Goal: Task Accomplishment & Management: Manage account settings

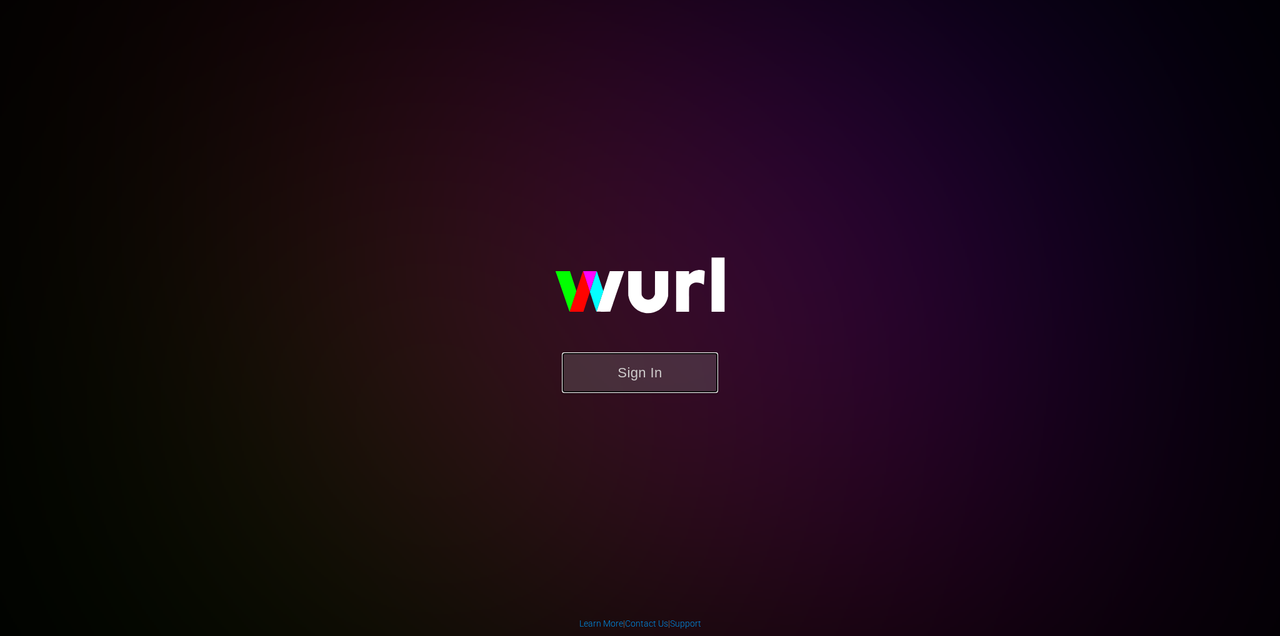
click at [624, 382] on button "Sign In" at bounding box center [640, 372] width 156 height 41
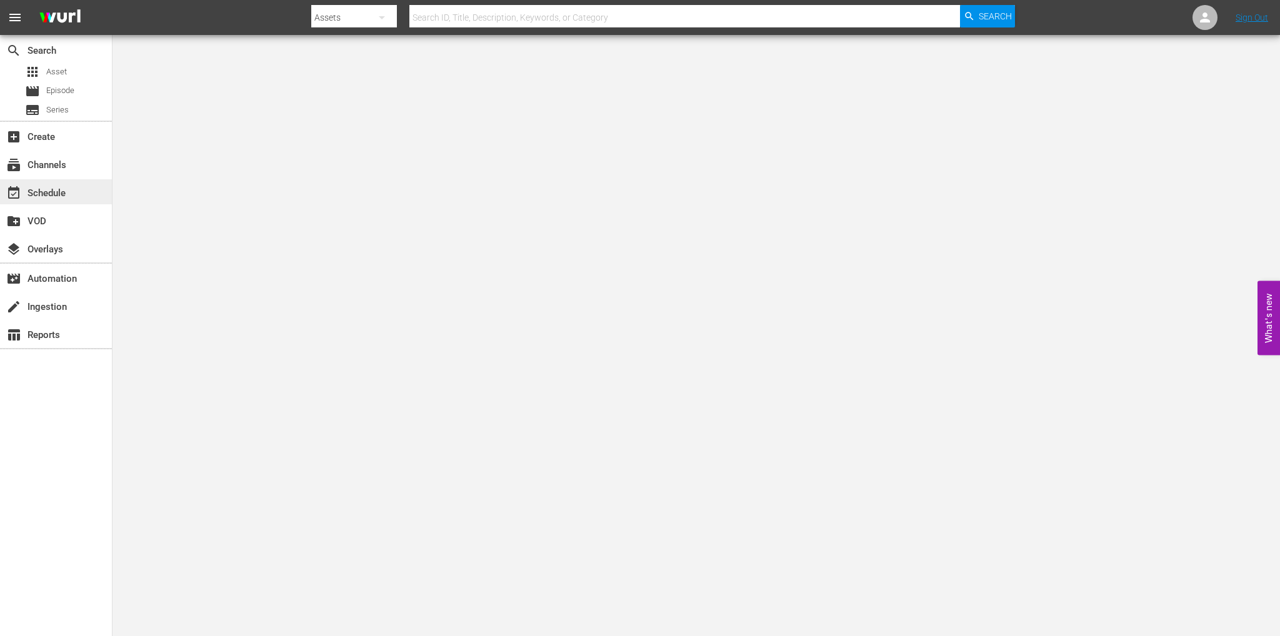
click at [52, 190] on div "event_available Schedule" at bounding box center [35, 191] width 70 height 11
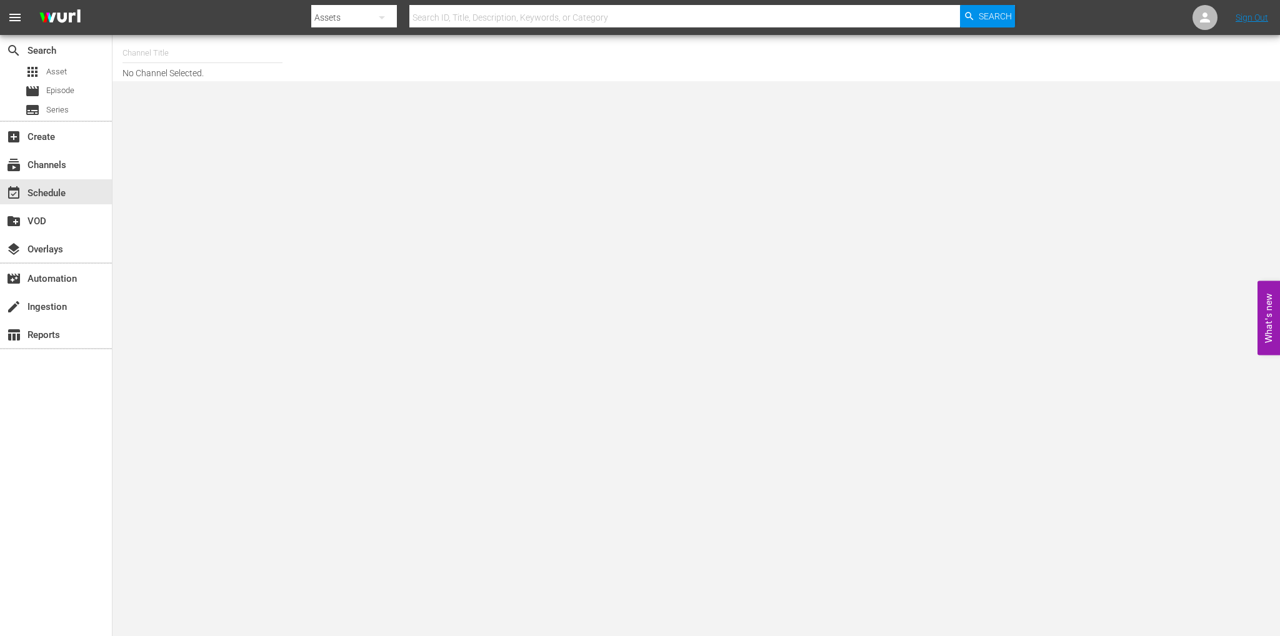
click at [167, 53] on input "text" at bounding box center [202, 53] width 160 height 30
click at [181, 81] on div "Soap Latino (Italy) (1882 - fast_channels_network_soaplatino_1)" at bounding box center [294, 88] width 324 height 30
type input "Soap Latino (Italy) (1882 - fast_channels_network_soaplatino_1)"
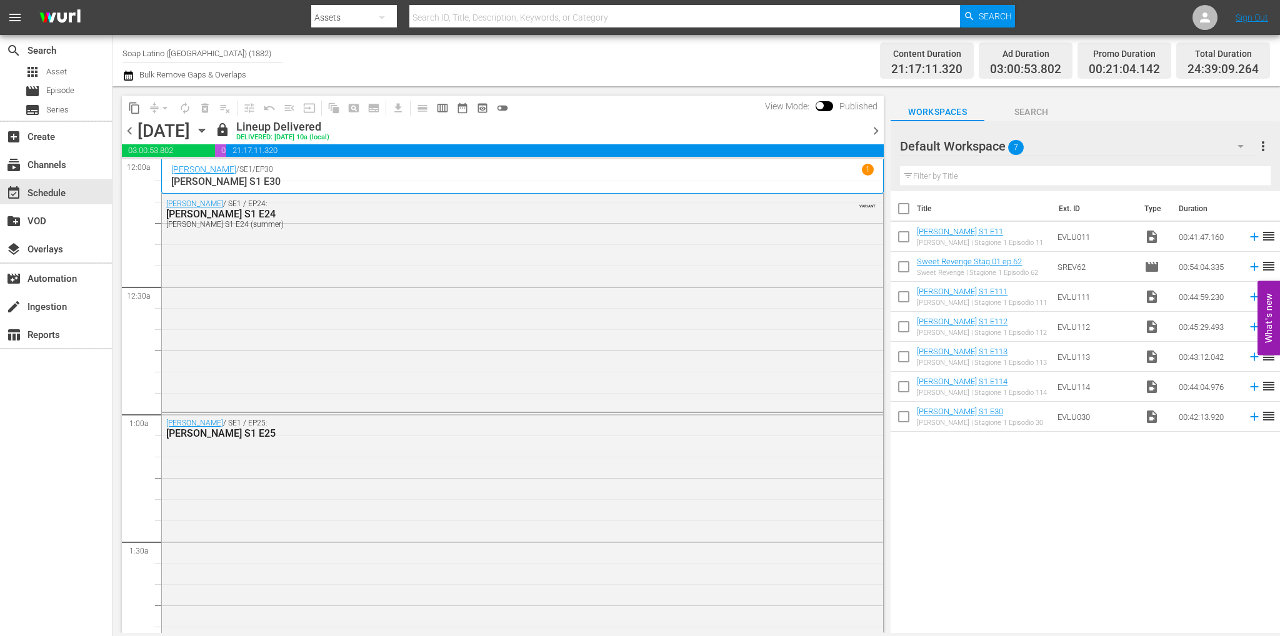
click at [209, 132] on icon "button" at bounding box center [202, 131] width 14 height 14
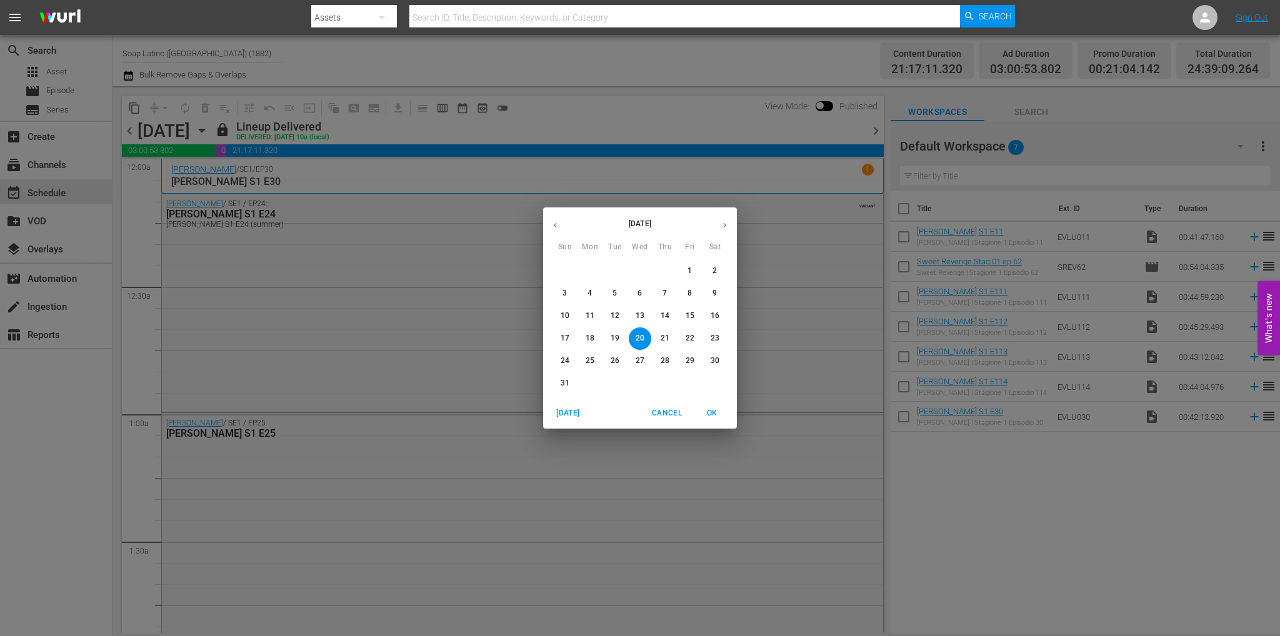
click at [634, 364] on span "27" at bounding box center [640, 361] width 22 height 11
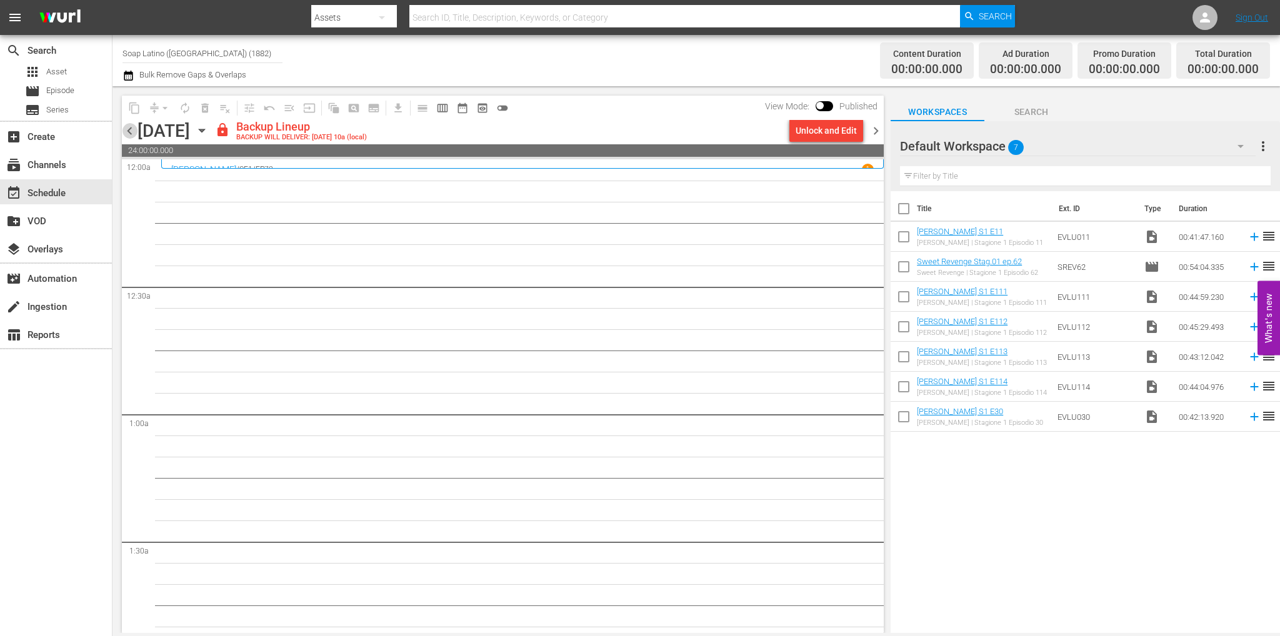
click at [124, 129] on span "chevron_left" at bounding box center [130, 131] width 16 height 16
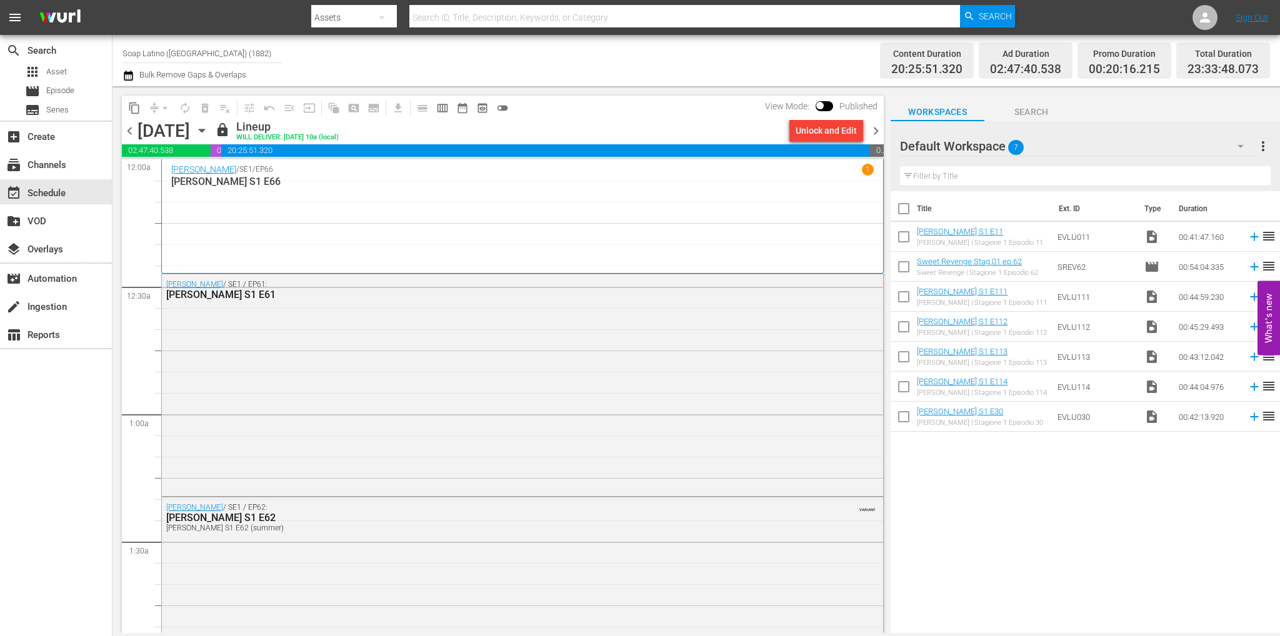
click at [203, 63] on input "Soap Latino (Italy) (1882)" at bounding box center [202, 53] width 160 height 30
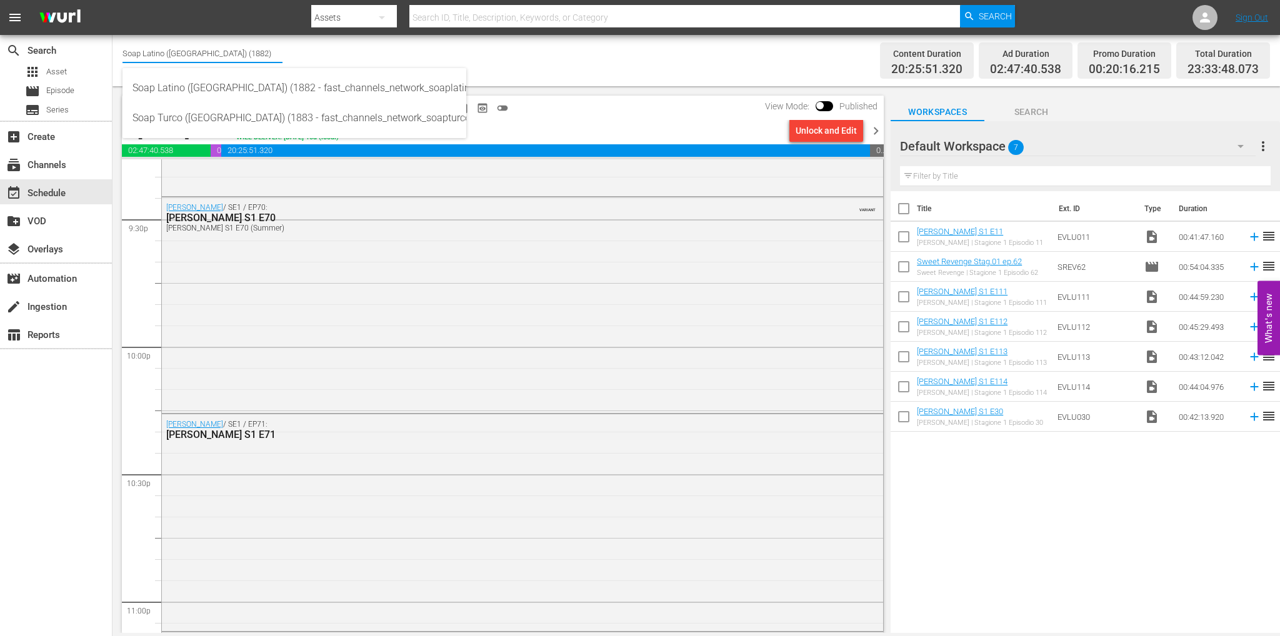
scroll to position [5647, 0]
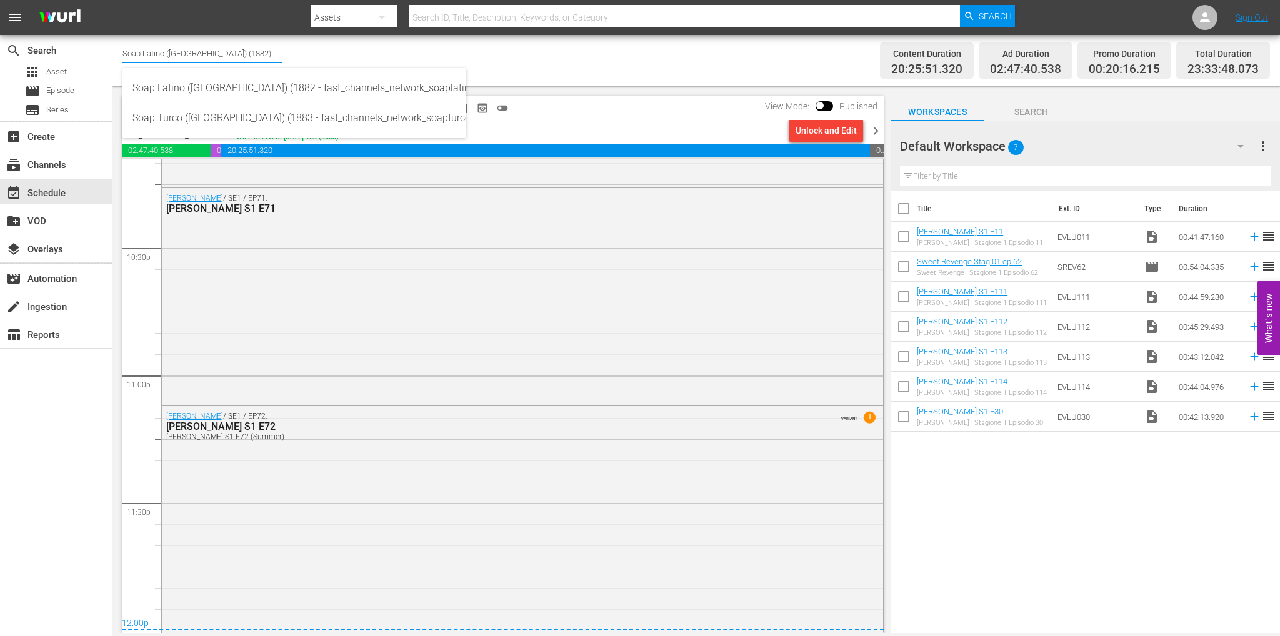
click at [667, 81] on div "Channel Title Soap Latino (Italy) (1882) Bulk Remove Gaps & Overlaps" at bounding box center [434, 60] width 625 height 45
click at [876, 131] on span "chevron_right" at bounding box center [876, 131] width 16 height 16
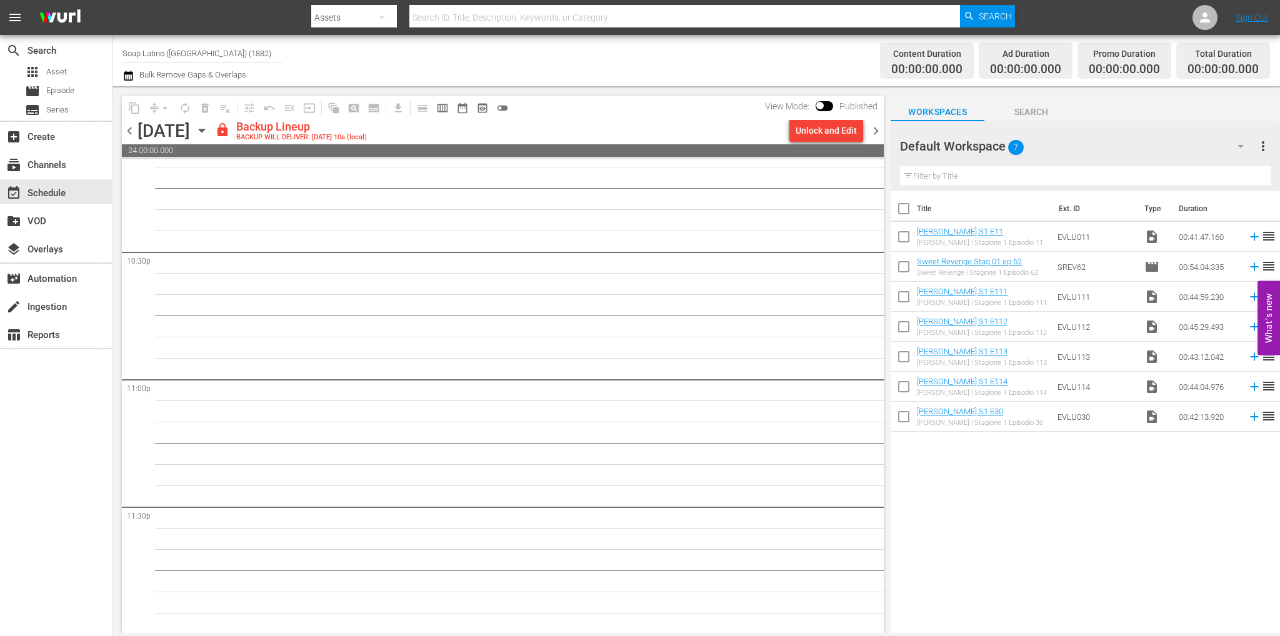
scroll to position [5644, 0]
click at [825, 129] on div "Unlock and Edit" at bounding box center [825, 130] width 61 height 22
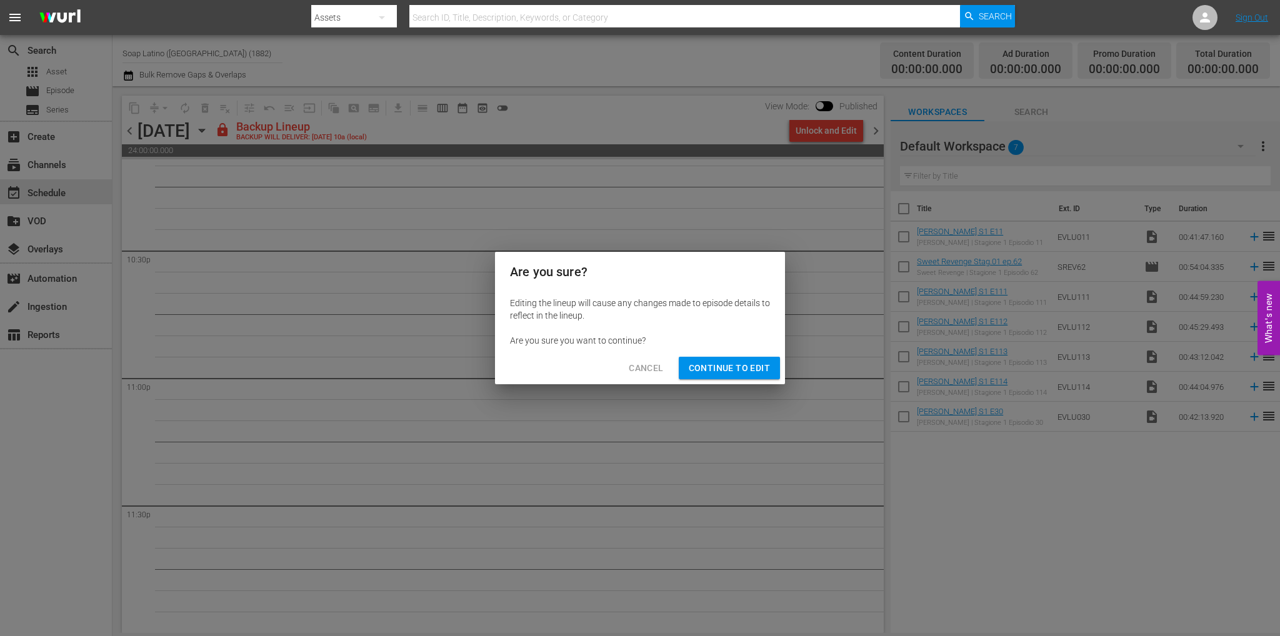
click at [759, 376] on button "Continue to Edit" at bounding box center [729, 368] width 101 height 23
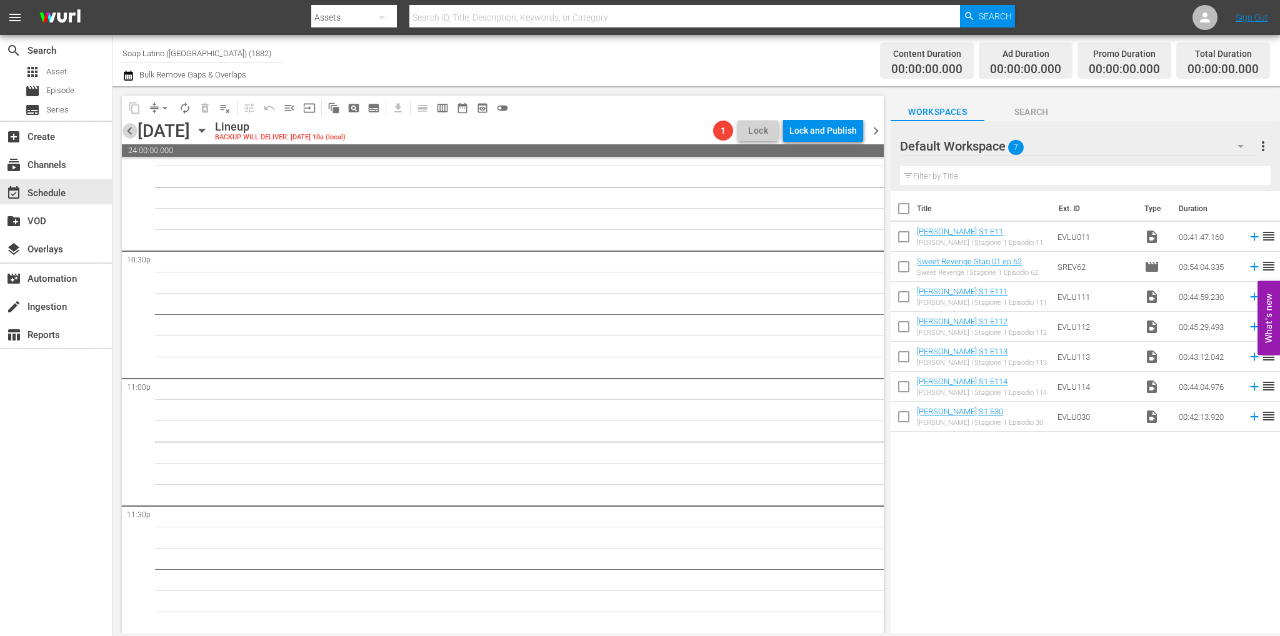
click at [123, 132] on span "chevron_left" at bounding box center [130, 131] width 16 height 16
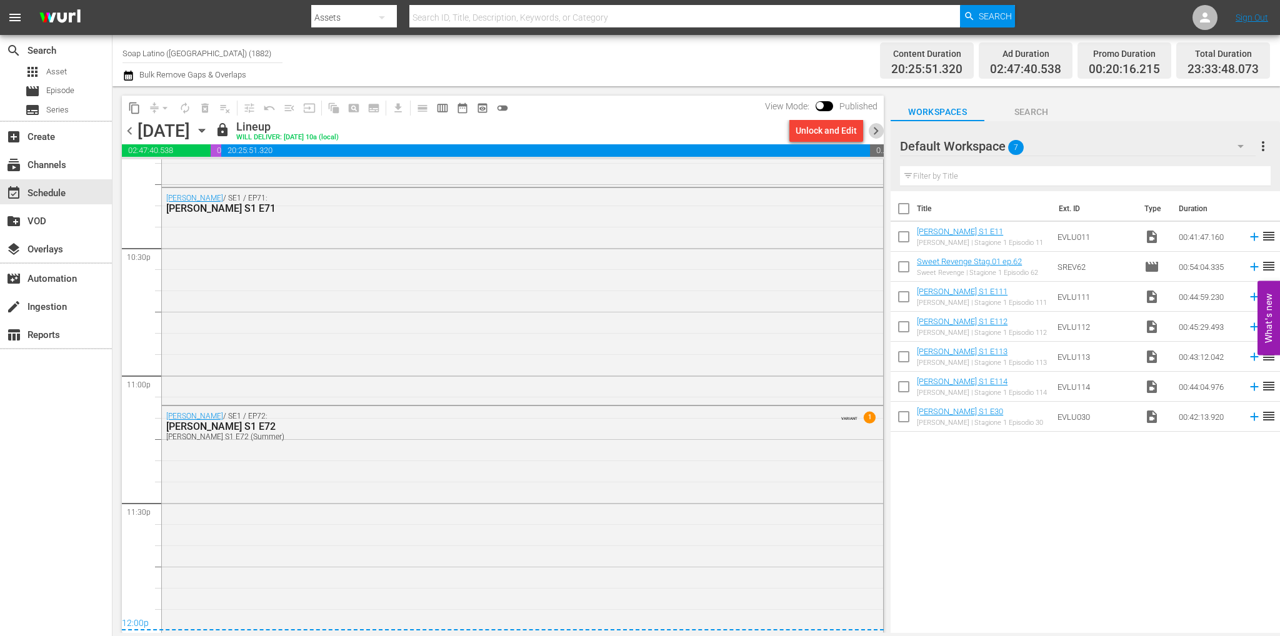
click at [872, 130] on span "chevron_right" at bounding box center [876, 131] width 16 height 16
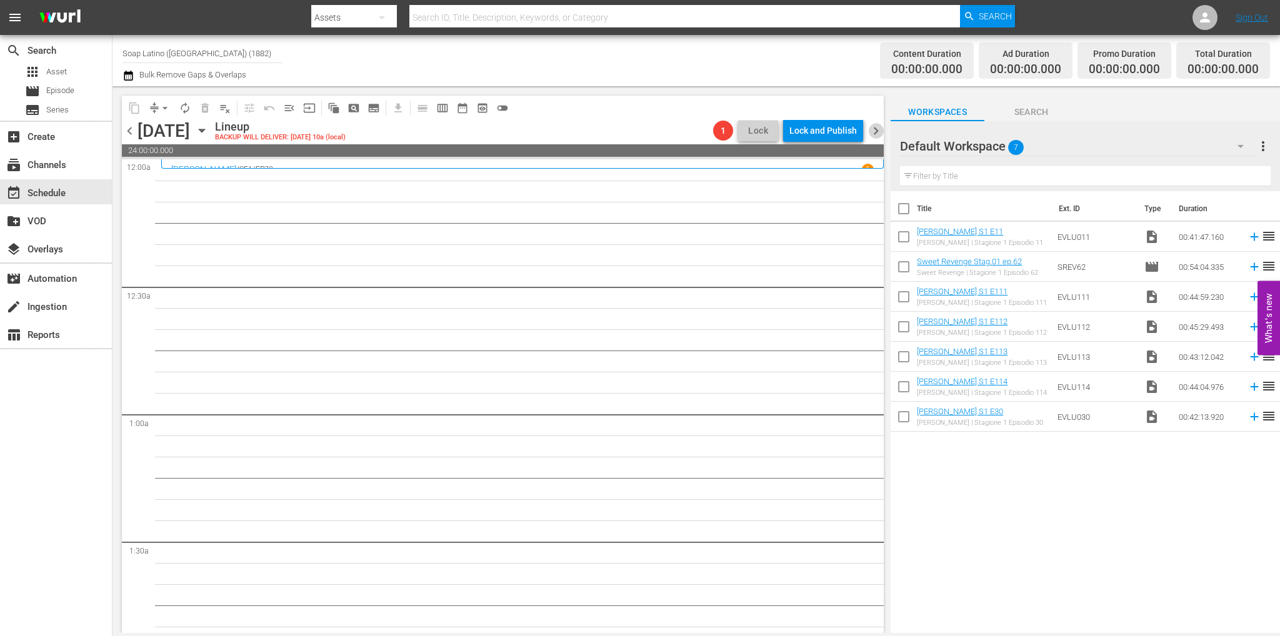
click at [878, 134] on span "chevron_right" at bounding box center [876, 131] width 16 height 16
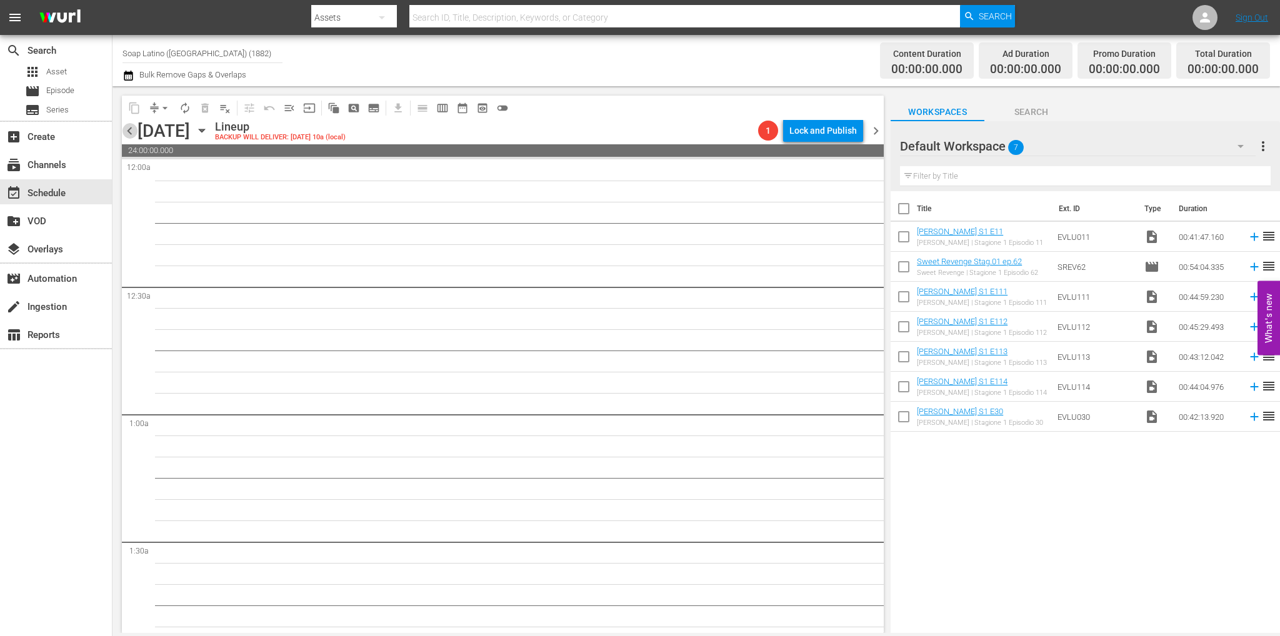
click at [130, 129] on span "chevron_left" at bounding box center [130, 131] width 16 height 16
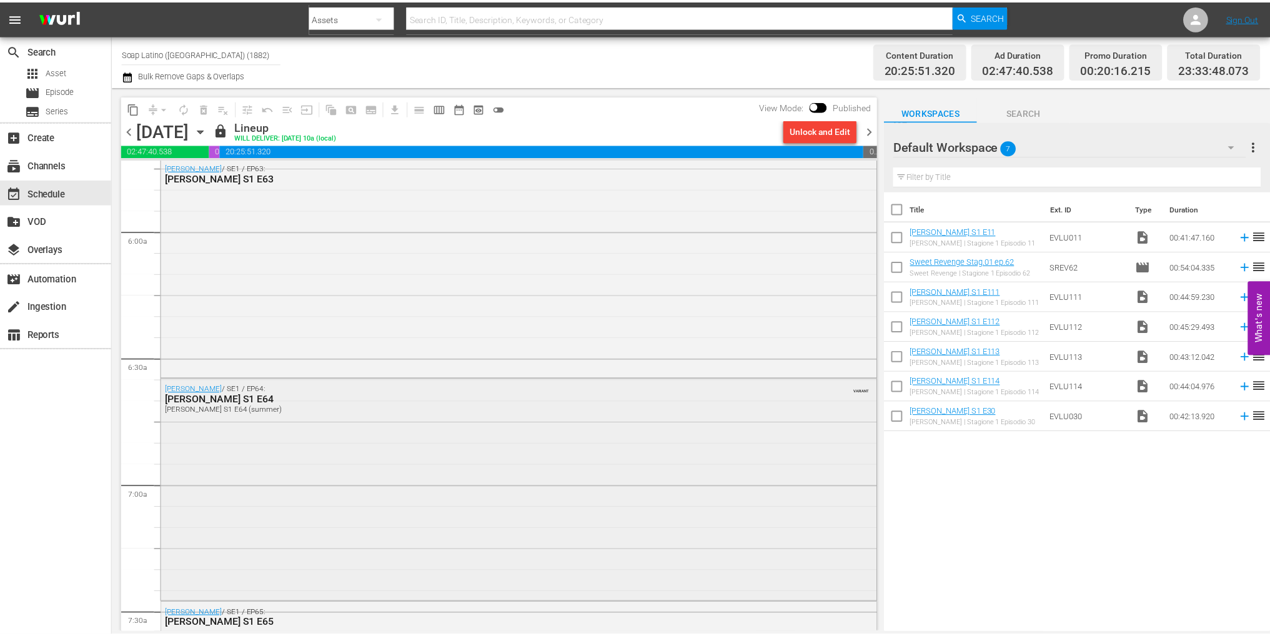
scroll to position [1624, 0]
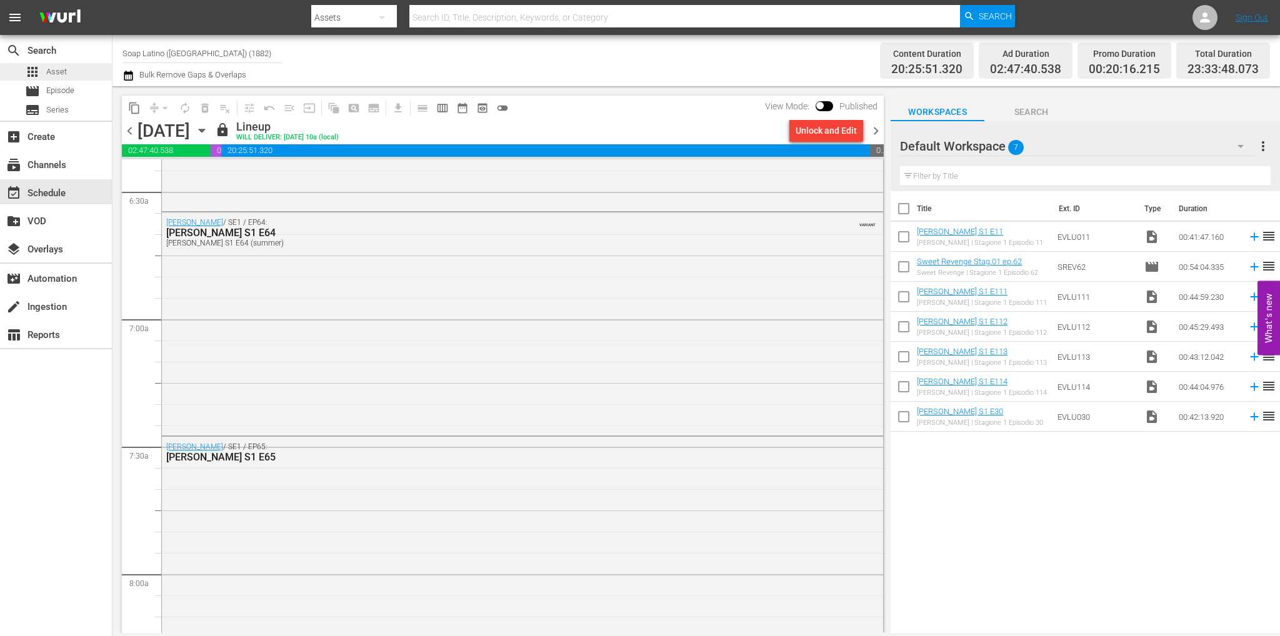
click at [58, 77] on span "Asset" at bounding box center [56, 72] width 21 height 12
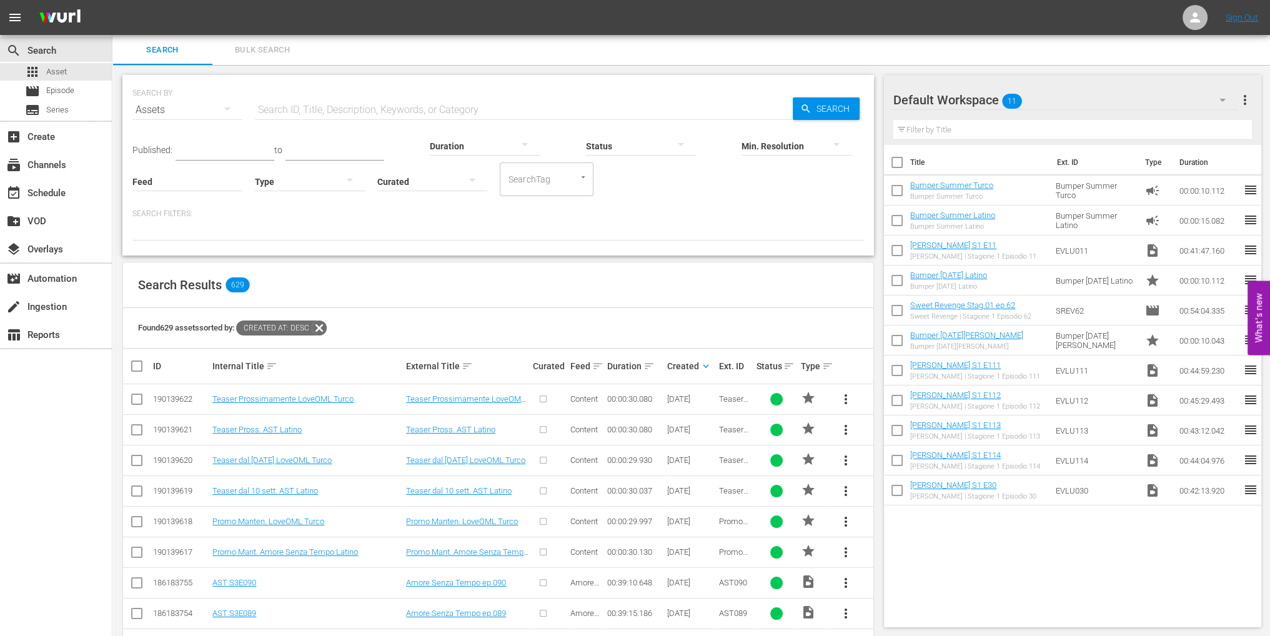
scroll to position [62, 0]
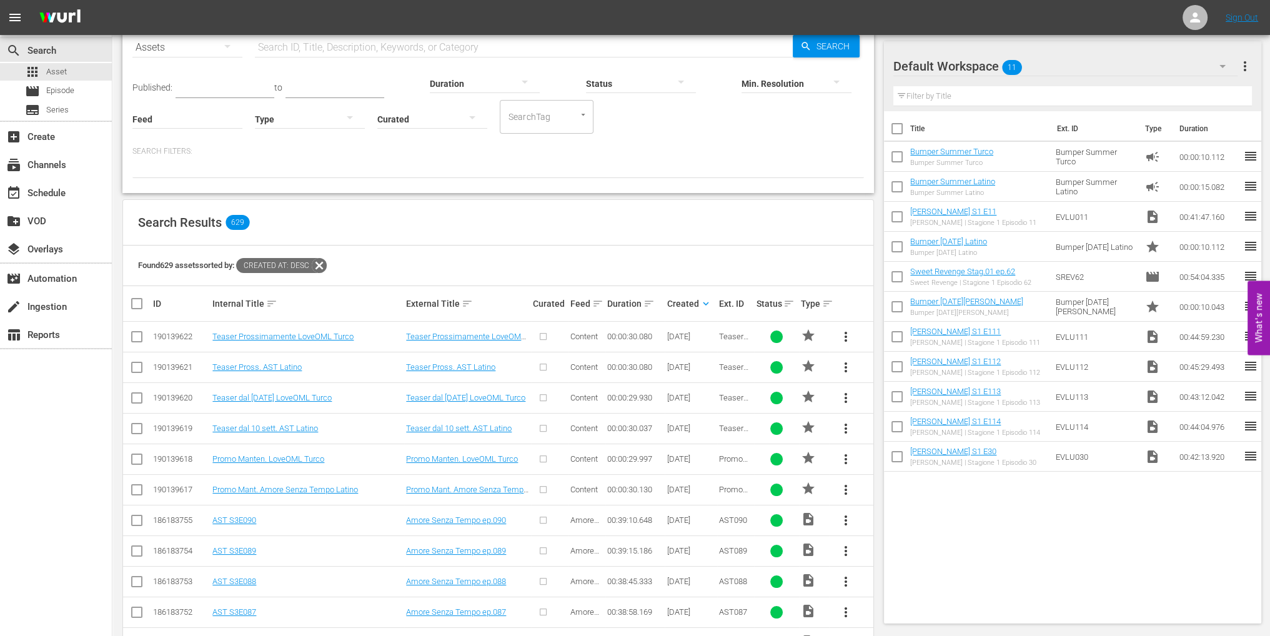
click at [1227, 64] on icon "button" at bounding box center [1222, 66] width 15 height 15
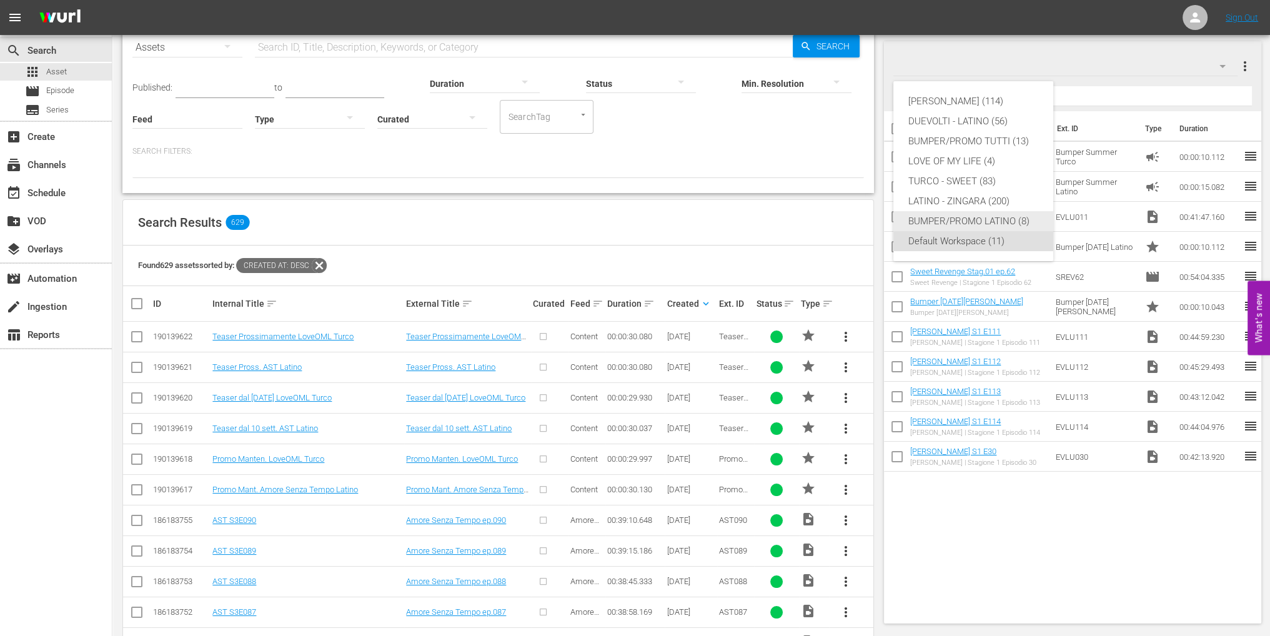
click at [1000, 221] on div "BUMPER/PROMO LATINO (8)" at bounding box center [973, 221] width 130 height 20
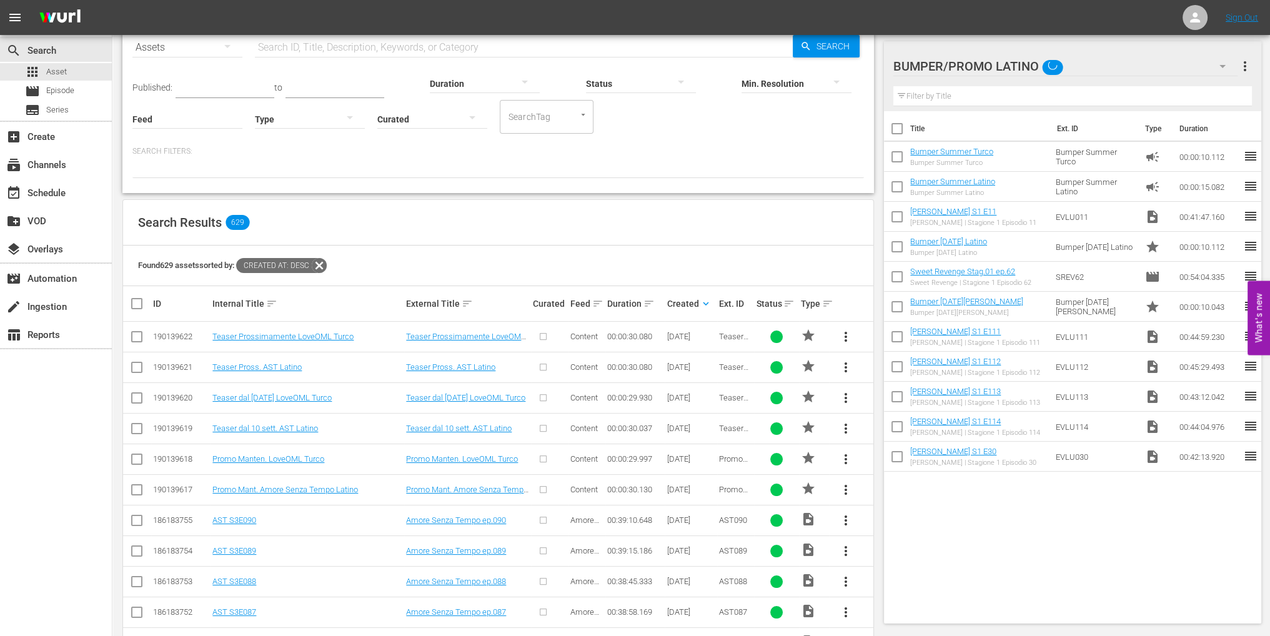
click at [1000, 81] on div "Eva Luna (114) DUEVOLTI - LATINO (56) BUMPER/PROMO TUTTI (13) LOVE OF MY LIFE (…" at bounding box center [973, 81] width 160 height 0
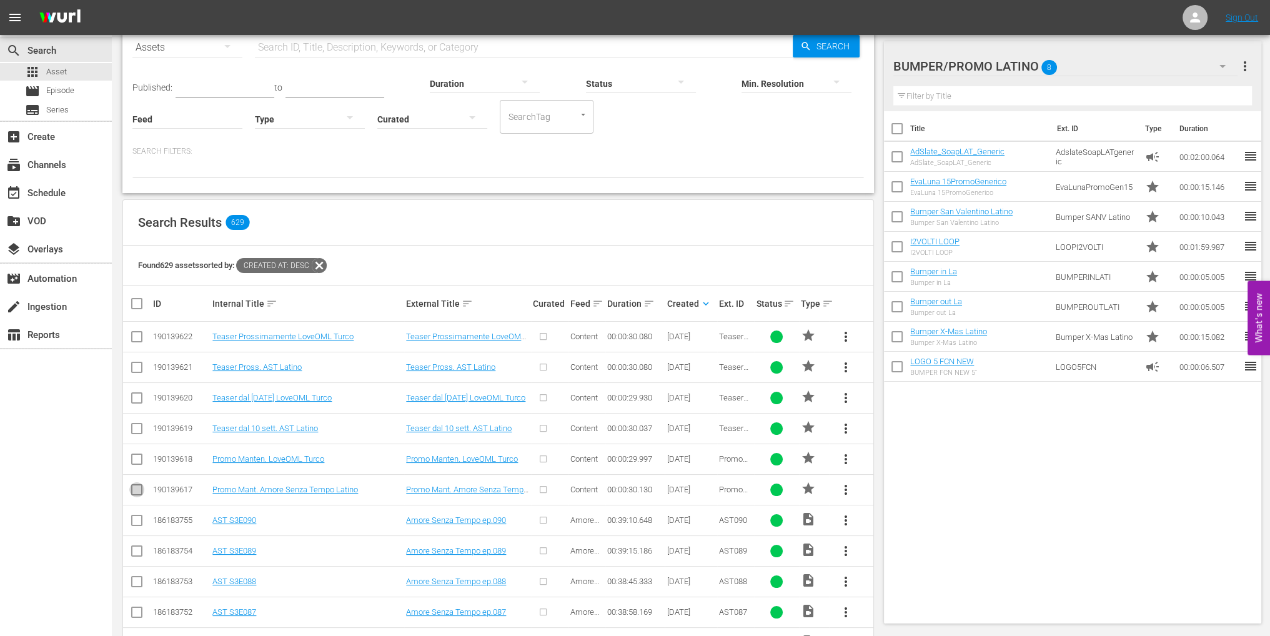
click at [134, 491] on input "checkbox" at bounding box center [136, 492] width 15 height 15
checkbox input "true"
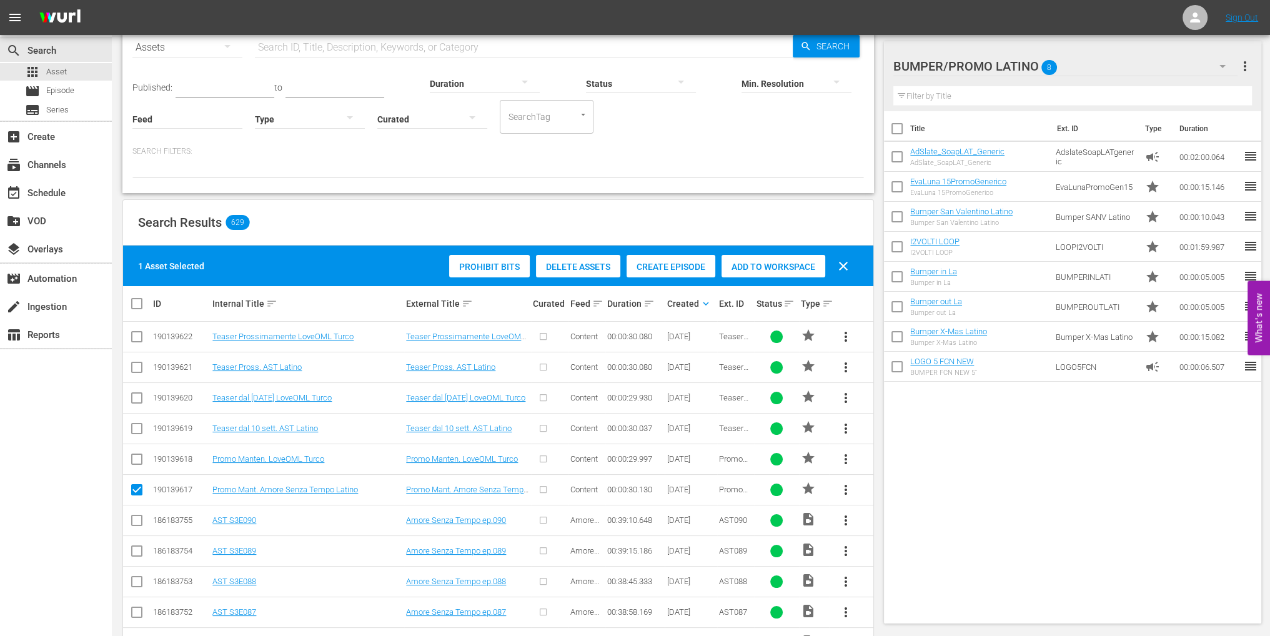
click at [768, 264] on span "Add to Workspace" at bounding box center [774, 267] width 104 height 10
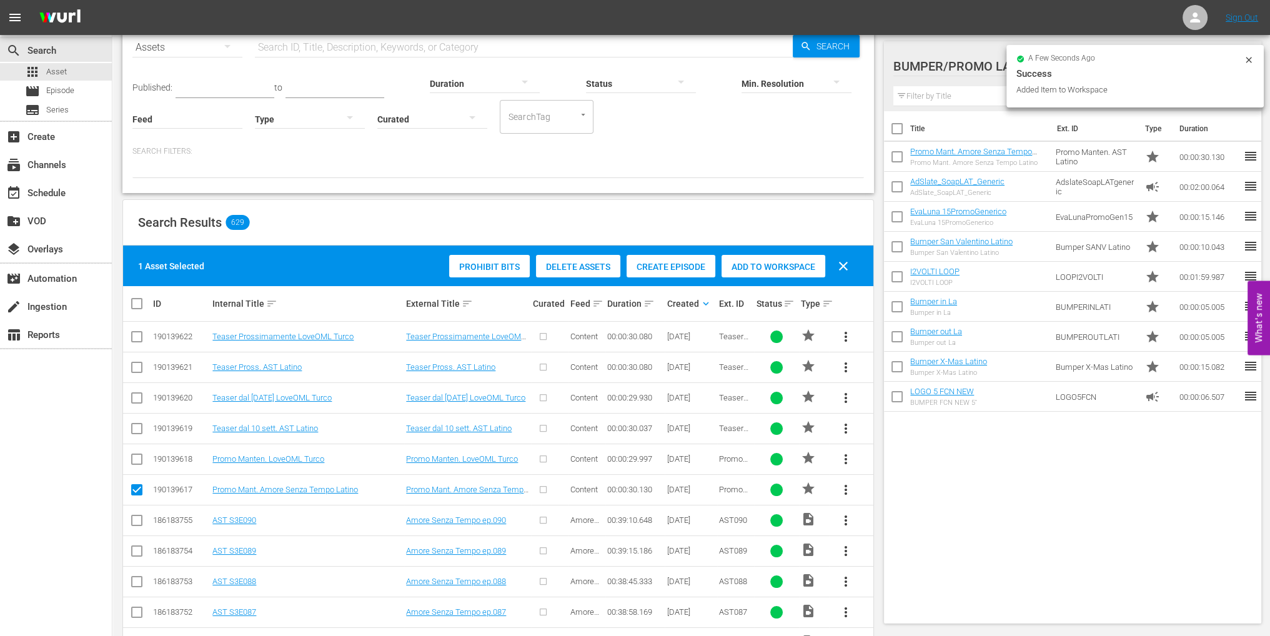
click at [1052, 554] on div "Title Ext. ID Type Duration Promo Mant. Amore Senza Tempo Latino Promo Mant. Am…" at bounding box center [1072, 364] width 377 height 507
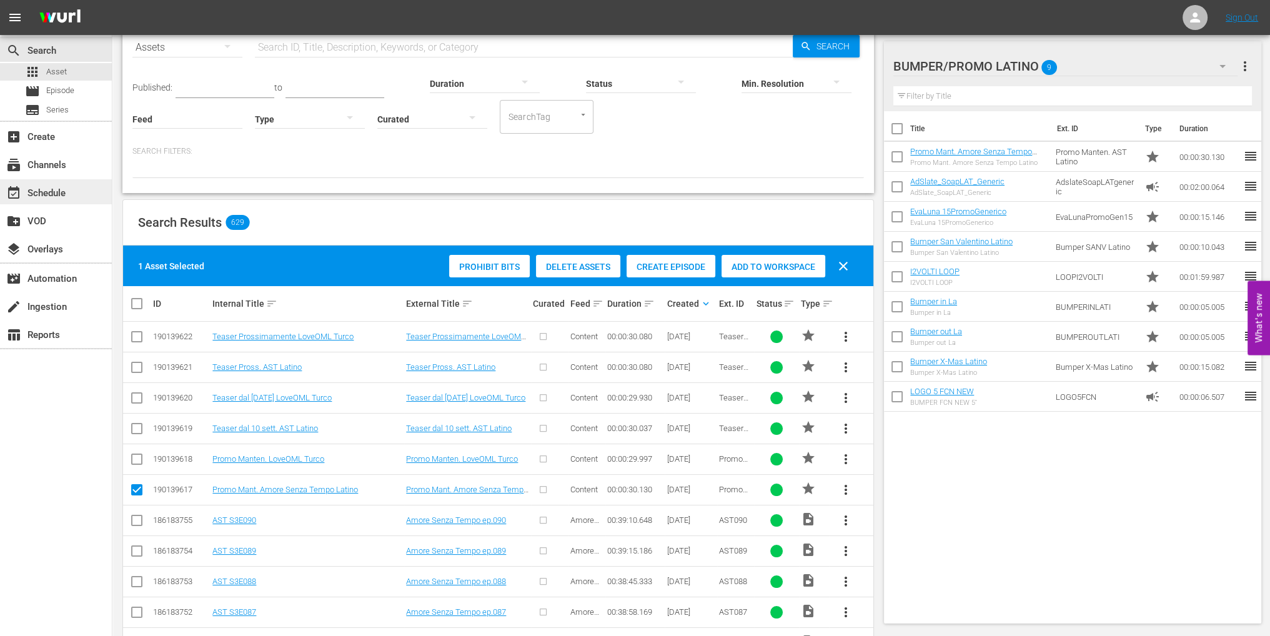
click at [72, 193] on div "event_available Schedule" at bounding box center [56, 191] width 112 height 25
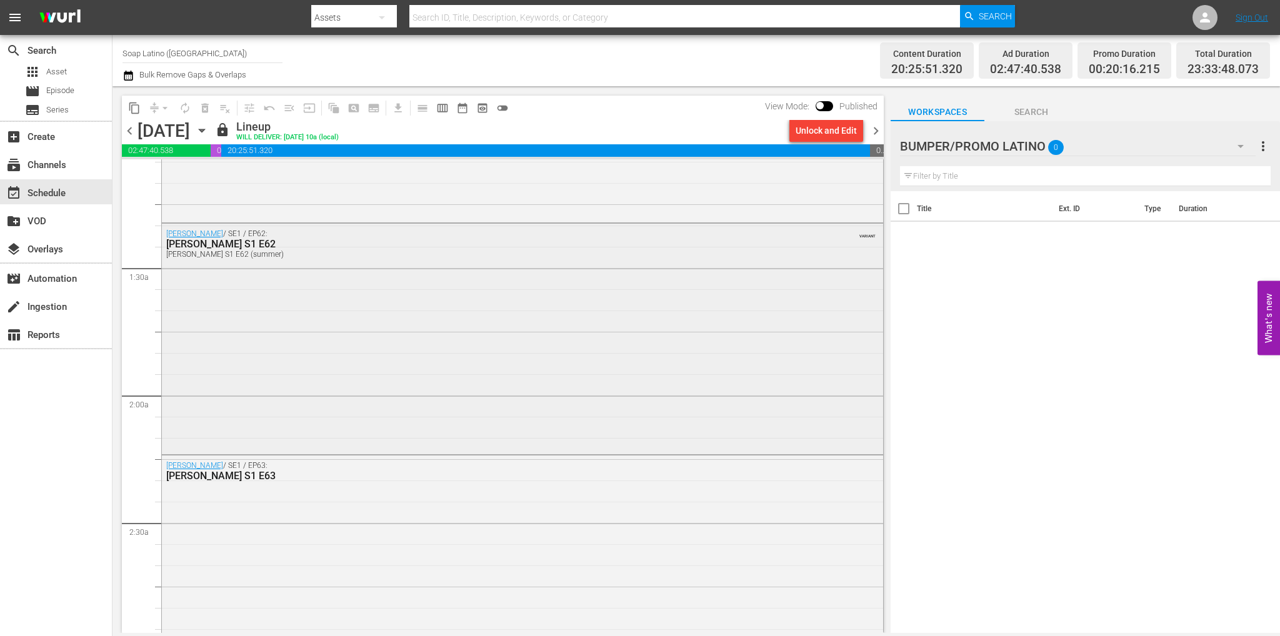
scroll to position [500, 0]
click at [127, 128] on span "chevron_left" at bounding box center [130, 131] width 16 height 16
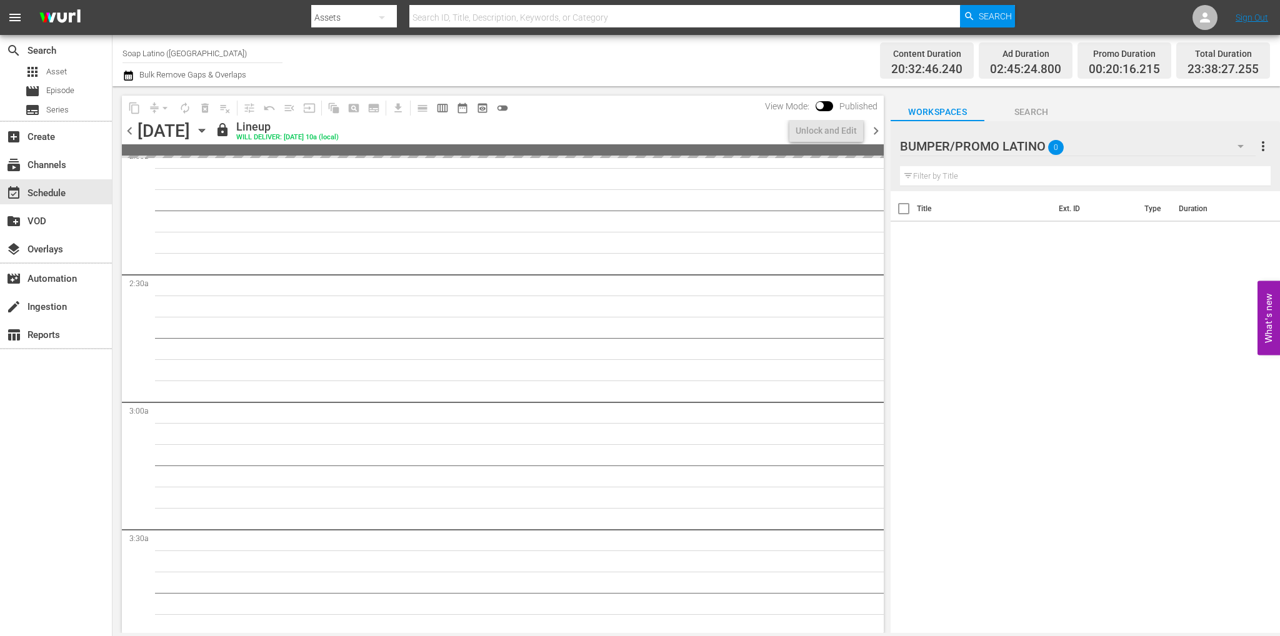
scroll to position [500, 0]
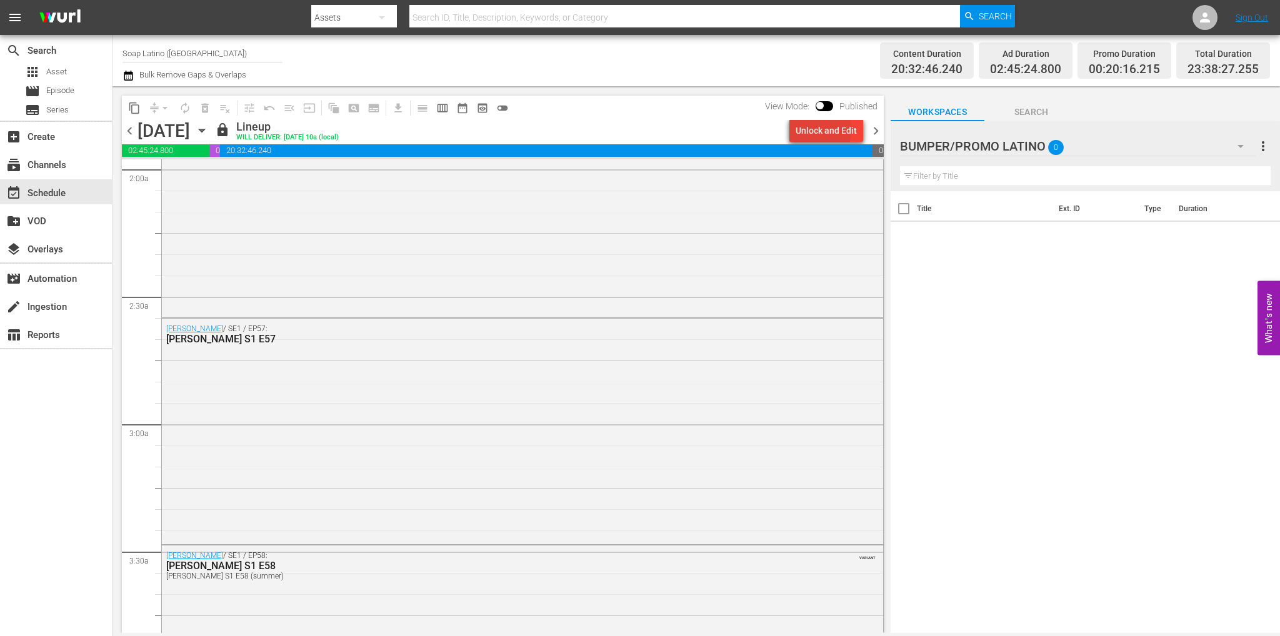
click at [809, 131] on div "Unlock and Edit" at bounding box center [825, 130] width 61 height 22
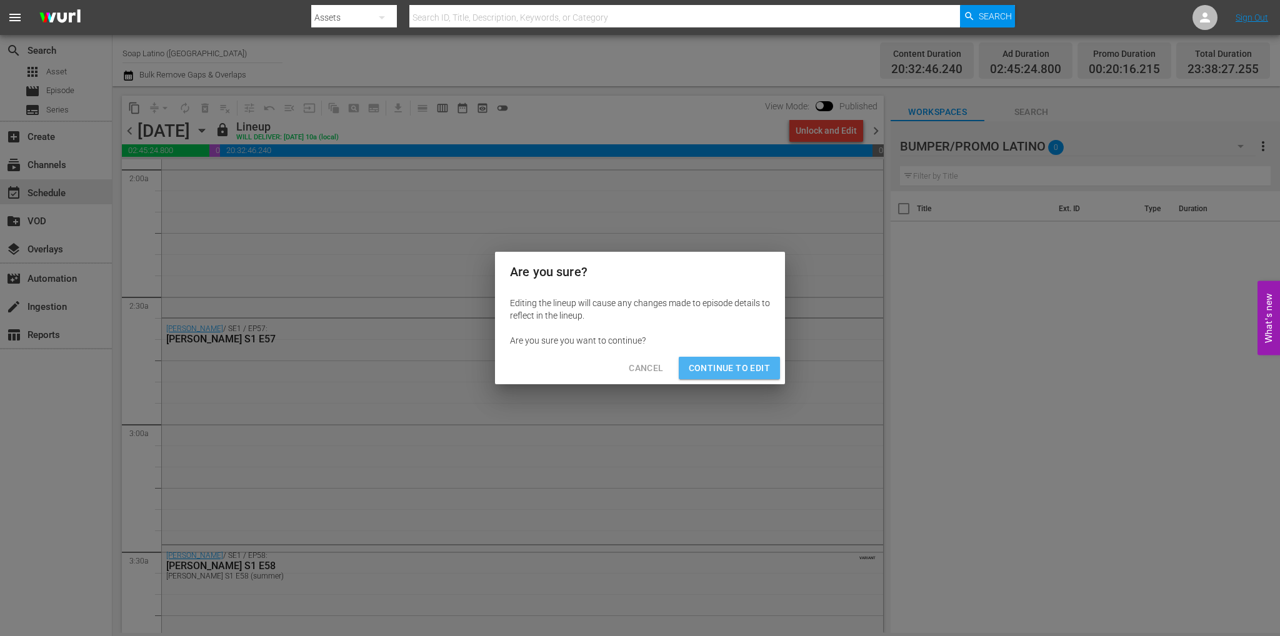
click at [735, 364] on span "Continue to Edit" at bounding box center [729, 369] width 81 height 16
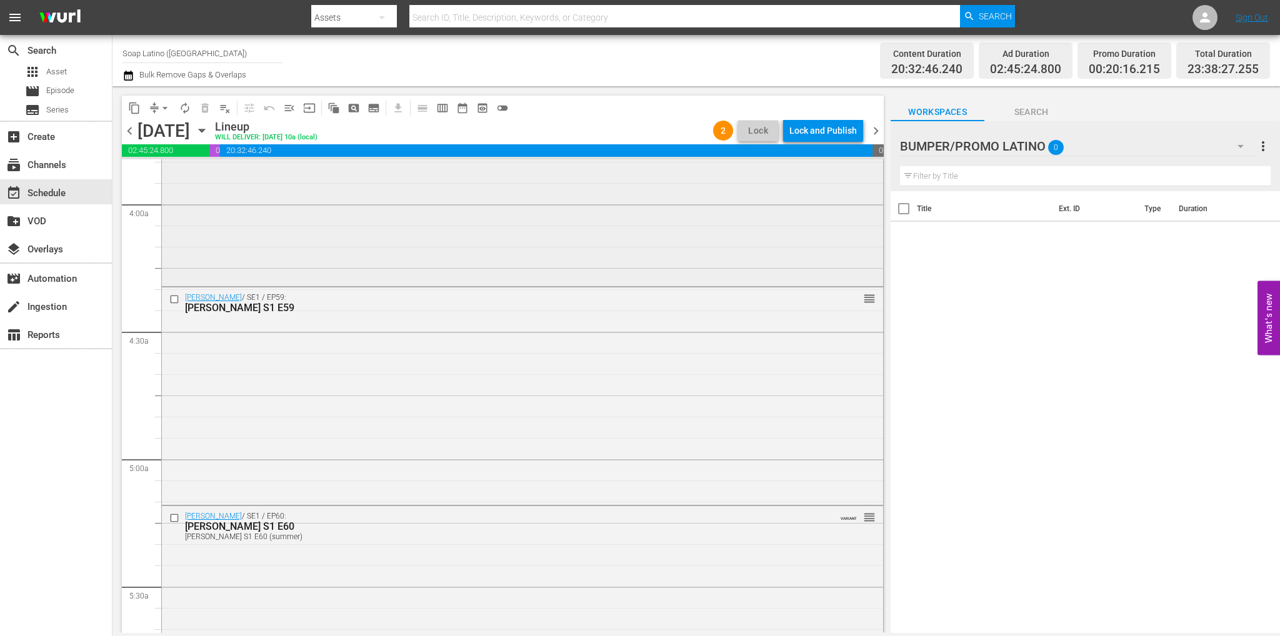
scroll to position [875, 0]
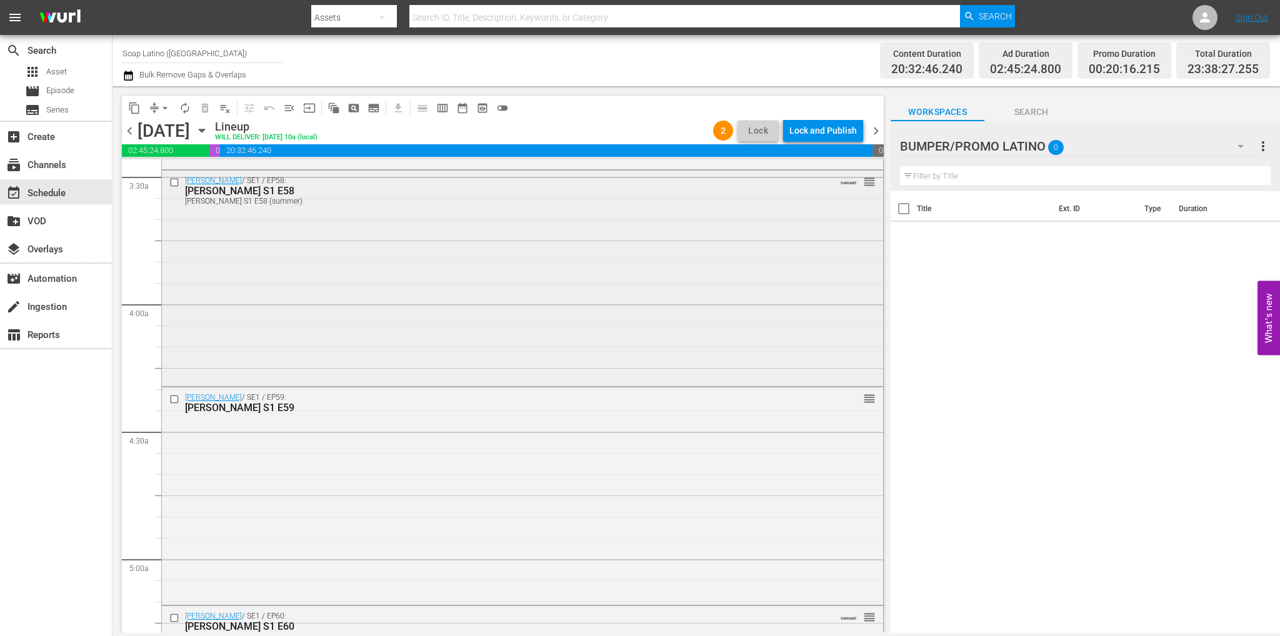
click at [363, 287] on div "Eva Luna / SE1 / EP58: Eva Luna S1 E58 Eva Luna S1 E58 (summer) VARIANT reorder" at bounding box center [522, 277] width 721 height 213
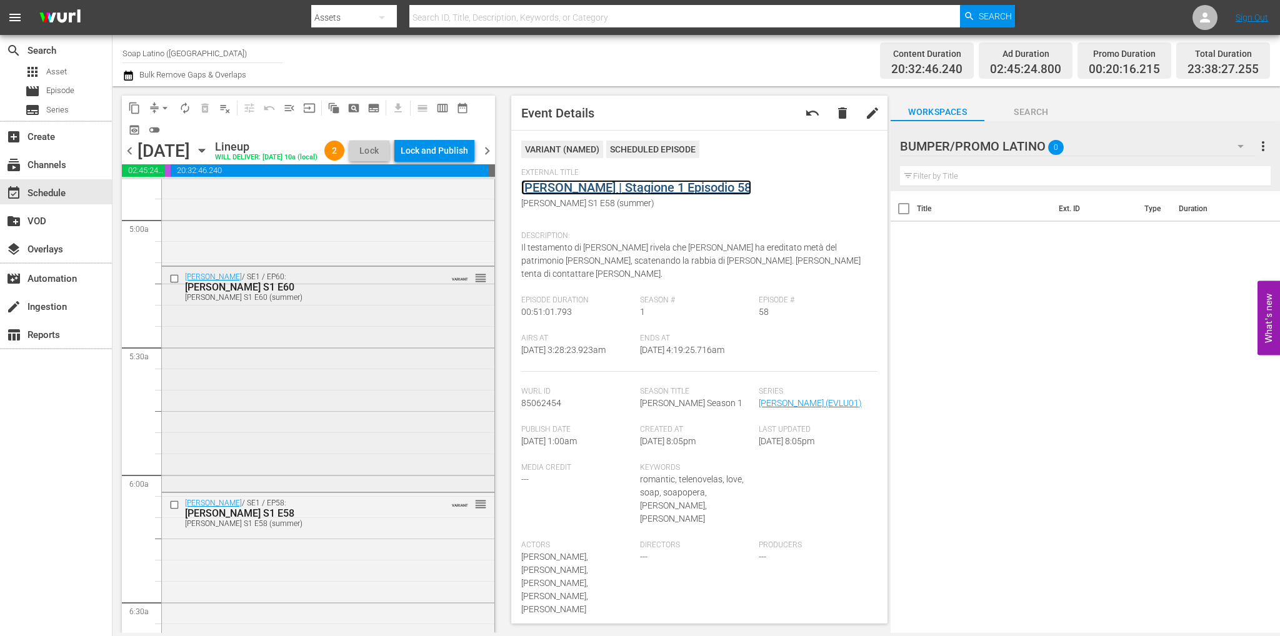
scroll to position [1312, 0]
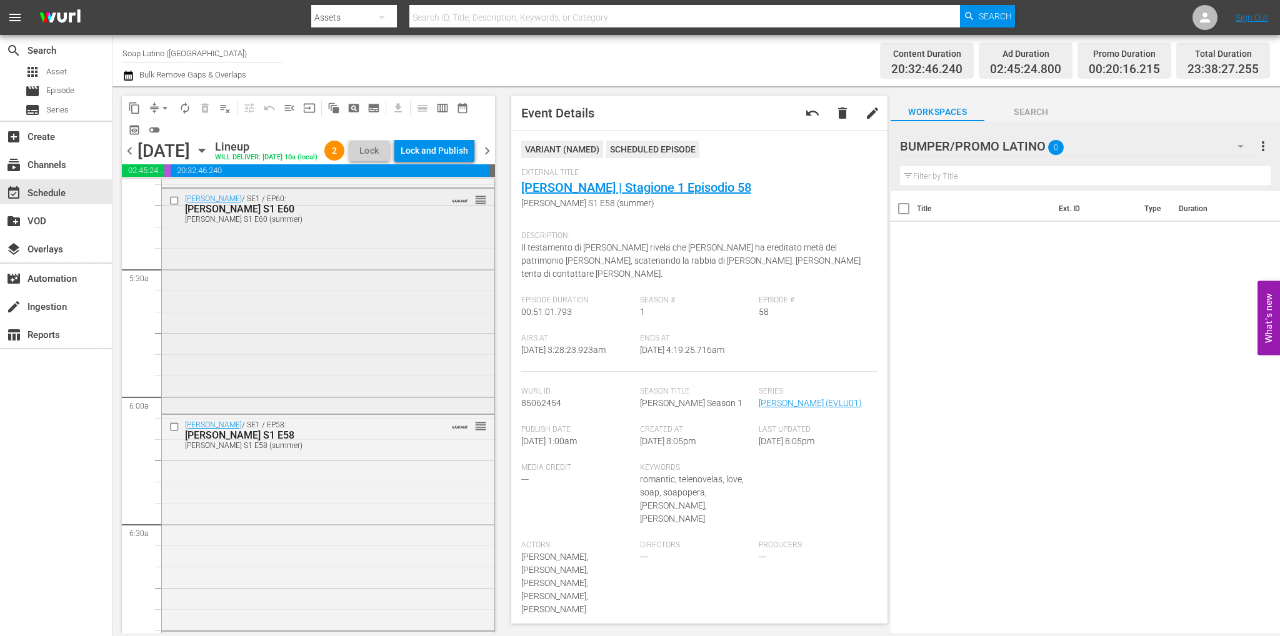
click at [318, 343] on div "Eva Luna / SE1 / EP60: Eva Luna S1 E60 Eva Luna S1 E60 (summer) VARIANT reorder" at bounding box center [328, 300] width 332 height 222
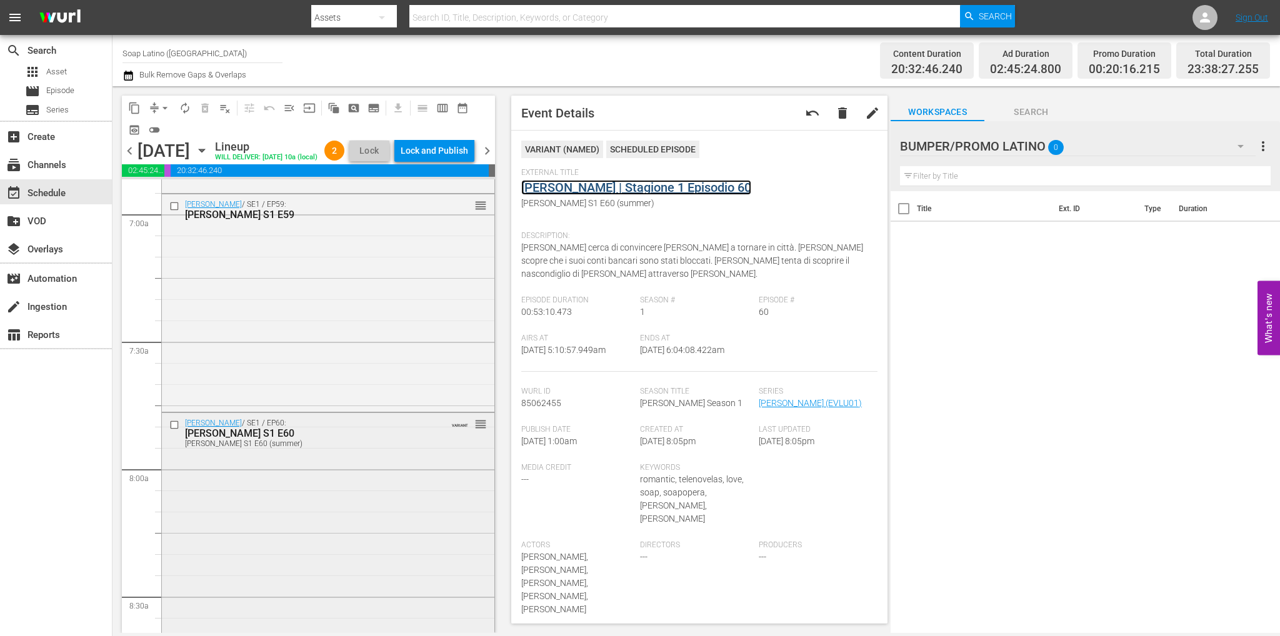
scroll to position [1812, 0]
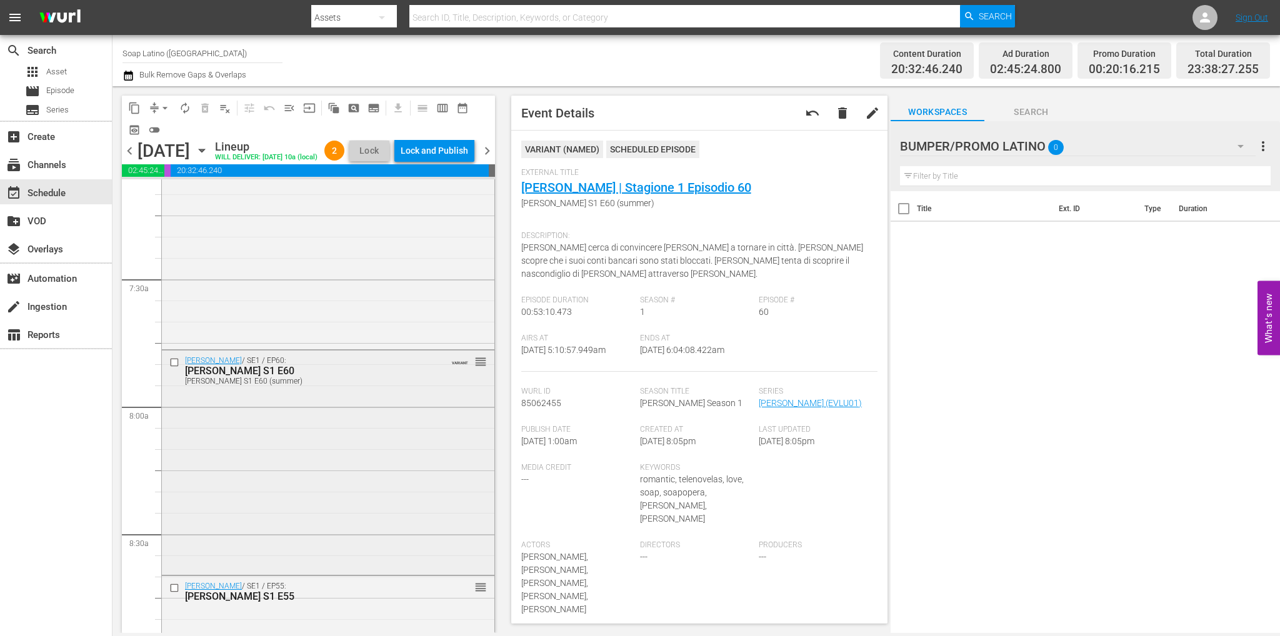
click at [295, 442] on div "Eva Luna / SE1 / EP60: Eva Luna S1 E60 Eva Luna S1 E60 (summer) VARIANT reorder" at bounding box center [328, 462] width 332 height 222
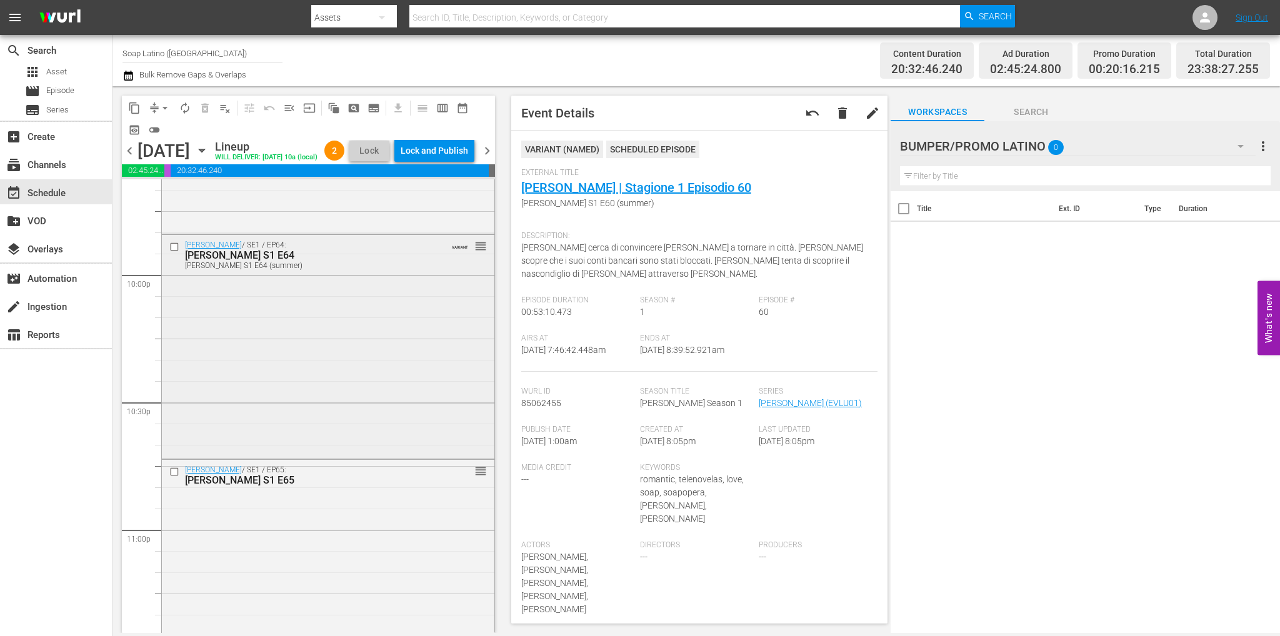
scroll to position [5561, 0]
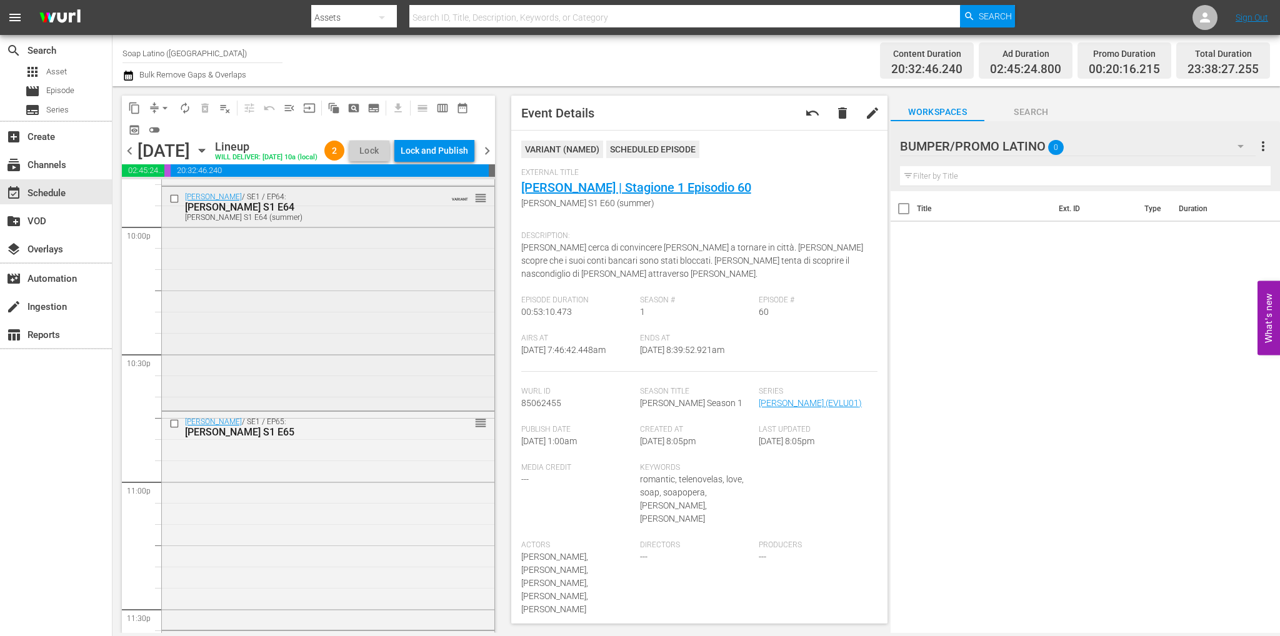
click at [327, 358] on div "Eva Luna / SE1 / EP64: Eva Luna S1 E64 Eva Luna S1 E64 (summer) VARIANT reorder" at bounding box center [328, 297] width 332 height 221
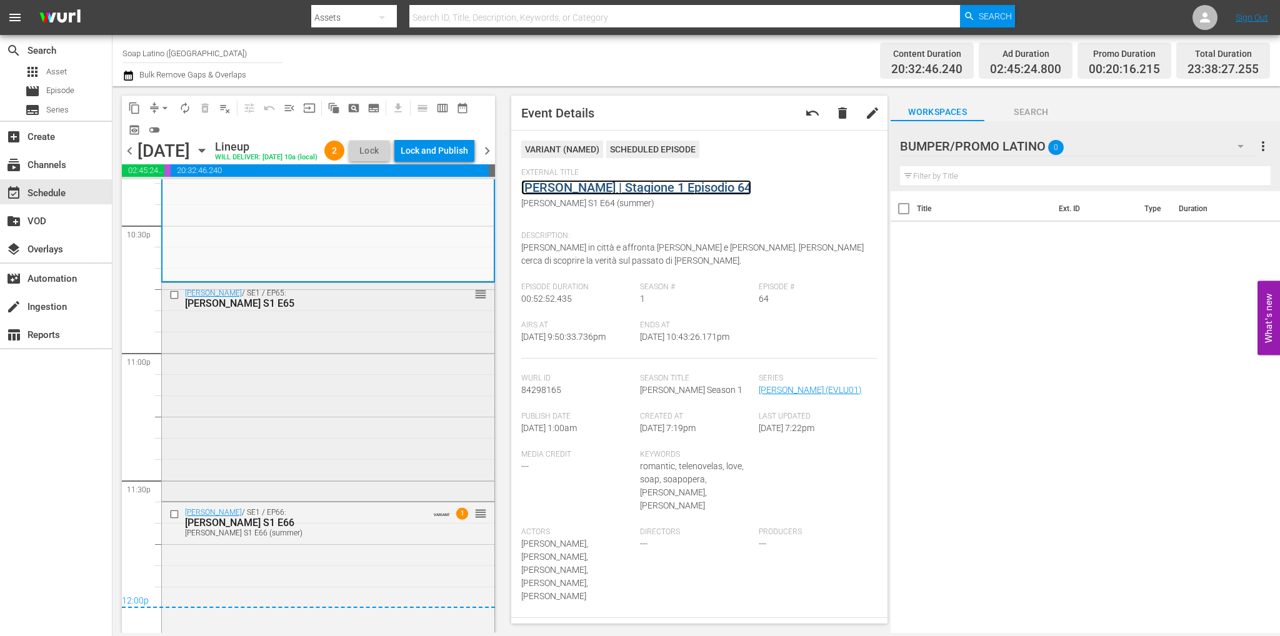
scroll to position [5799, 0]
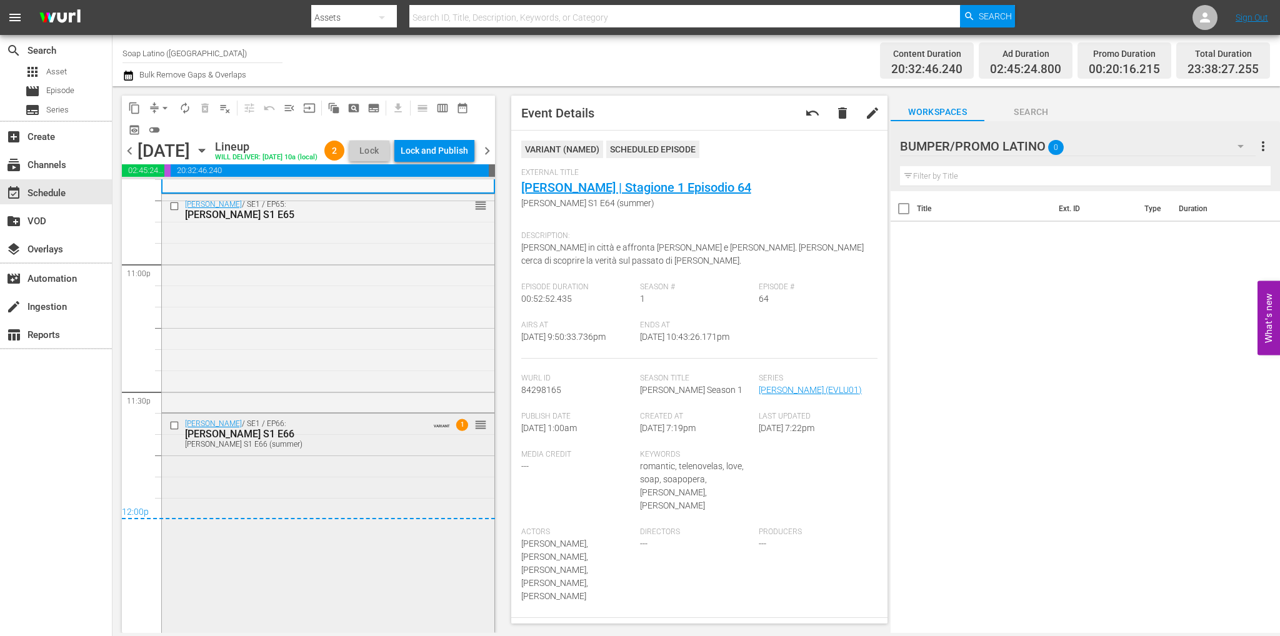
click at [302, 433] on div "Eva Luna S1 E66" at bounding box center [306, 434] width 242 height 12
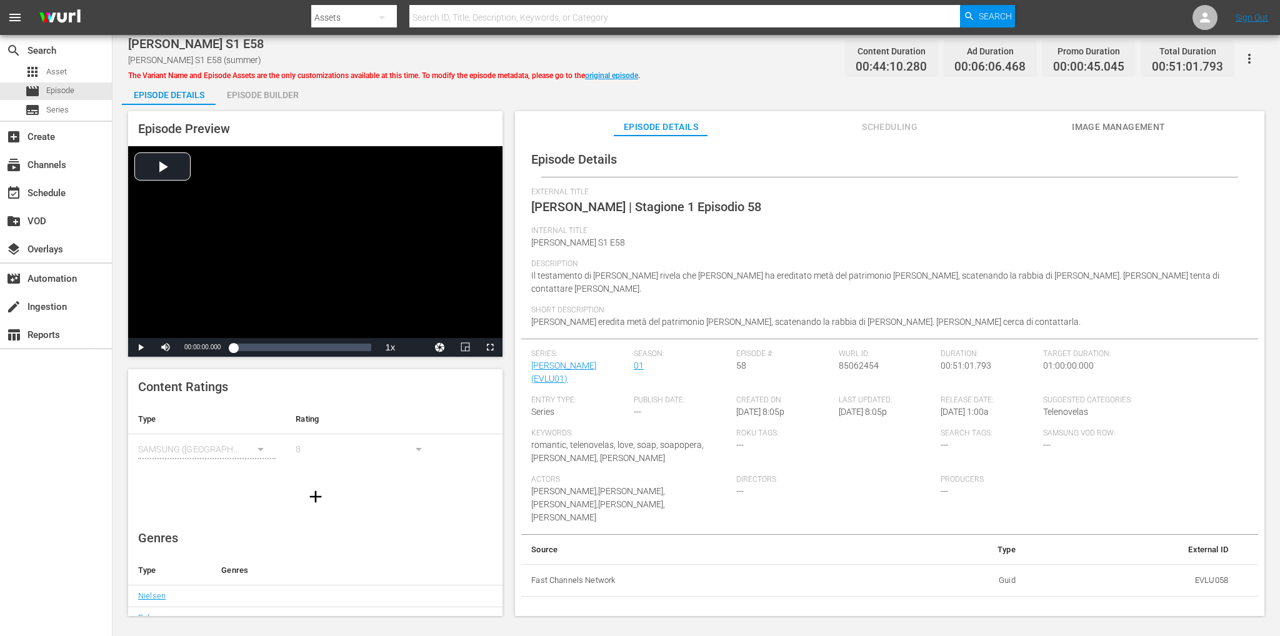
click at [261, 96] on div "Episode Builder" at bounding box center [263, 95] width 94 height 30
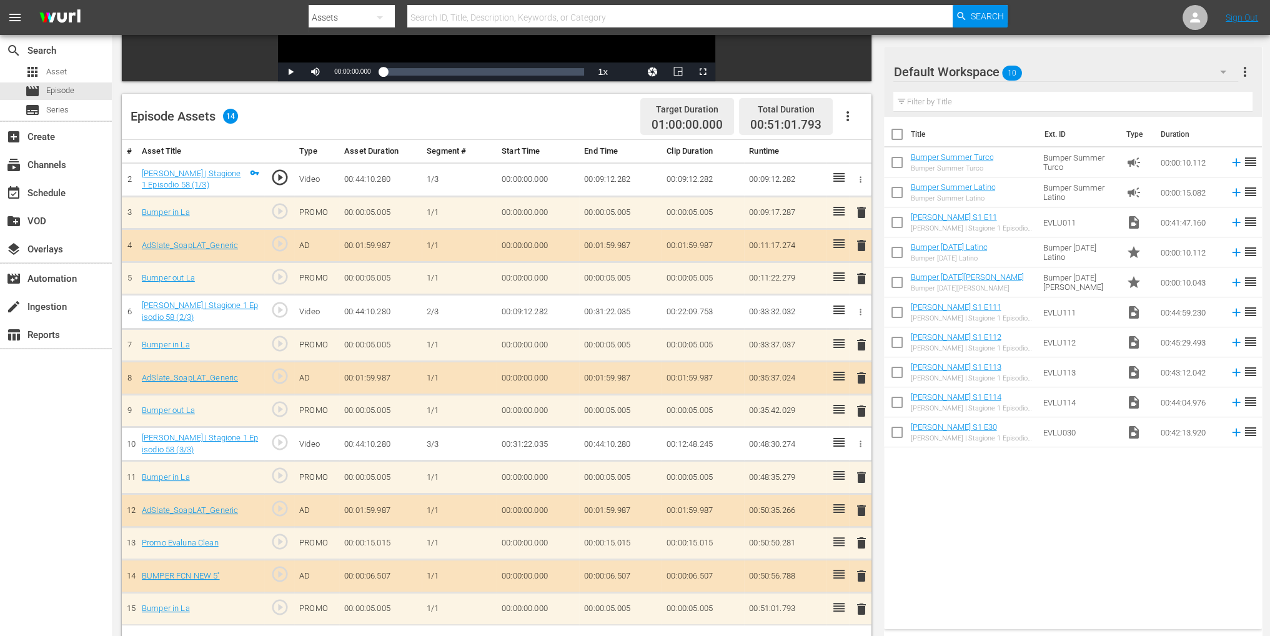
scroll to position [325, 0]
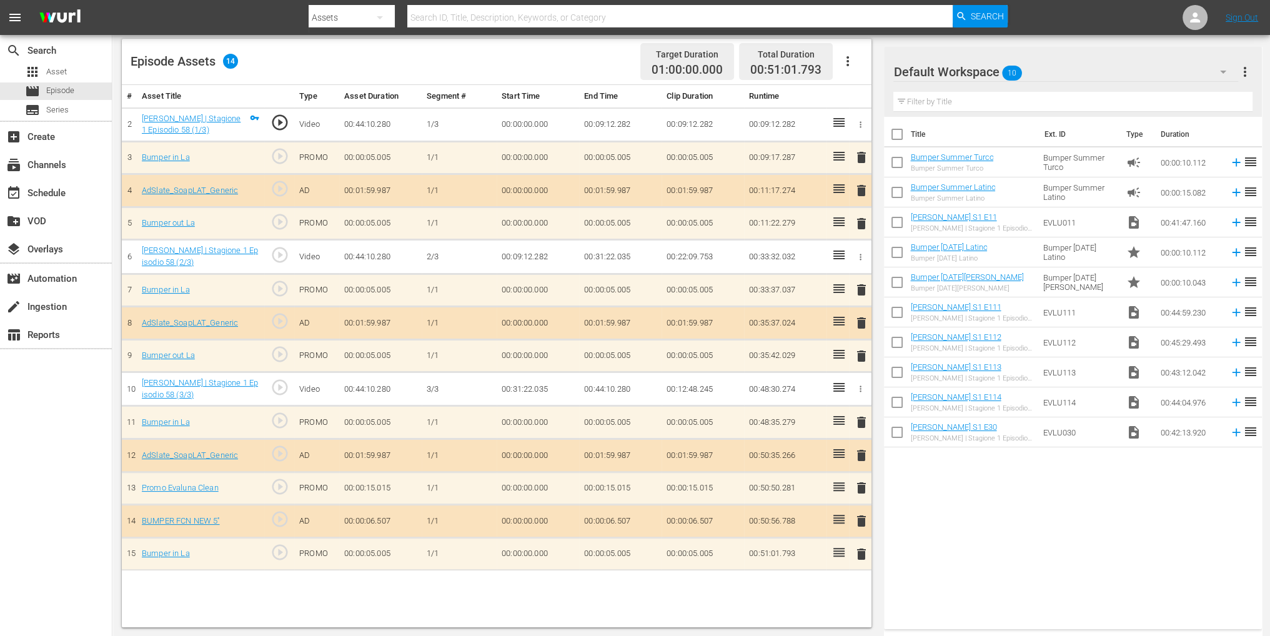
click at [1034, 81] on hr at bounding box center [1065, 81] width 344 height 1
click at [1032, 75] on div "Default Workspace 10" at bounding box center [1065, 71] width 344 height 35
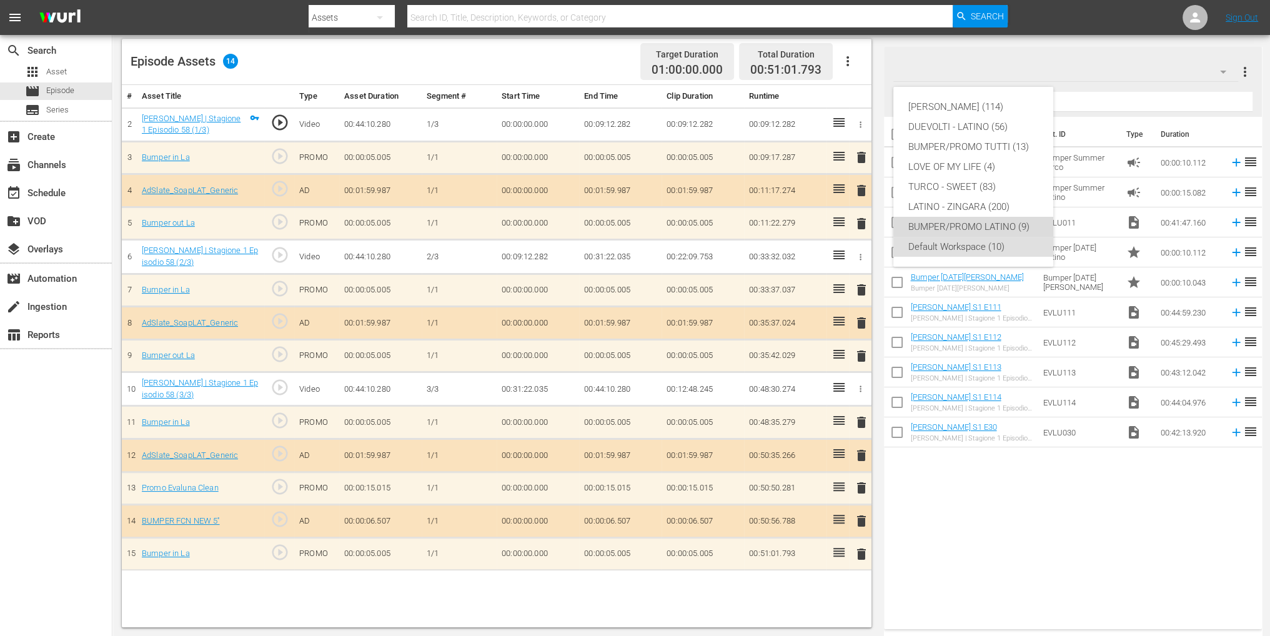
click at [962, 224] on div "BUMPER/PROMO LATINO (9)" at bounding box center [973, 227] width 130 height 20
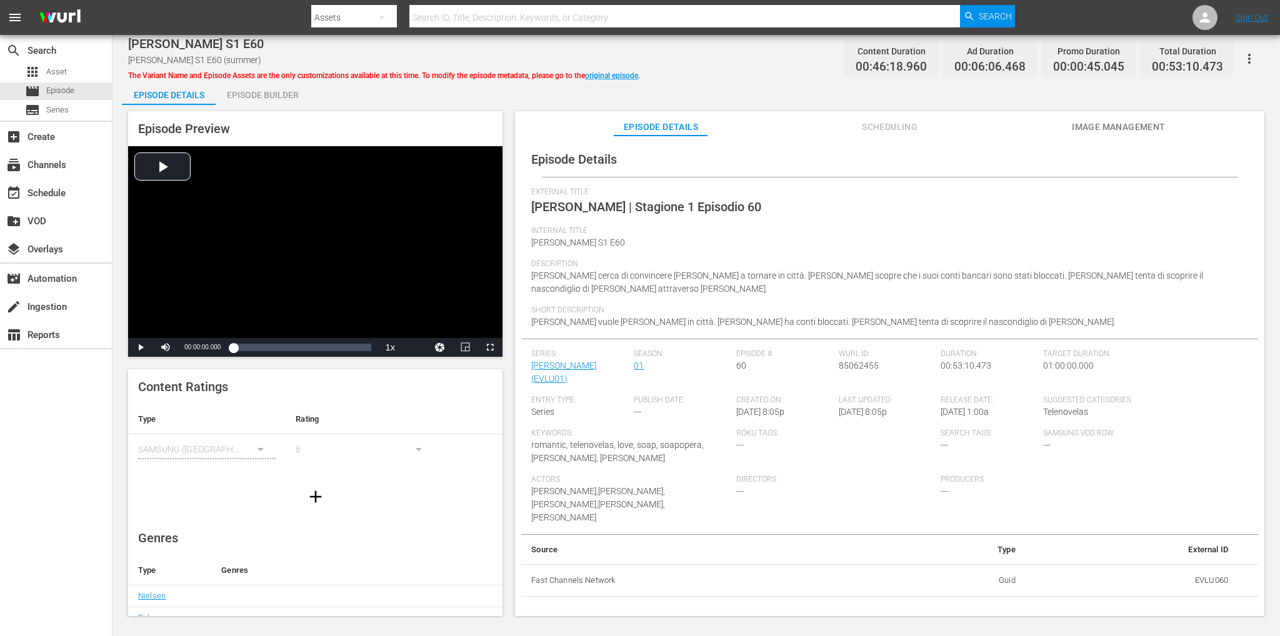
click at [262, 92] on div "Episode Builder" at bounding box center [263, 95] width 94 height 30
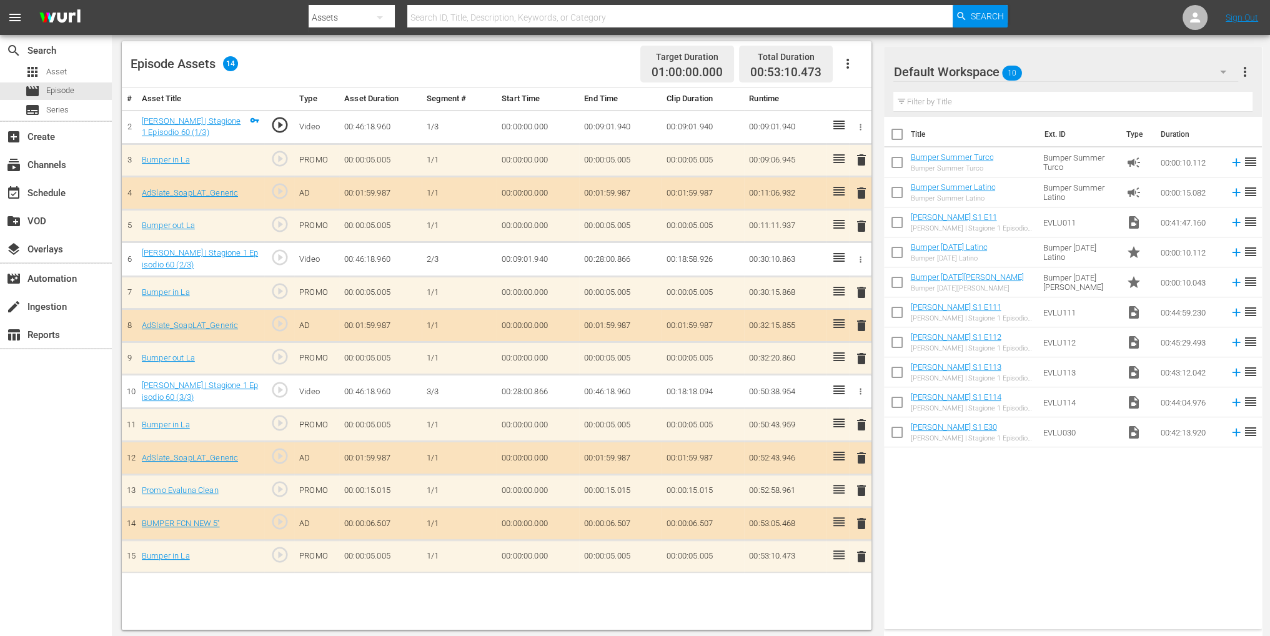
scroll to position [325, 0]
click at [985, 69] on div "Default Workspace 10" at bounding box center [1065, 71] width 344 height 35
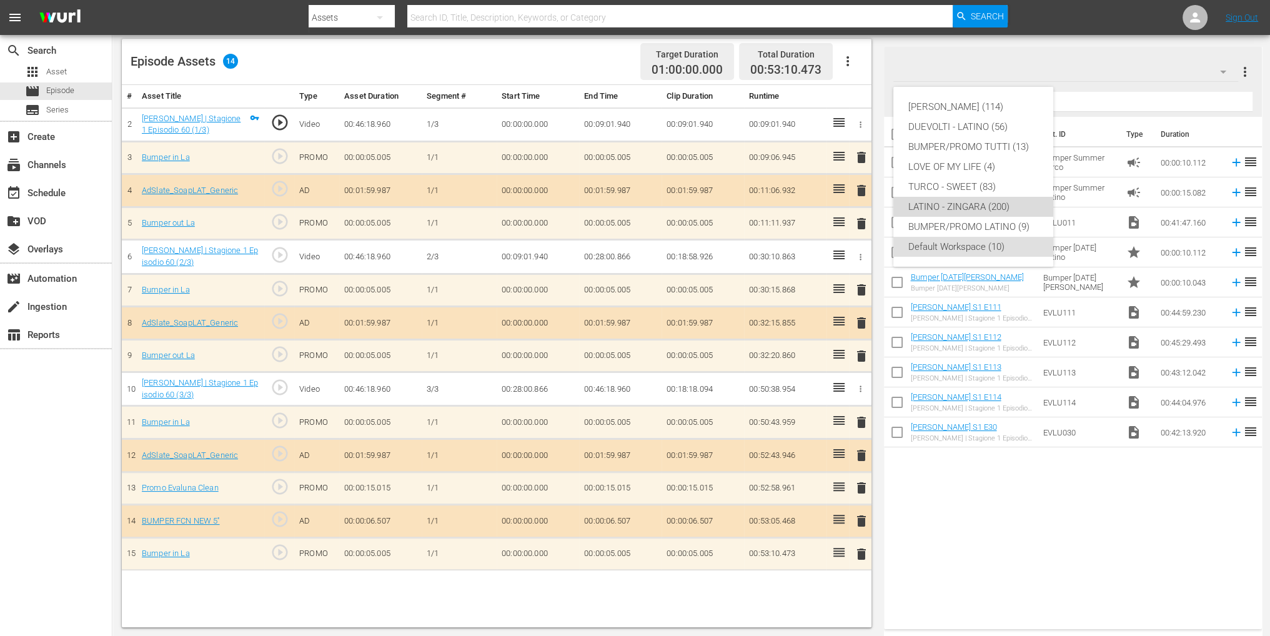
click at [972, 215] on div "LATINO - ZINGARA (200)" at bounding box center [973, 207] width 130 height 20
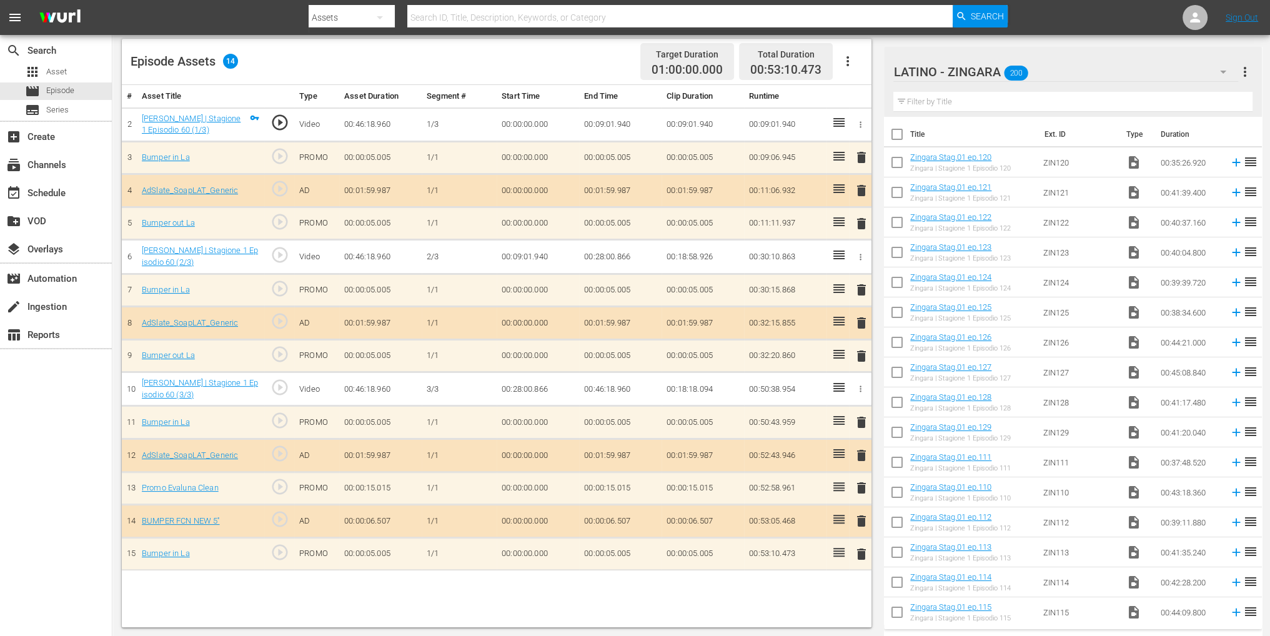
click at [973, 76] on div at bounding box center [960, 72] width 135 height 31
click at [1037, 69] on input "LATINO - ZINGARA" at bounding box center [1066, 72] width 347 height 30
click at [1067, 139] on th "Ext. ID" at bounding box center [1078, 134] width 82 height 35
click at [1188, 77] on div "LATINO - ZINGARA 200" at bounding box center [1065, 71] width 344 height 35
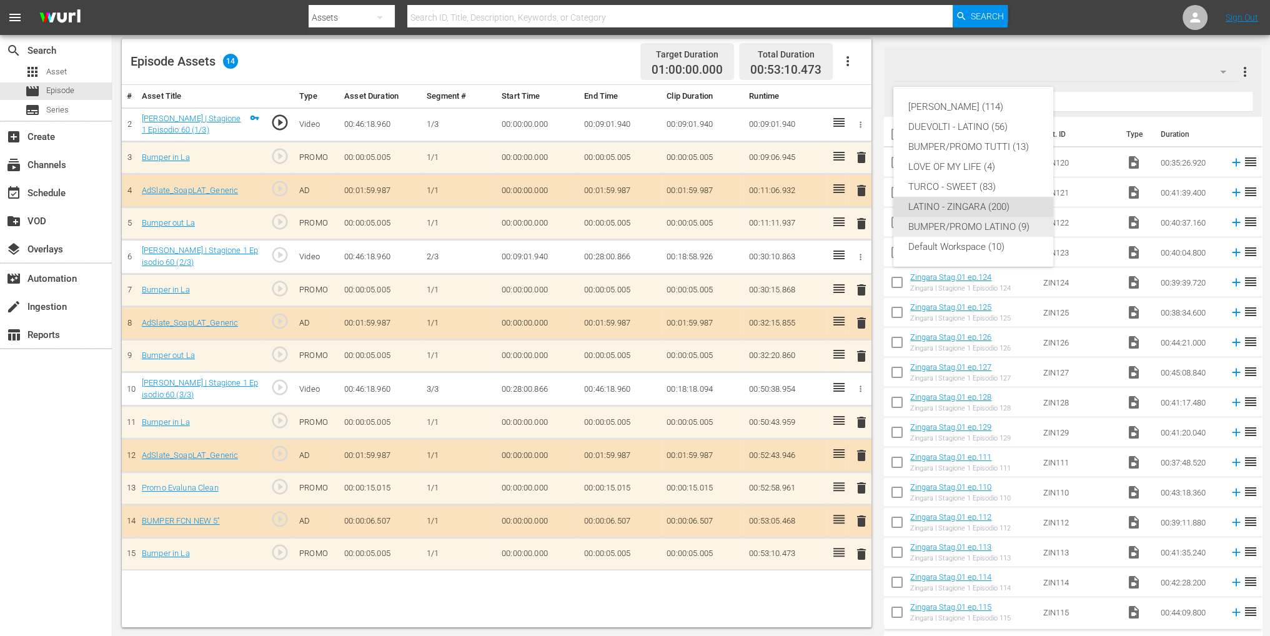
click at [1015, 228] on div "BUMPER/PROMO LATINO (9)" at bounding box center [973, 227] width 130 height 20
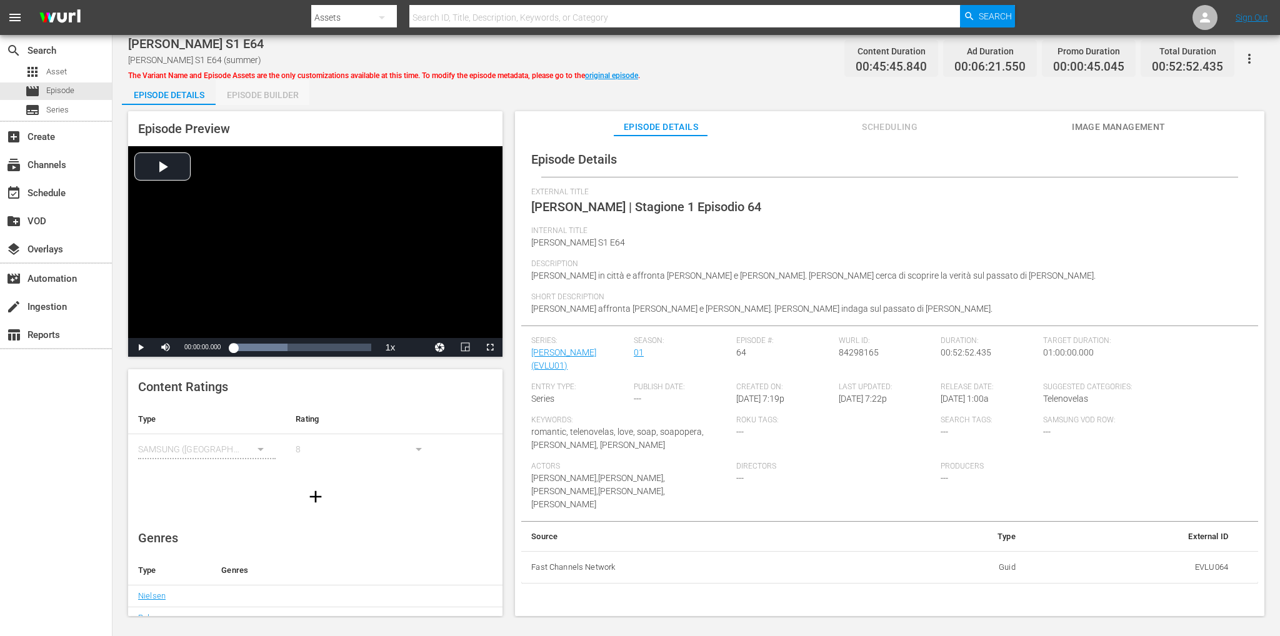
click at [259, 99] on div "Episode Builder" at bounding box center [263, 95] width 94 height 30
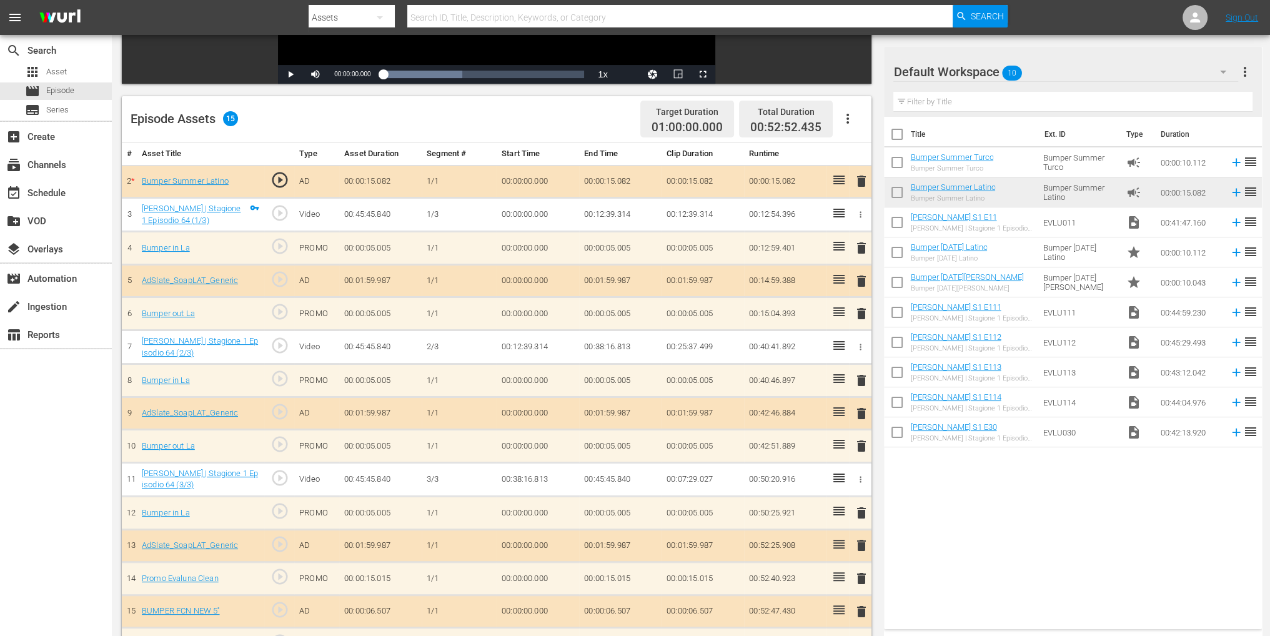
scroll to position [325, 0]
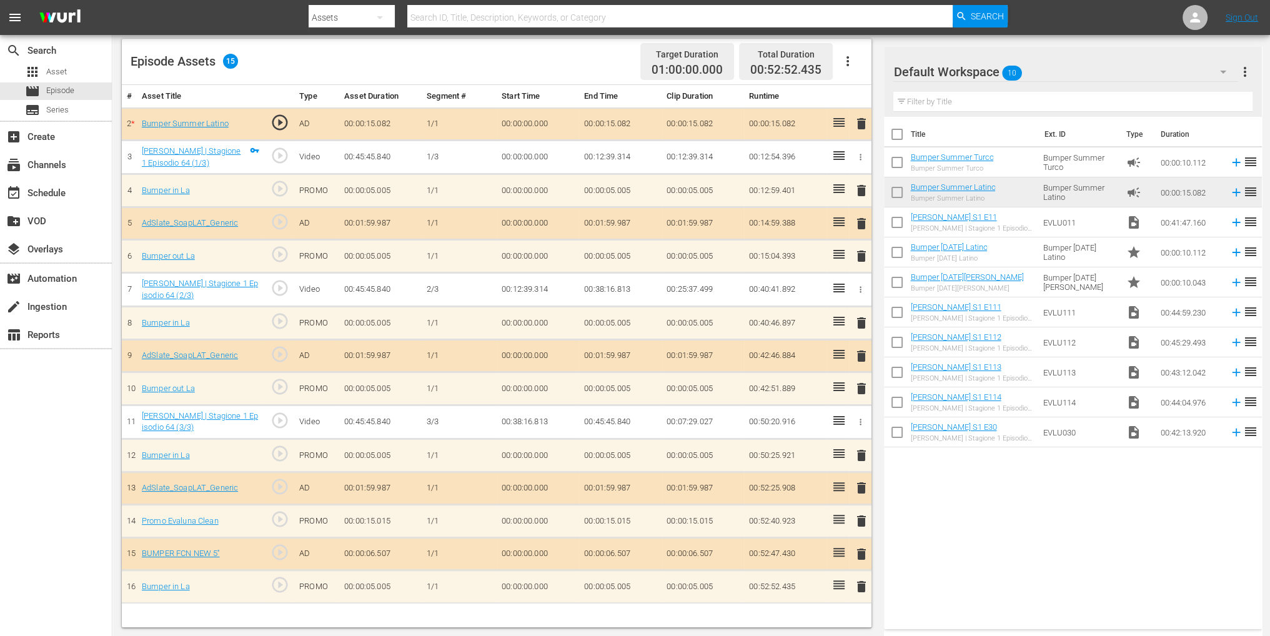
click at [1062, 74] on div "Default Workspace 10" at bounding box center [1065, 71] width 344 height 35
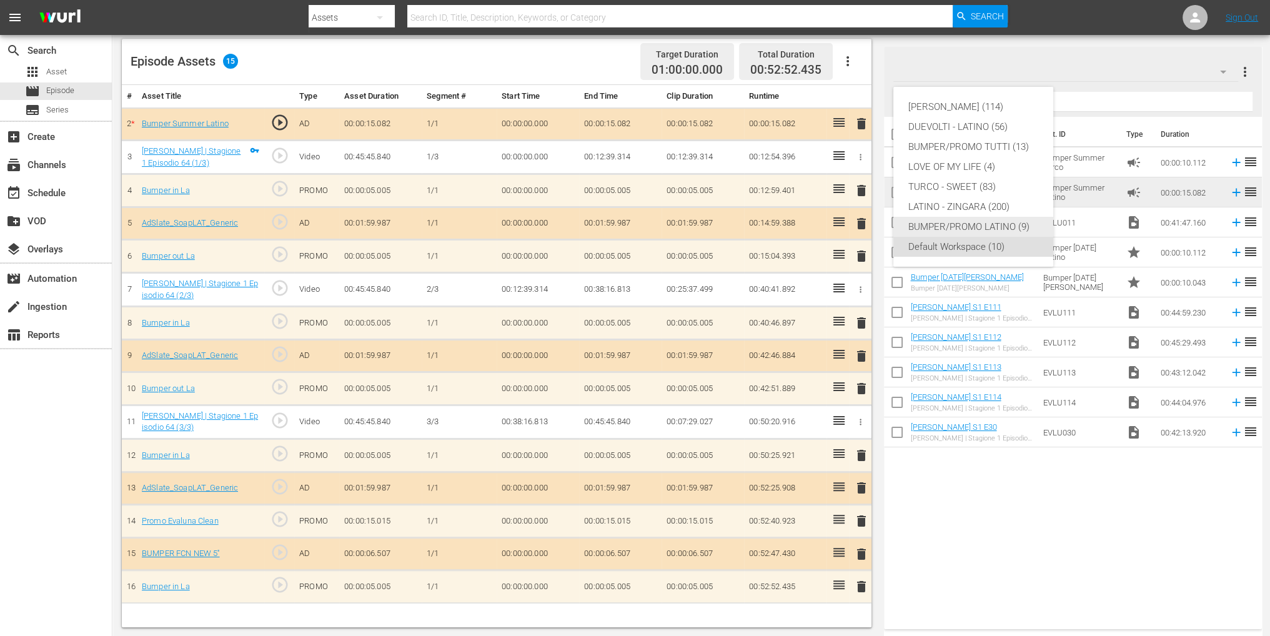
click at [973, 223] on div "BUMPER/PROMO LATINO (9)" at bounding box center [973, 227] width 130 height 20
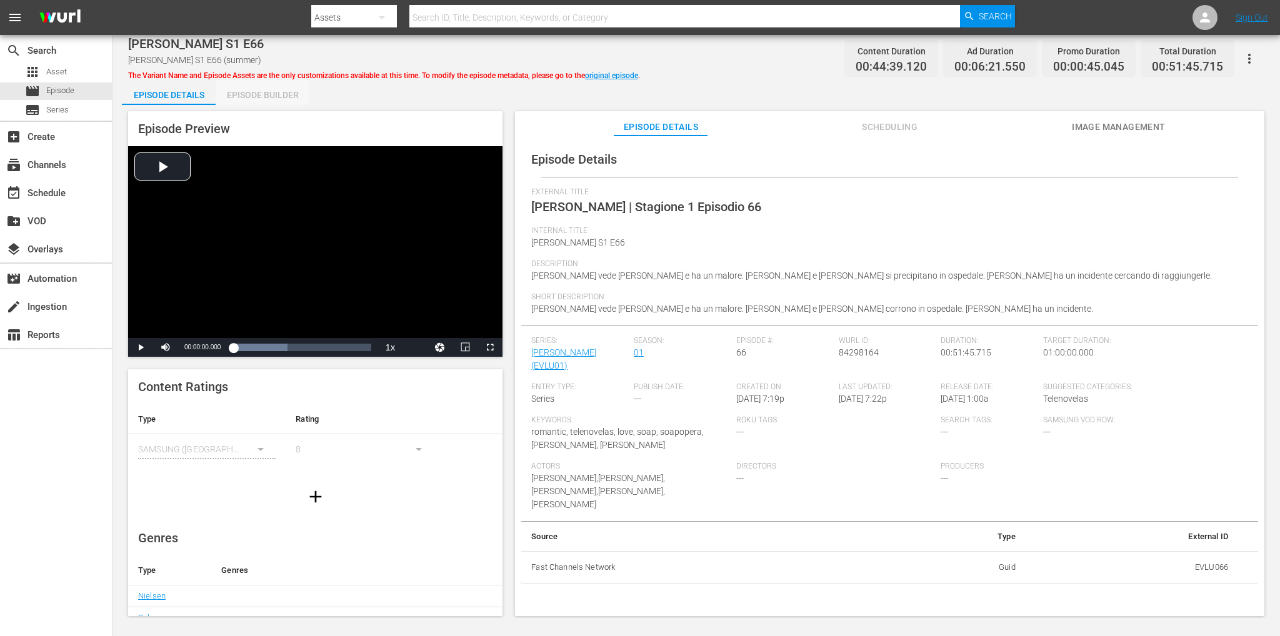
click at [247, 102] on div "Episode Builder" at bounding box center [263, 95] width 94 height 30
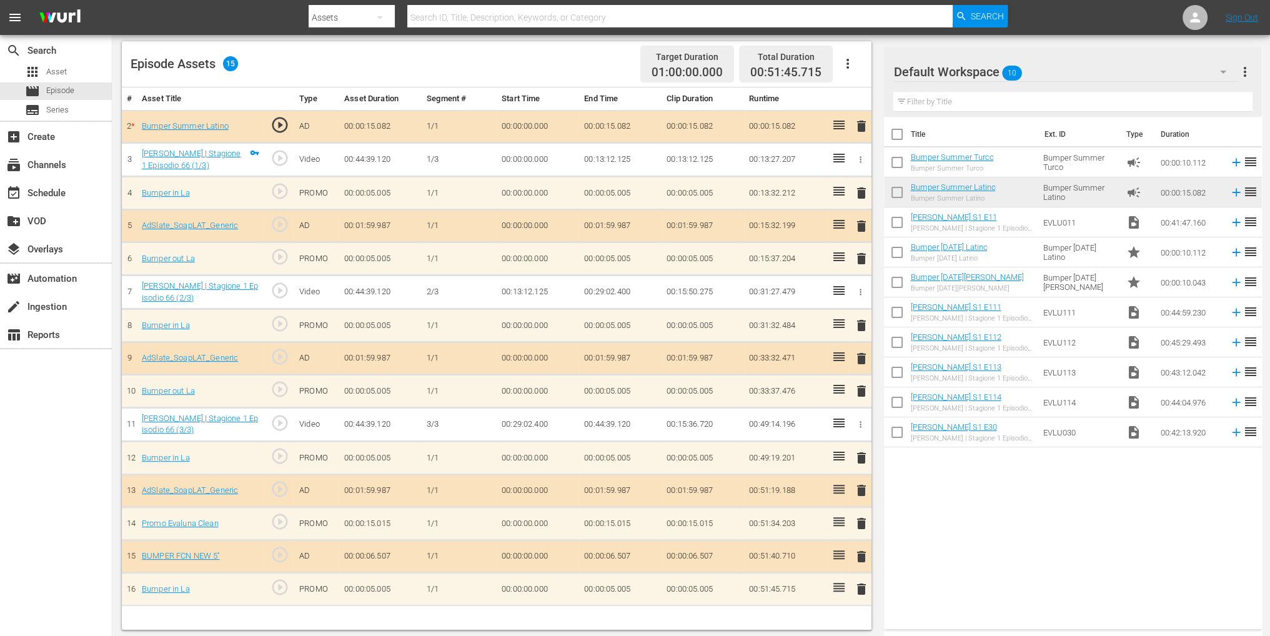
scroll to position [325, 0]
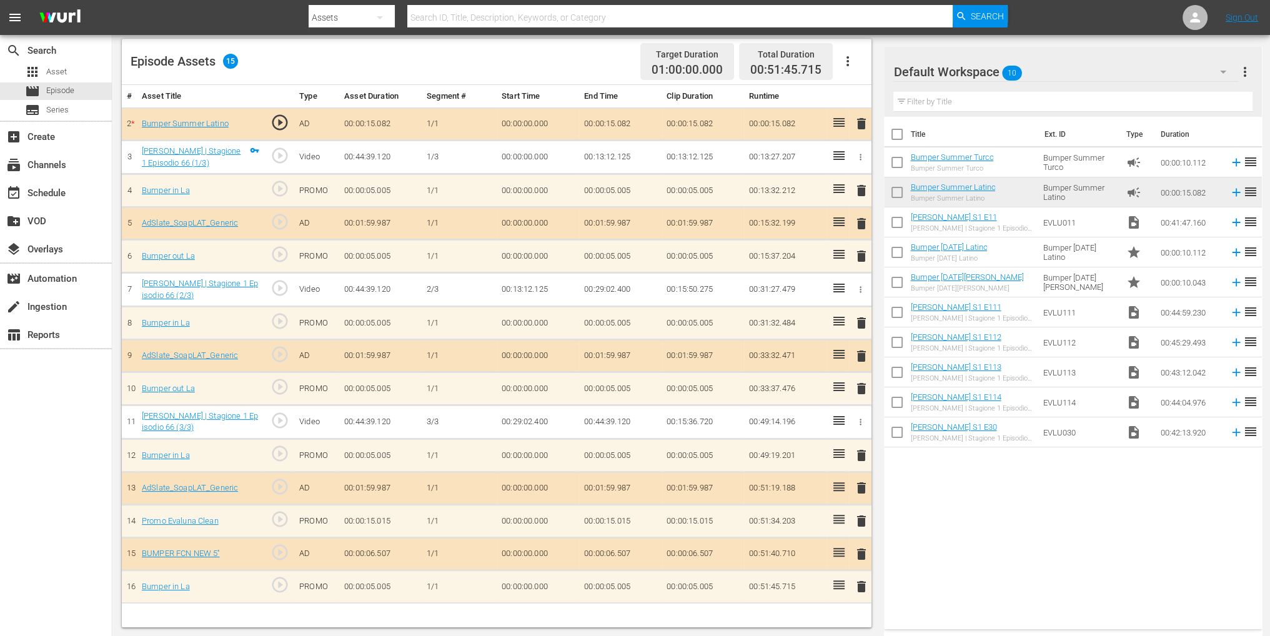
click at [1067, 73] on div "Default Workspace 10" at bounding box center [1065, 71] width 344 height 35
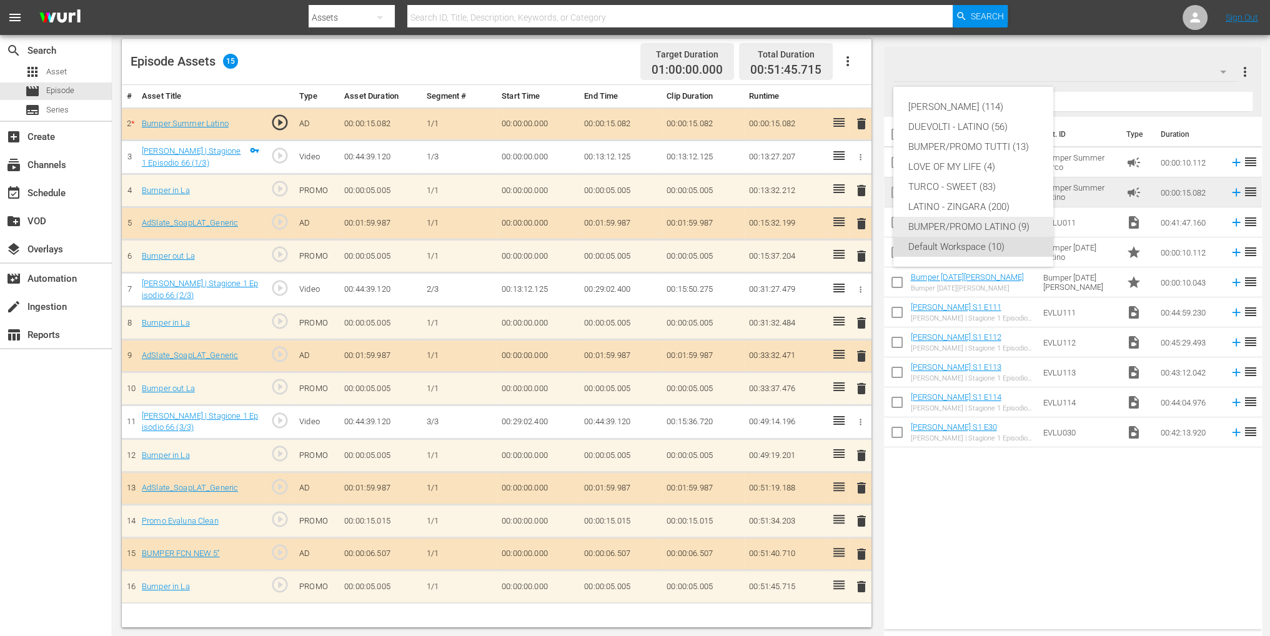
click at [1000, 224] on div "BUMPER/PROMO LATINO (9)" at bounding box center [973, 227] width 130 height 20
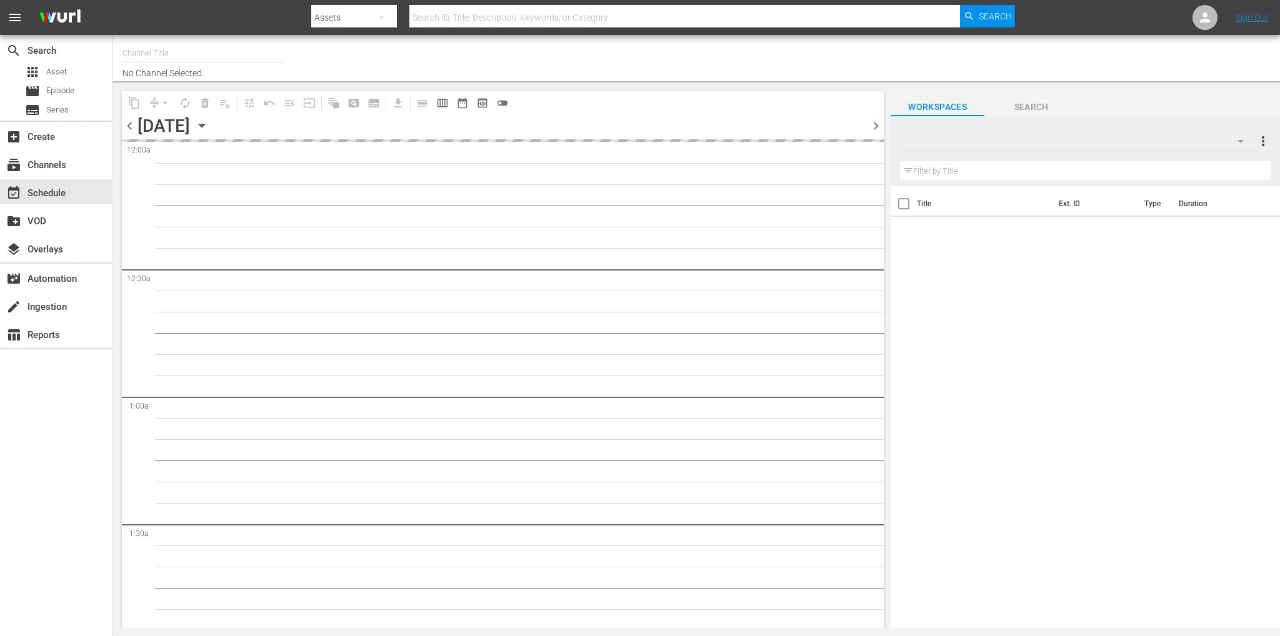
type input "Soap Latino ([GEOGRAPHIC_DATA]) (1882)"
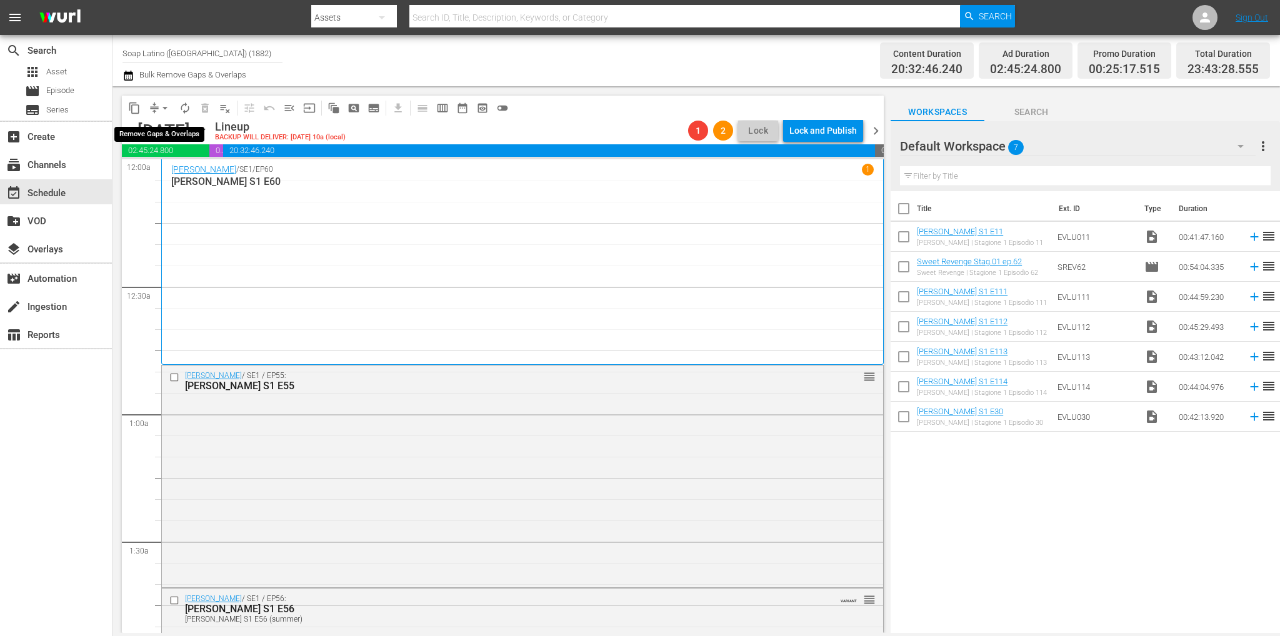
click at [167, 106] on span "arrow_drop_down" at bounding box center [165, 108] width 12 height 12
click at [185, 172] on li "Align to End of Previous Day" at bounding box center [165, 174] width 131 height 21
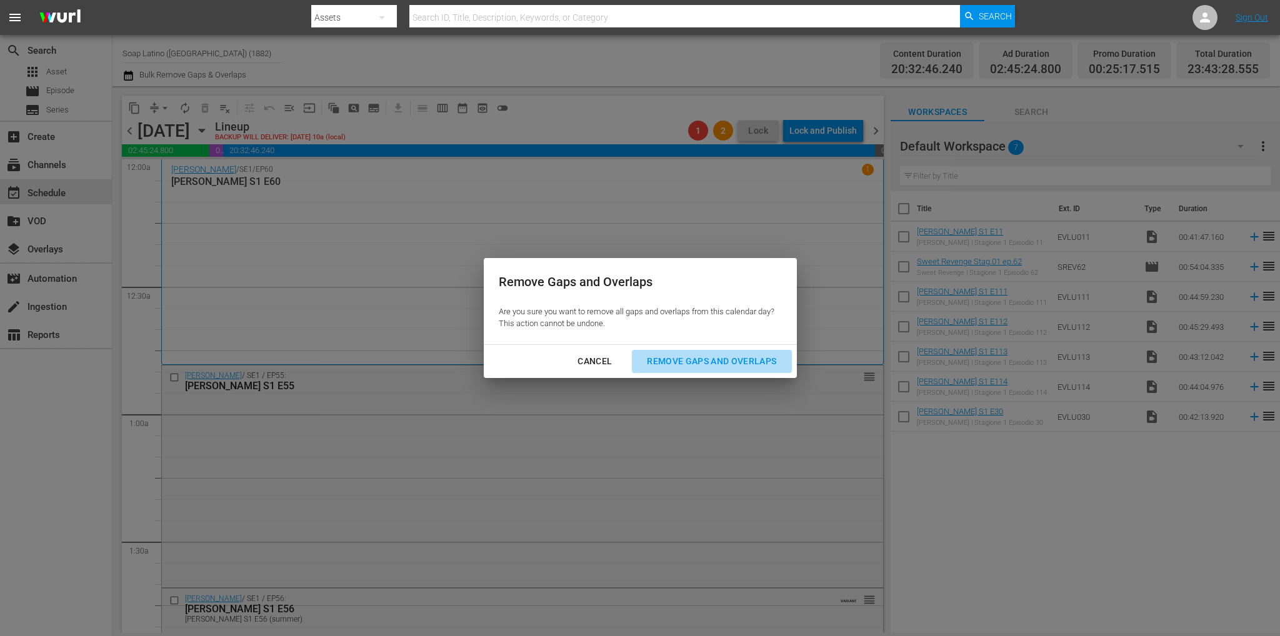
click at [680, 350] on button "Remove Gaps and Overlaps" at bounding box center [711, 361] width 159 height 23
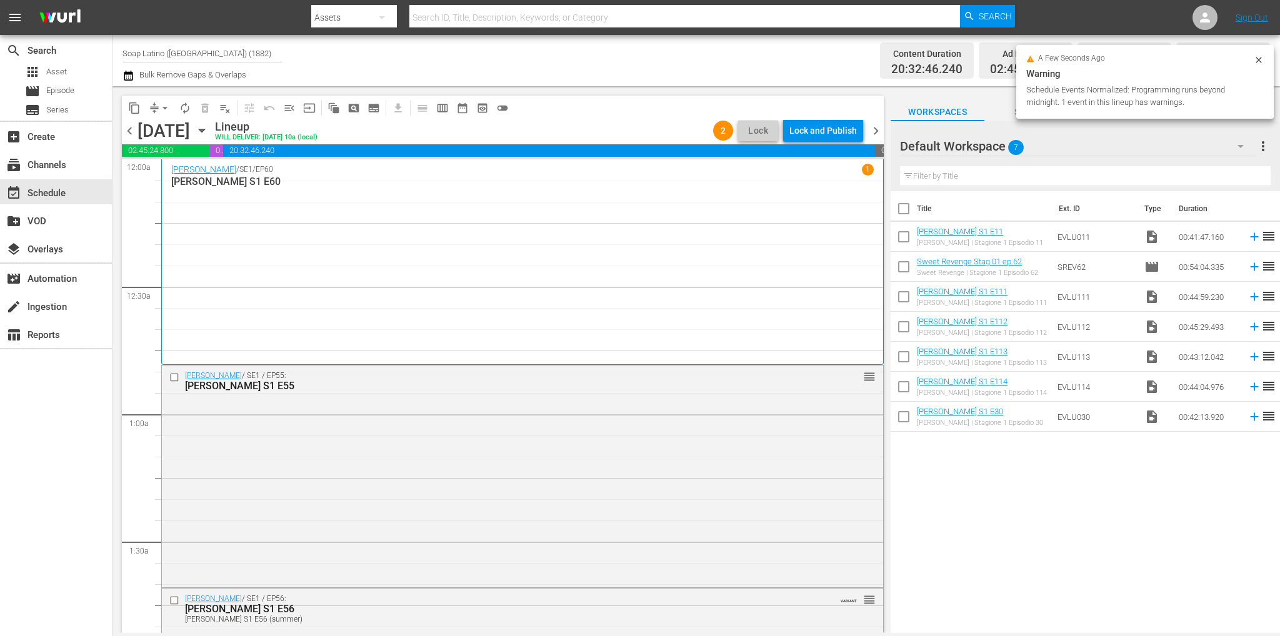
click at [830, 133] on div "Lock and Publish" at bounding box center [822, 130] width 67 height 22
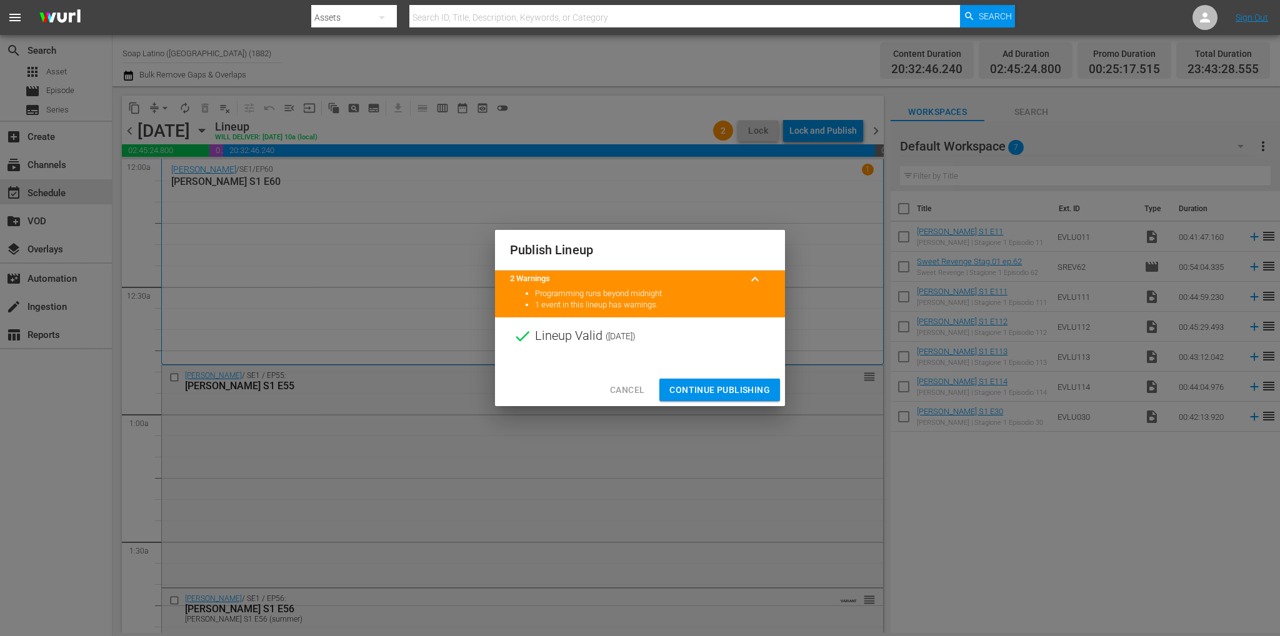
click at [713, 379] on button "Continue Publishing" at bounding box center [719, 390] width 121 height 23
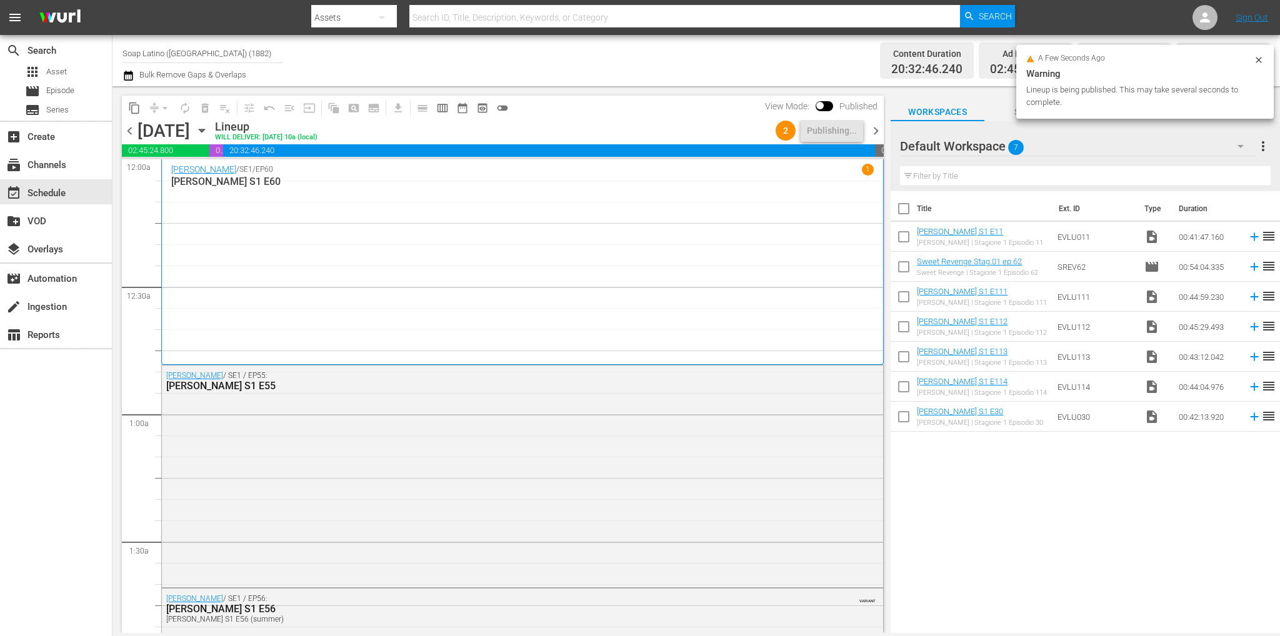
click at [868, 133] on span "chevron_right" at bounding box center [876, 131] width 16 height 16
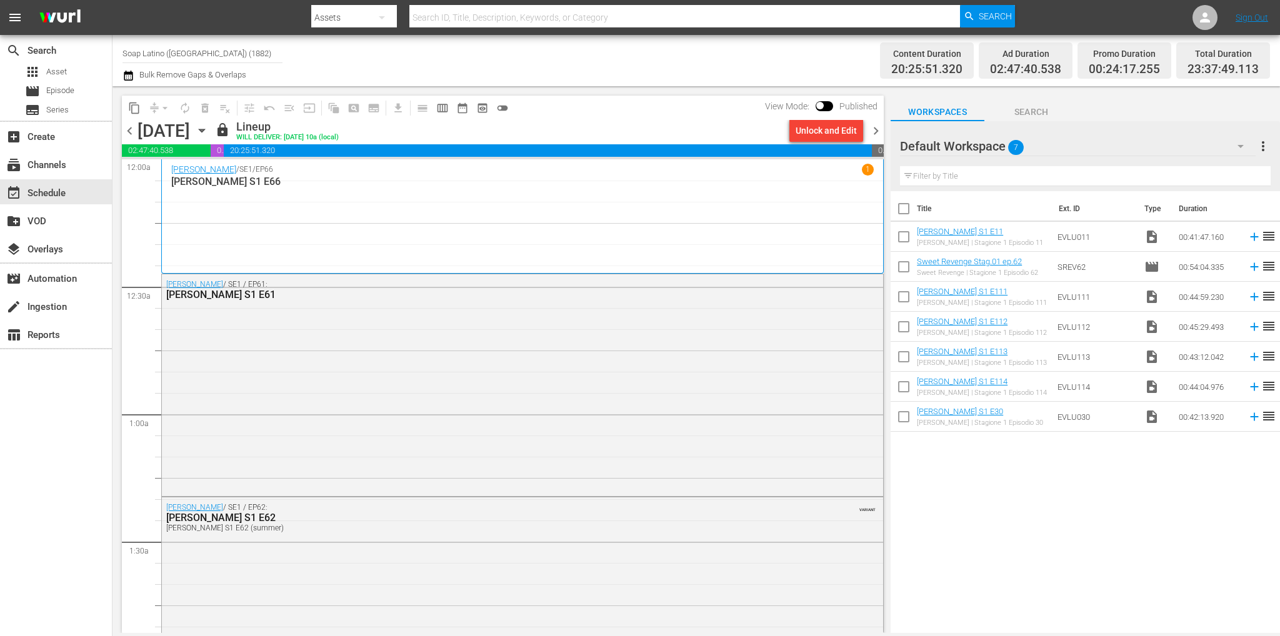
click at [827, 132] on div "Unlock and Edit" at bounding box center [825, 130] width 61 height 22
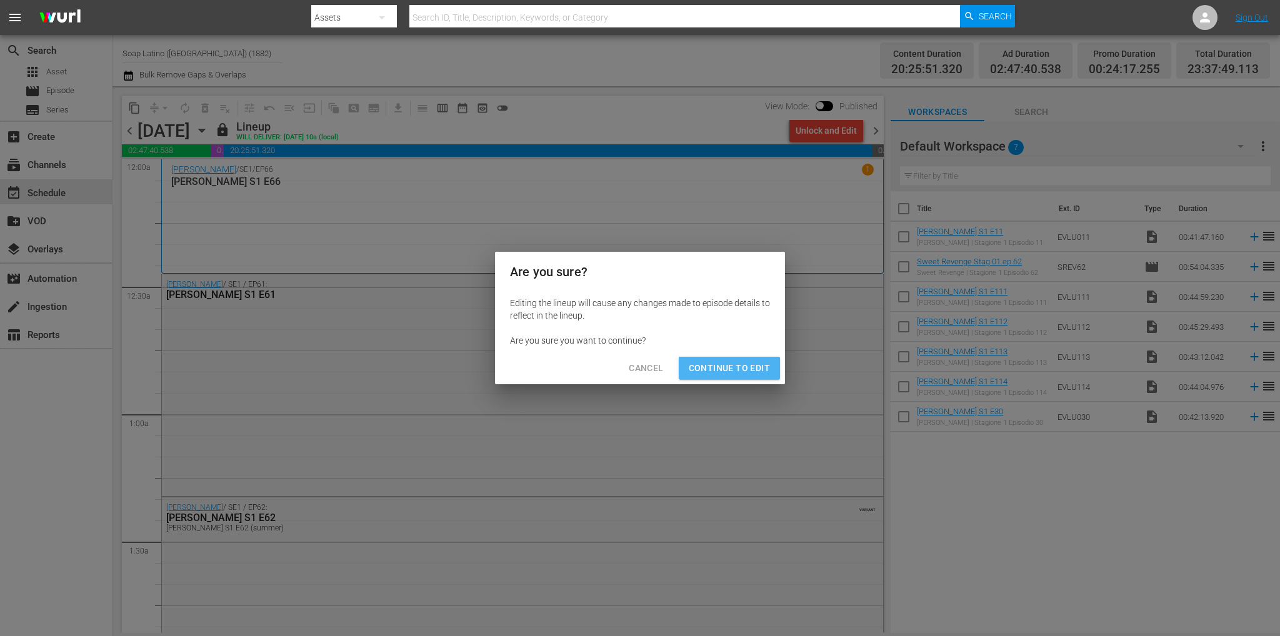
click at [733, 368] on span "Continue to Edit" at bounding box center [729, 369] width 81 height 16
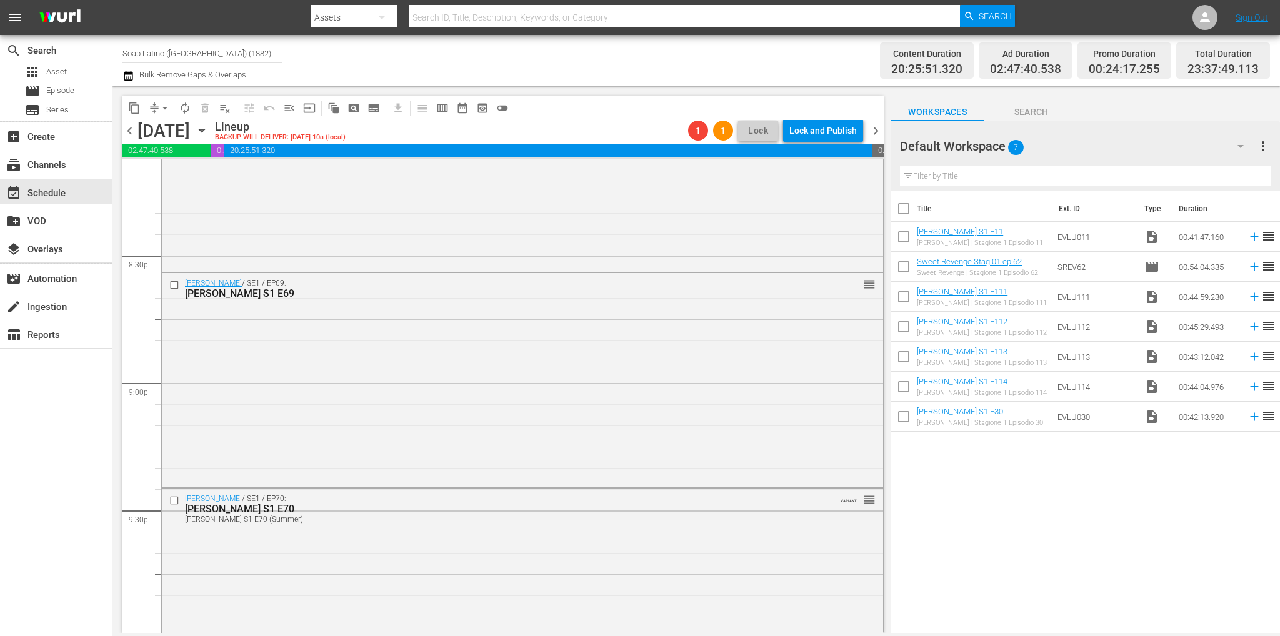
scroll to position [5647, 0]
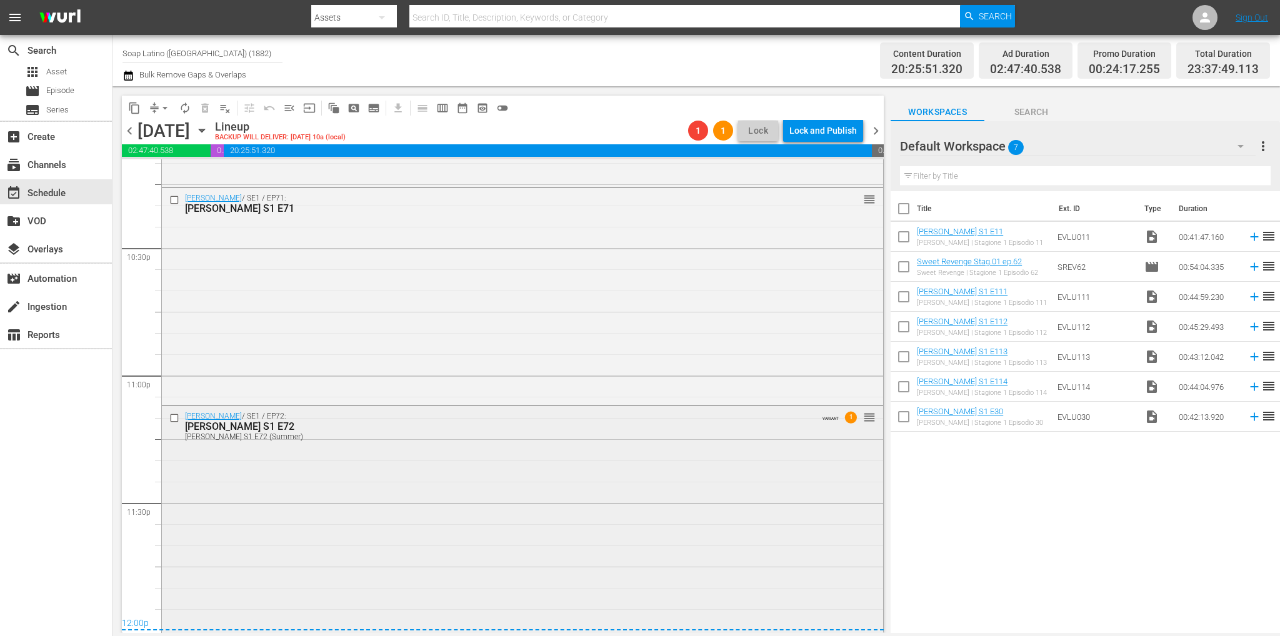
click at [578, 515] on div "Eva Luna / SE1 / EP72: Eva Luna S1 E72 Eva Luna S1 E72 (Summer) VARIANT 1 reord…" at bounding box center [522, 518] width 721 height 224
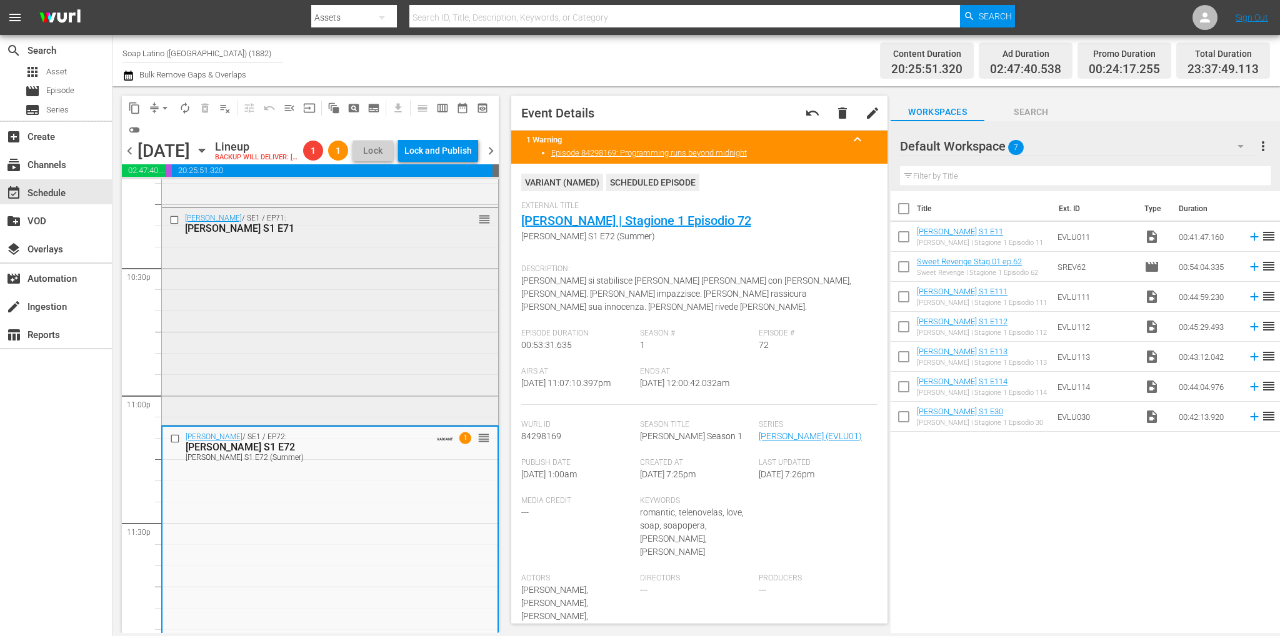
click at [356, 344] on div "Eva Luna / SE1 / EP71: Eva Luna S1 E71 reorder" at bounding box center [330, 315] width 336 height 215
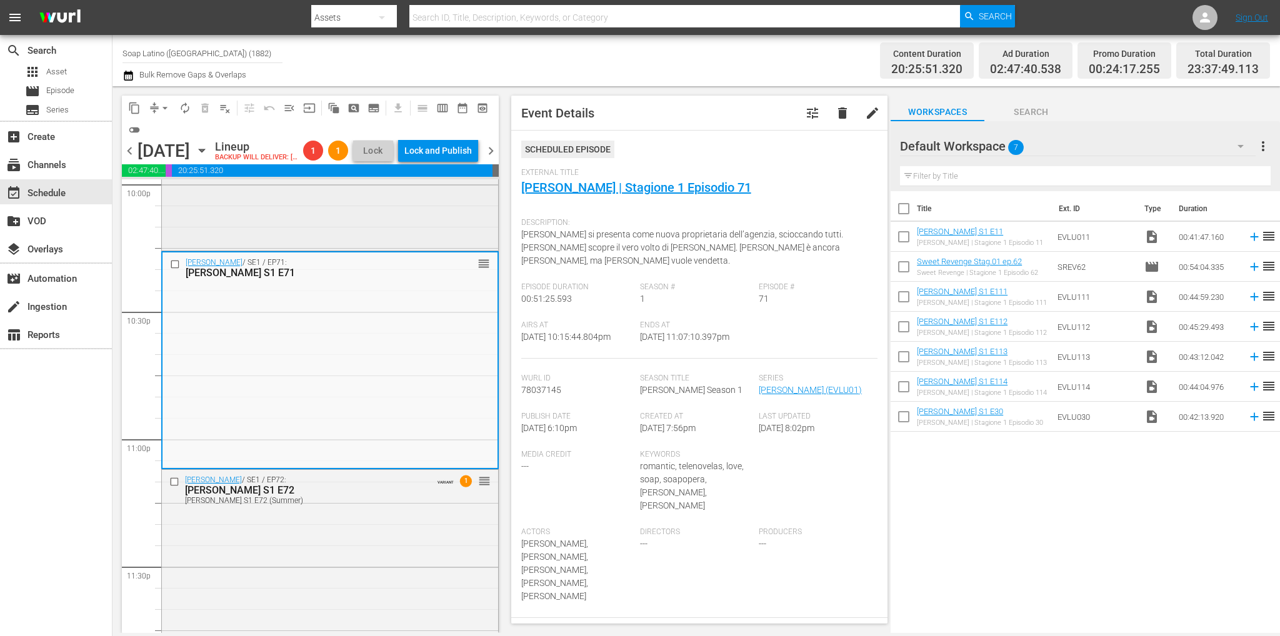
scroll to position [5522, 0]
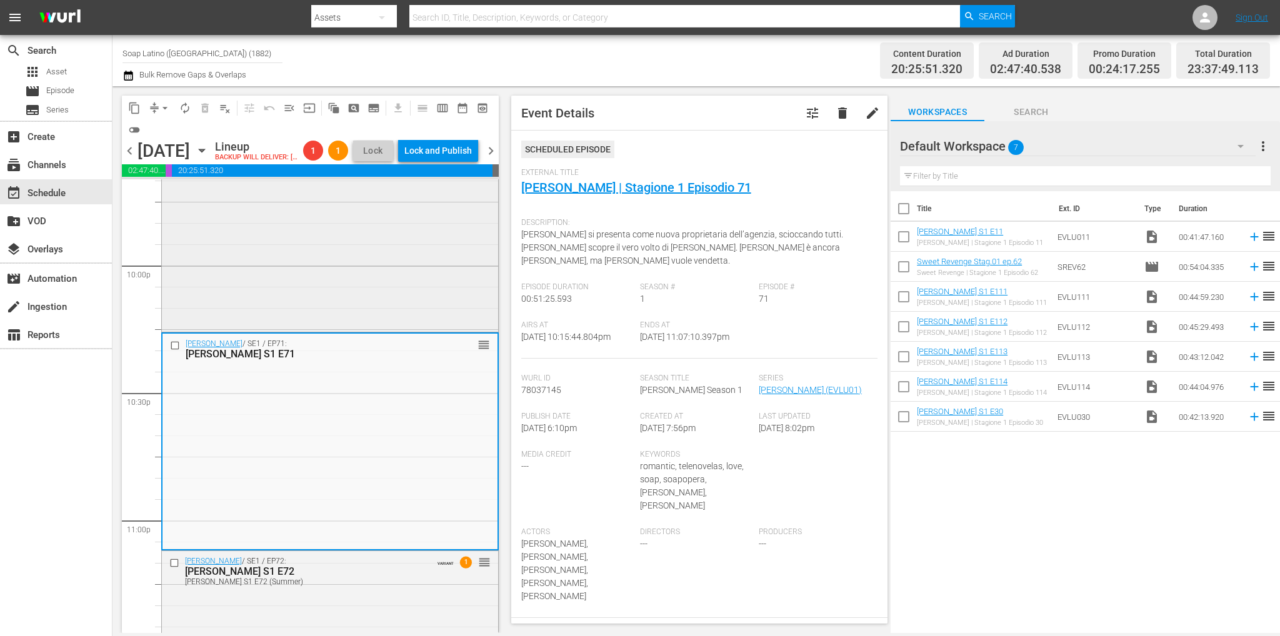
click at [337, 290] on div "Eva Luna / SE1 / EP70: Eva Luna S1 E70 Eva Luna S1 E70 (Summer) VARIANT reorder" at bounding box center [330, 222] width 336 height 213
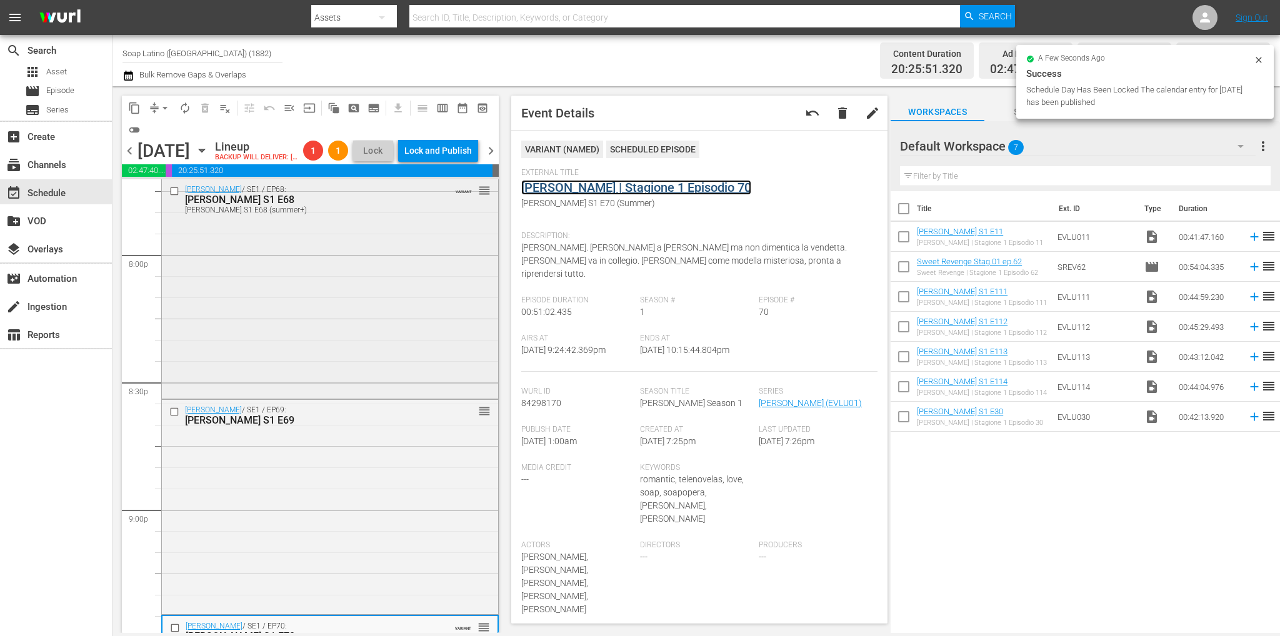
scroll to position [5022, 0]
click at [307, 303] on div "Eva Luna / SE1 / EP68: Eva Luna S1 E68 Eva Luna S1 E68 (summer+) VARIANT reorder" at bounding box center [330, 288] width 336 height 217
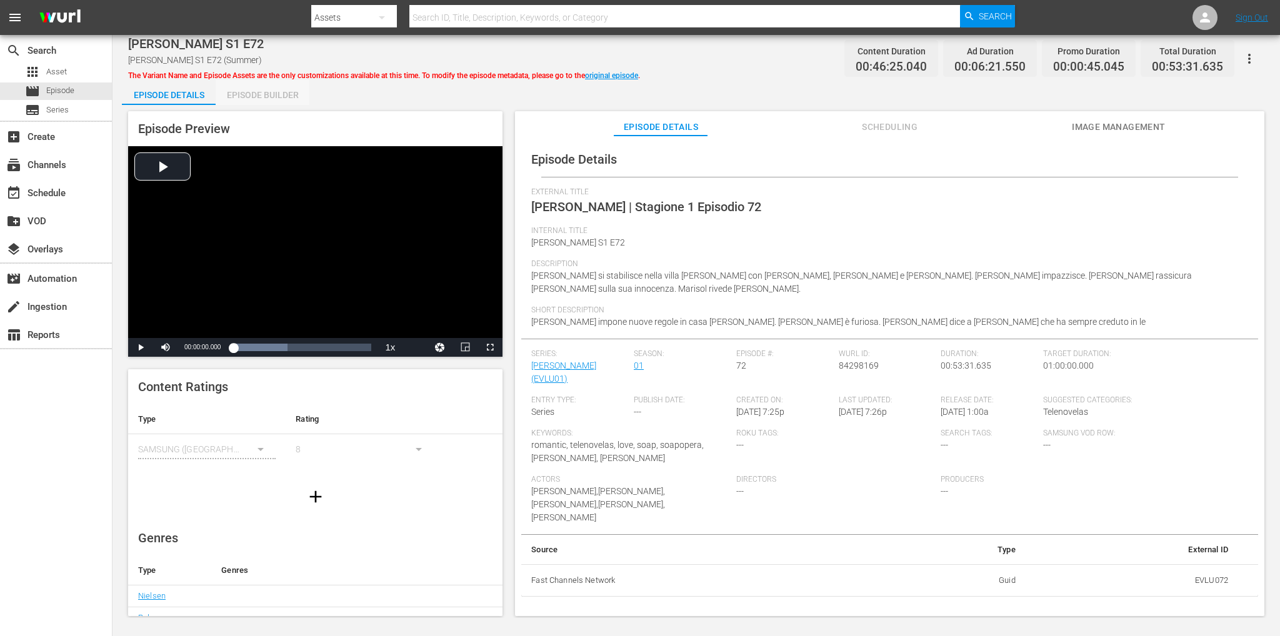
click at [254, 94] on div "Episode Builder" at bounding box center [263, 95] width 94 height 30
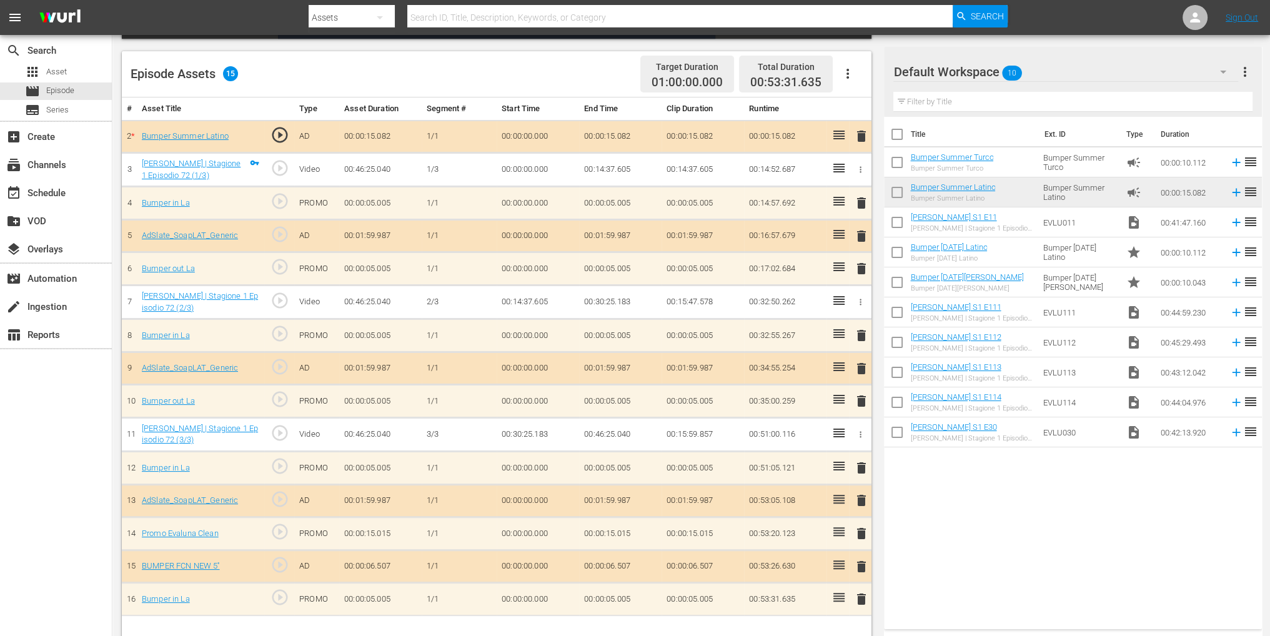
scroll to position [325, 0]
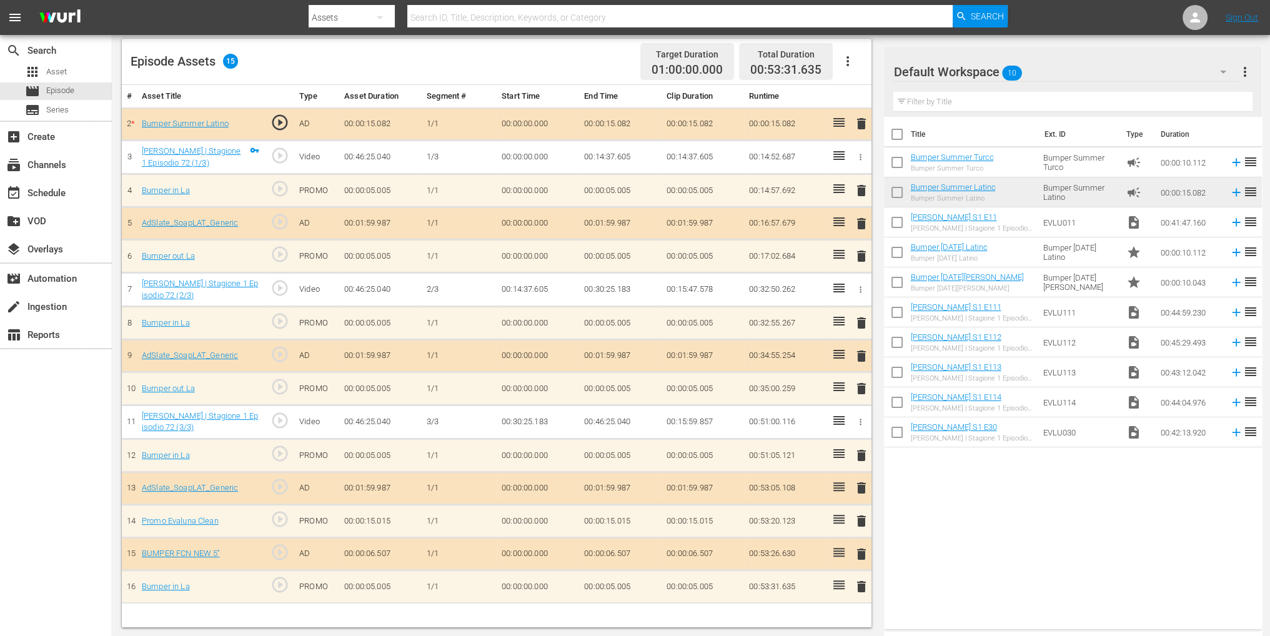
click at [1221, 69] on icon "button" at bounding box center [1223, 71] width 15 height 15
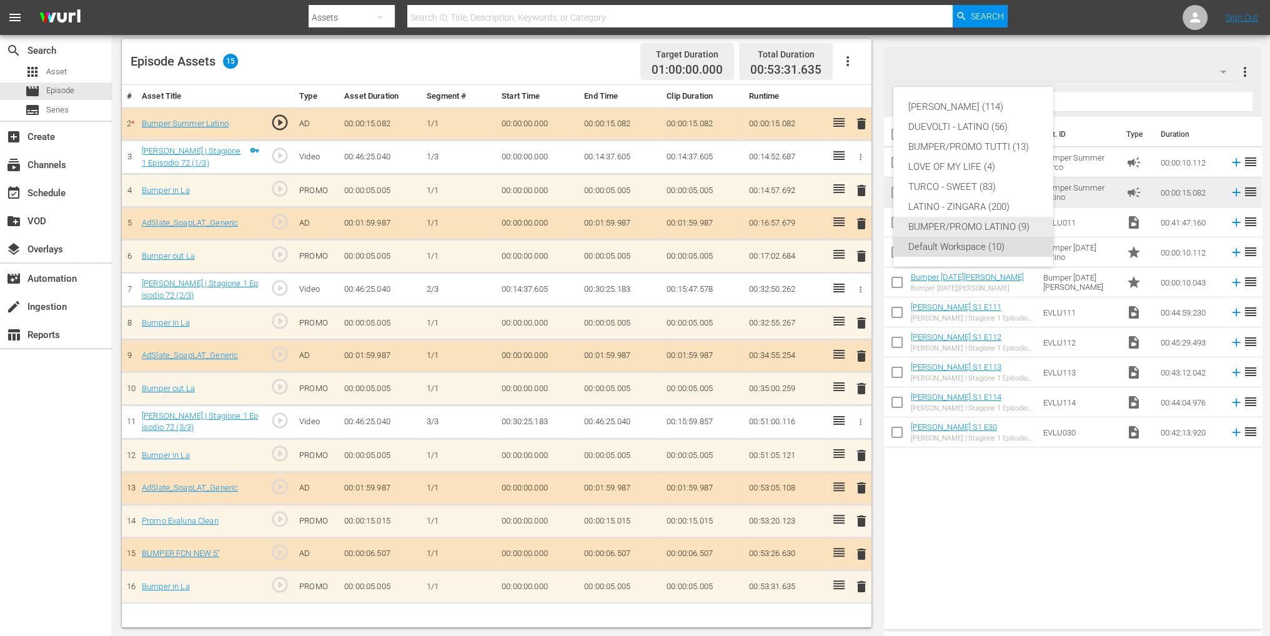
click at [982, 223] on div "BUMPER/PROMO LATINO (9)" at bounding box center [973, 227] width 130 height 20
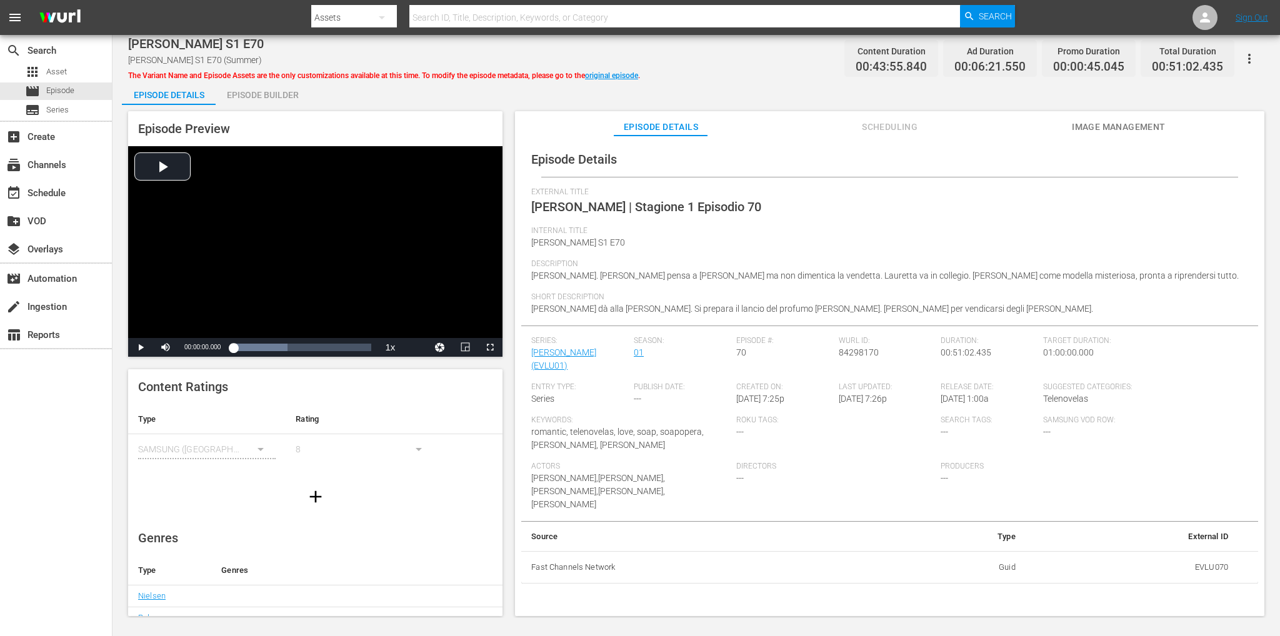
click at [267, 86] on div "Episode Builder" at bounding box center [263, 95] width 94 height 30
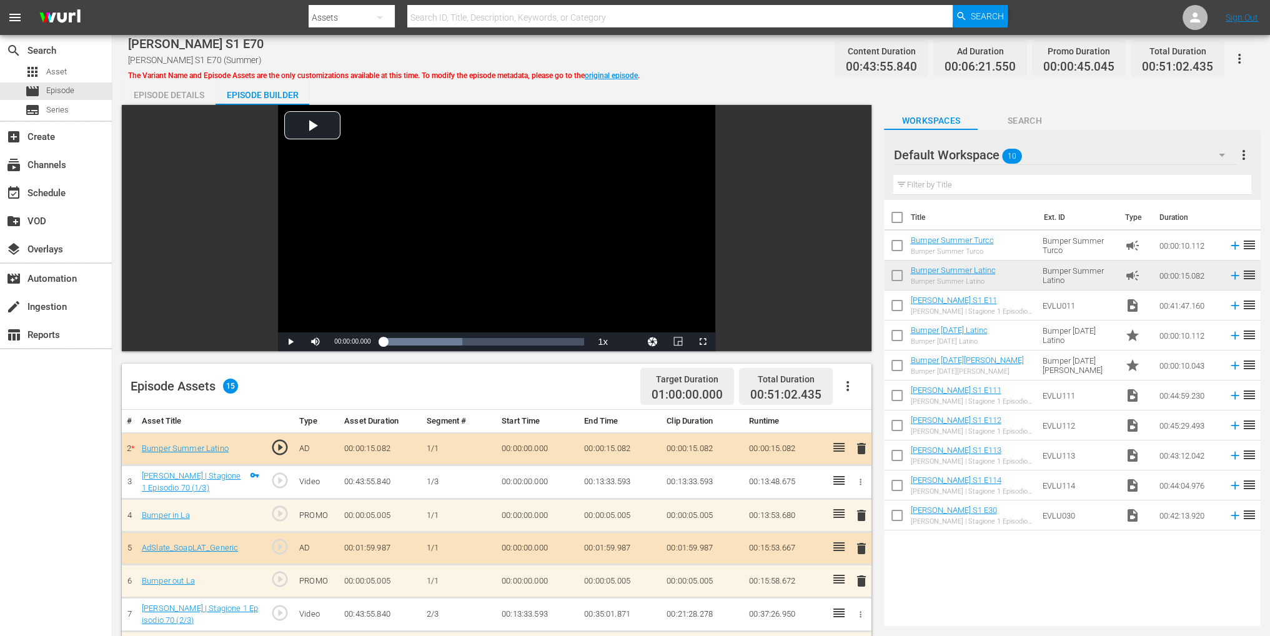
click at [1182, 157] on div "Default Workspace 10" at bounding box center [1065, 154] width 344 height 35
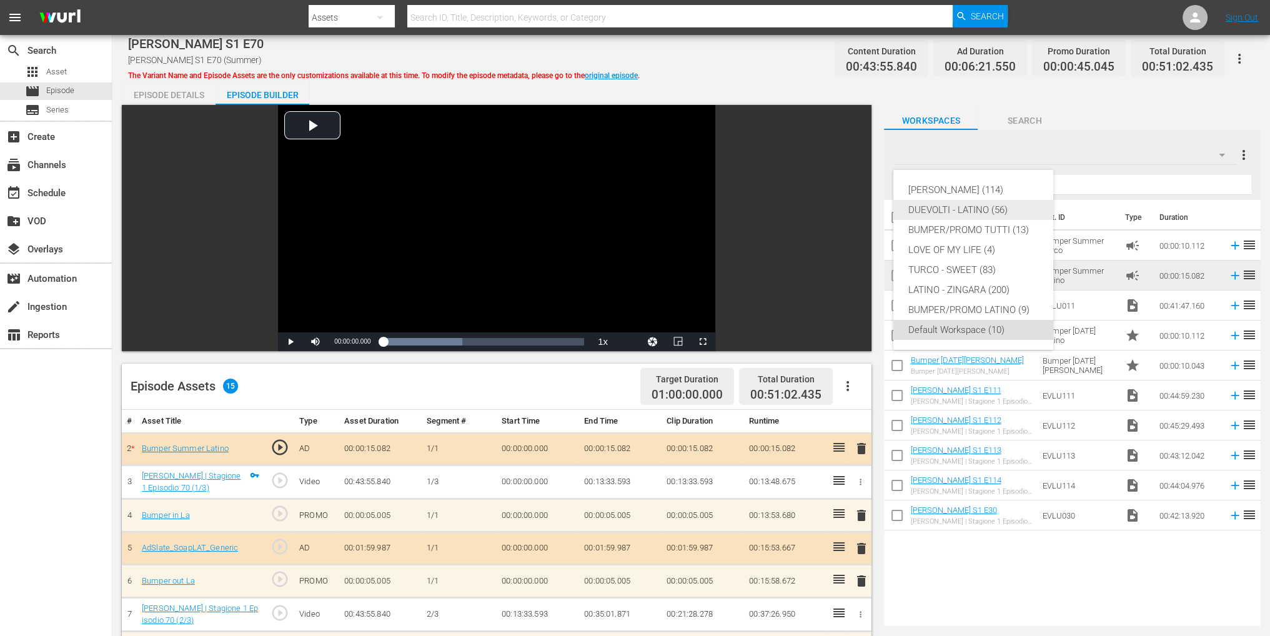
click at [985, 204] on div "DUEVOLTI - LATINO (56)" at bounding box center [973, 210] width 130 height 20
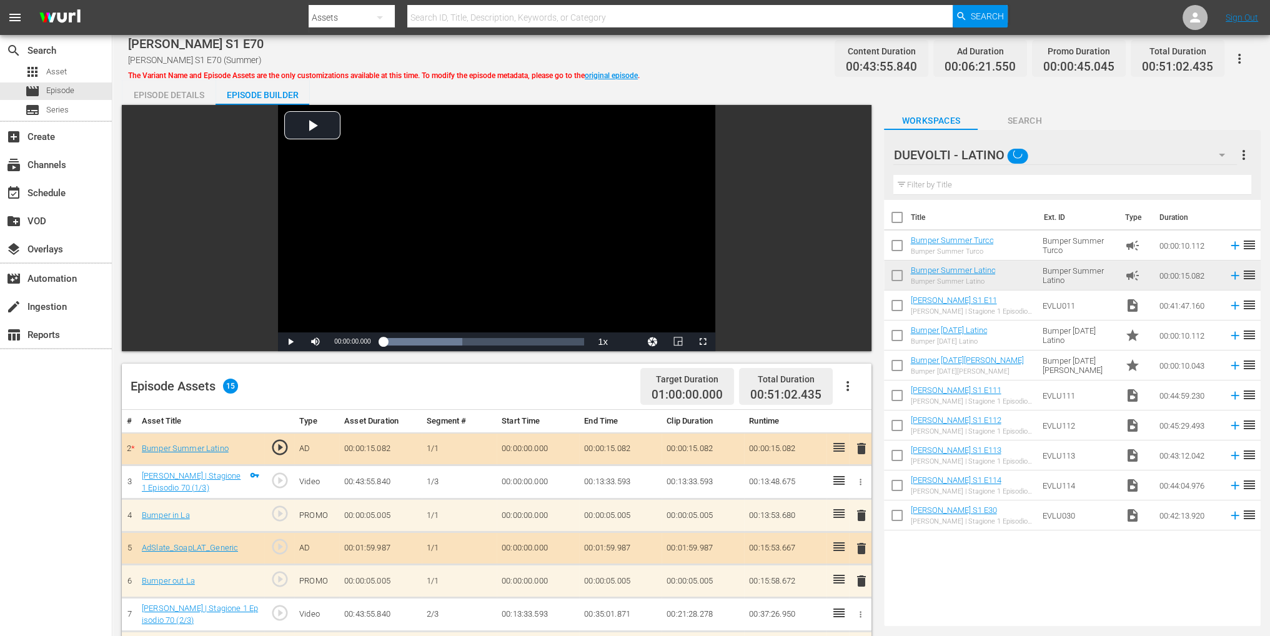
click at [985, 204] on div "[PERSON_NAME] (114) DUEVOLTI - LATINO (56) BUMPER/PROMO TUTTI (13) LOVE OF MY L…" at bounding box center [635, 318] width 1270 height 636
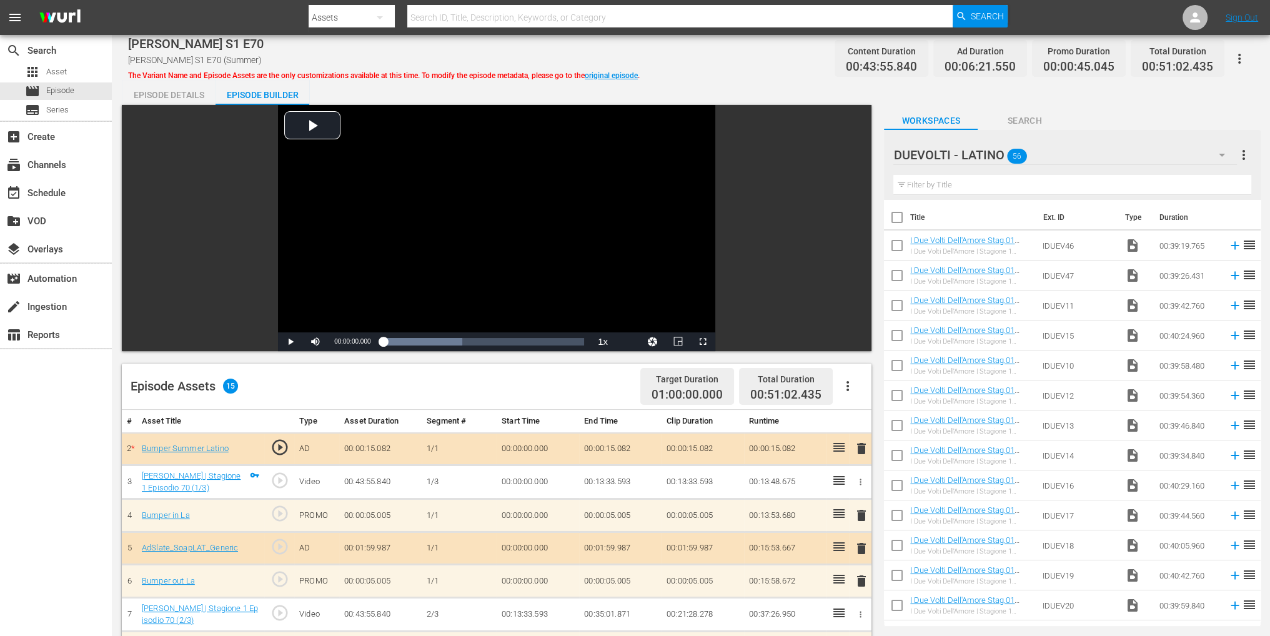
click at [1228, 152] on icon "button" at bounding box center [1222, 154] width 15 height 15
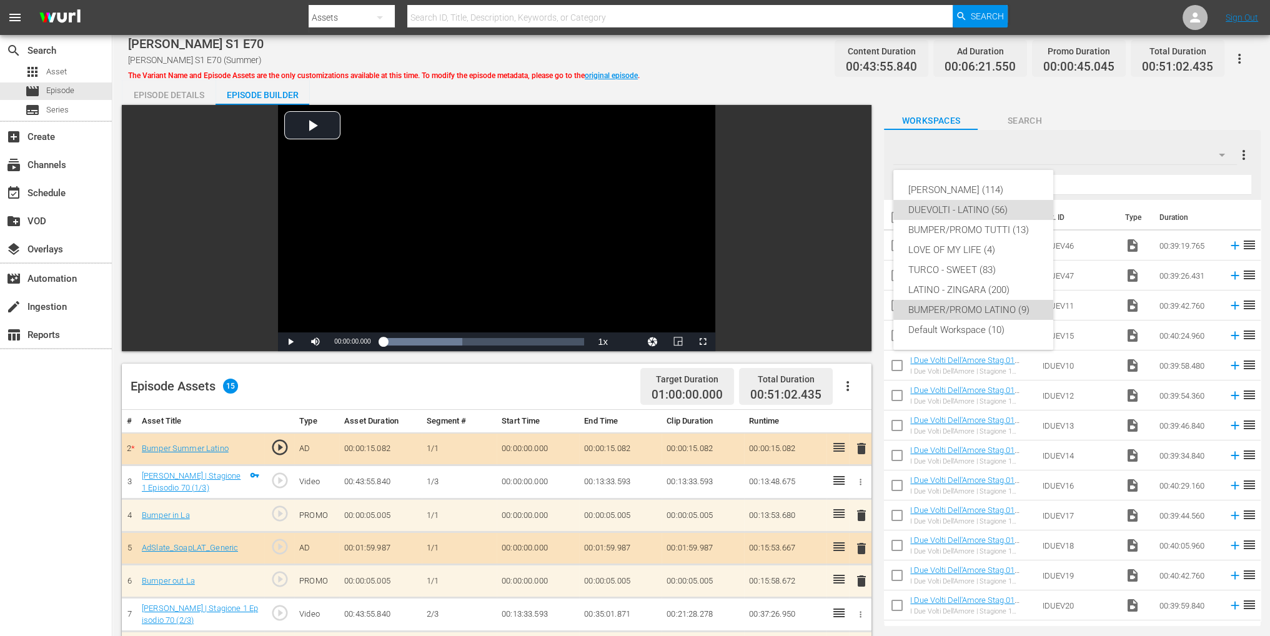
click at [990, 303] on div "BUMPER/PROMO LATINO (9)" at bounding box center [973, 310] width 130 height 20
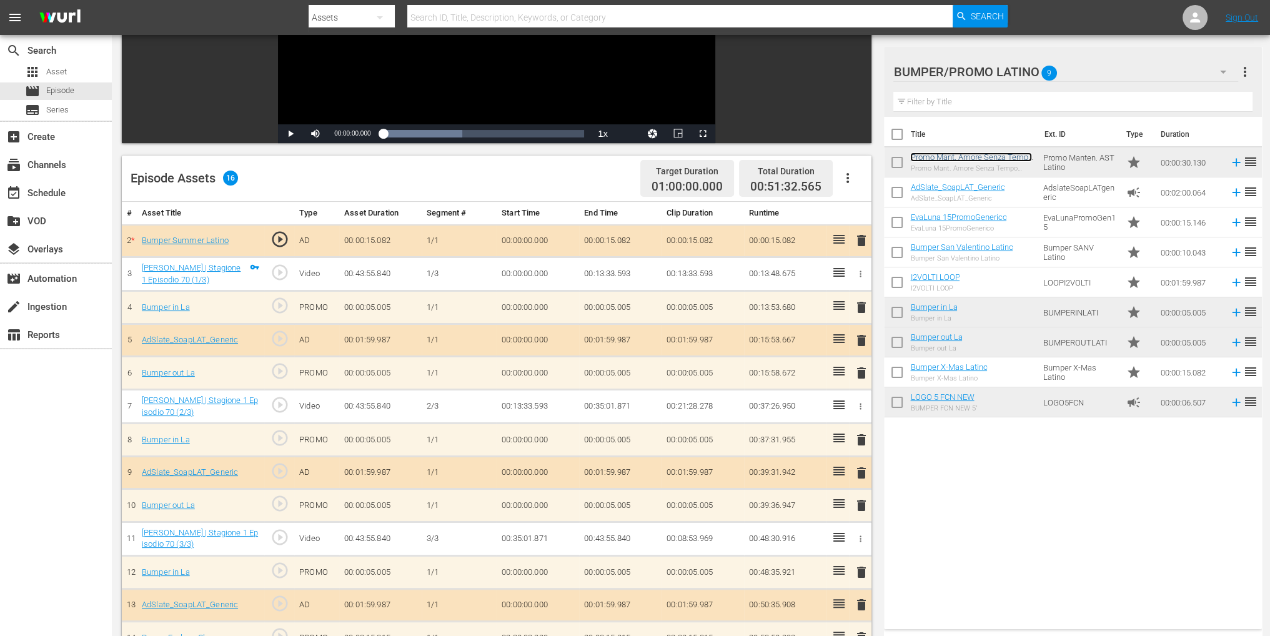
scroll to position [200, 0]
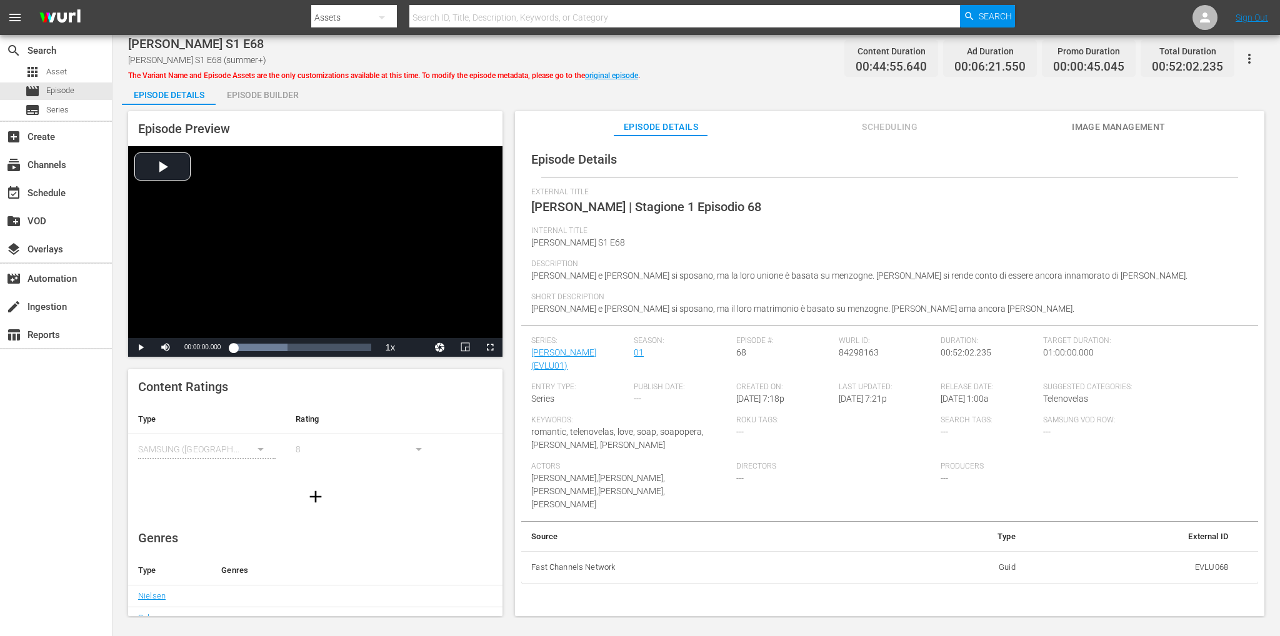
click at [275, 101] on div "Episode Builder" at bounding box center [263, 95] width 94 height 30
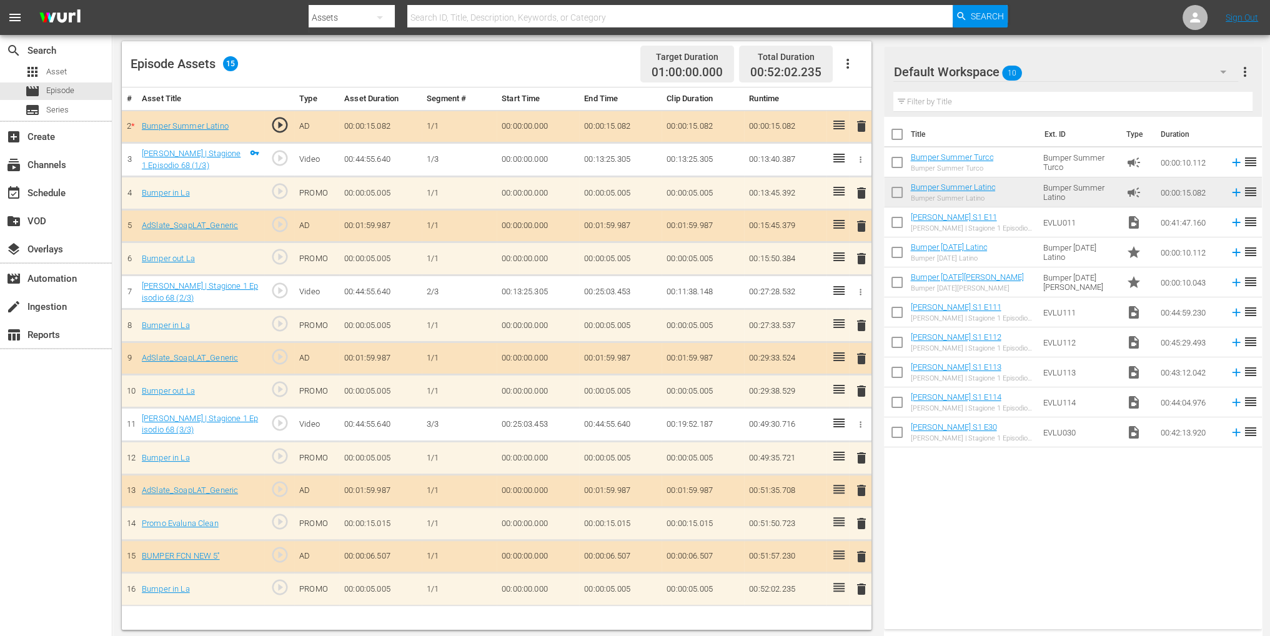
scroll to position [325, 0]
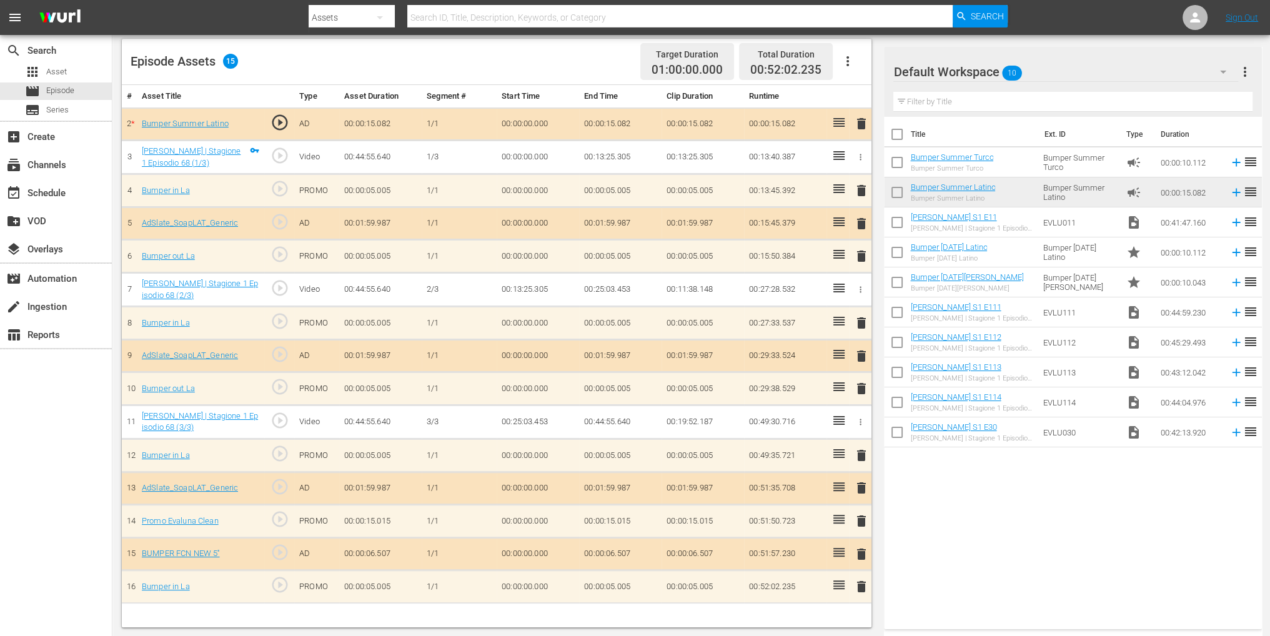
click at [1219, 72] on icon "button" at bounding box center [1223, 71] width 15 height 15
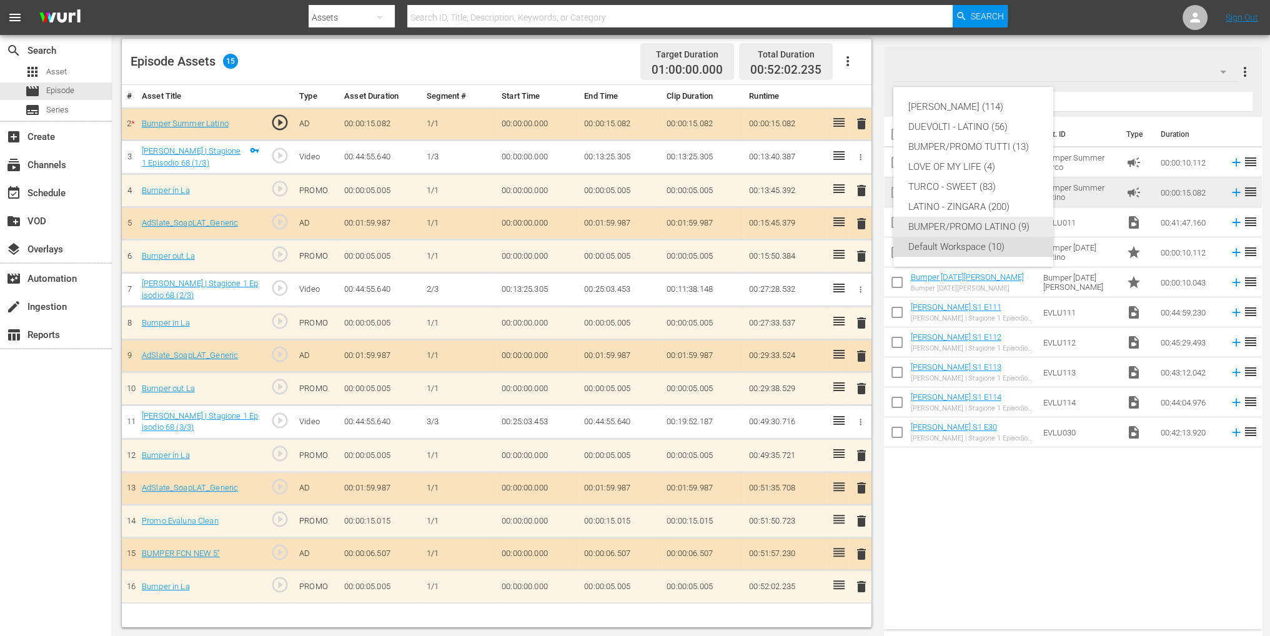
click at [950, 224] on div "BUMPER/PROMO LATINO (9)" at bounding box center [973, 227] width 130 height 20
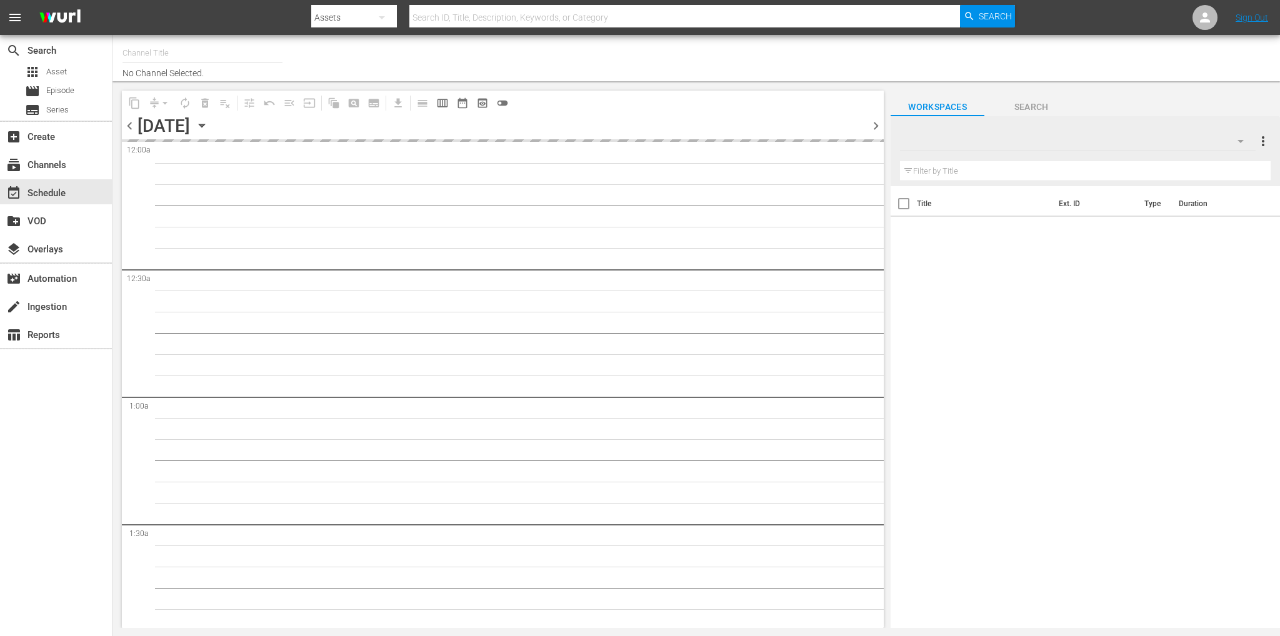
type input "Soap Latino ([GEOGRAPHIC_DATA]) (1882)"
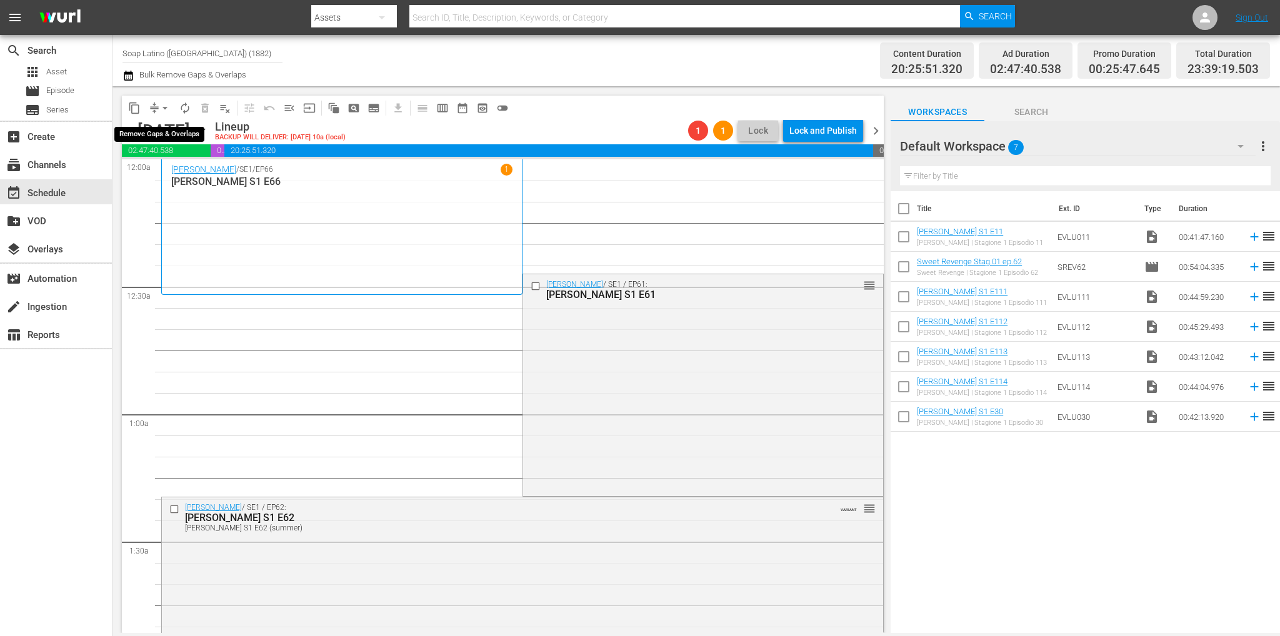
click at [162, 107] on span "arrow_drop_down" at bounding box center [165, 108] width 12 height 12
click at [165, 169] on li "Align to End of Previous Day" at bounding box center [165, 174] width 131 height 21
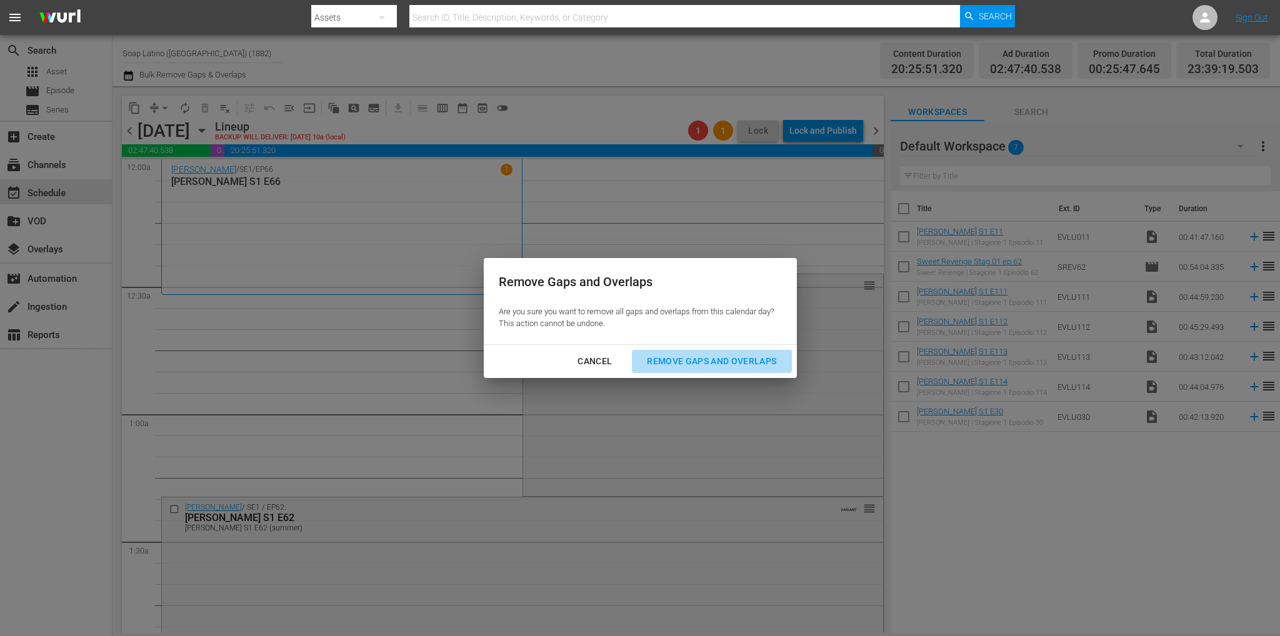
click at [714, 357] on div "Remove Gaps and Overlaps" at bounding box center [711, 362] width 149 height 16
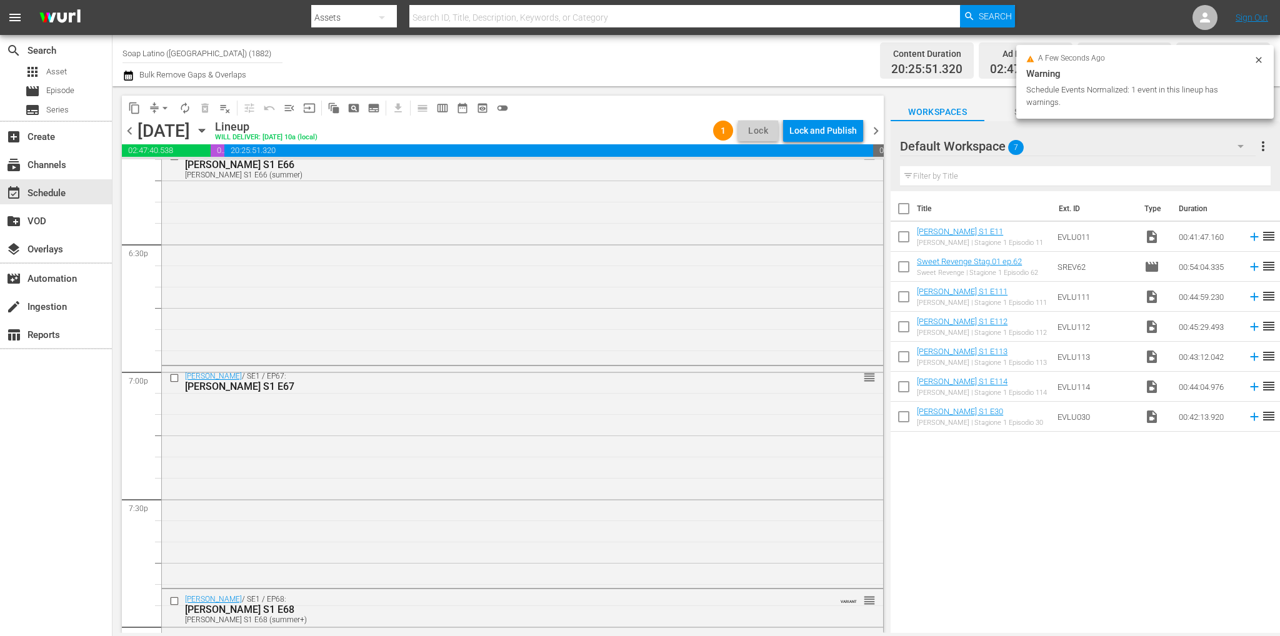
scroll to position [5692, 0]
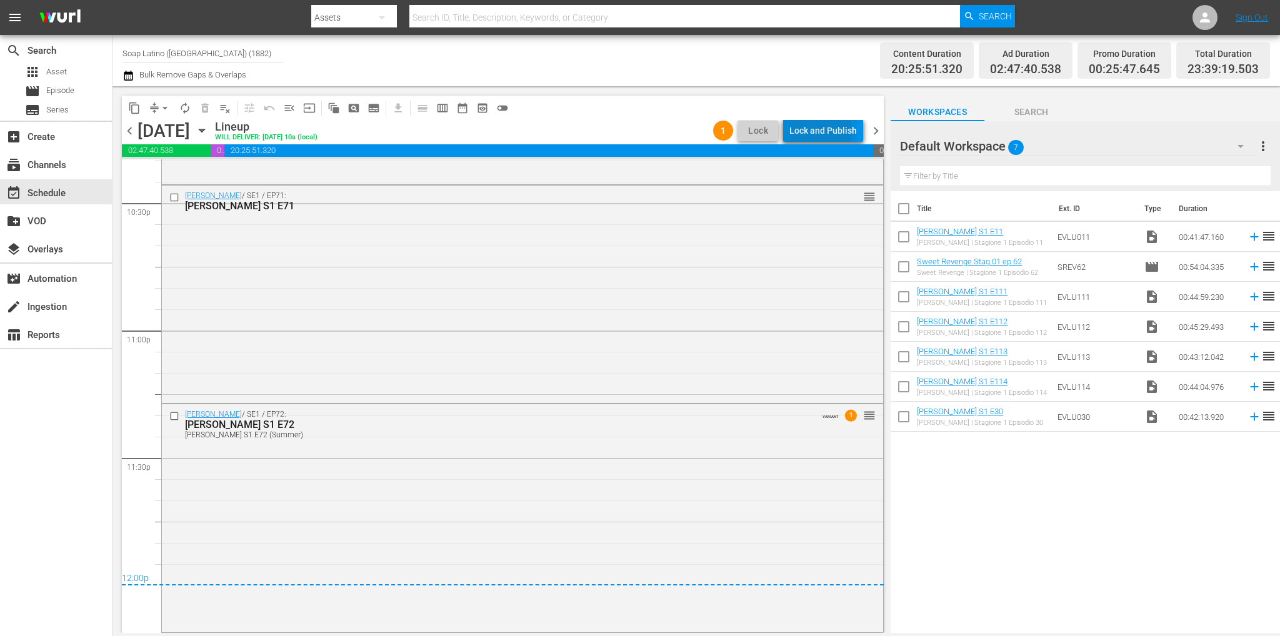
click at [817, 131] on div "Lock and Publish" at bounding box center [822, 130] width 67 height 22
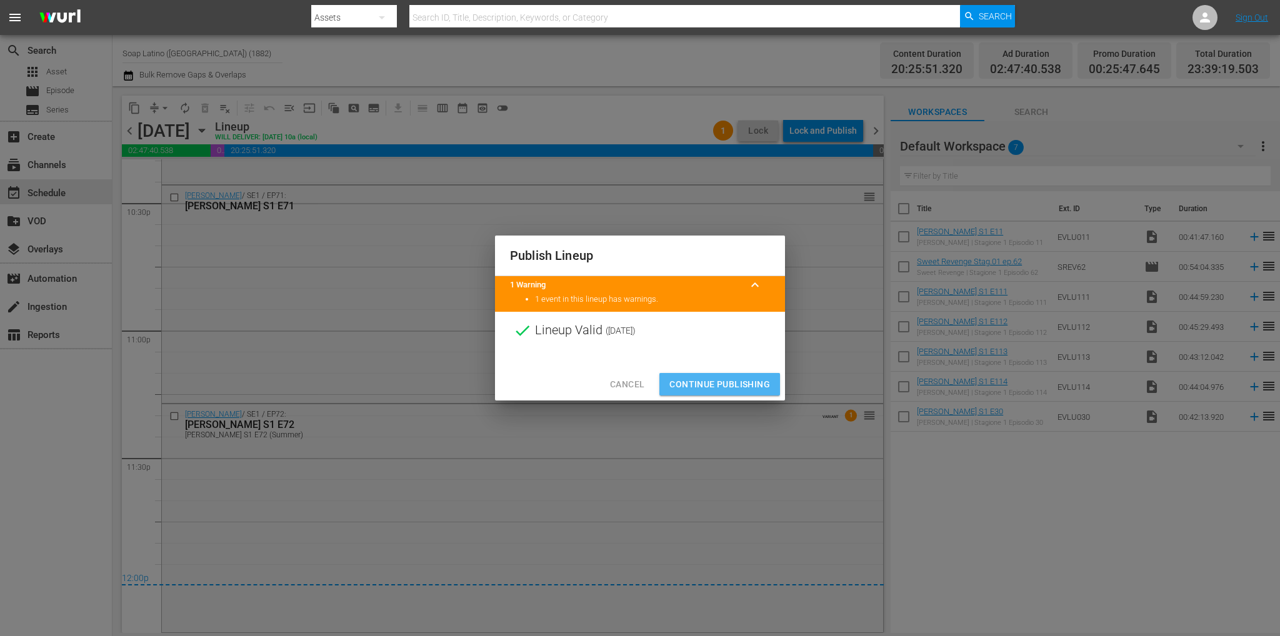
click at [737, 386] on span "Continue Publishing" at bounding box center [719, 385] width 101 height 16
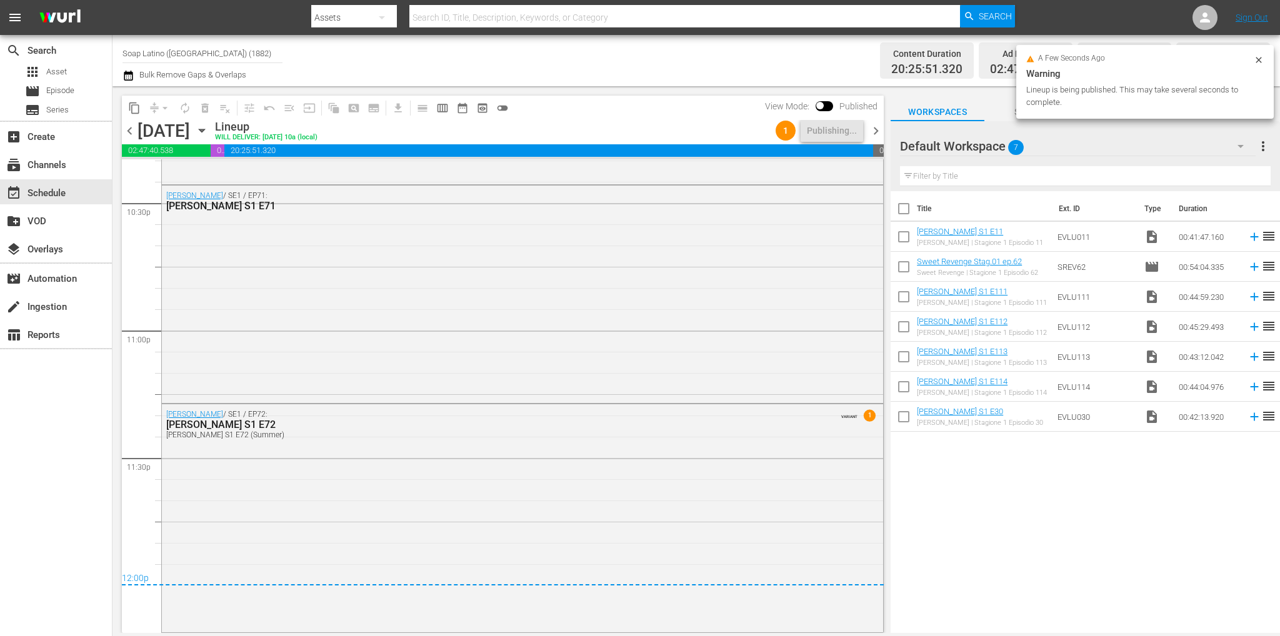
click at [875, 138] on span "chevron_right" at bounding box center [876, 131] width 16 height 16
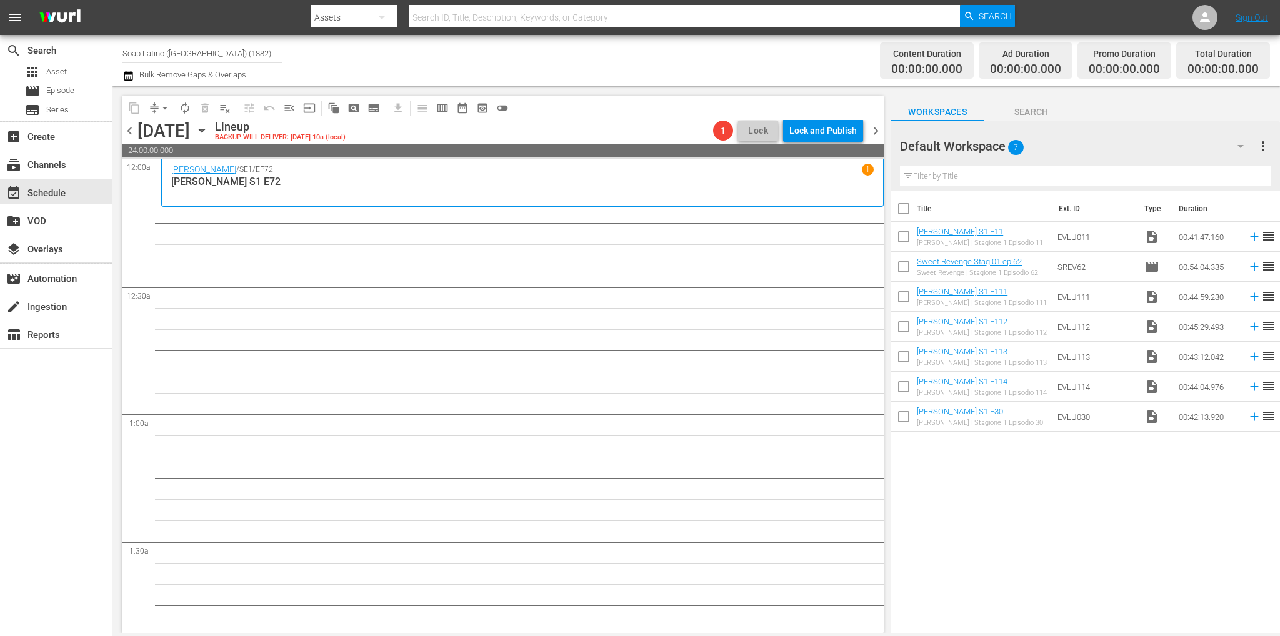
click at [209, 136] on icon "button" at bounding box center [202, 131] width 14 height 14
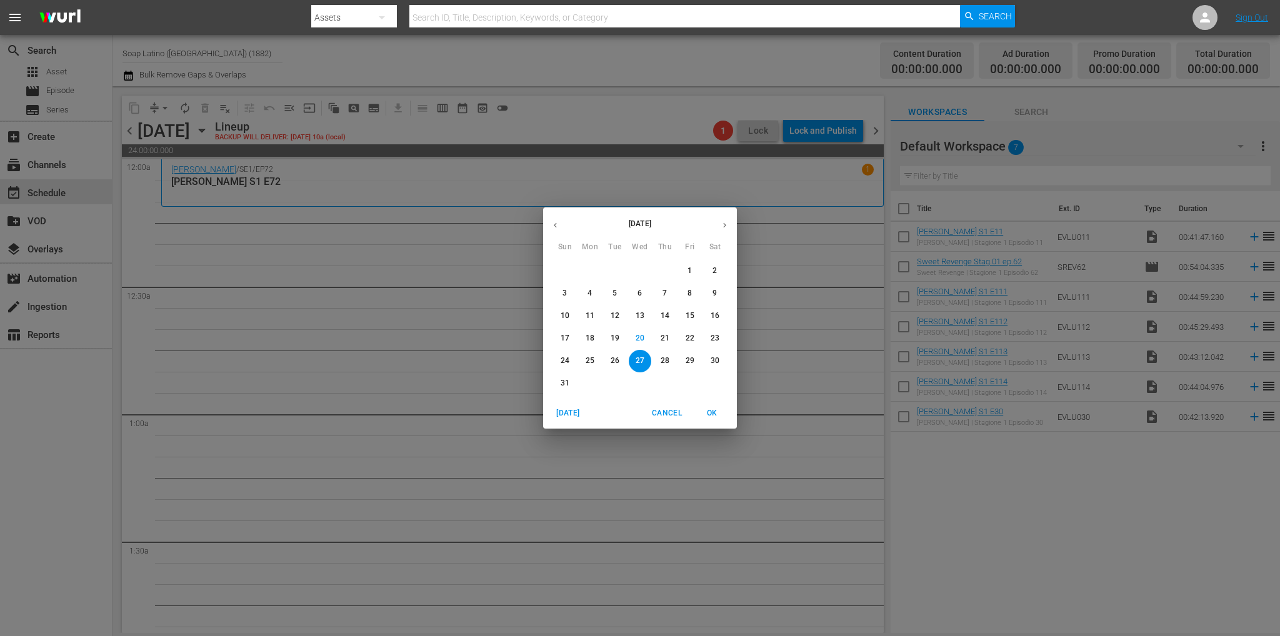
click at [612, 316] on p "12" at bounding box center [614, 316] width 9 height 11
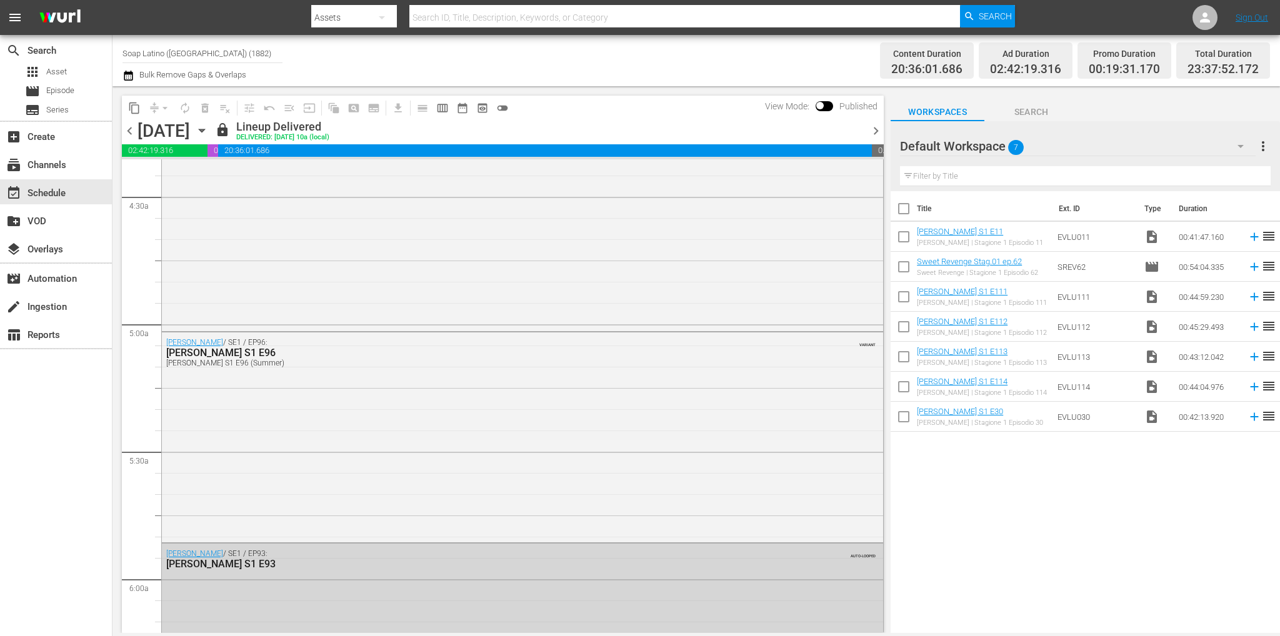
scroll to position [709, 0]
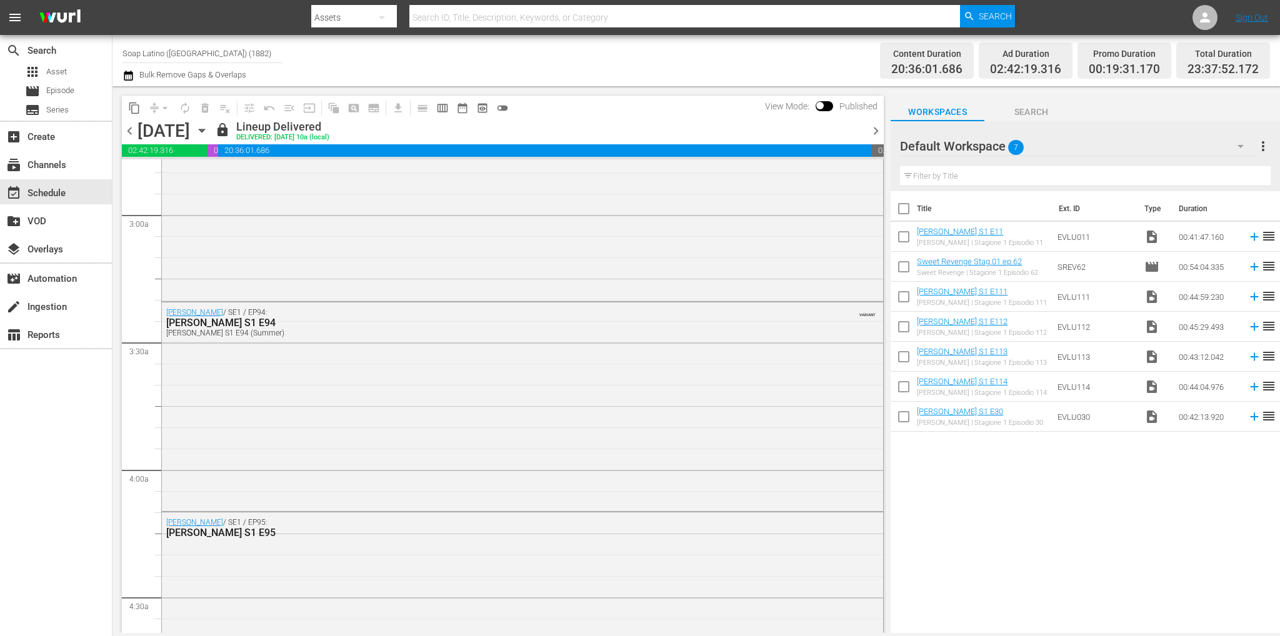
click at [209, 128] on icon "button" at bounding box center [202, 131] width 14 height 14
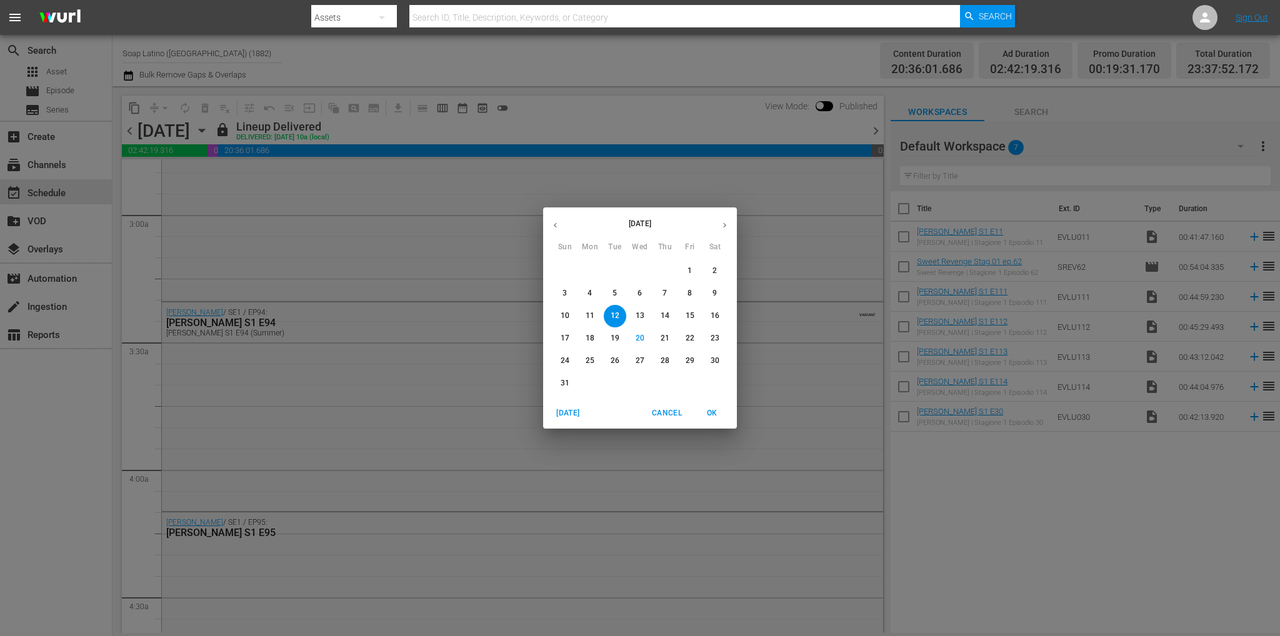
click at [610, 293] on span "5" at bounding box center [615, 293] width 22 height 11
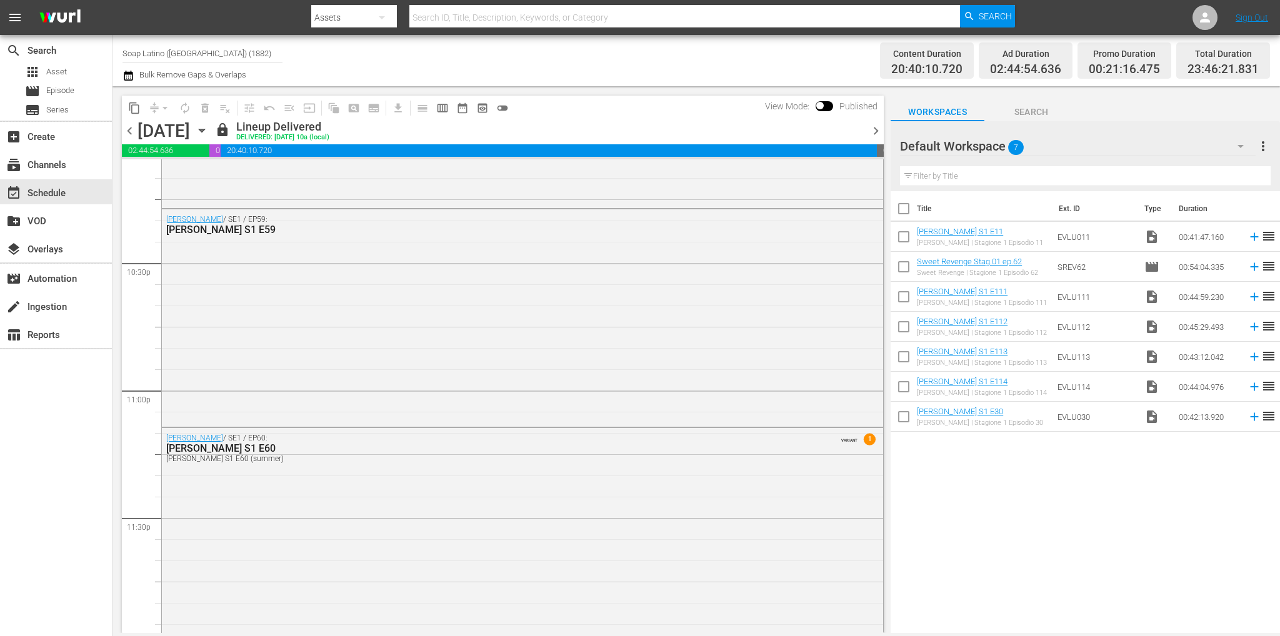
scroll to position [5652, 0]
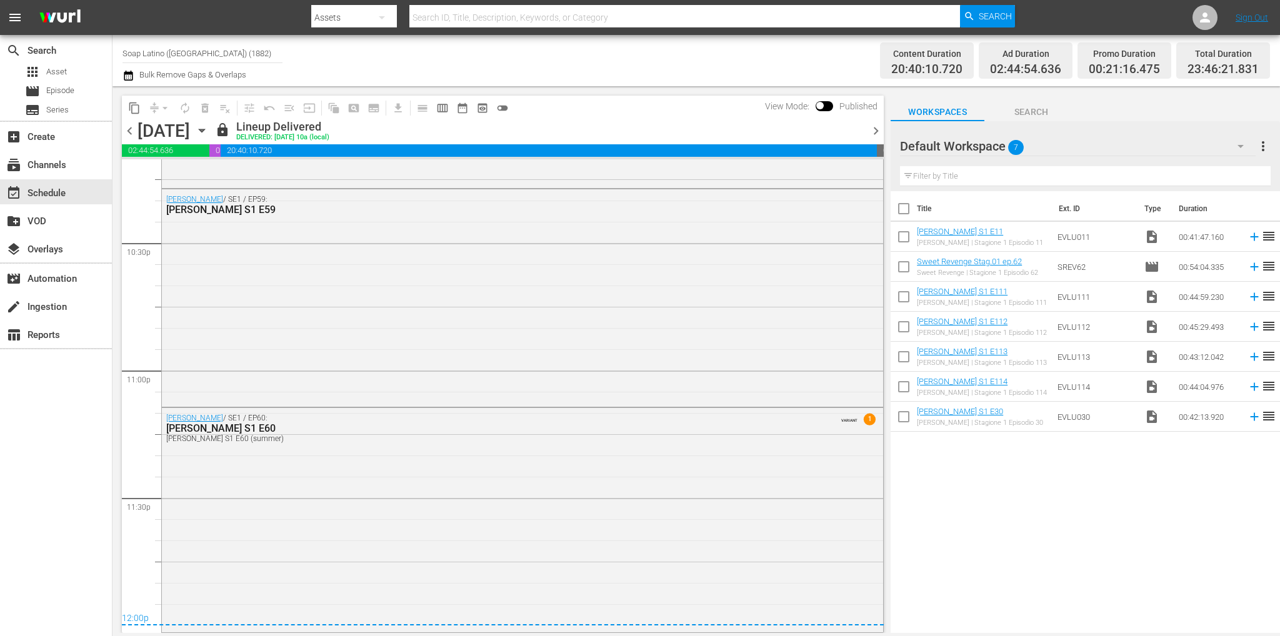
click at [873, 132] on span "chevron_right" at bounding box center [876, 131] width 16 height 16
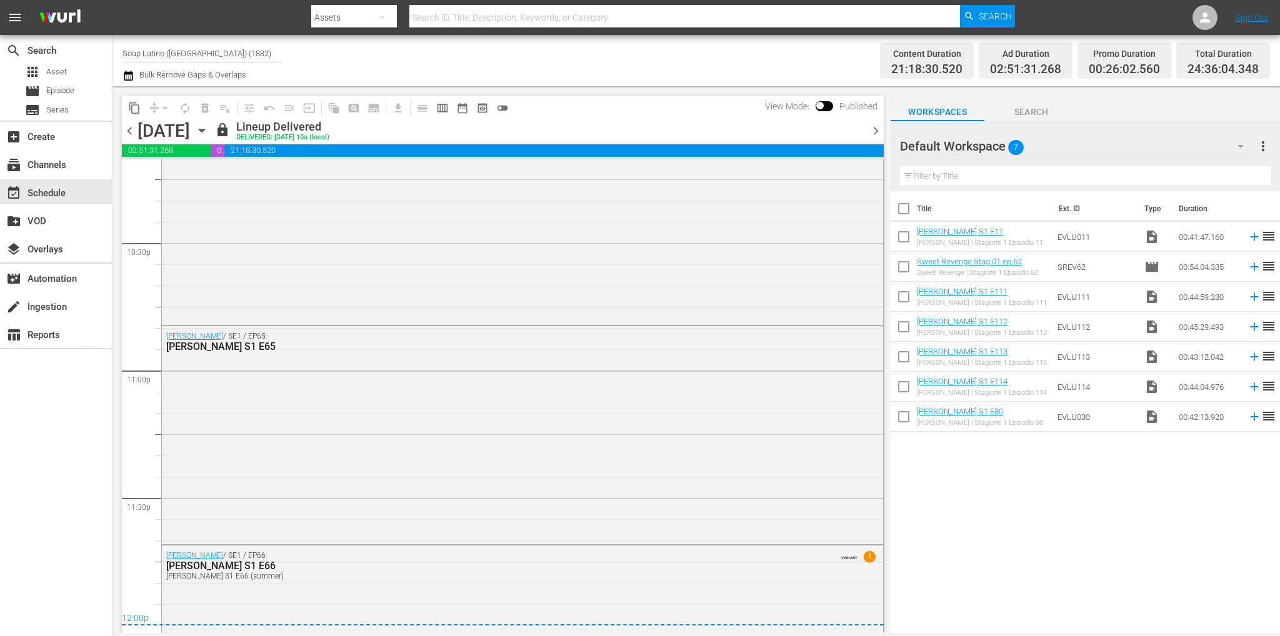
click at [873, 132] on span "chevron_right" at bounding box center [876, 131] width 16 height 16
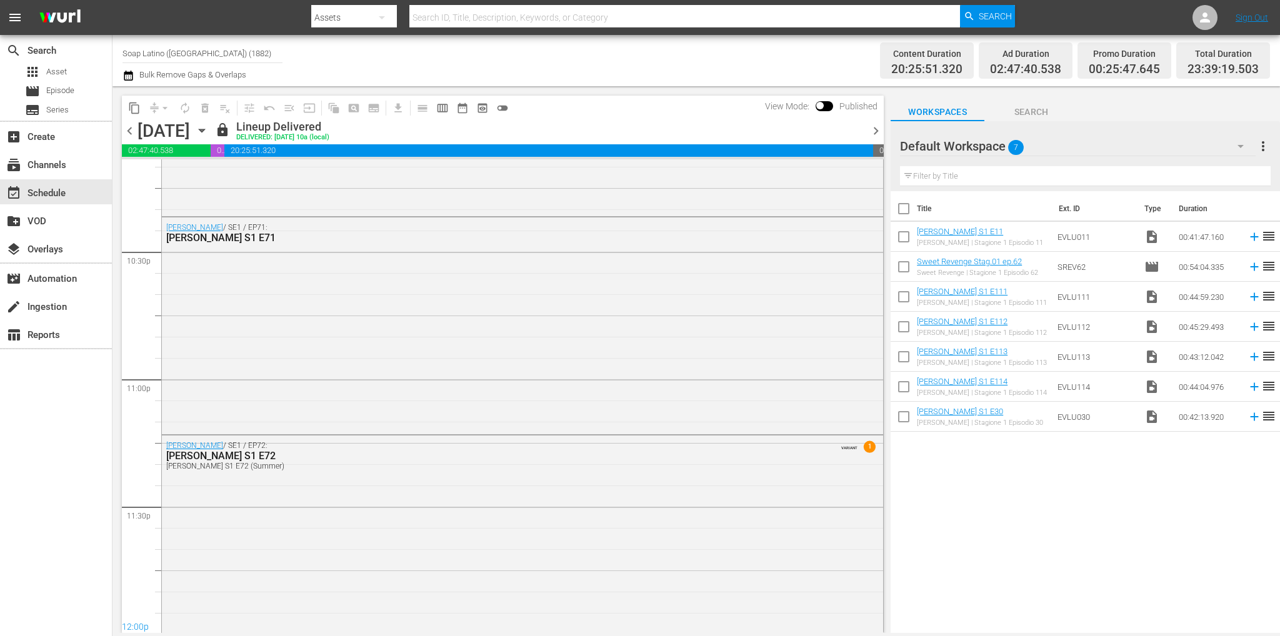
scroll to position [5673, 0]
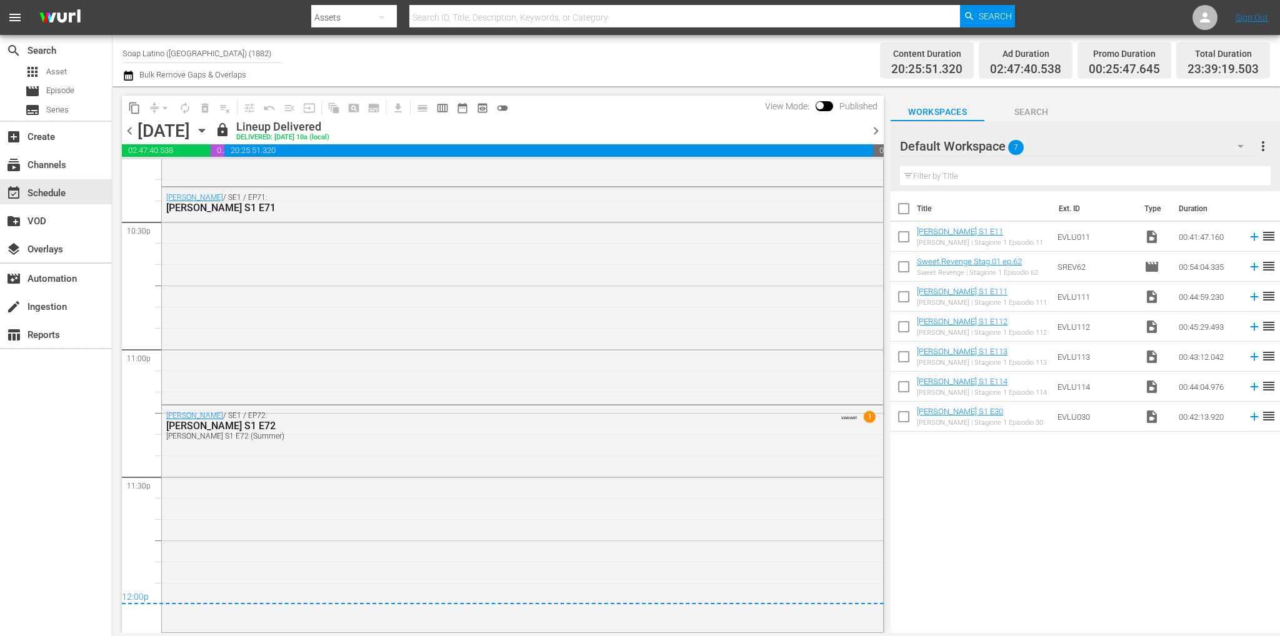
click at [872, 131] on span "chevron_right" at bounding box center [876, 131] width 16 height 16
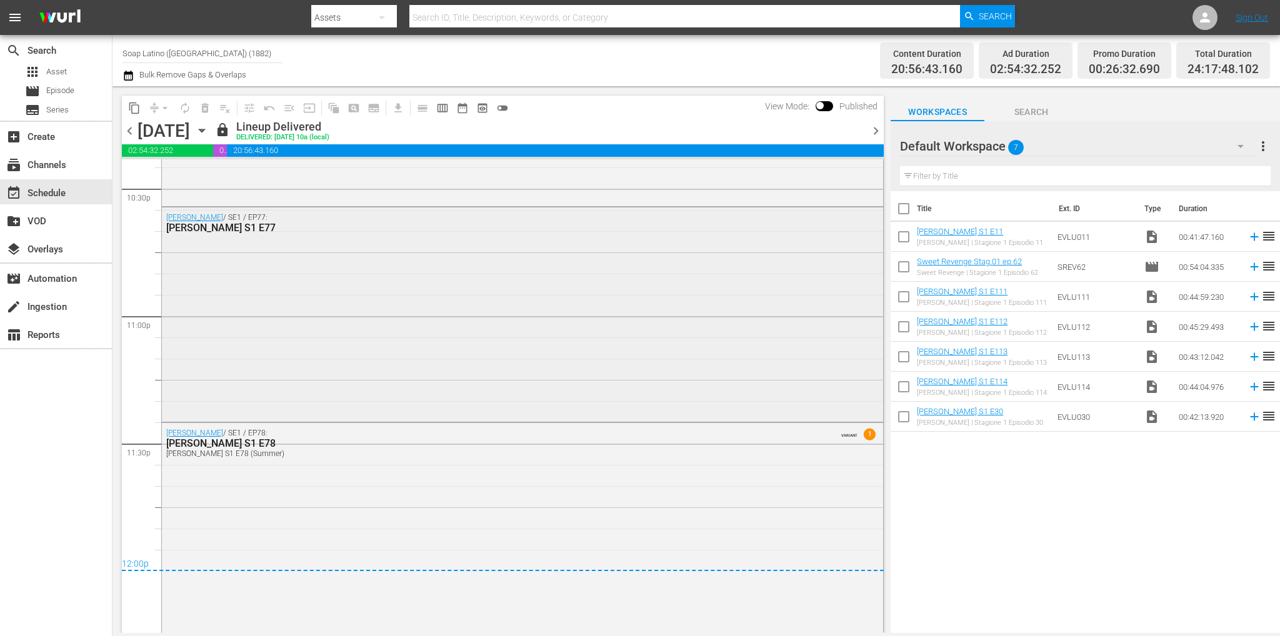
scroll to position [5725, 0]
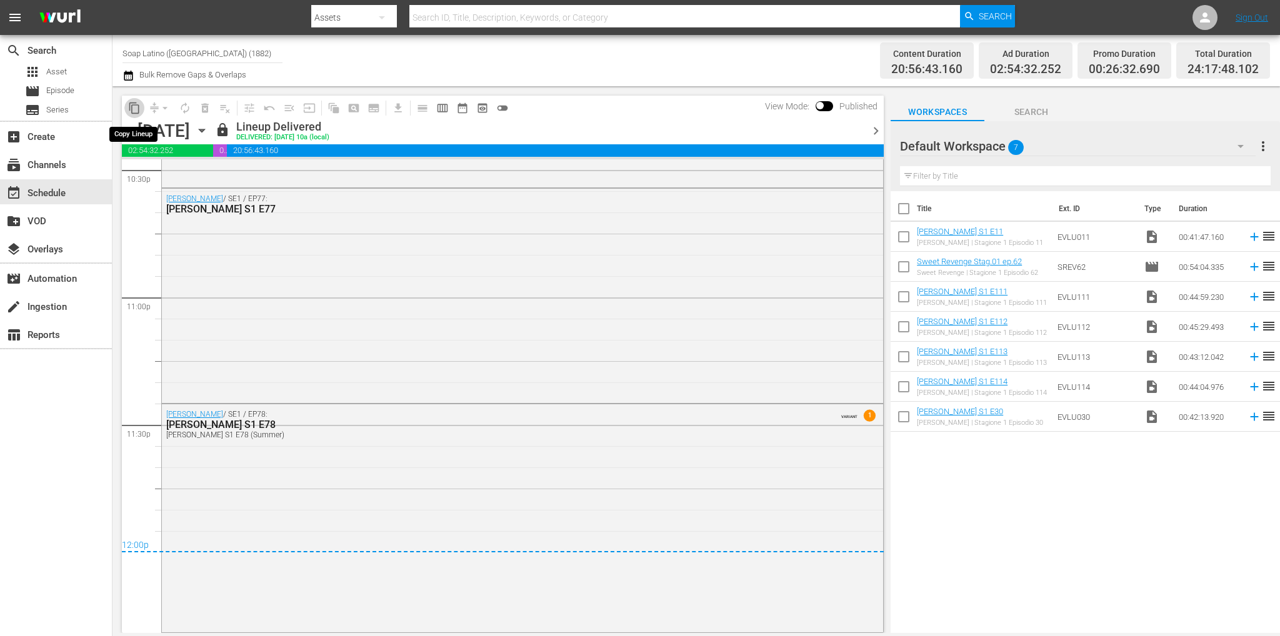
click at [128, 108] on span "content_copy" at bounding box center [134, 108] width 12 height 12
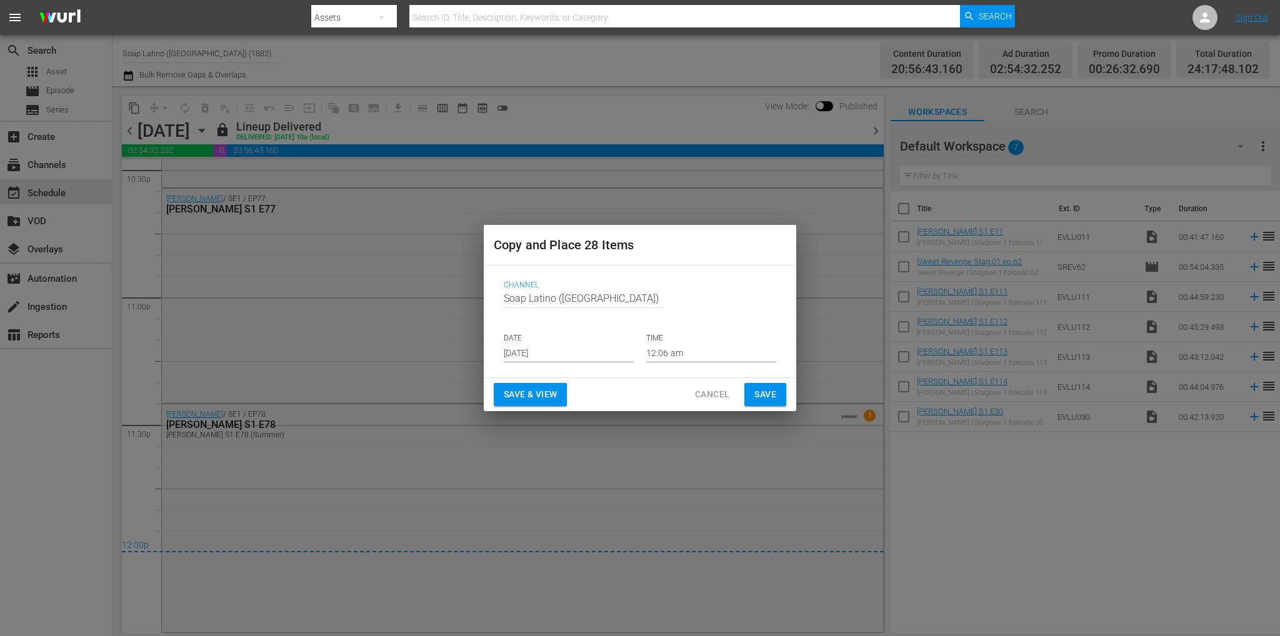
click at [577, 366] on div "Channel Channel Title Soap Latino (Italy) DATE Aug 22nd 2025 TIME 12:06 am" at bounding box center [640, 322] width 292 height 102
click at [577, 359] on input "Aug 22nd 2025" at bounding box center [569, 353] width 130 height 19
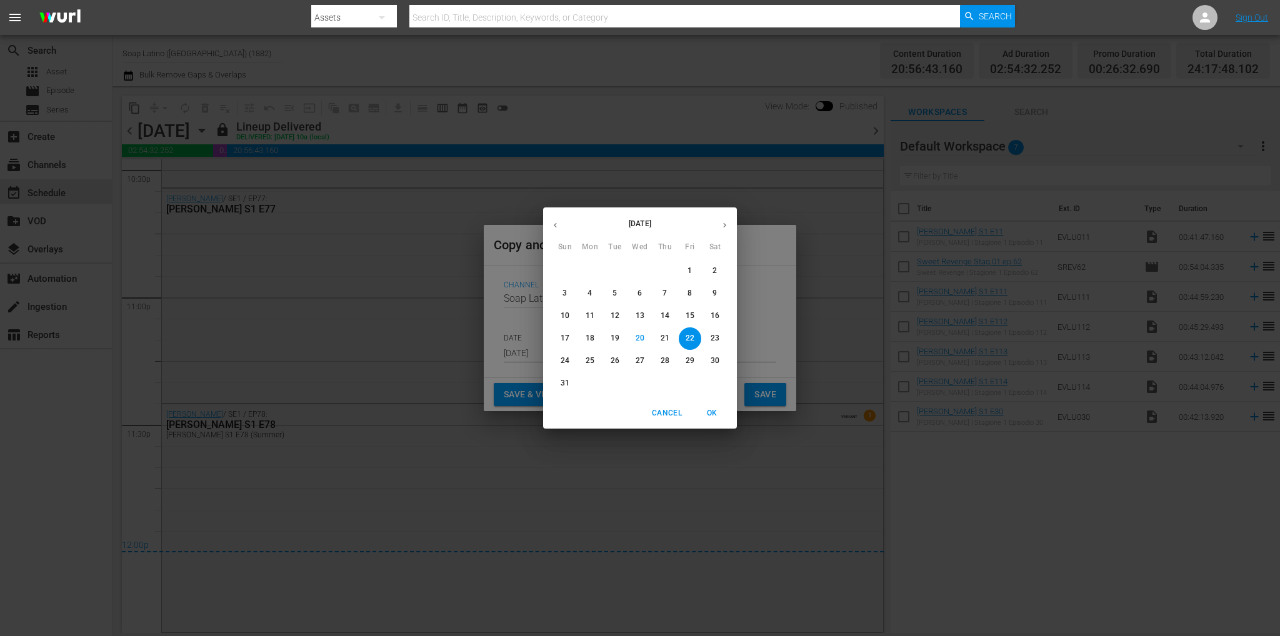
click at [725, 226] on icon "button" at bounding box center [724, 225] width 9 height 9
click at [553, 227] on icon "button" at bounding box center [554, 225] width 9 height 9
click at [642, 361] on p "27" at bounding box center [639, 361] width 9 height 11
type input "Aug 27th 2025"
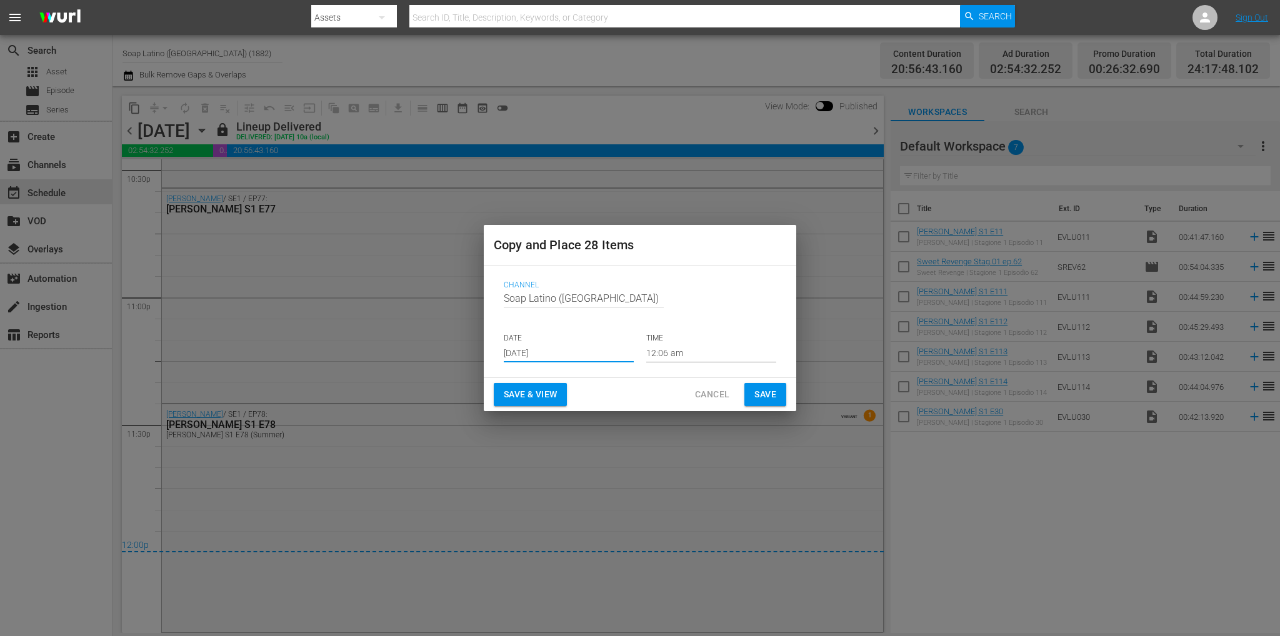
click at [756, 391] on span "Save" at bounding box center [765, 395] width 22 height 16
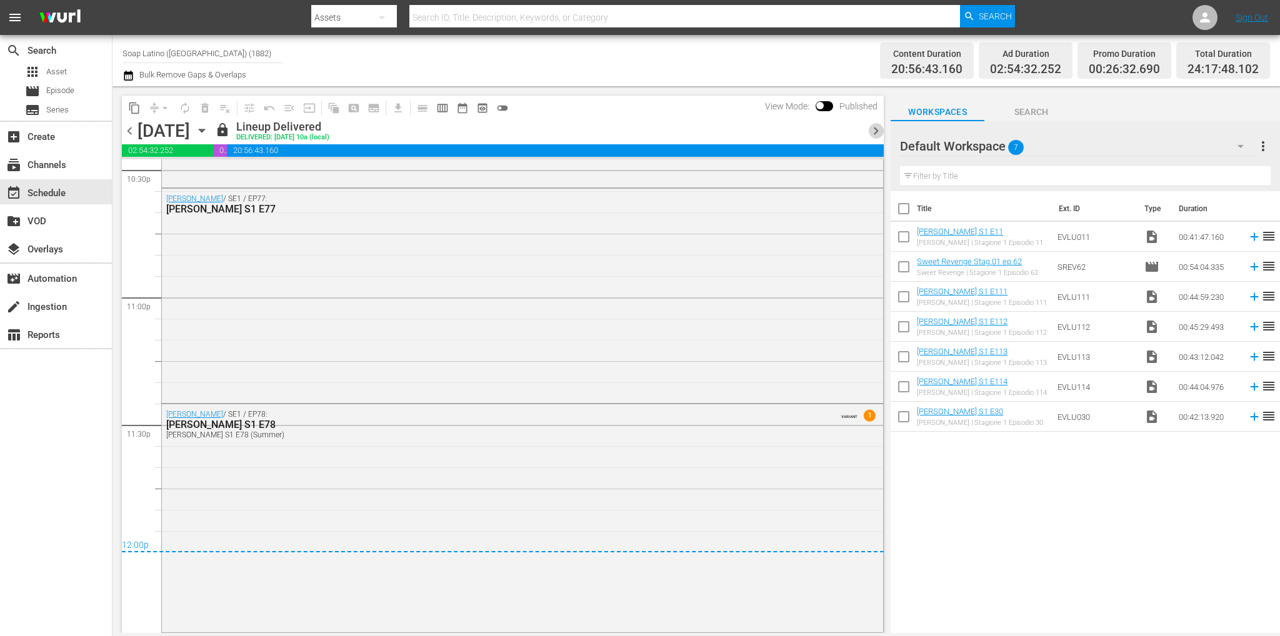
click at [875, 134] on span "chevron_right" at bounding box center [876, 131] width 16 height 16
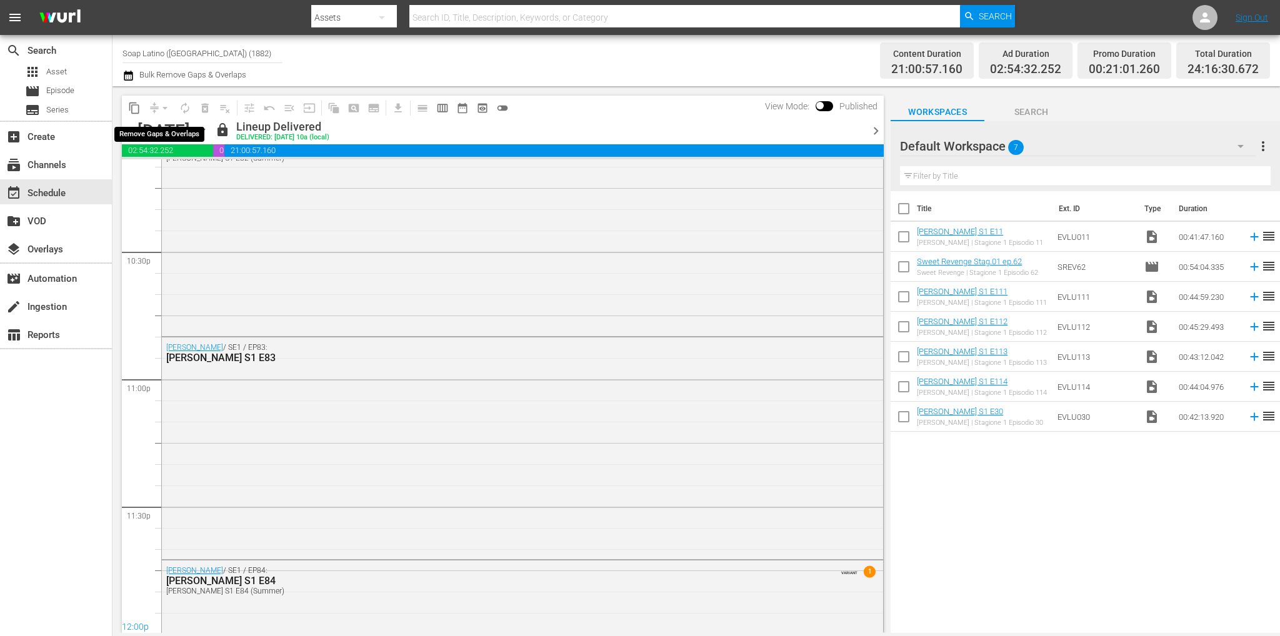
scroll to position [5789, 0]
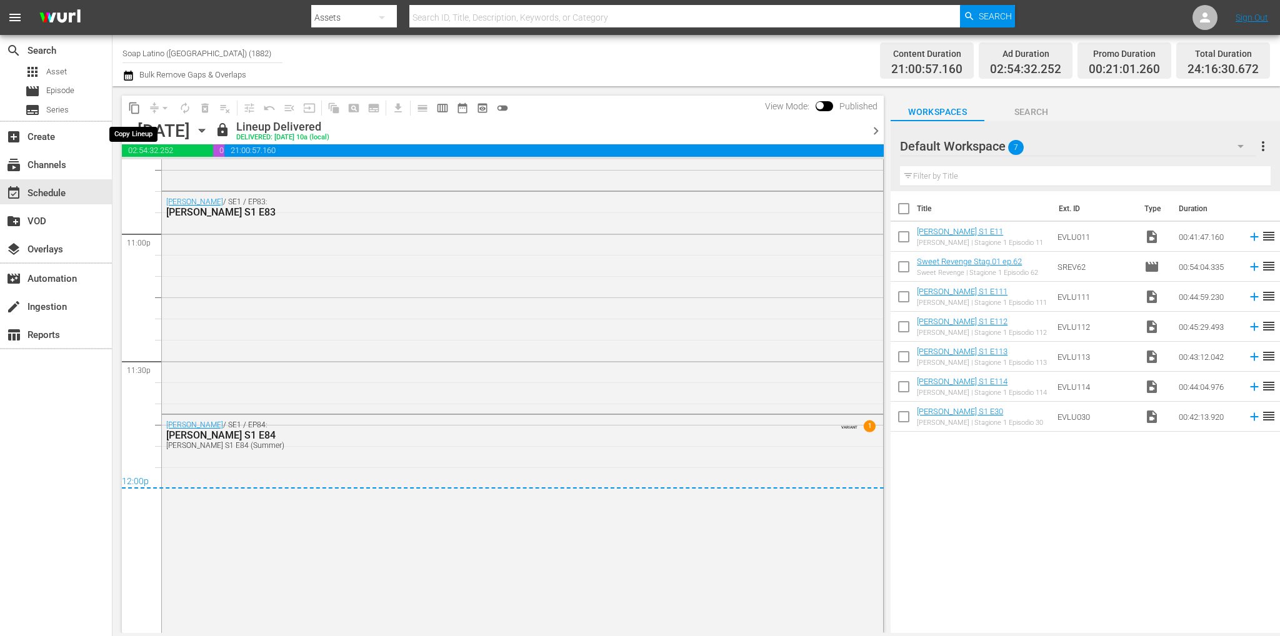
click at [136, 105] on span "content_copy" at bounding box center [134, 108] width 12 height 12
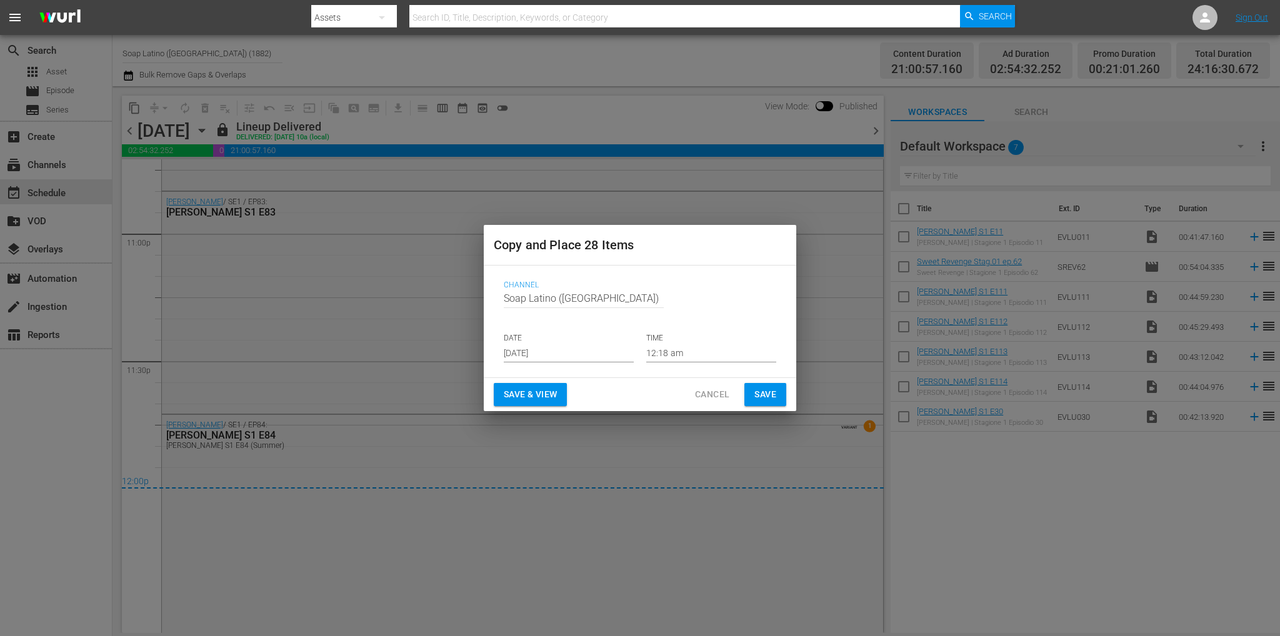
click at [534, 349] on input "Aug 22nd 2025" at bounding box center [569, 353] width 130 height 19
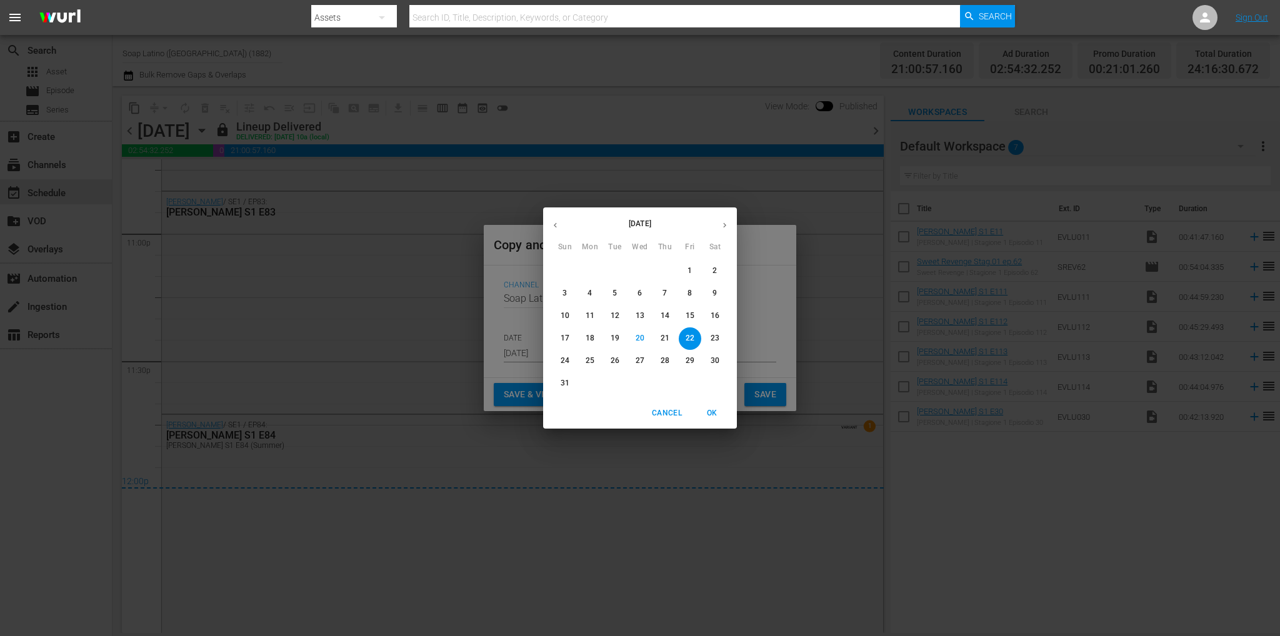
click at [690, 361] on p "29" at bounding box center [689, 361] width 9 height 11
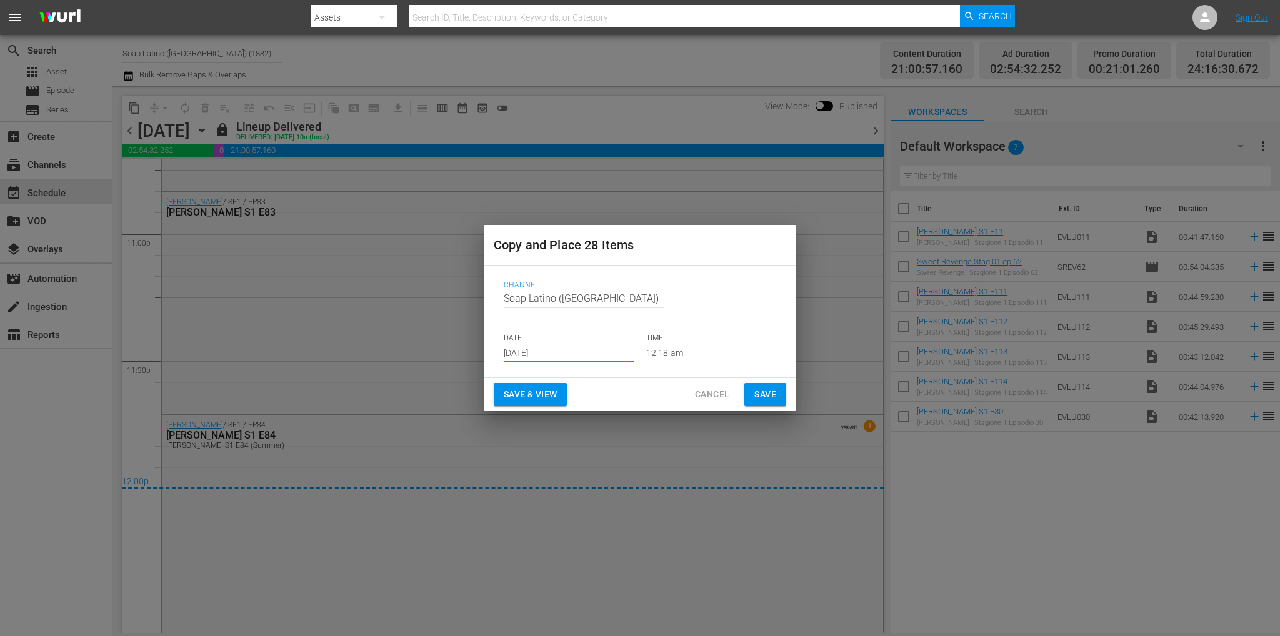
click at [553, 356] on input "Aug 29th 2025" at bounding box center [569, 353] width 130 height 19
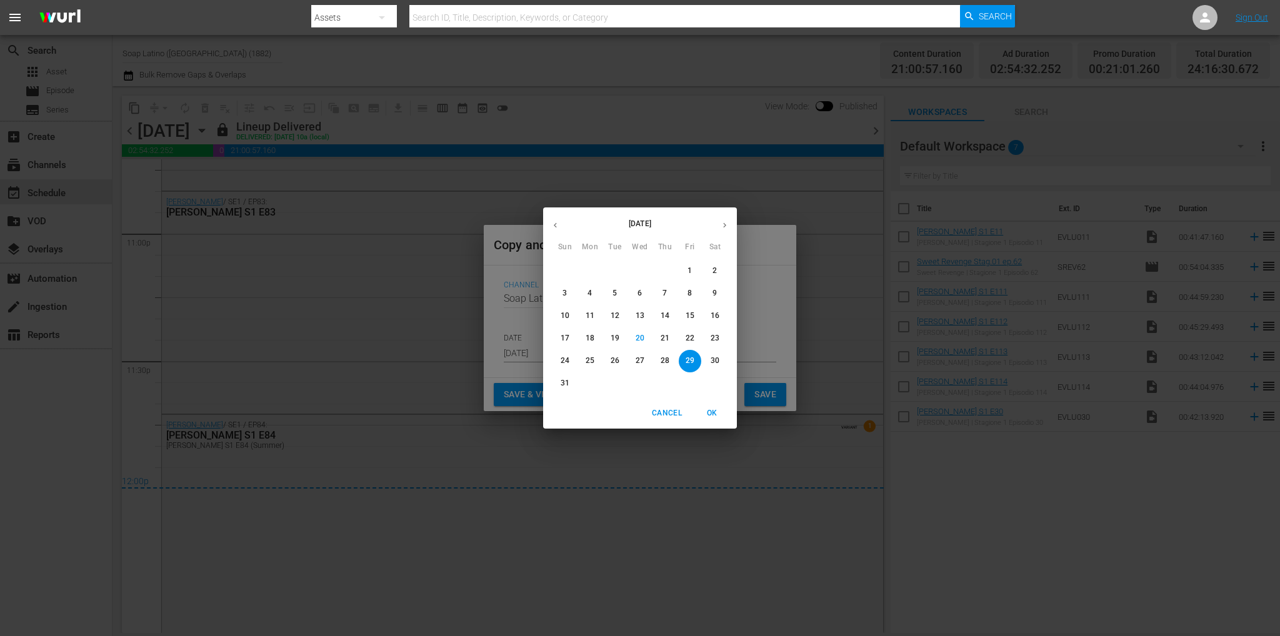
click at [670, 364] on span "28" at bounding box center [665, 361] width 22 height 11
type input "Aug 28th 2025"
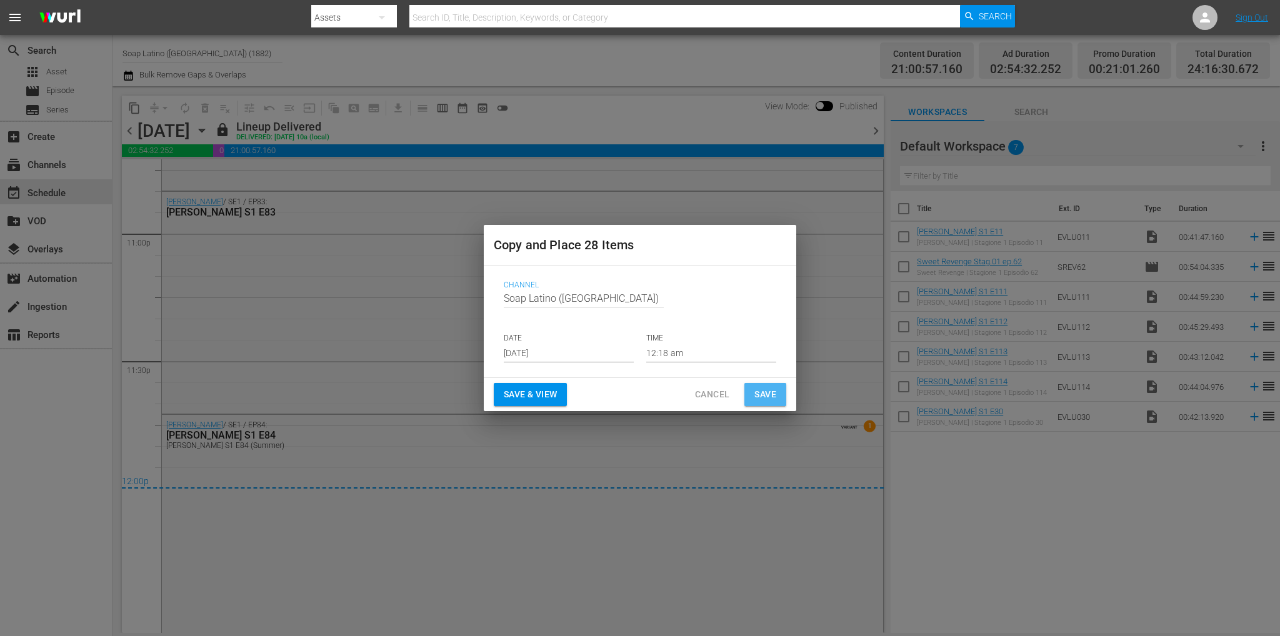
click at [757, 388] on span "Save" at bounding box center [765, 395] width 22 height 16
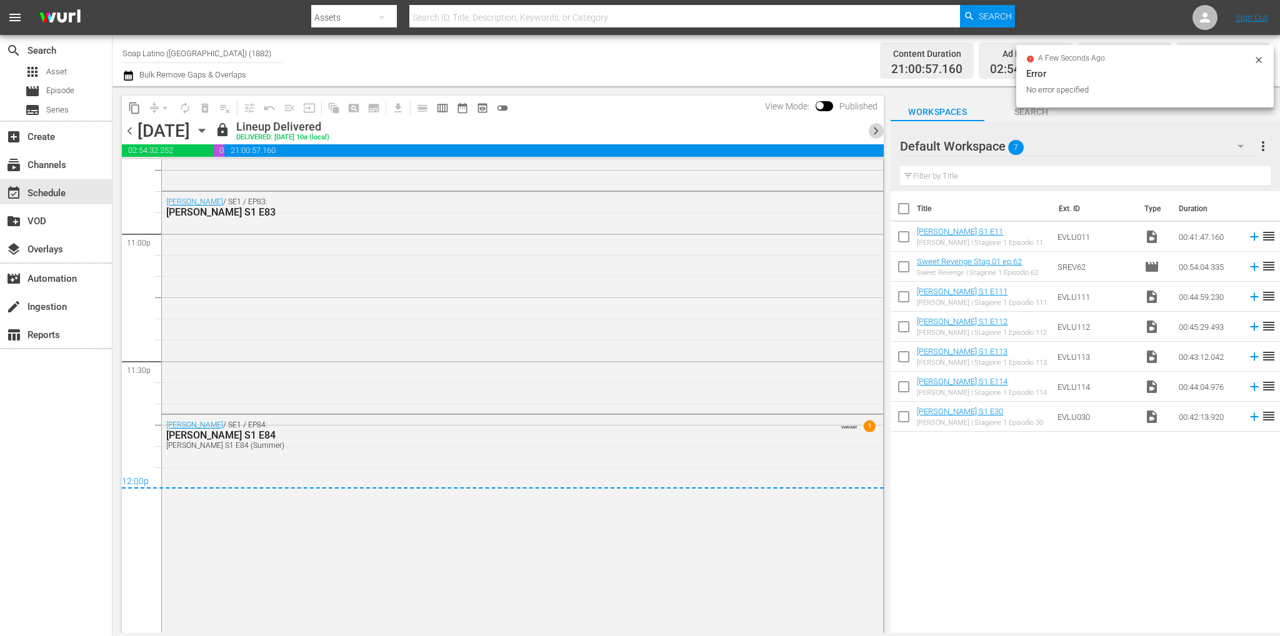
click at [877, 131] on span "chevron_right" at bounding box center [876, 131] width 16 height 16
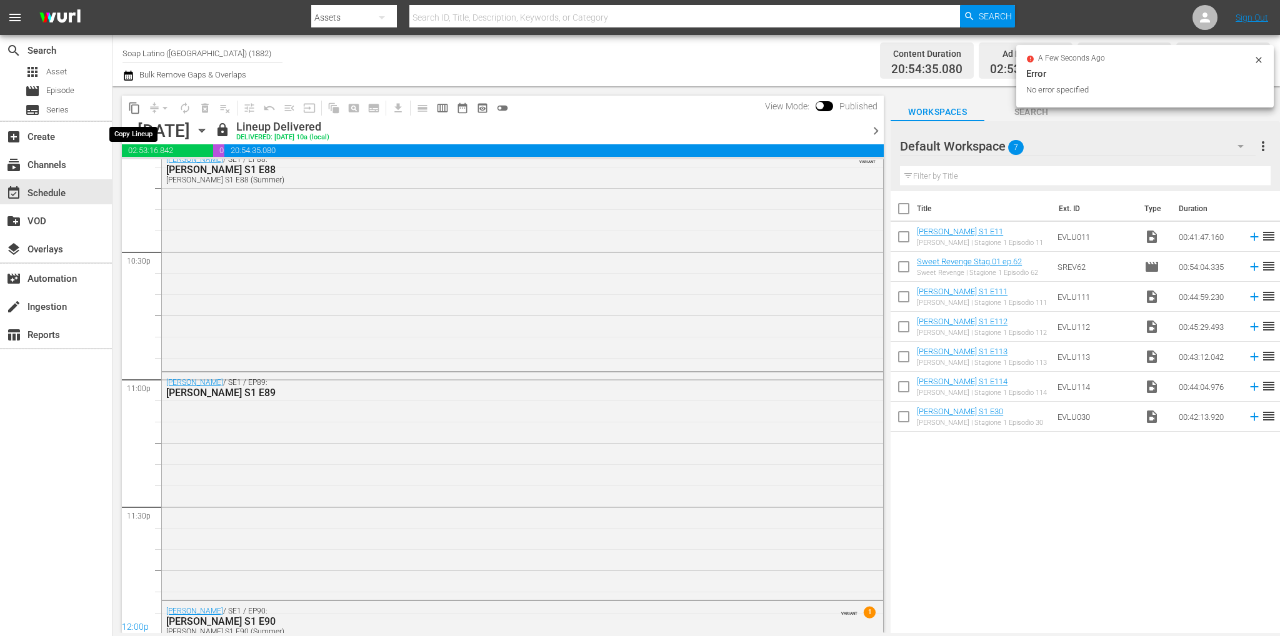
scroll to position [5683, 0]
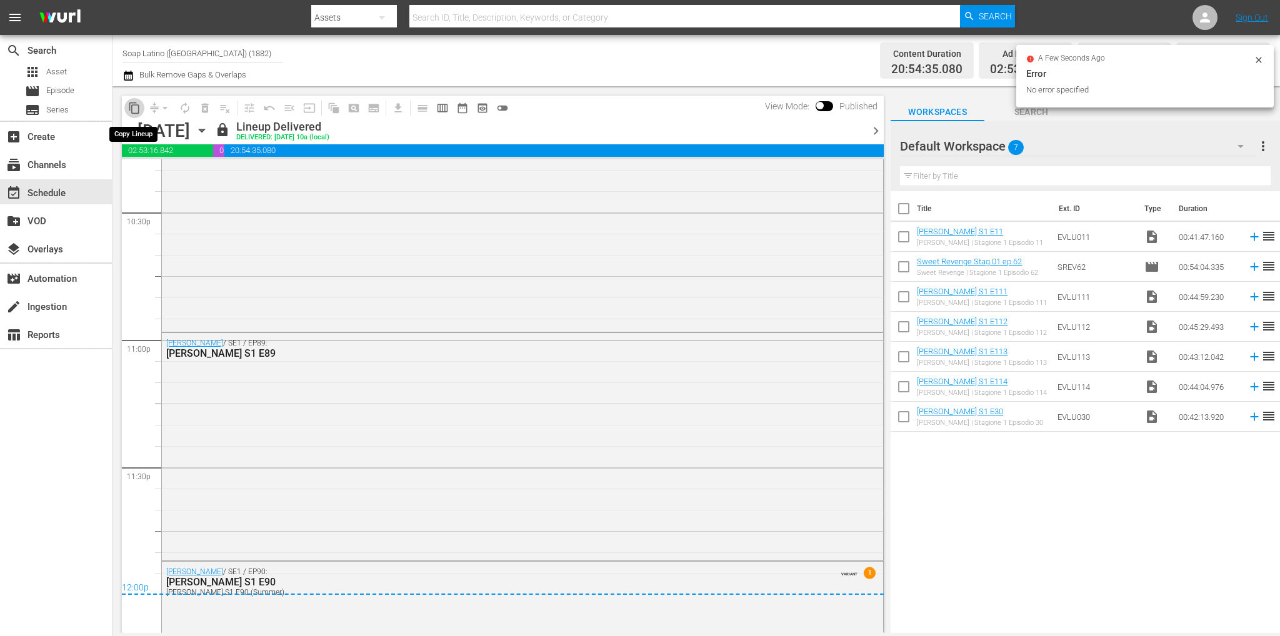
click at [135, 107] on span "content_copy" at bounding box center [134, 108] width 12 height 12
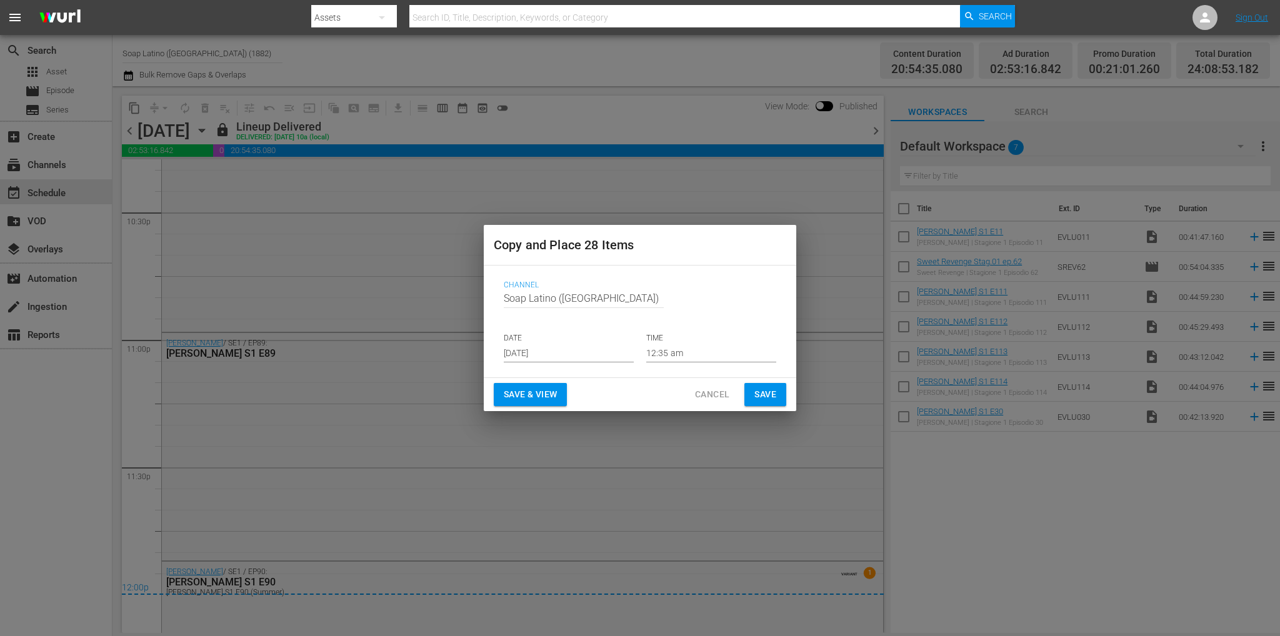
click at [516, 353] on input "Aug 22nd 2025" at bounding box center [569, 353] width 130 height 19
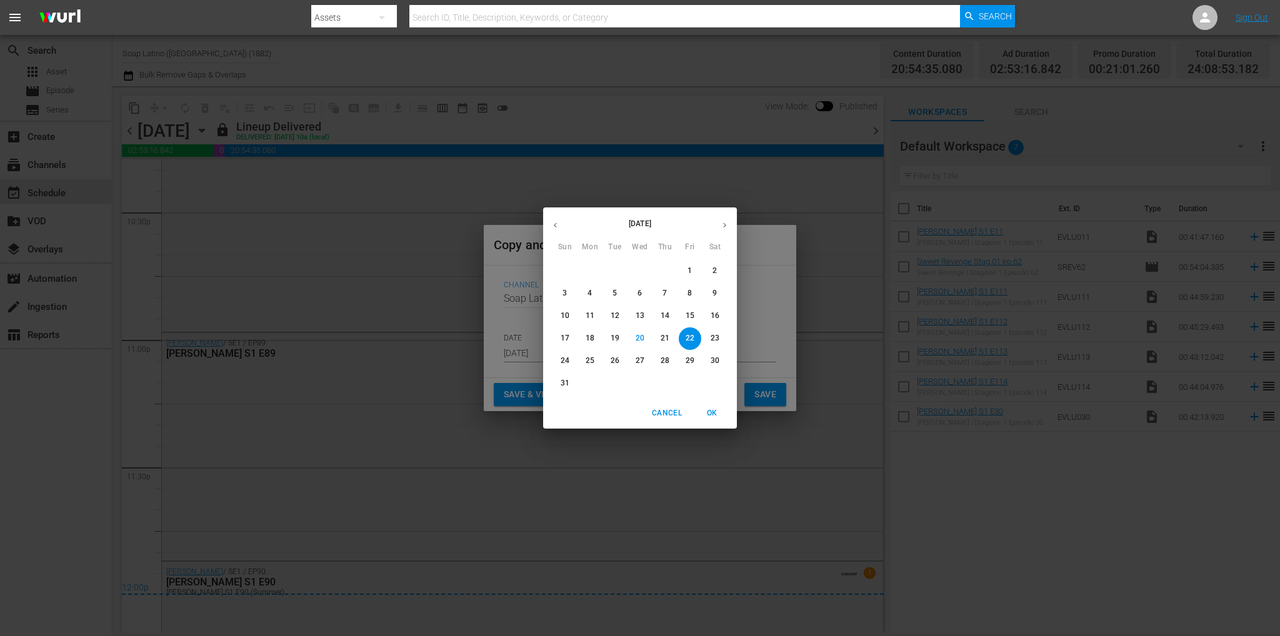
click at [692, 363] on p "29" at bounding box center [689, 361] width 9 height 11
type input "Aug 29th 2025"
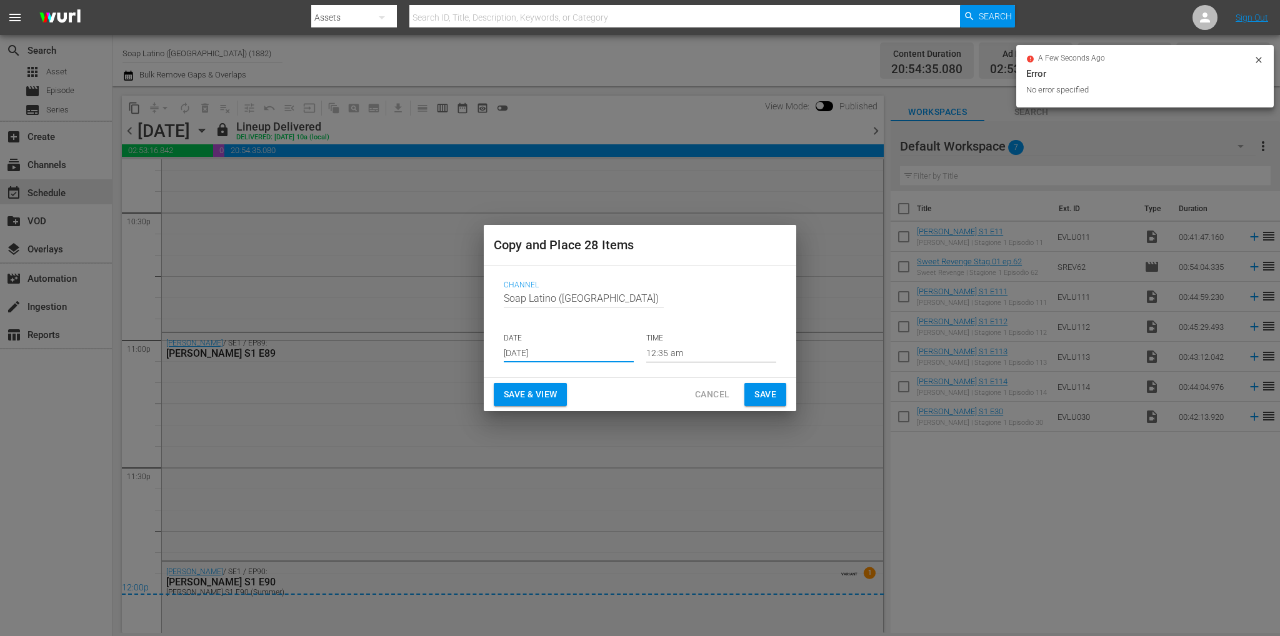
click at [765, 396] on span "Save" at bounding box center [765, 395] width 22 height 16
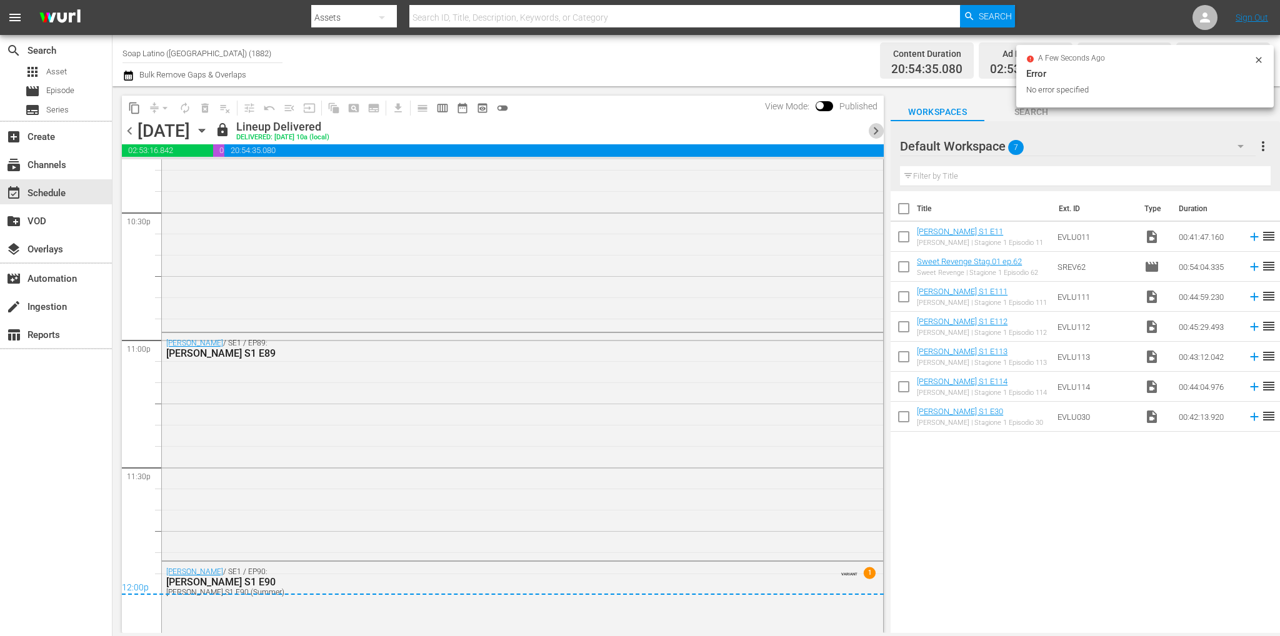
click at [882, 127] on span "chevron_right" at bounding box center [876, 131] width 16 height 16
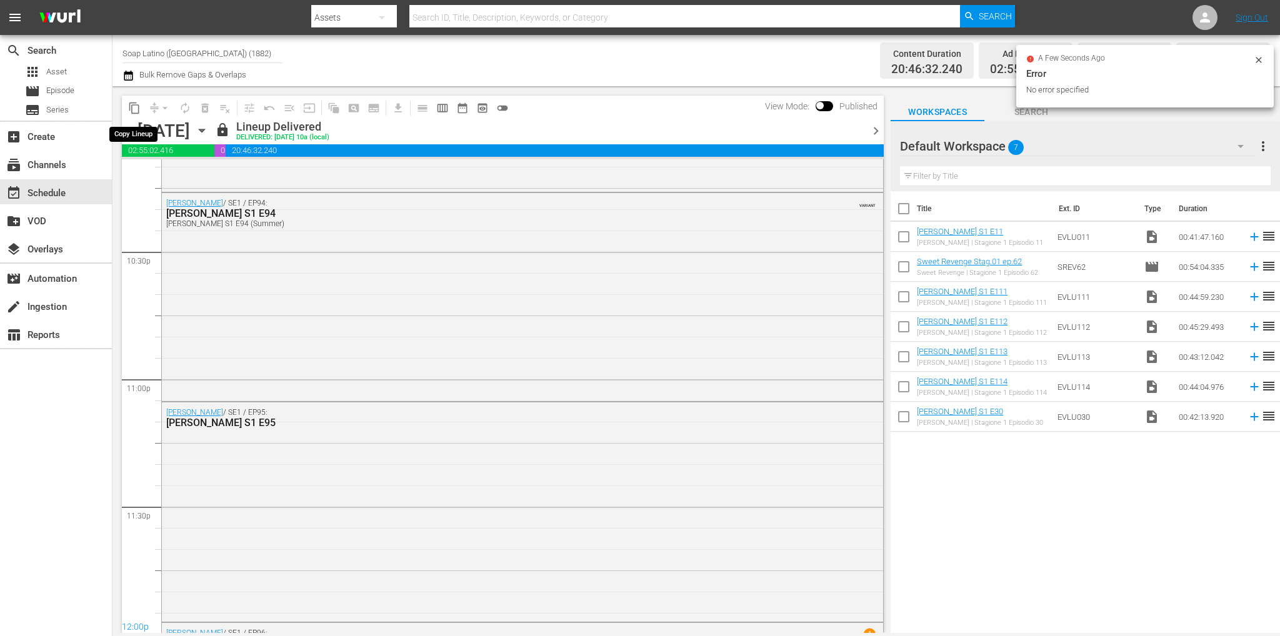
scroll to position [5810, 0]
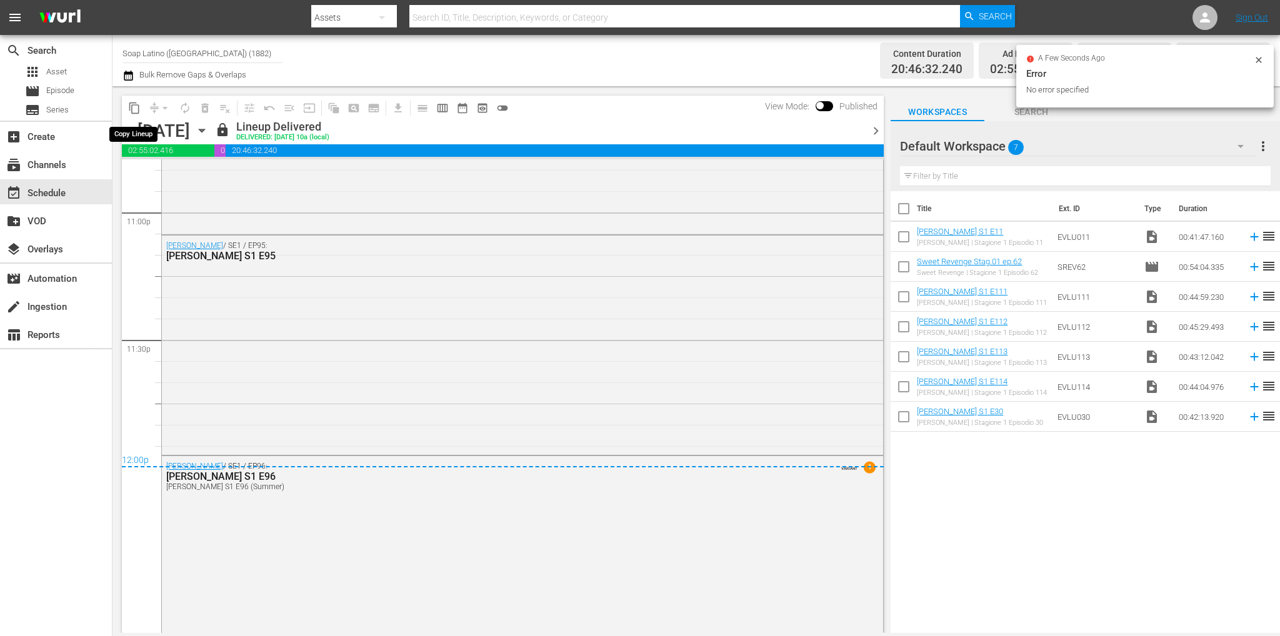
click at [136, 106] on span "content_copy" at bounding box center [134, 108] width 12 height 12
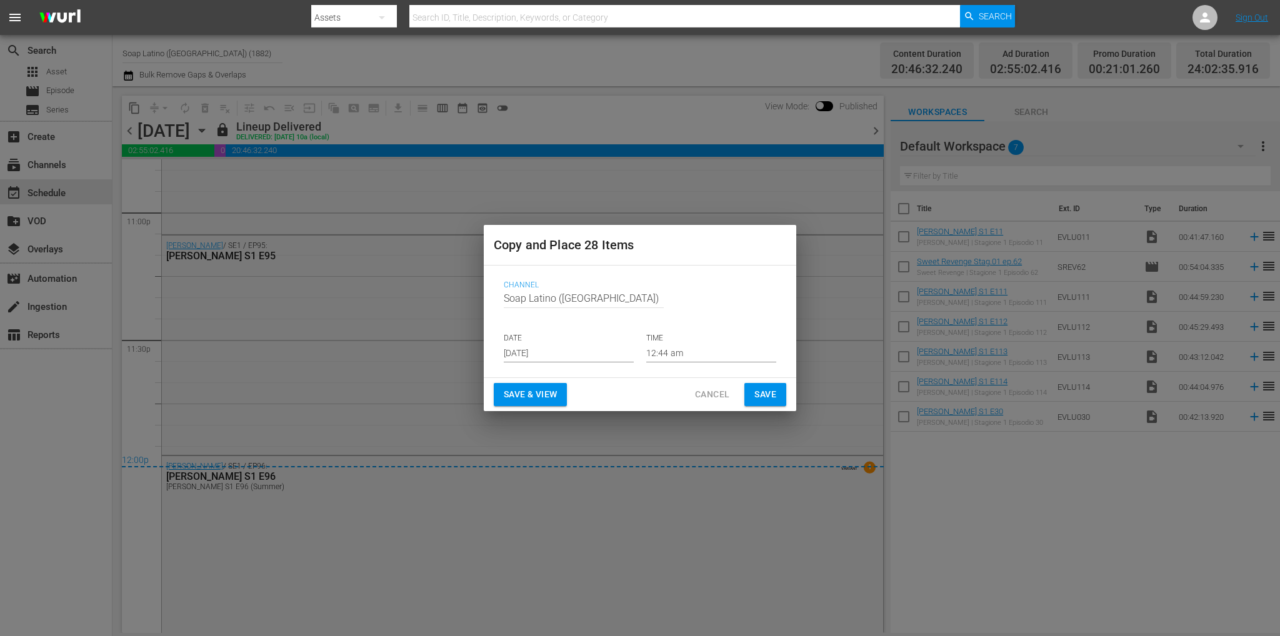
click at [514, 358] on input "Aug 22nd 2025" at bounding box center [569, 353] width 130 height 19
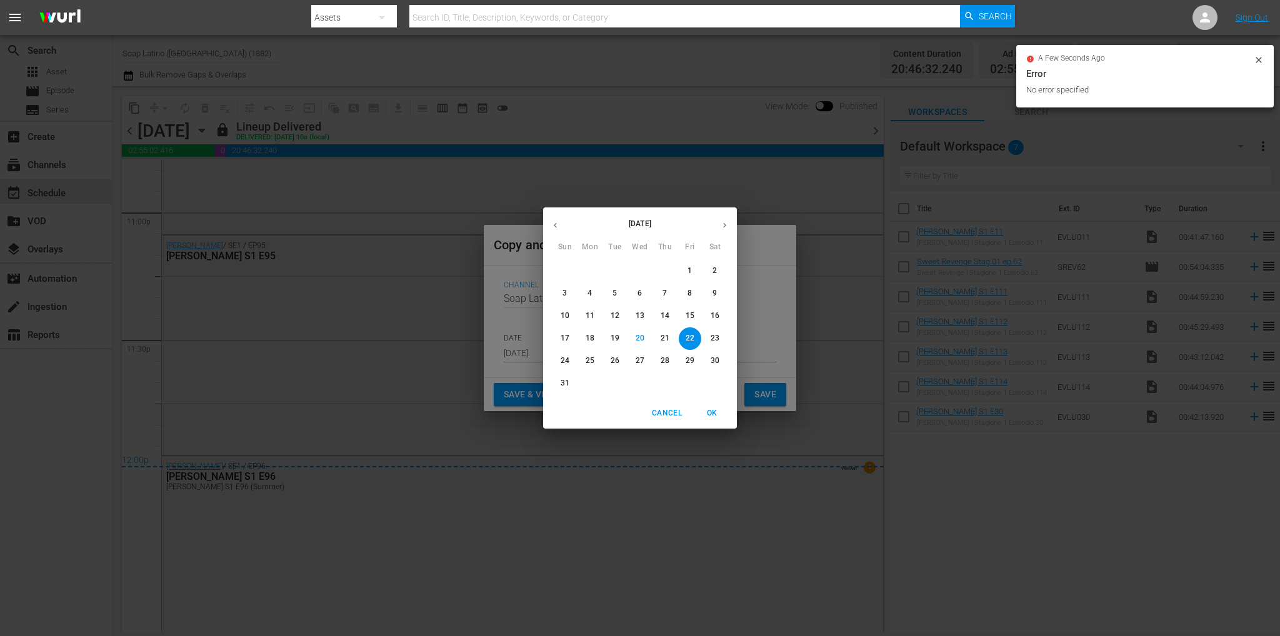
click at [711, 359] on p "30" at bounding box center [714, 361] width 9 height 11
type input "Aug 30th 2025"
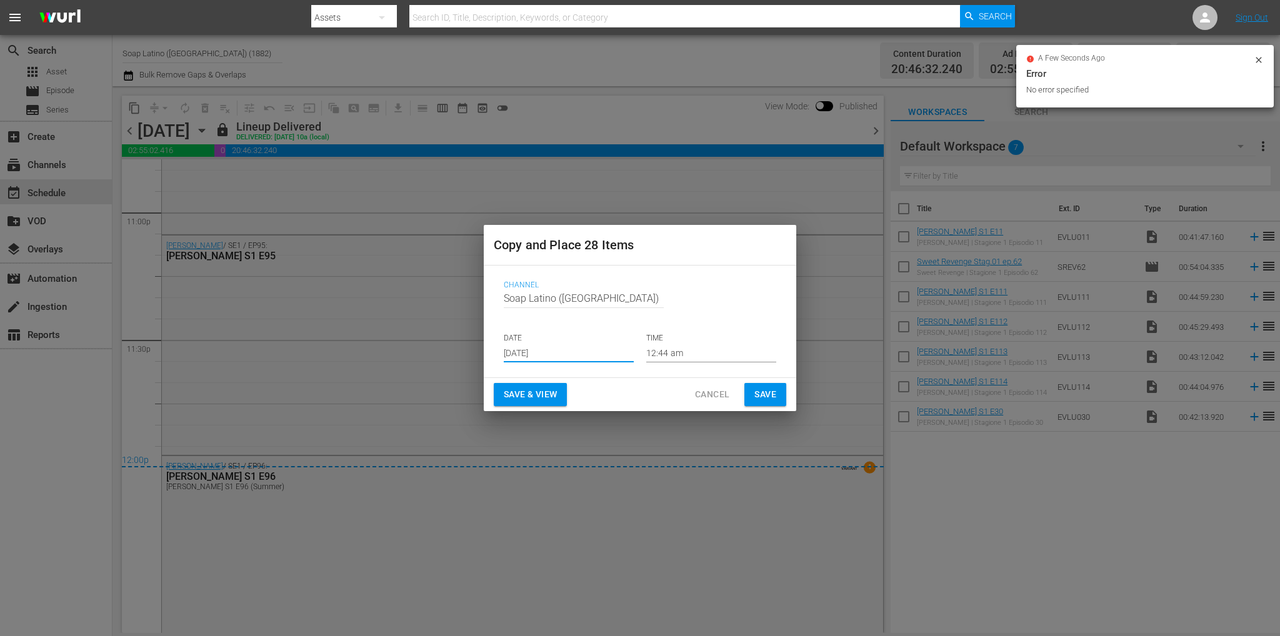
click at [762, 392] on span "Save" at bounding box center [765, 395] width 22 height 16
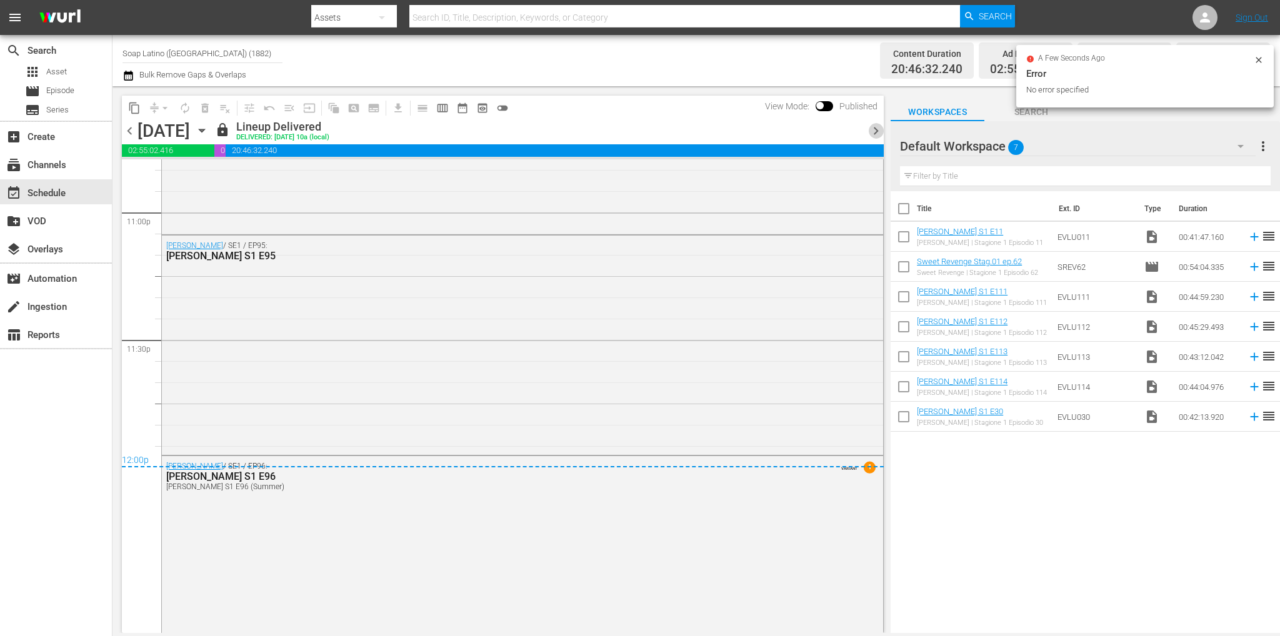
click at [872, 129] on span "chevron_right" at bounding box center [876, 131] width 16 height 16
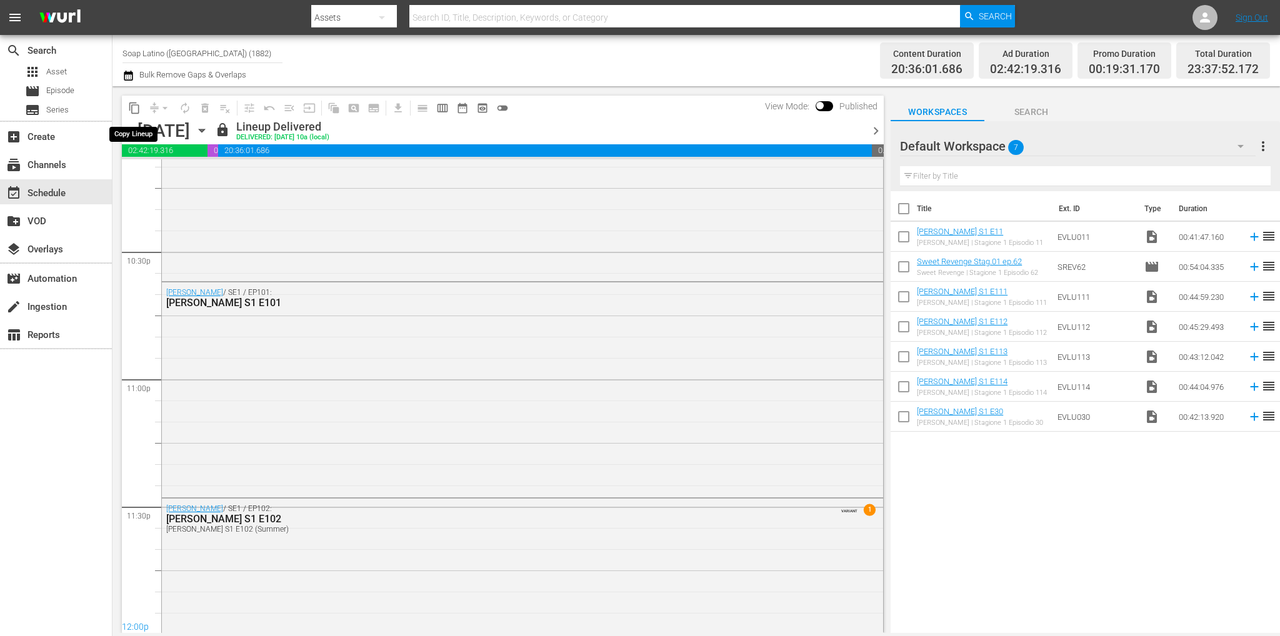
scroll to position [5725, 0]
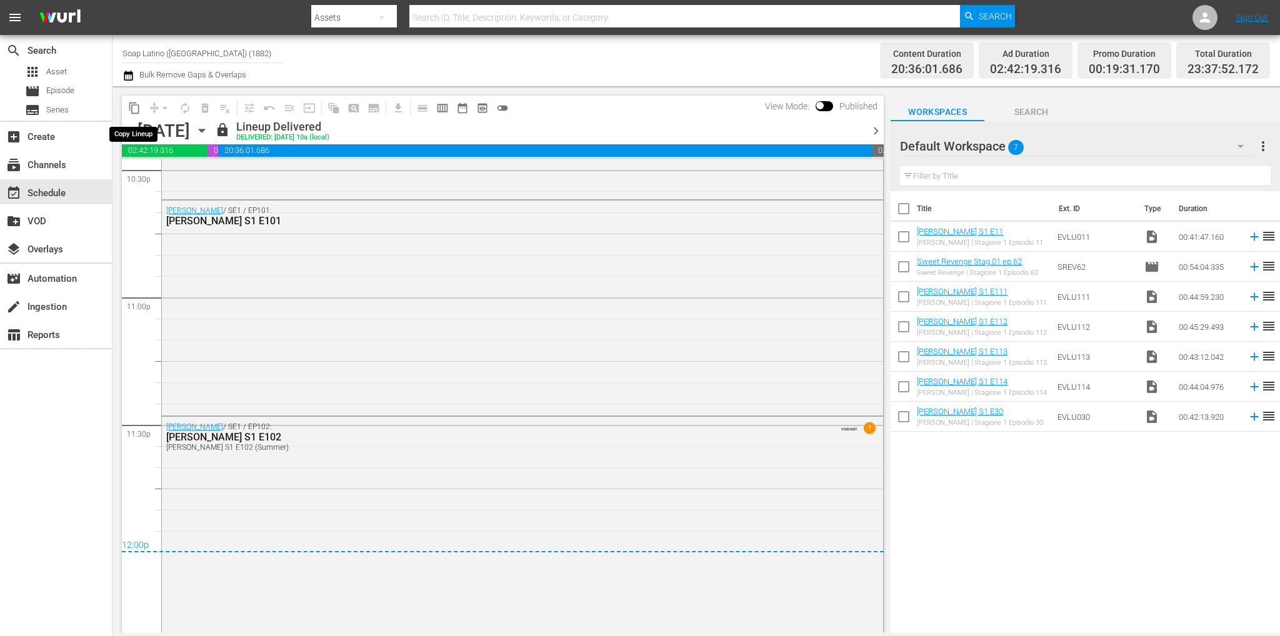
click at [132, 105] on span "content_copy" at bounding box center [134, 108] width 12 height 12
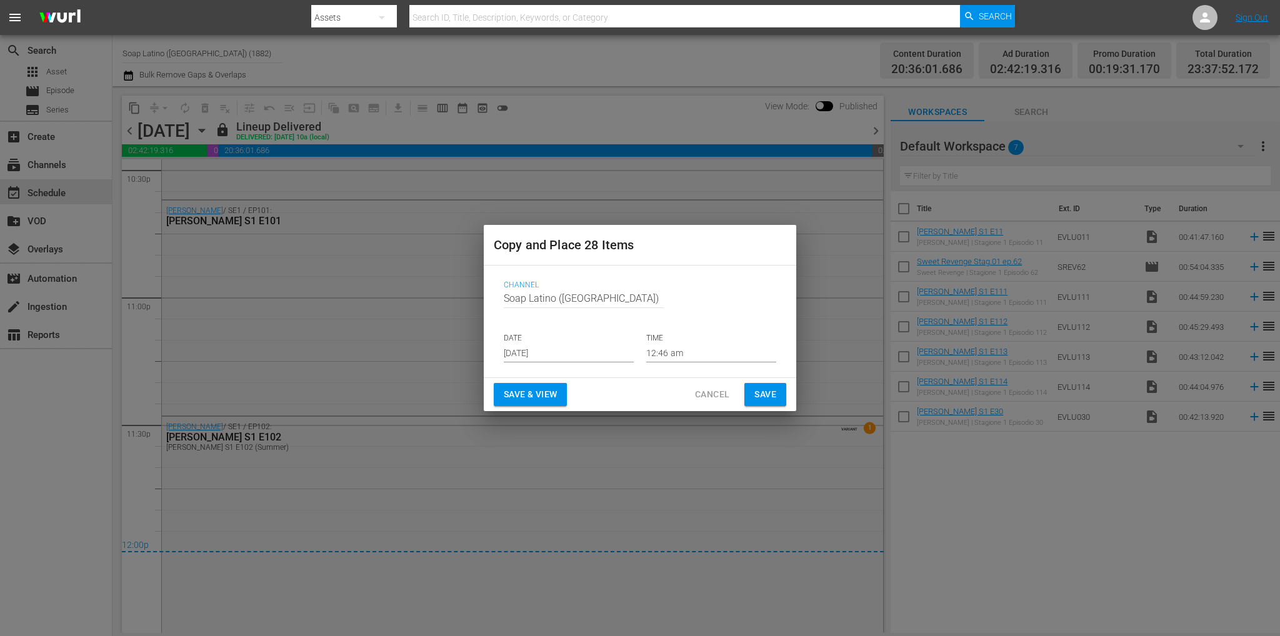
click at [554, 356] on input "Aug 22nd 2025" at bounding box center [569, 353] width 130 height 19
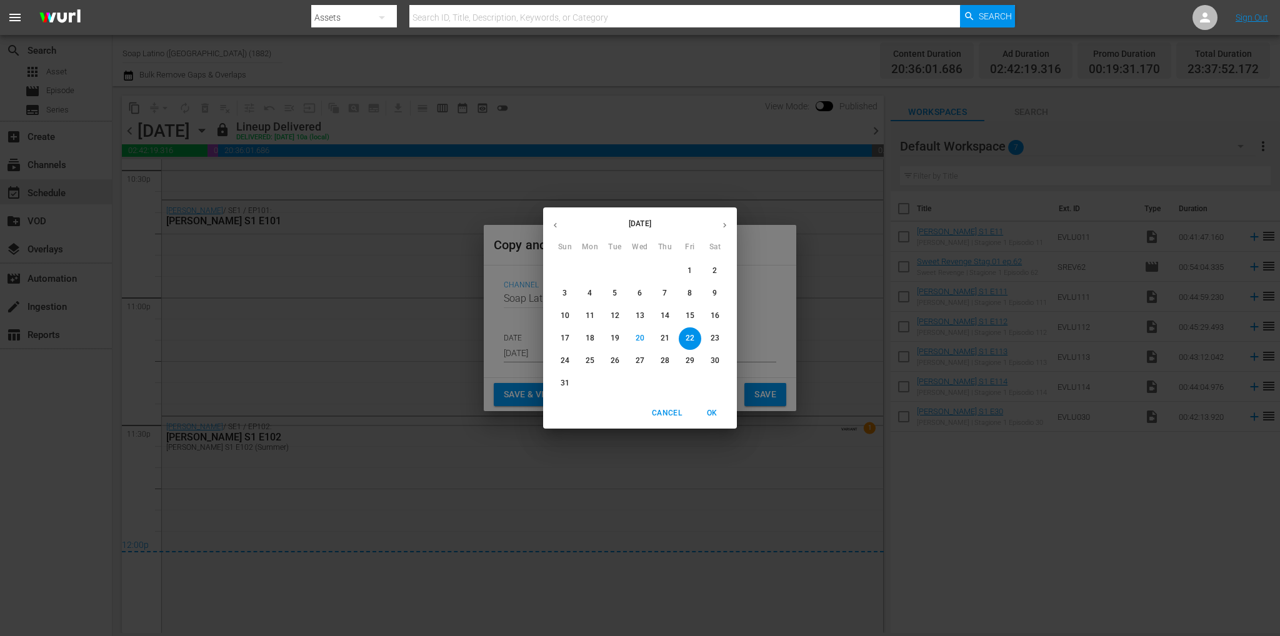
click at [560, 384] on span "31" at bounding box center [565, 383] width 22 height 11
type input "Aug 31st 2025"
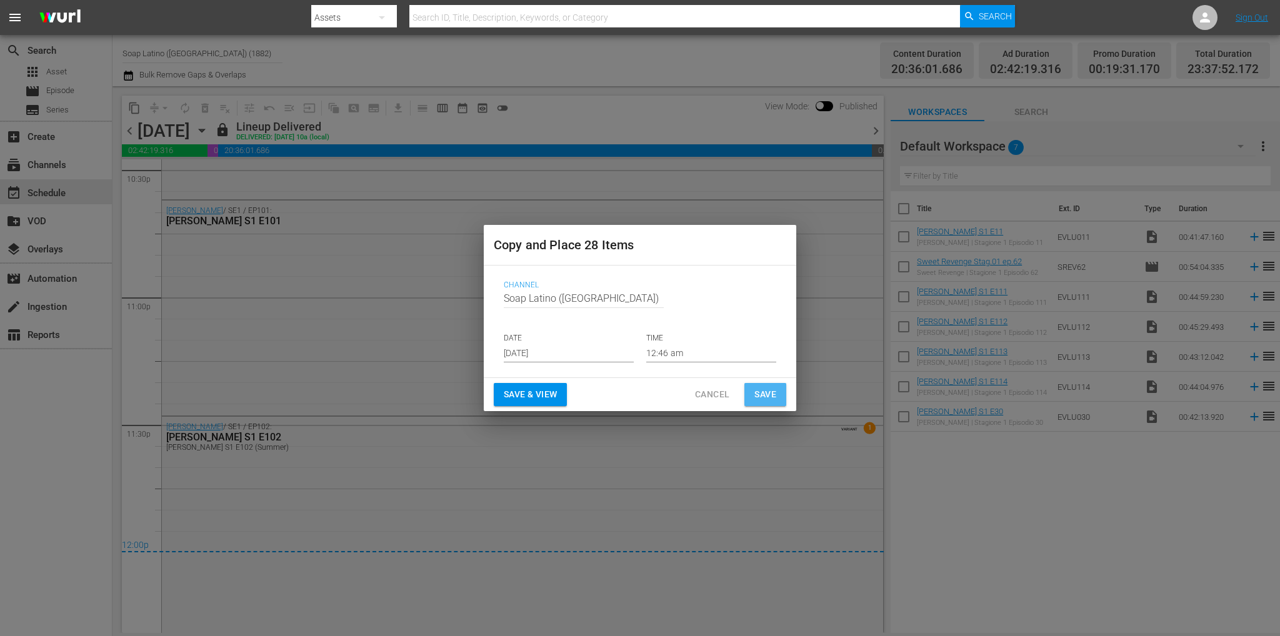
click at [770, 399] on span "Save" at bounding box center [765, 395] width 22 height 16
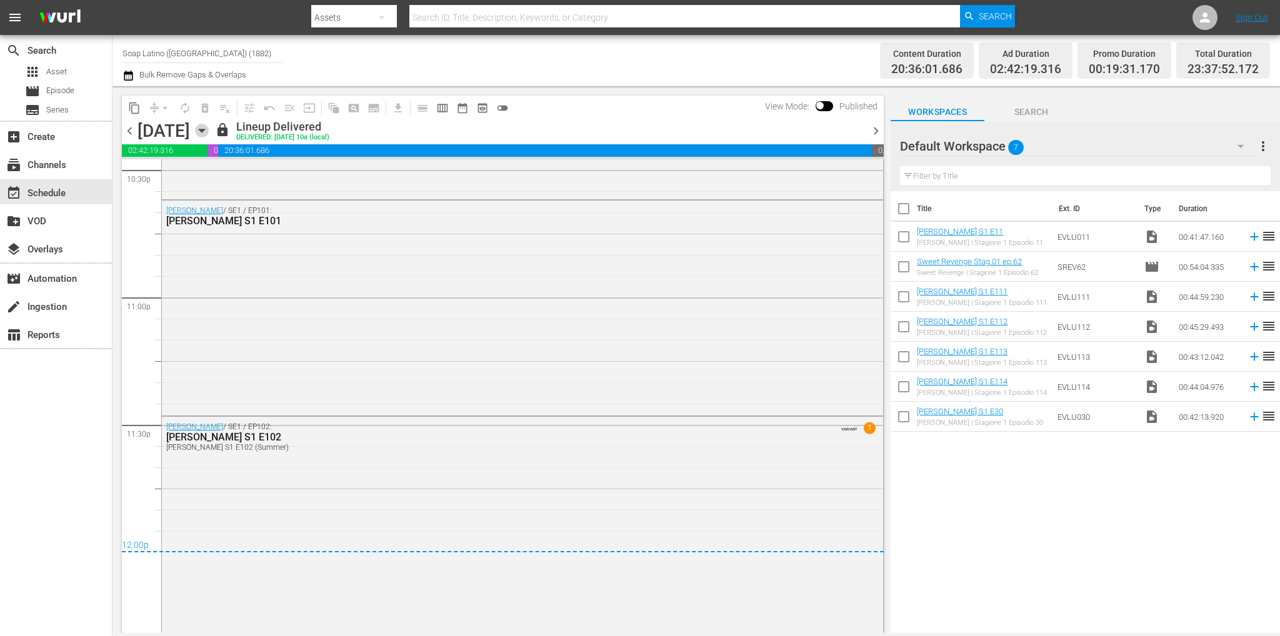
click at [209, 129] on icon "button" at bounding box center [202, 131] width 14 height 14
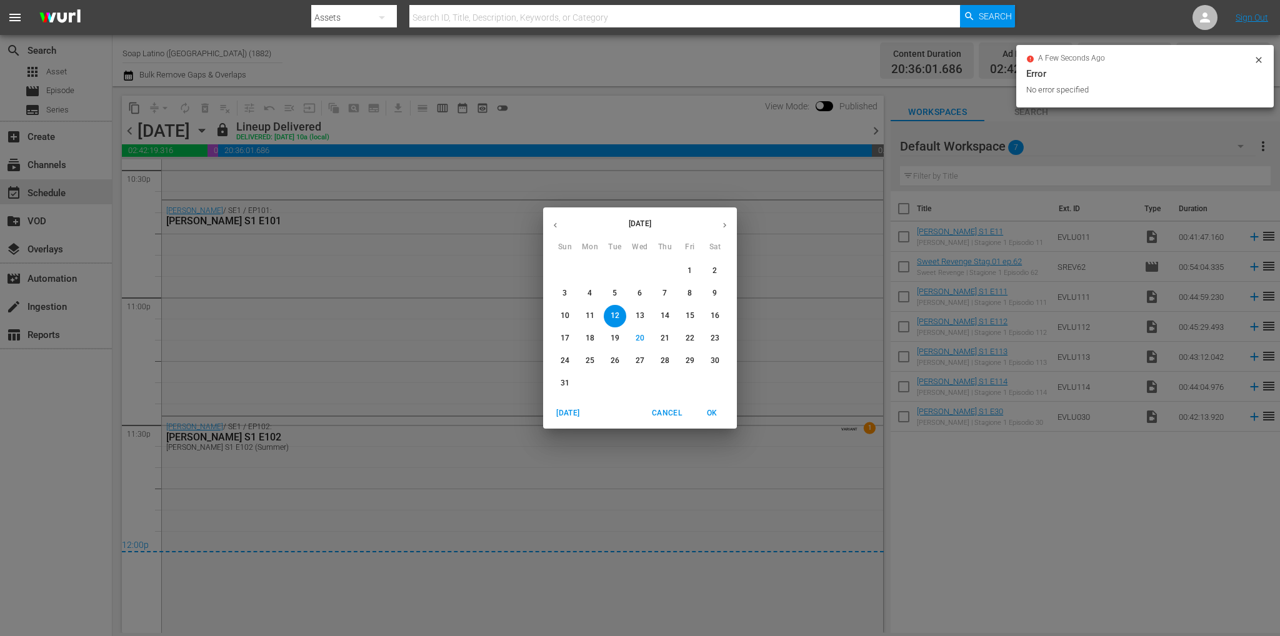
click at [644, 362] on p "27" at bounding box center [639, 361] width 9 height 11
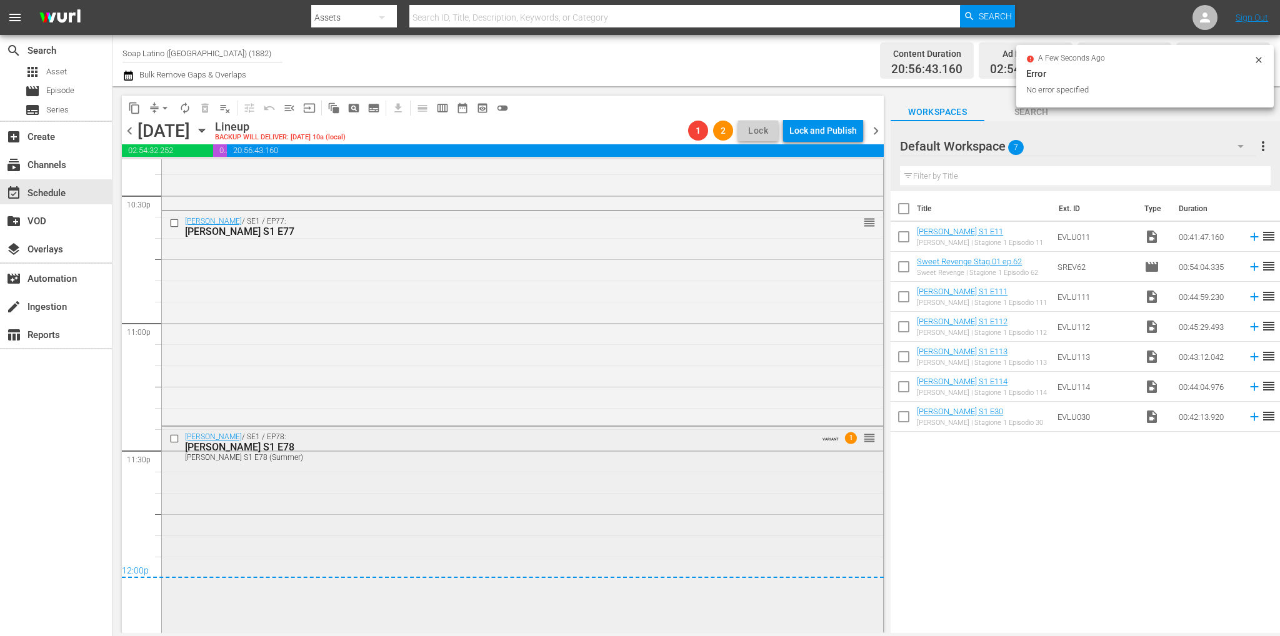
scroll to position [5722, 0]
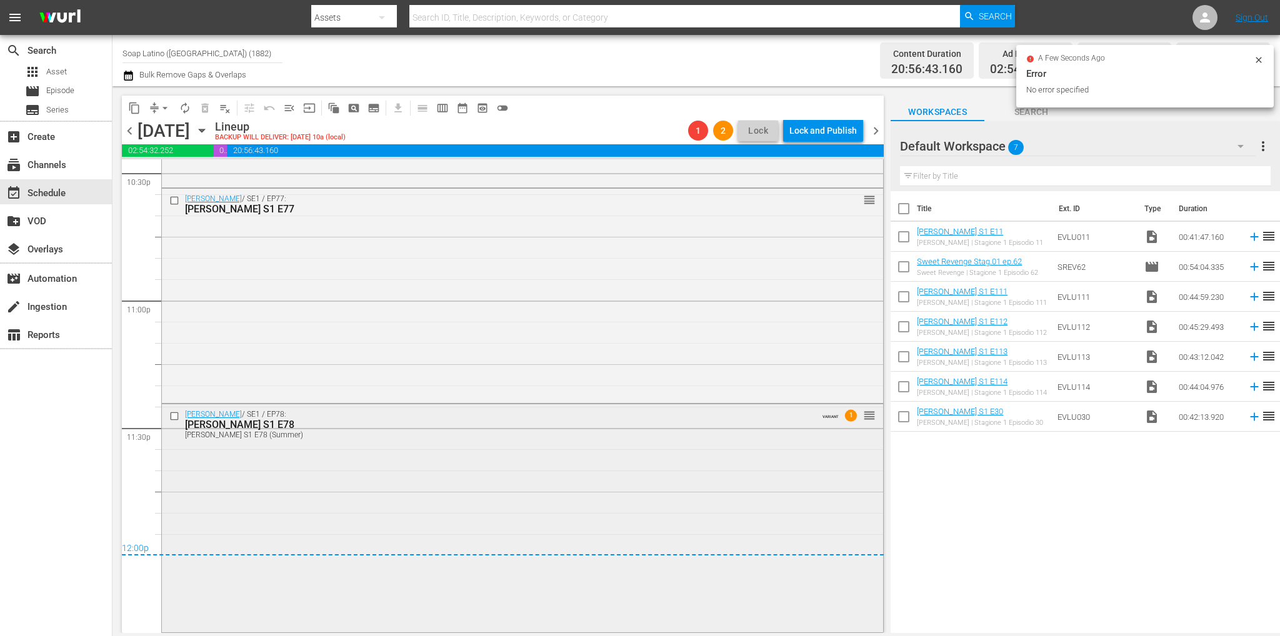
click at [301, 515] on div "Eva Luna / SE1 / EP78: Eva Luna S1 E78 Eva Luna S1 E78 (Summer) VARIANT 1 reord…" at bounding box center [522, 517] width 721 height 226
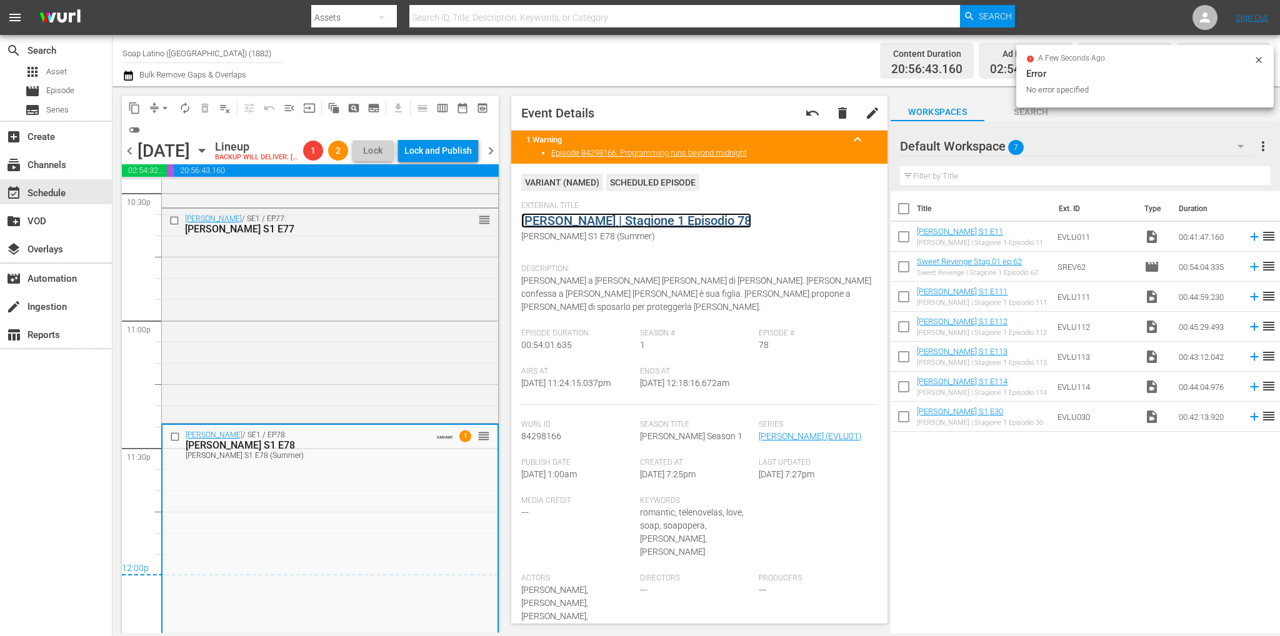
drag, startPoint x: 658, startPoint y: 221, endPoint x: 600, endPoint y: 259, distance: 69.8
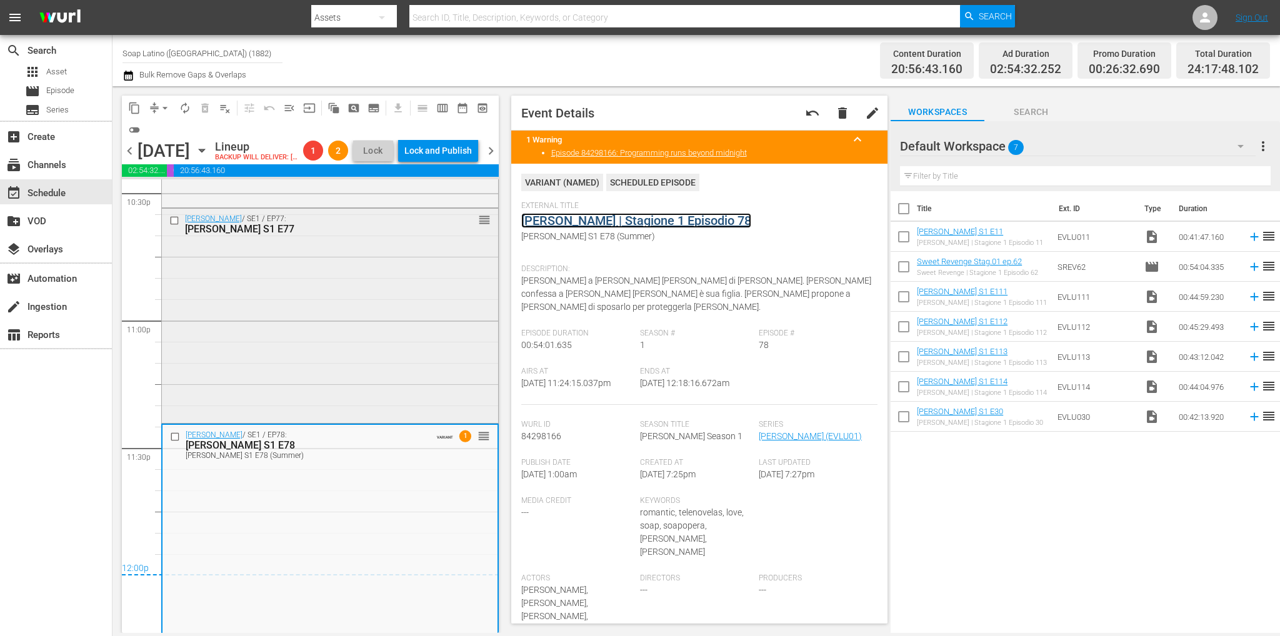
scroll to position [5535, 0]
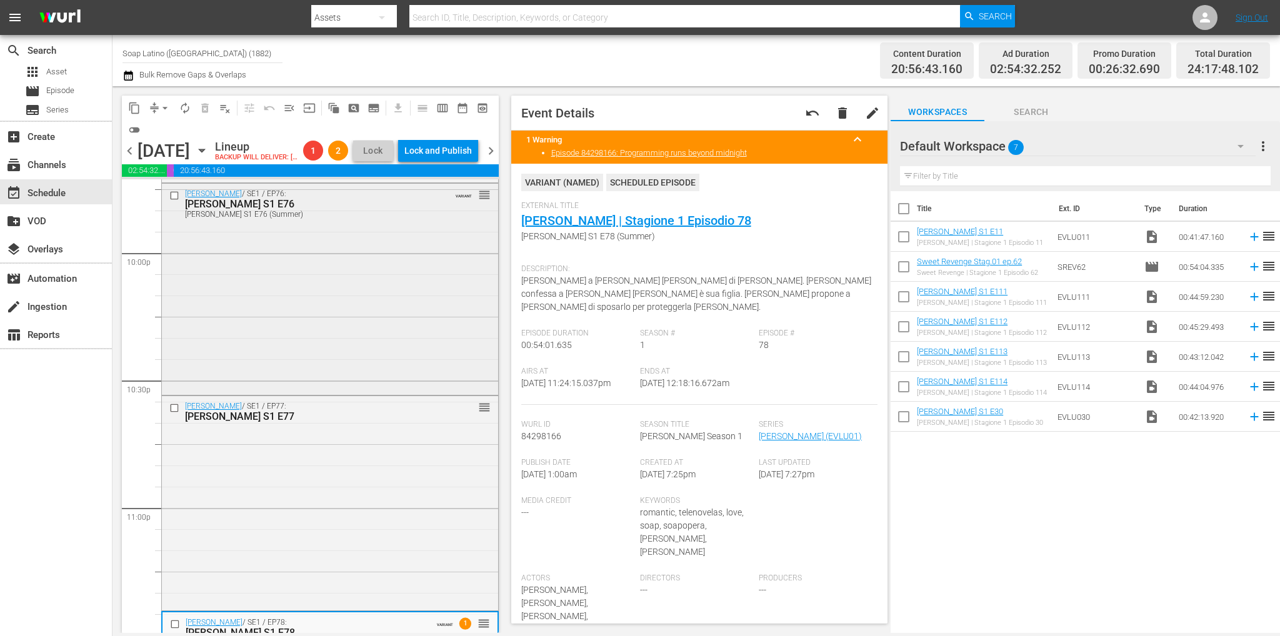
click at [306, 297] on div "Eva Luna / SE1 / EP76: Eva Luna S1 E76 Eva Luna S1 E76 (Summer) VARIANT reorder" at bounding box center [330, 288] width 336 height 209
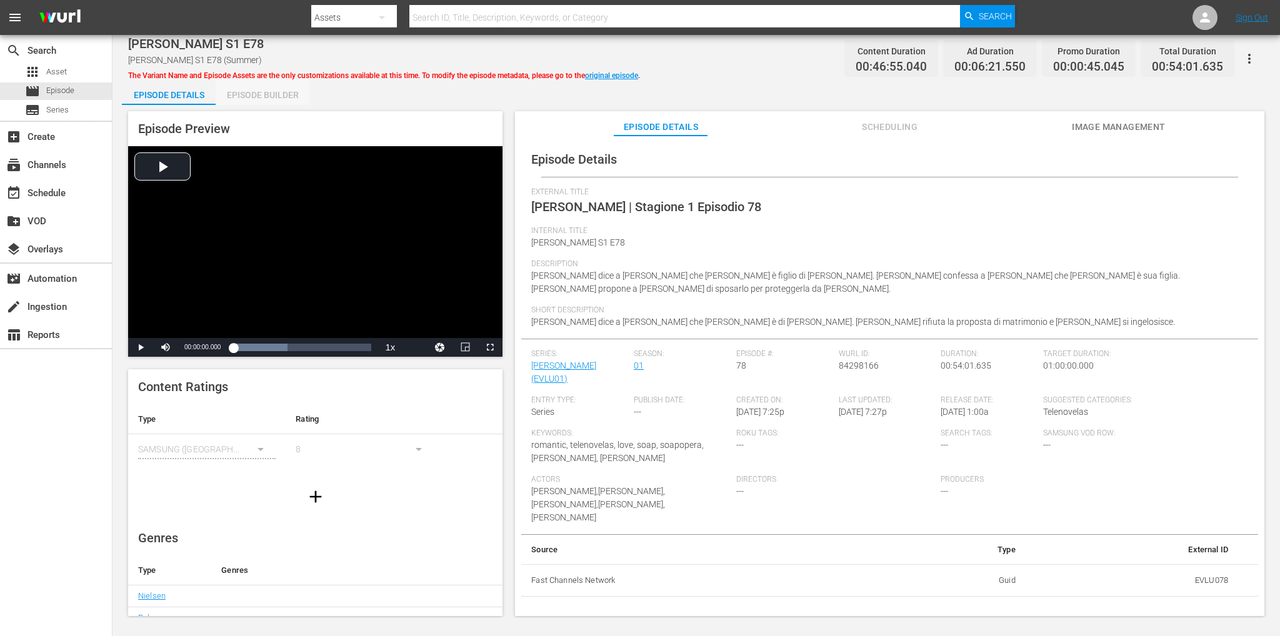
click at [260, 97] on div "Episode Builder" at bounding box center [263, 95] width 94 height 30
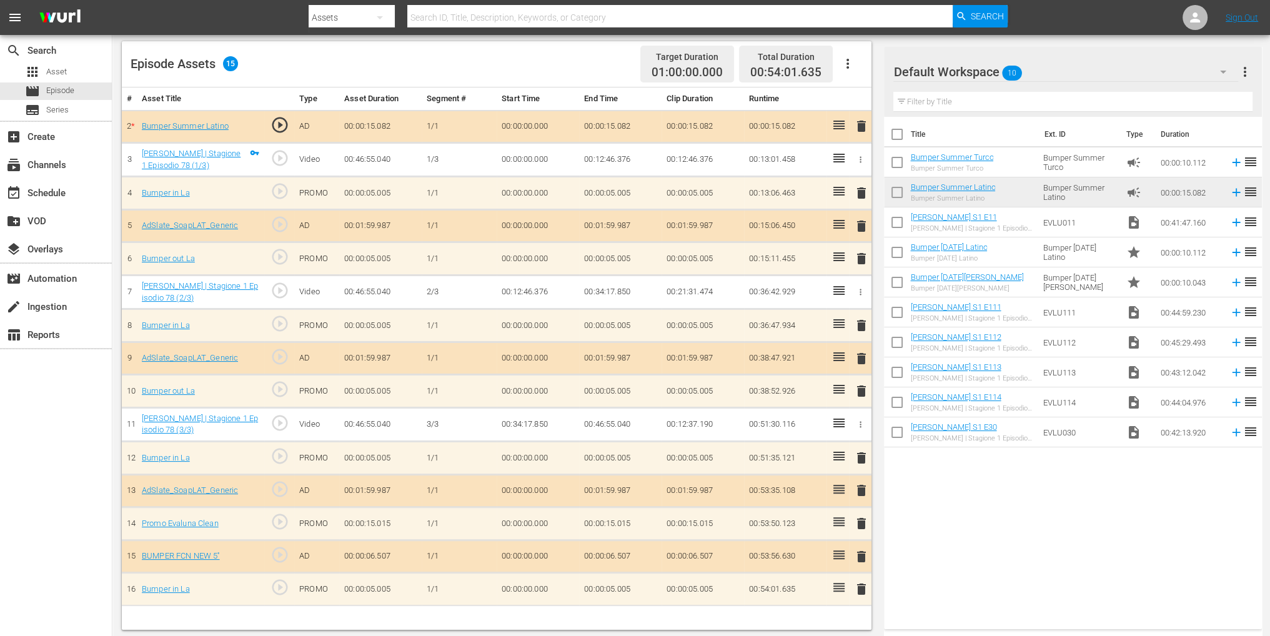
scroll to position [325, 0]
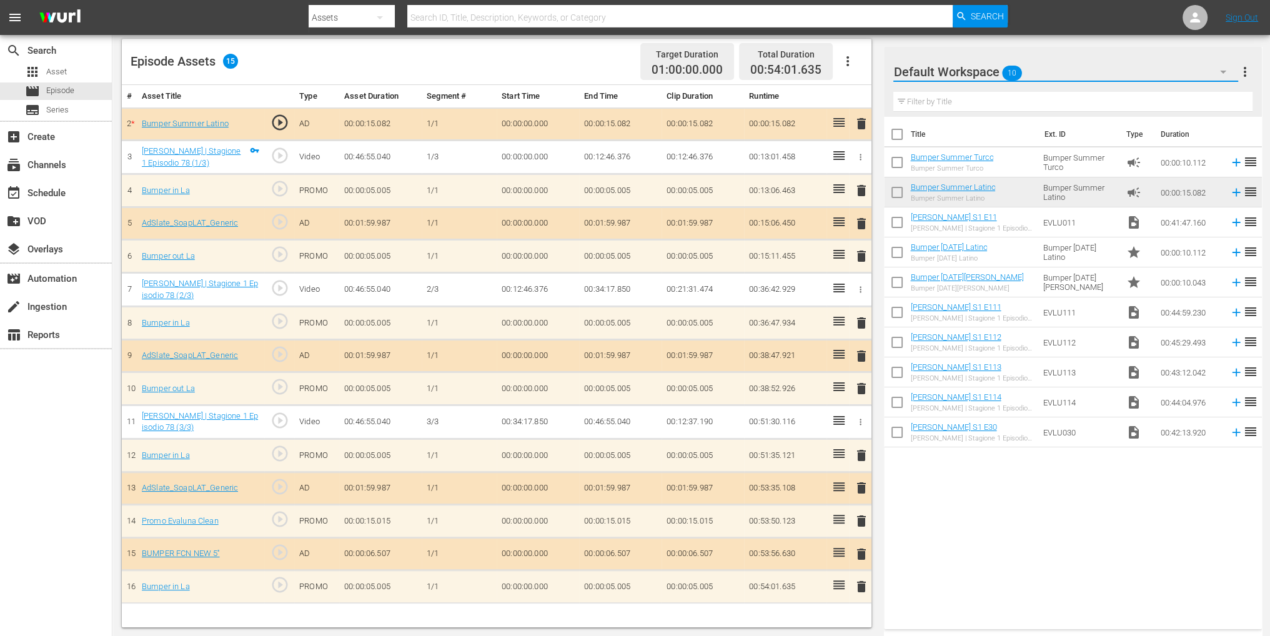
click at [1213, 76] on button "button" at bounding box center [1223, 72] width 30 height 30
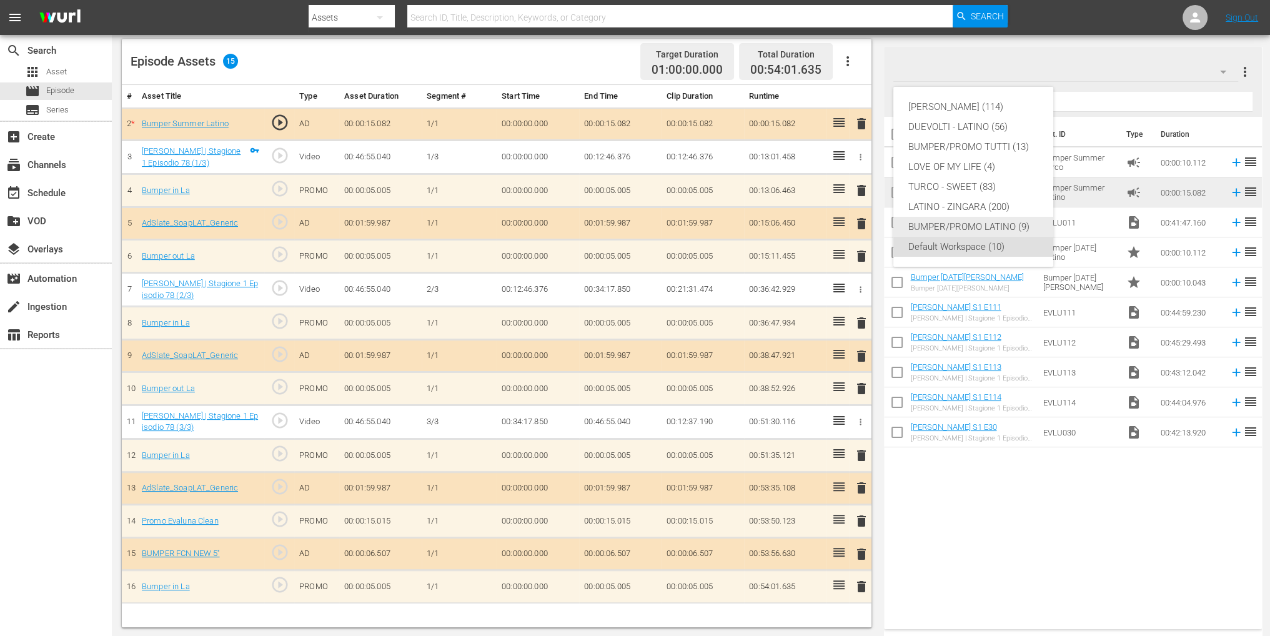
click at [944, 228] on div "BUMPER/PROMO LATINO (9)" at bounding box center [973, 227] width 130 height 20
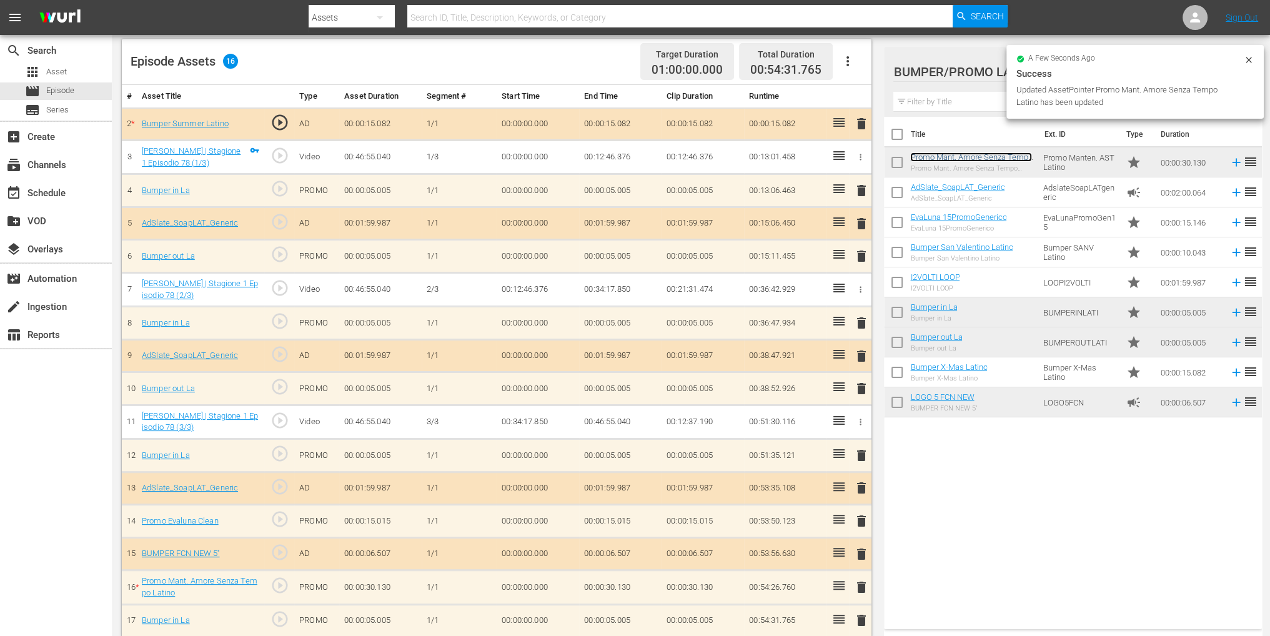
scroll to position [326, 0]
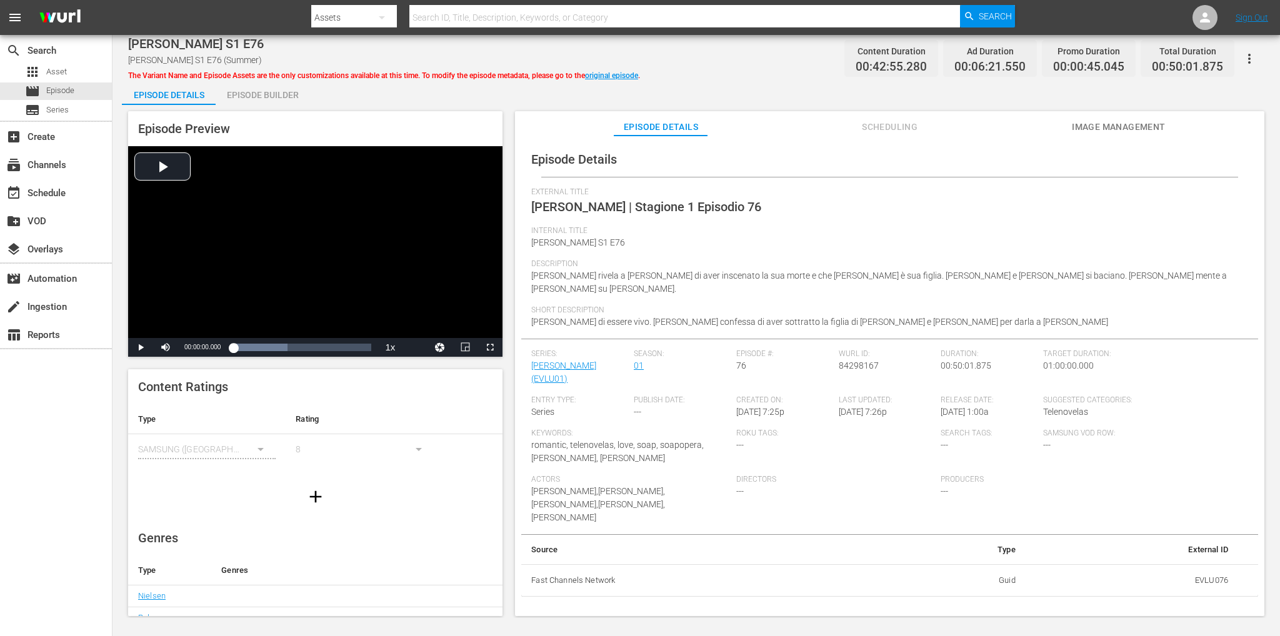
click at [255, 100] on div "Episode Builder" at bounding box center [263, 95] width 94 height 30
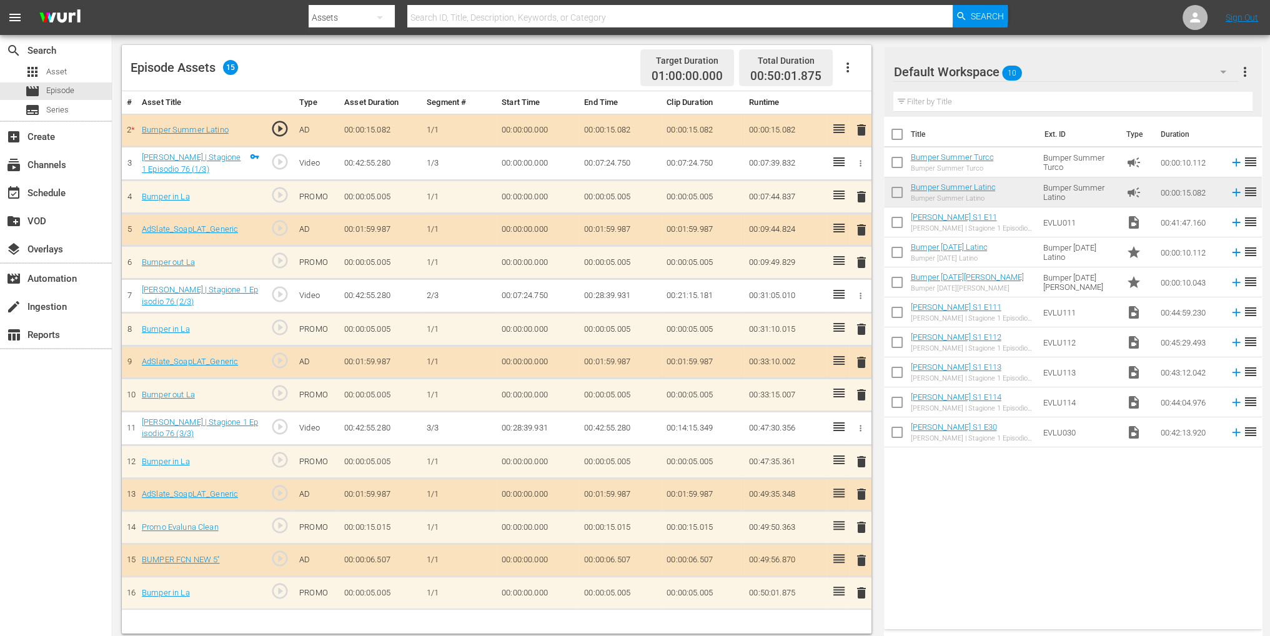
scroll to position [325, 0]
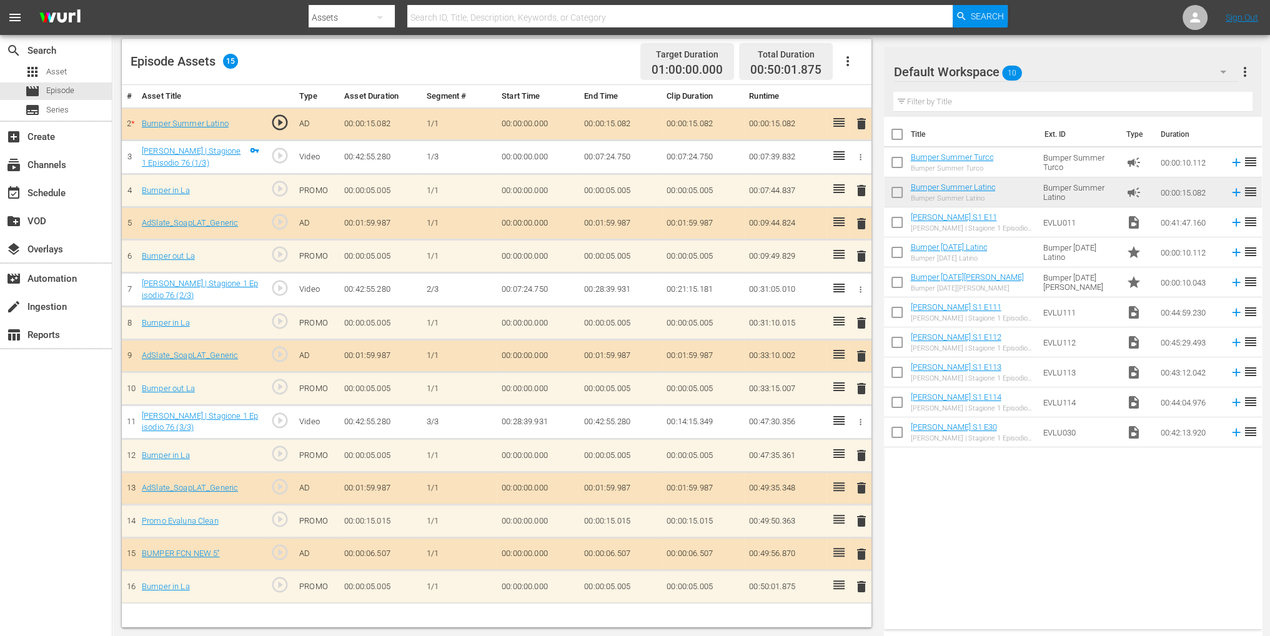
click at [1135, 67] on div "Default Workspace 10" at bounding box center [1065, 71] width 344 height 35
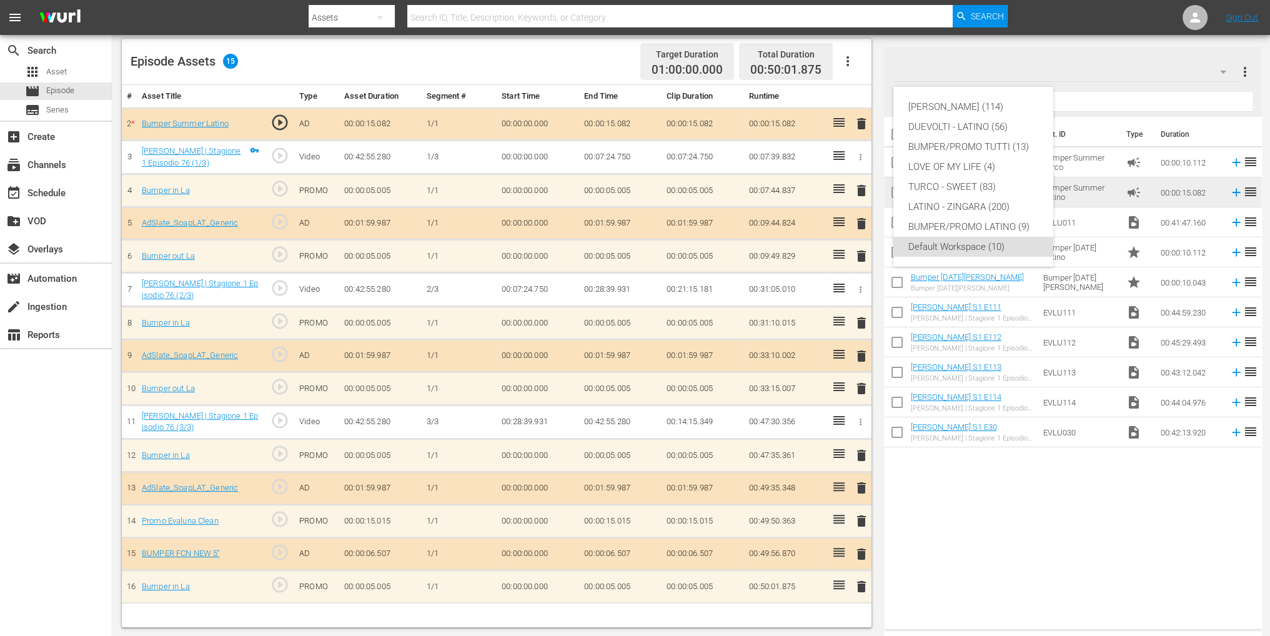
click at [1220, 72] on div "Eva Luna (114) DUEVOLTI - LATINO (56) BUMPER/PROMO TUTTI (13) LOVE OF MY LIFE (…" at bounding box center [635, 318] width 1270 height 636
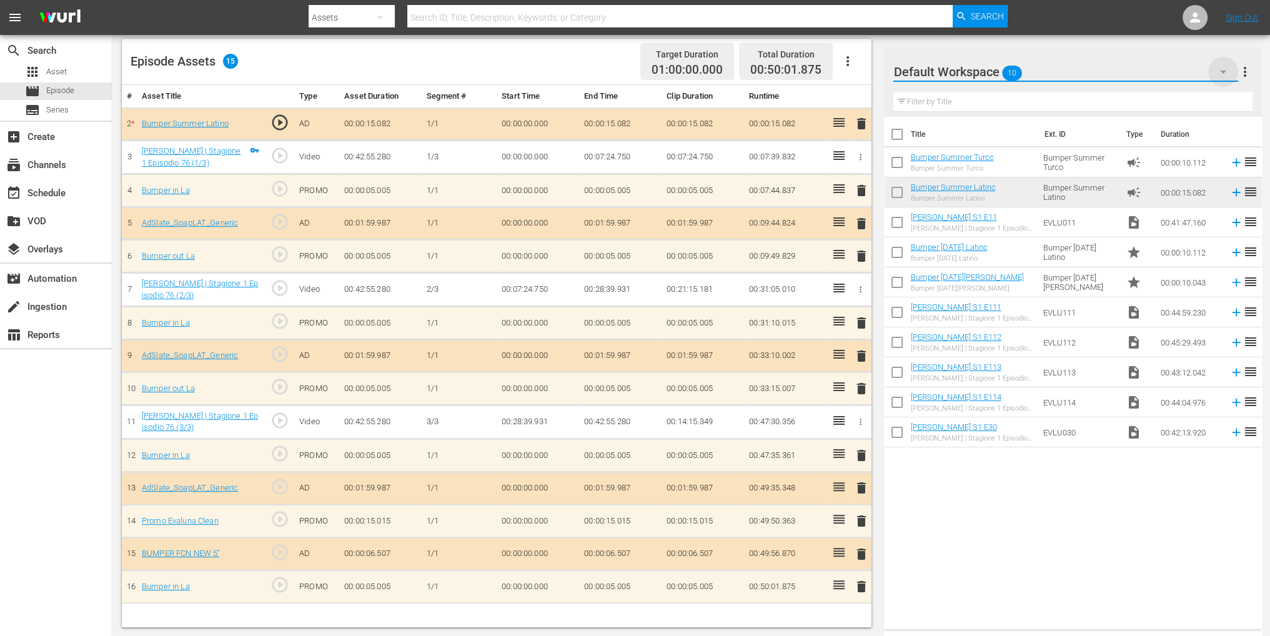
click at [1221, 71] on icon "button" at bounding box center [1223, 72] width 6 height 3
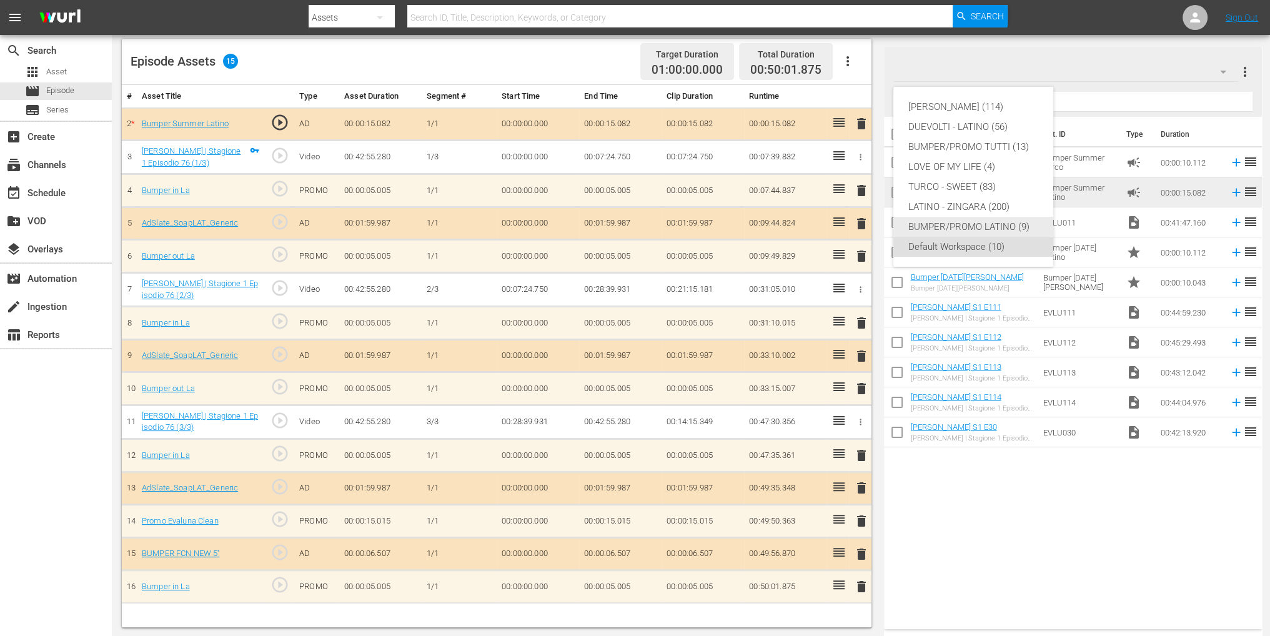
click at [968, 231] on div "BUMPER/PROMO LATINO (9)" at bounding box center [973, 227] width 130 height 20
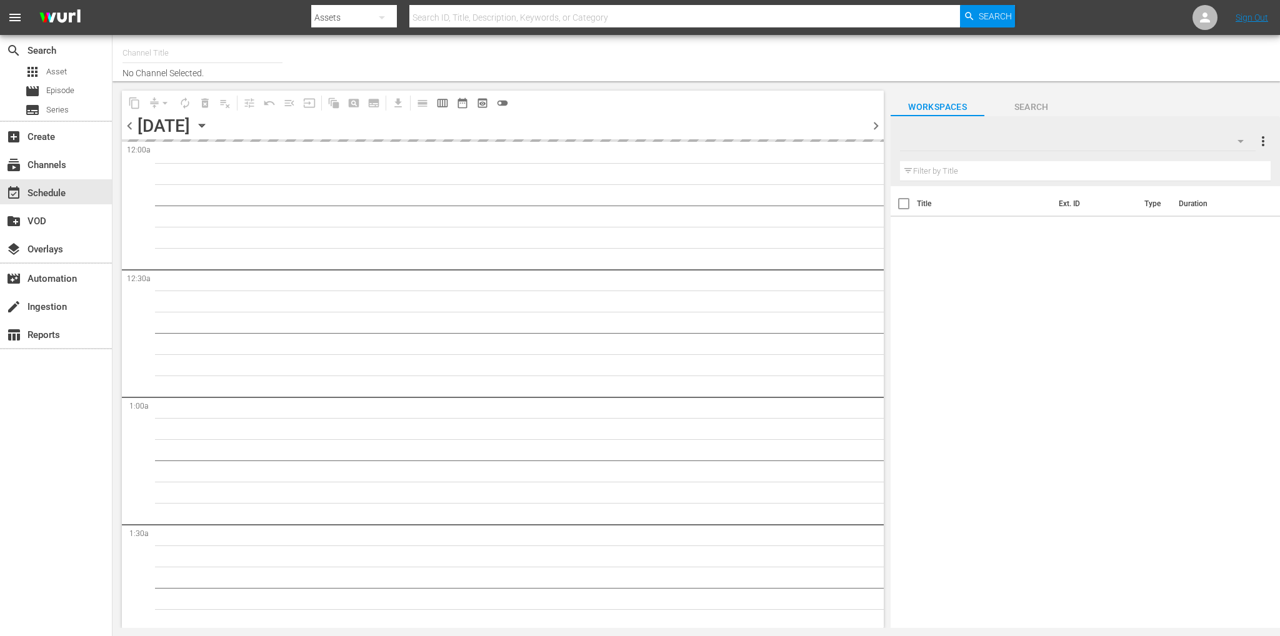
type input "Soap Latino ([GEOGRAPHIC_DATA]) (1882)"
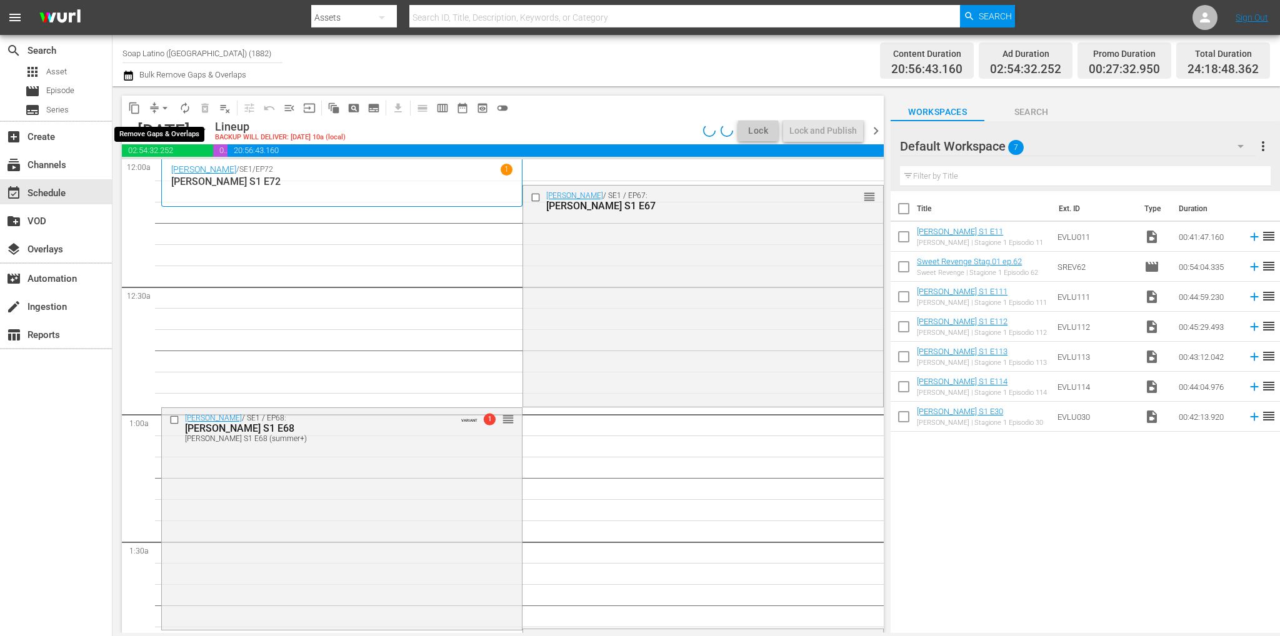
click at [161, 108] on span "arrow_drop_down" at bounding box center [165, 108] width 12 height 12
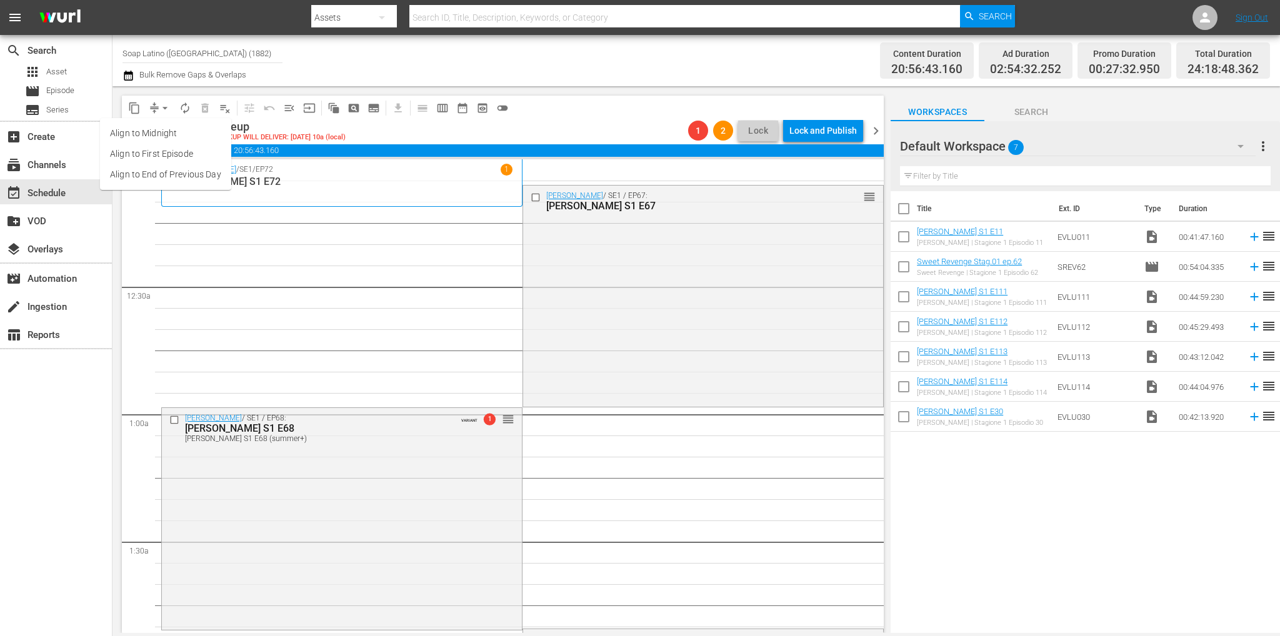
click at [163, 172] on li "Align to End of Previous Day" at bounding box center [165, 174] width 131 height 21
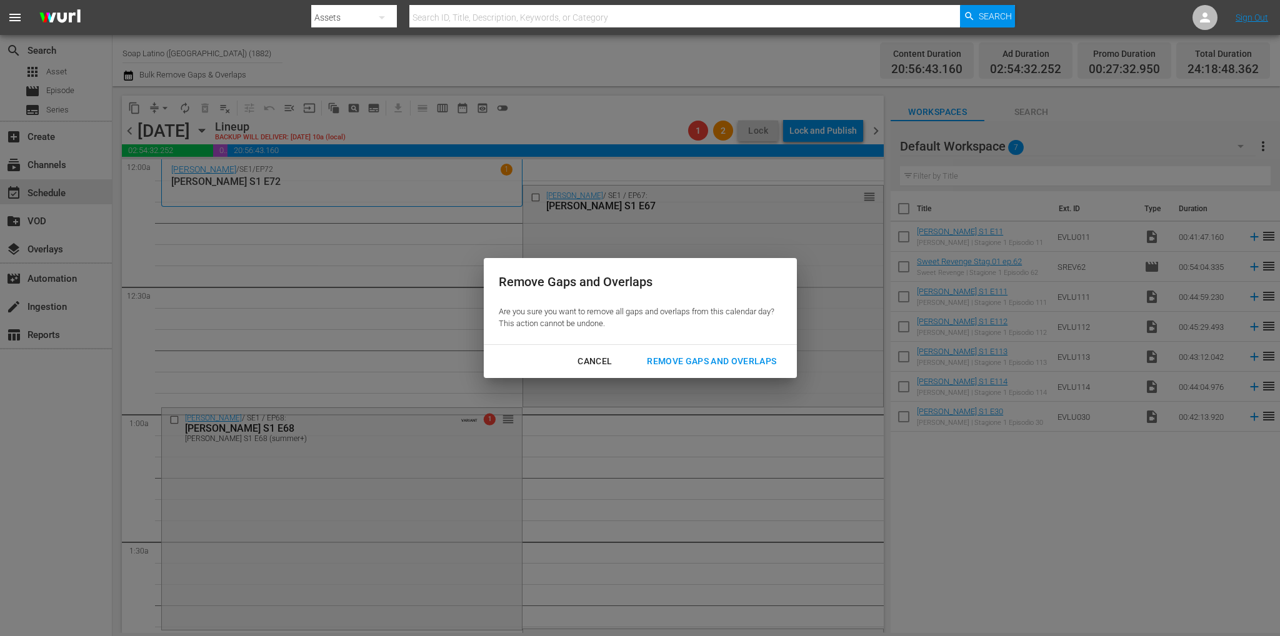
click at [691, 358] on div "Remove Gaps and Overlaps" at bounding box center [711, 362] width 149 height 16
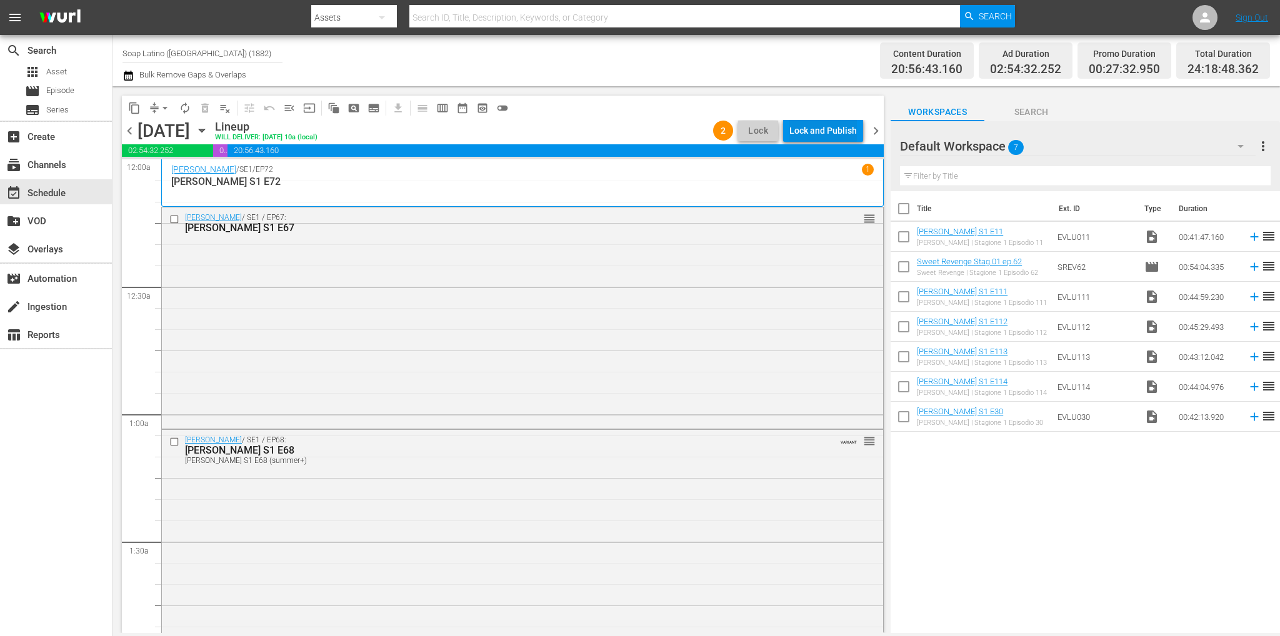
click at [831, 133] on div "Lock and Publish" at bounding box center [822, 130] width 67 height 22
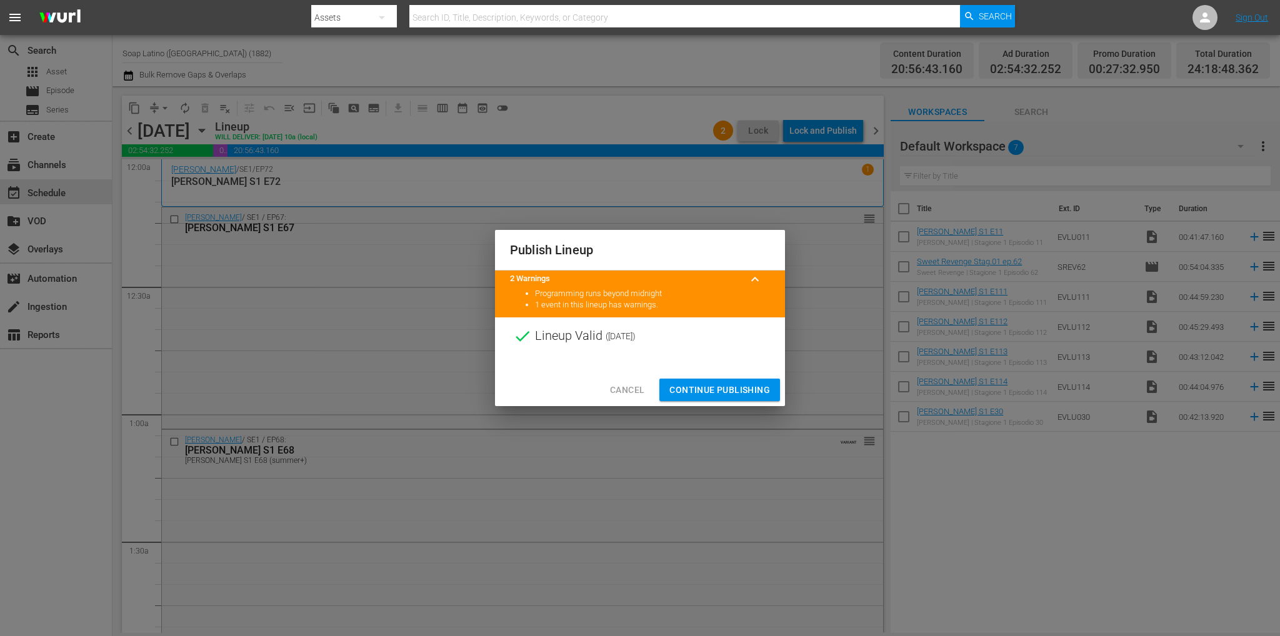
click at [679, 392] on span "Continue Publishing" at bounding box center [719, 390] width 101 height 16
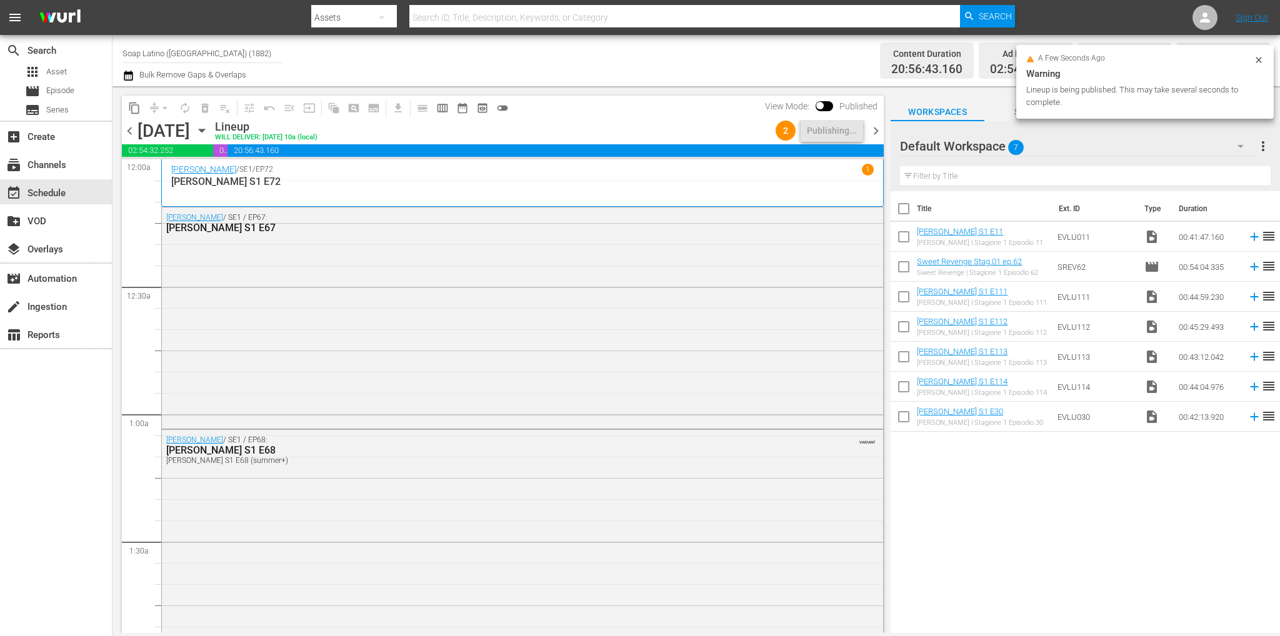
click at [873, 126] on span "chevron_right" at bounding box center [876, 131] width 16 height 16
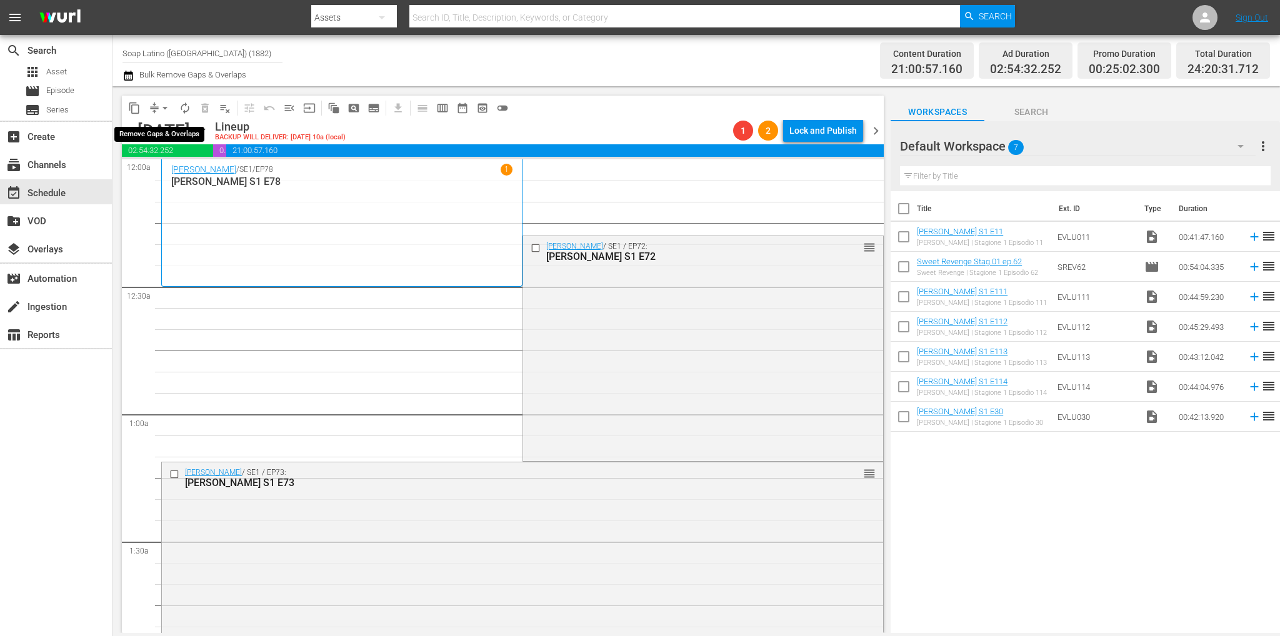
click at [162, 103] on span "arrow_drop_down" at bounding box center [165, 108] width 12 height 12
click at [187, 171] on li "Align to End of Previous Day" at bounding box center [165, 174] width 131 height 21
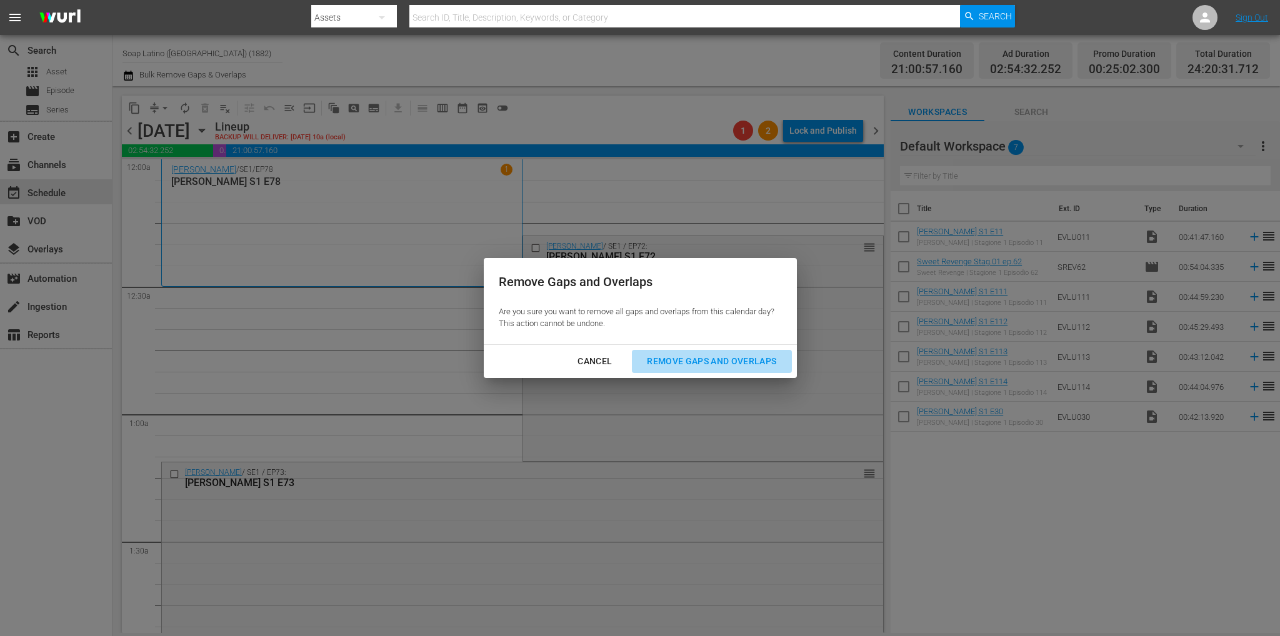
click at [750, 361] on div "Remove Gaps and Overlaps" at bounding box center [711, 362] width 149 height 16
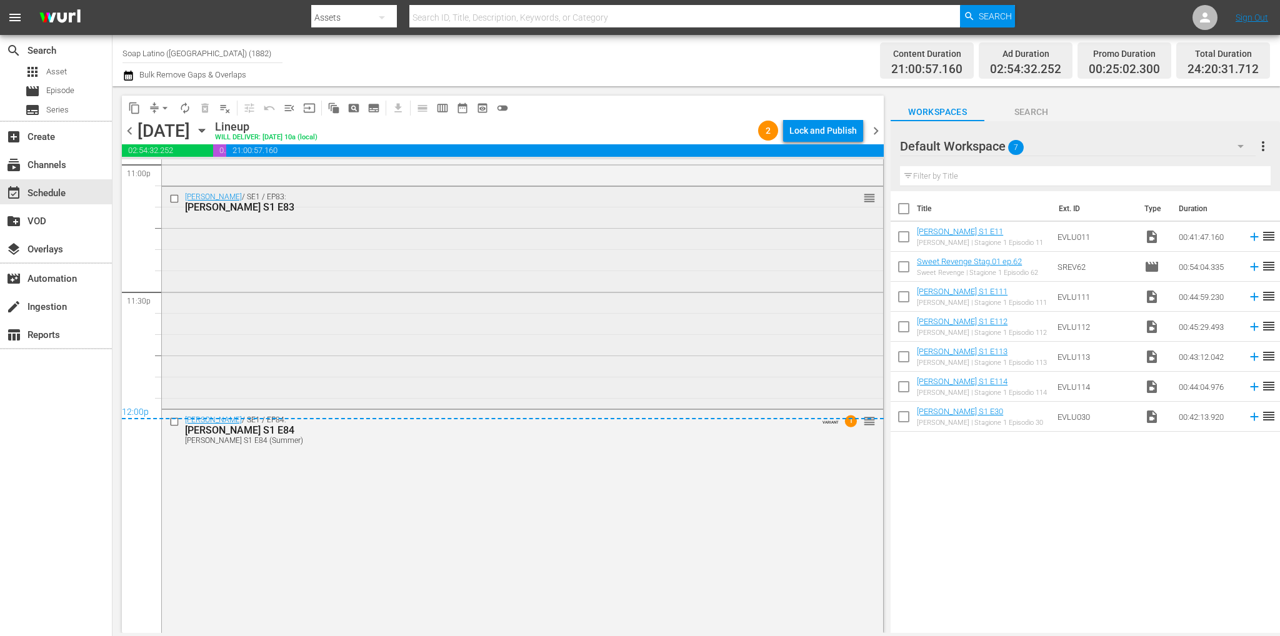
scroll to position [5859, 0]
click at [341, 482] on div "Eva Luna / SE1 / EP84: Eva Luna S1 E84 Eva Luna S1 E84 (Summer) VARIANT 1 reord…" at bounding box center [522, 519] width 721 height 221
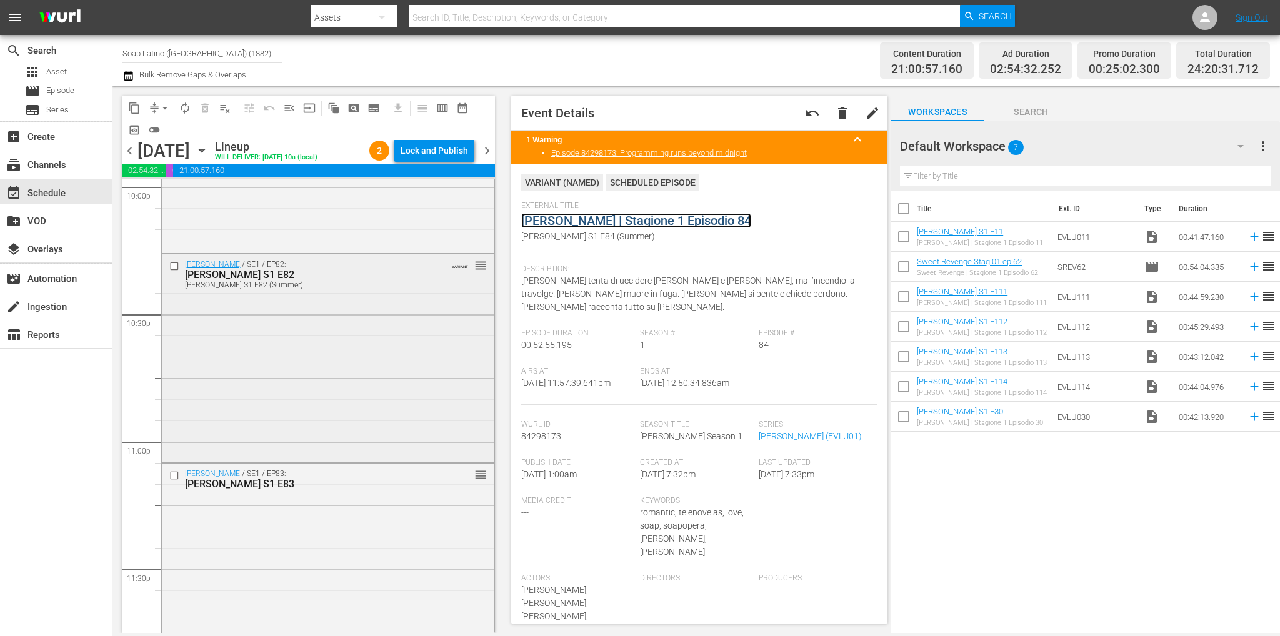
scroll to position [5546, 0]
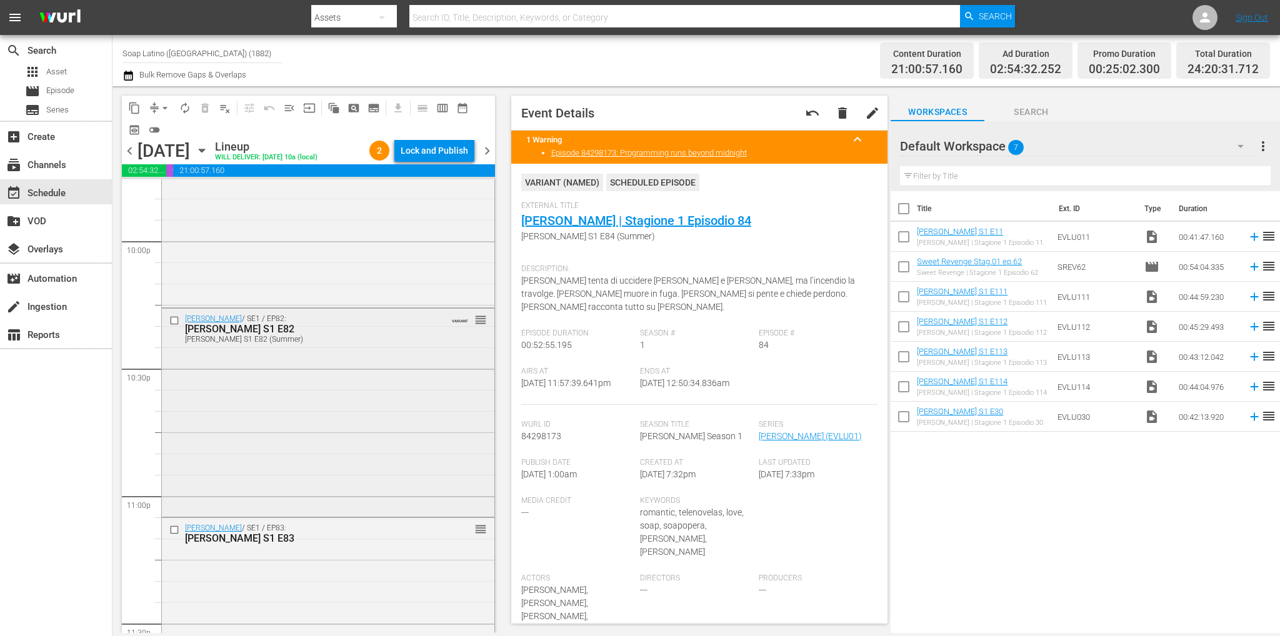
click at [304, 384] on div "Eva Luna / SE1 / EP82: Eva Luna S1 E82 Eva Luna S1 E82 (Summer) VARIANT reorder" at bounding box center [328, 412] width 332 height 206
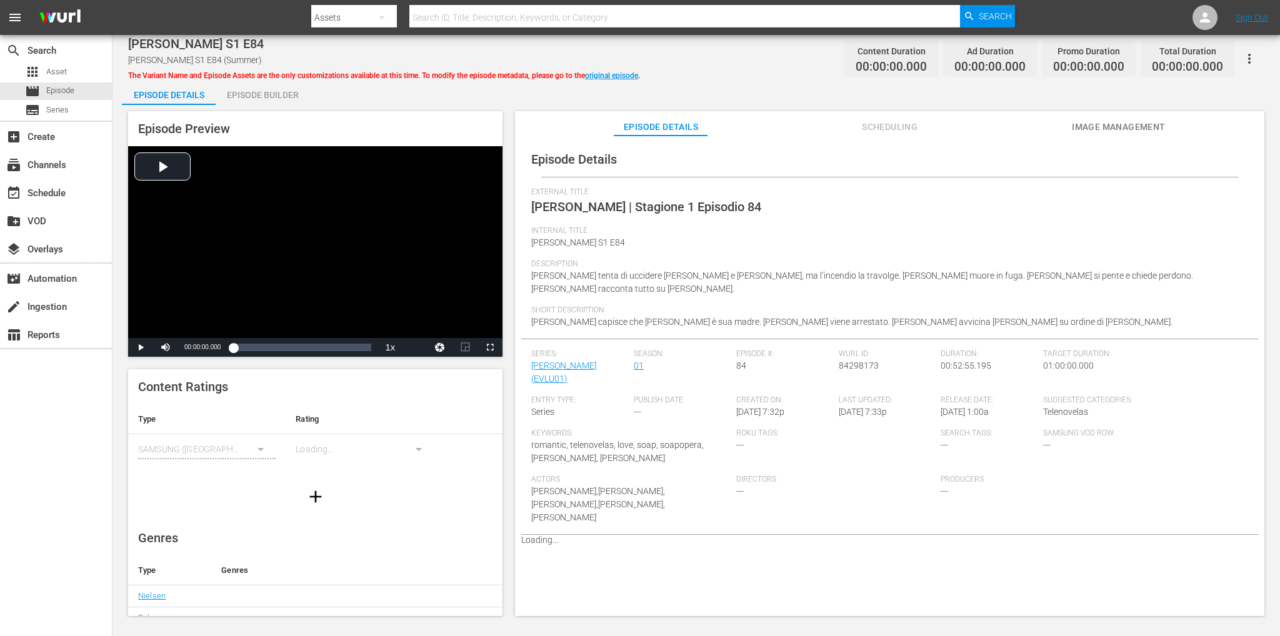
click at [277, 96] on div "Episode Builder" at bounding box center [263, 95] width 94 height 30
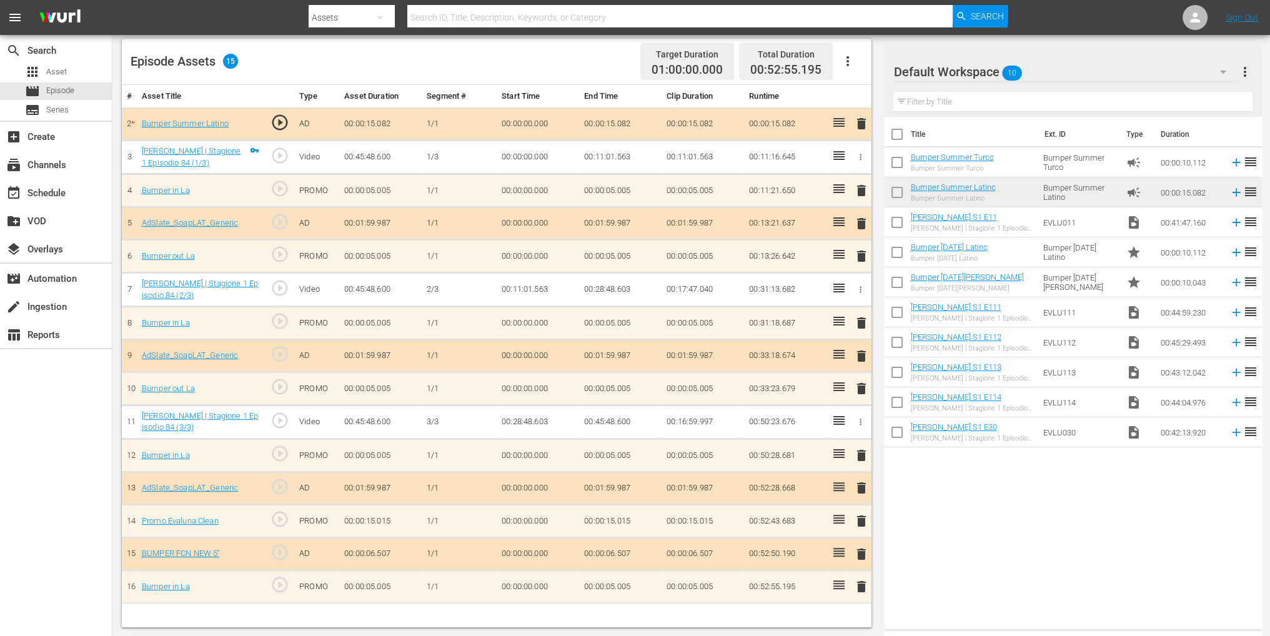
scroll to position [325, 0]
click at [1221, 67] on icon "button" at bounding box center [1223, 71] width 15 height 15
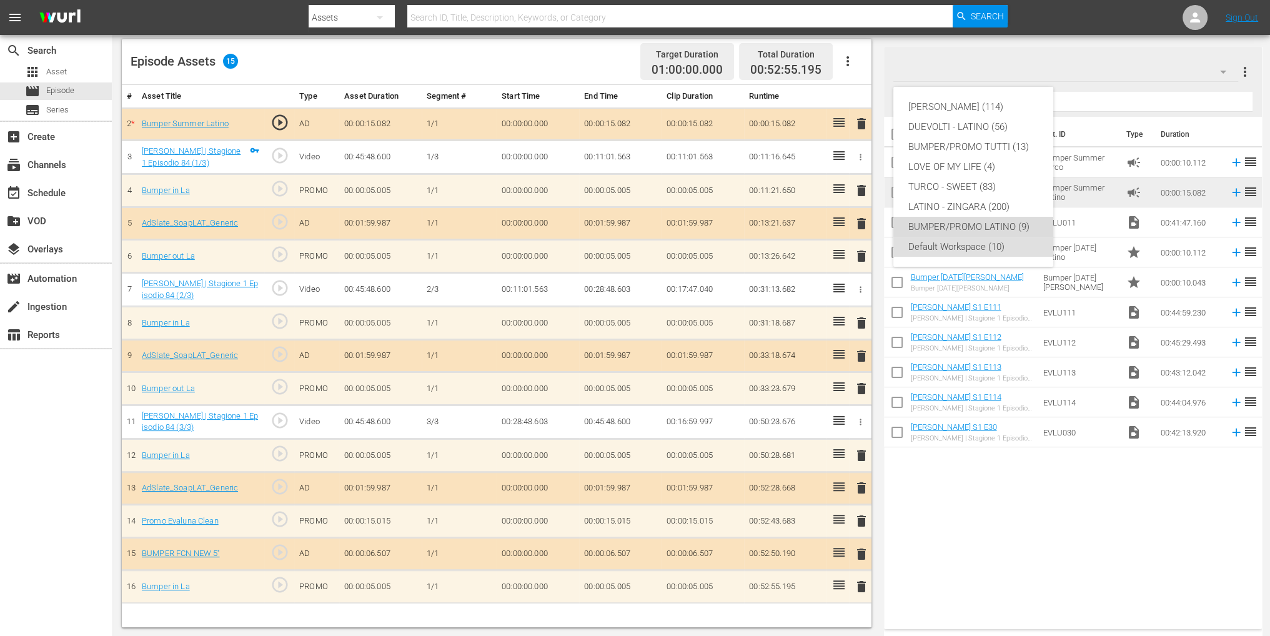
click at [977, 223] on div "BUMPER/PROMO LATINO (9)" at bounding box center [973, 227] width 130 height 20
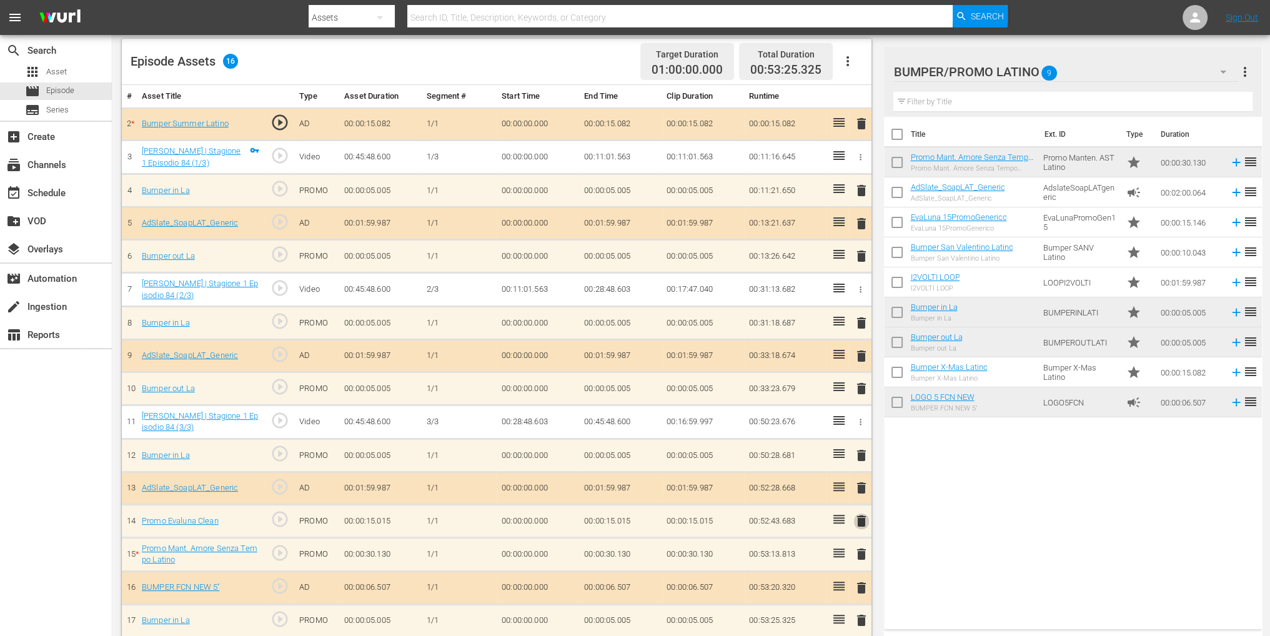
click at [855, 514] on span "delete" at bounding box center [861, 521] width 15 height 15
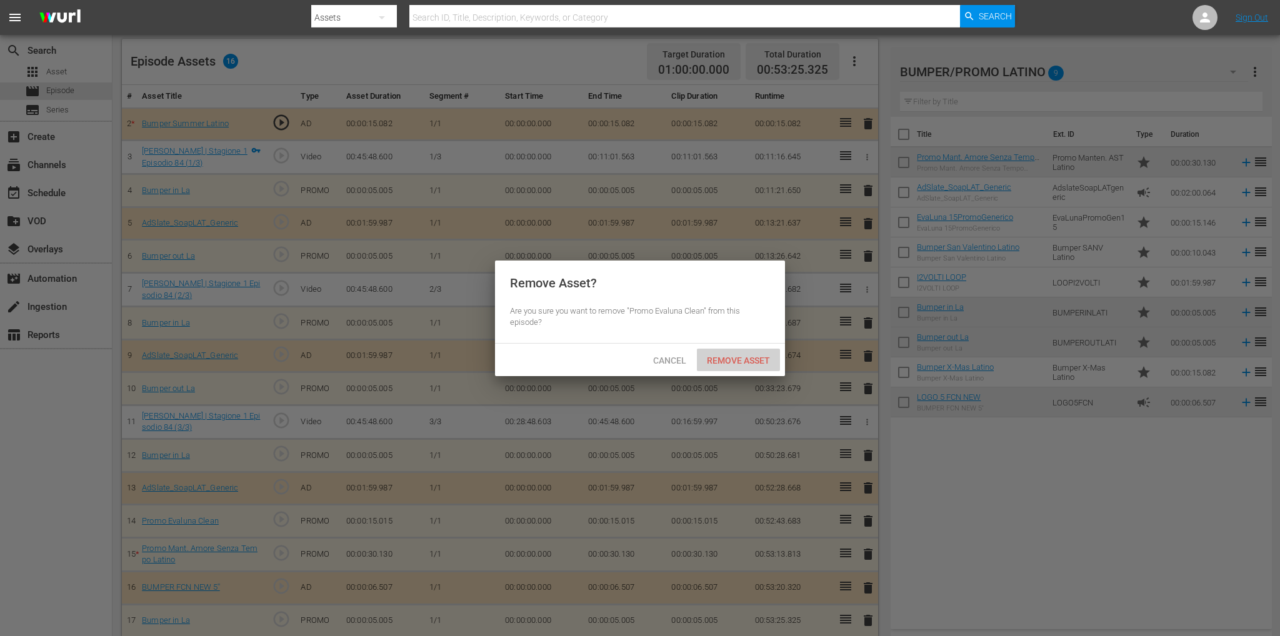
click at [730, 357] on span "Remove Asset" at bounding box center [738, 361] width 83 height 10
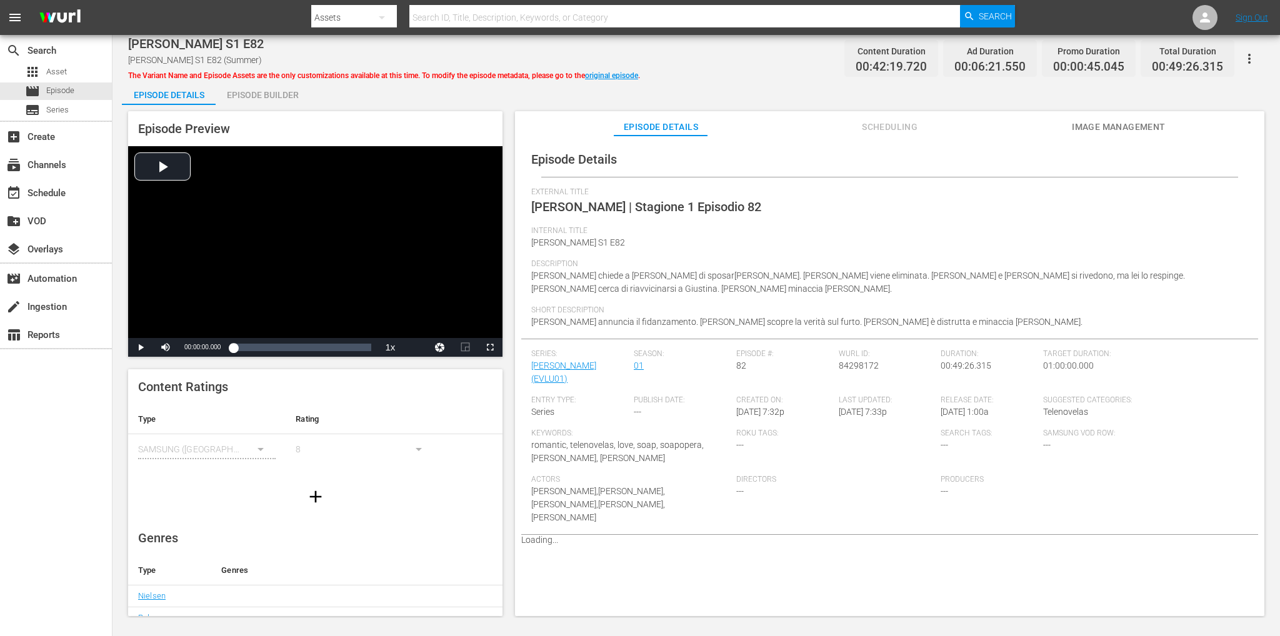
click at [276, 96] on div "Episode Builder" at bounding box center [263, 95] width 94 height 30
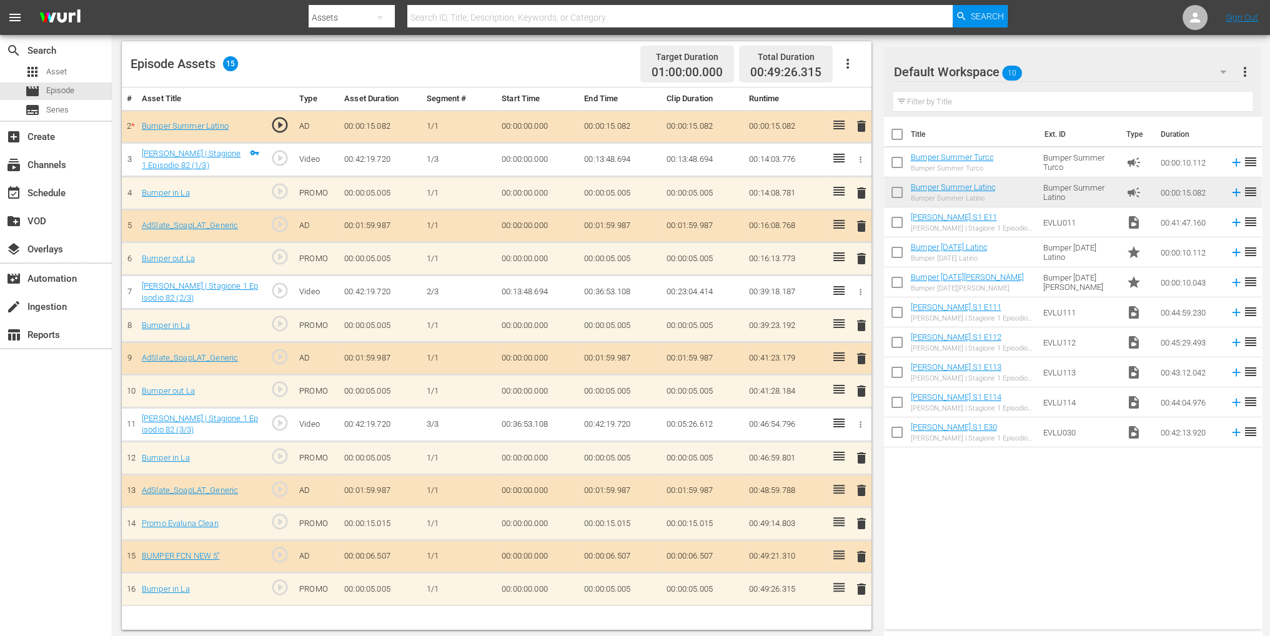
scroll to position [325, 0]
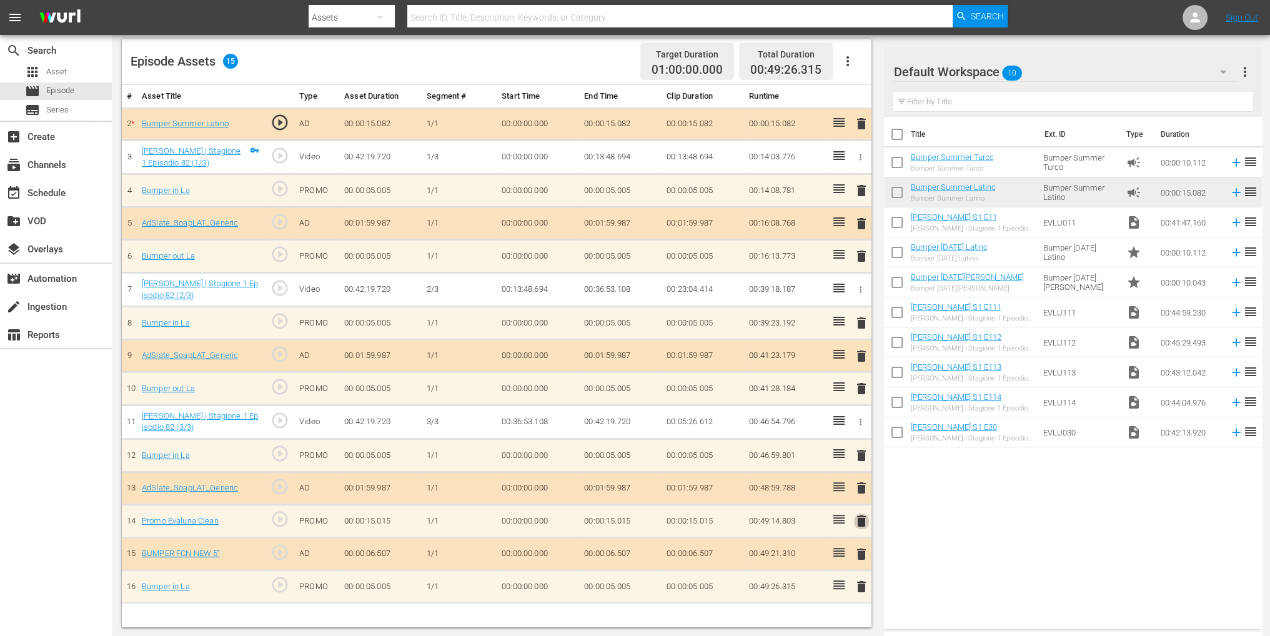
click at [862, 515] on span "delete" at bounding box center [861, 521] width 15 height 15
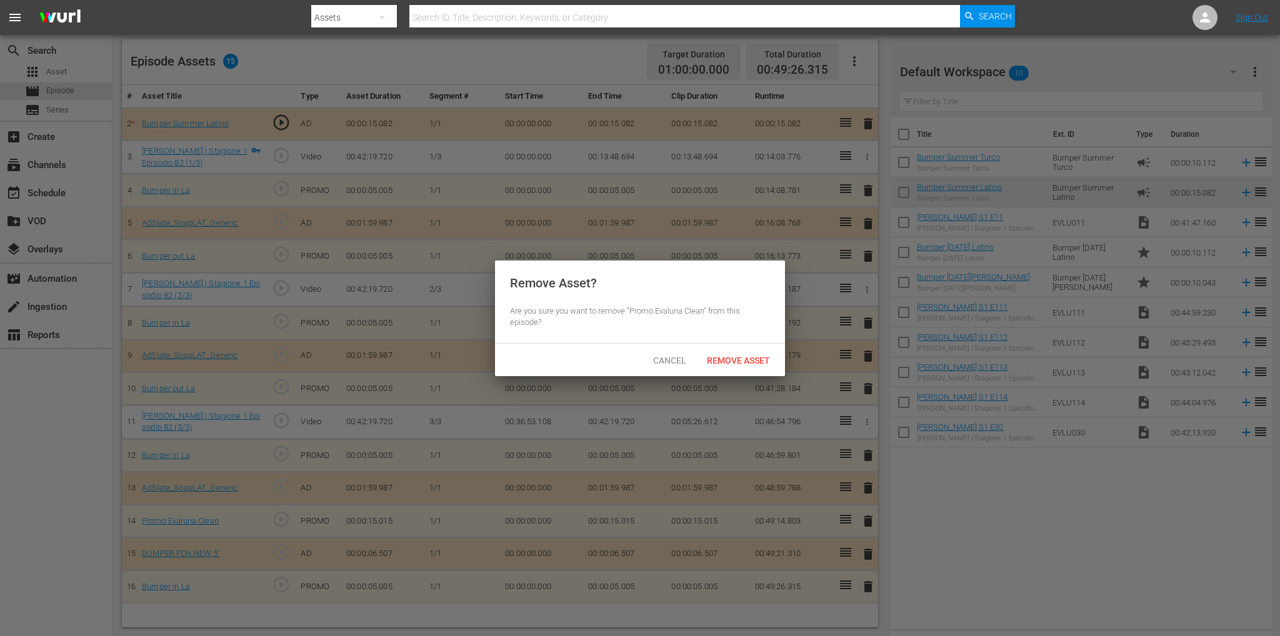
click at [744, 362] on span "Remove Asset" at bounding box center [738, 361] width 83 height 10
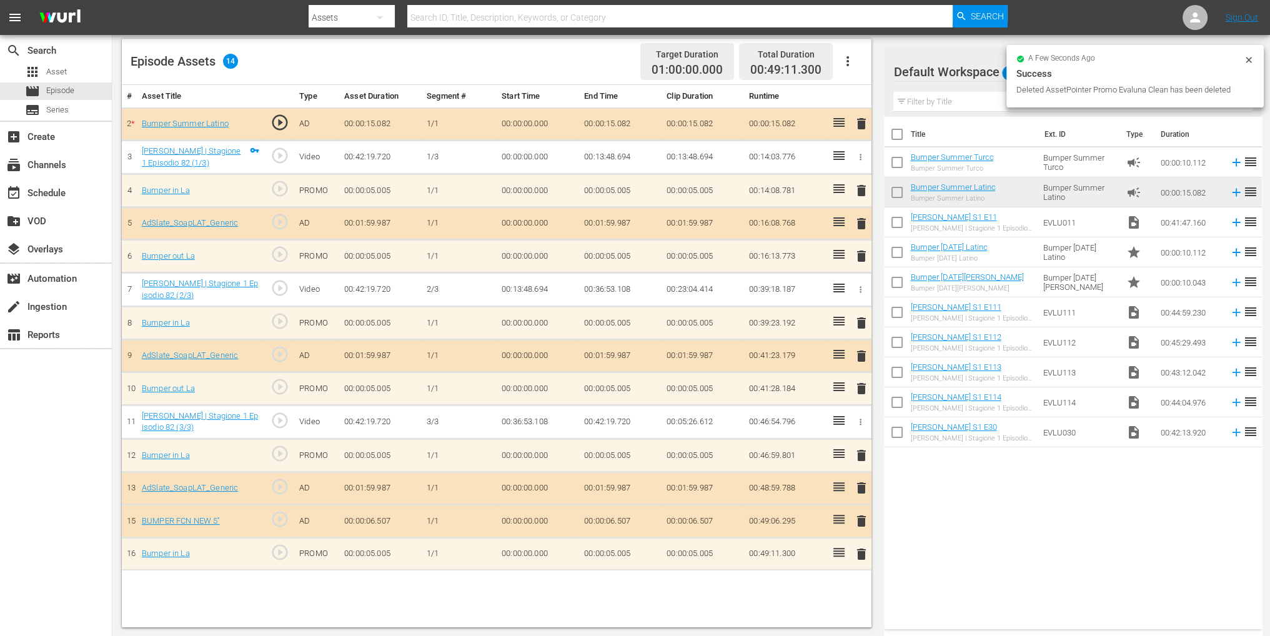
click at [982, 74] on div at bounding box center [938, 72] width 90 height 31
click at [989, 76] on div "Default Workspace 10" at bounding box center [1065, 71] width 344 height 35
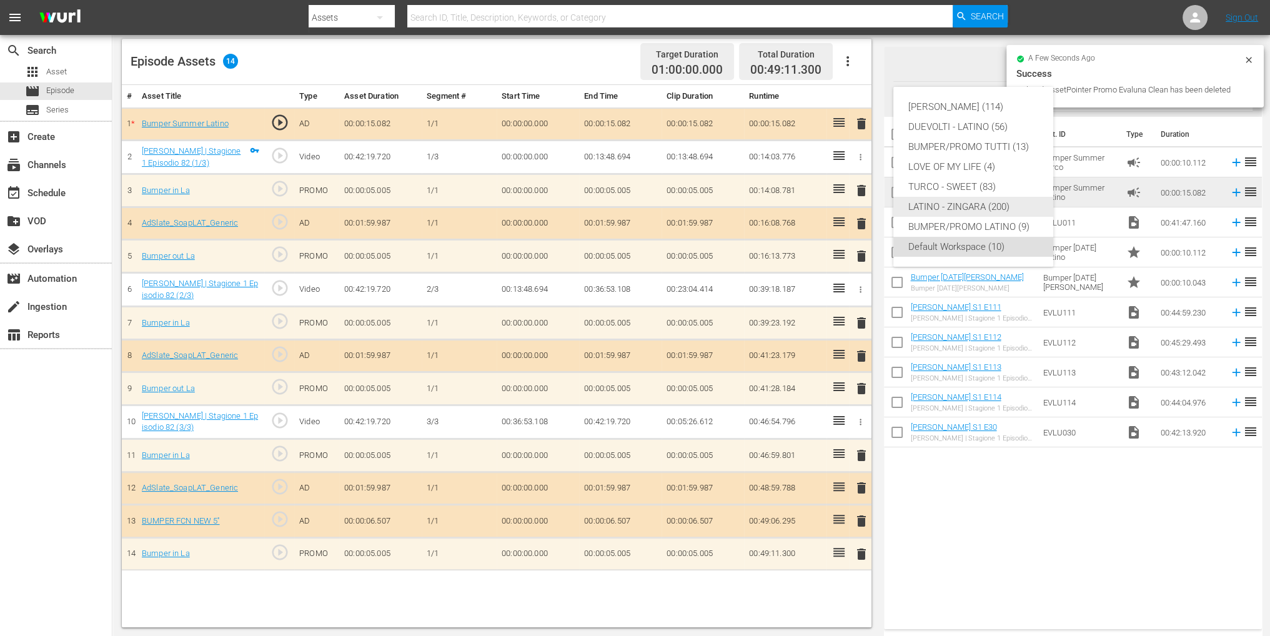
click at [943, 206] on div "LATINO - ZINGARA (200)" at bounding box center [973, 207] width 130 height 20
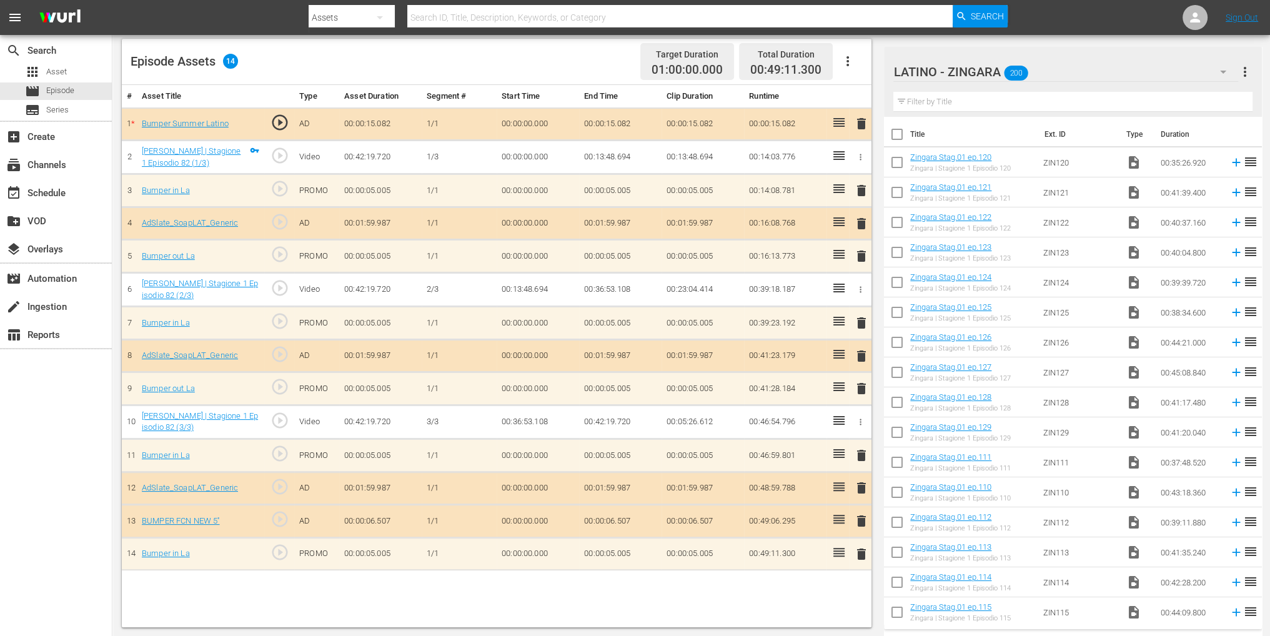
click at [975, 73] on div at bounding box center [960, 72] width 135 height 31
click at [1205, 102] on input "text" at bounding box center [1072, 102] width 359 height 20
click at [1219, 73] on icon "button" at bounding box center [1223, 71] width 15 height 15
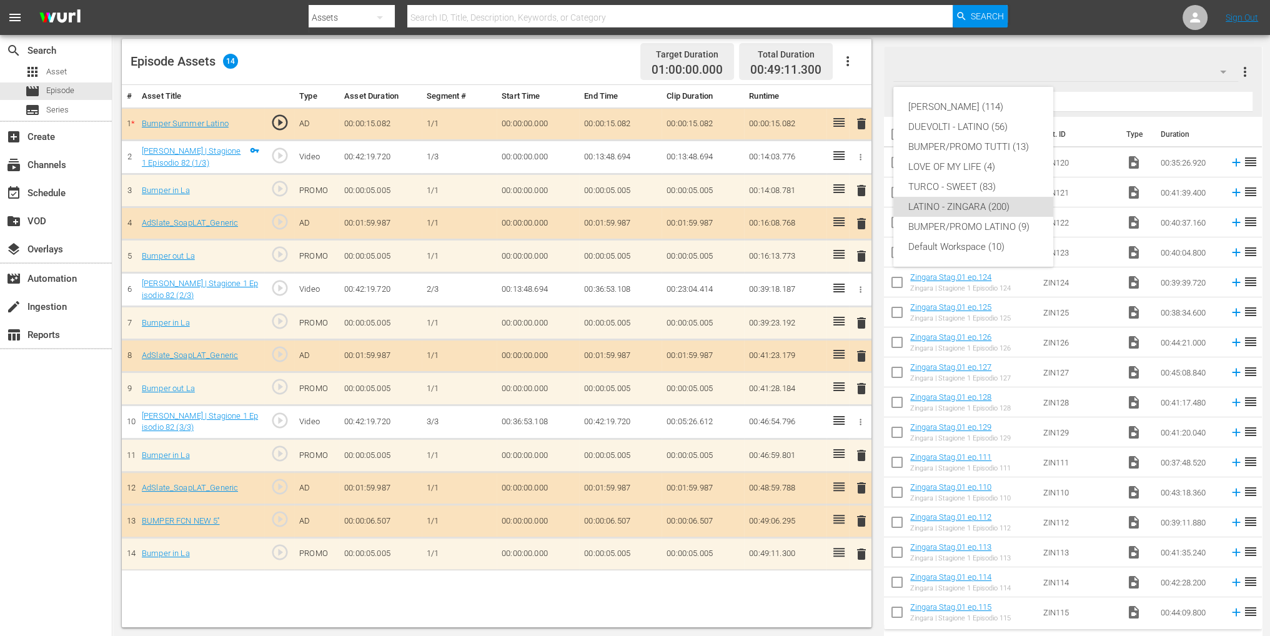
click at [968, 231] on div "BUMPER/PROMO LATINO (9)" at bounding box center [973, 227] width 130 height 20
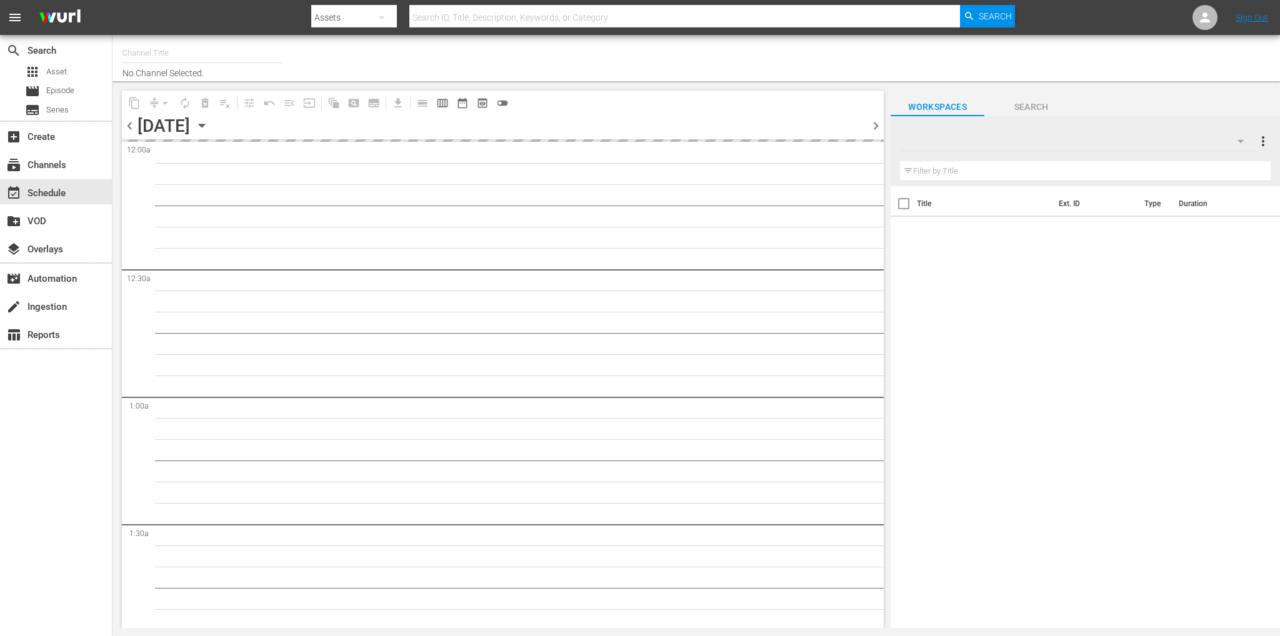
type input "Soap Latino ([GEOGRAPHIC_DATA]) (1882)"
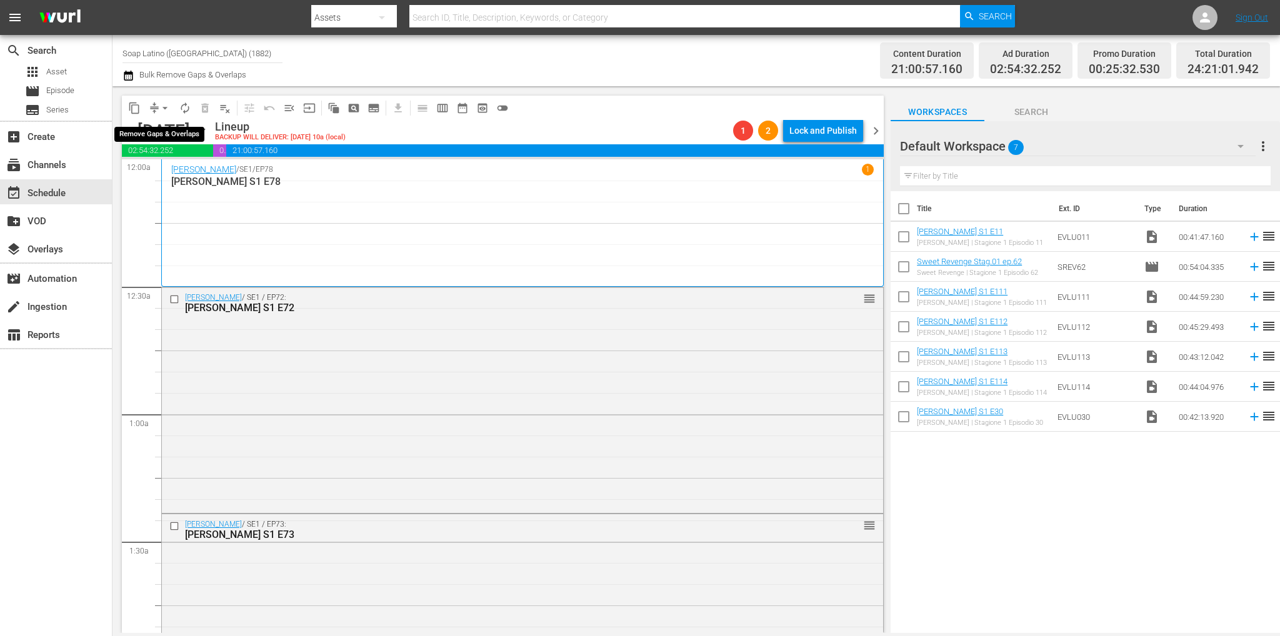
click at [162, 106] on span "arrow_drop_down" at bounding box center [165, 108] width 12 height 12
click at [199, 168] on li "Align to End of Previous Day" at bounding box center [165, 174] width 131 height 21
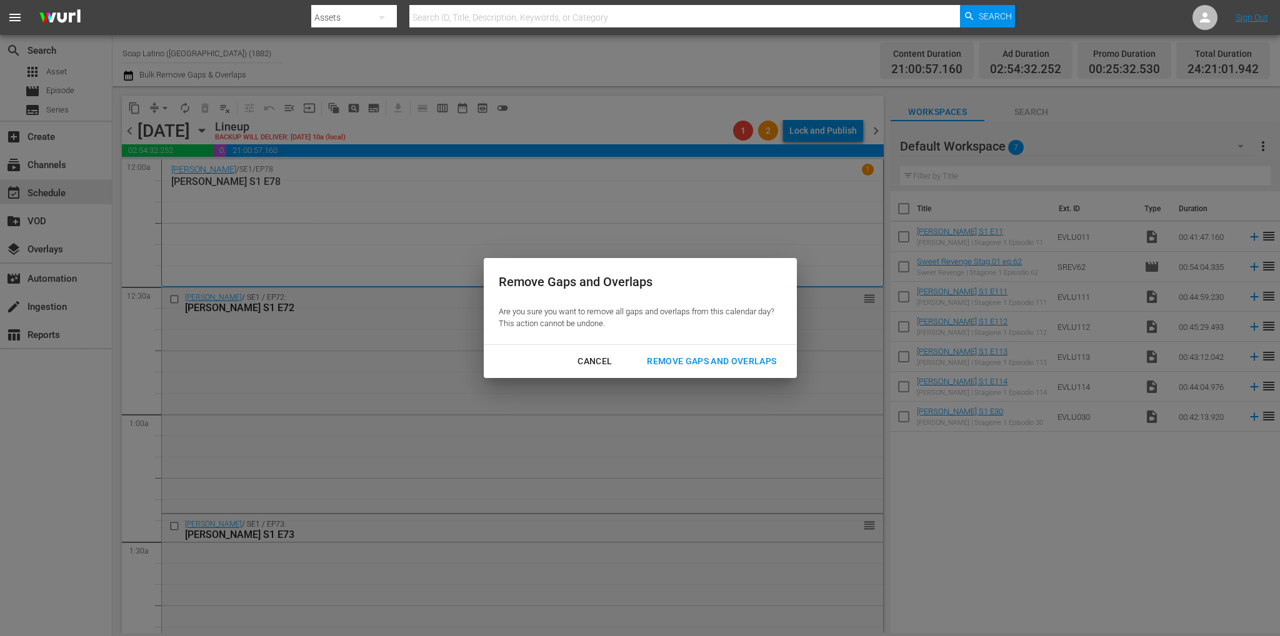
click at [684, 361] on div "Remove Gaps and Overlaps" at bounding box center [711, 362] width 149 height 16
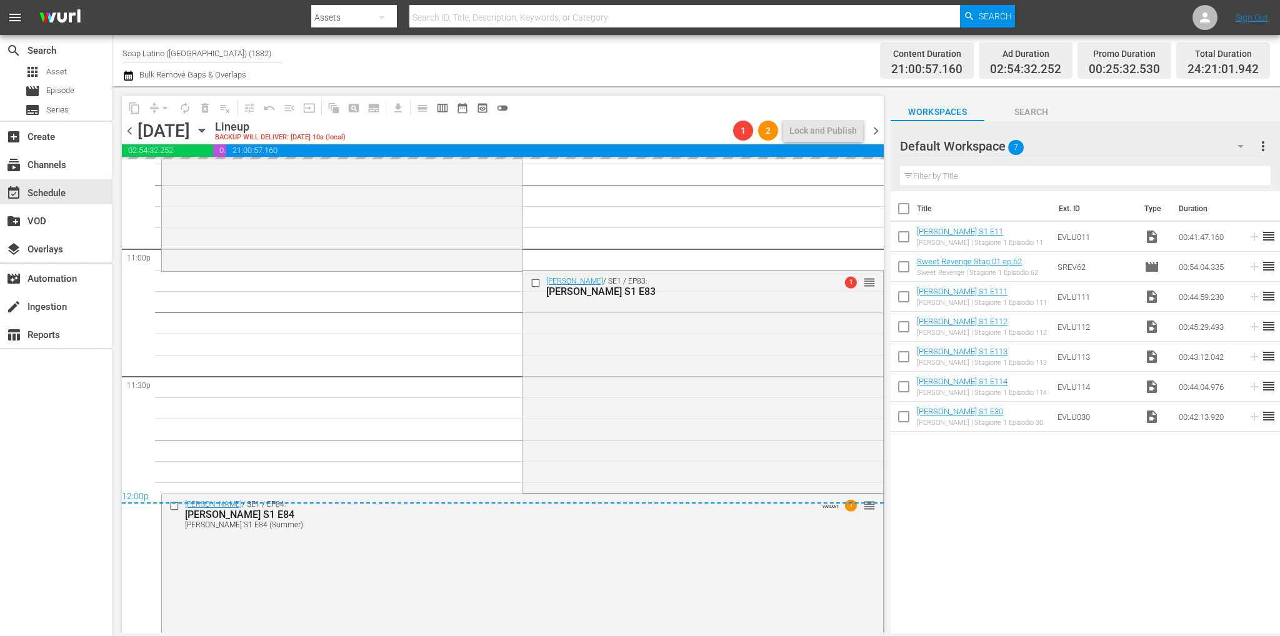
scroll to position [5860, 0]
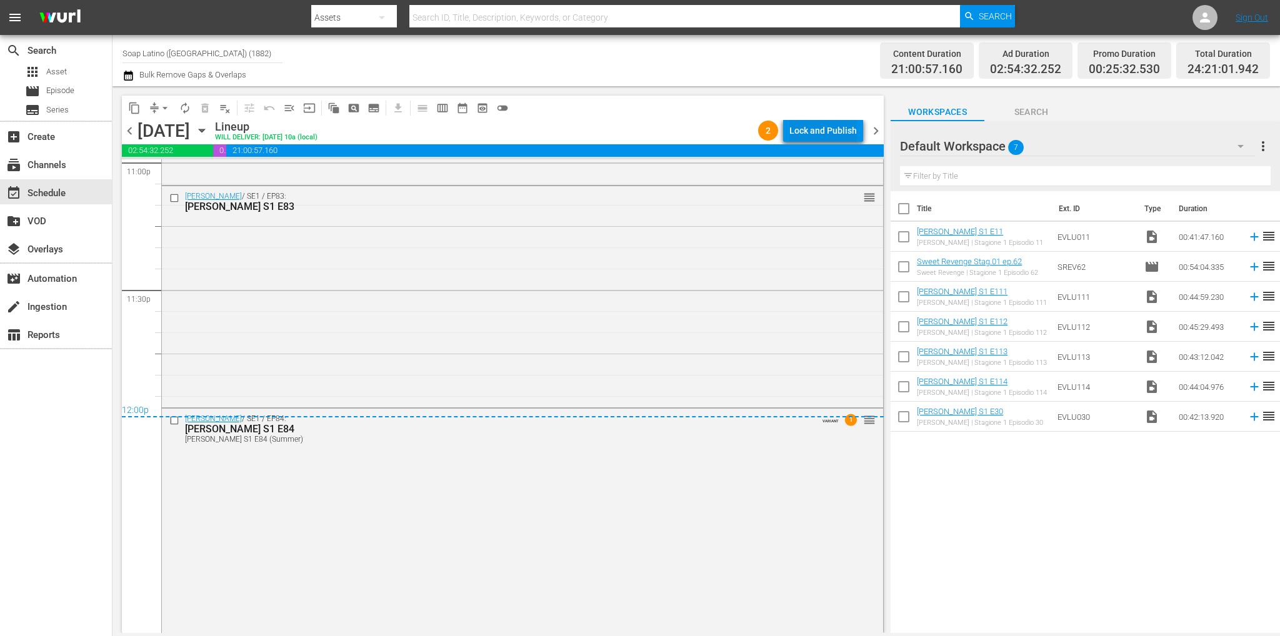
click at [810, 131] on div "Lock and Publish" at bounding box center [822, 130] width 67 height 22
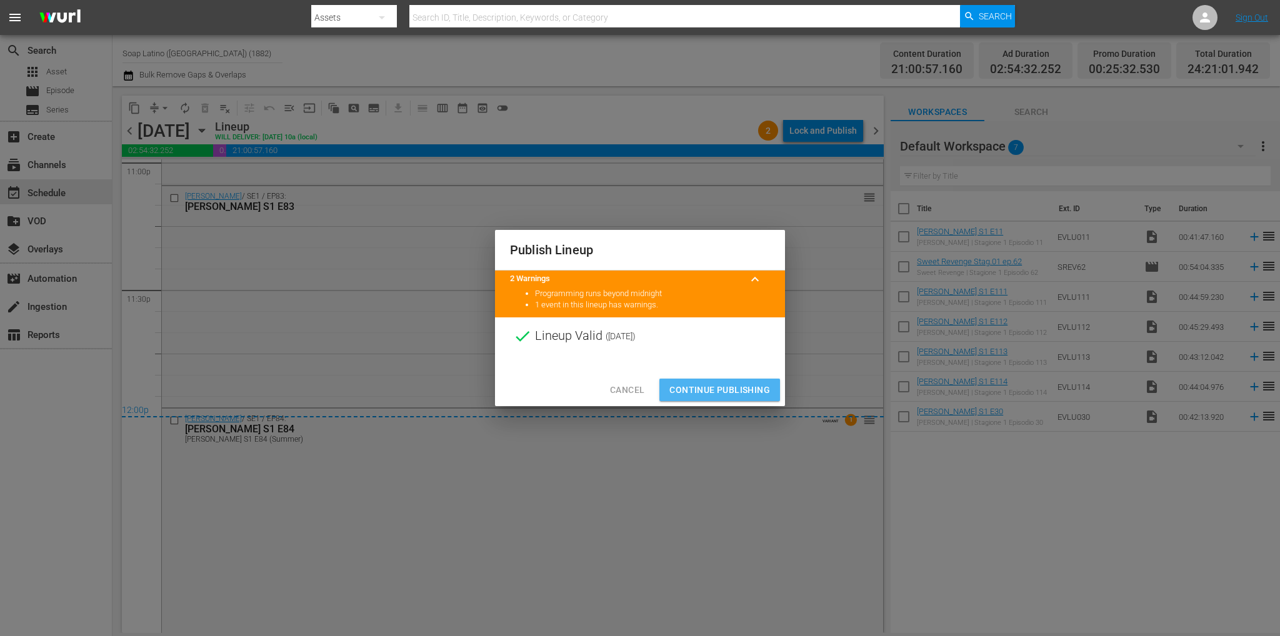
click at [719, 385] on span "Continue Publishing" at bounding box center [719, 390] width 101 height 16
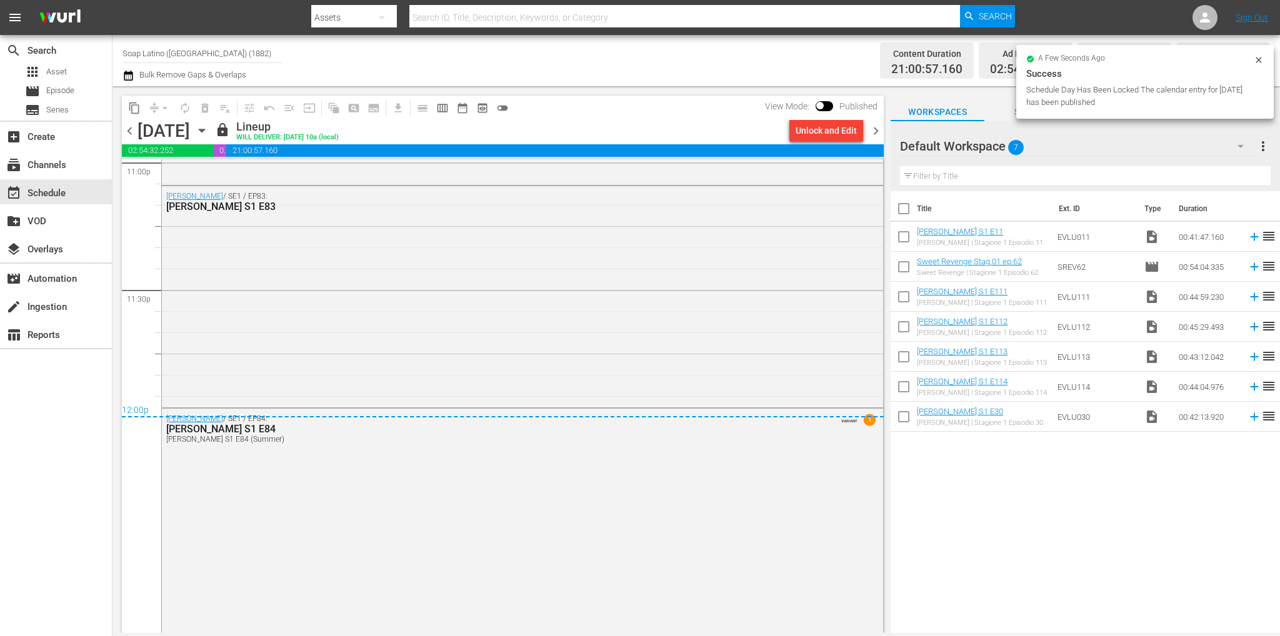
click at [875, 136] on span "chevron_right" at bounding box center [876, 131] width 16 height 16
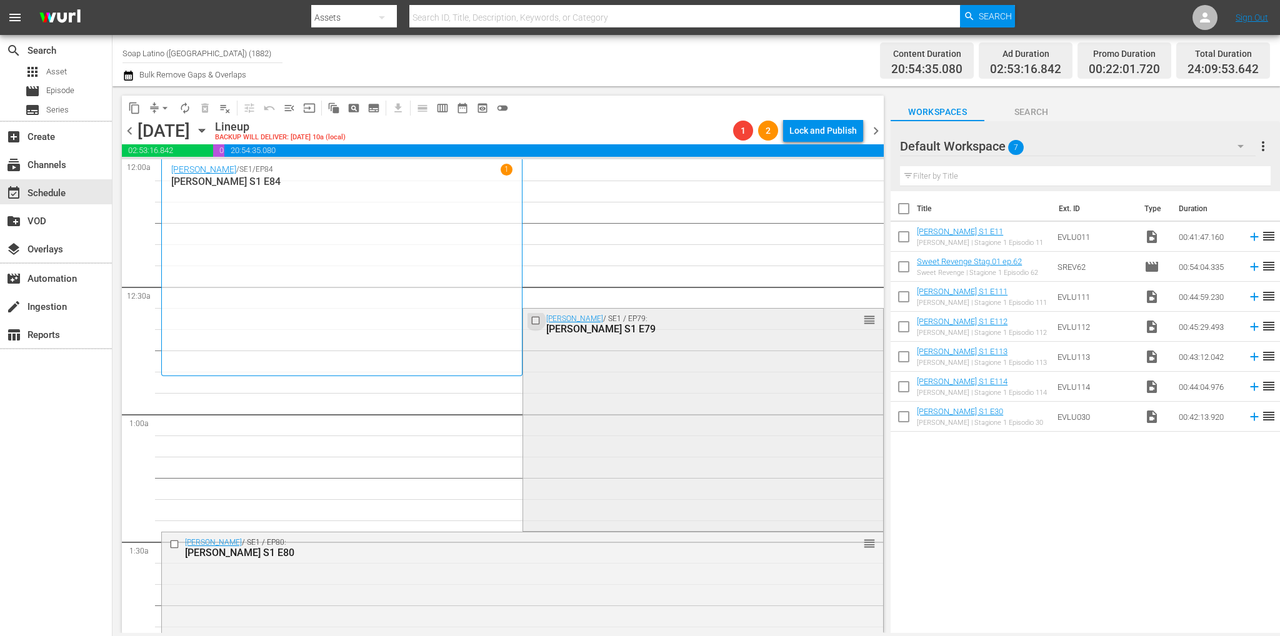
click at [530, 323] on input "checkbox" at bounding box center [536, 320] width 13 height 11
click at [196, 104] on button "delete_forever_outlined" at bounding box center [205, 108] width 20 height 20
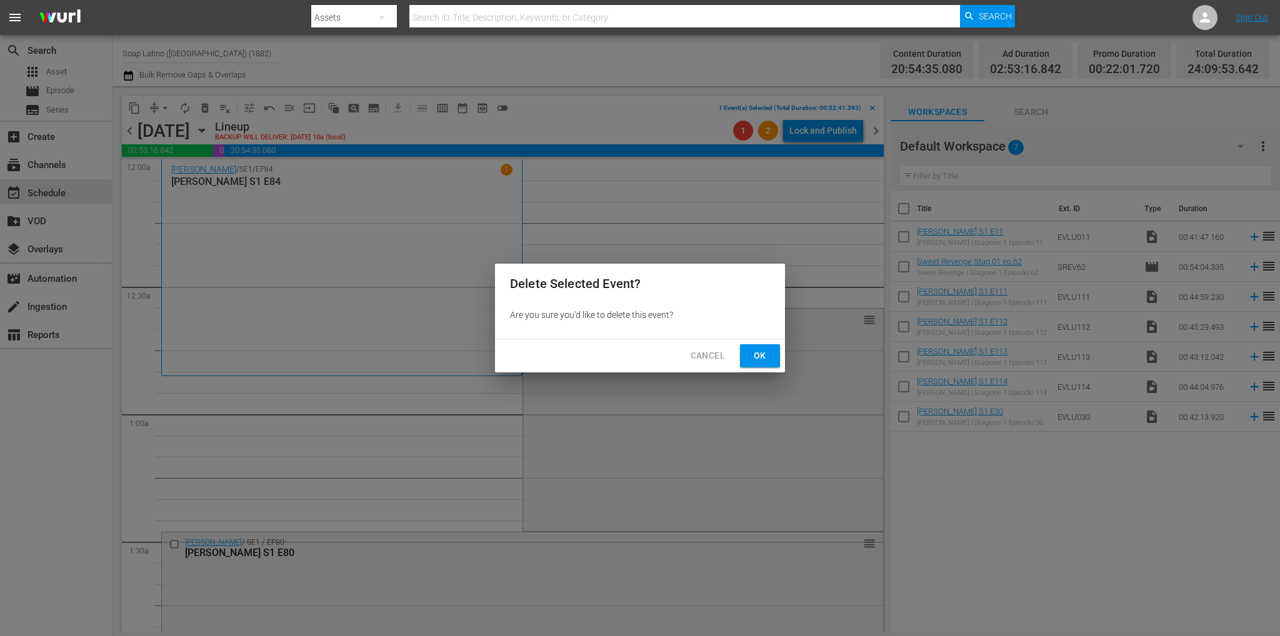
click at [749, 357] on button "Ok" at bounding box center [760, 355] width 40 height 23
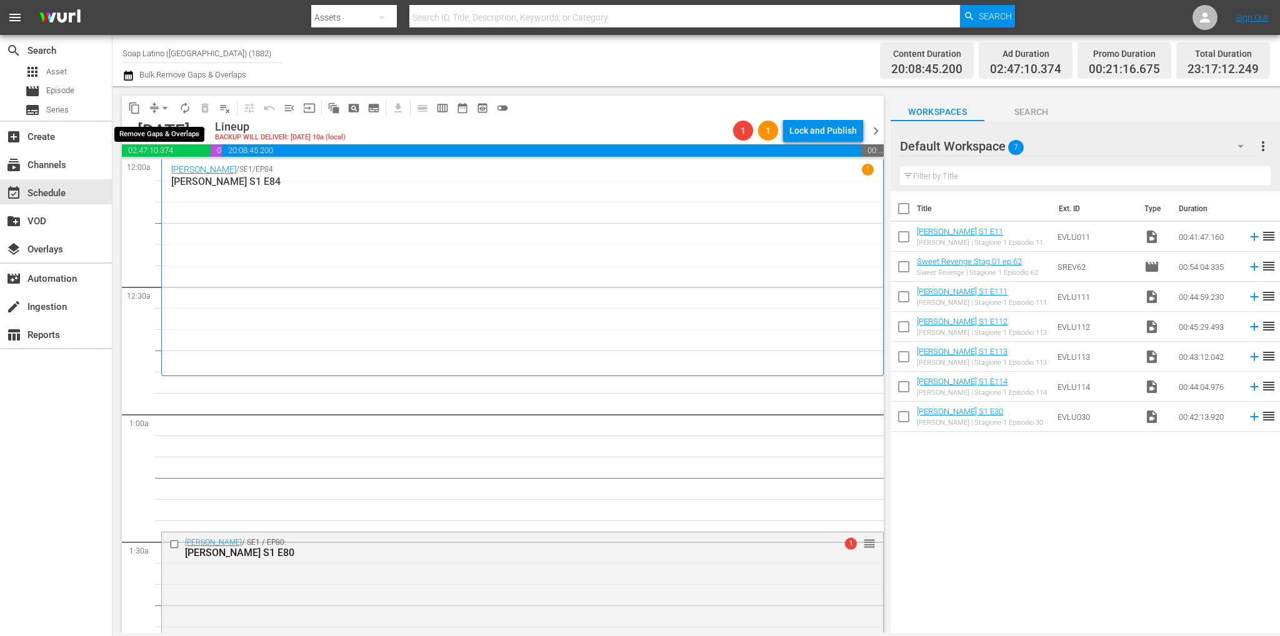
click at [167, 106] on span "arrow_drop_down" at bounding box center [165, 108] width 12 height 12
click at [185, 181] on li "Align to End of Previous Day" at bounding box center [165, 174] width 131 height 21
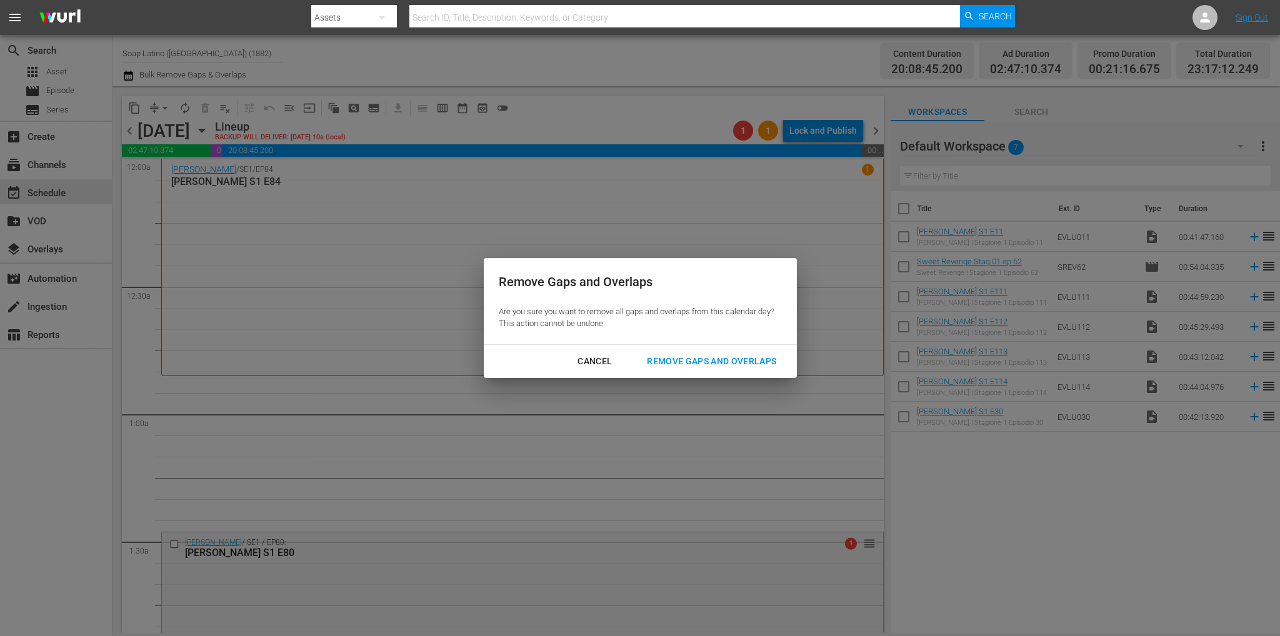
click at [755, 367] on div "Remove Gaps and Overlaps" at bounding box center [711, 362] width 149 height 16
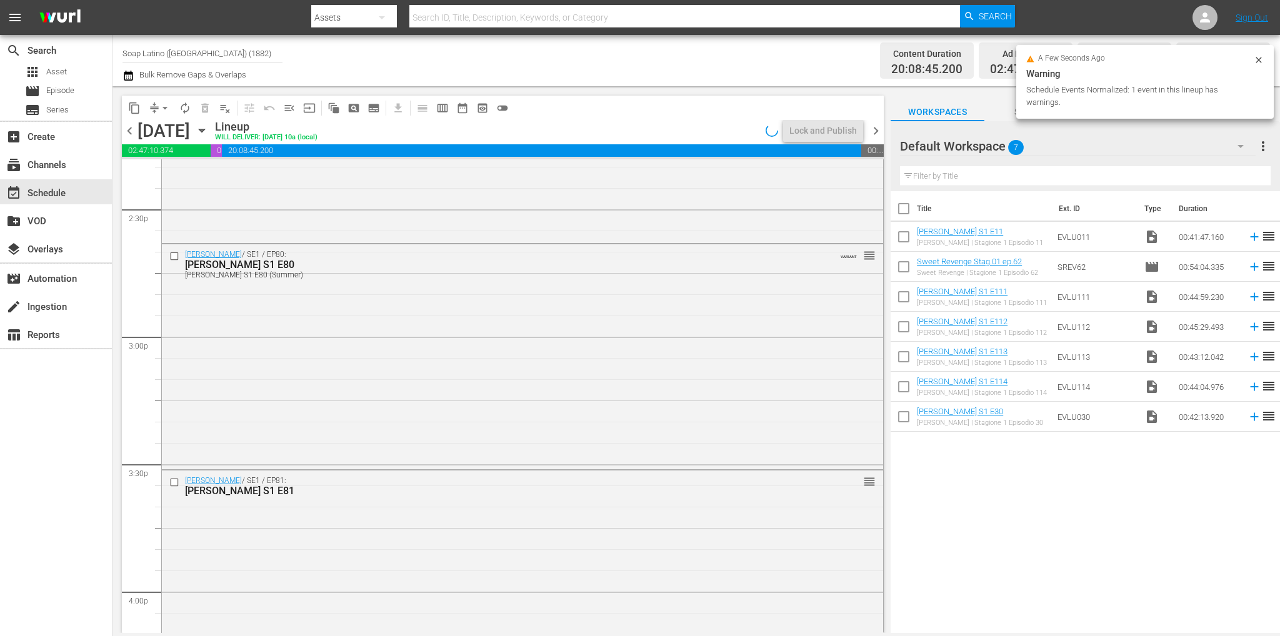
scroll to position [5679, 0]
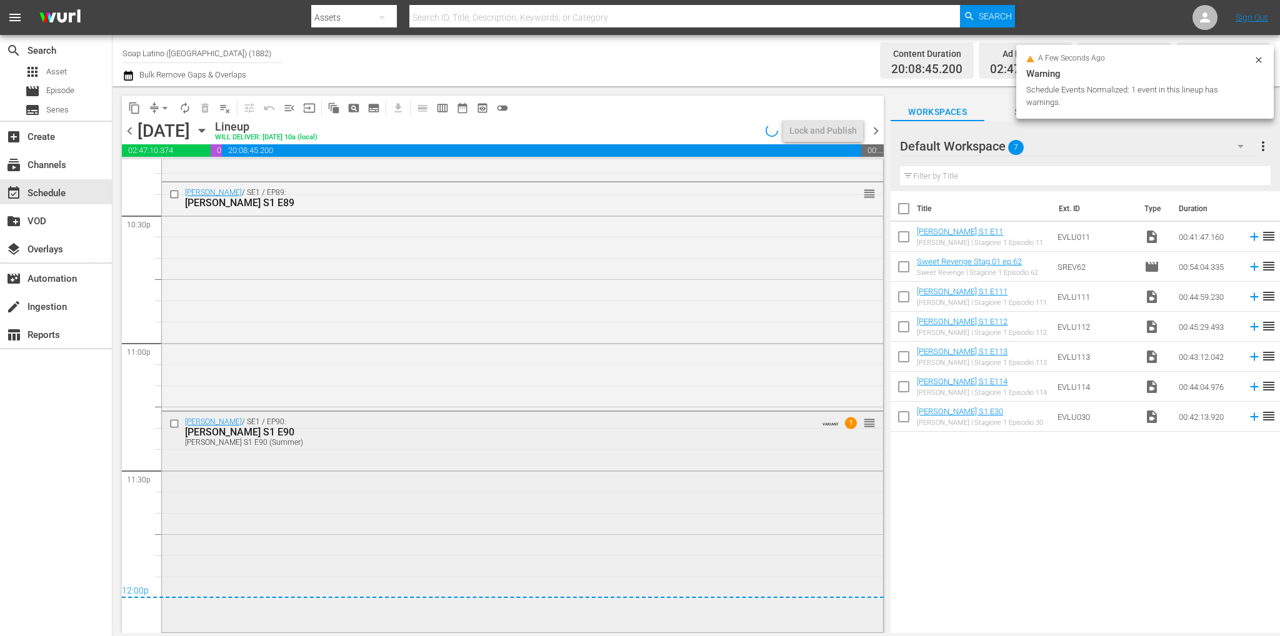
click at [407, 538] on div "[PERSON_NAME] / SE1 / EP90: [PERSON_NAME] S1 E90 [PERSON_NAME] S1 E90 (Summer) …" at bounding box center [522, 521] width 721 height 218
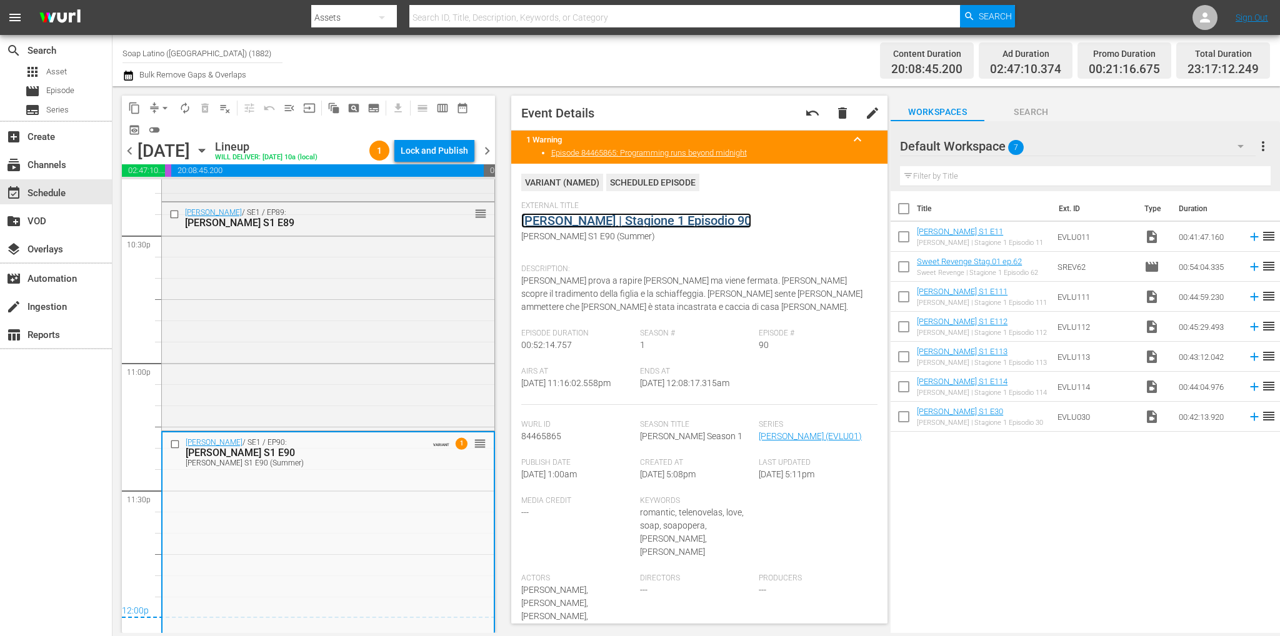
scroll to position [5492, 0]
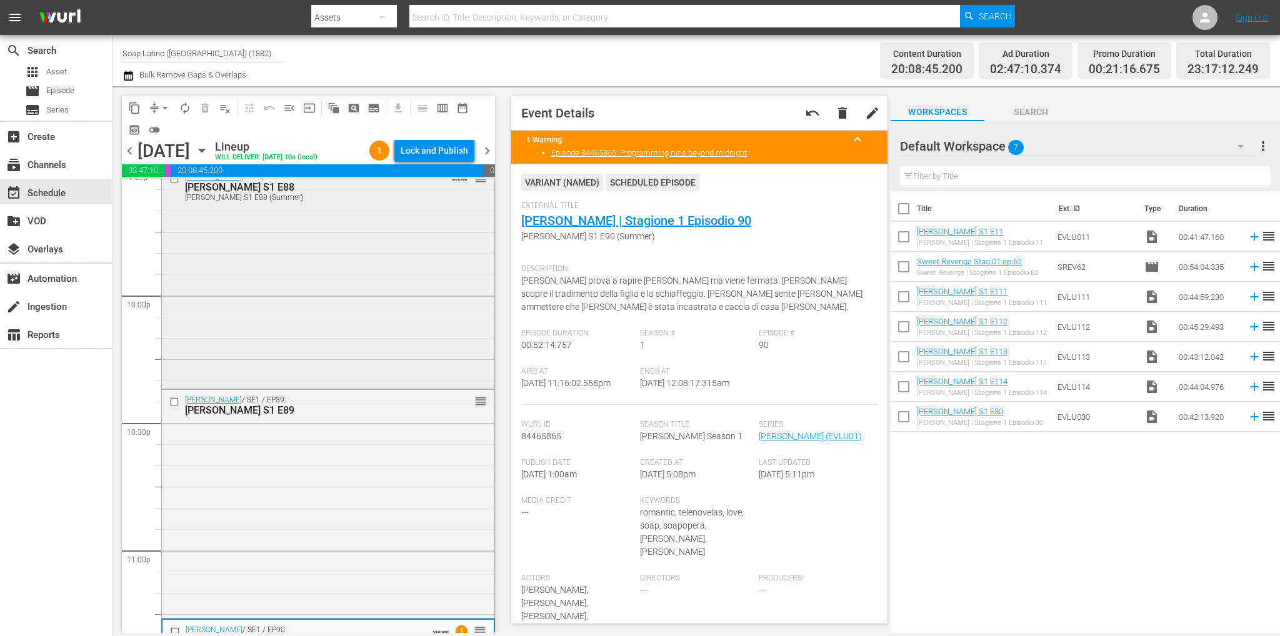
click at [335, 319] on div "[PERSON_NAME] / SE1 / EP88: [PERSON_NAME] S1 E88 [PERSON_NAME] S1 E88 (Summer) …" at bounding box center [328, 276] width 332 height 219
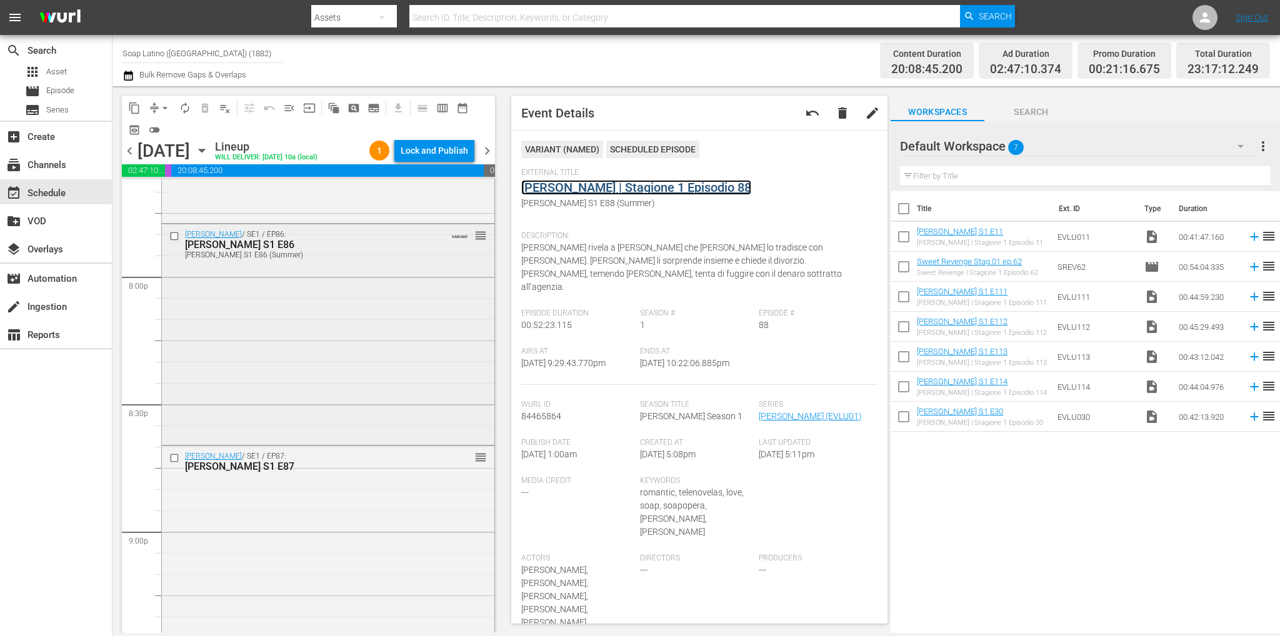
scroll to position [4867, 0]
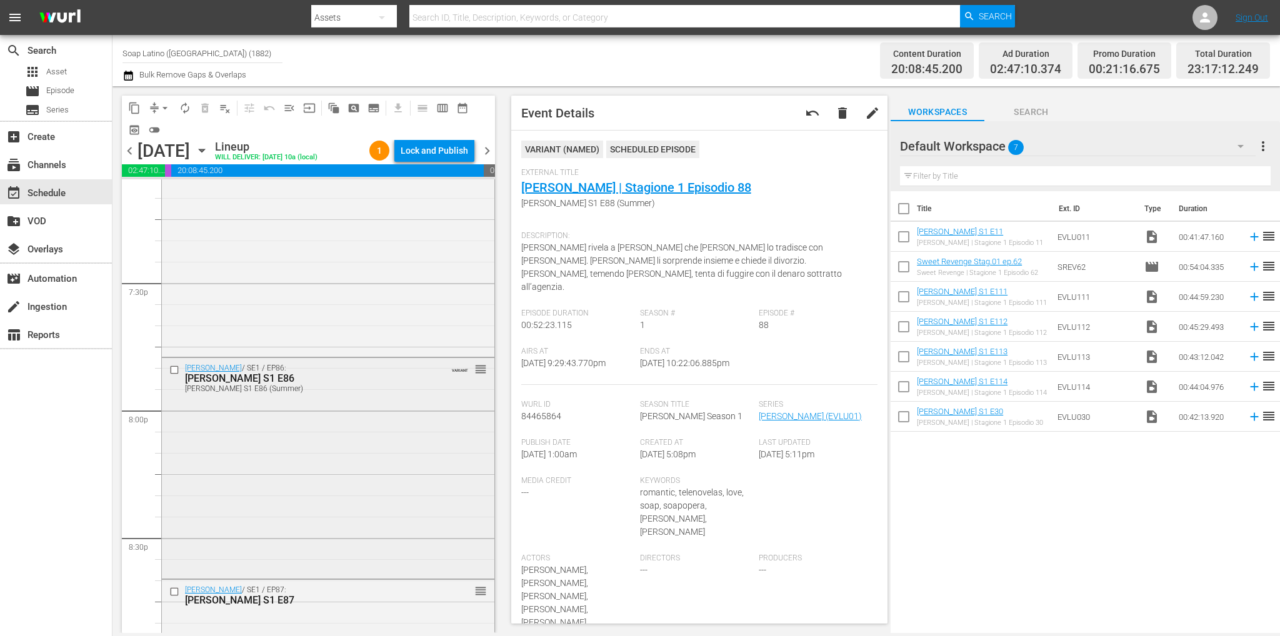
click at [302, 416] on div "[PERSON_NAME] / SE1 / EP86: [PERSON_NAME] S1 E86 [PERSON_NAME] S1 E86 (Summer) …" at bounding box center [328, 467] width 332 height 218
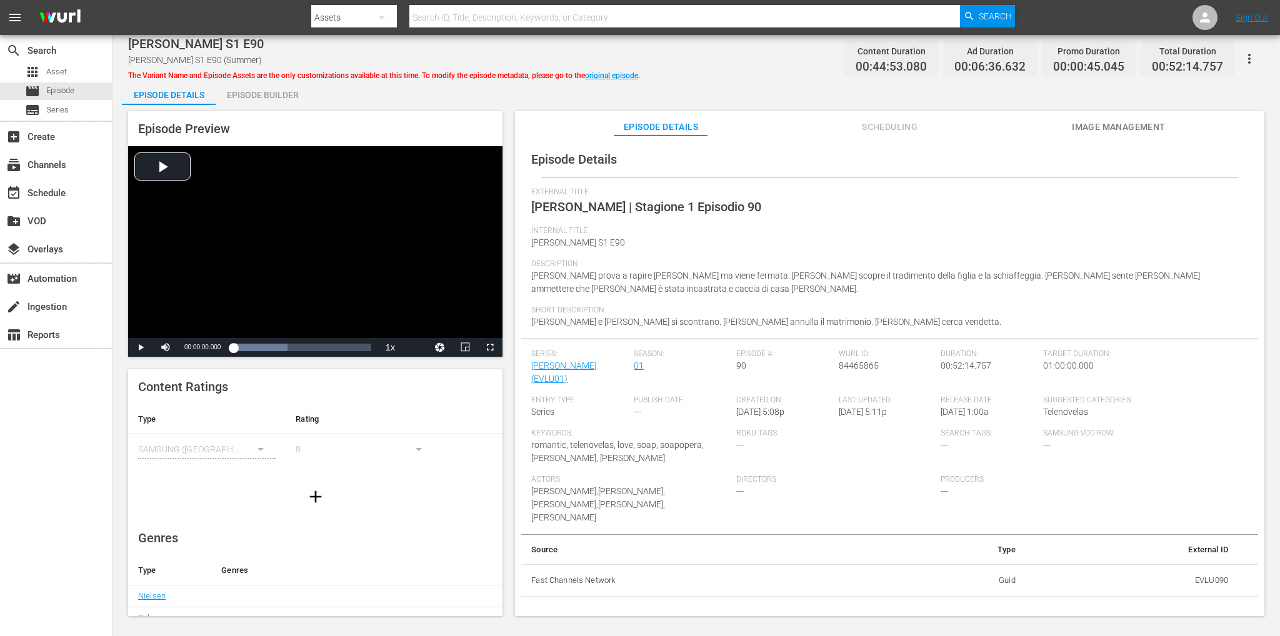
drag, startPoint x: 286, startPoint y: 94, endPoint x: 322, endPoint y: 151, distance: 67.4
click at [286, 94] on div "Episode Builder" at bounding box center [263, 95] width 94 height 30
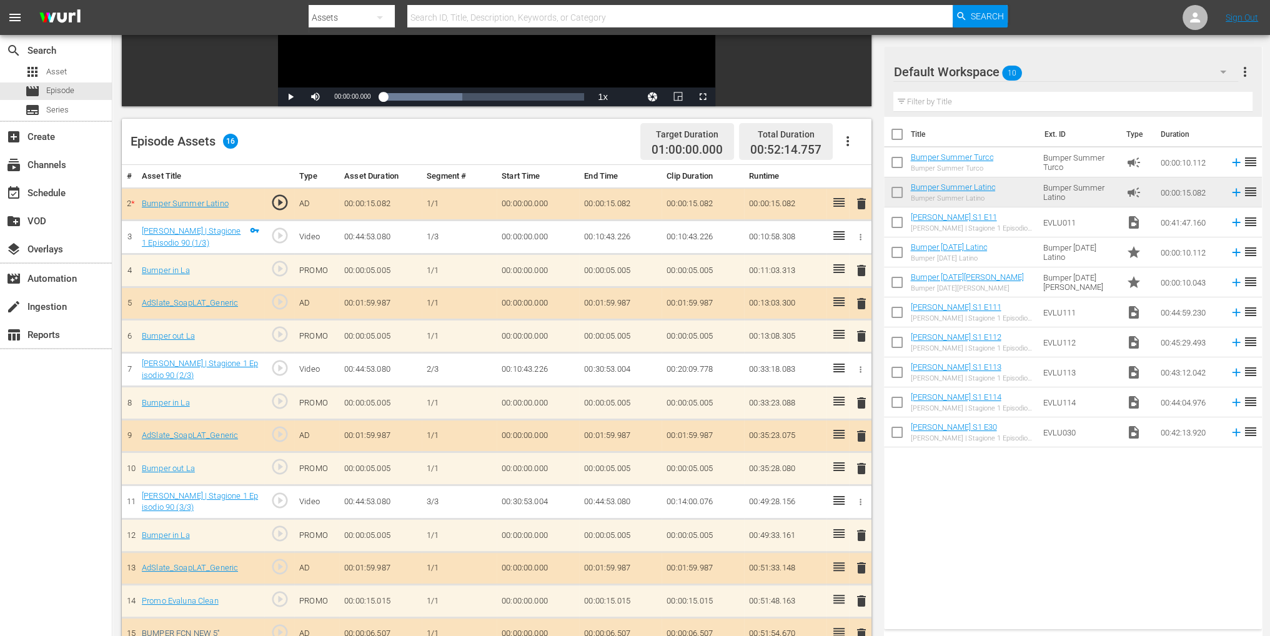
scroll to position [325, 0]
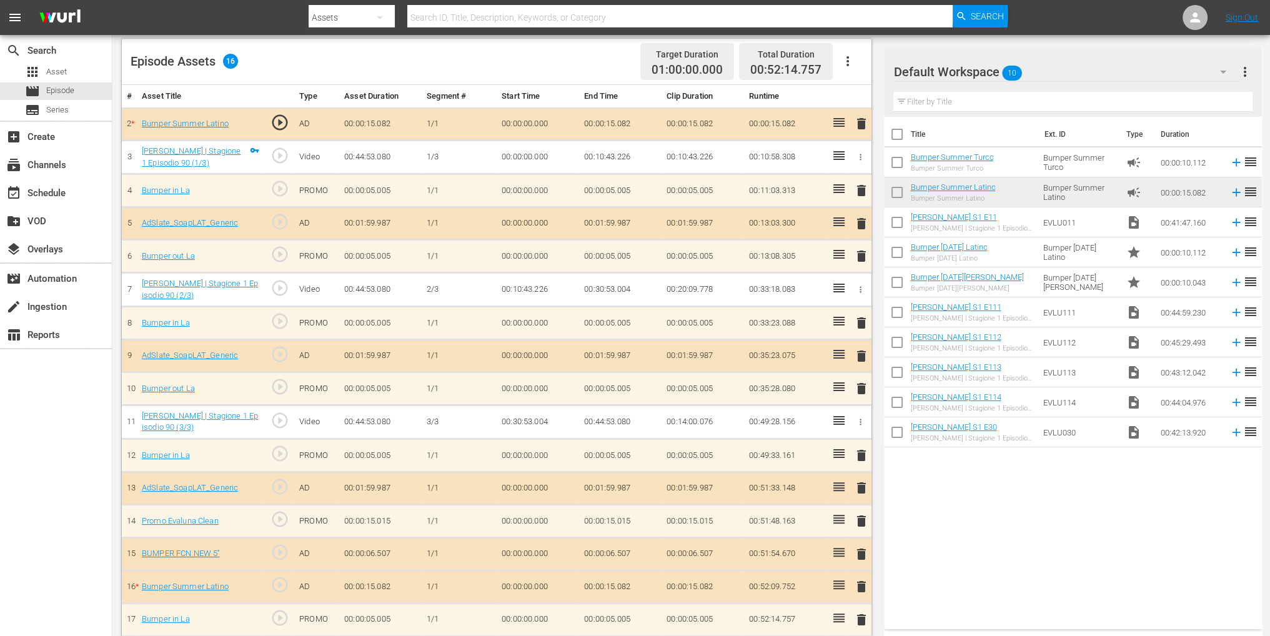
click at [860, 579] on span "delete" at bounding box center [861, 586] width 15 height 15
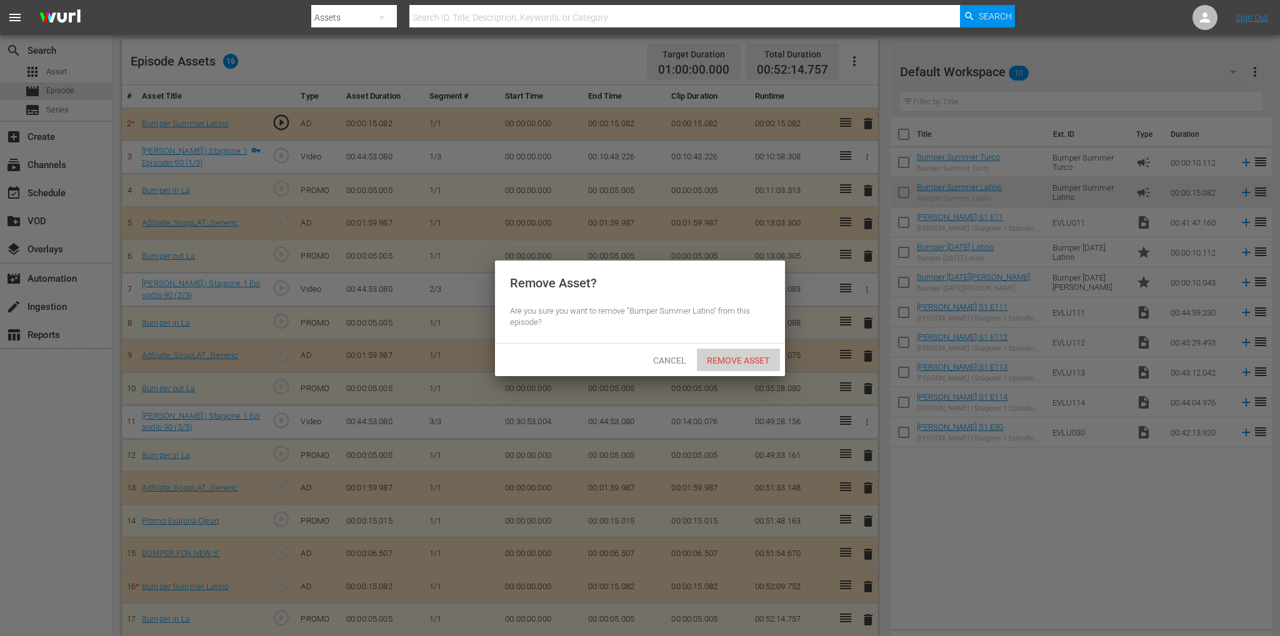
click at [741, 359] on span "Remove Asset" at bounding box center [738, 361] width 83 height 10
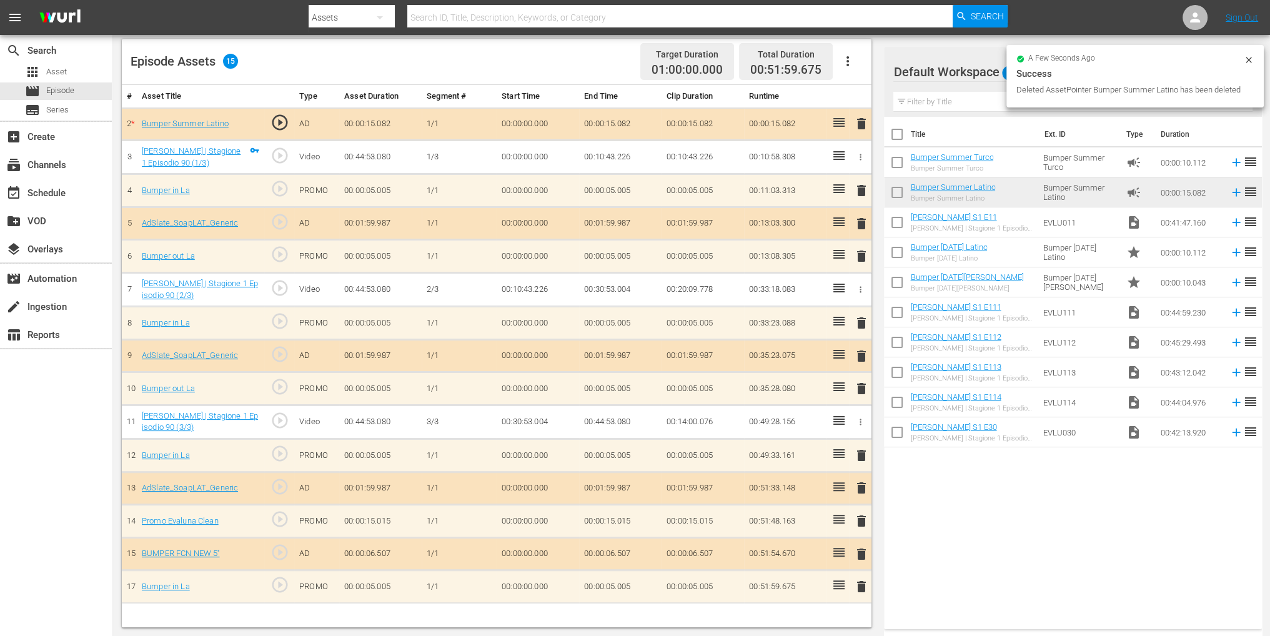
click at [1247, 62] on icon at bounding box center [1249, 60] width 10 height 10
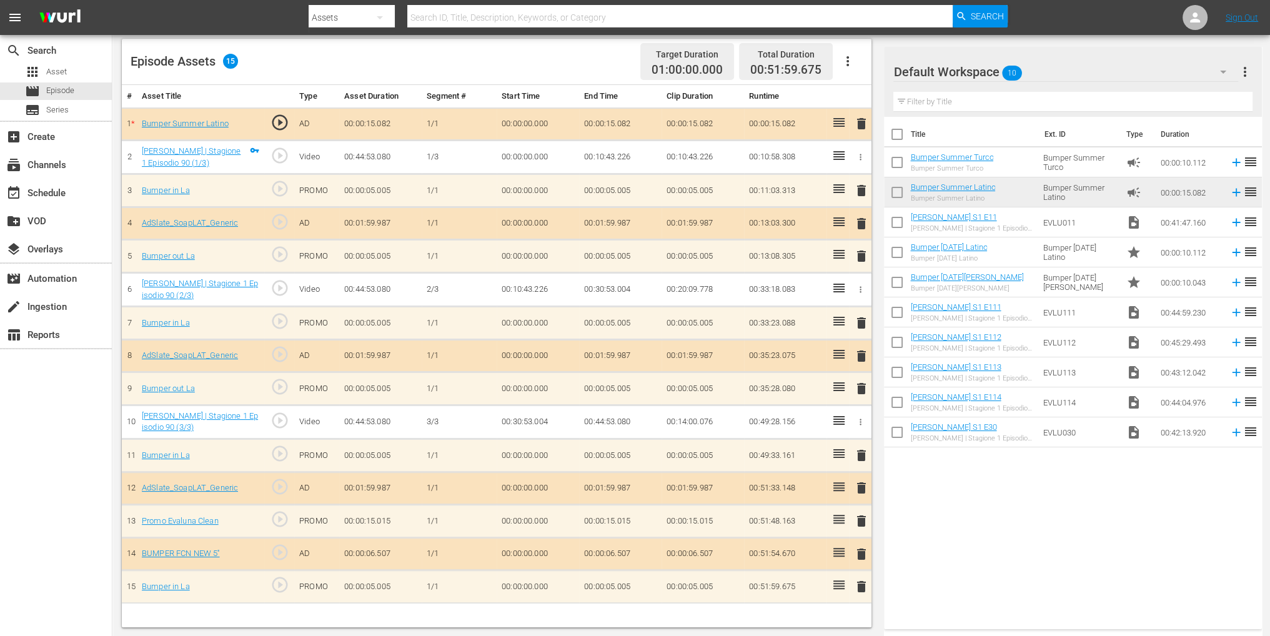
click at [1243, 72] on span "more_vert" at bounding box center [1245, 71] width 15 height 15
click at [1152, 42] on div "Video Player is loading. Play Video Play Mute Current Time 00:00:00.000 / Durat…" at bounding box center [691, 203] width 1139 height 847
click at [1220, 70] on icon "button" at bounding box center [1223, 71] width 15 height 15
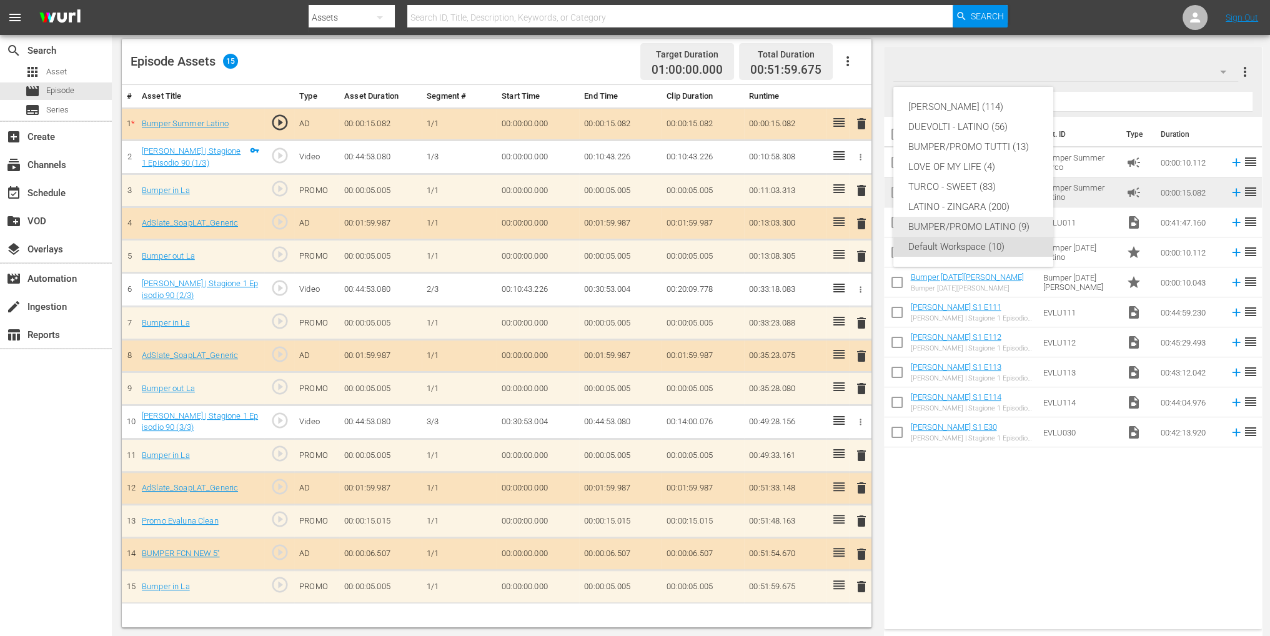
click at [968, 226] on div "BUMPER/PROMO LATINO (9)" at bounding box center [973, 227] width 130 height 20
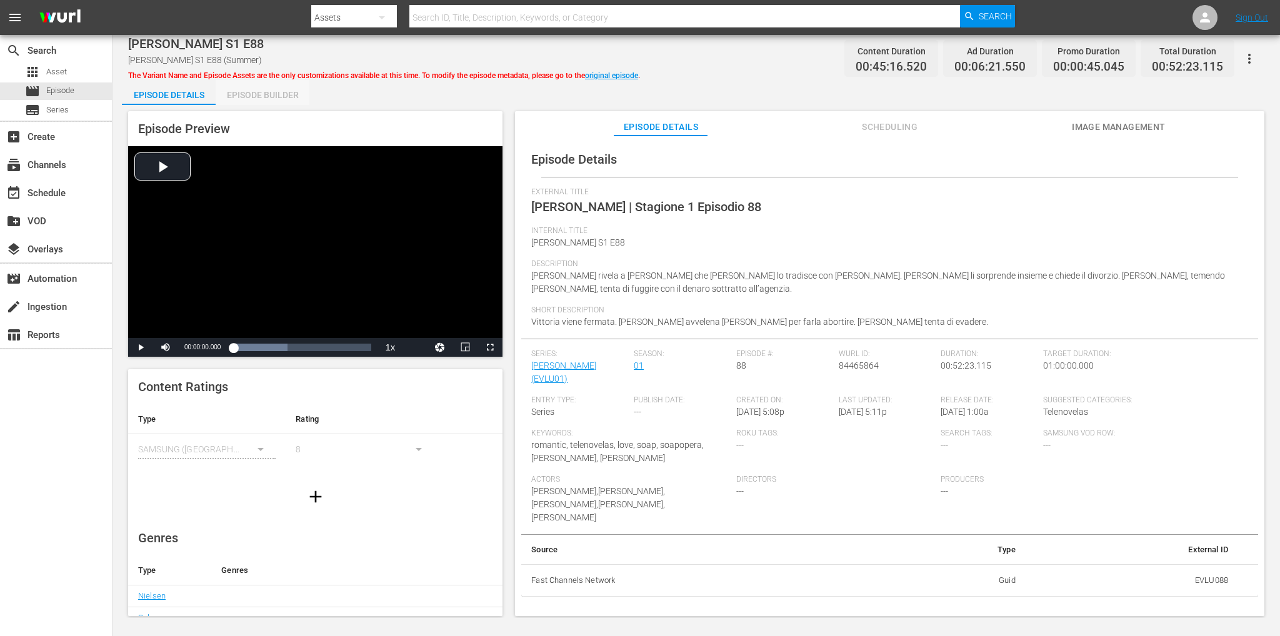
click at [250, 81] on div "Episode Builder" at bounding box center [263, 95] width 94 height 30
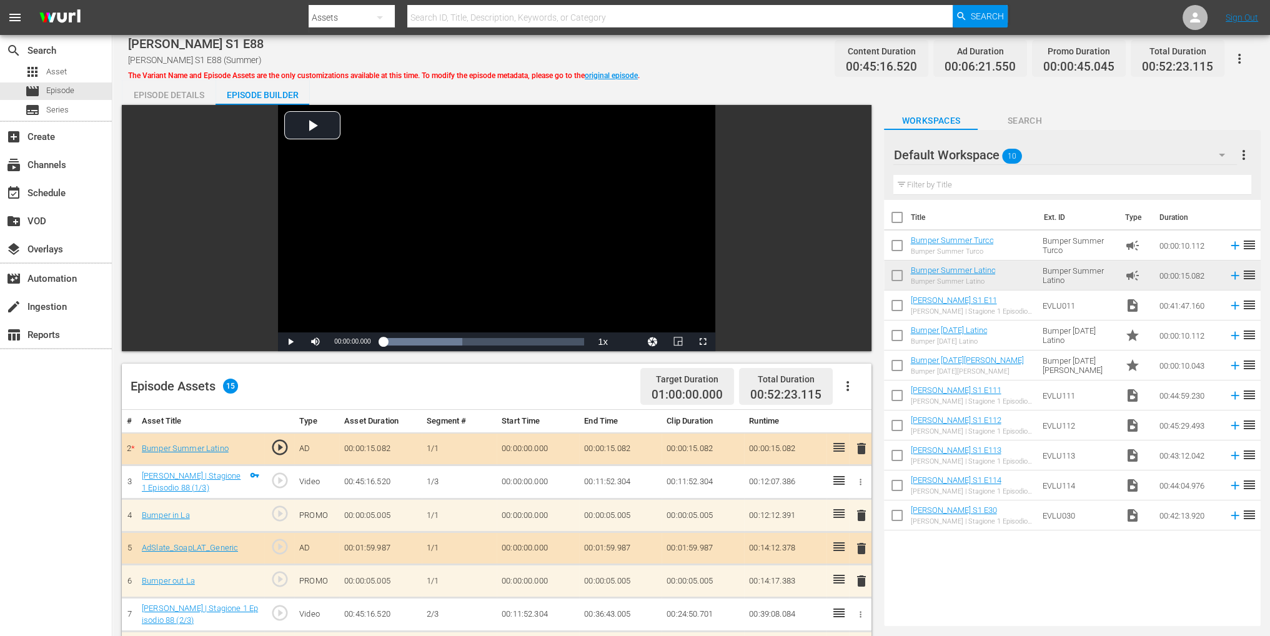
click at [1224, 156] on icon "button" at bounding box center [1222, 154] width 15 height 15
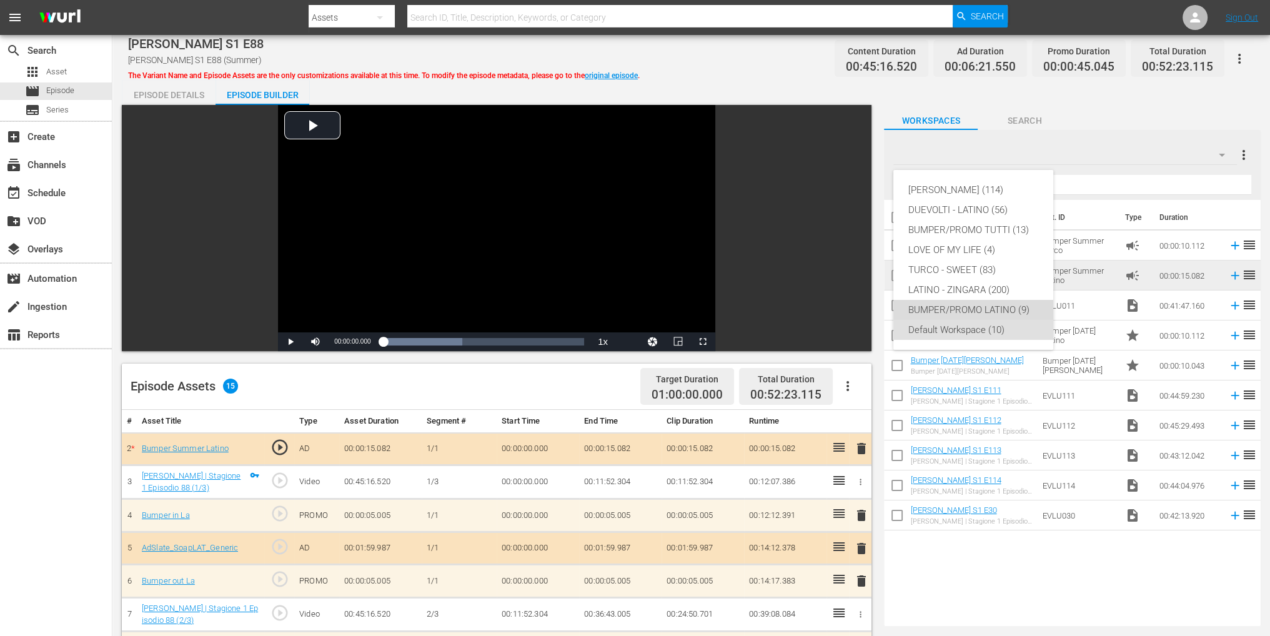
click at [964, 311] on div "BUMPER/PROMO LATINO (9)" at bounding box center [973, 310] width 130 height 20
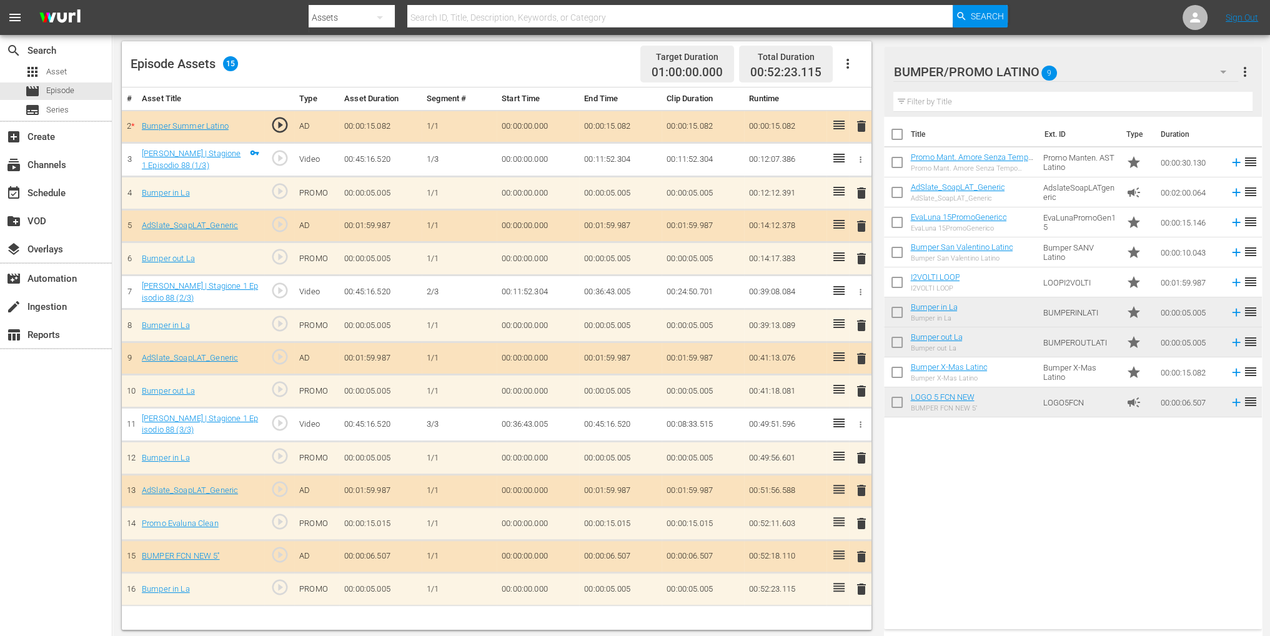
scroll to position [325, 0]
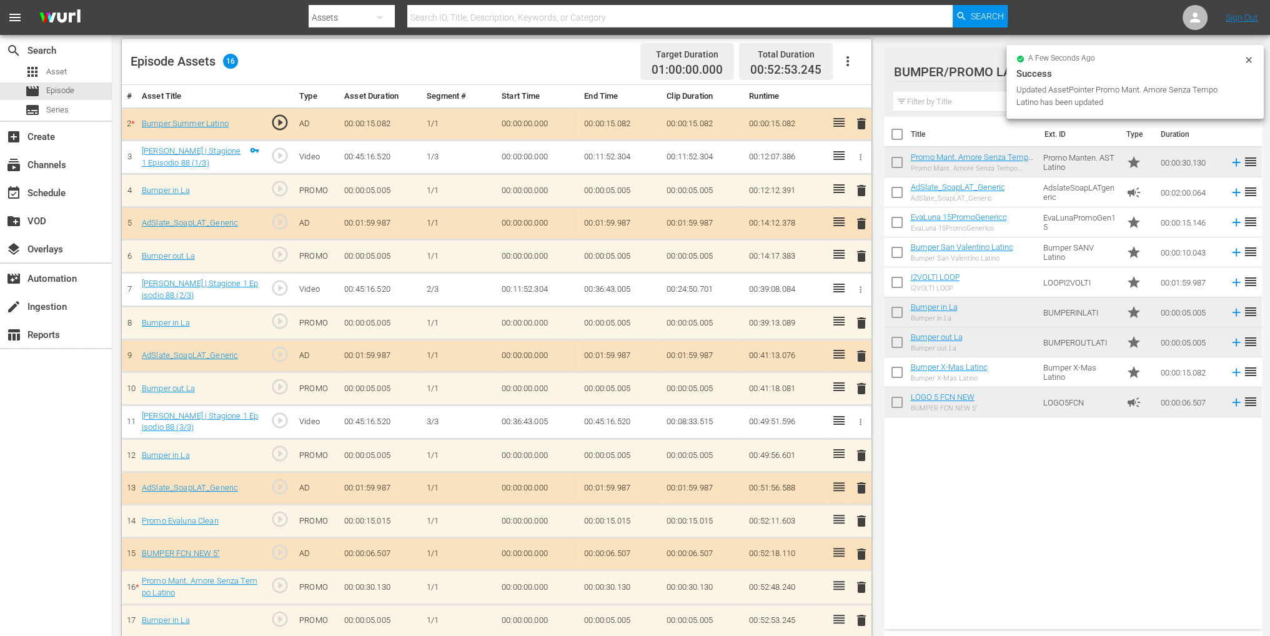
click at [852, 513] on td "delete" at bounding box center [860, 521] width 22 height 33
click at [858, 514] on span "delete" at bounding box center [861, 521] width 15 height 15
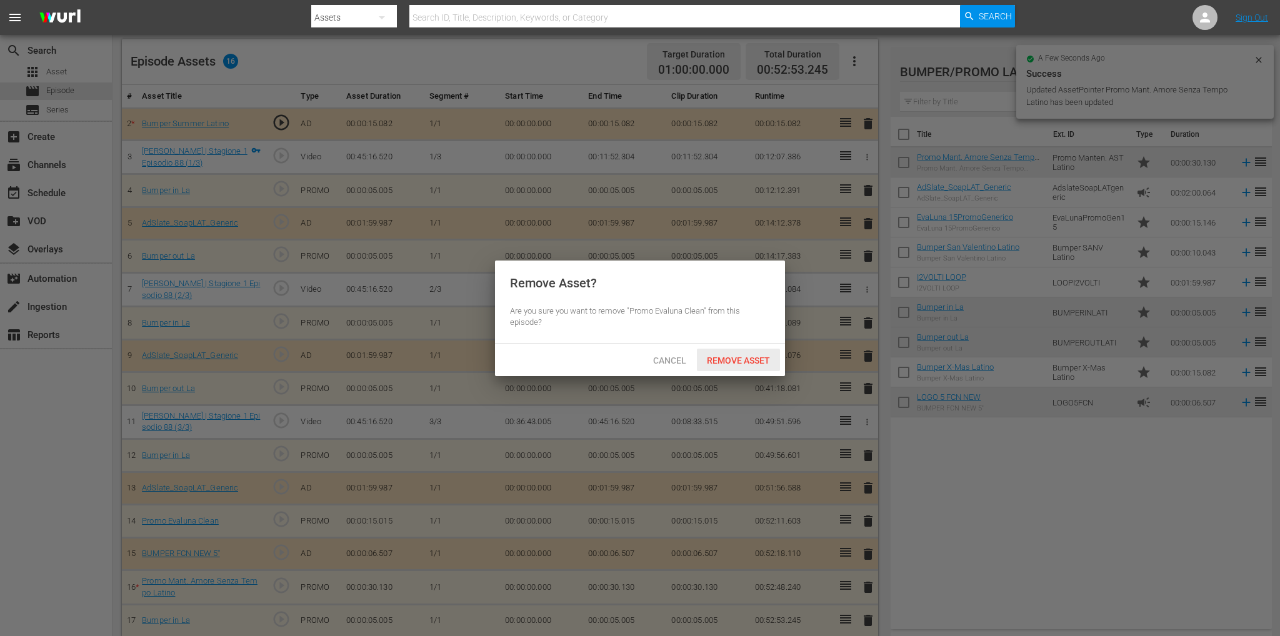
click at [727, 366] on div "Remove Asset" at bounding box center [738, 360] width 83 height 23
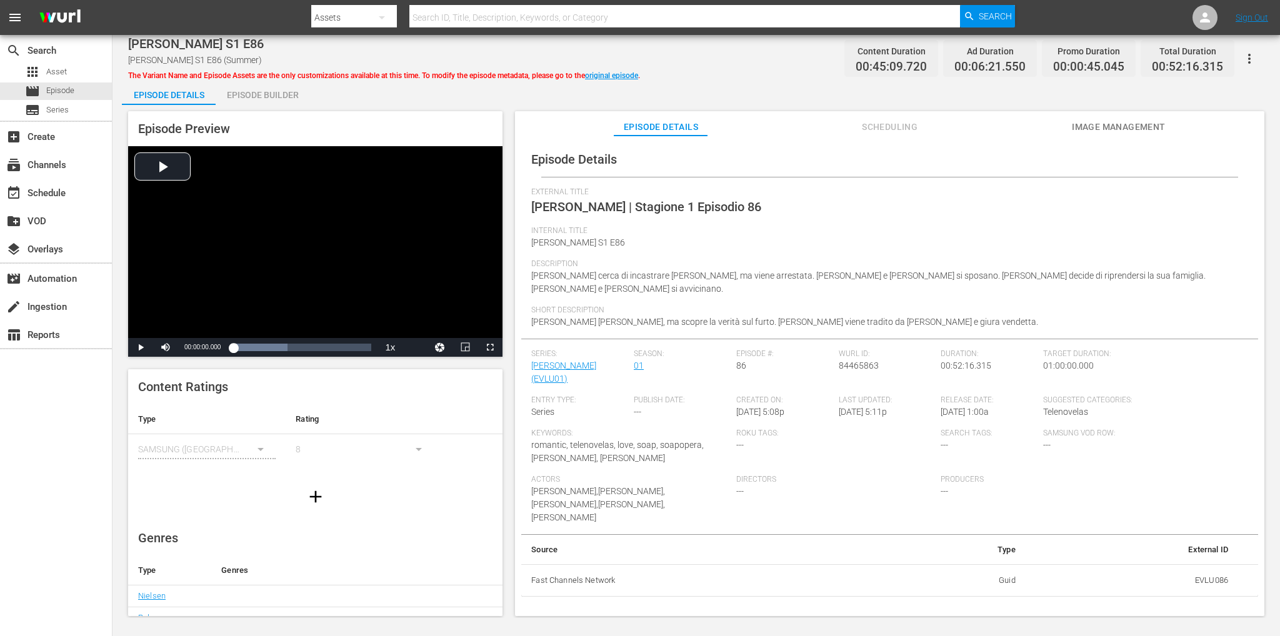
click at [261, 93] on div "Episode Builder" at bounding box center [263, 95] width 94 height 30
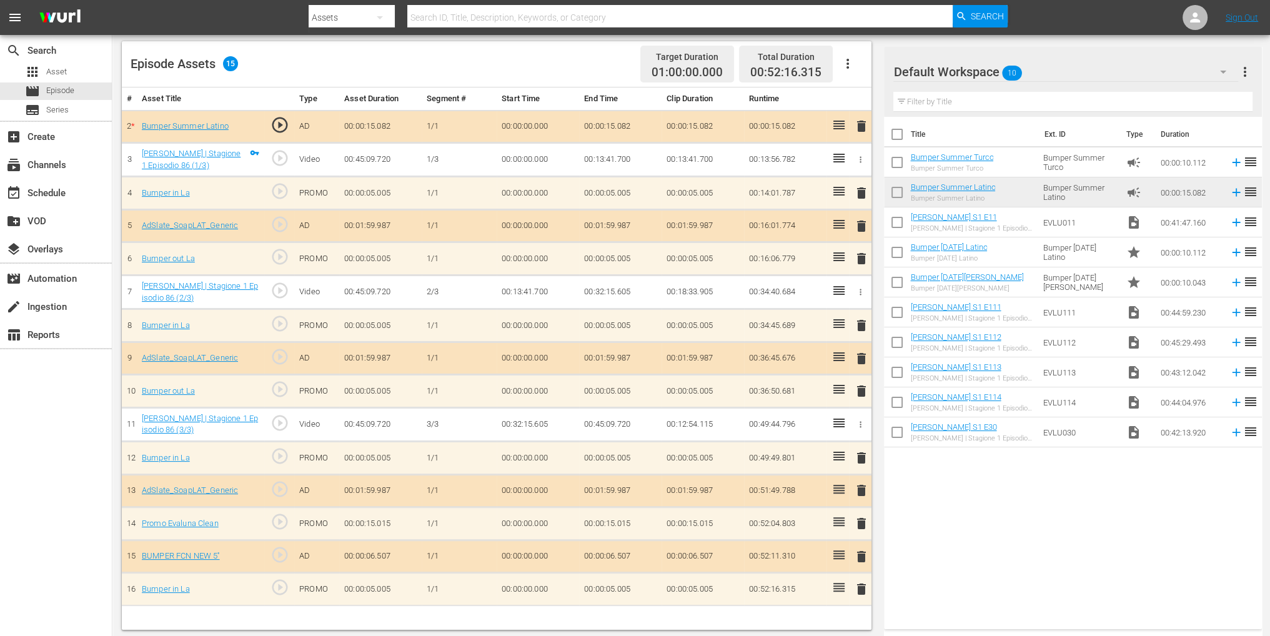
scroll to position [325, 0]
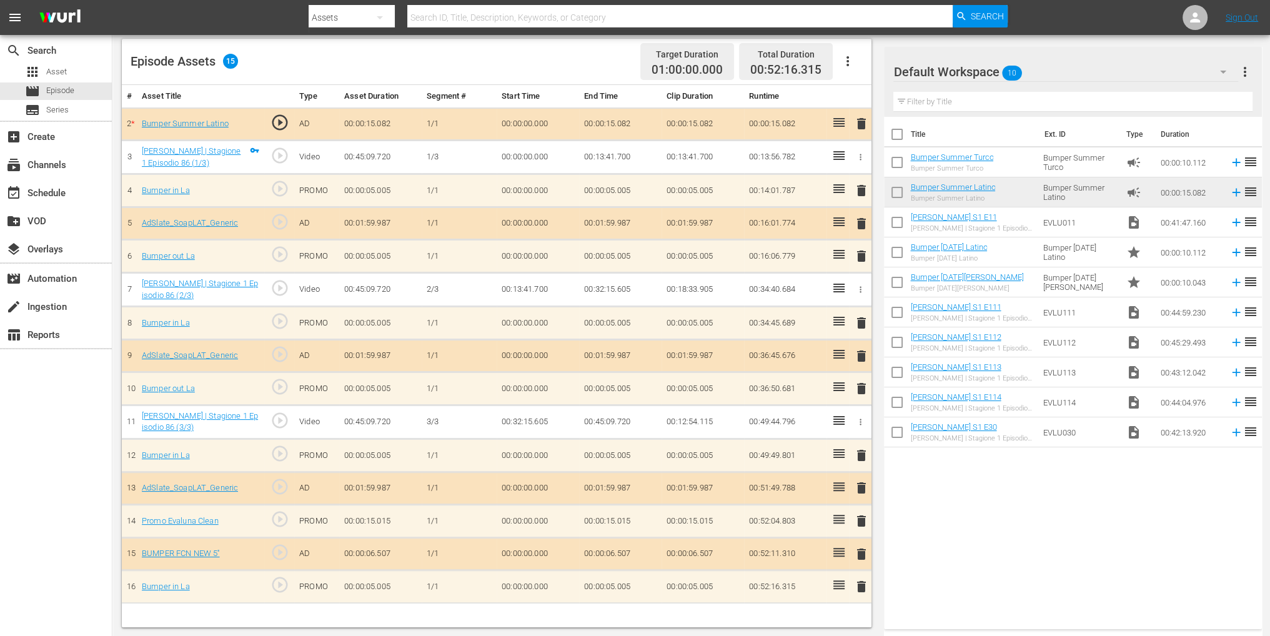
click at [862, 514] on span "delete" at bounding box center [861, 521] width 15 height 15
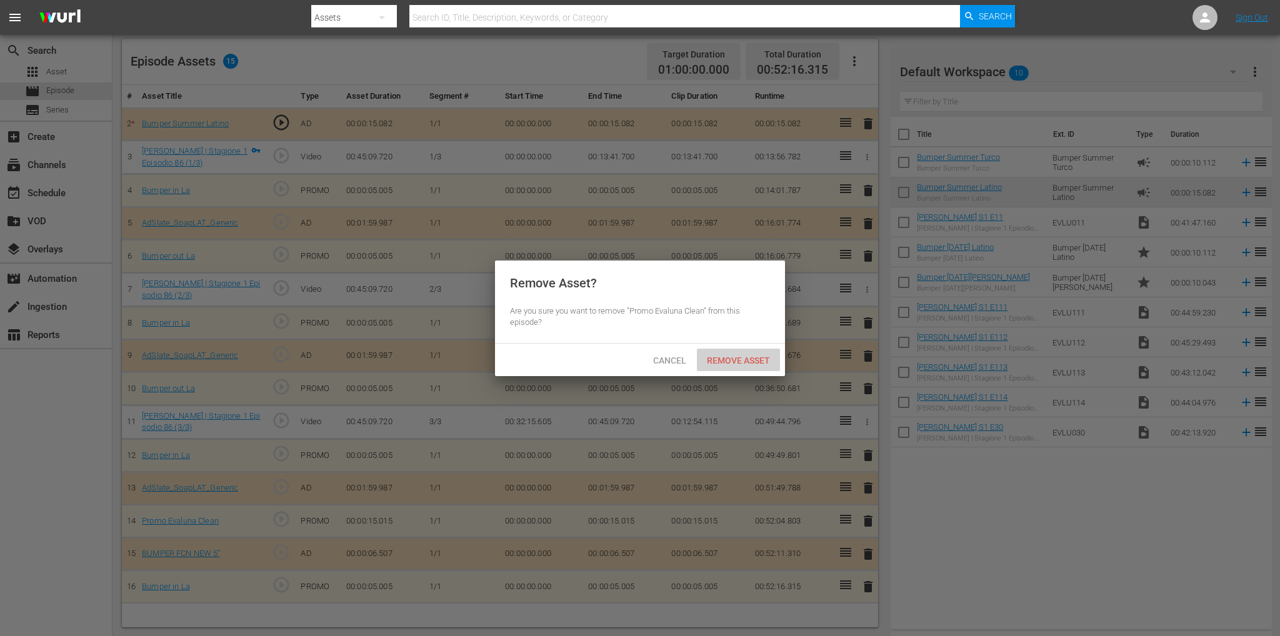
click at [761, 359] on span "Remove Asset" at bounding box center [738, 361] width 83 height 10
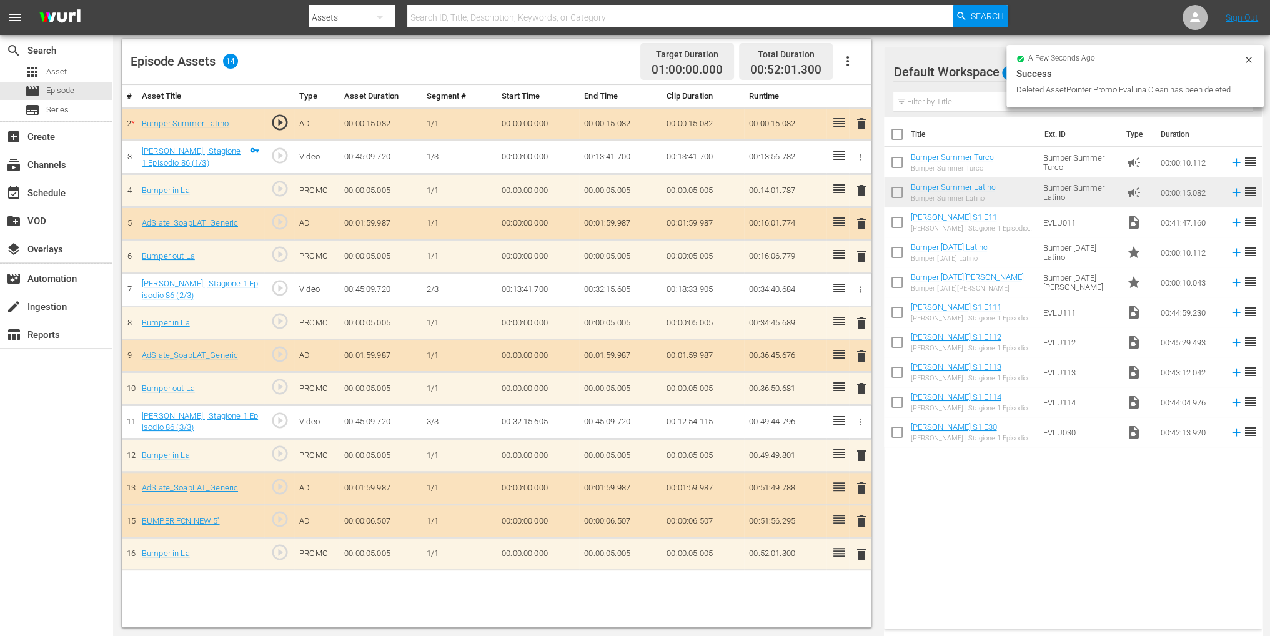
click at [1248, 59] on icon at bounding box center [1249, 60] width 6 height 6
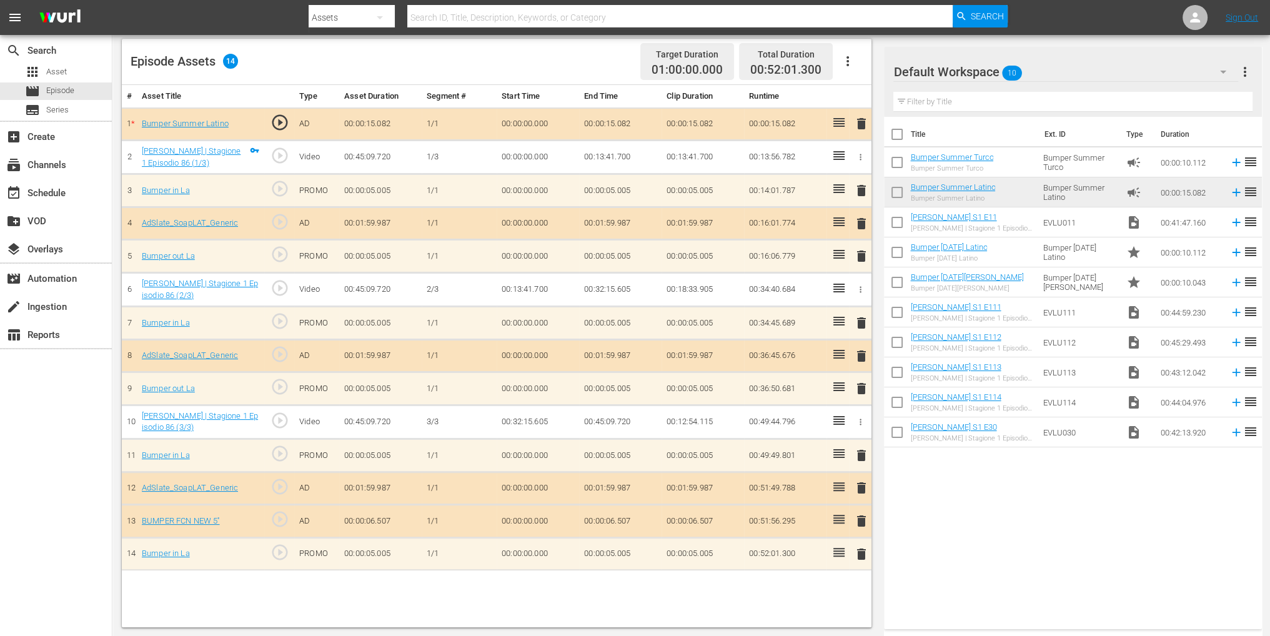
click at [1220, 70] on icon "button" at bounding box center [1223, 71] width 15 height 15
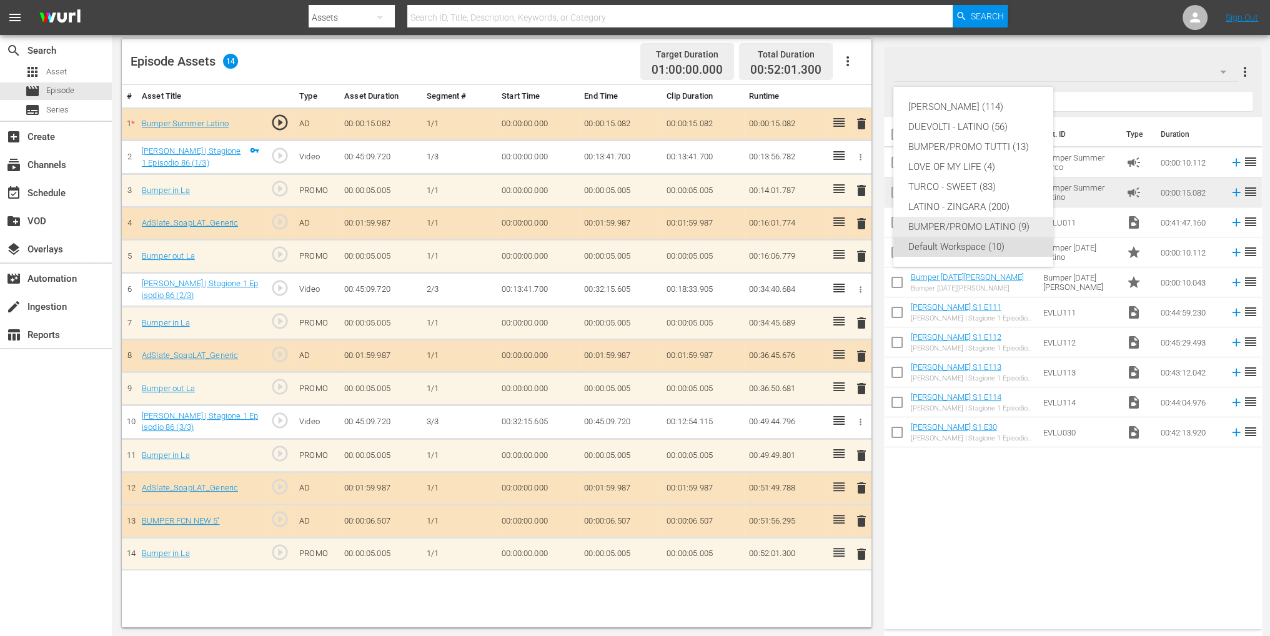
click at [950, 229] on div "BUMPER/PROMO LATINO (9)" at bounding box center [973, 227] width 130 height 20
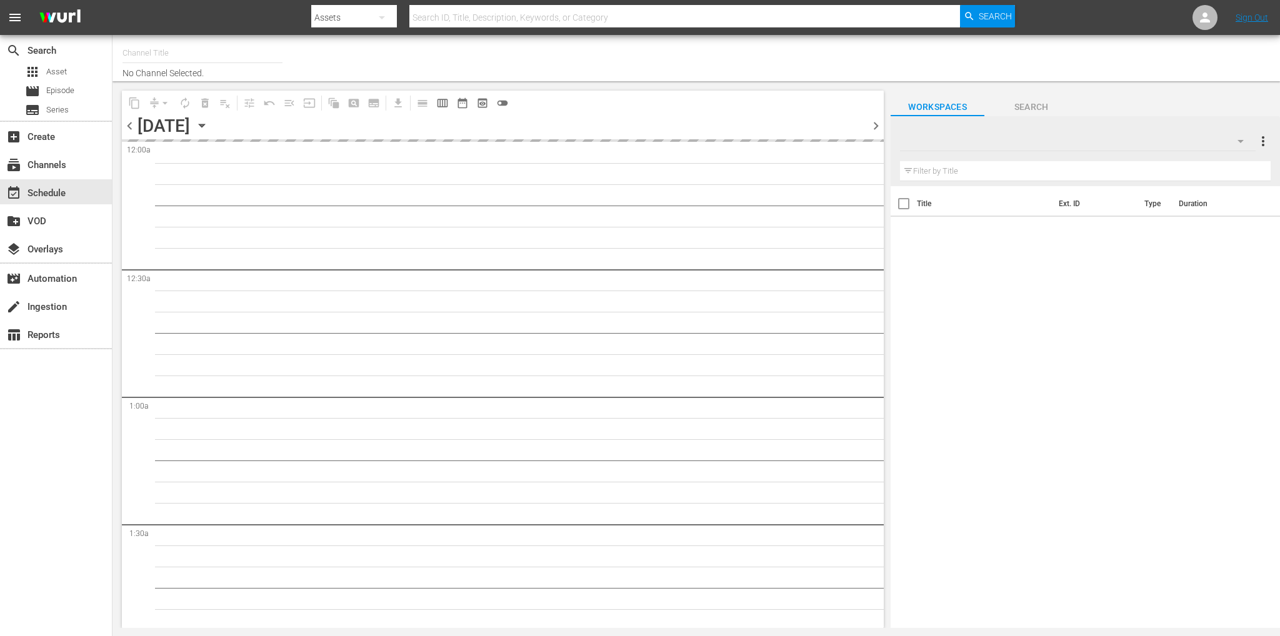
type input "Soap Latino ([GEOGRAPHIC_DATA]) (1882)"
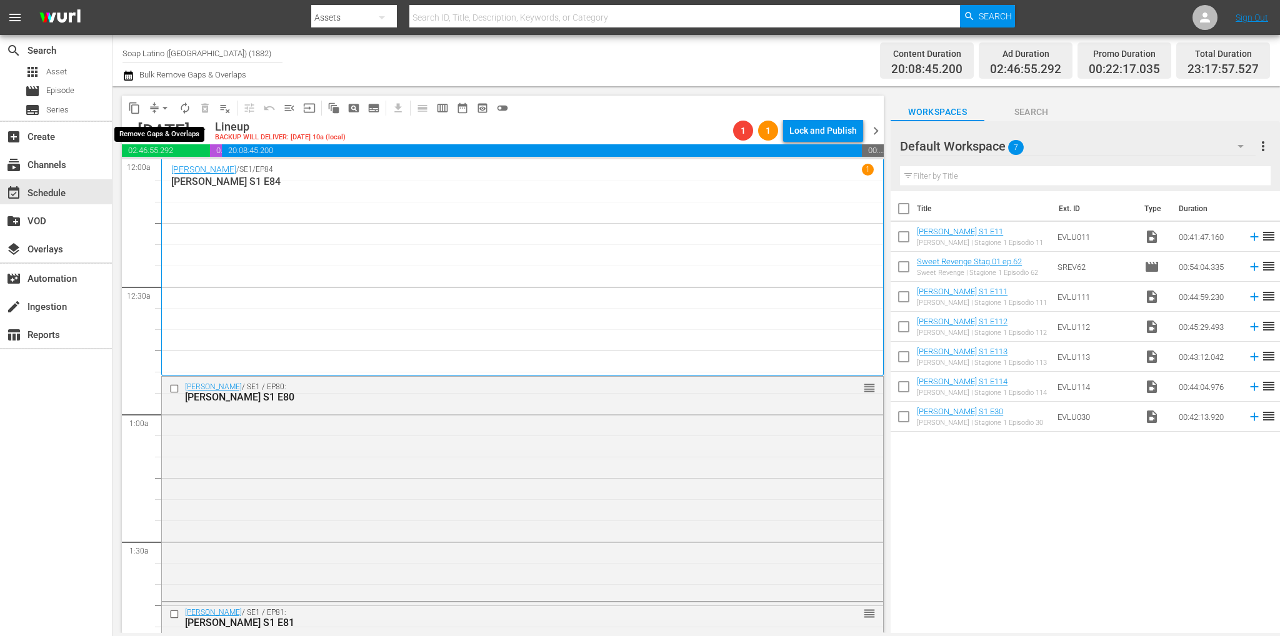
click at [167, 106] on span "arrow_drop_down" at bounding box center [165, 108] width 12 height 12
click at [216, 181] on li "Align to End of Previous Day" at bounding box center [165, 174] width 131 height 21
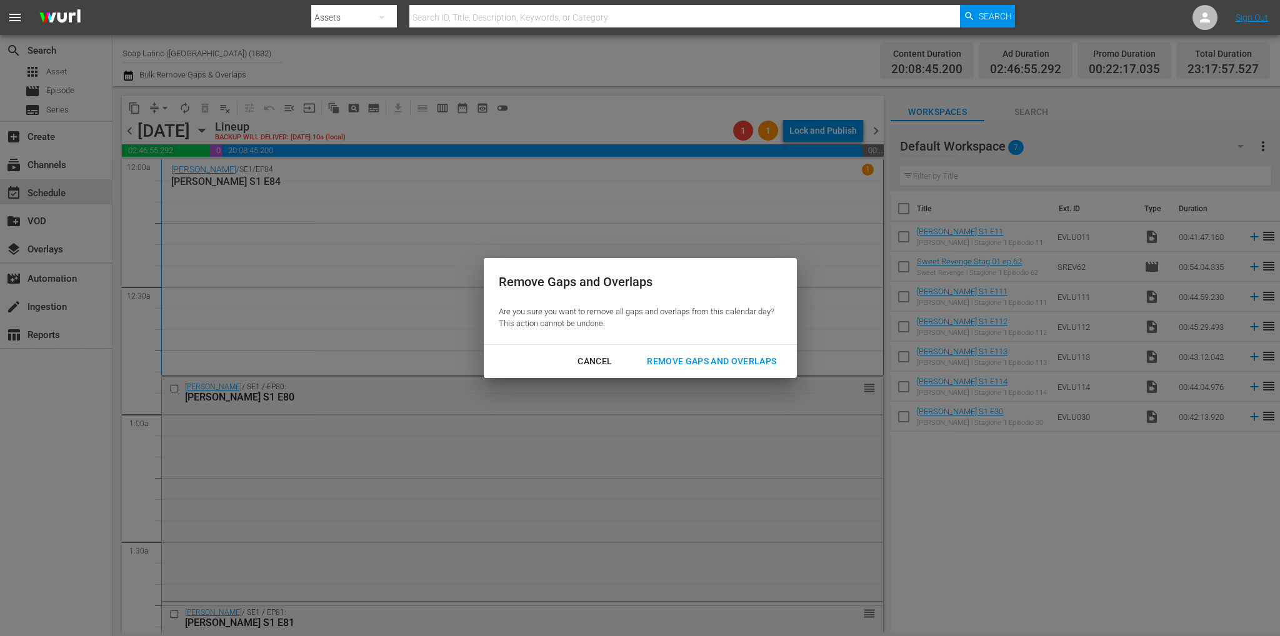
click at [709, 354] on div "Remove Gaps and Overlaps" at bounding box center [711, 362] width 149 height 16
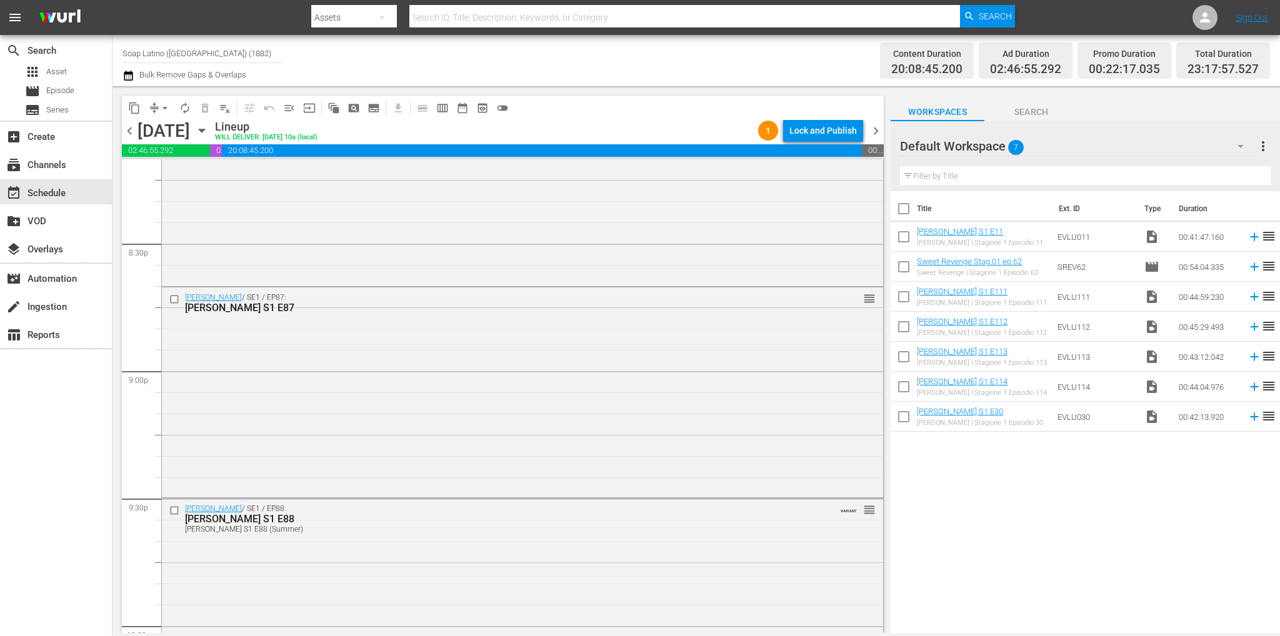
scroll to position [5683, 0]
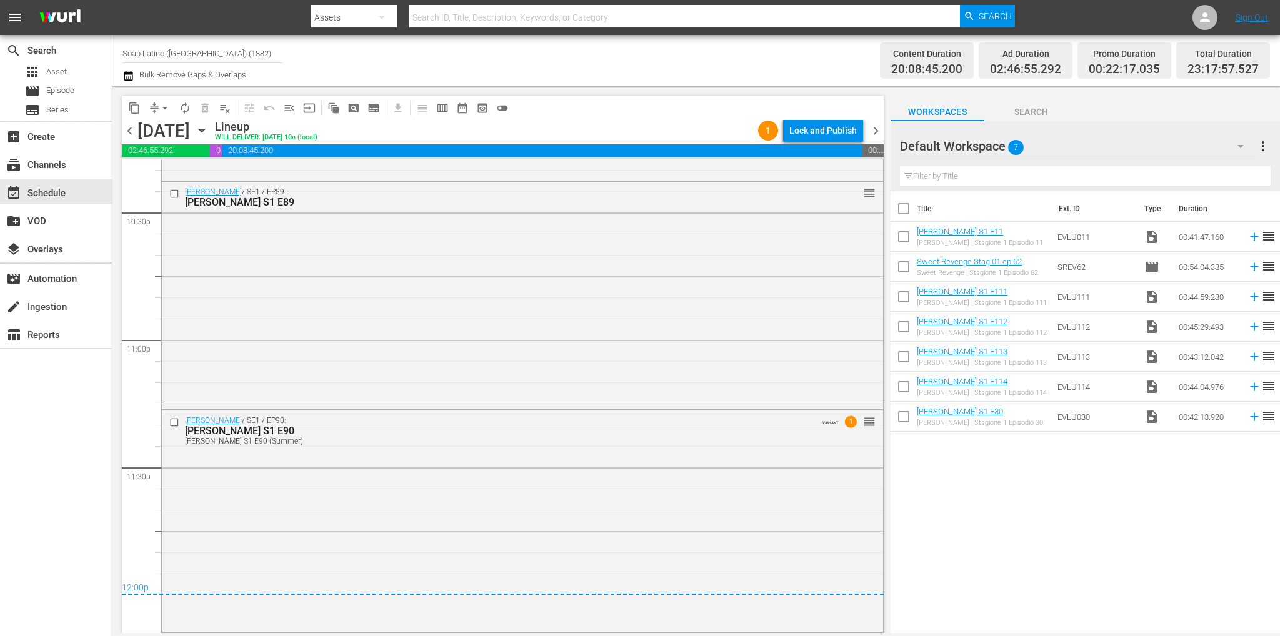
click at [801, 133] on div "Lock and Publish" at bounding box center [822, 130] width 67 height 22
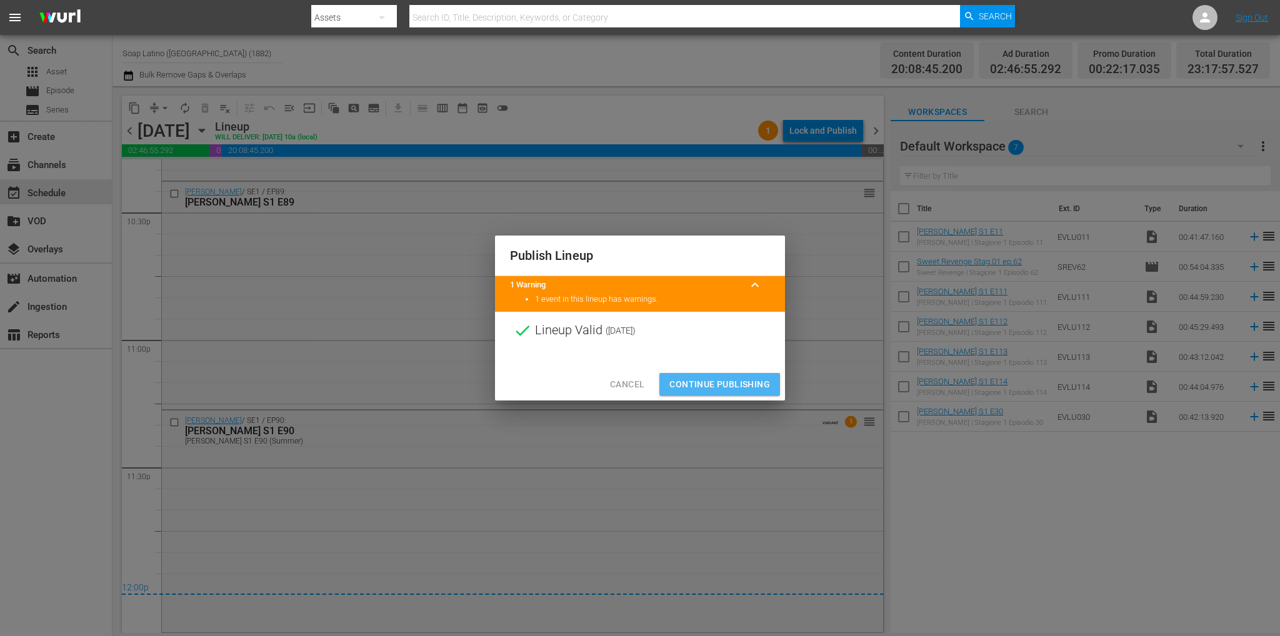
click at [725, 392] on button "Continue Publishing" at bounding box center [719, 384] width 121 height 23
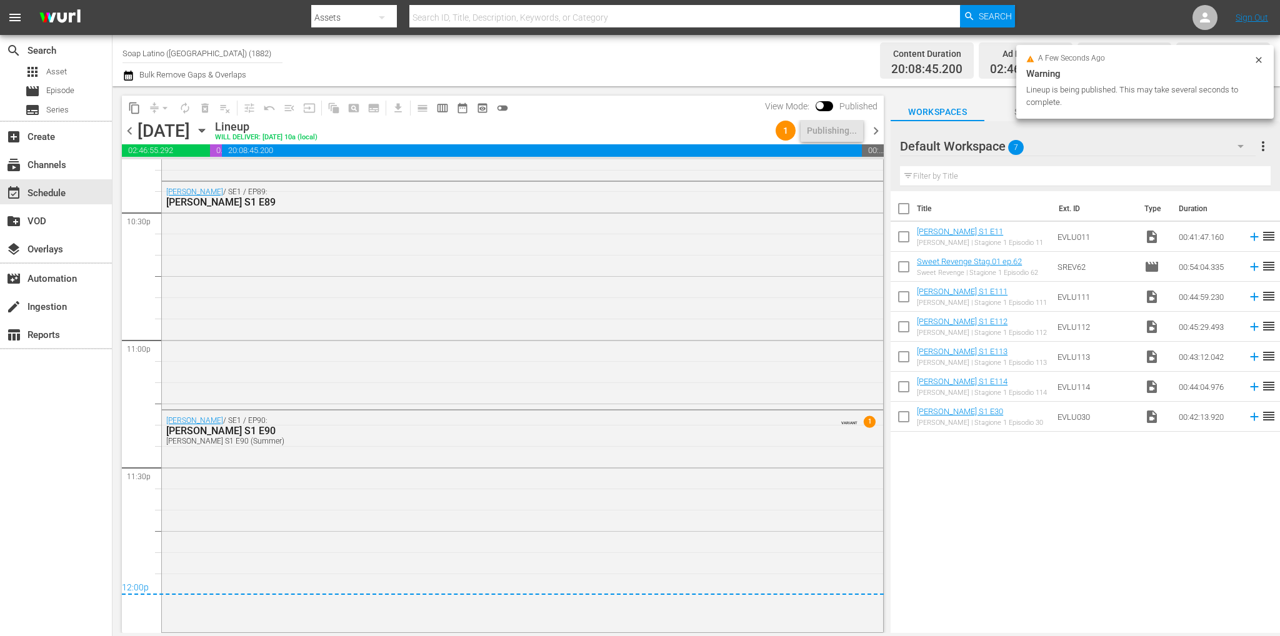
click at [877, 124] on span "chevron_right" at bounding box center [876, 131] width 16 height 16
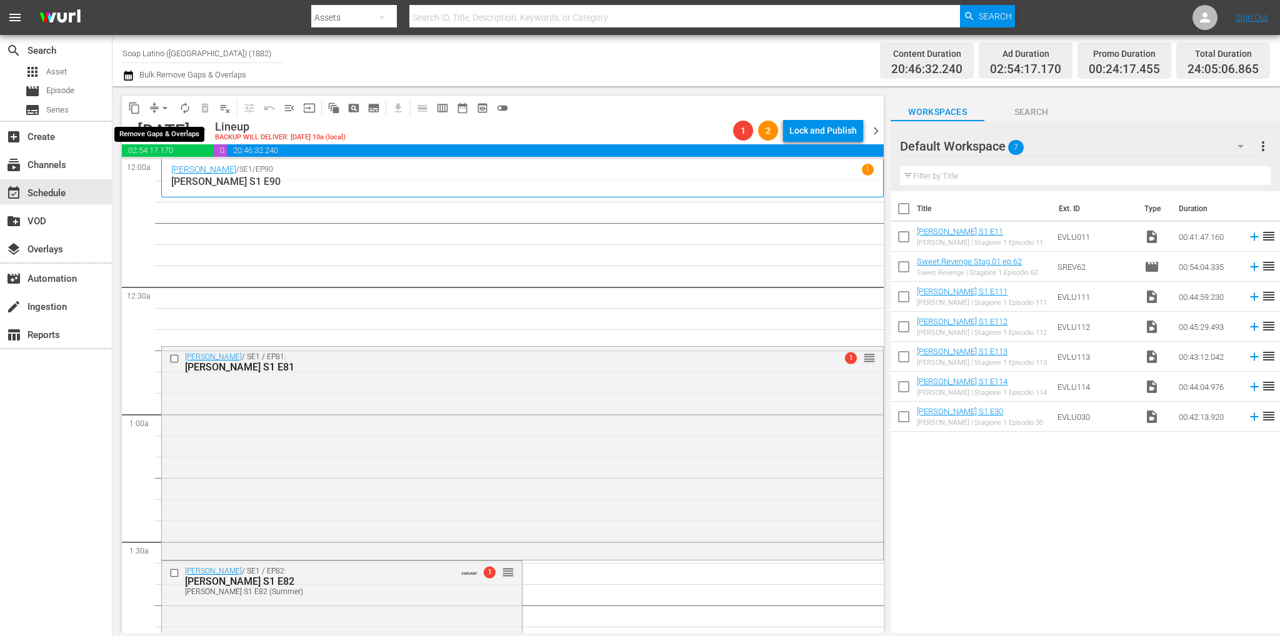
click at [167, 105] on span "arrow_drop_down" at bounding box center [165, 108] width 12 height 12
click at [177, 172] on li "Align to End of Previous Day" at bounding box center [165, 174] width 131 height 21
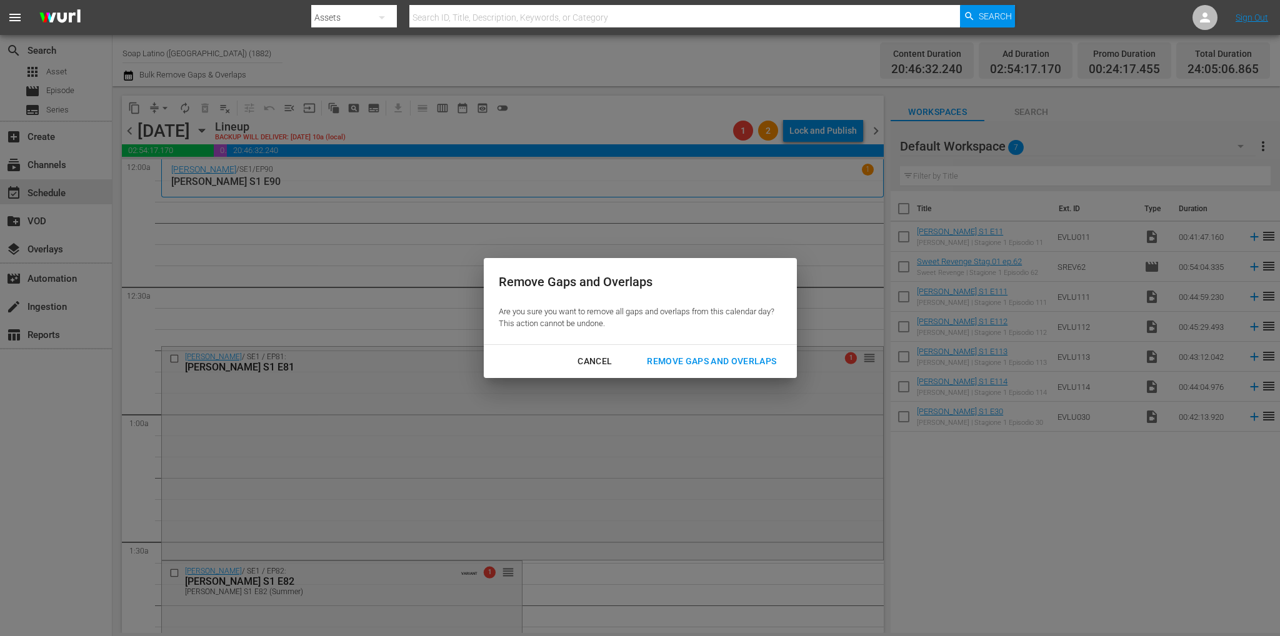
click at [758, 364] on div "Remove Gaps and Overlaps" at bounding box center [711, 362] width 149 height 16
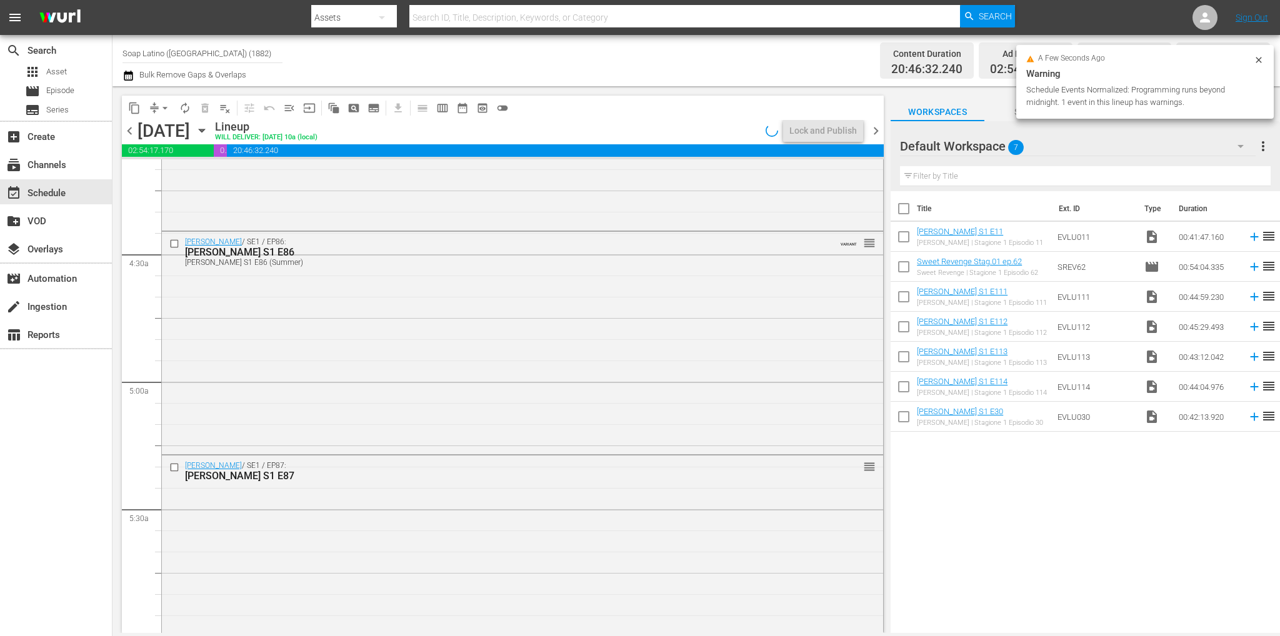
scroll to position [5704, 0]
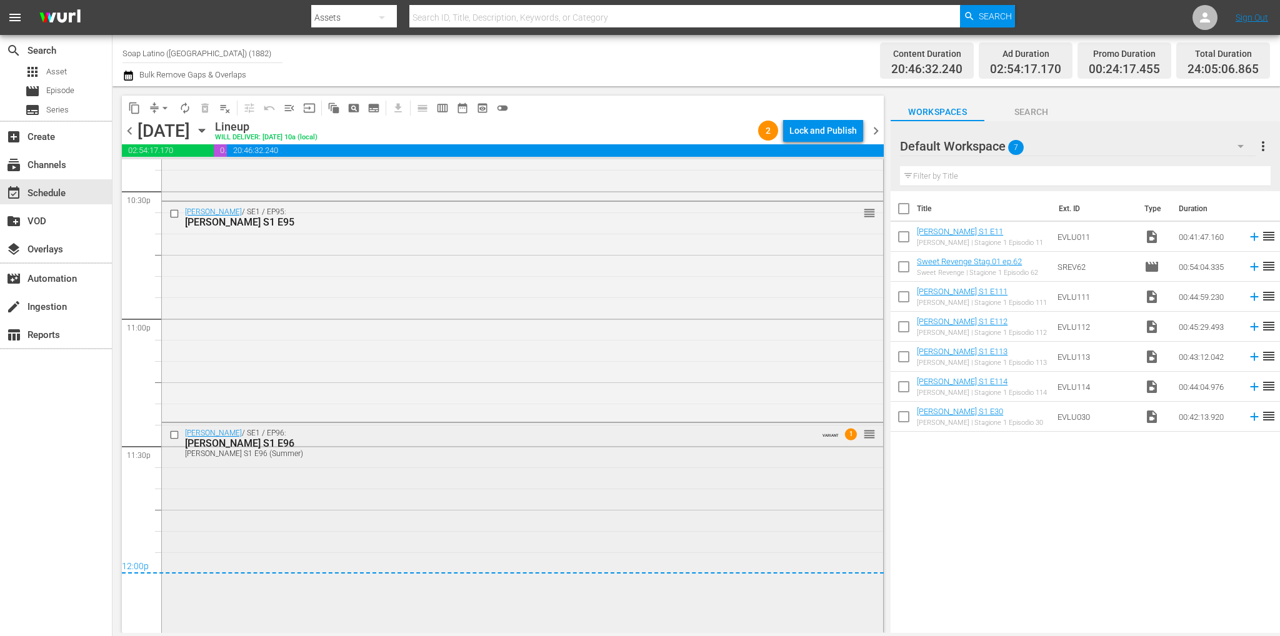
click at [442, 460] on div "Eva Luna / SE1 / EP96: Eva Luna S1 E96 Eva Luna S1 E96 (Summer) VARIANT 1 reord…" at bounding box center [522, 442] width 721 height 39
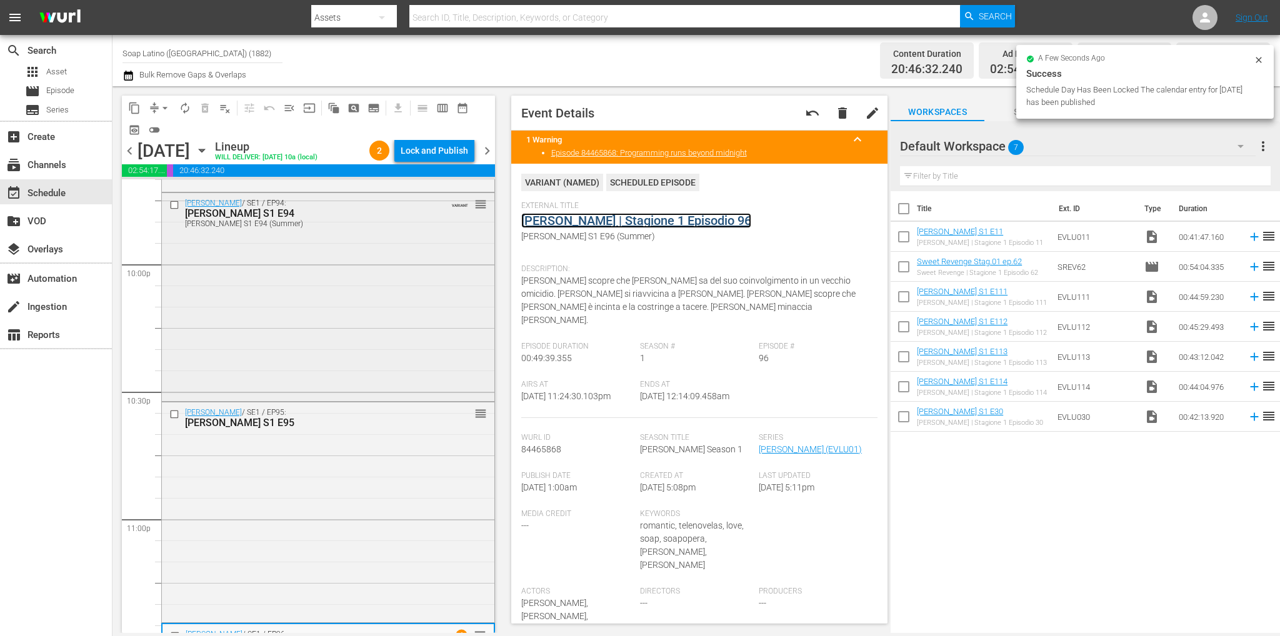
scroll to position [5516, 0]
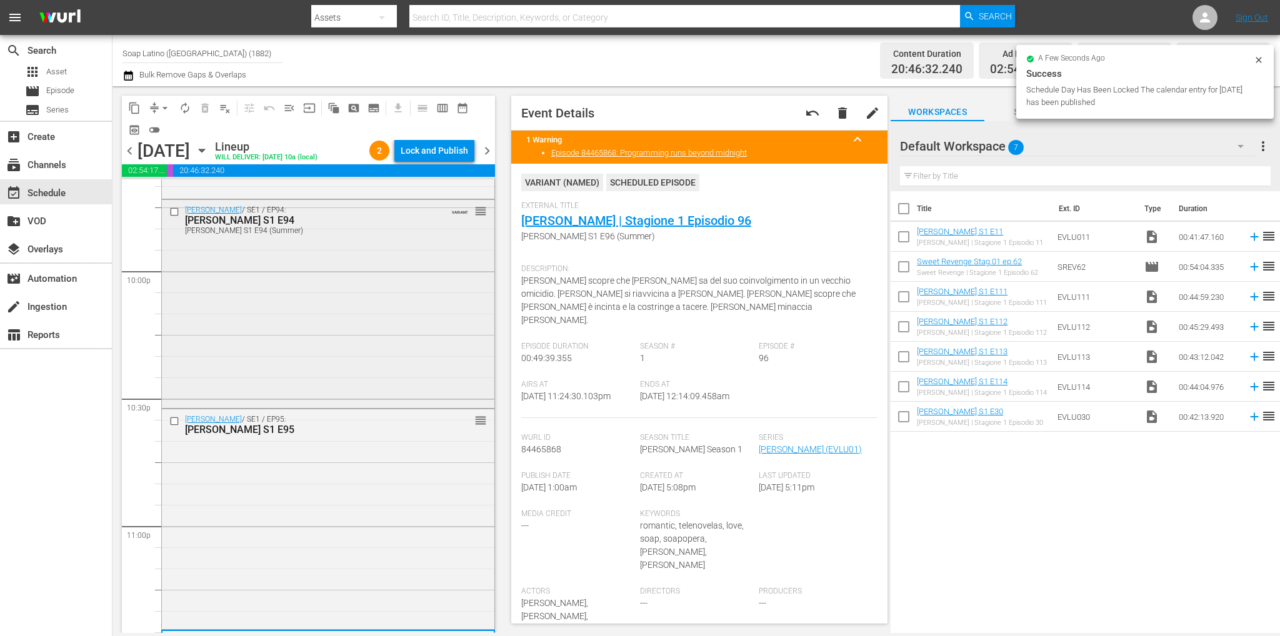
click at [270, 318] on div "Eva Luna / SE1 / EP94: Eva Luna S1 E94 Eva Luna S1 E94 (Summer) VARIANT reorder" at bounding box center [328, 303] width 332 height 206
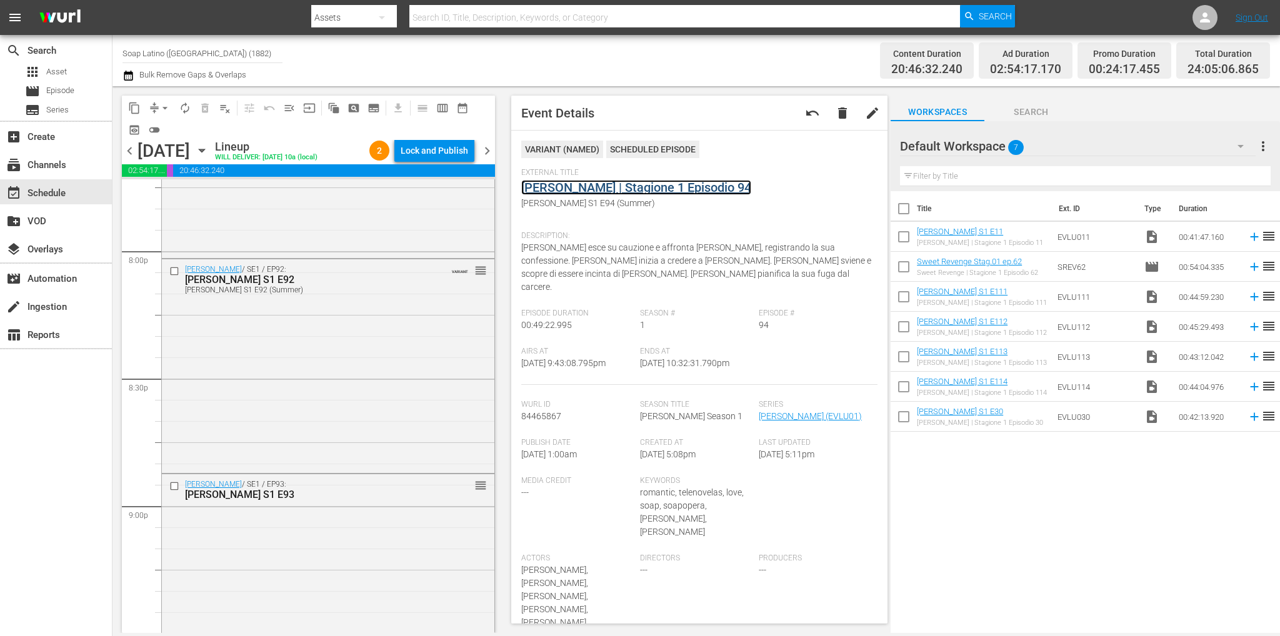
scroll to position [5017, 0]
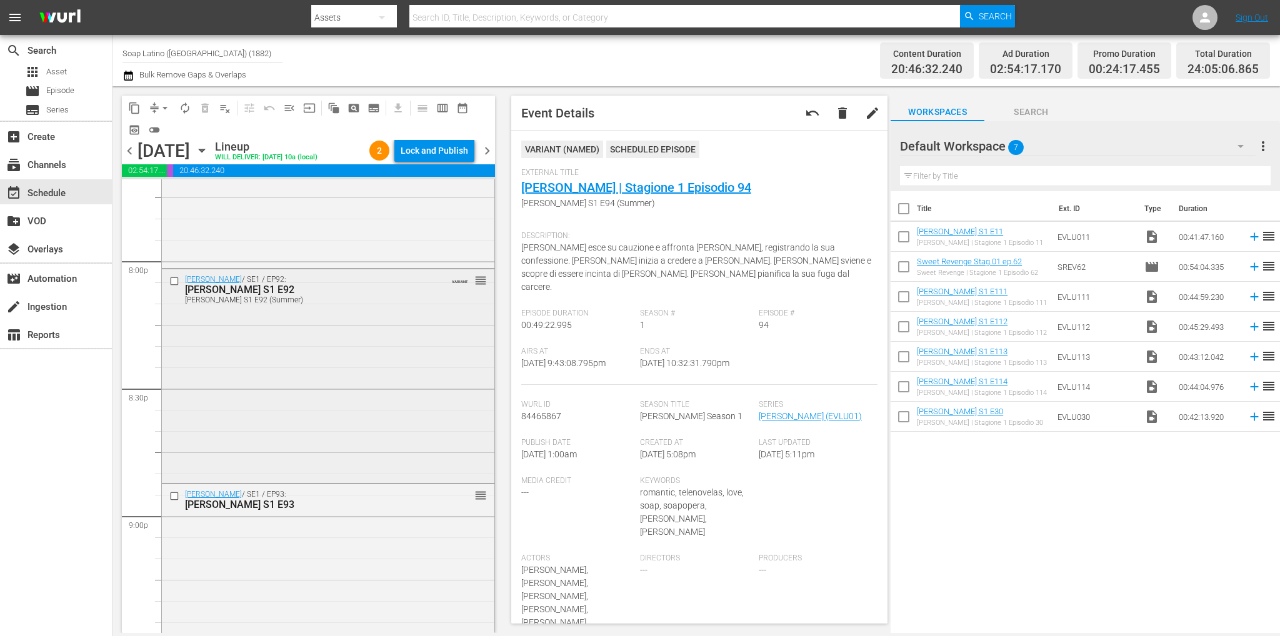
click at [319, 394] on div "Eva Luna / SE1 / EP92: Eva Luna S1 E92 Eva Luna S1 E92 (Summer) VARIANT reorder" at bounding box center [328, 375] width 332 height 212
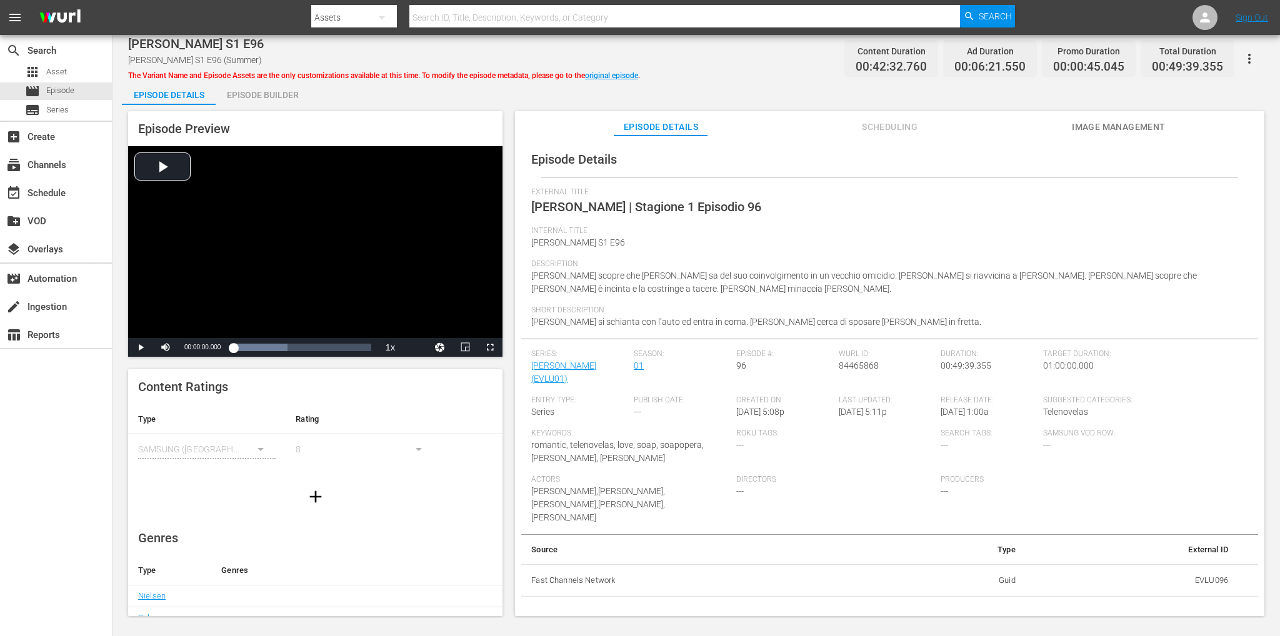
click at [251, 102] on div "Episode Builder" at bounding box center [263, 95] width 94 height 30
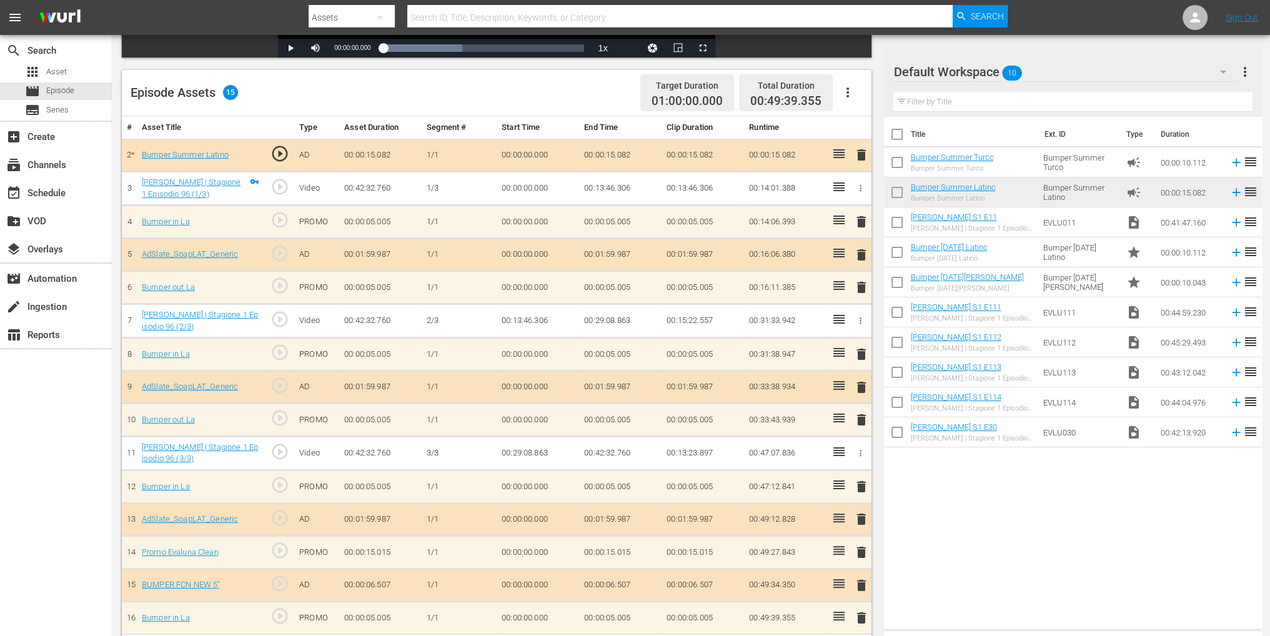
scroll to position [325, 0]
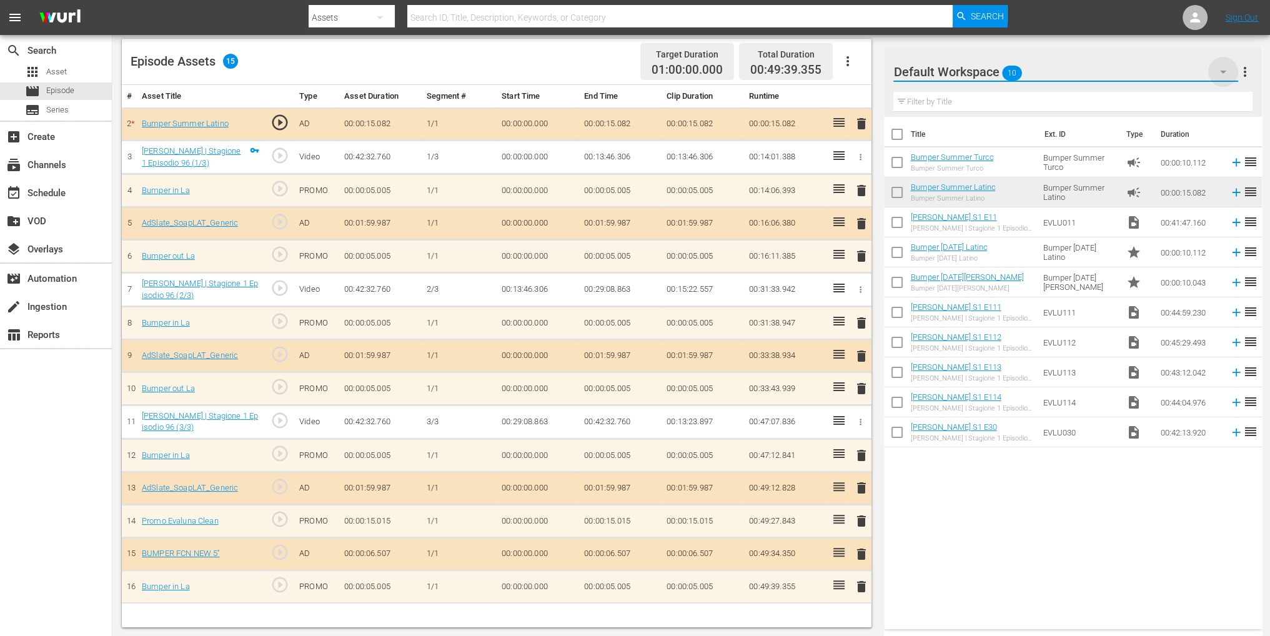
click at [1218, 68] on icon "button" at bounding box center [1223, 71] width 15 height 15
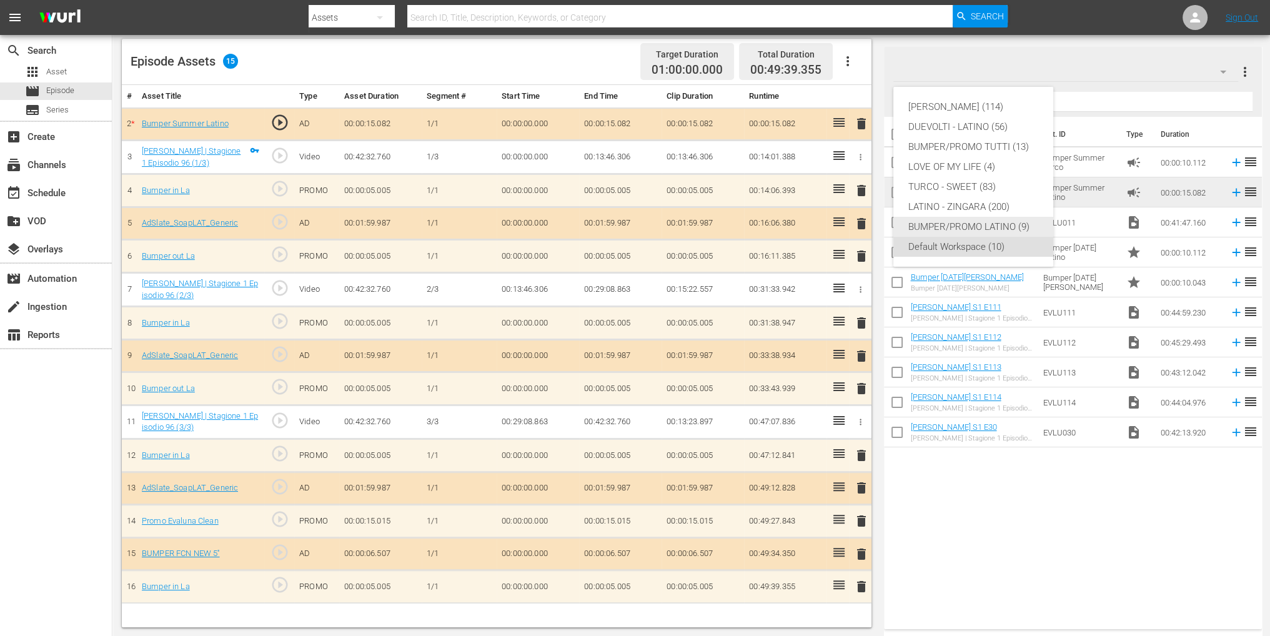
click at [960, 227] on div "BUMPER/PROMO LATINO (9)" at bounding box center [973, 227] width 130 height 20
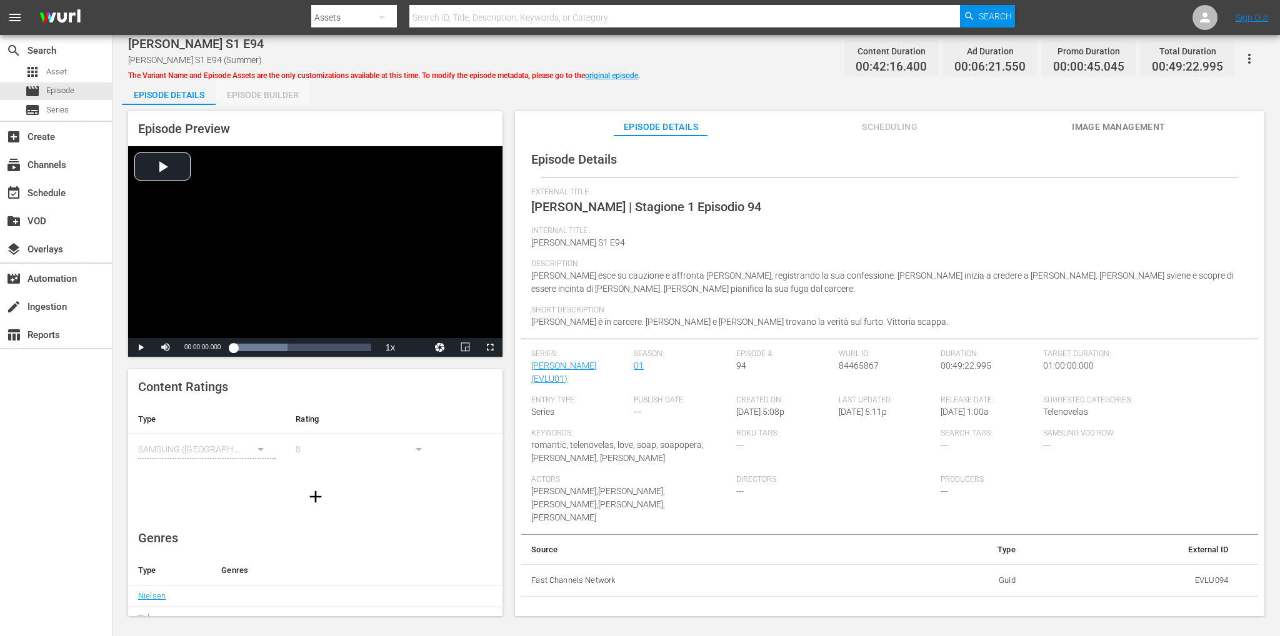
click at [262, 94] on div "Episode Builder" at bounding box center [263, 95] width 94 height 30
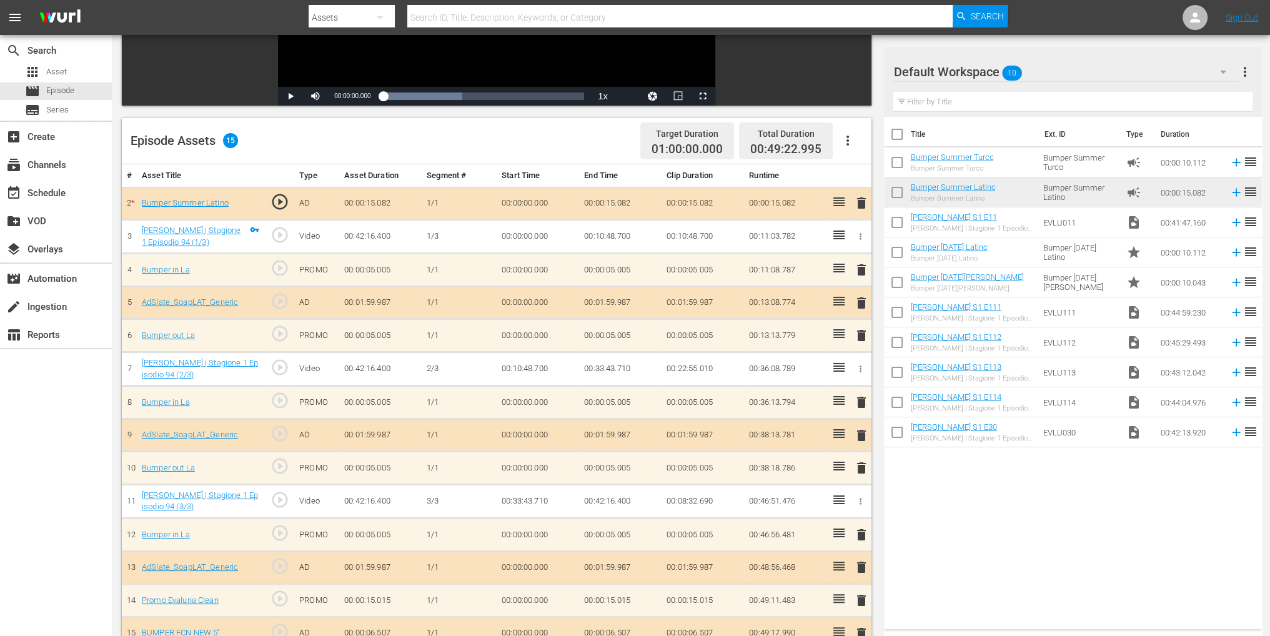
scroll to position [325, 0]
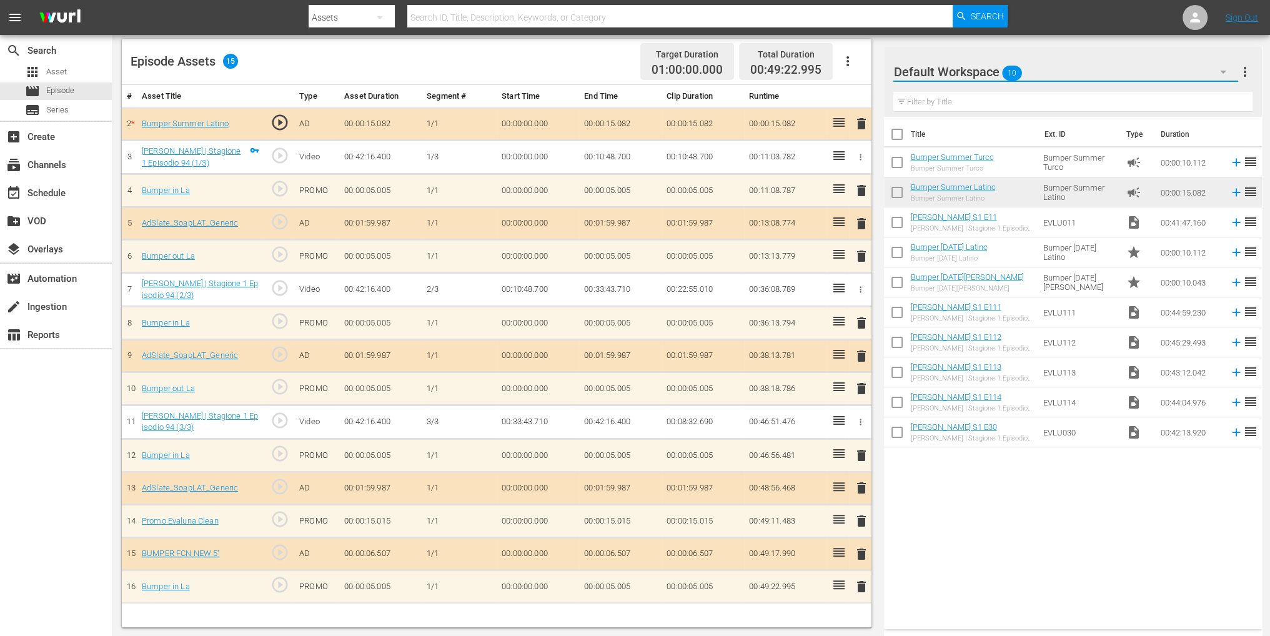
click at [1208, 67] on button "button" at bounding box center [1223, 72] width 30 height 30
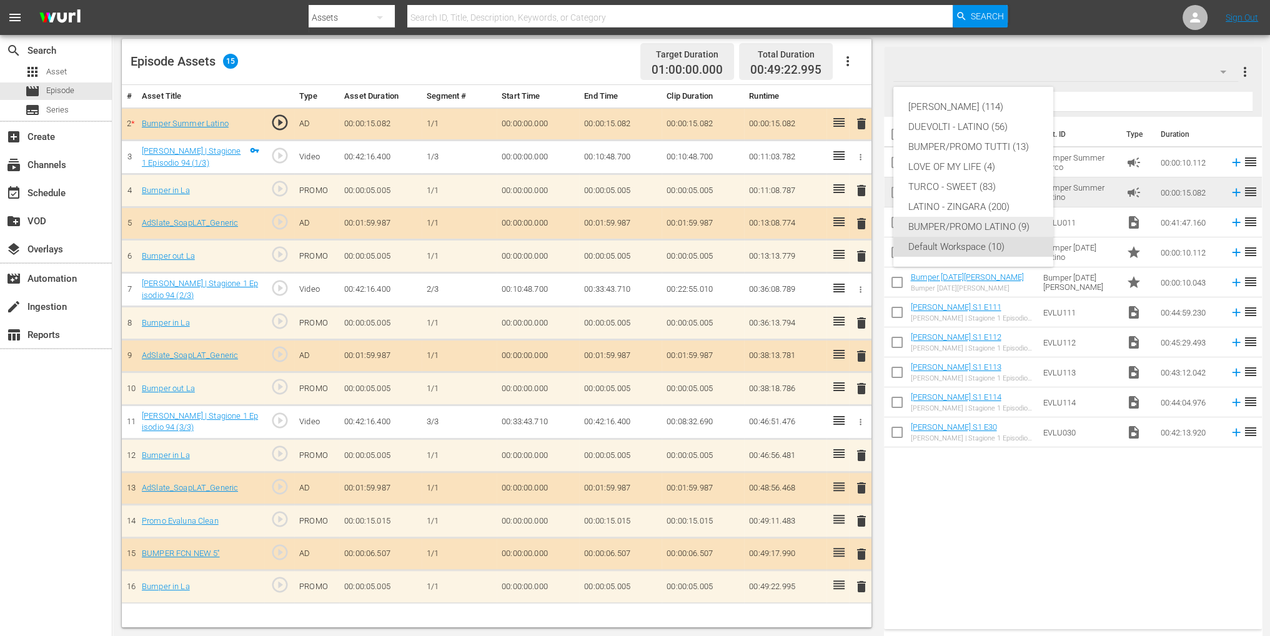
click at [932, 225] on div "BUMPER/PROMO LATINO (9)" at bounding box center [973, 227] width 130 height 20
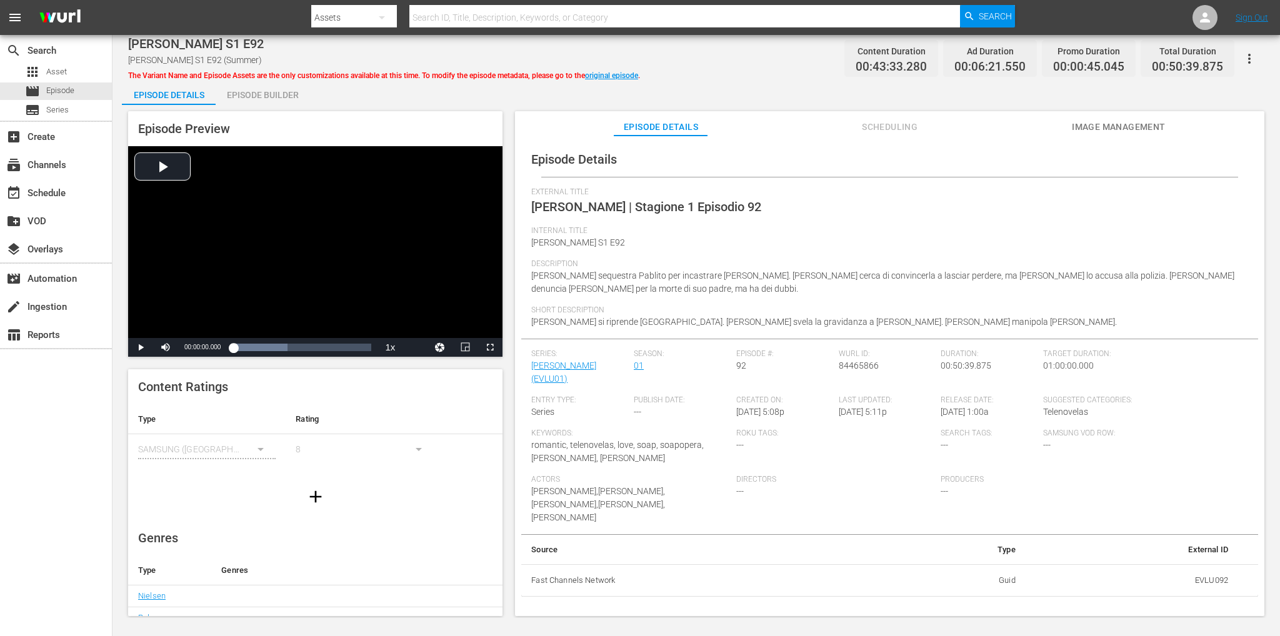
click at [257, 107] on div "Episode Preview Video Player is loading. Play Video Play Mute Current Time 00:0…" at bounding box center [696, 365] width 1148 height 521
click at [276, 101] on div "Episode Builder" at bounding box center [263, 95] width 94 height 30
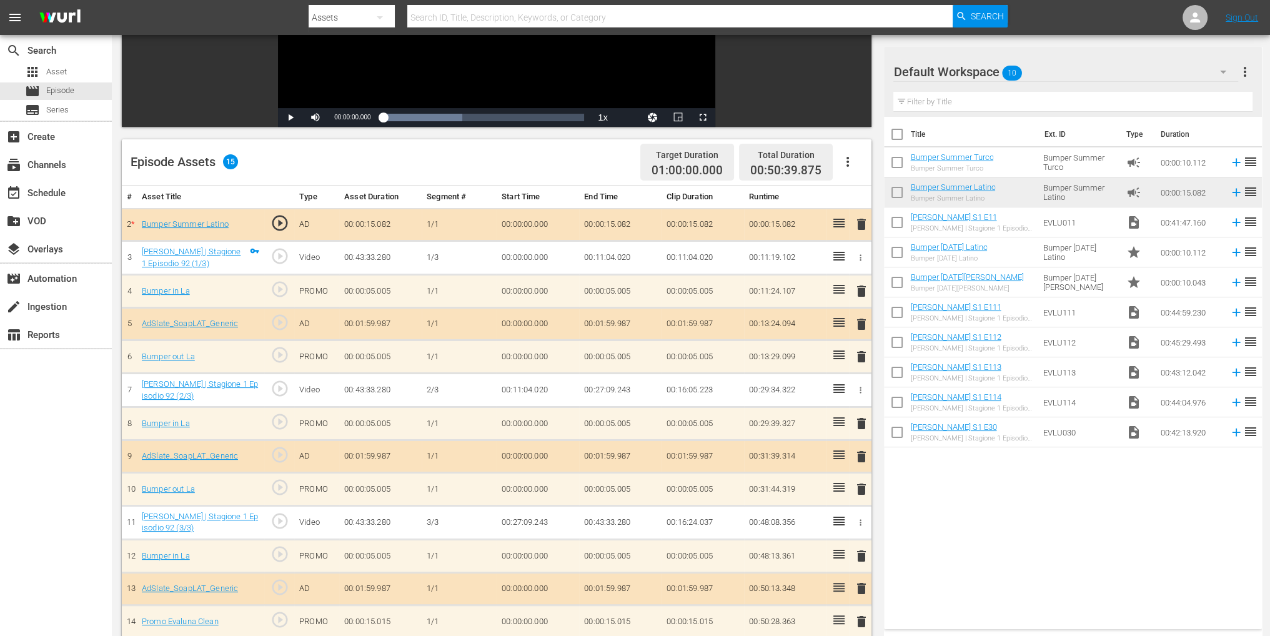
scroll to position [137, 0]
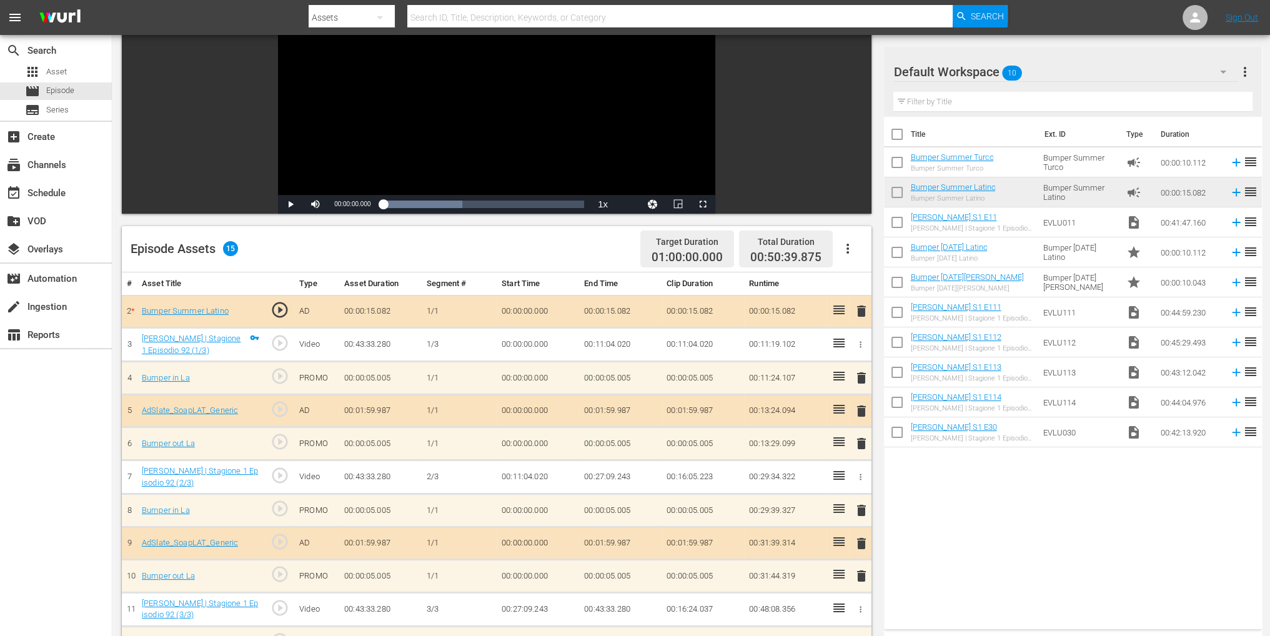
click at [1216, 71] on icon "button" at bounding box center [1223, 71] width 15 height 15
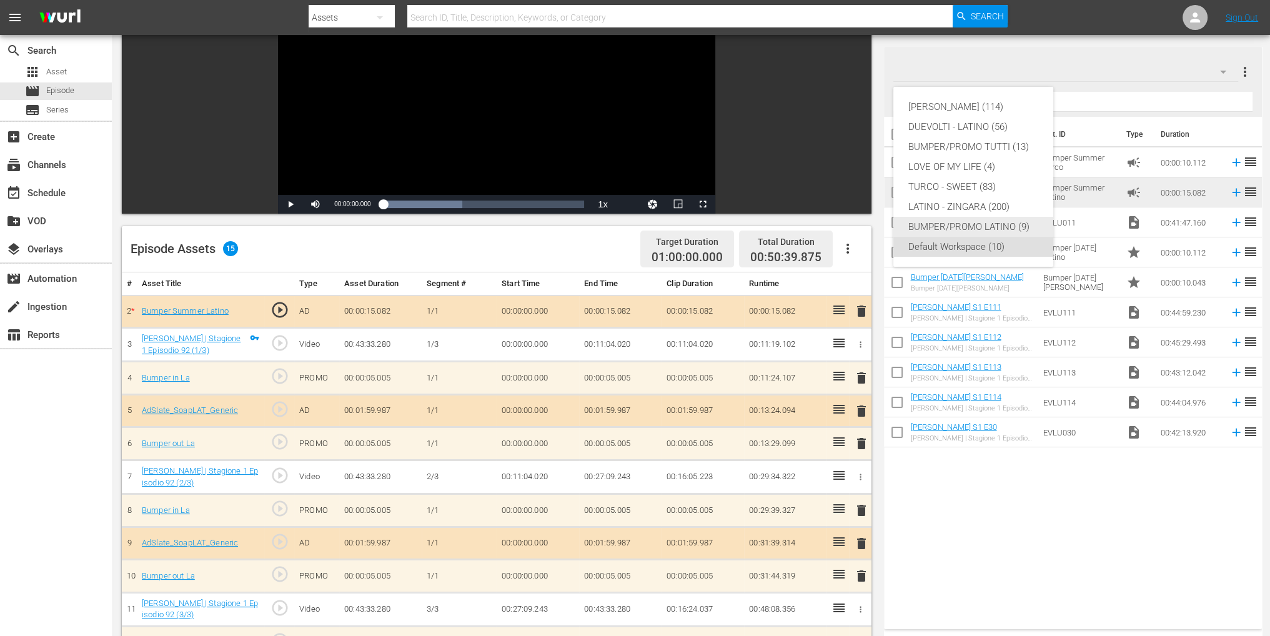
click div "BUMPER/PROMO LATINO (9)"
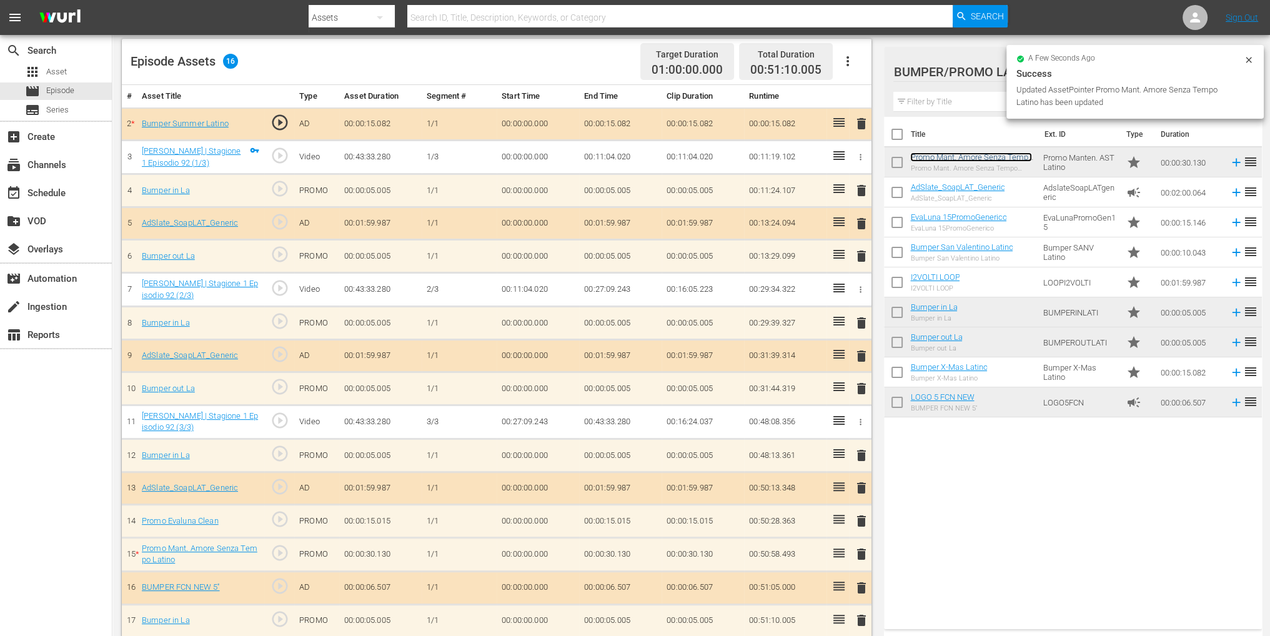
scroll to position [326, 0]
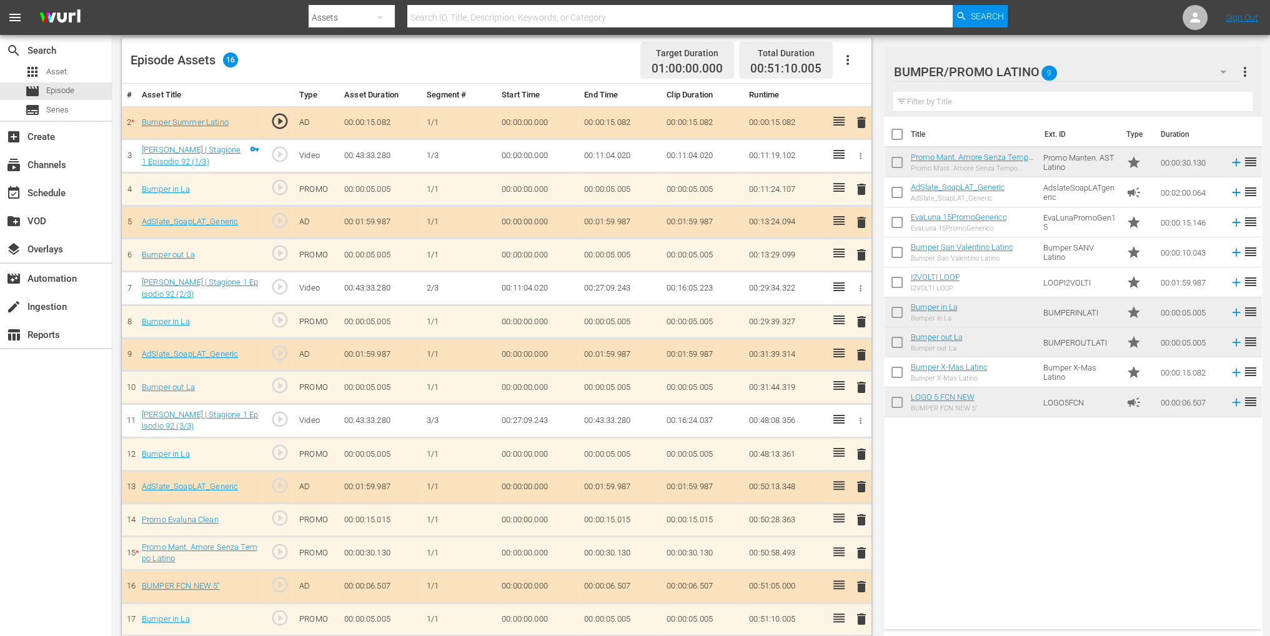
click span "delete"
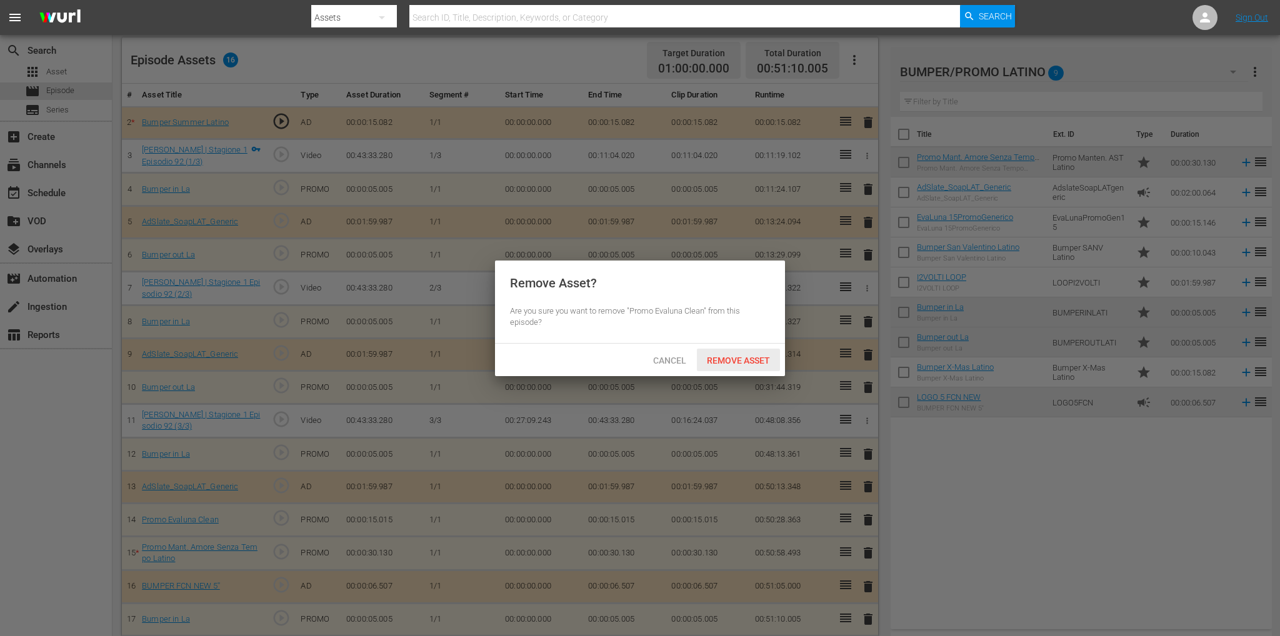
click span "Remove Asset"
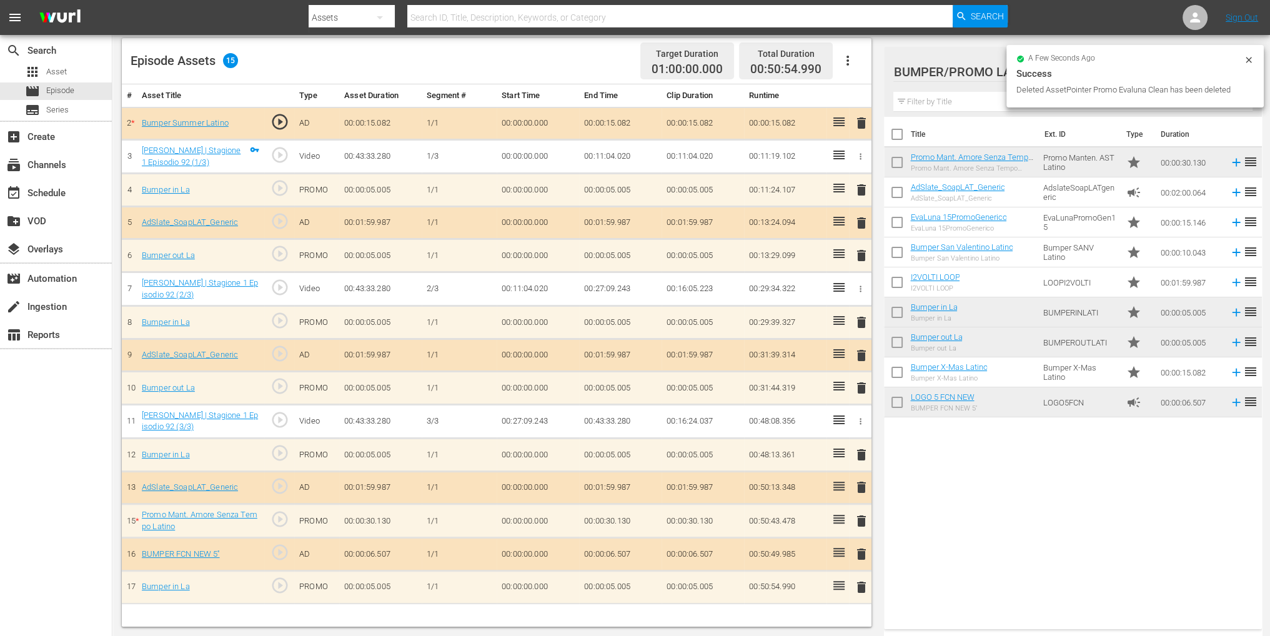
scroll to position [325, 0]
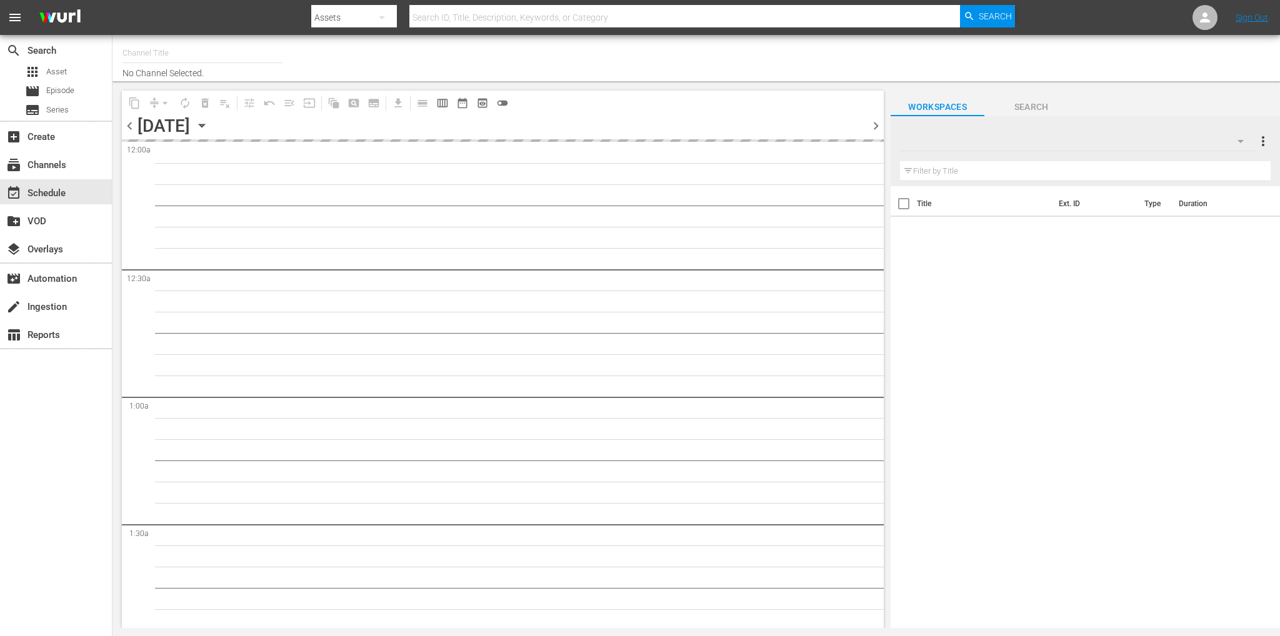
type input "Soap Latino ([GEOGRAPHIC_DATA]) (1882)"
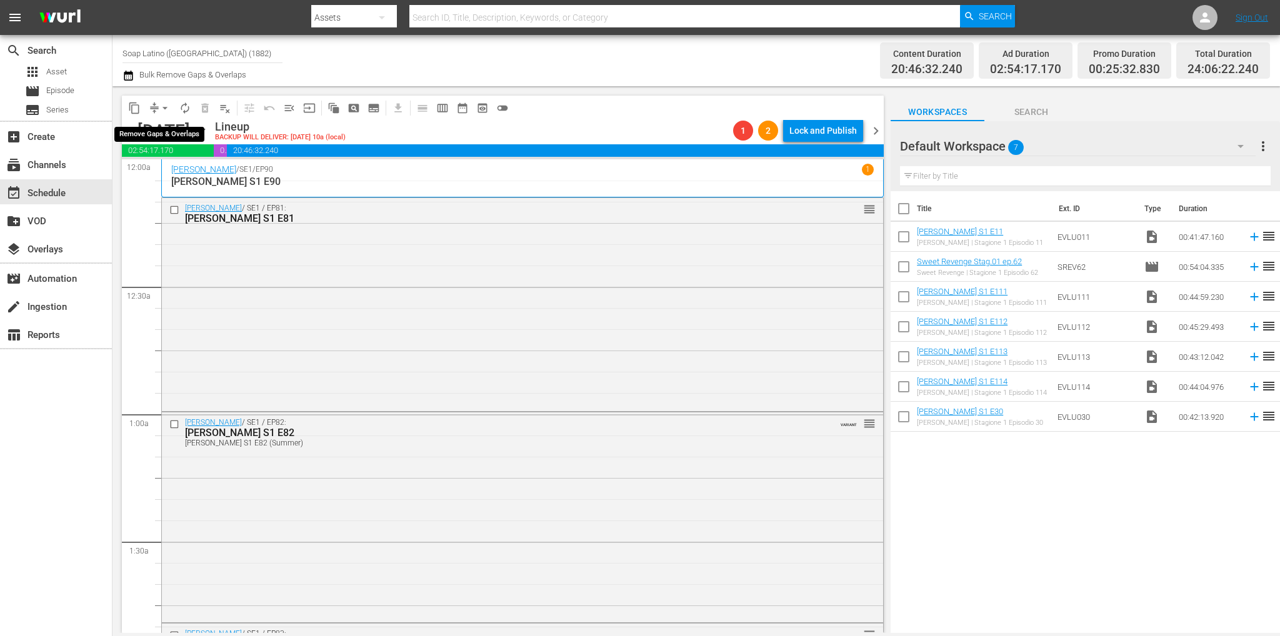
click at [164, 111] on span "arrow_drop_down" at bounding box center [165, 108] width 12 height 12
click at [177, 183] on li "Align to End of Previous Day" at bounding box center [165, 174] width 131 height 21
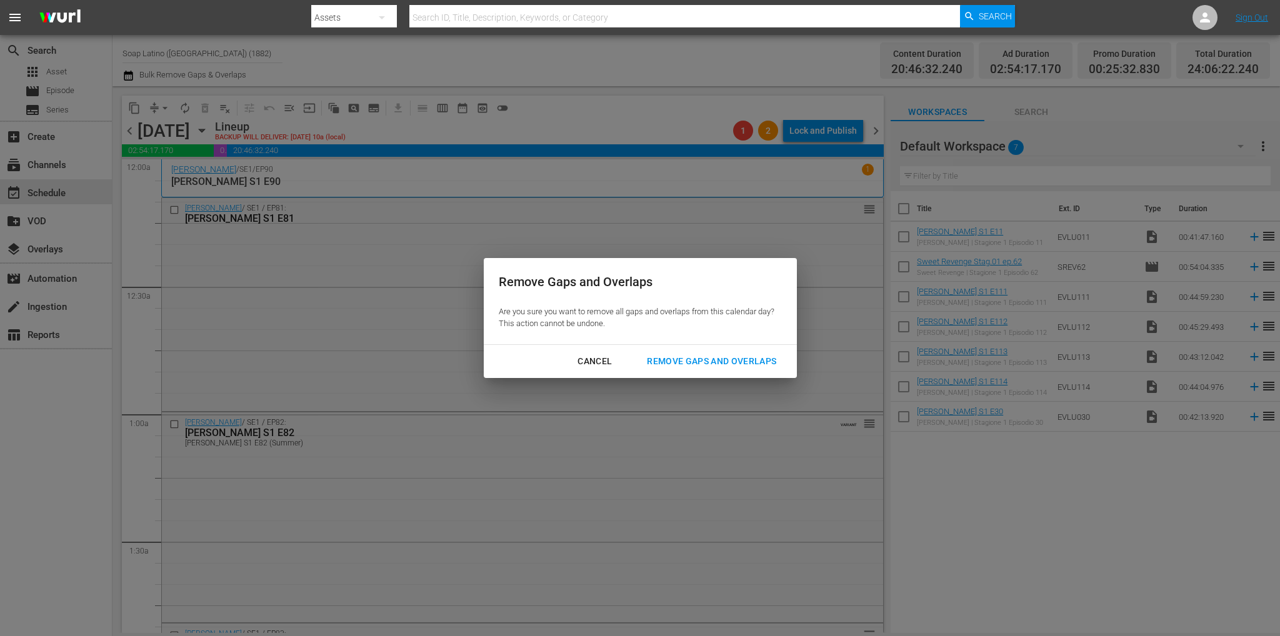
click at [725, 351] on button "Remove Gaps and Overlaps" at bounding box center [711, 361] width 159 height 23
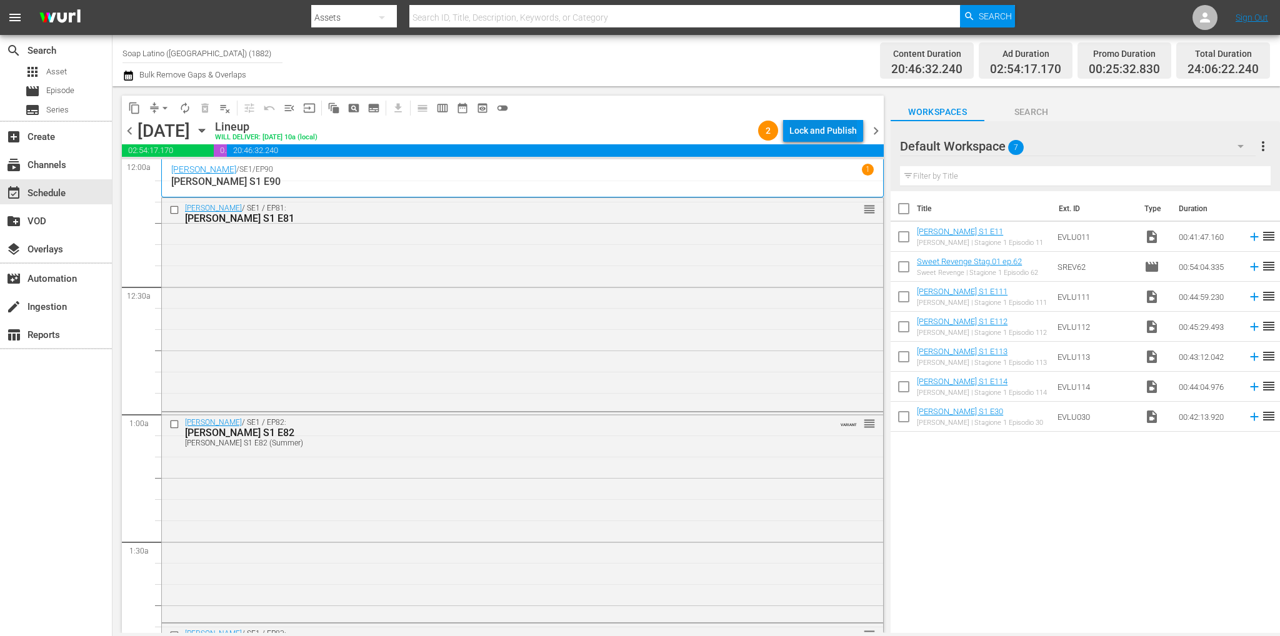
click at [823, 130] on div "Lock and Publish" at bounding box center [822, 130] width 67 height 22
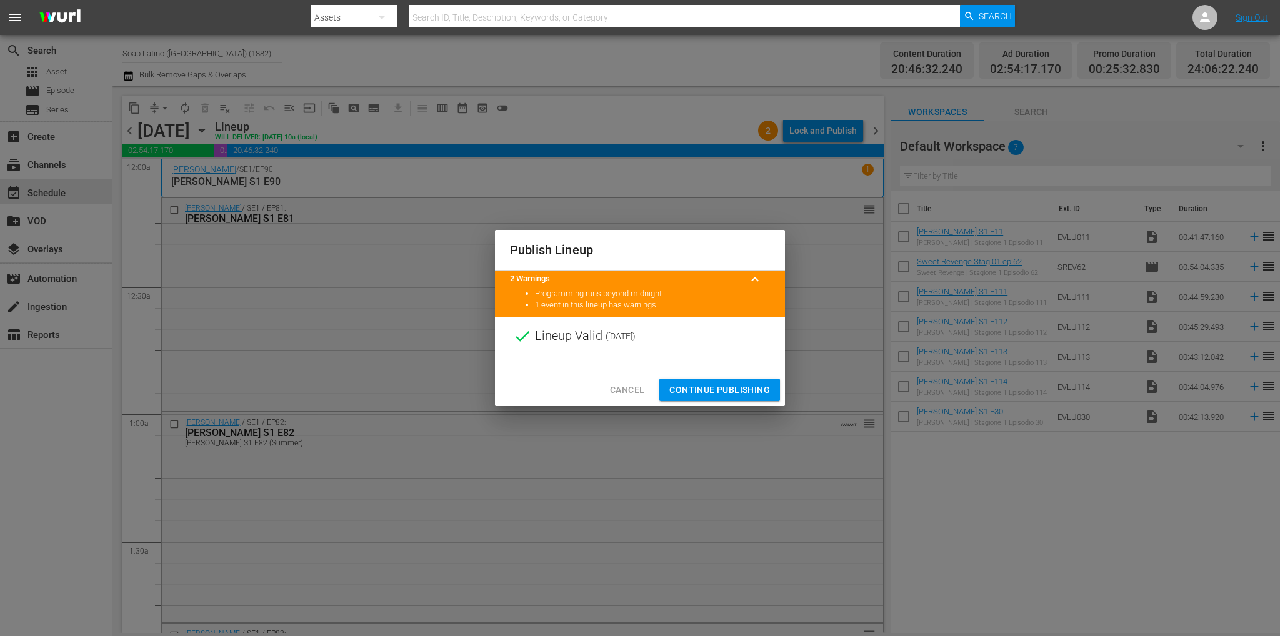
click at [728, 390] on span "Continue Publishing" at bounding box center [719, 390] width 101 height 16
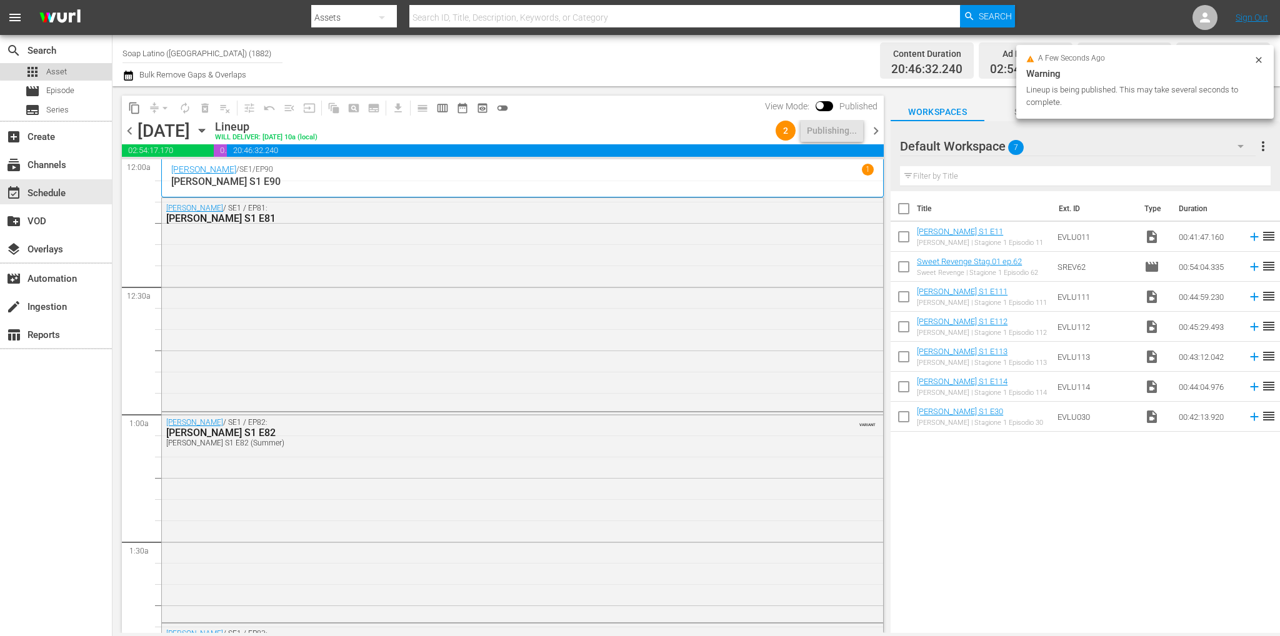
click at [62, 70] on span "Asset" at bounding box center [56, 72] width 21 height 12
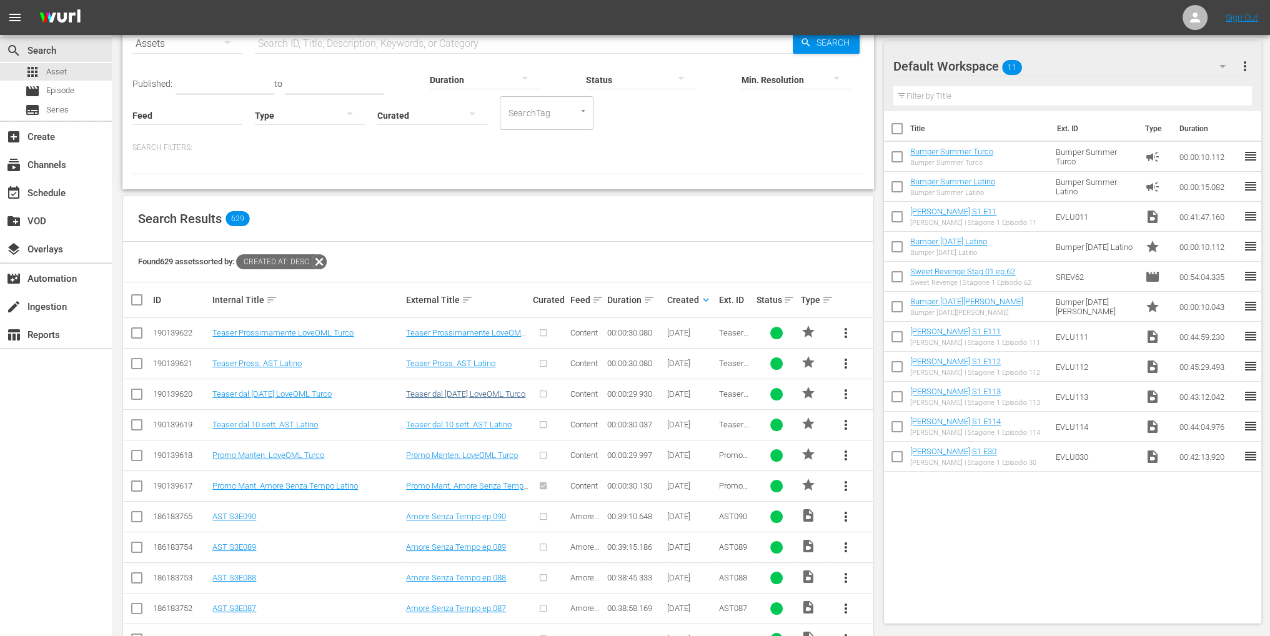
scroll to position [125, 0]
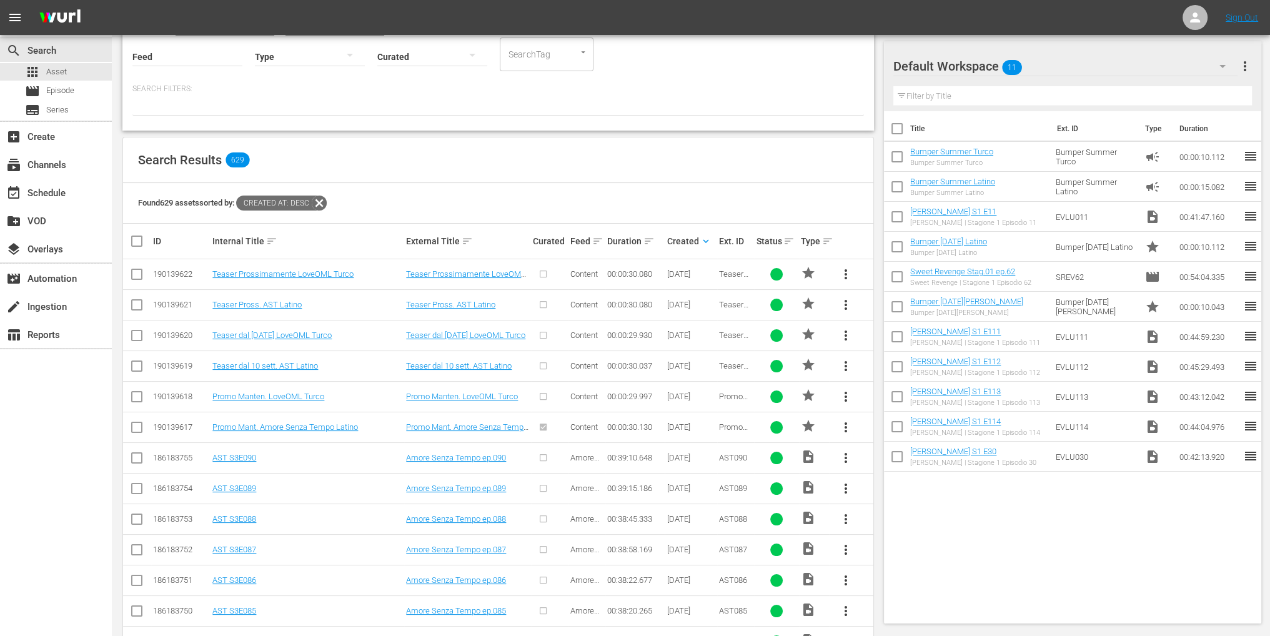
click at [135, 397] on input "checkbox" at bounding box center [136, 399] width 15 height 15
checkbox input "true"
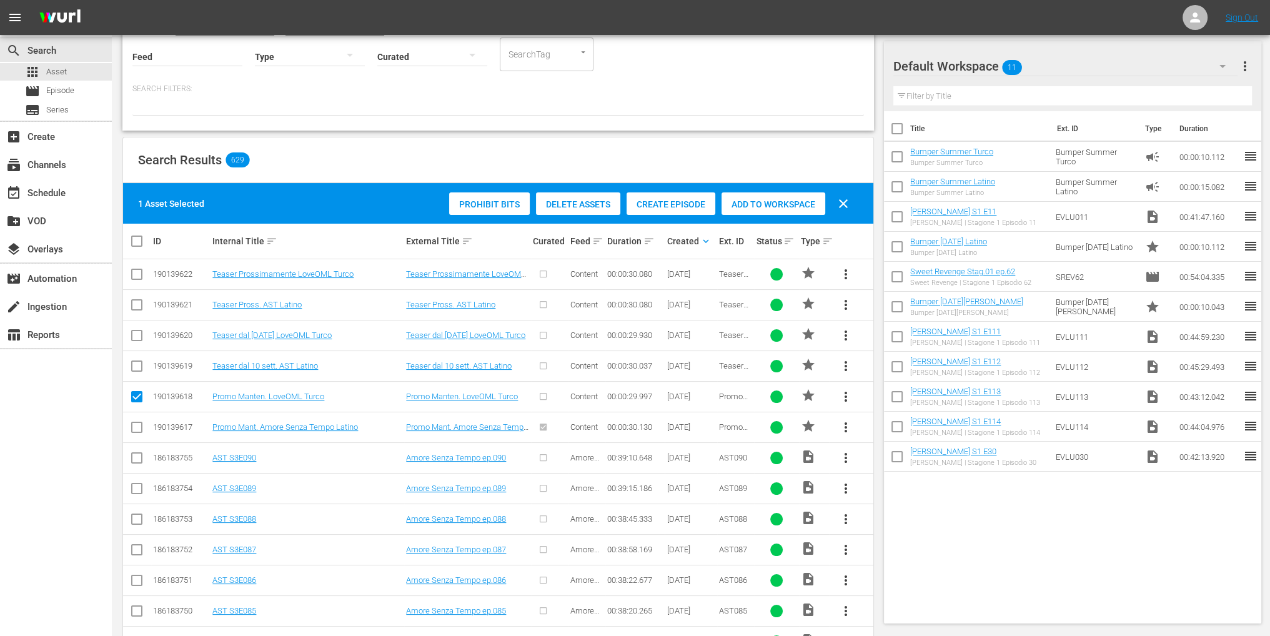
click at [758, 204] on span "Add to Workspace" at bounding box center [774, 204] width 104 height 10
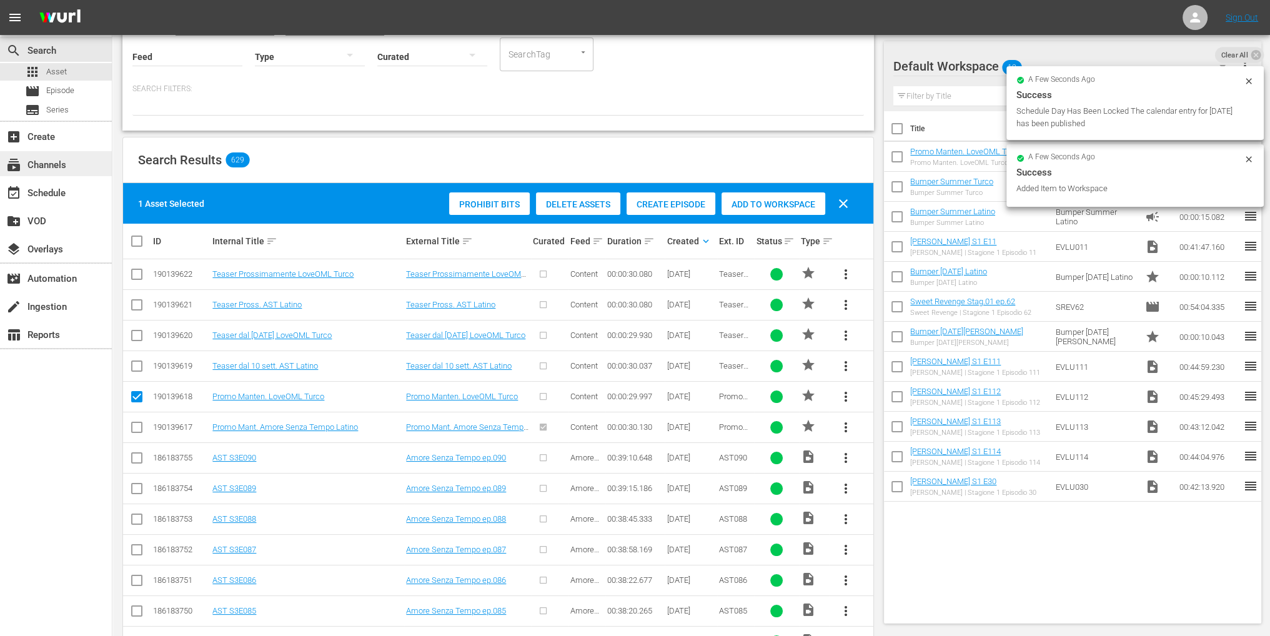
click at [54, 166] on div "subscriptions Channels" at bounding box center [35, 162] width 70 height 11
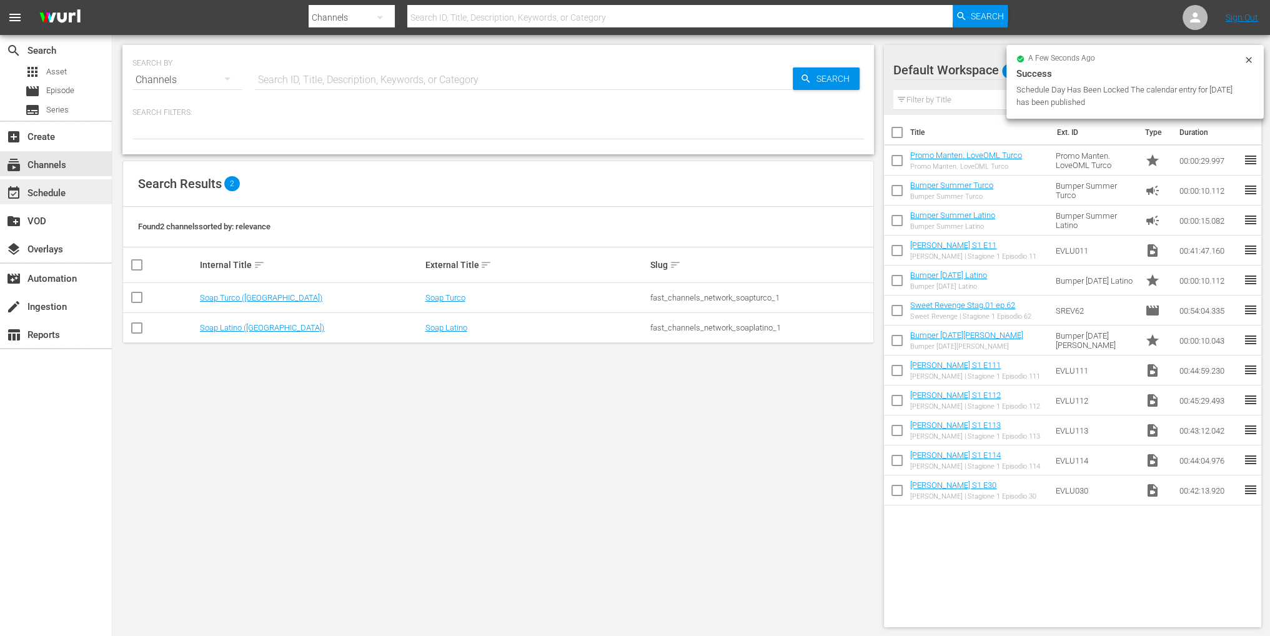
click at [76, 186] on div "event_available Schedule" at bounding box center [56, 191] width 112 height 25
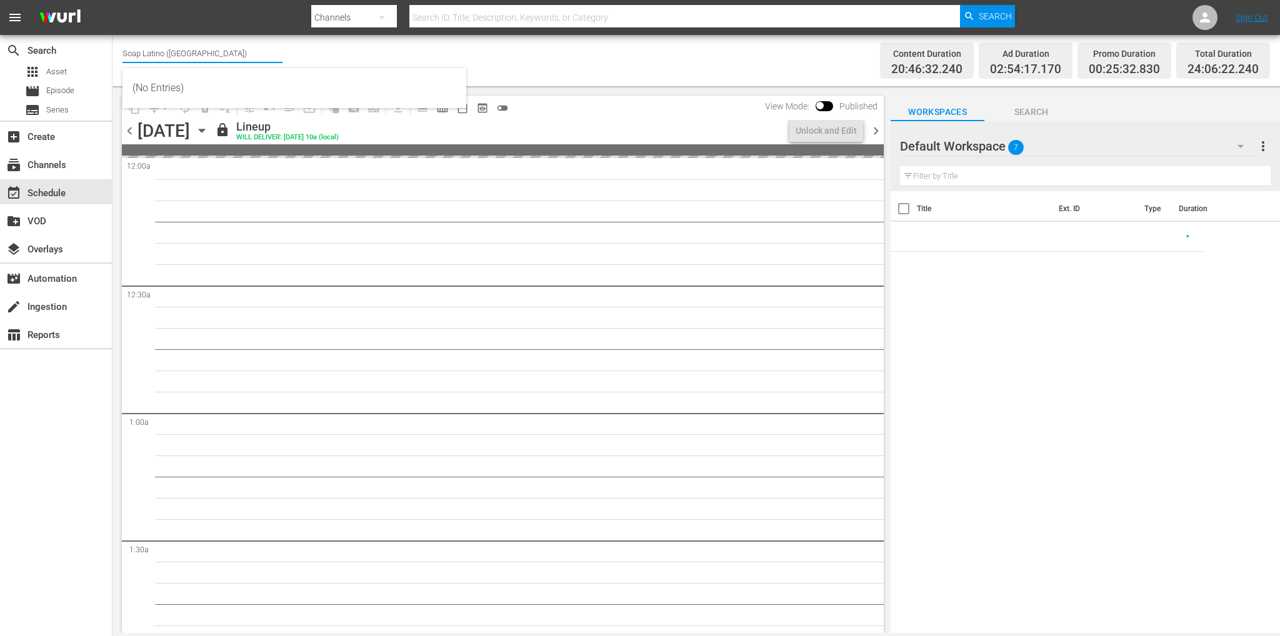
click at [197, 51] on input "Soap Latino (Italy)" at bounding box center [202, 53] width 160 height 30
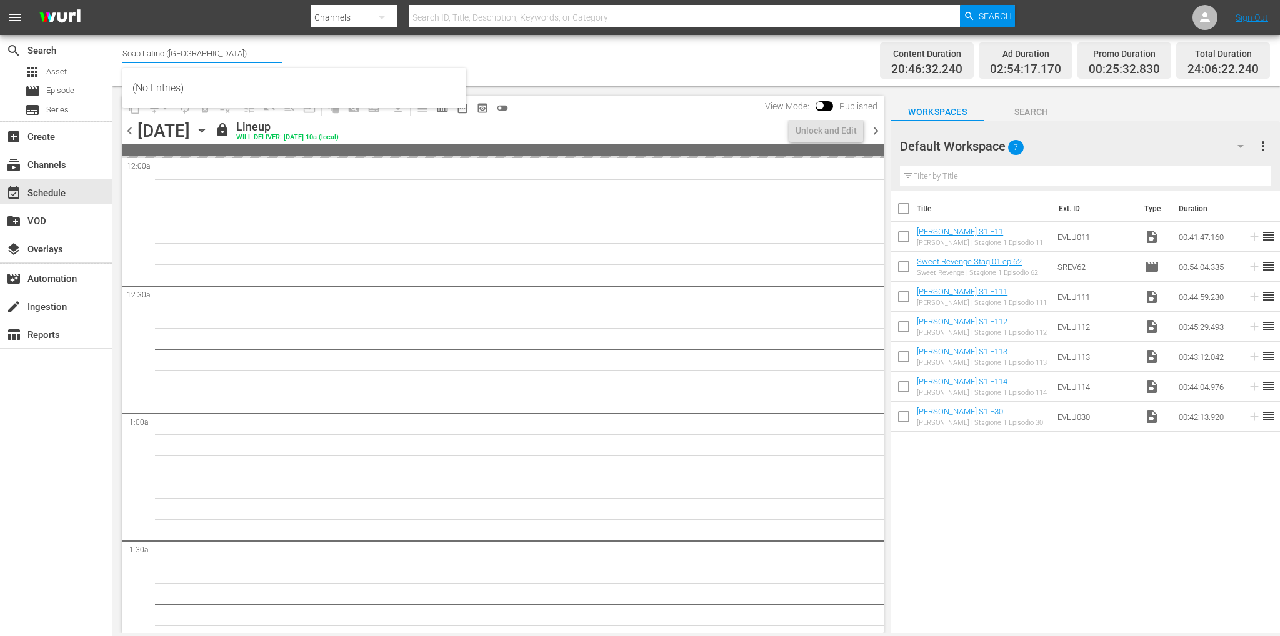
click at [197, 51] on input "Soap Latino (Italy)" at bounding box center [202, 53] width 160 height 30
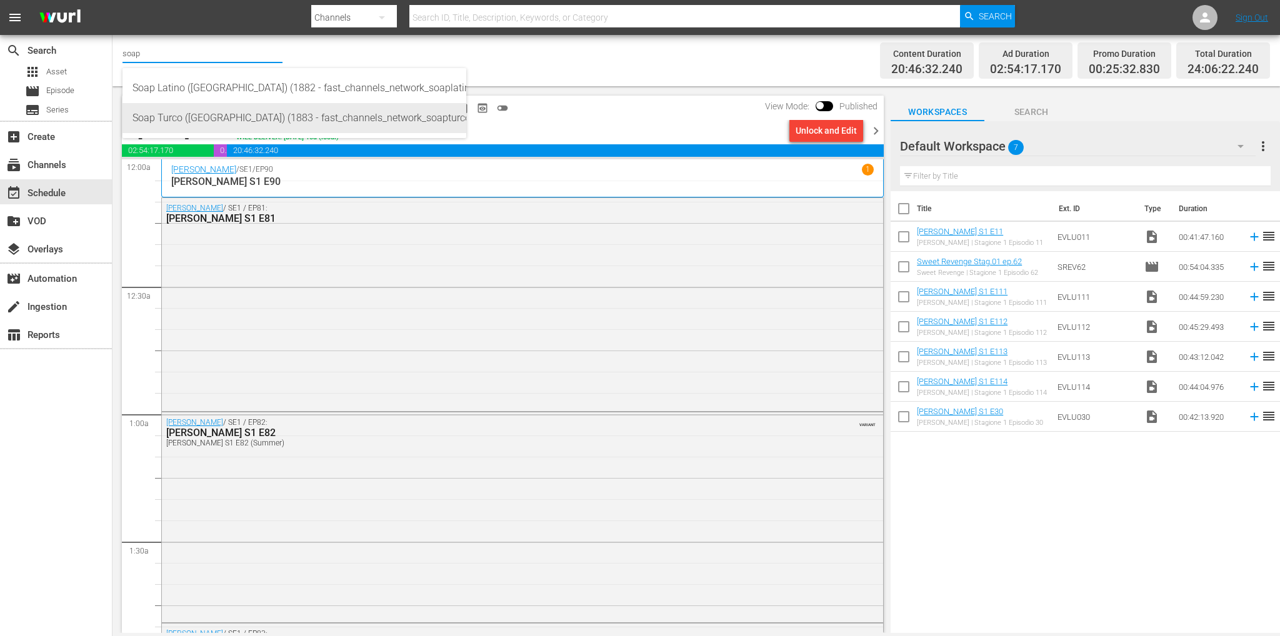
click at [211, 115] on div "Soap Turco (Italy) (1883 - fast_channels_network_soapturco_1)" at bounding box center [294, 118] width 324 height 30
type input "Soap Turco (Italy) (1883 - fast_channels_network_soapturco_1)"
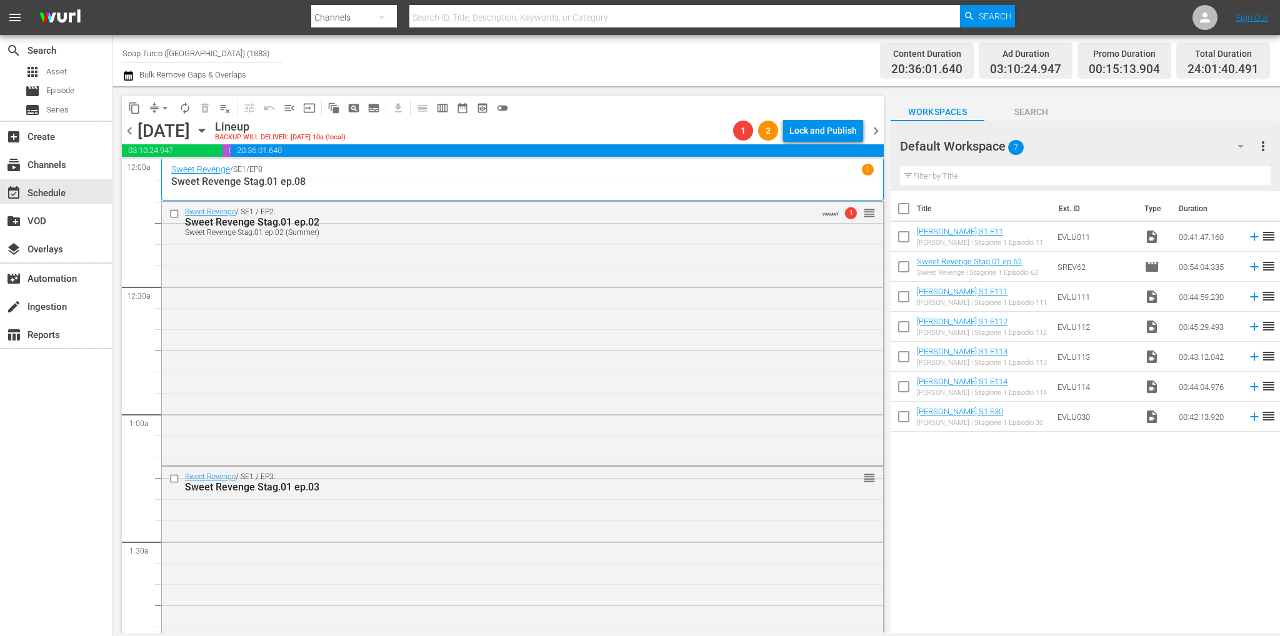
click at [135, 128] on span "chevron_left" at bounding box center [130, 131] width 16 height 16
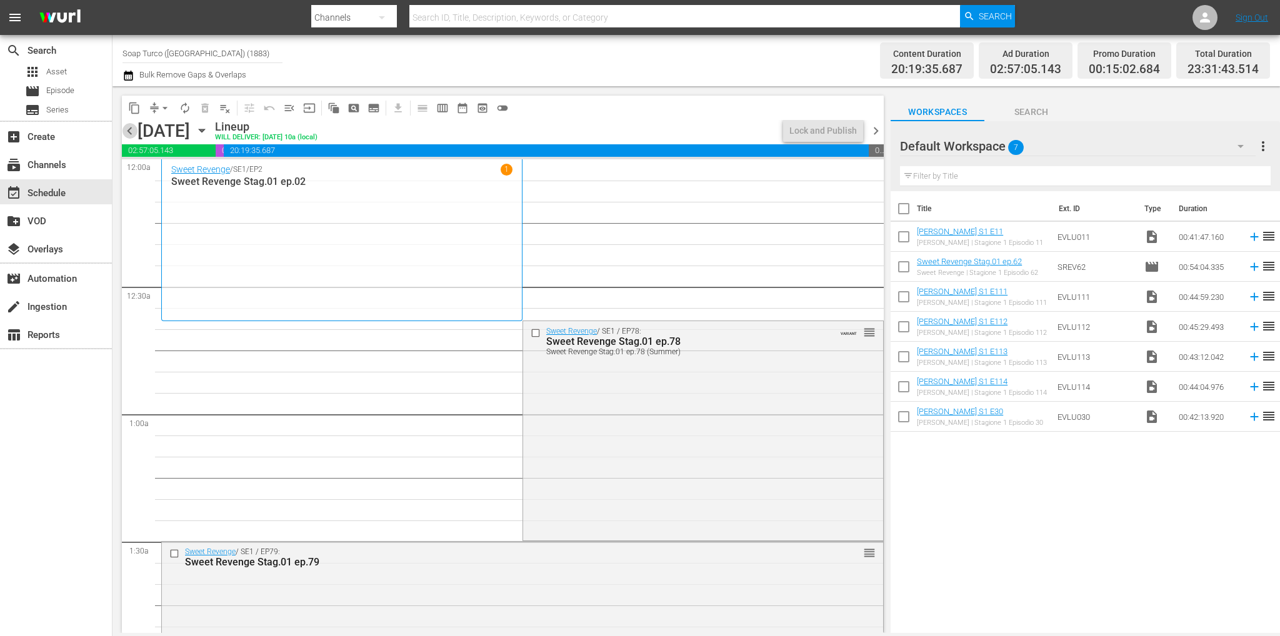
click at [130, 131] on span "chevron_left" at bounding box center [130, 131] width 16 height 16
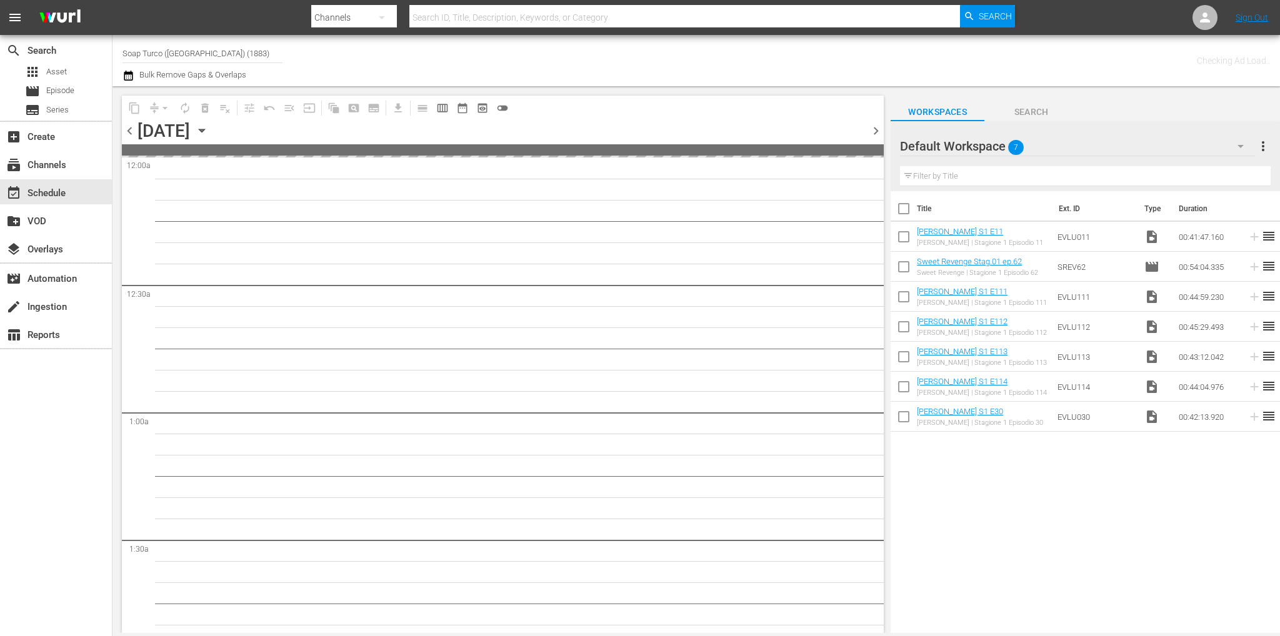
click at [130, 131] on span "chevron_left" at bounding box center [130, 131] width 16 height 16
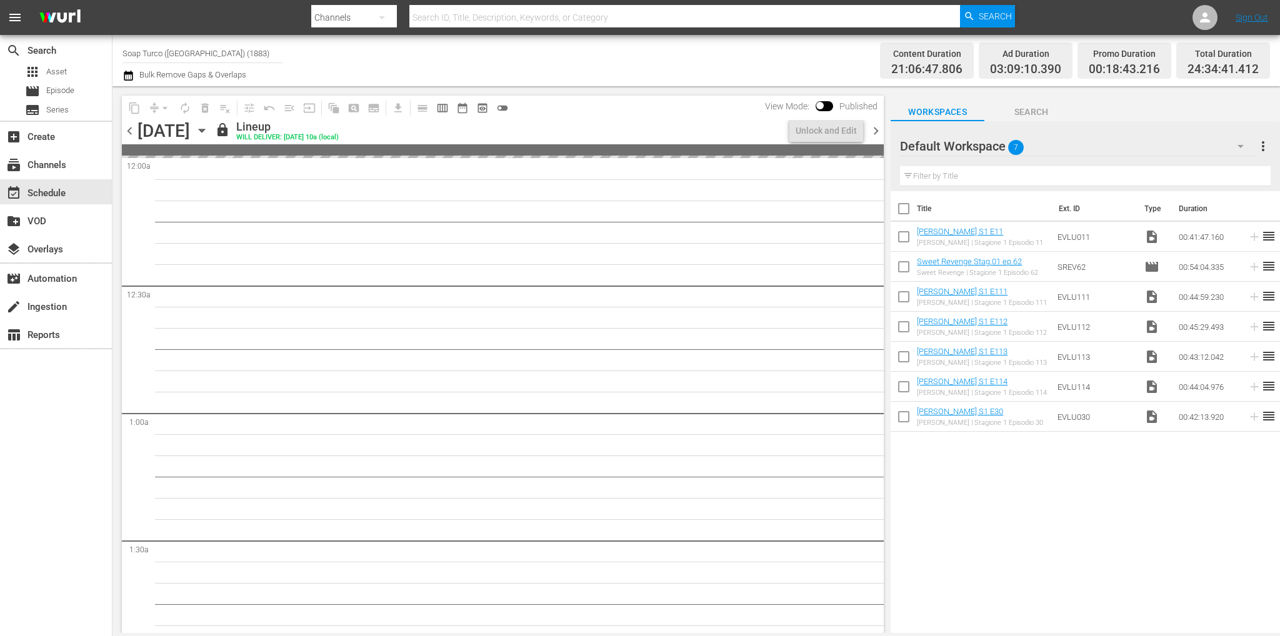
click at [130, 131] on span "chevron_left" at bounding box center [130, 131] width 16 height 16
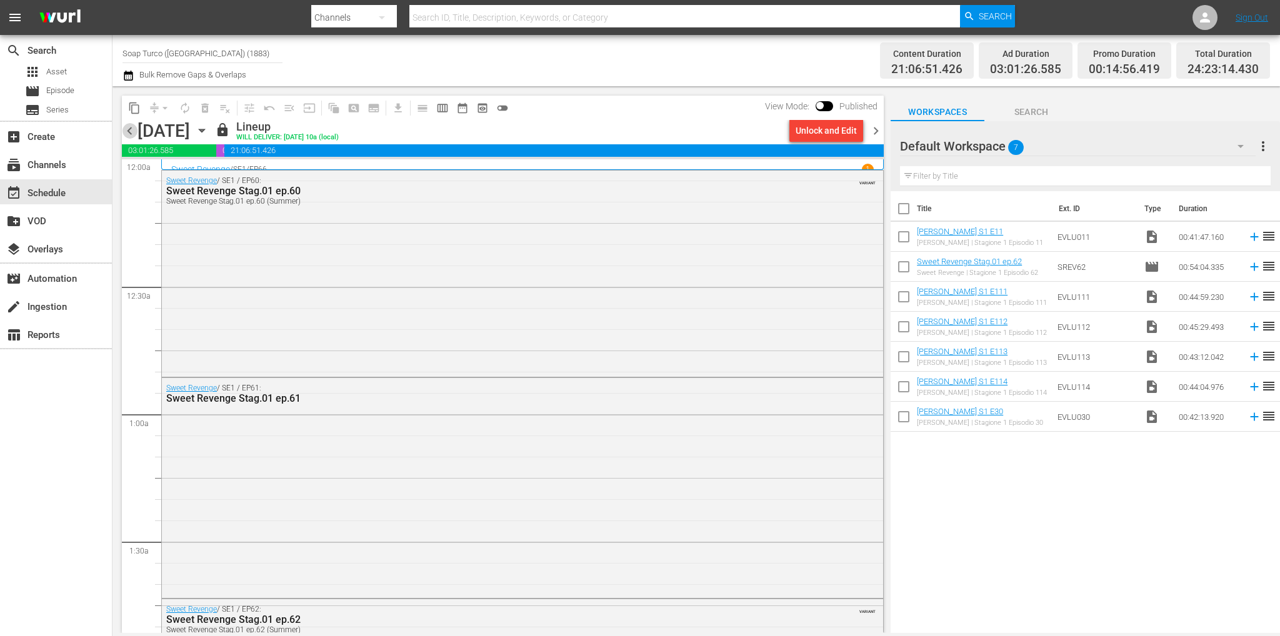
click at [131, 134] on span "chevron_left" at bounding box center [130, 131] width 16 height 16
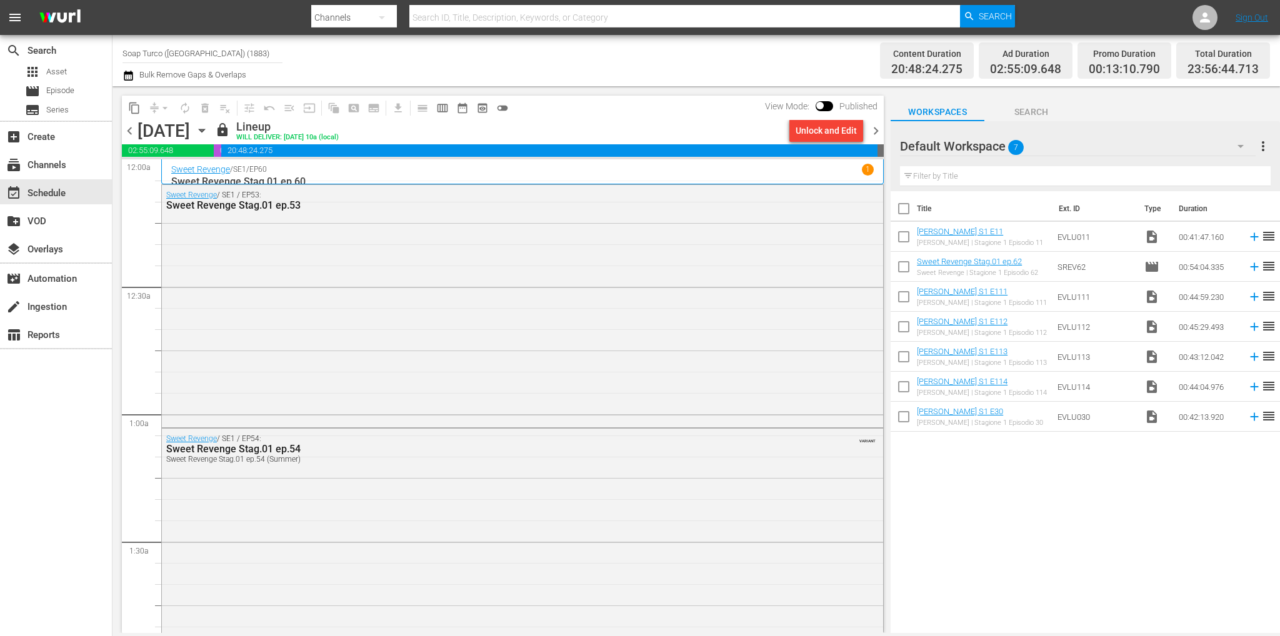
click at [812, 130] on div "Unlock and Edit" at bounding box center [825, 130] width 61 height 22
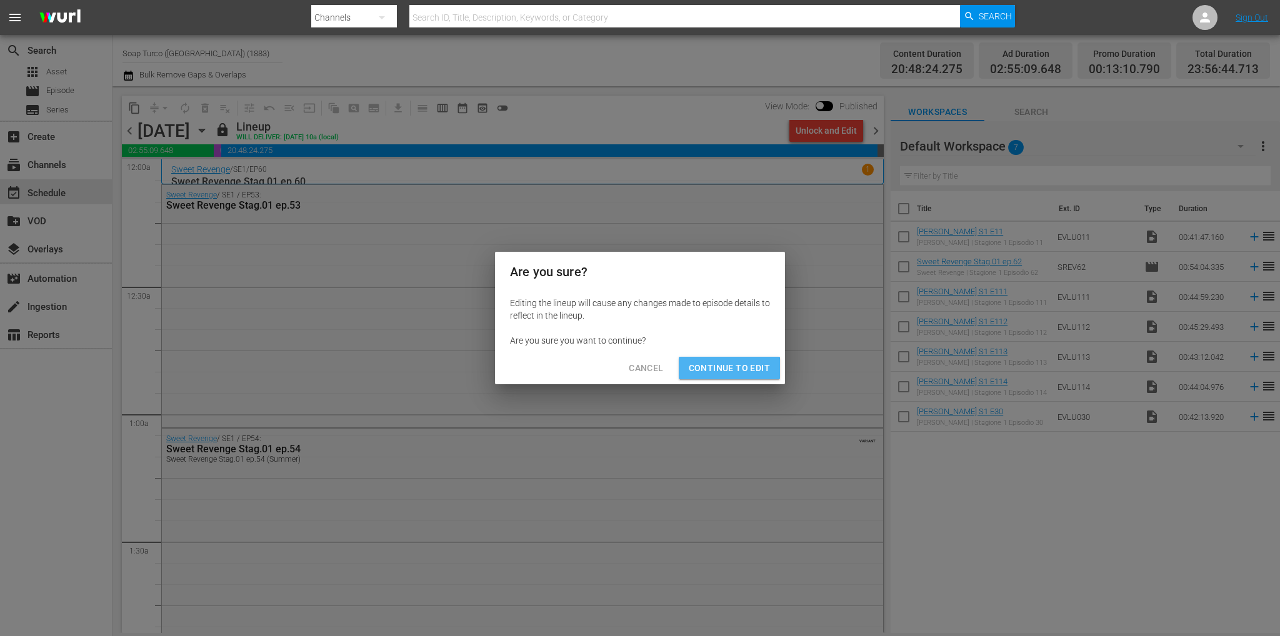
click at [715, 369] on span "Continue to Edit" at bounding box center [729, 369] width 81 height 16
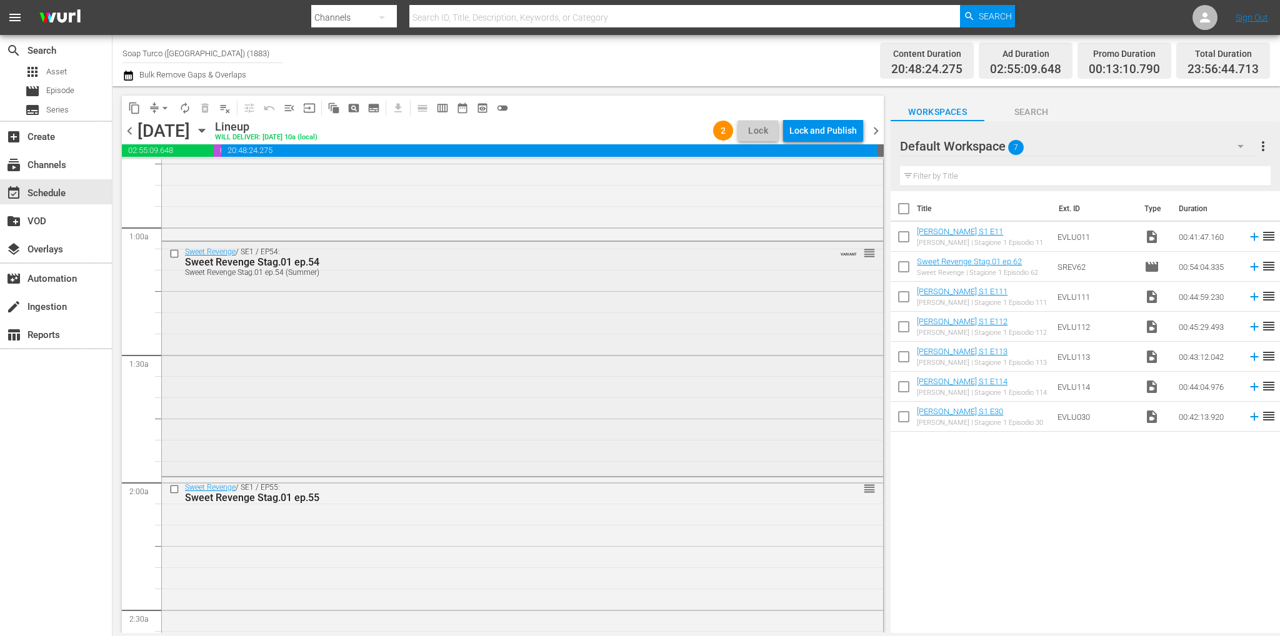
scroll to position [187, 0]
click at [430, 454] on div "Sweet Revenge / SE1 / EP54: Sweet Revenge Stag.01 ep.54 Sweet Revenge Stag.01 e…" at bounding box center [522, 357] width 721 height 232
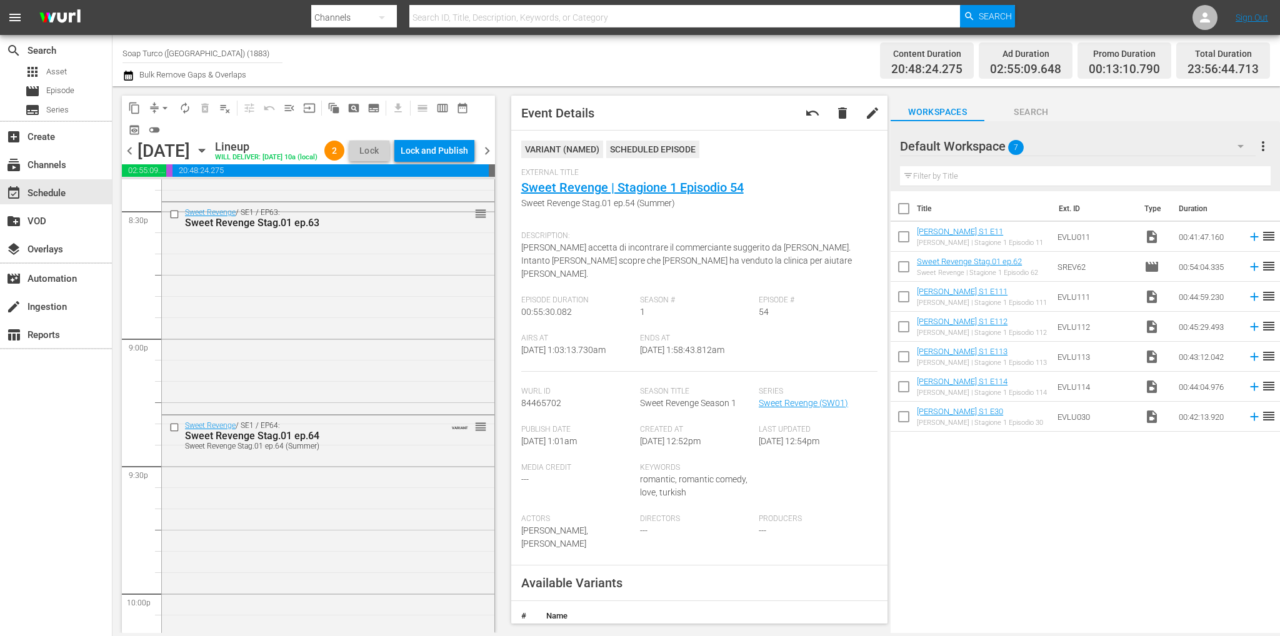
scroll to position [5696, 0]
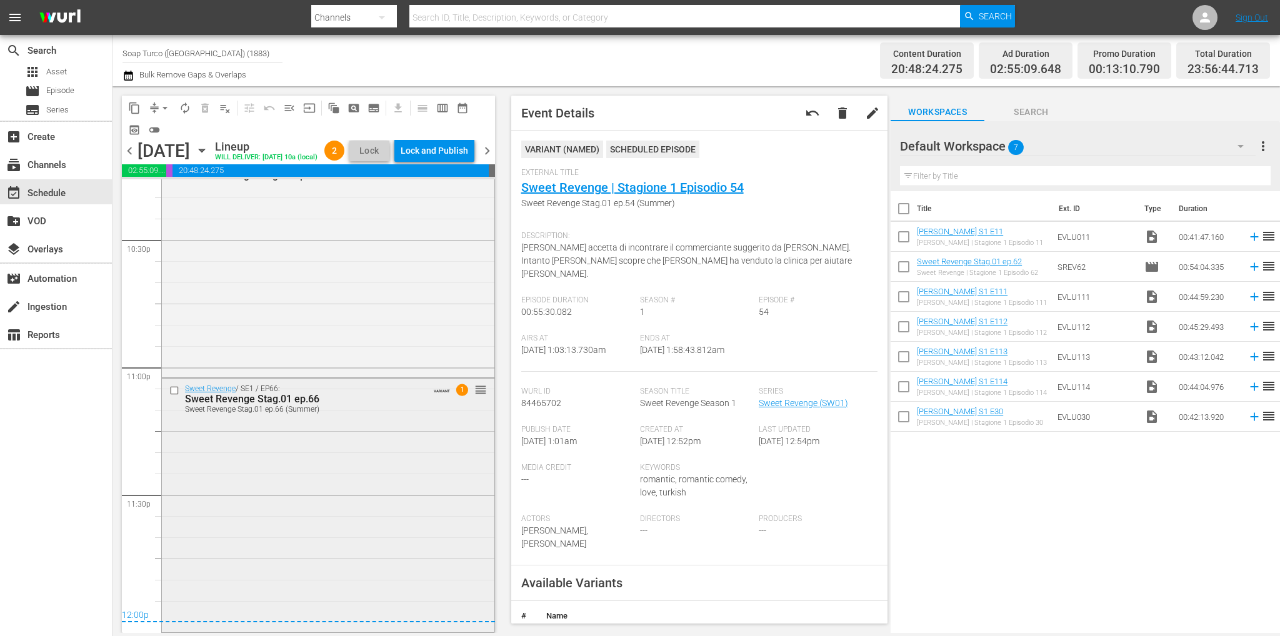
click at [383, 520] on div "Sweet Revenge / SE1 / EP66: Sweet Revenge Stag.01 ep.66 Sweet Revenge Stag.01 e…" at bounding box center [328, 505] width 332 height 252
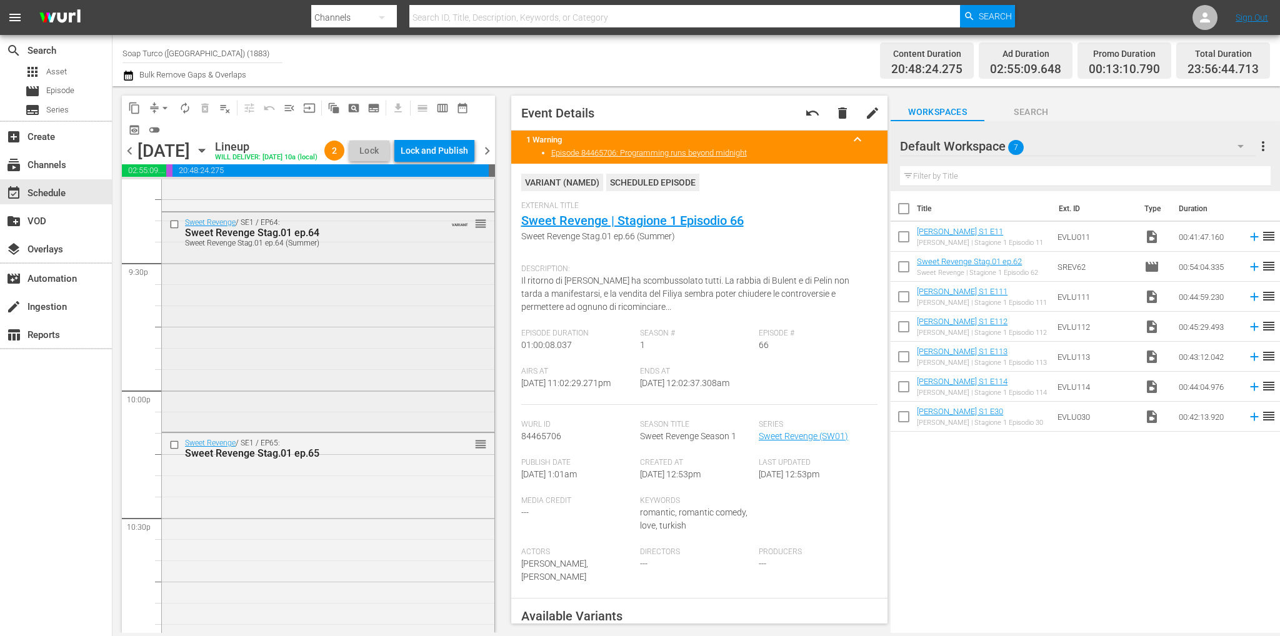
scroll to position [5321, 0]
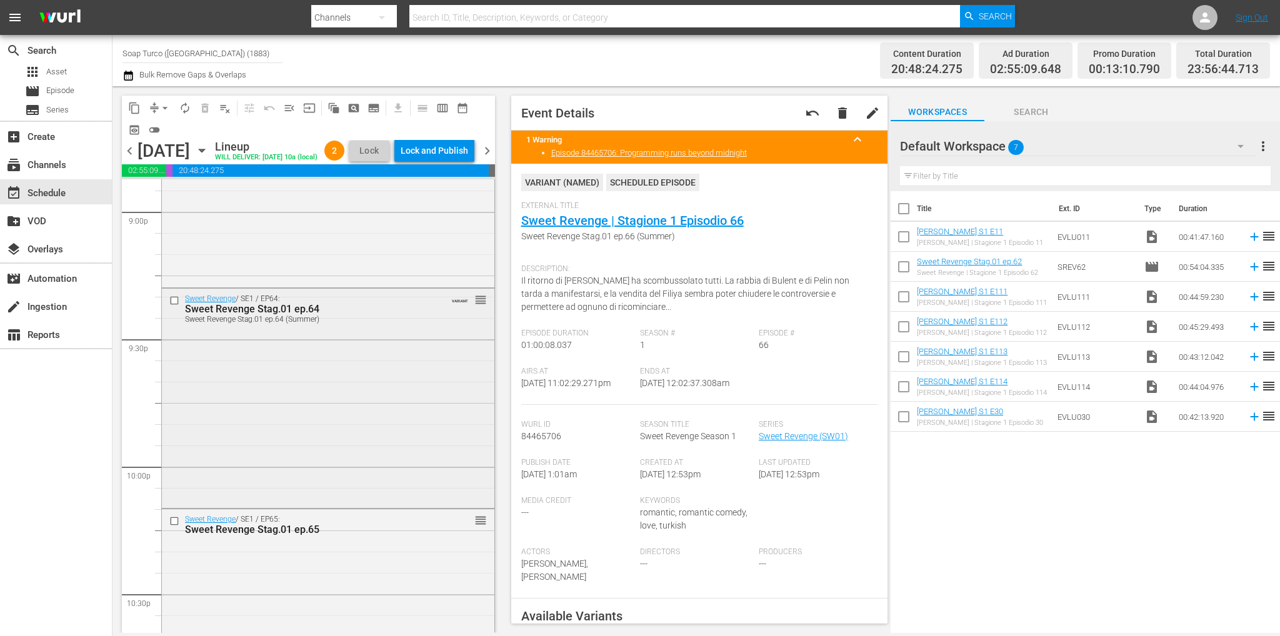
click at [341, 324] on div "Sweet Revenge Stag.01 ep.64 (Summer)" at bounding box center [308, 319] width 246 height 9
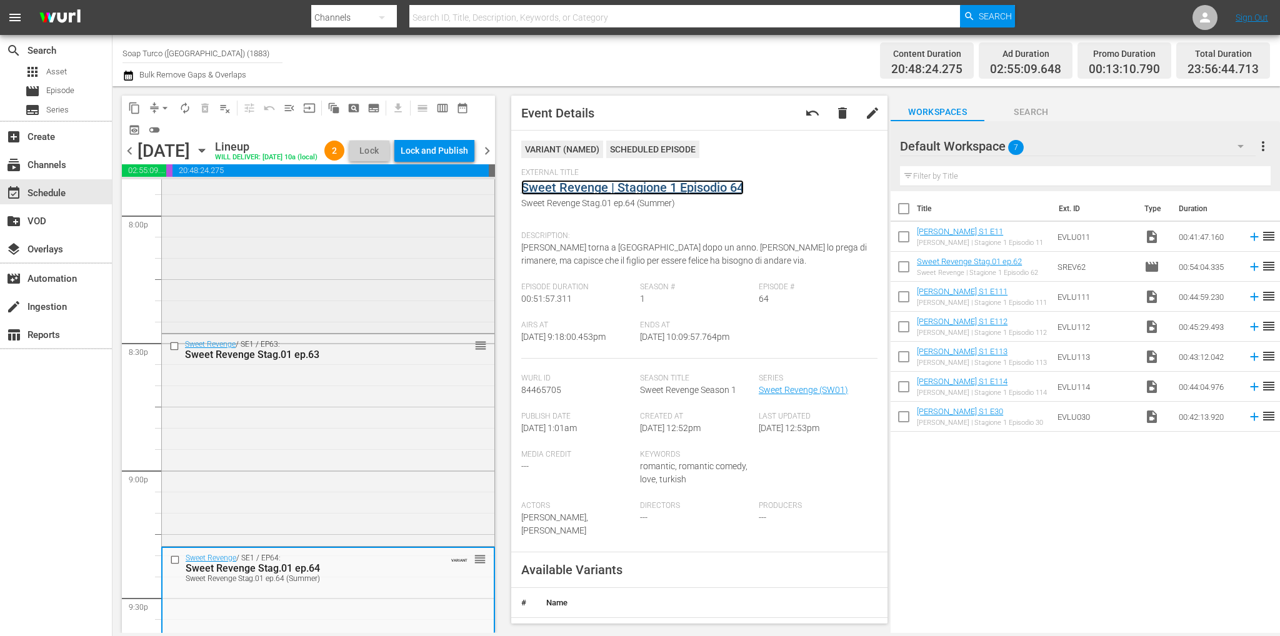
scroll to position [5008, 0]
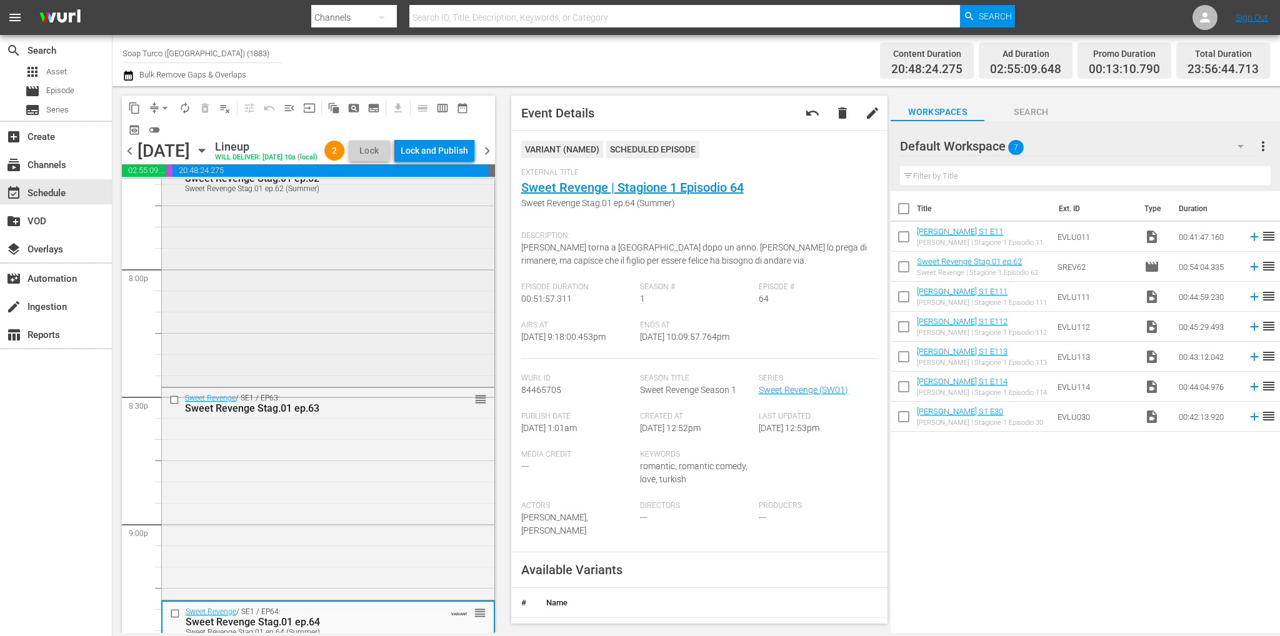
click at [326, 333] on div "Sweet Revenge / SE1 / EP62: Sweet Revenge Stag.01 ep.62 Sweet Revenge Stag.01 e…" at bounding box center [328, 271] width 332 height 226
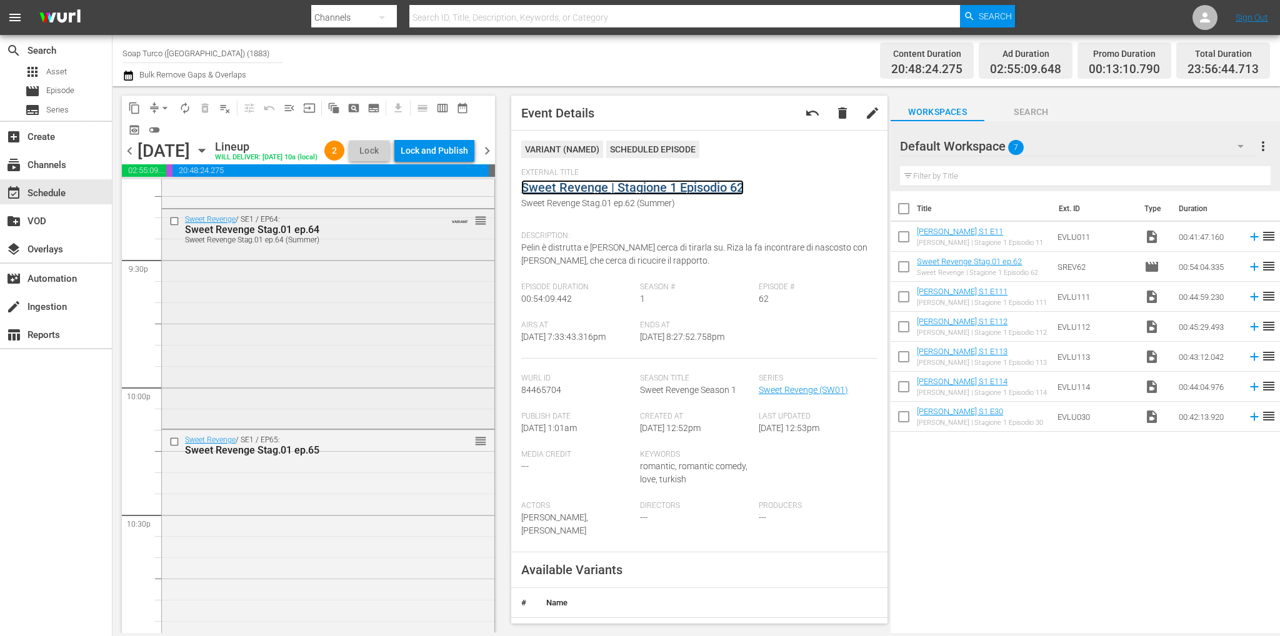
scroll to position [5571, 0]
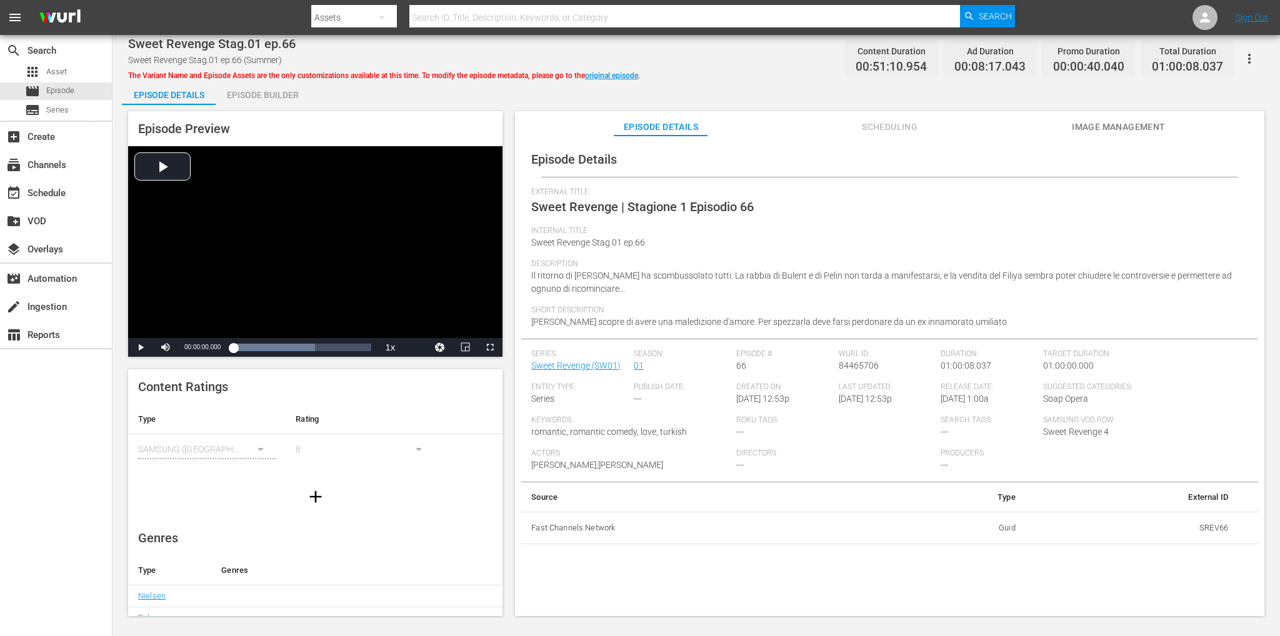
click at [264, 96] on div "Episode Builder" at bounding box center [263, 95] width 94 height 30
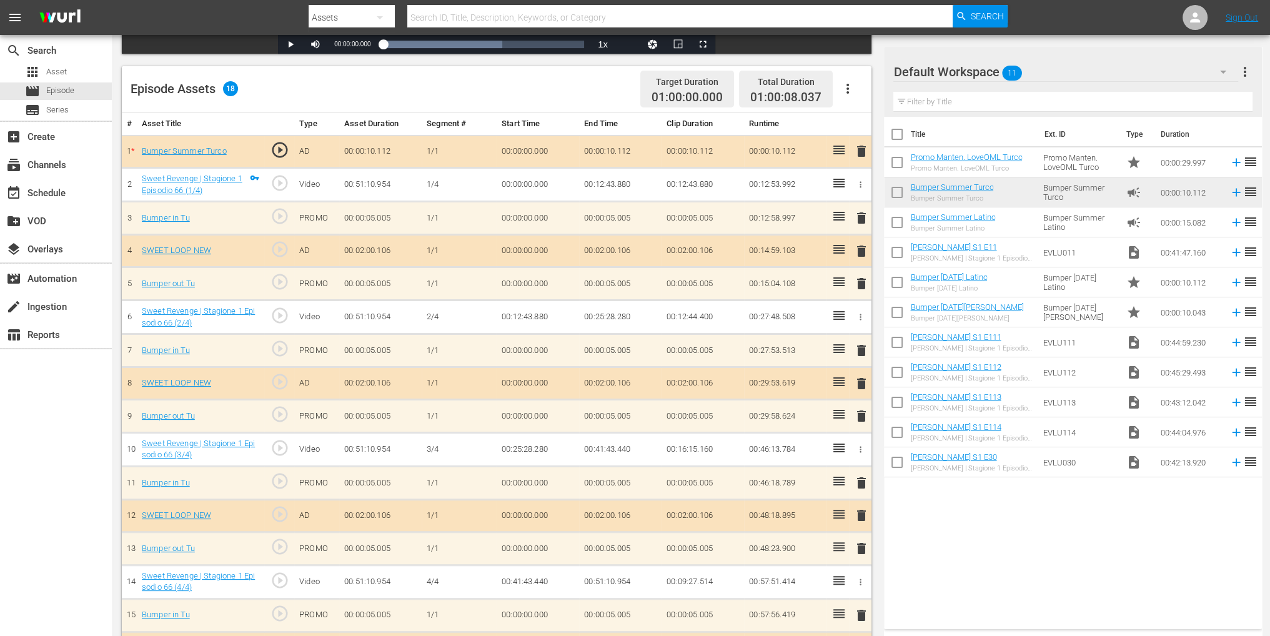
scroll to position [390, 0]
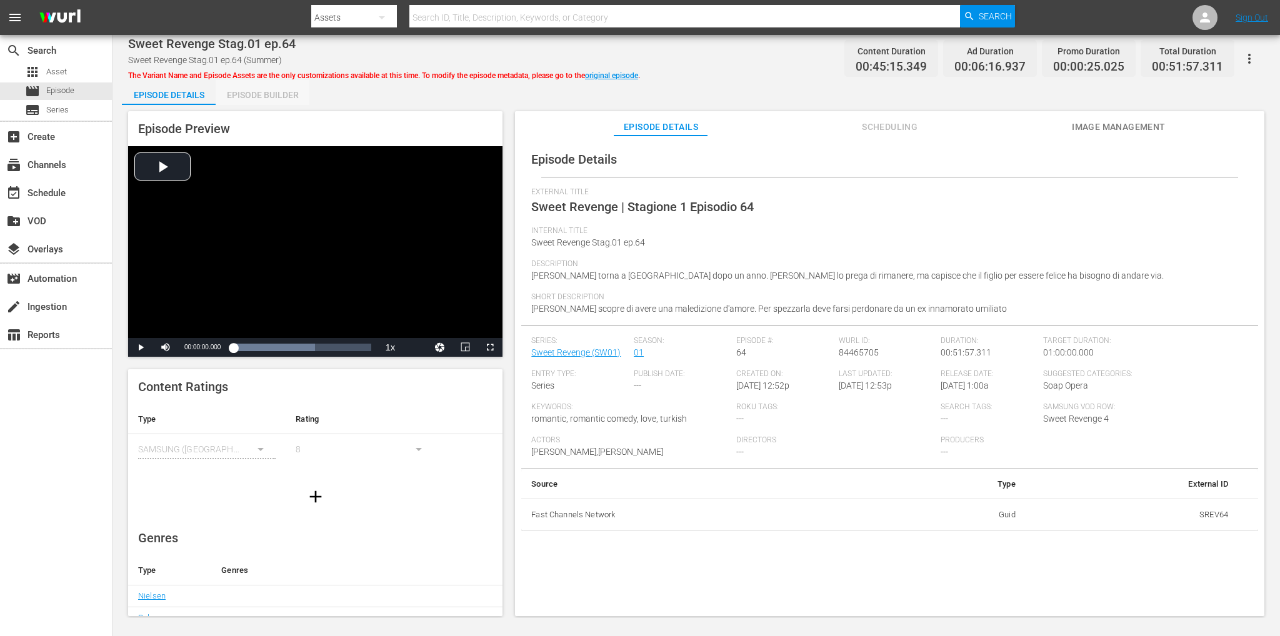
click at [257, 92] on div "Episode Builder" at bounding box center [263, 95] width 94 height 30
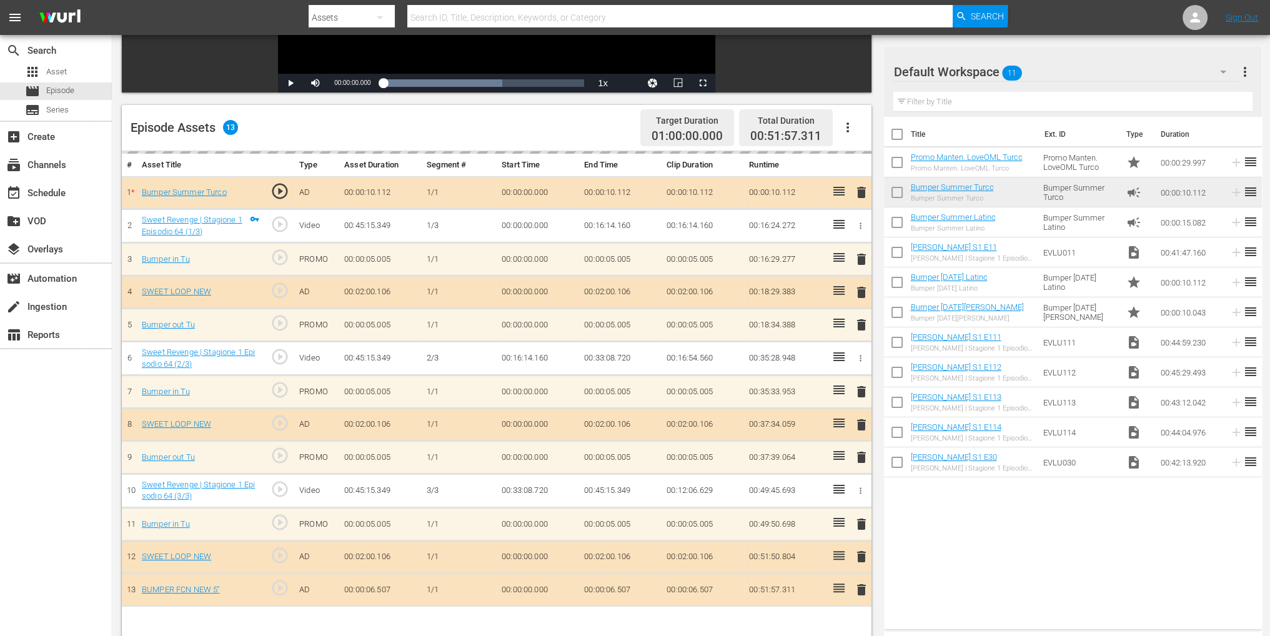
scroll to position [325, 0]
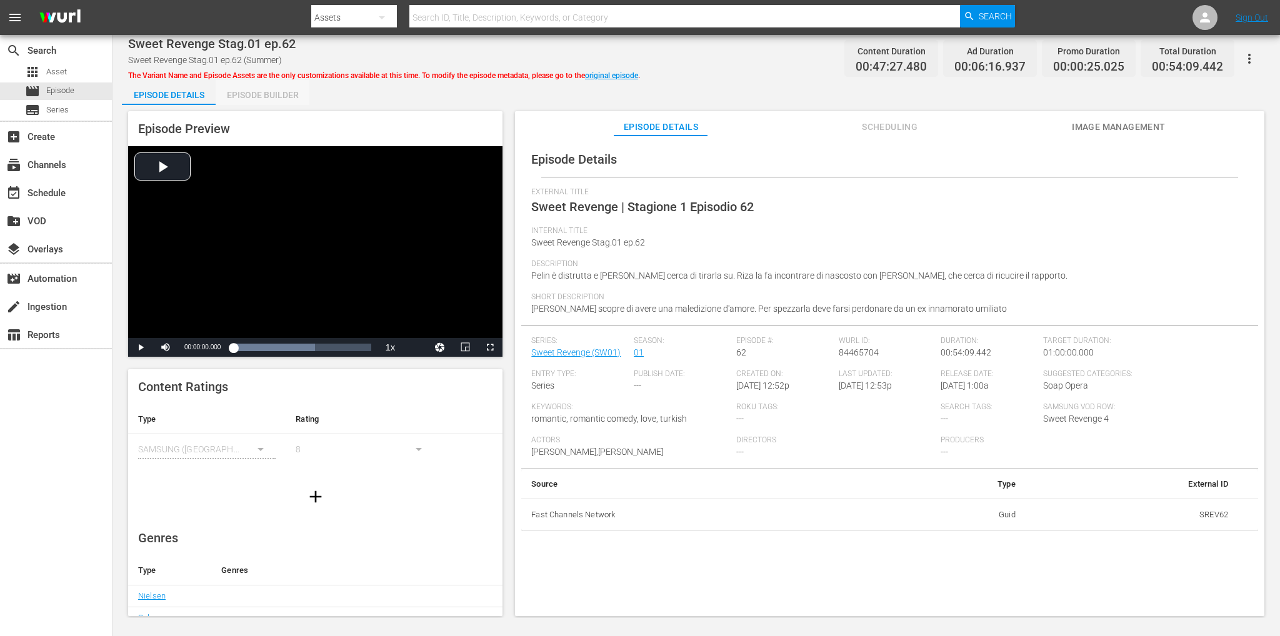
click at [269, 93] on div "Episode Builder" at bounding box center [263, 95] width 94 height 30
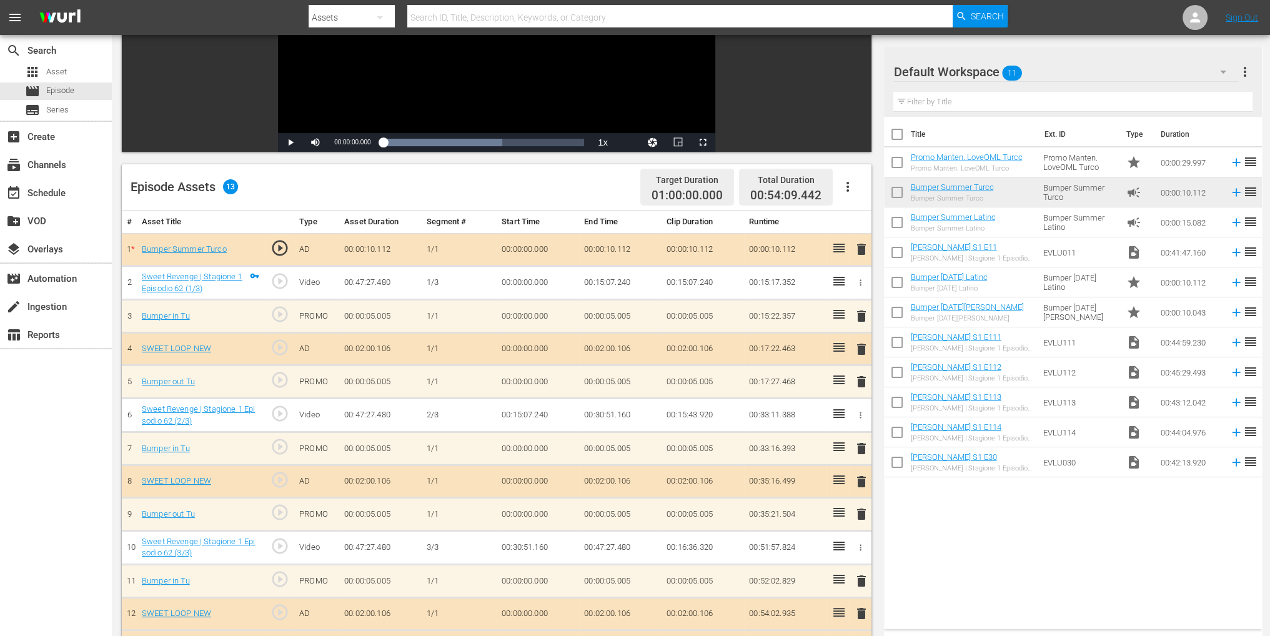
scroll to position [325, 0]
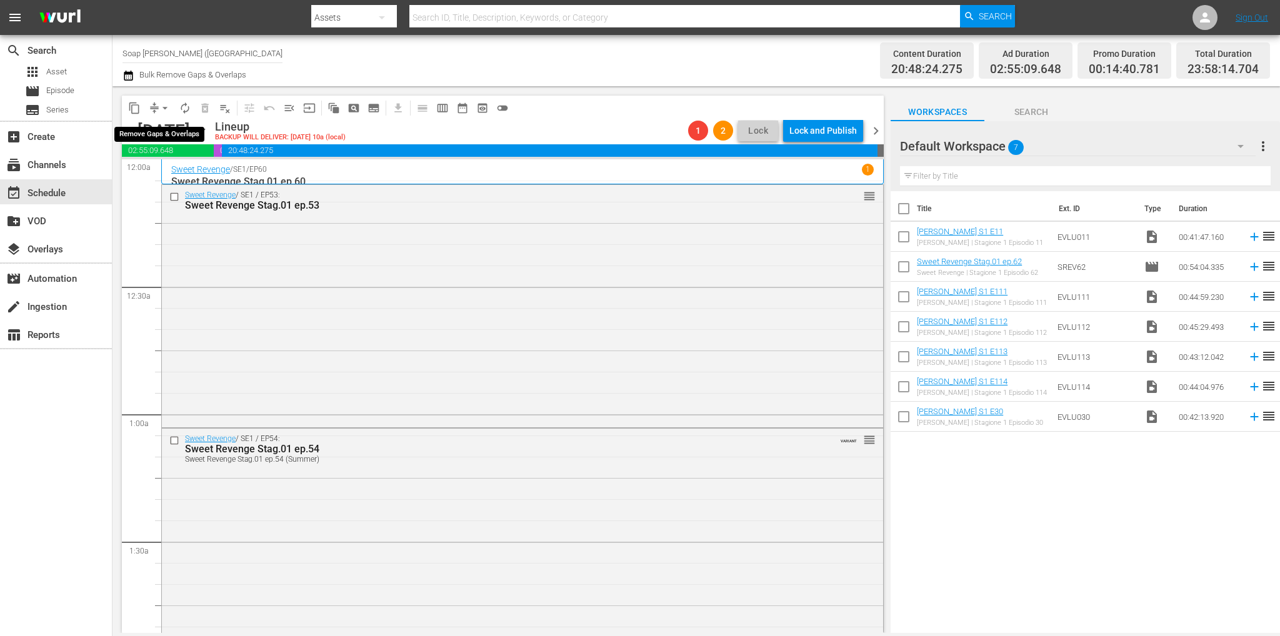
click at [165, 107] on span "arrow_drop_down" at bounding box center [165, 108] width 12 height 12
click at [170, 169] on li "Align to End of Previous Day" at bounding box center [165, 174] width 131 height 21
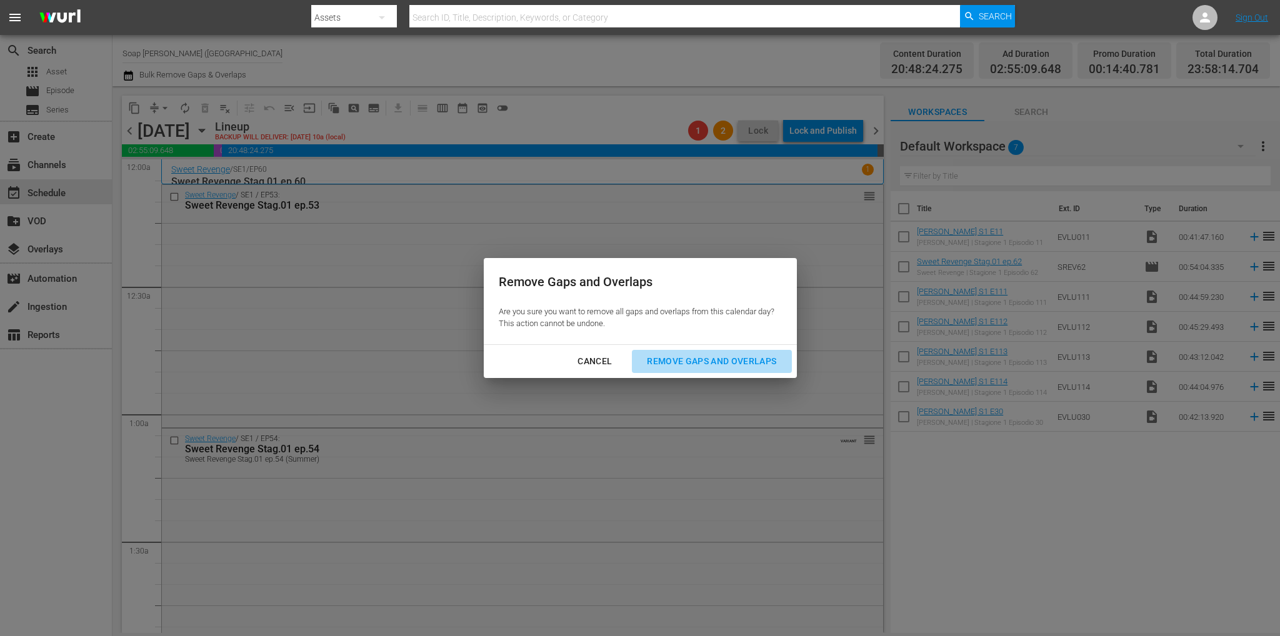
click at [691, 351] on button "Remove Gaps and Overlaps" at bounding box center [711, 361] width 159 height 23
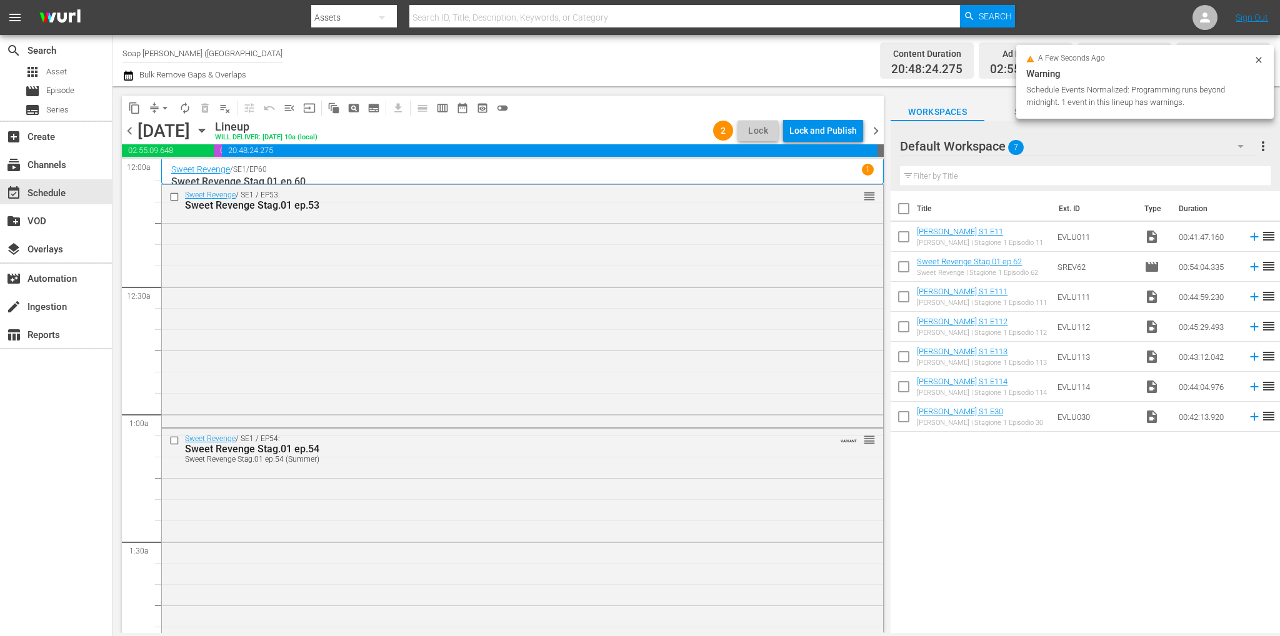
click at [815, 131] on div "Lock and Publish" at bounding box center [822, 130] width 67 height 22
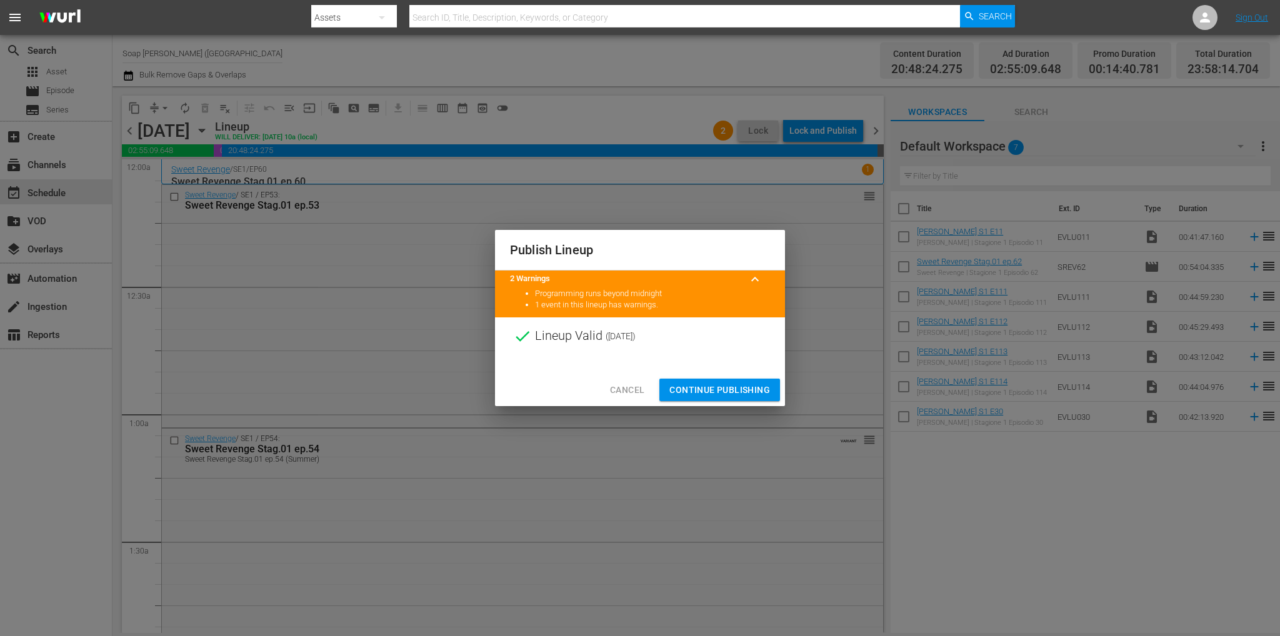
click at [717, 394] on span "Continue Publishing" at bounding box center [719, 390] width 101 height 16
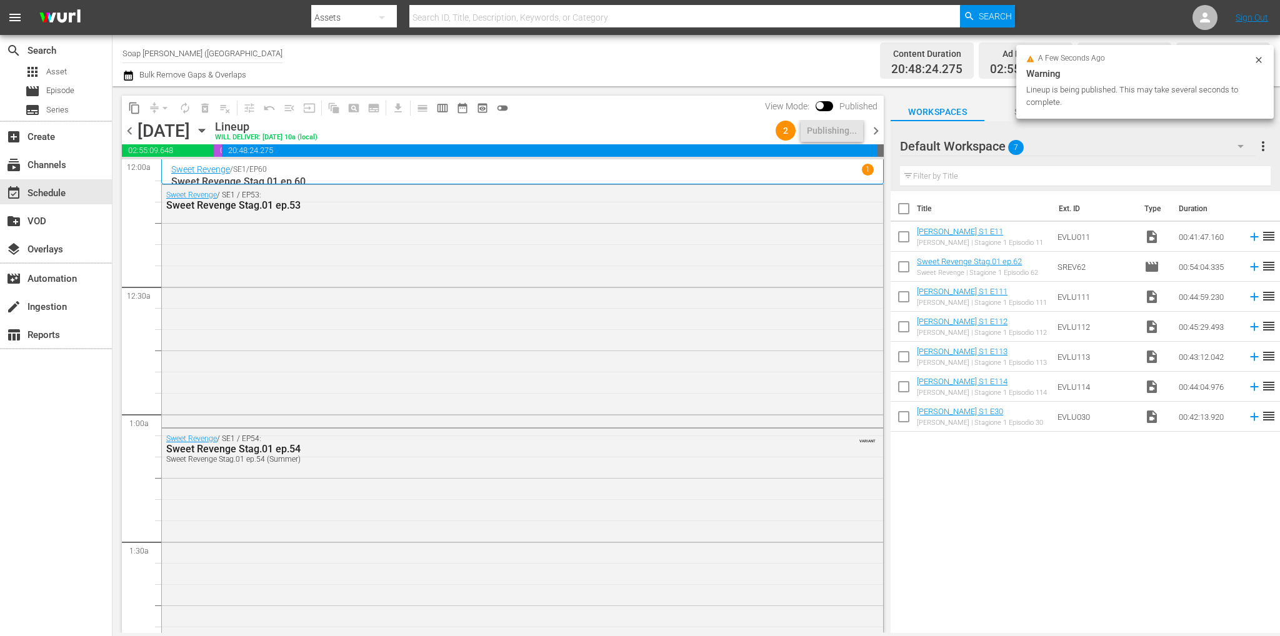
click at [870, 137] on span "chevron_right" at bounding box center [876, 131] width 16 height 16
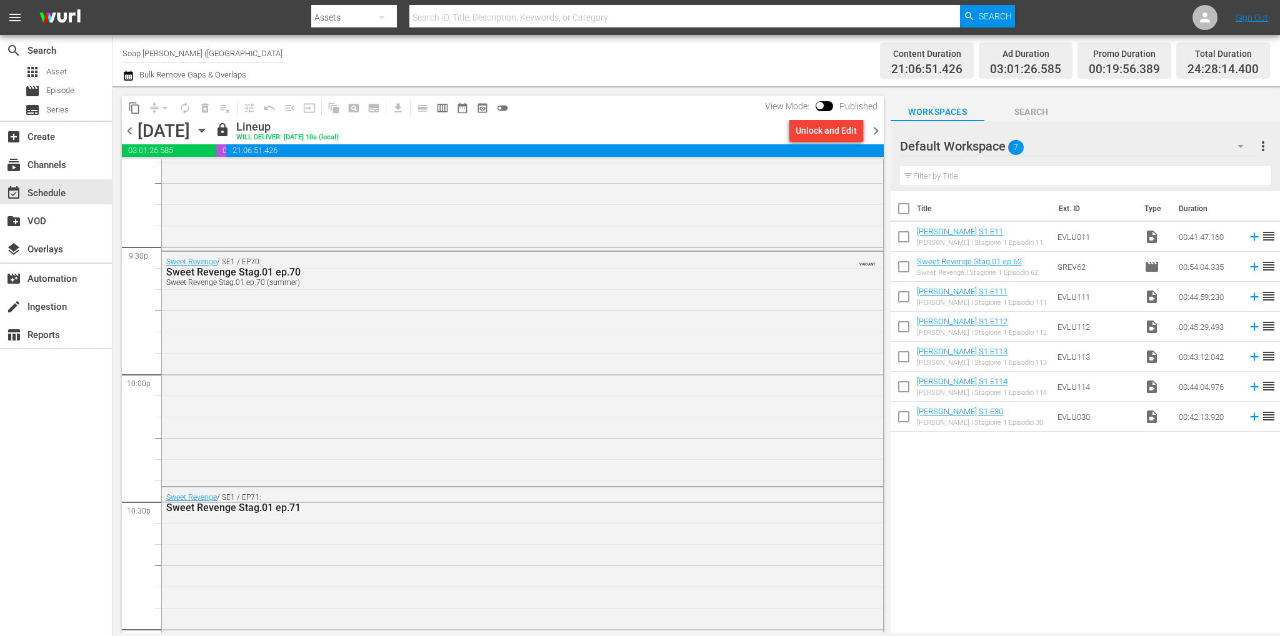
scroll to position [5754, 0]
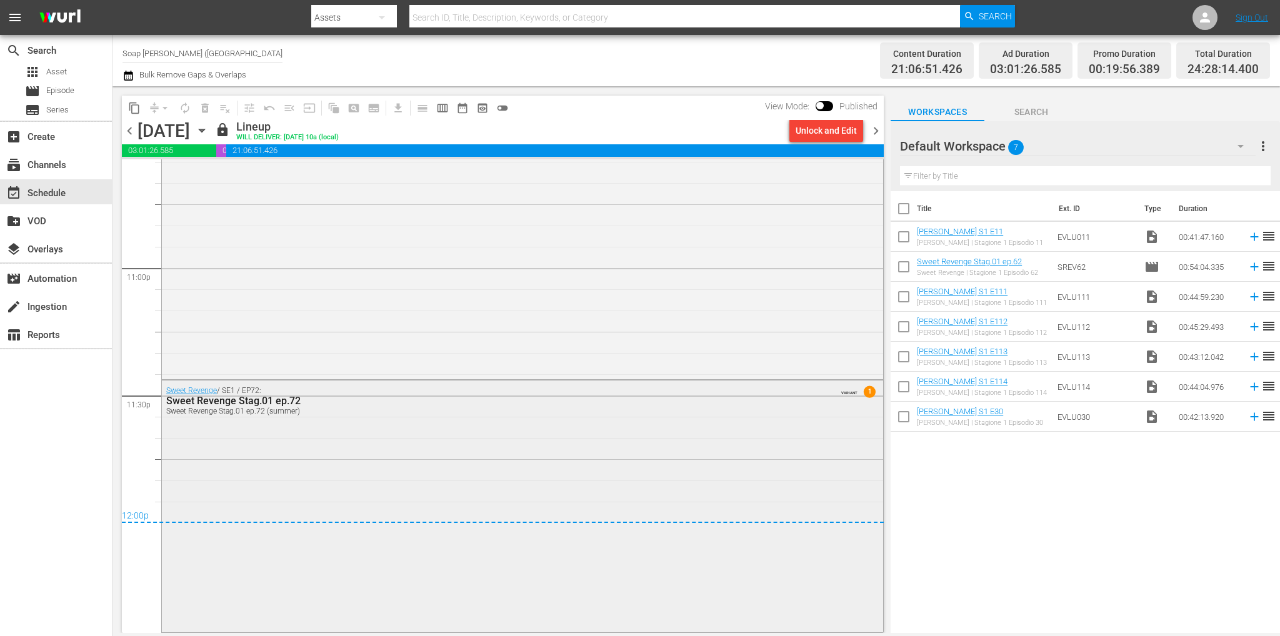
click at [445, 481] on div "Sweet Revenge / SE1 / EP72: Sweet Revenge Stag.01 ep.72 Sweet Revenge Stag.01 e…" at bounding box center [522, 505] width 721 height 249
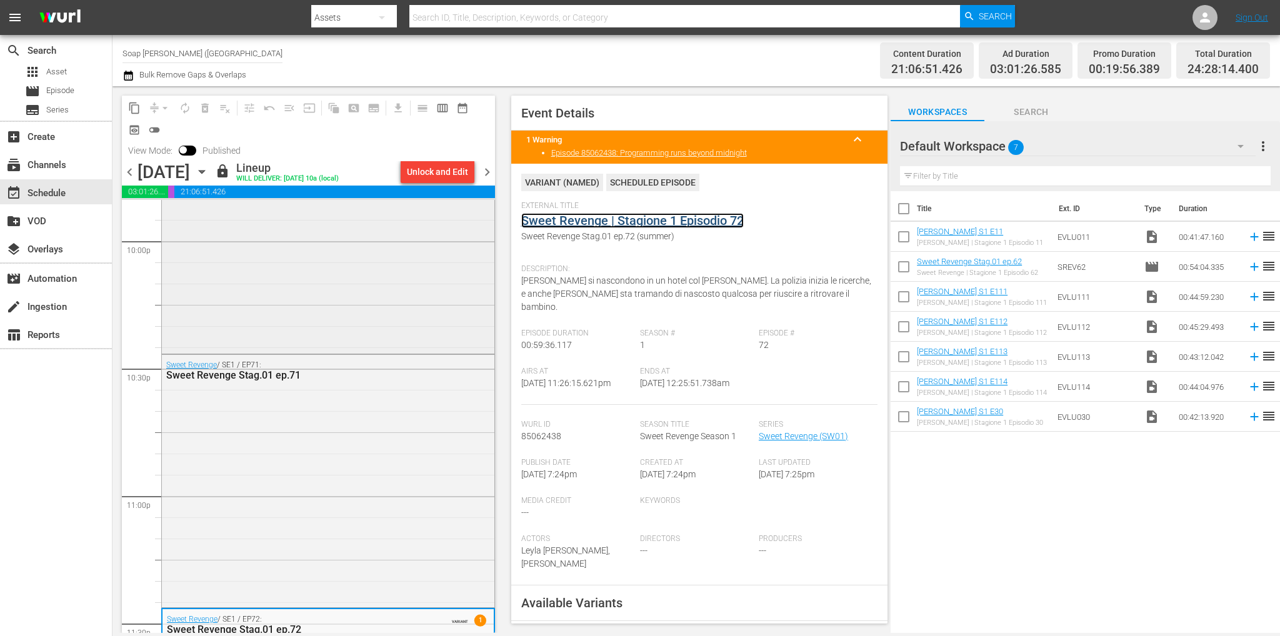
scroll to position [5505, 0]
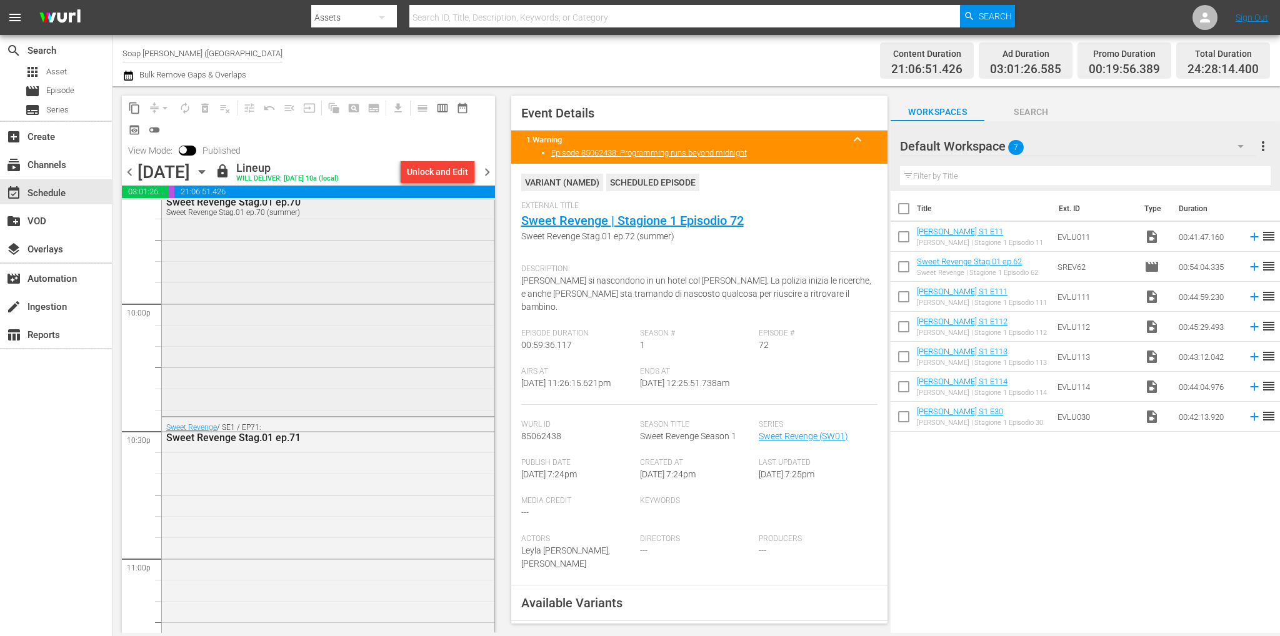
click at [306, 334] on div "Sweet Revenge / SE1 / EP70: Sweet Revenge Stag.01 ep.70 Sweet Revenge Stag.01 e…" at bounding box center [328, 298] width 332 height 232
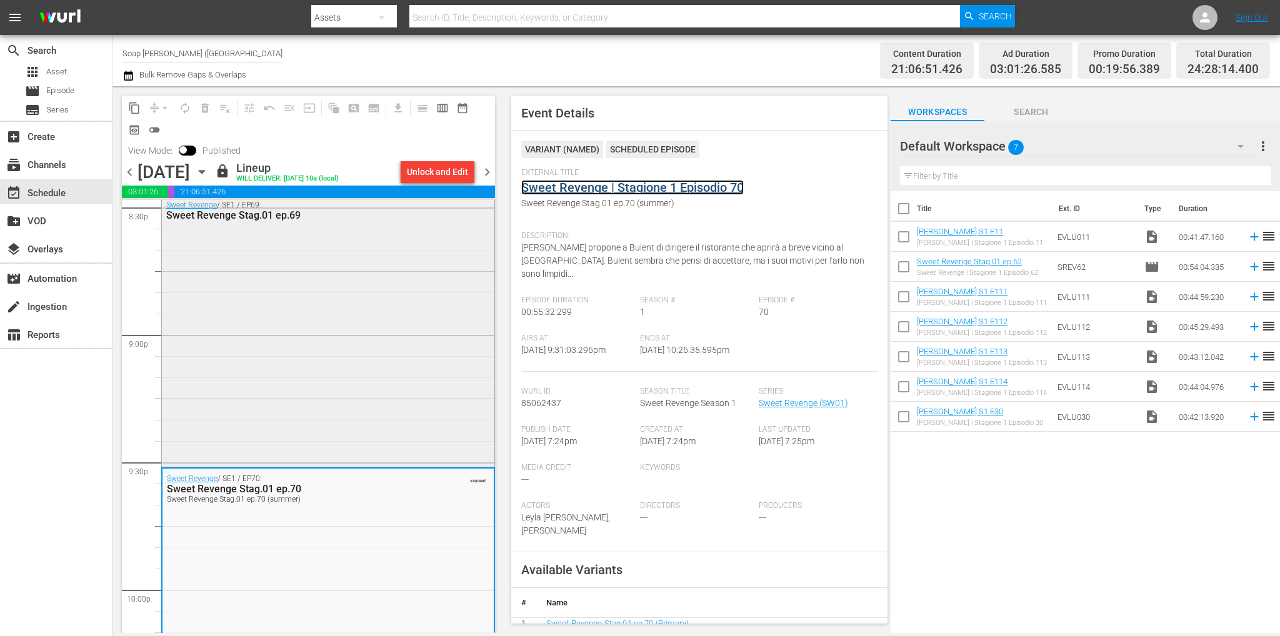
scroll to position [5130, 0]
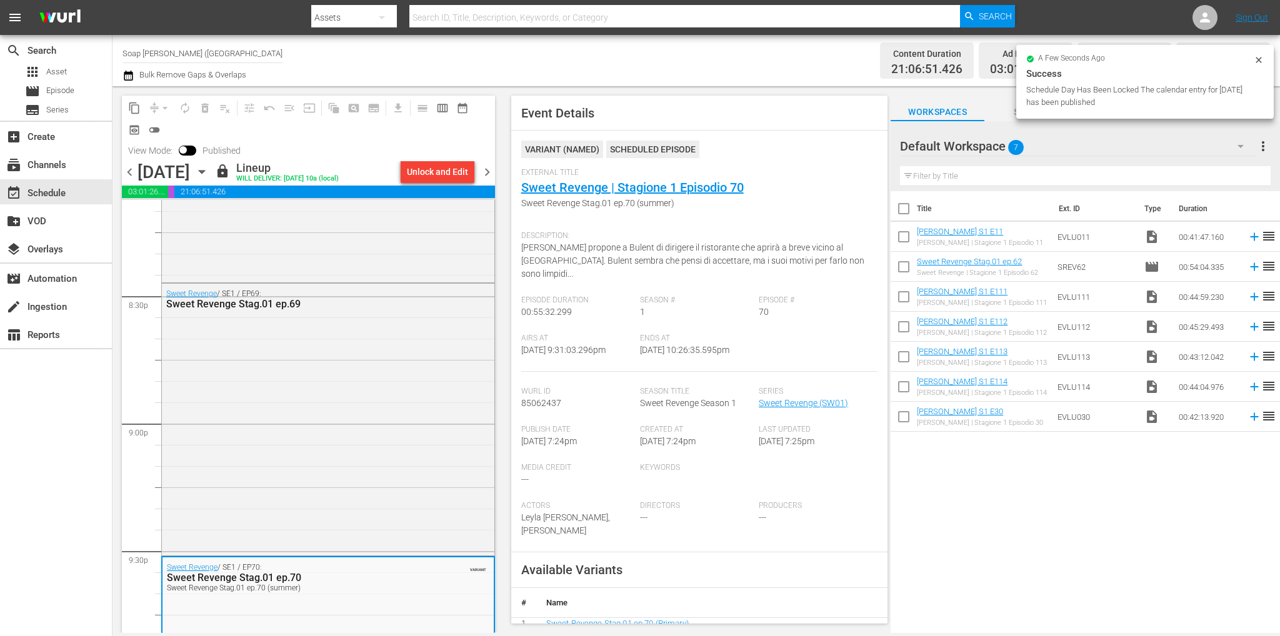
click at [300, 261] on div "Sweet Revenge / SE1 / EP68: Sweet Revenge Stag.01 ep.68 Sweet Revenge Stag.01 e…" at bounding box center [328, 177] width 332 height 206
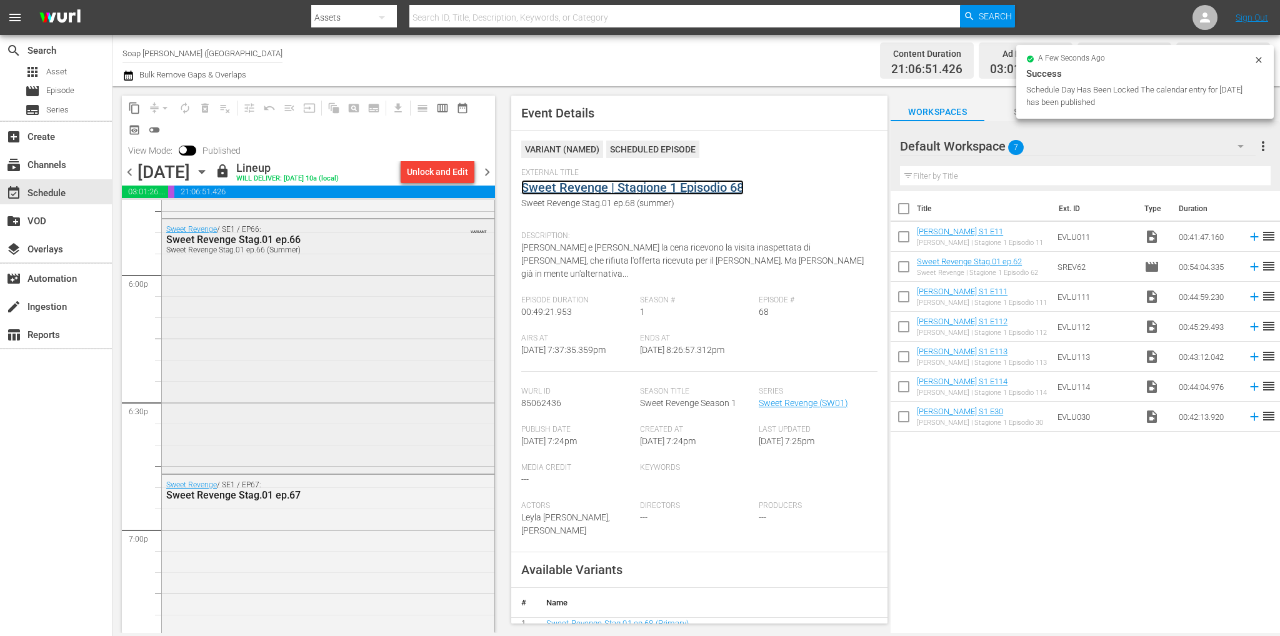
scroll to position [4505, 0]
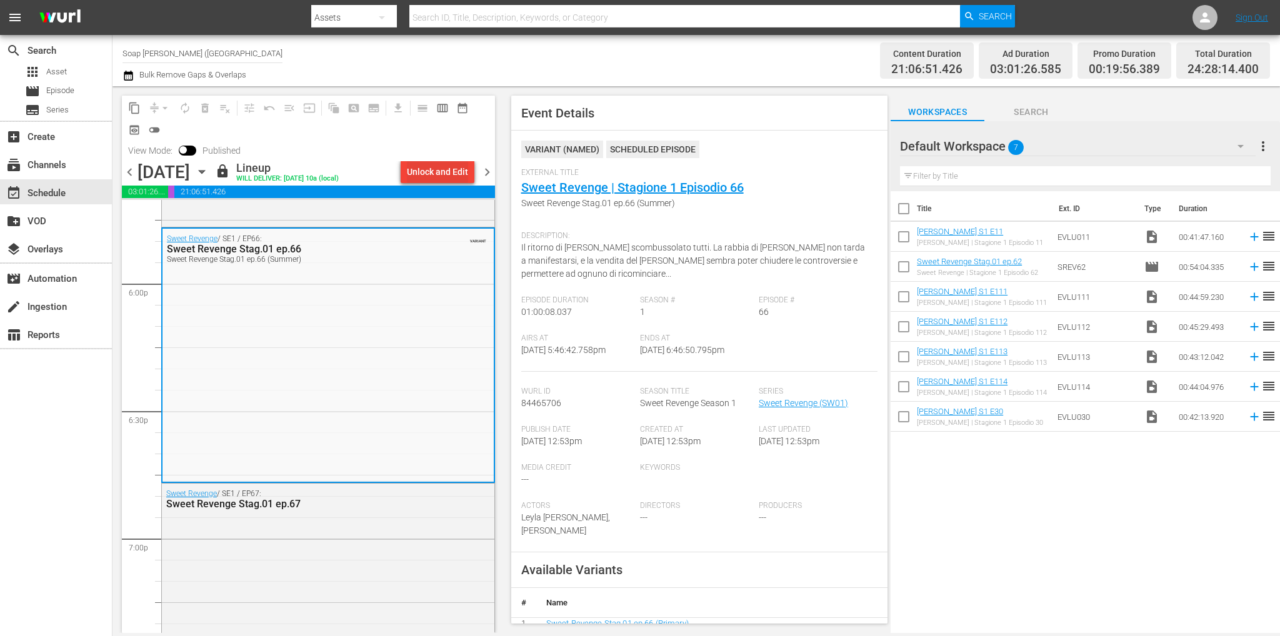
click at [416, 172] on div "Unlock and Edit" at bounding box center [437, 172] width 61 height 22
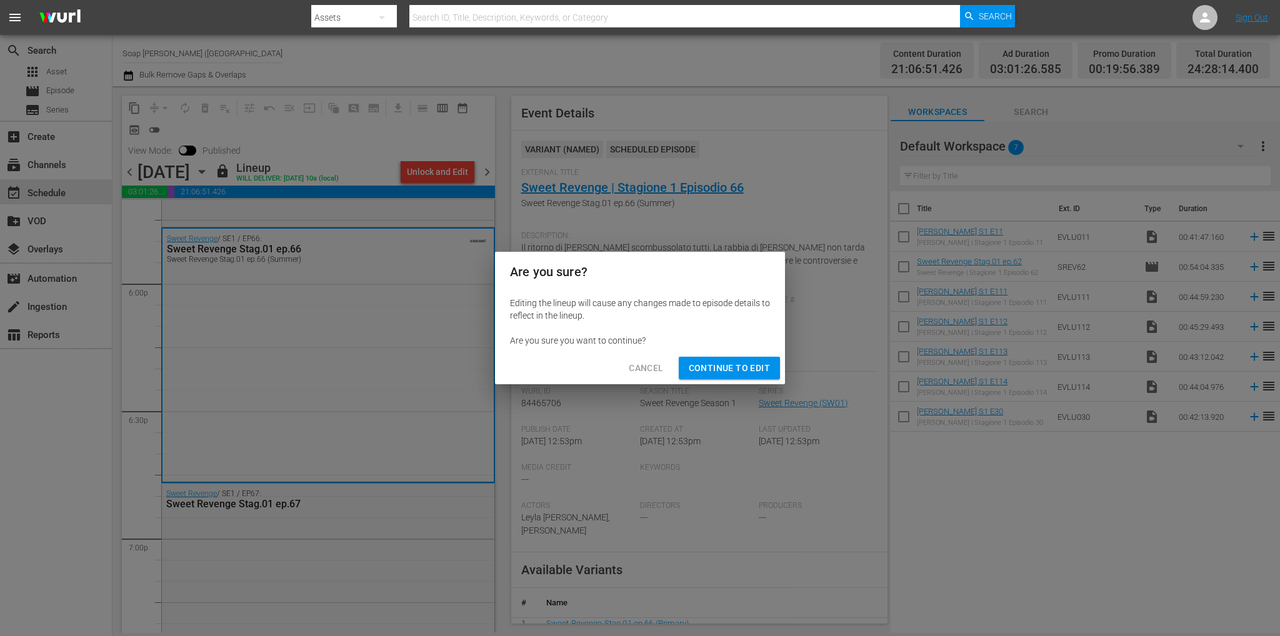
click at [725, 371] on span "Continue to Edit" at bounding box center [729, 369] width 81 height 16
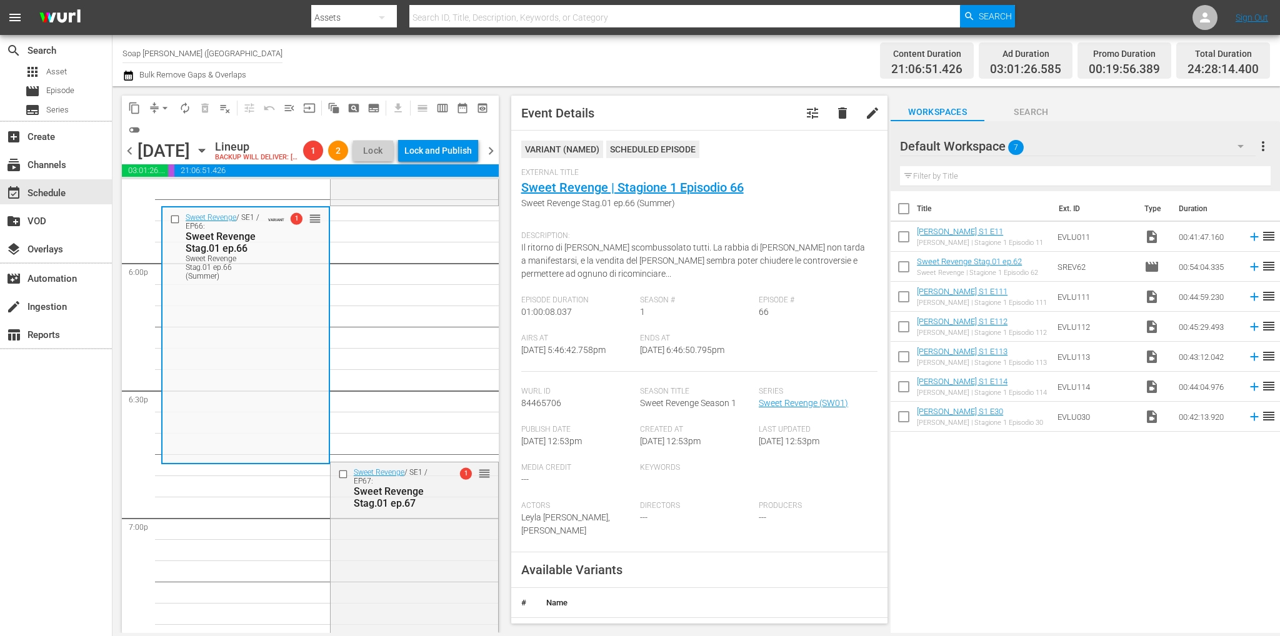
scroll to position [4484, 0]
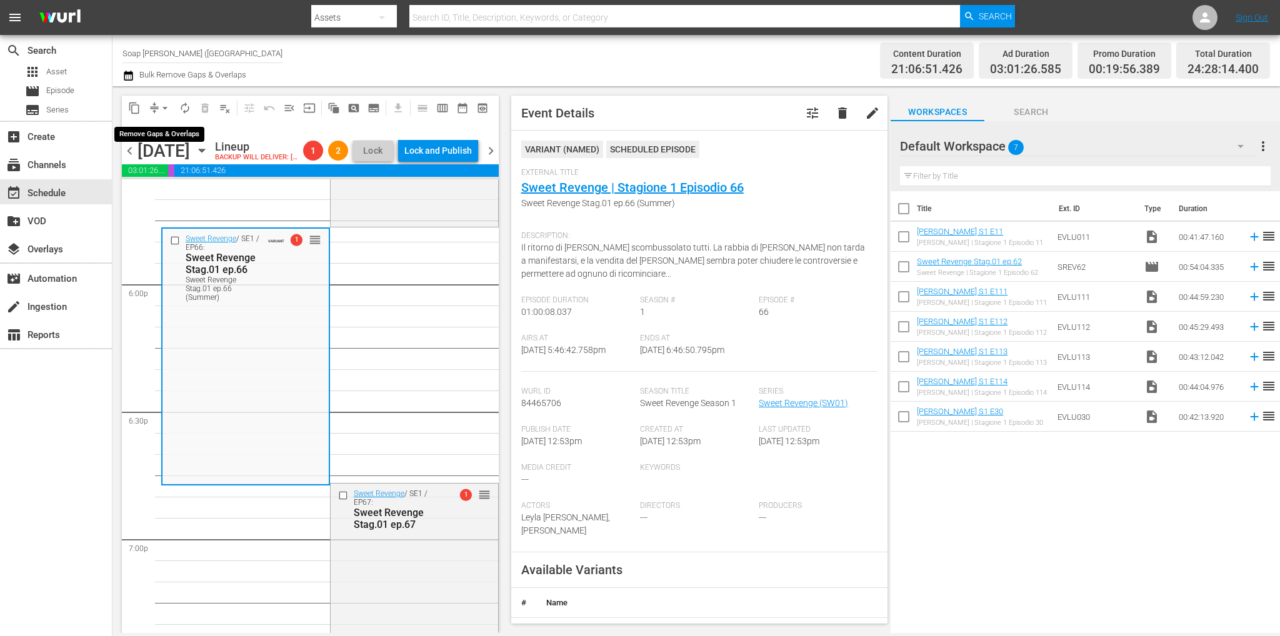
click at [157, 106] on button "arrow_drop_down" at bounding box center [165, 108] width 20 height 20
click at [168, 107] on span "arrow_drop_down" at bounding box center [165, 108] width 12 height 12
click at [201, 177] on li "Align to End of Previous Day" at bounding box center [165, 174] width 131 height 21
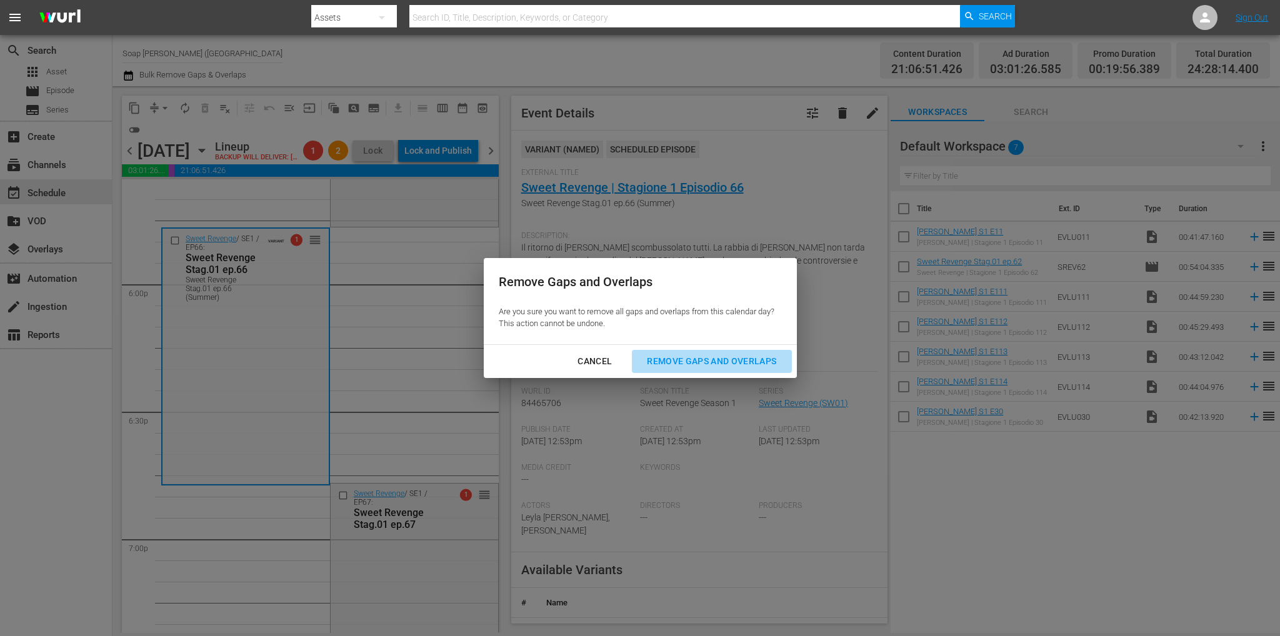
click at [706, 365] on div "Remove Gaps and Overlaps" at bounding box center [711, 362] width 149 height 16
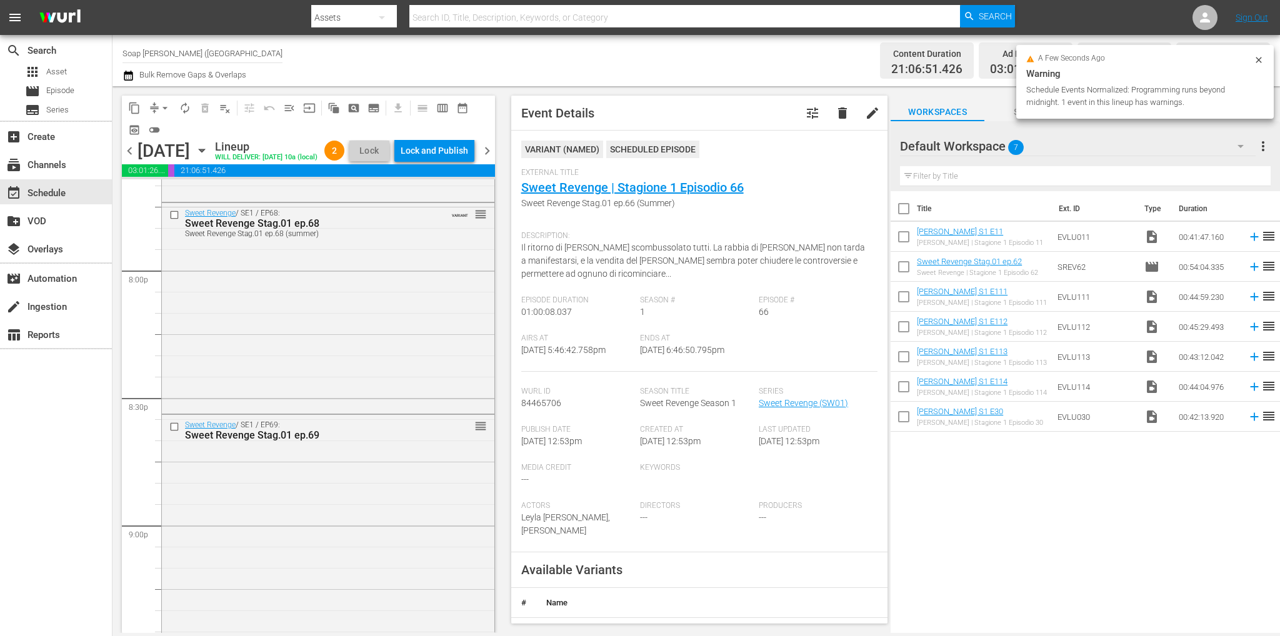
scroll to position [5826, 0]
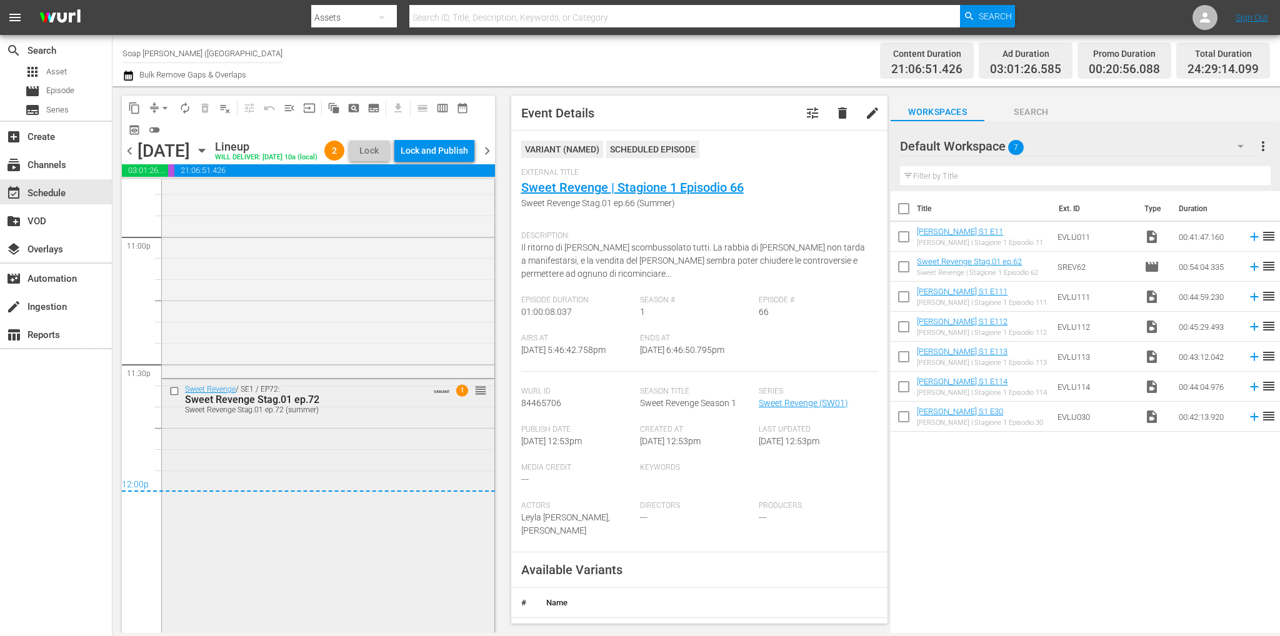
click at [368, 454] on div "Sweet Revenge / SE1 / EP72: Sweet Revenge Stag.01 ep.72 Sweet Revenge Stag.01 e…" at bounding box center [328, 504] width 332 height 251
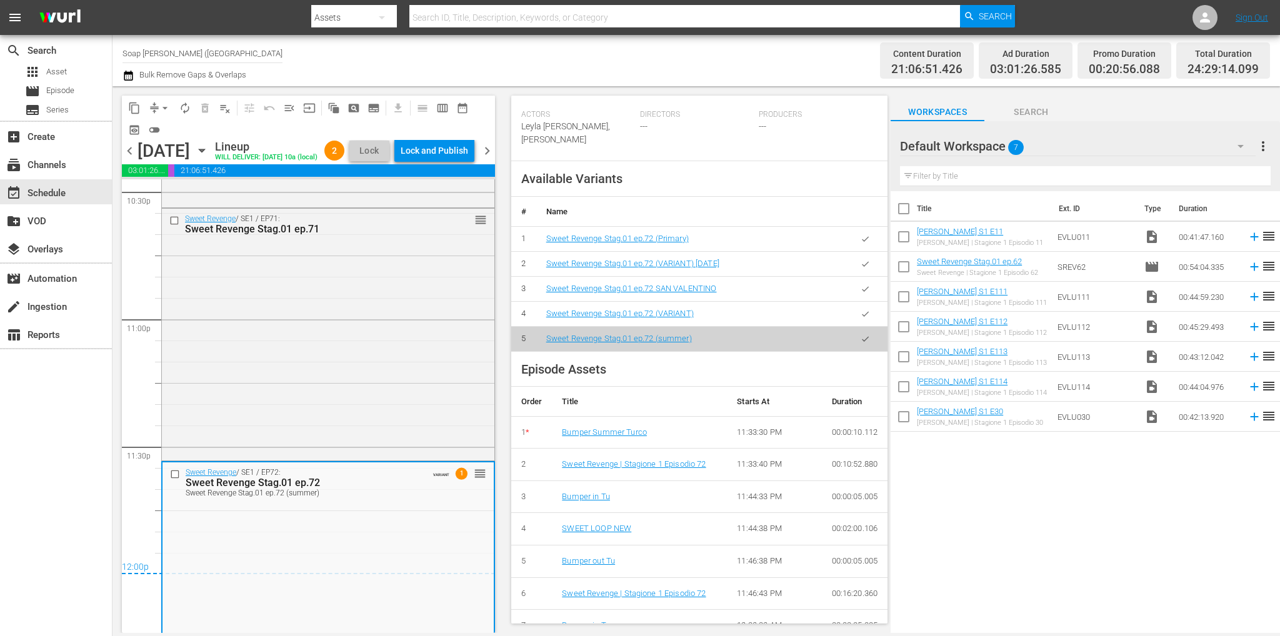
scroll to position [5576, 0]
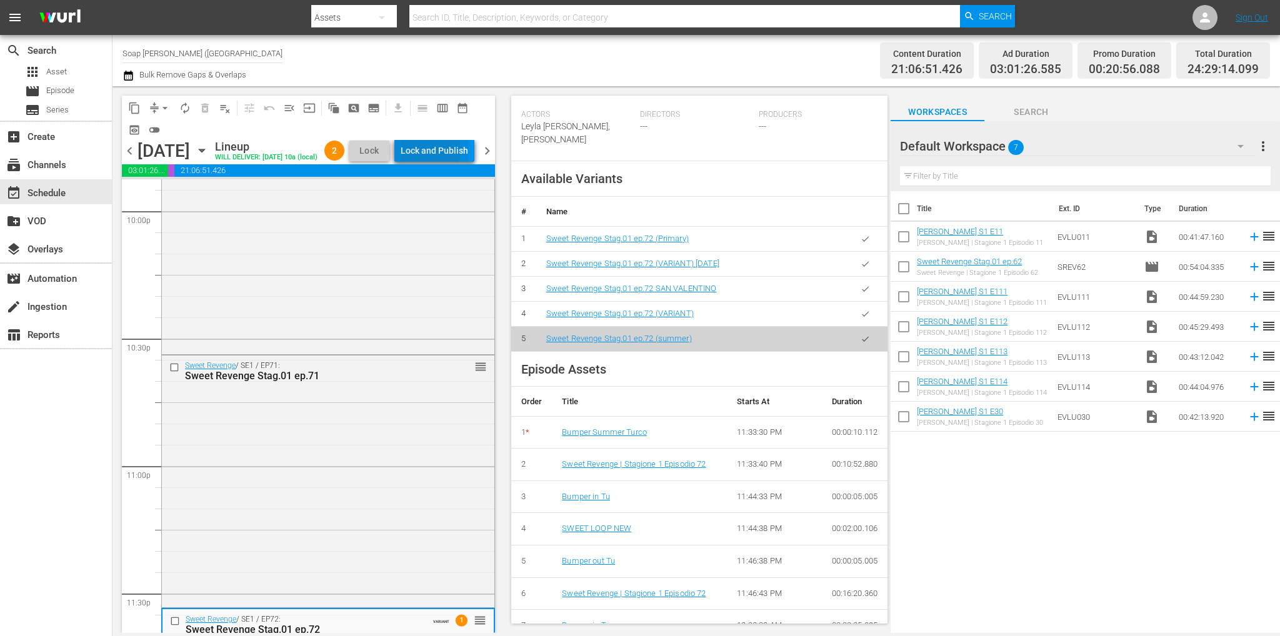
click at [438, 152] on div "Lock and Publish" at bounding box center [433, 150] width 67 height 22
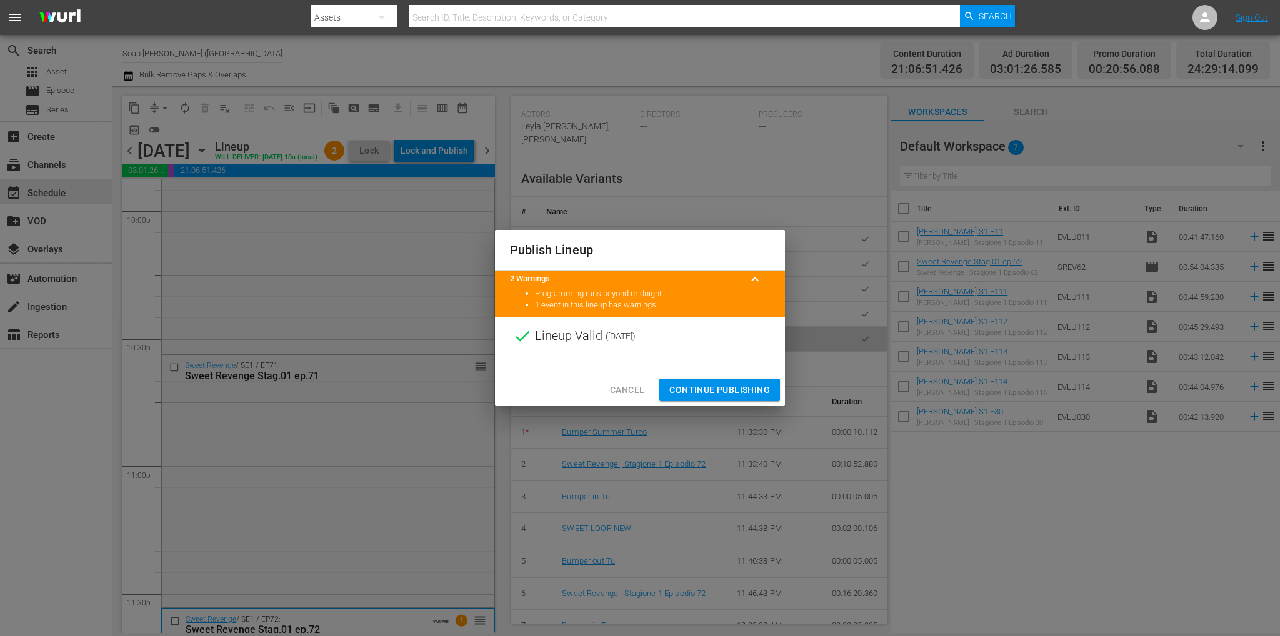
click at [741, 391] on span "Continue Publishing" at bounding box center [719, 390] width 101 height 16
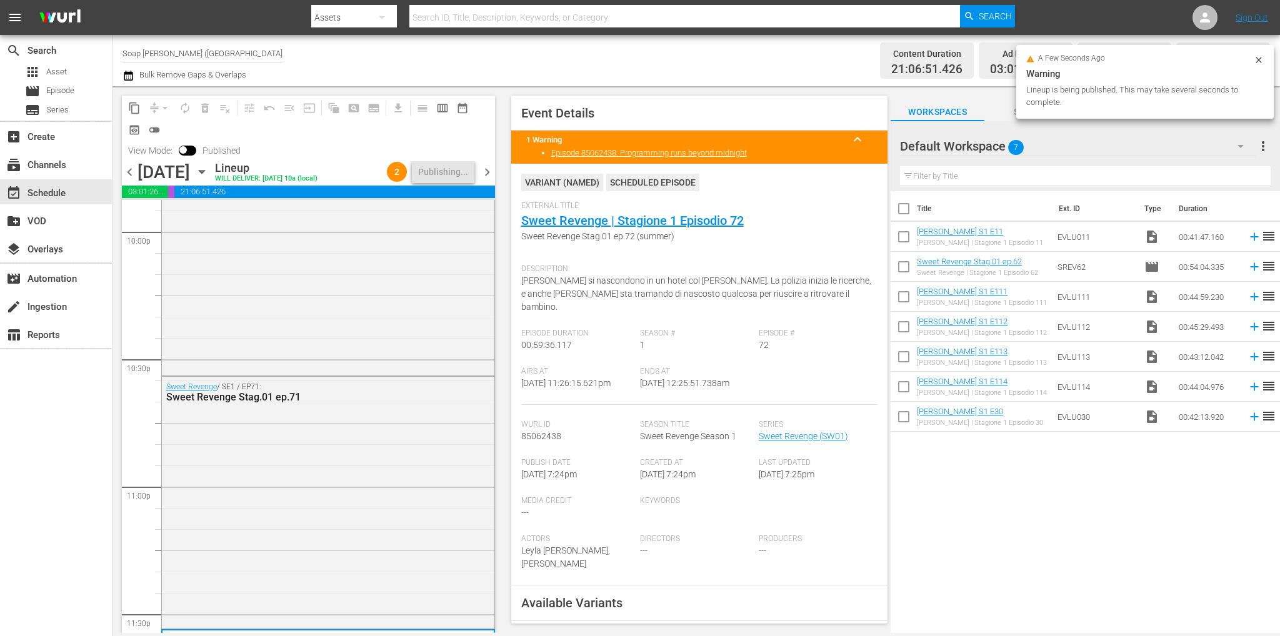
click at [493, 176] on span "chevron_right" at bounding box center [487, 172] width 16 height 16
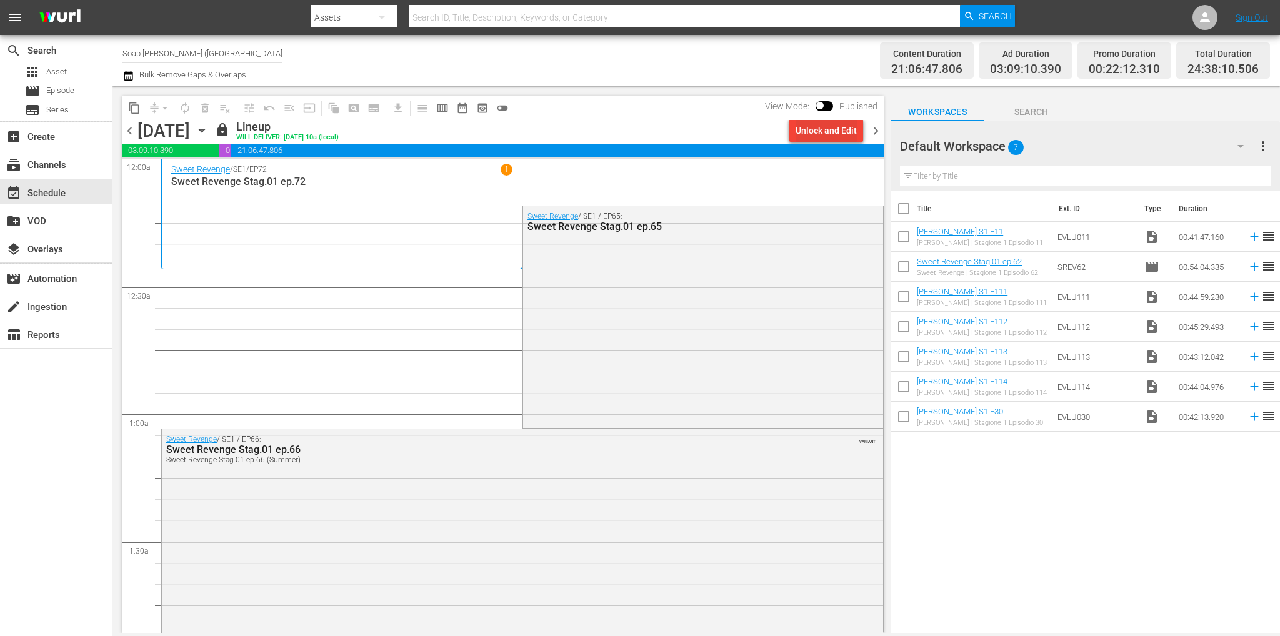
click at [813, 122] on div "Unlock and Edit" at bounding box center [825, 130] width 61 height 22
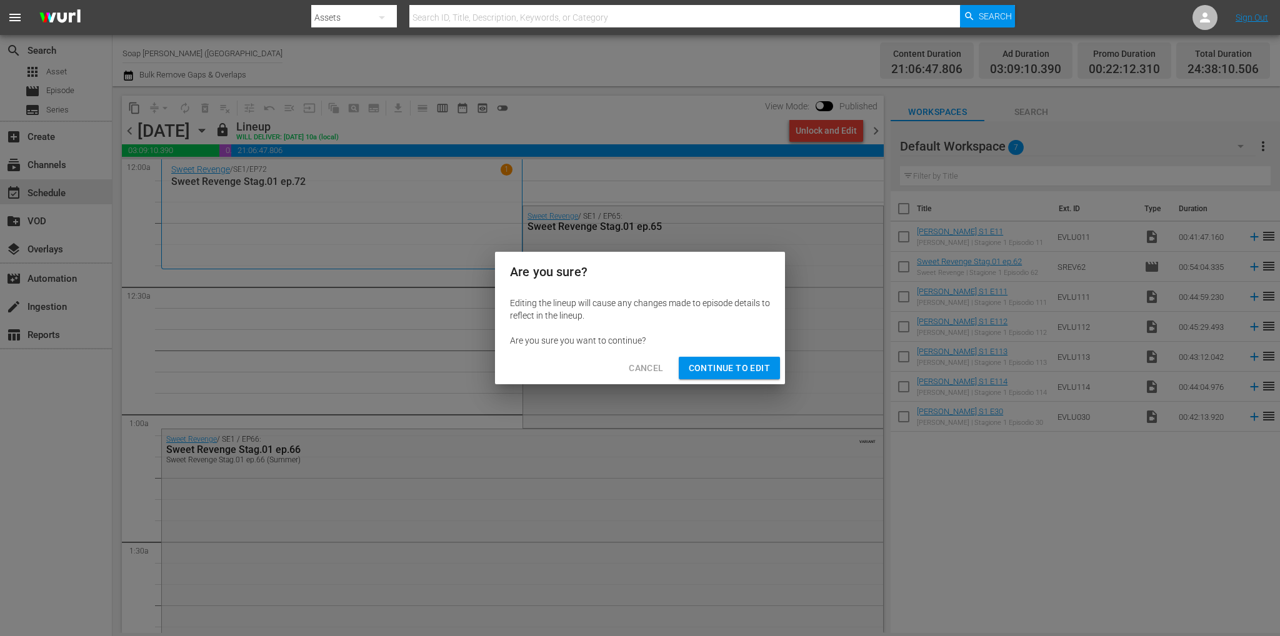
click at [702, 377] on button "Continue to Edit" at bounding box center [729, 368] width 101 height 23
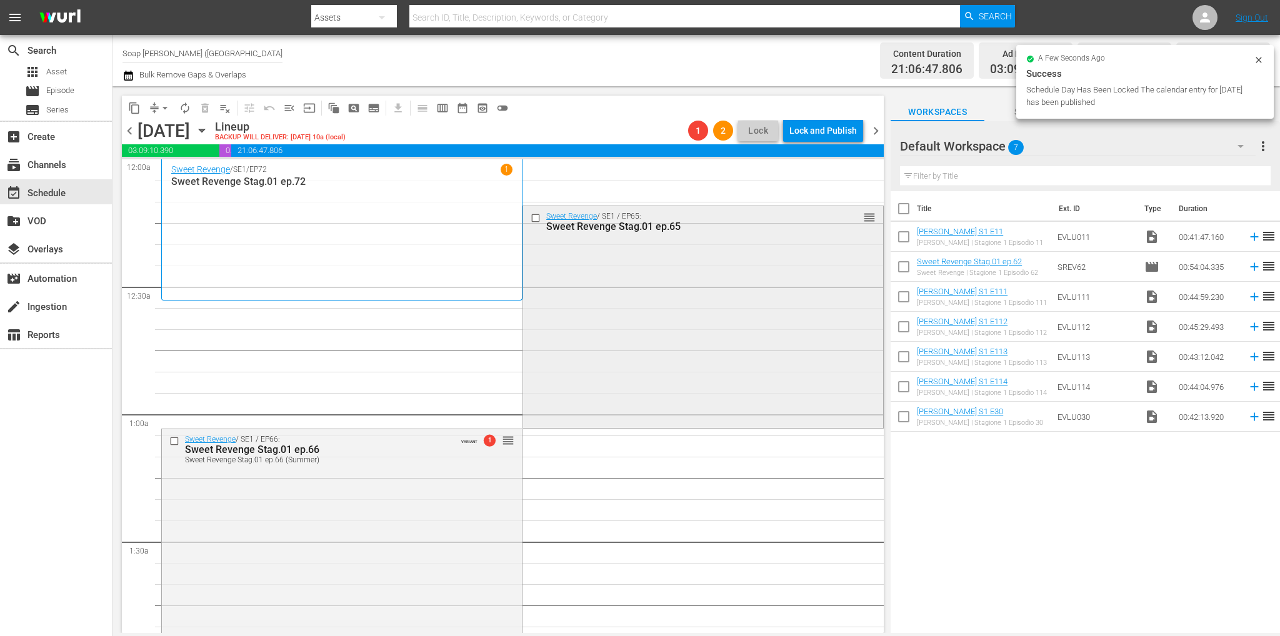
click at [530, 217] on input "checkbox" at bounding box center [536, 218] width 13 height 11
click at [205, 104] on span "delete_forever_outlined" at bounding box center [205, 108] width 12 height 12
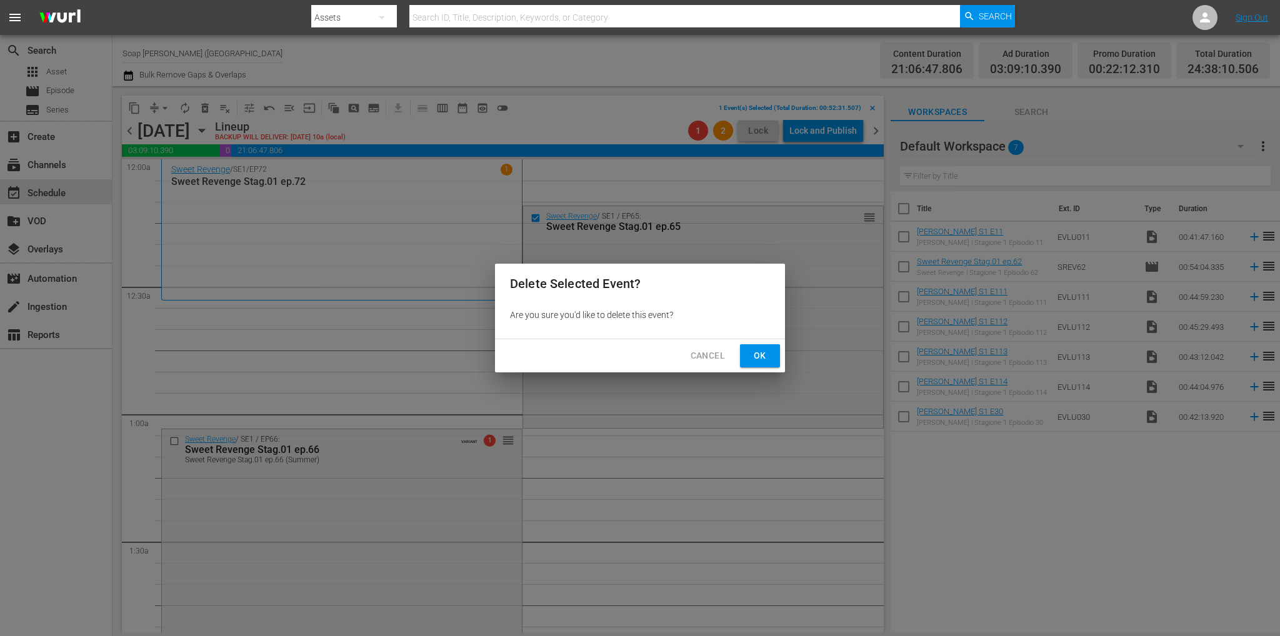
click at [755, 357] on span "Ok" at bounding box center [760, 356] width 20 height 16
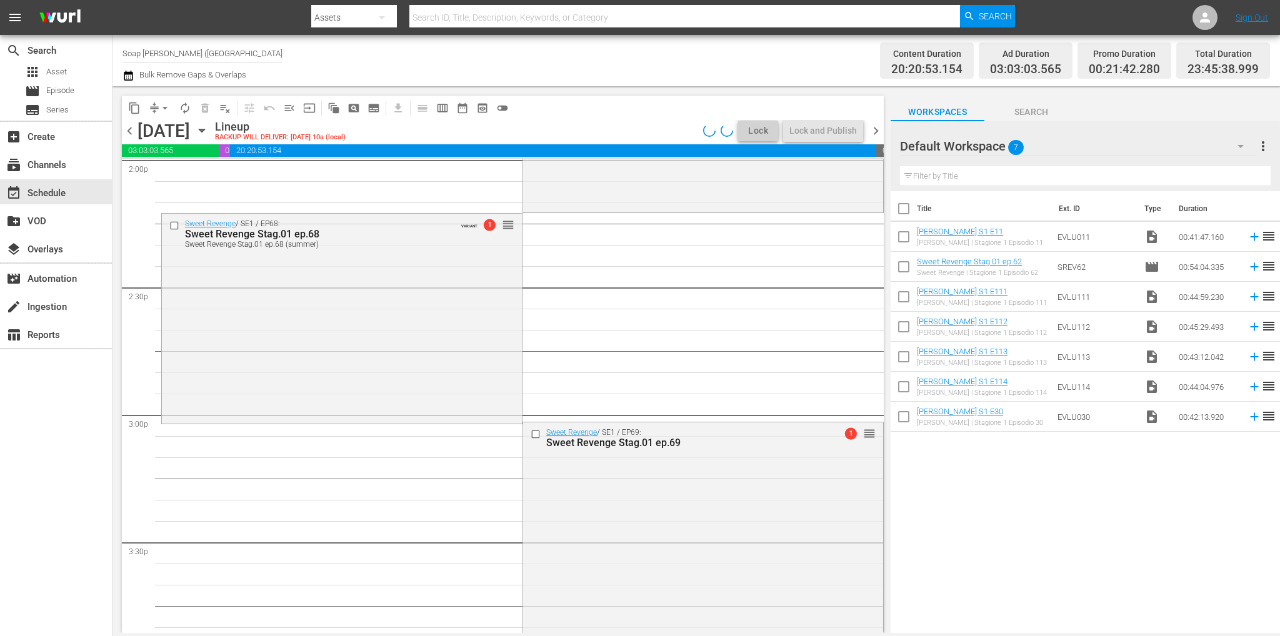
scroll to position [5838, 0]
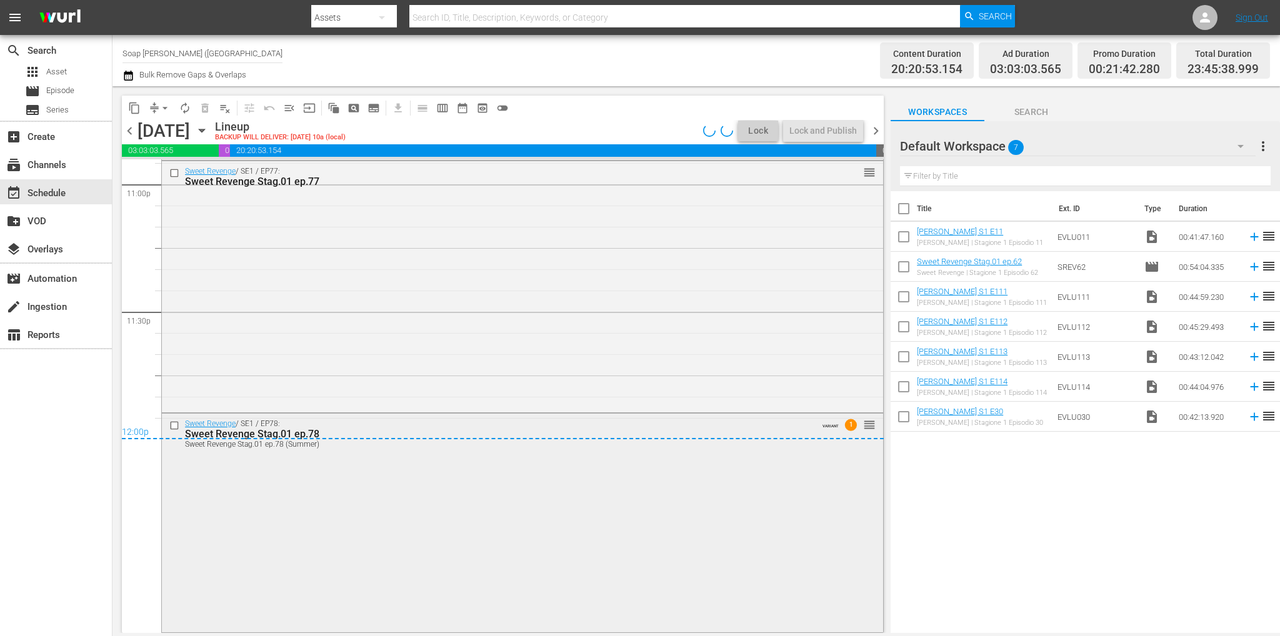
click at [615, 585] on div "Sweet Revenge / SE1 / EP78: Sweet Revenge Stag.01 ep.78 Sweet Revenge Stag.01 e…" at bounding box center [522, 522] width 721 height 217
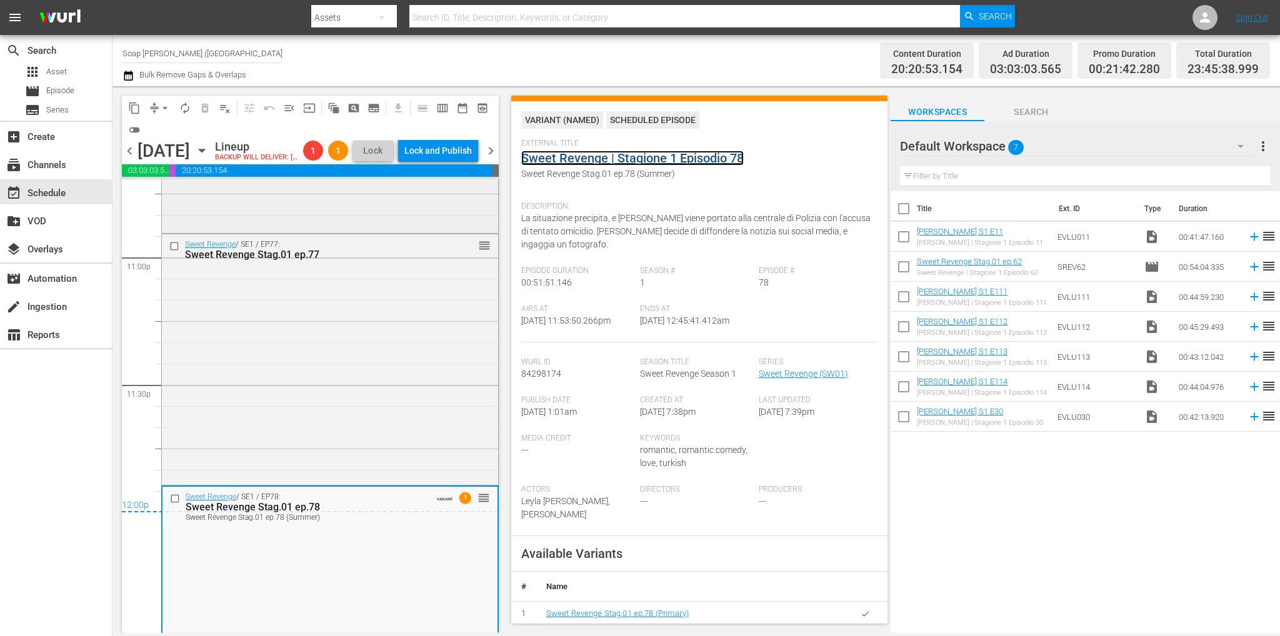
scroll to position [5651, 0]
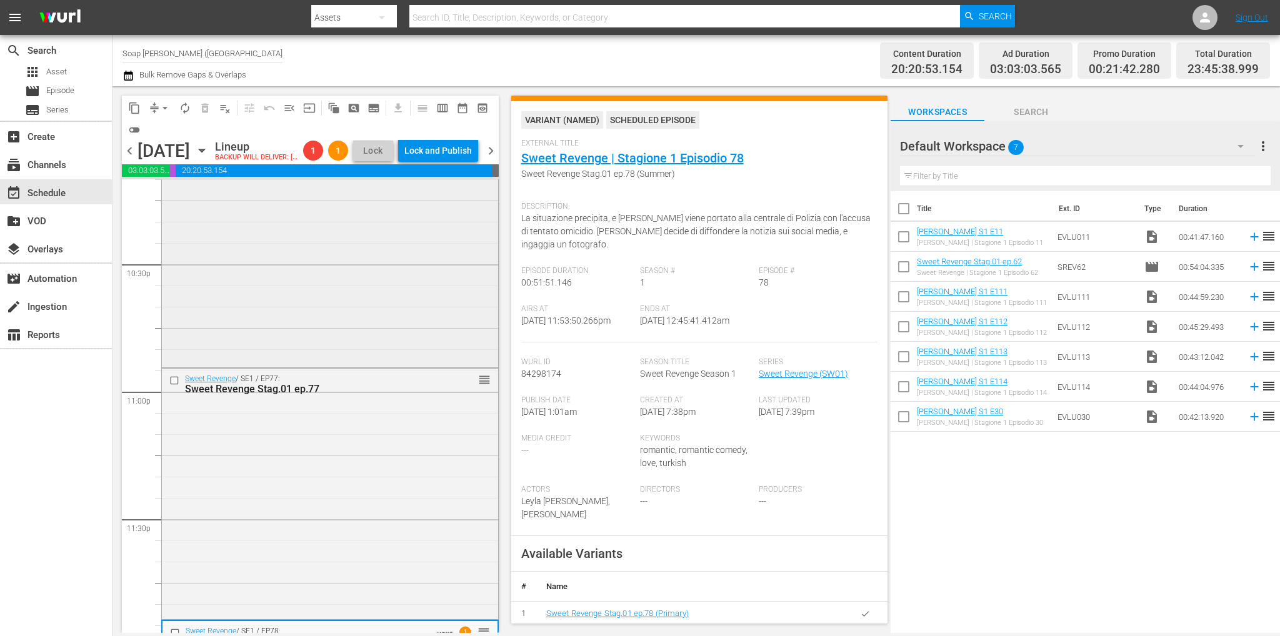
click at [357, 355] on div "Sweet Revenge / SE1 / EP76: Sweet Revenge Stag.01 ep.76 Sweet Revenge Stag.01 e…" at bounding box center [330, 240] width 336 height 251
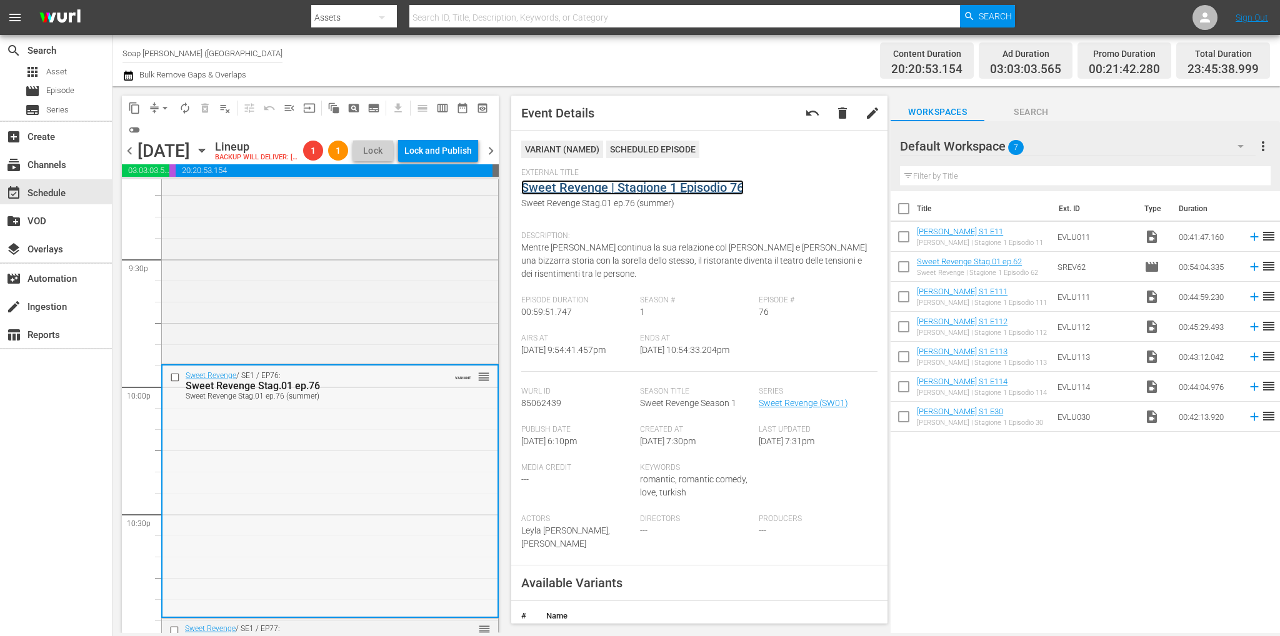
scroll to position [5213, 0]
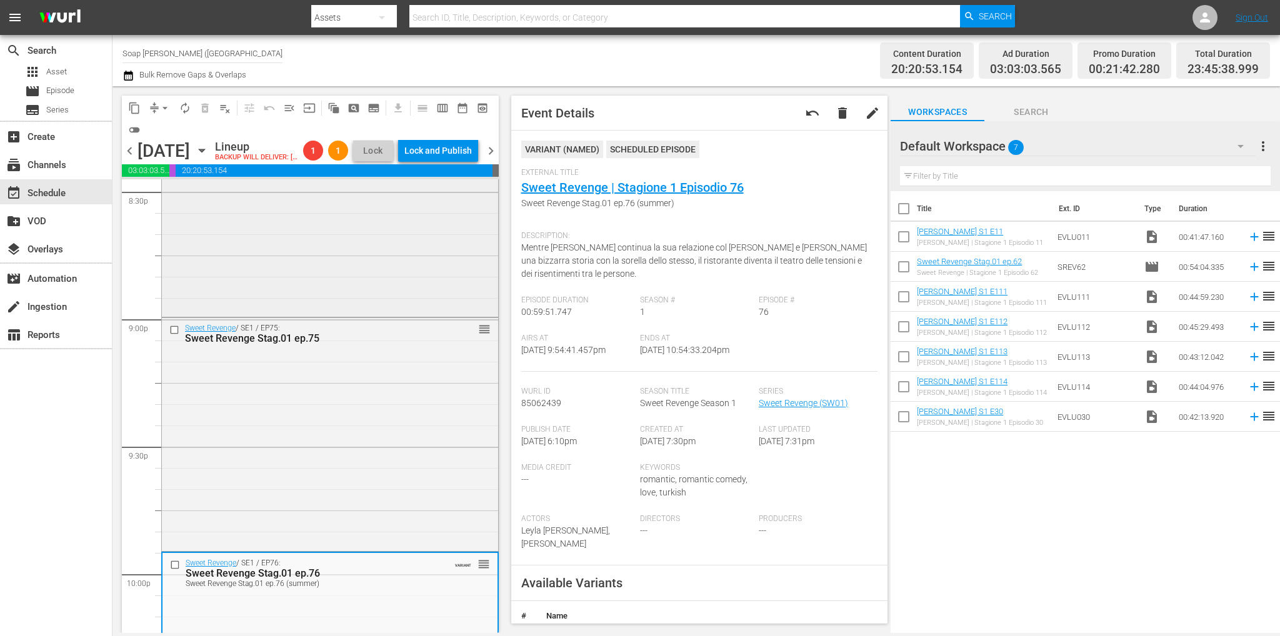
click at [309, 311] on div "Sweet Revenge / SE1 / EP74: Sweet Revenge Stag.01 ep.74 Sweet Revenge Stag.01 e…" at bounding box center [330, 190] width 336 height 248
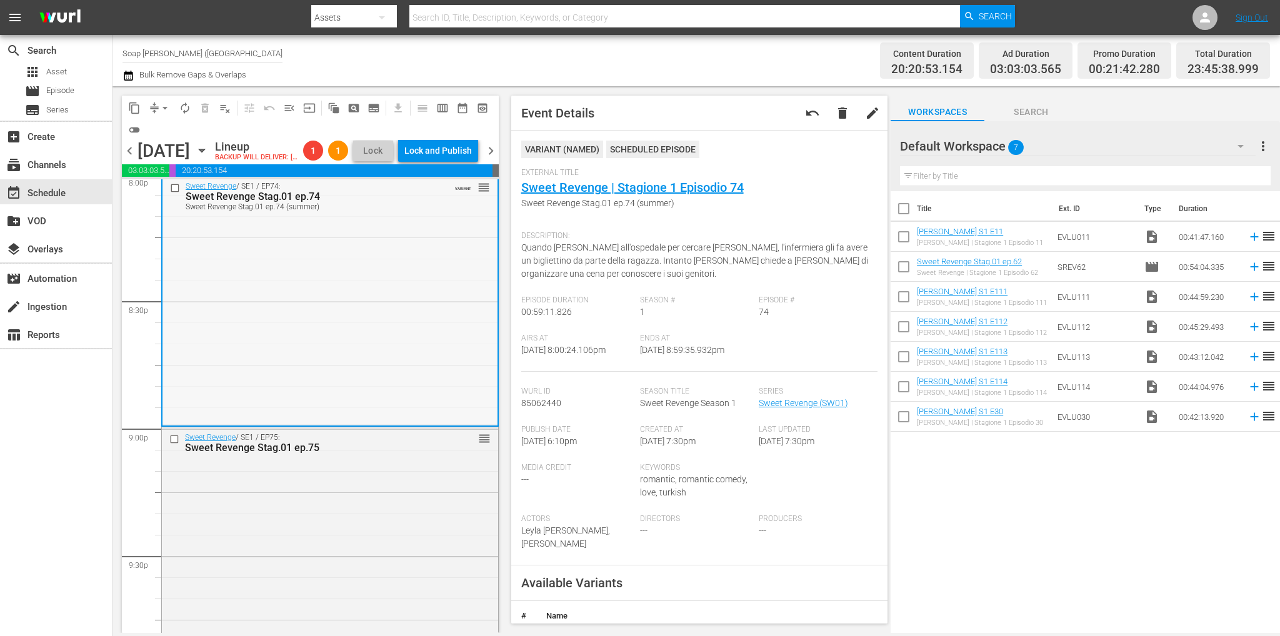
scroll to position [5026, 0]
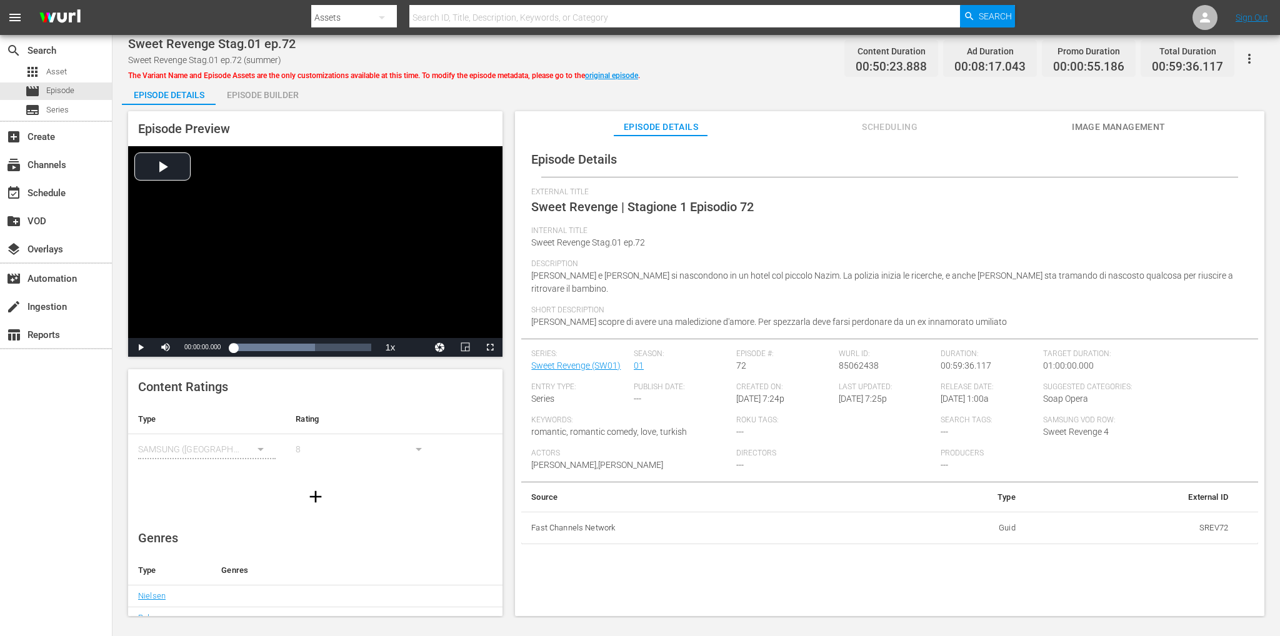
click at [248, 109] on div "Episode Preview Video Player is loading. Play Video Play Mute Current Time 00:0…" at bounding box center [696, 365] width 1148 height 521
click at [256, 92] on div "Episode Builder" at bounding box center [263, 95] width 94 height 30
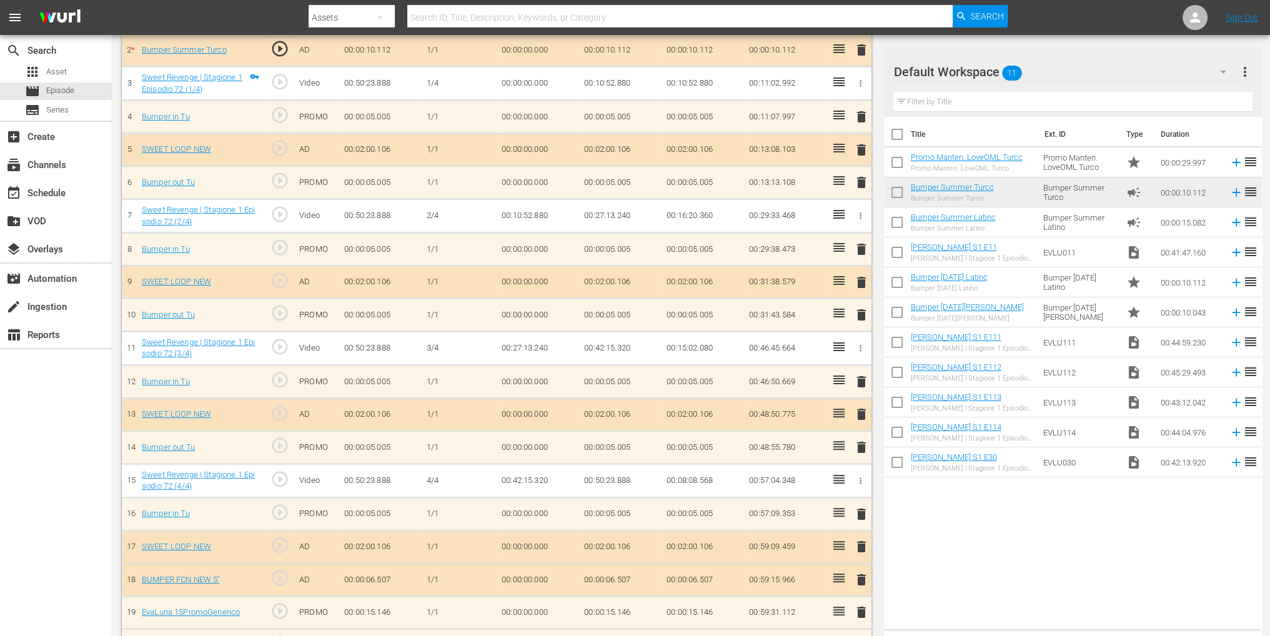
scroll to position [422, 0]
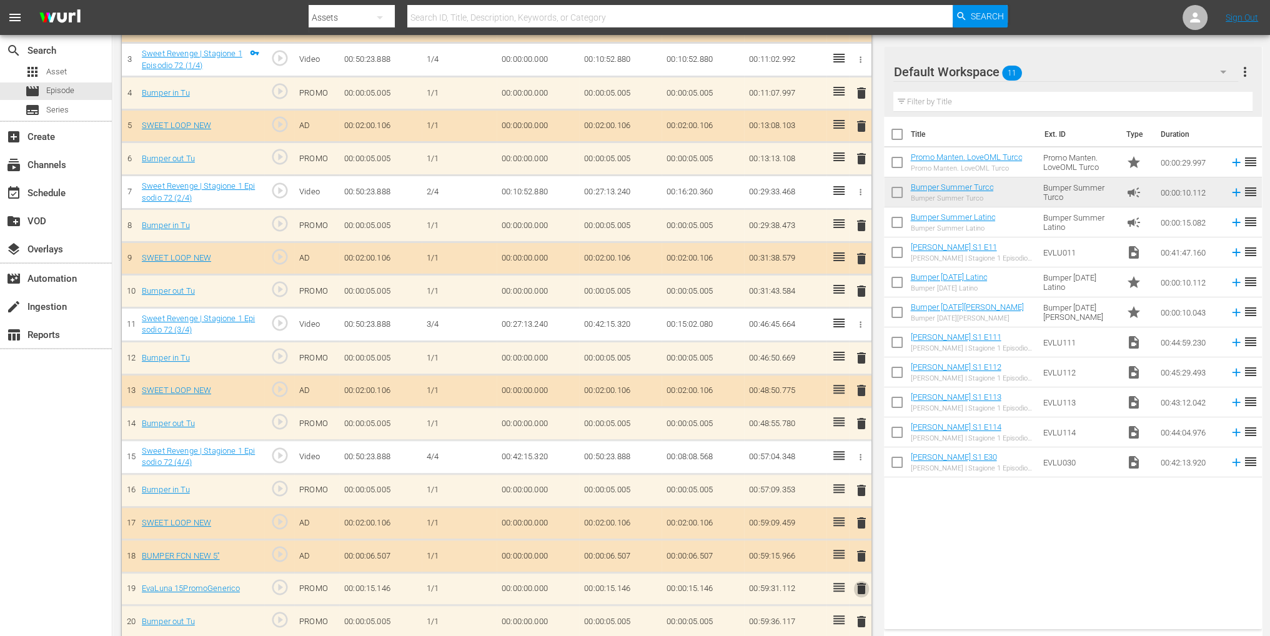
click at [861, 581] on span "delete" at bounding box center [861, 588] width 15 height 15
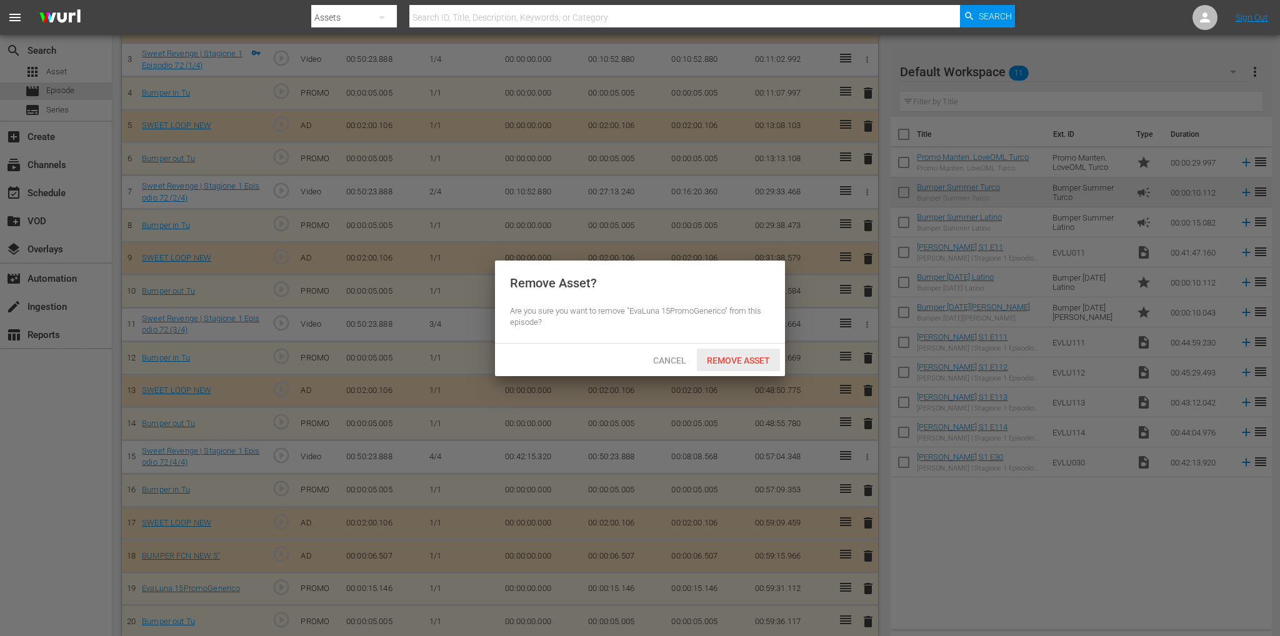
click at [730, 356] on span "Remove Asset" at bounding box center [738, 361] width 83 height 10
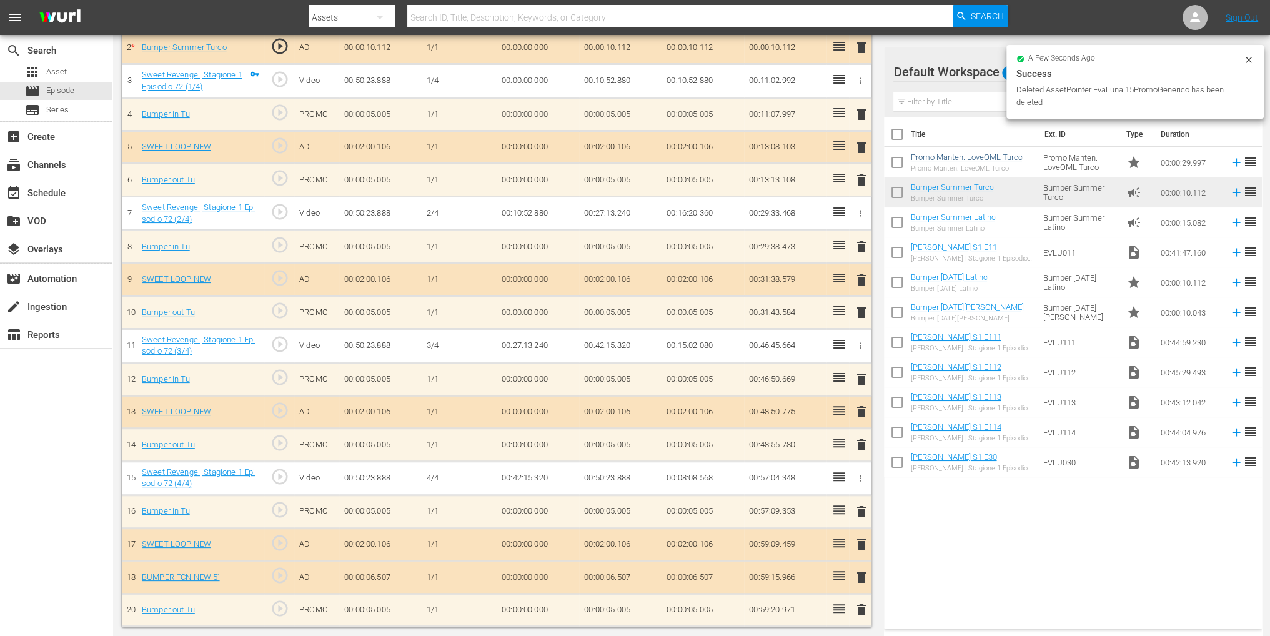
scroll to position [390, 0]
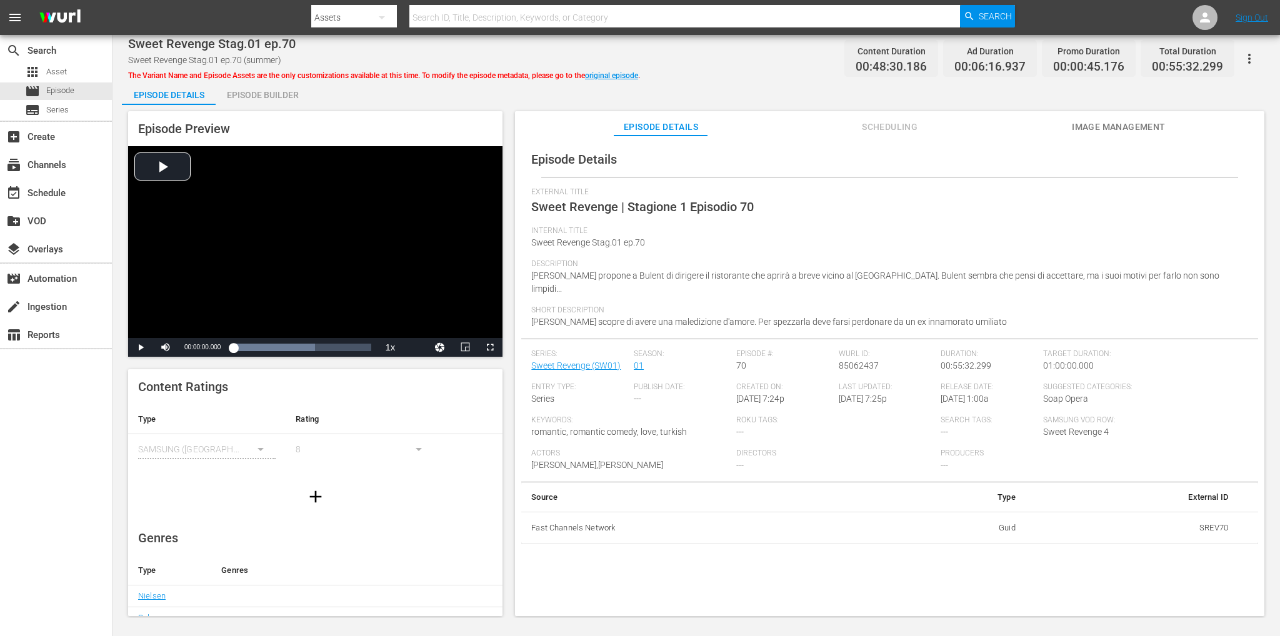
click at [252, 89] on div "Episode Builder" at bounding box center [263, 95] width 94 height 30
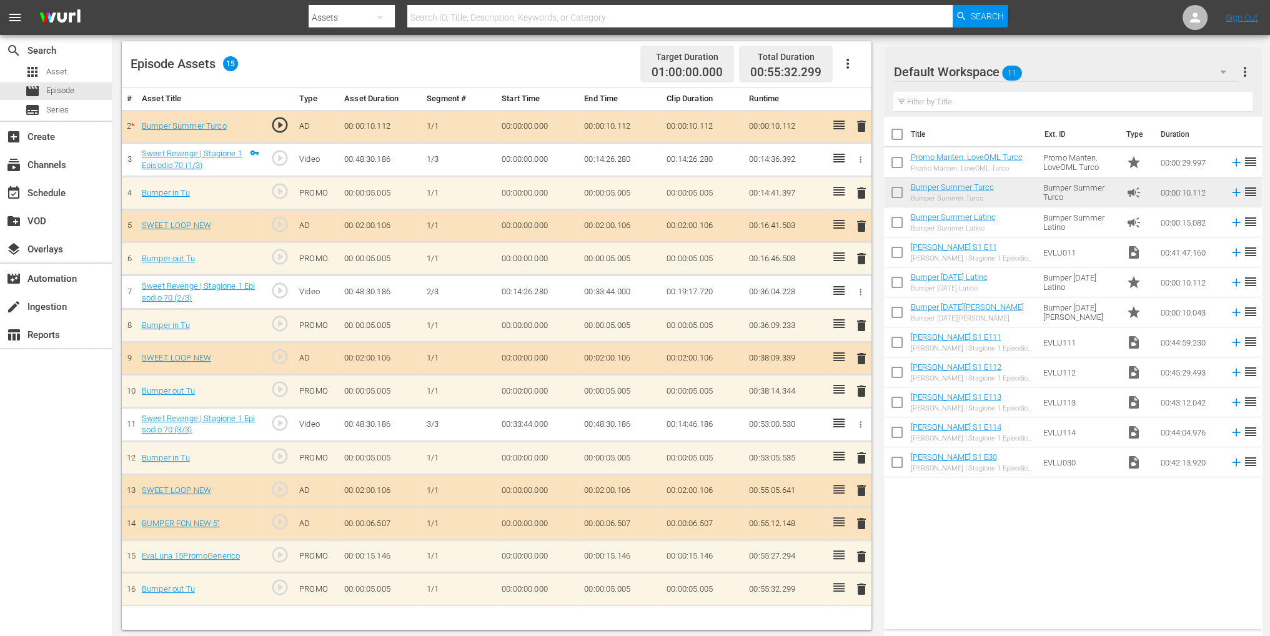
scroll to position [325, 0]
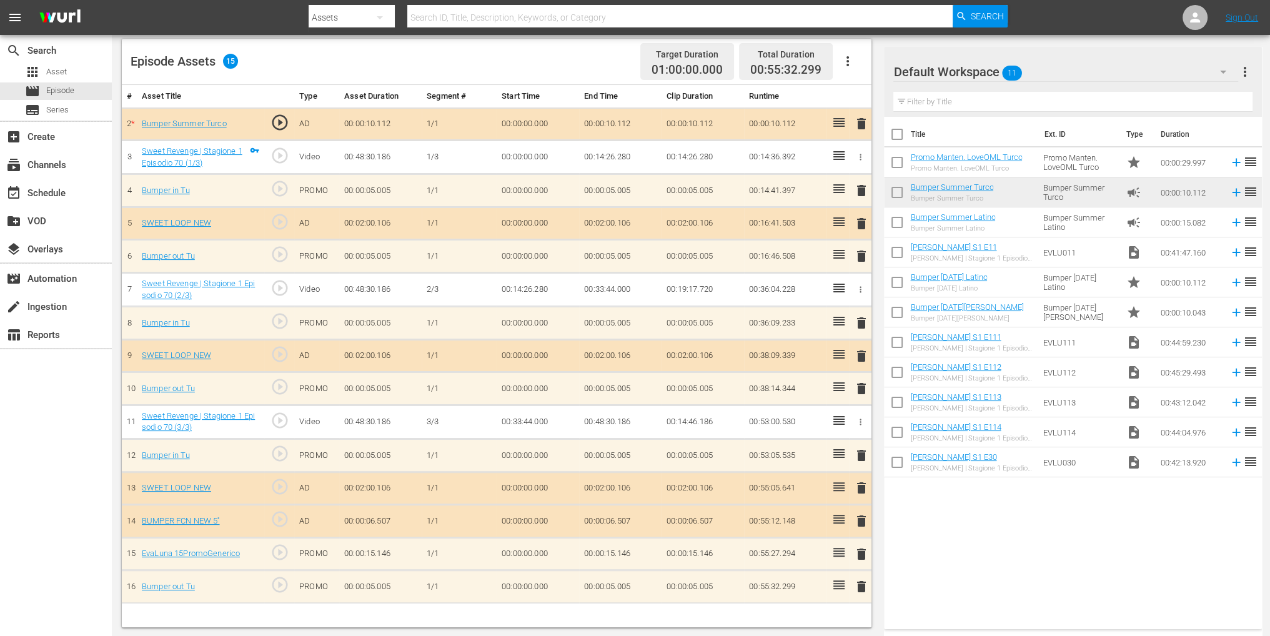
click at [870, 545] on td "delete" at bounding box center [860, 553] width 22 height 33
click at [863, 547] on span "delete" at bounding box center [861, 554] width 15 height 15
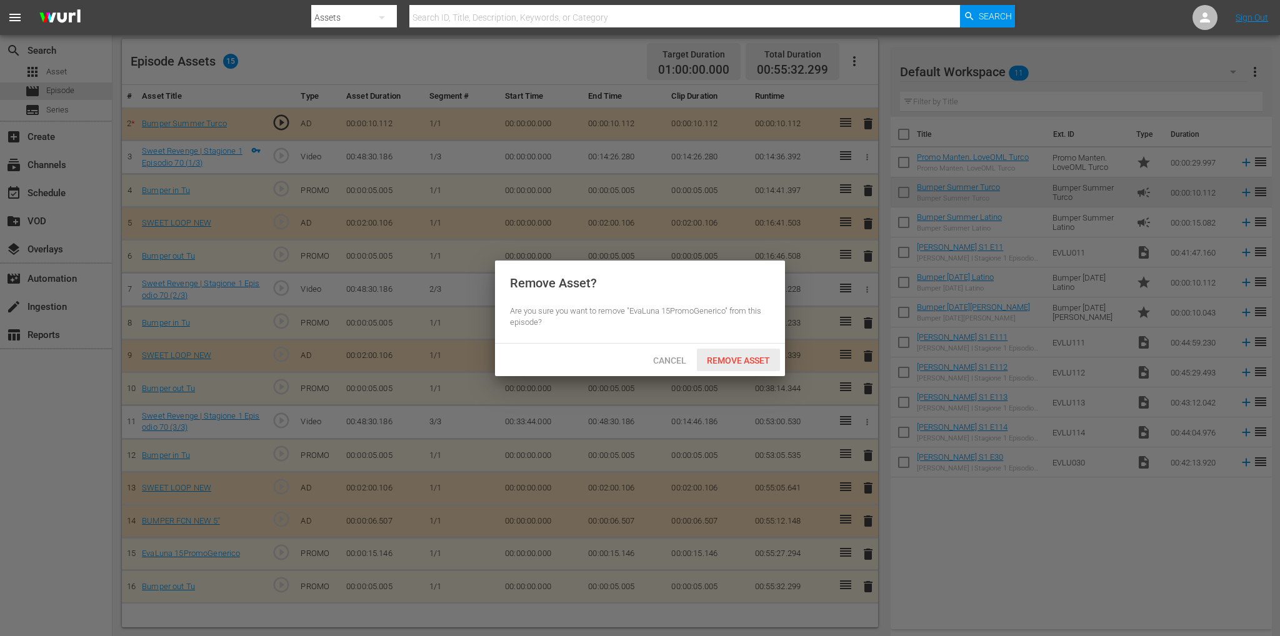
click at [733, 356] on span "Remove Asset" at bounding box center [738, 361] width 83 height 10
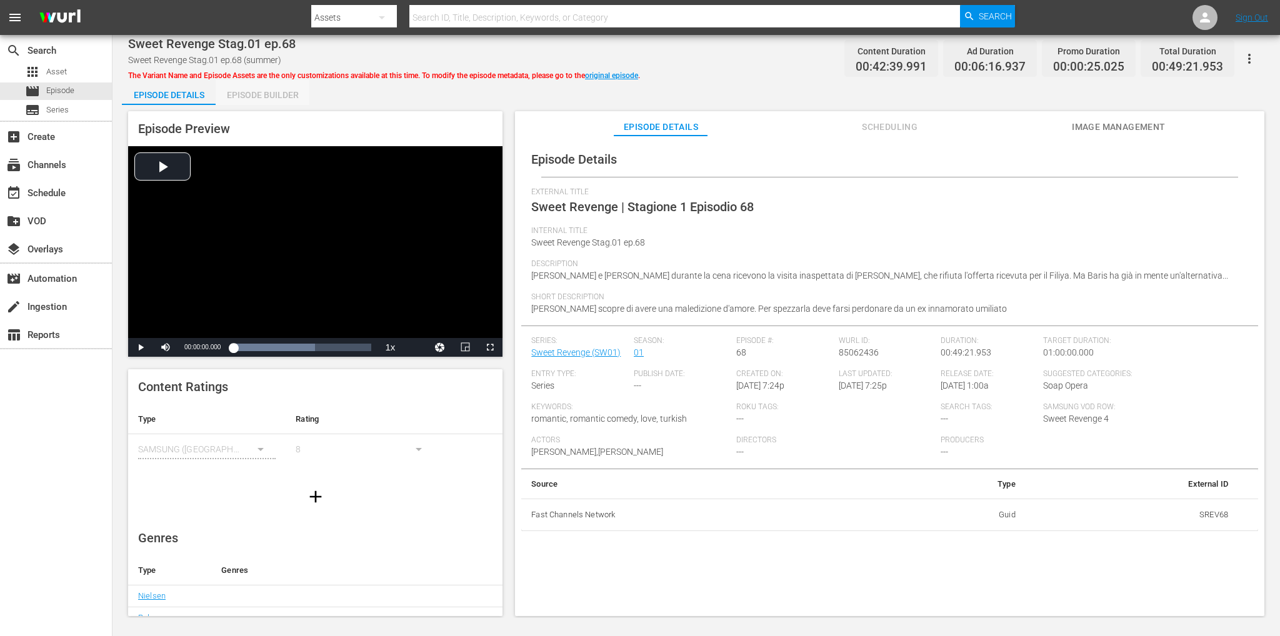
click at [249, 98] on div "Episode Builder" at bounding box center [263, 95] width 94 height 30
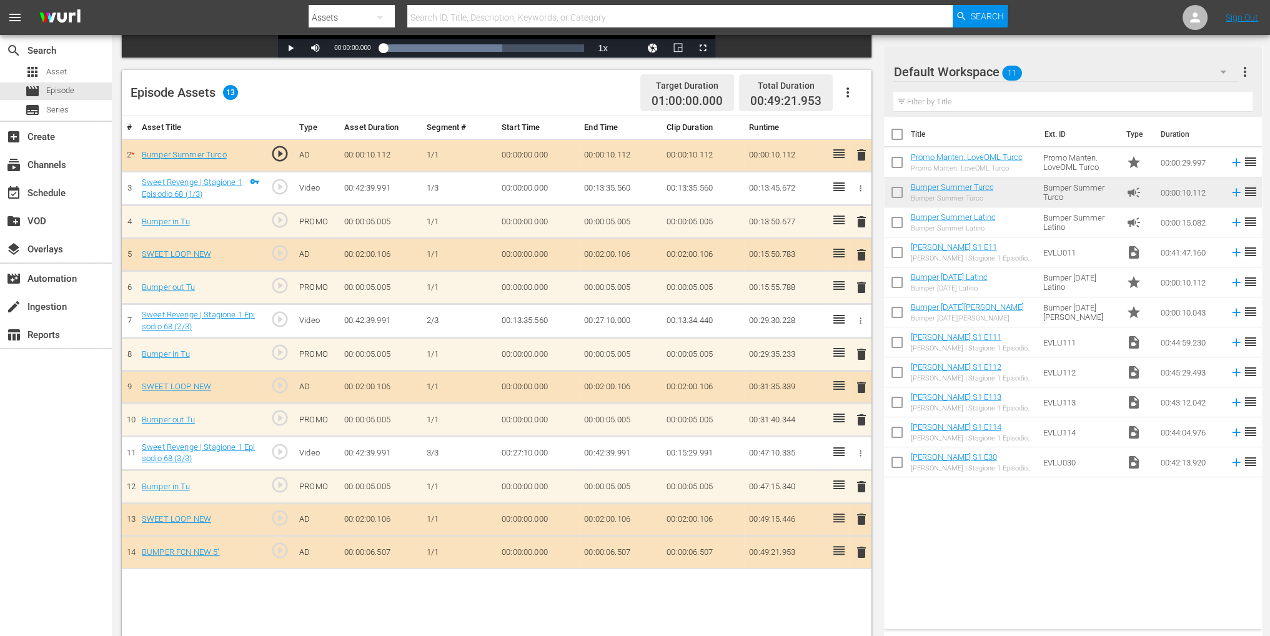
scroll to position [325, 0]
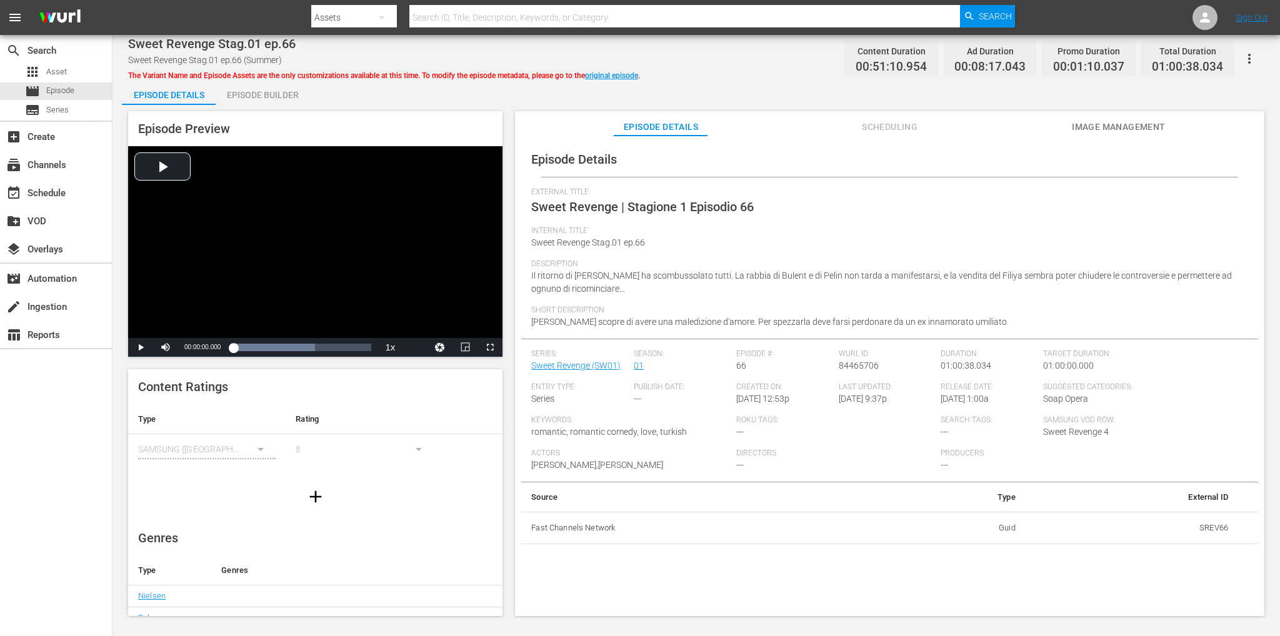
drag, startPoint x: 272, startPoint y: 97, endPoint x: 291, endPoint y: 126, distance: 34.0
click at [272, 97] on div "Episode Builder" at bounding box center [263, 95] width 94 height 30
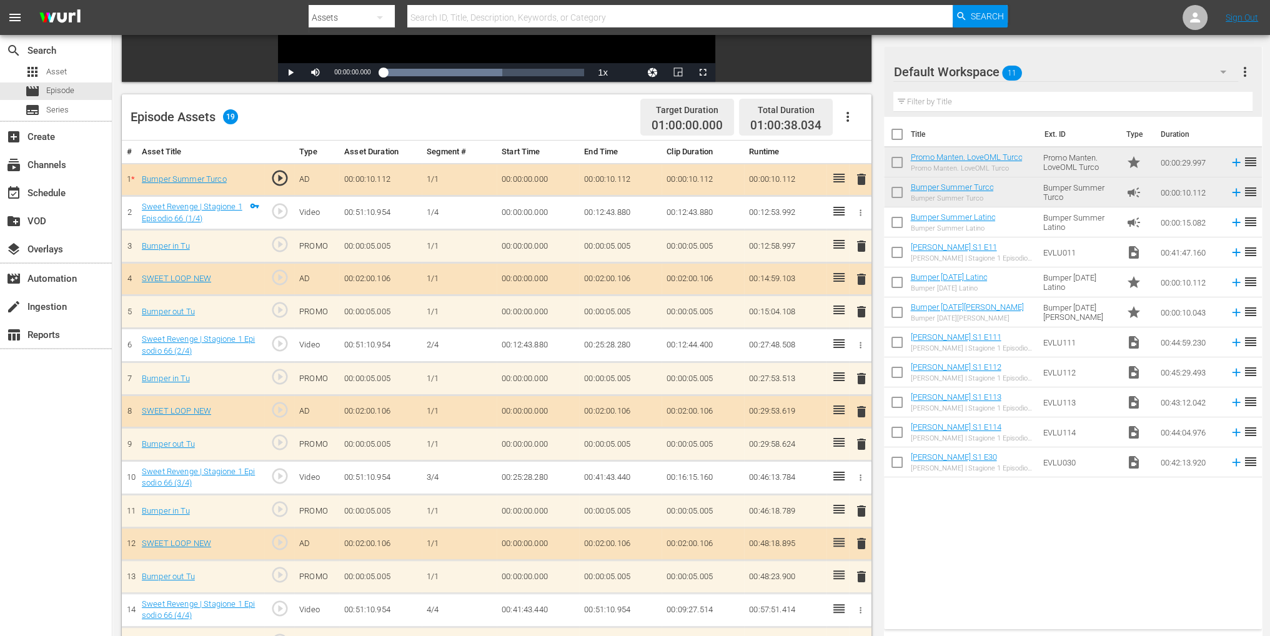
scroll to position [172, 0]
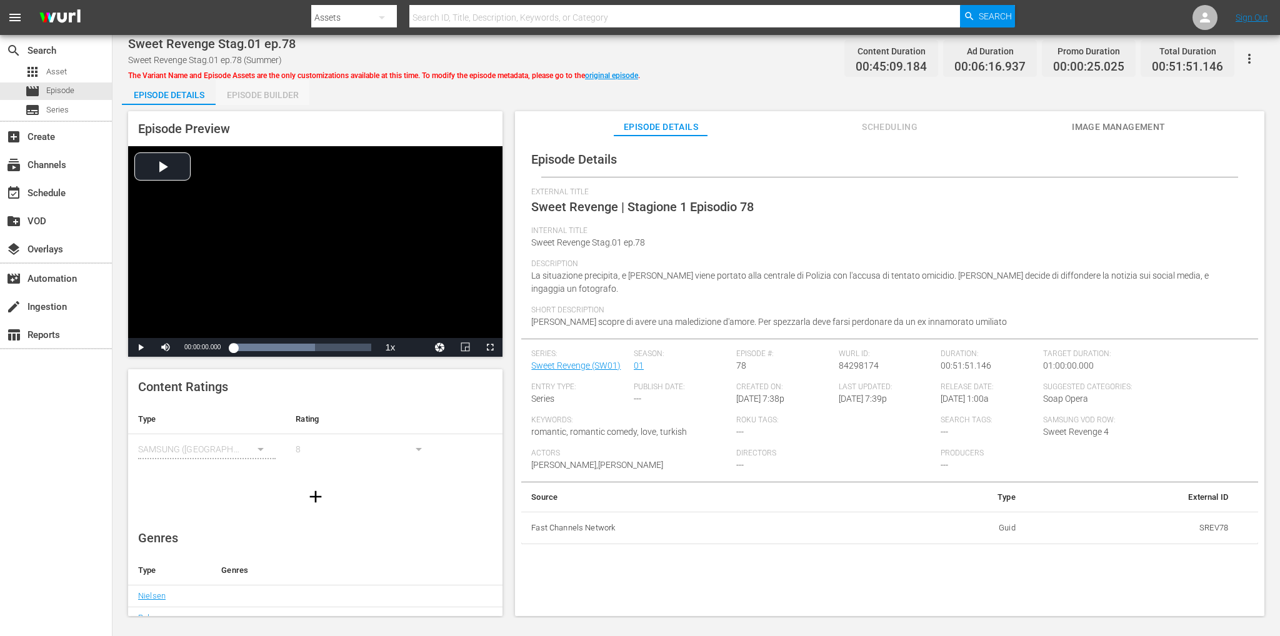
click at [275, 98] on div "Episode Builder" at bounding box center [263, 95] width 94 height 30
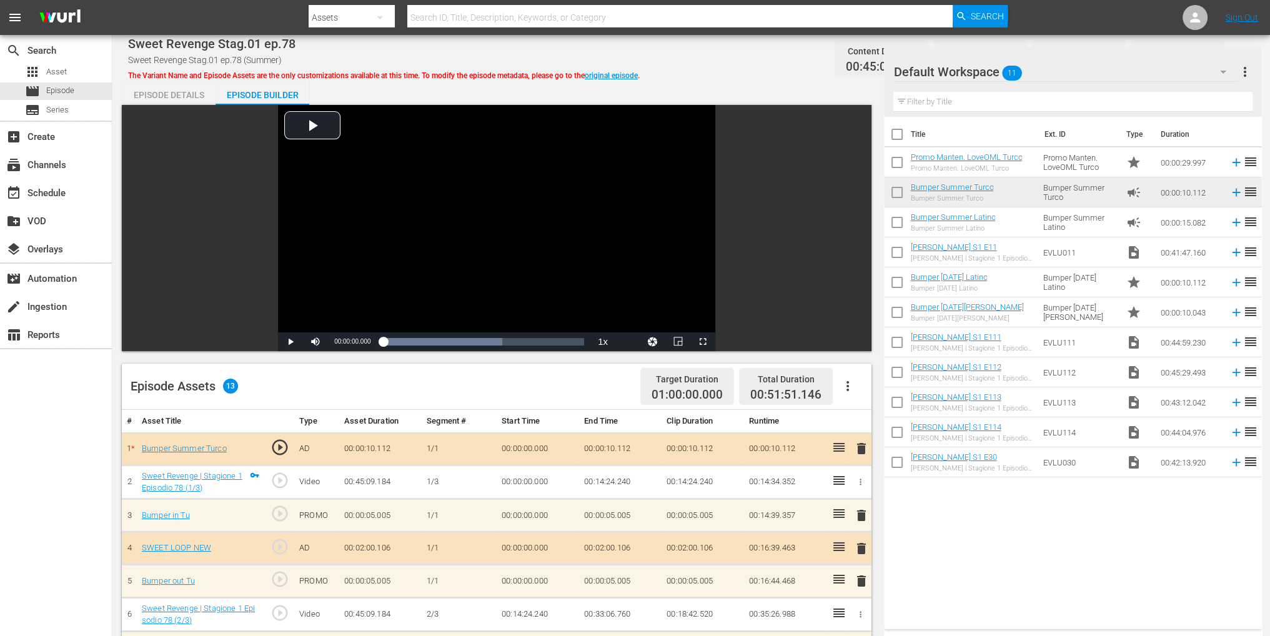
scroll to position [325, 0]
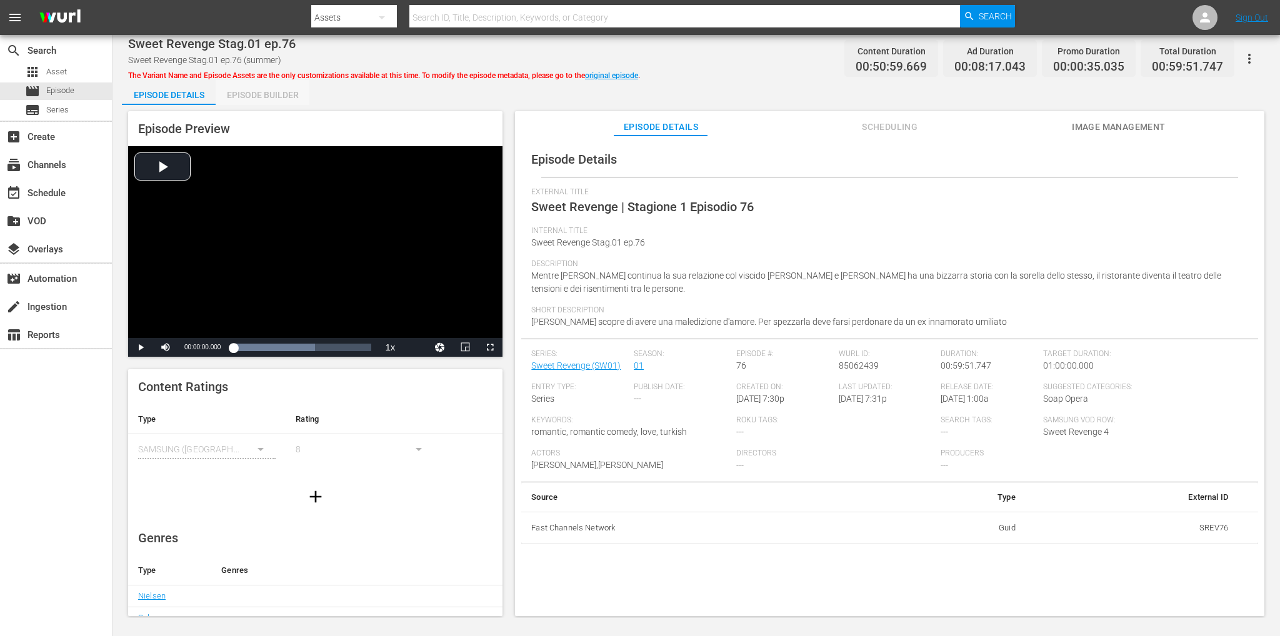
click at [228, 97] on div "Episode Builder" at bounding box center [263, 95] width 94 height 30
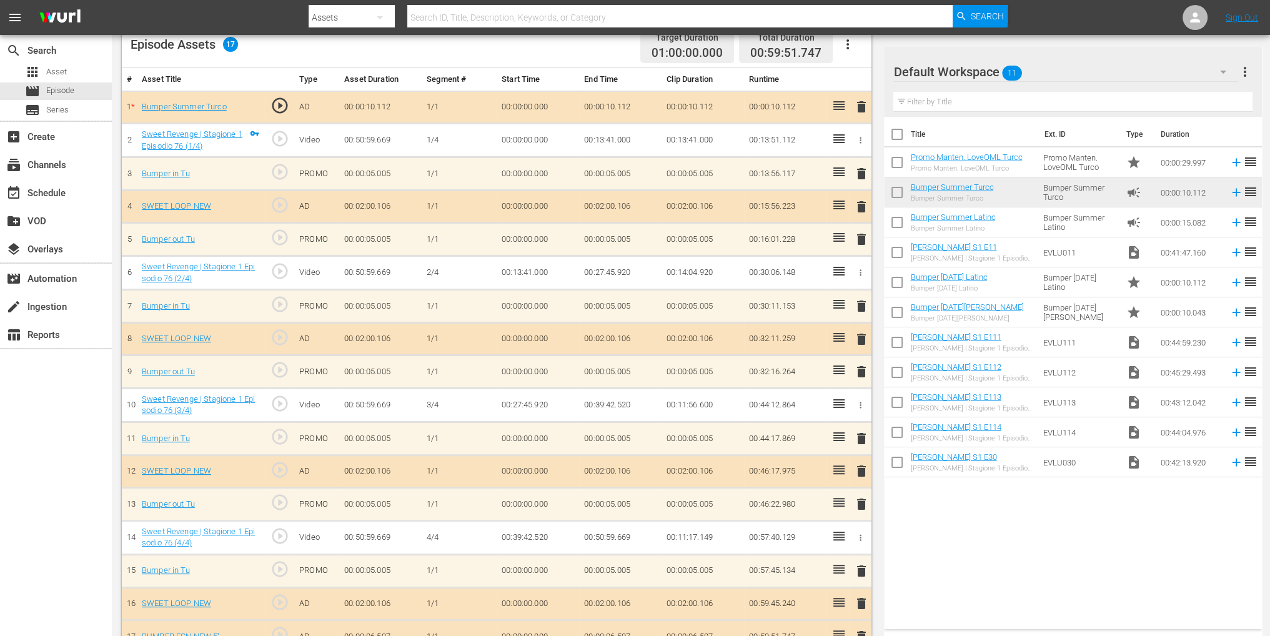
scroll to position [358, 0]
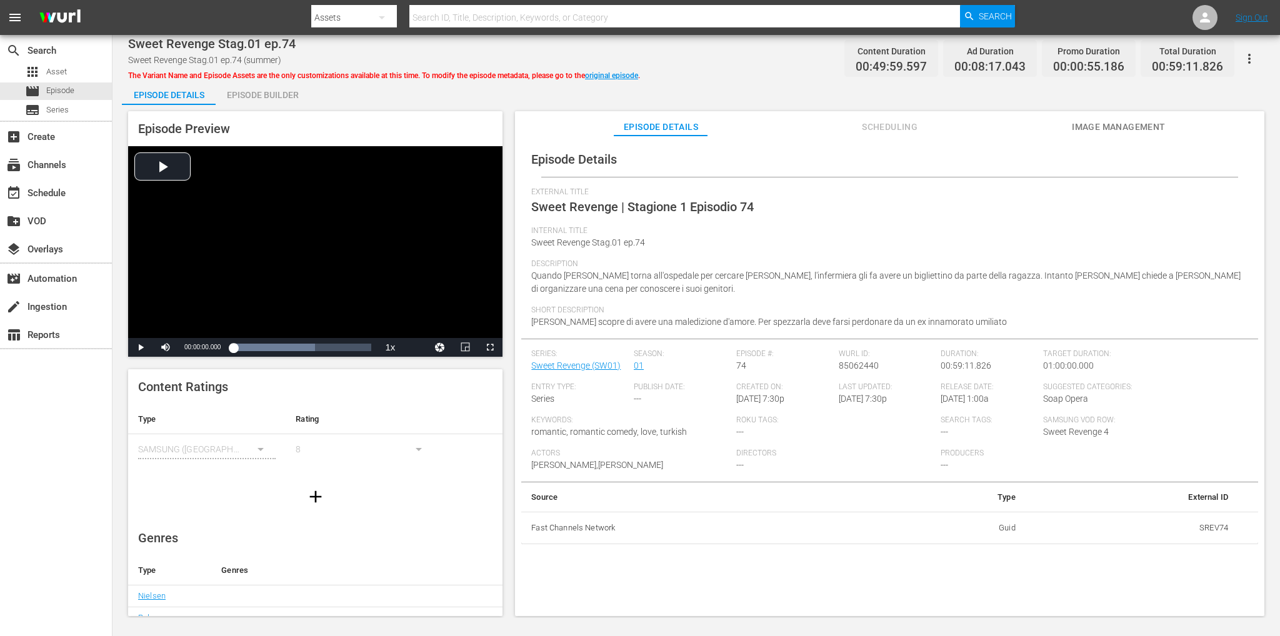
click at [282, 92] on div "Episode Builder" at bounding box center [263, 95] width 94 height 30
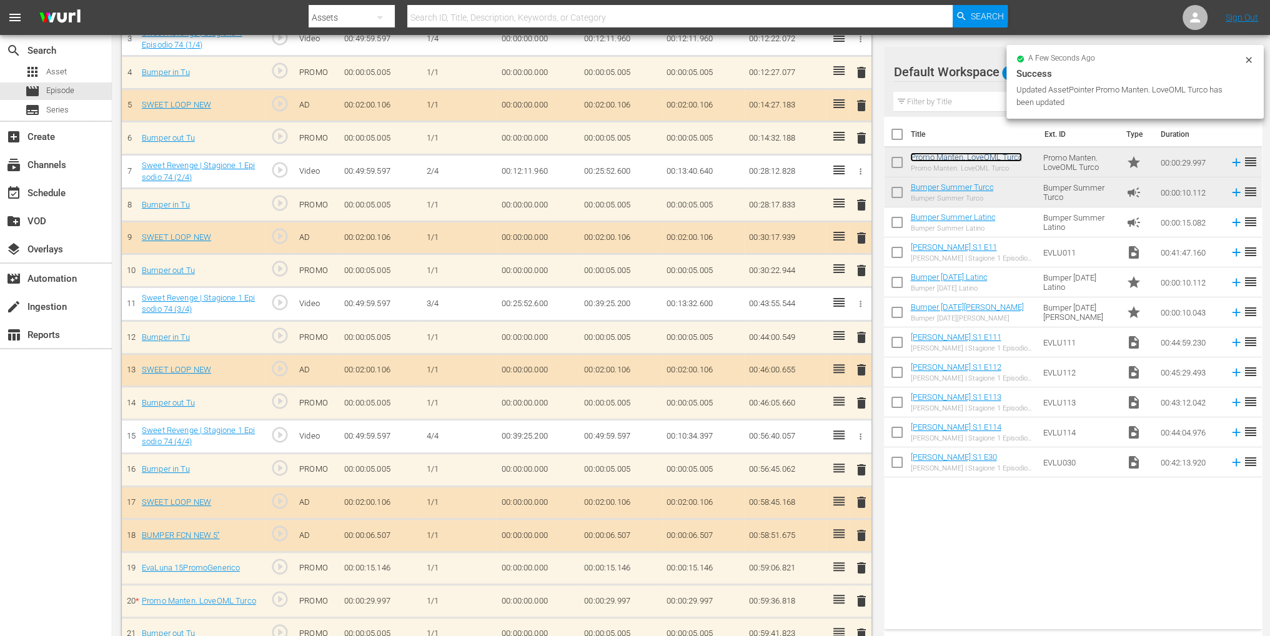
scroll to position [455, 0]
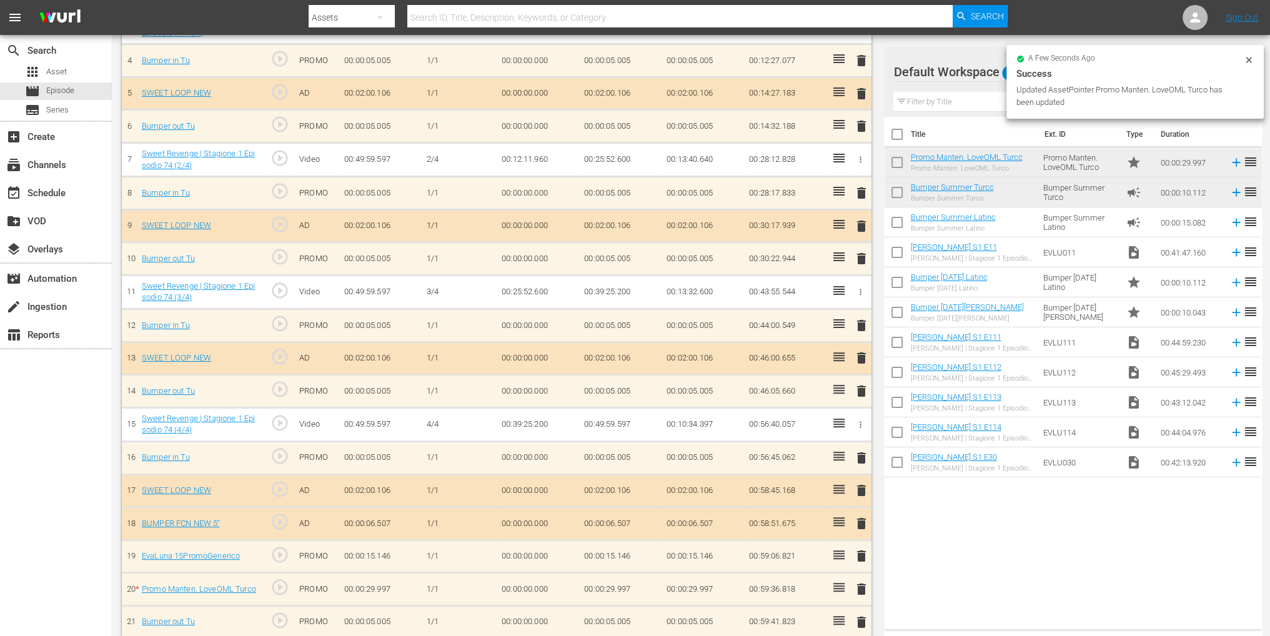
click at [864, 549] on span "delete" at bounding box center [861, 556] width 15 height 15
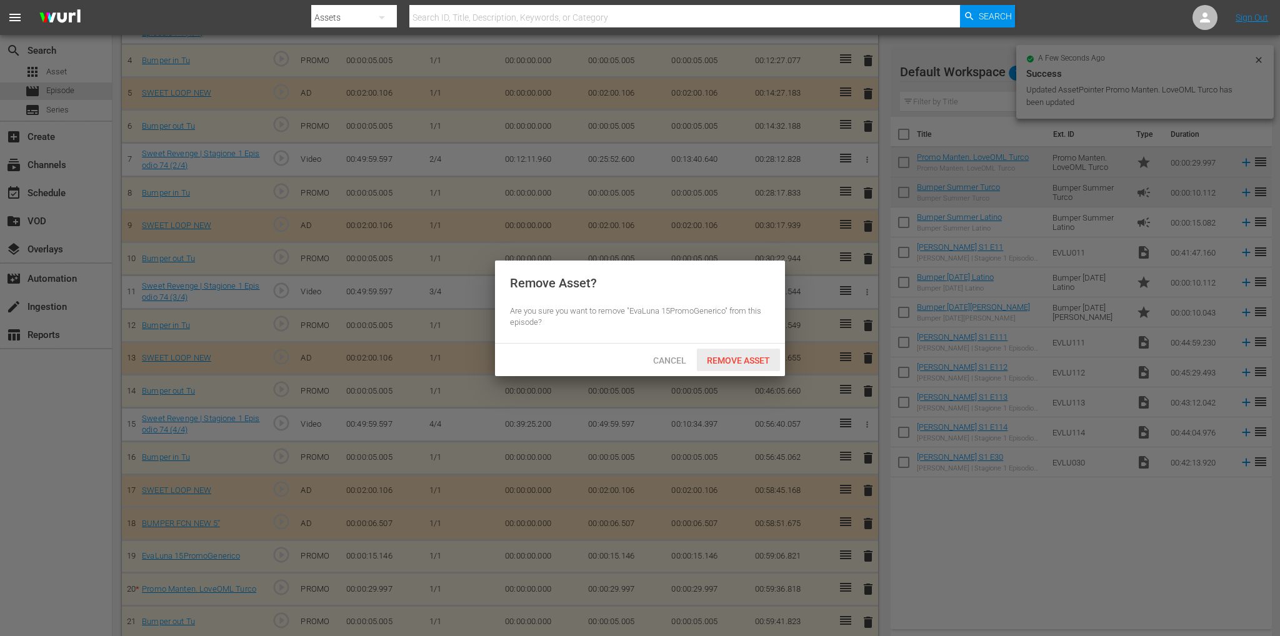
click at [731, 361] on span "Remove Asset" at bounding box center [738, 361] width 83 height 10
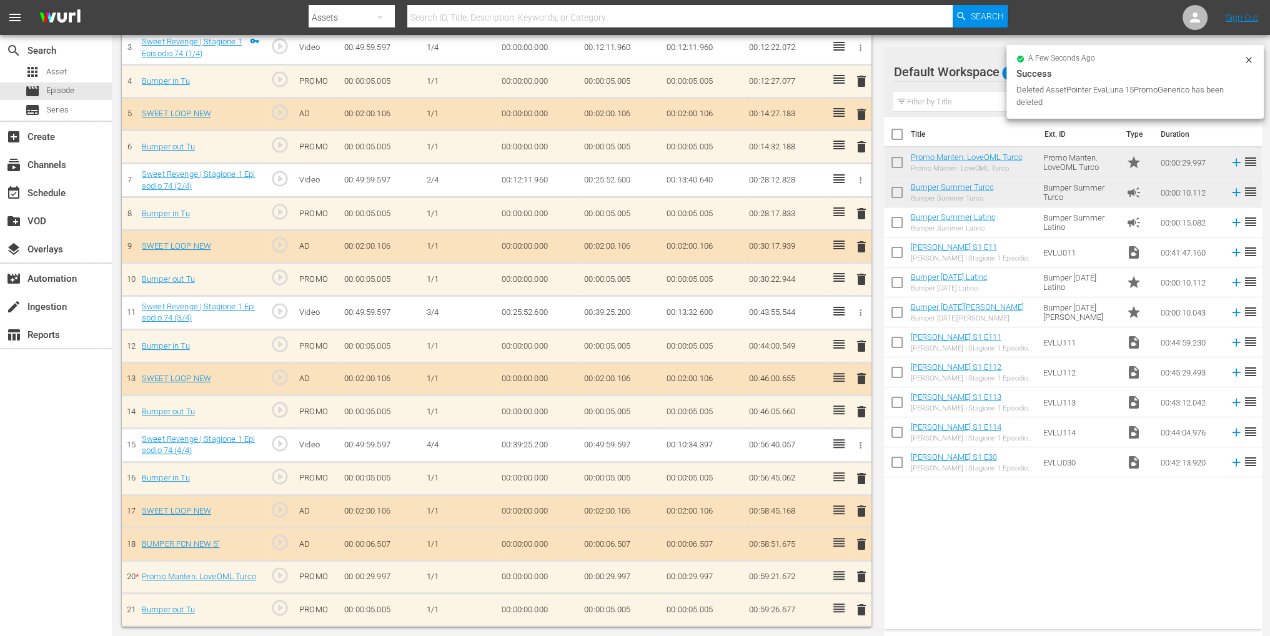
scroll to position [422, 0]
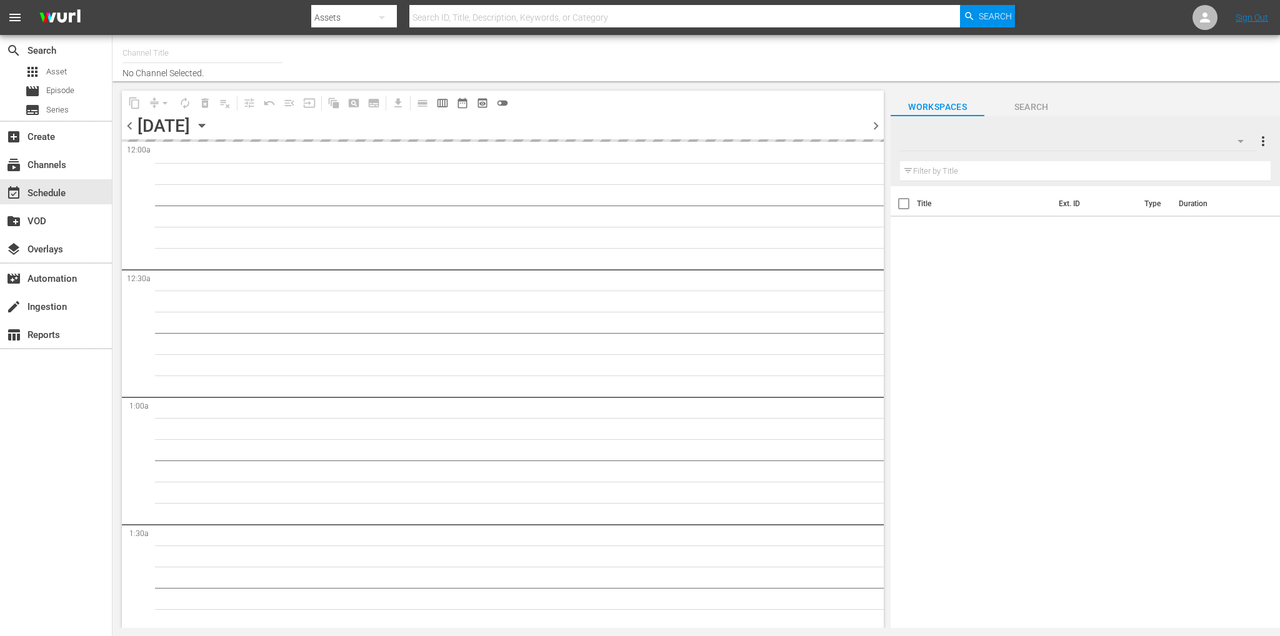
type input "Soap [PERSON_NAME] ([GEOGRAPHIC_DATA]) (1883)"
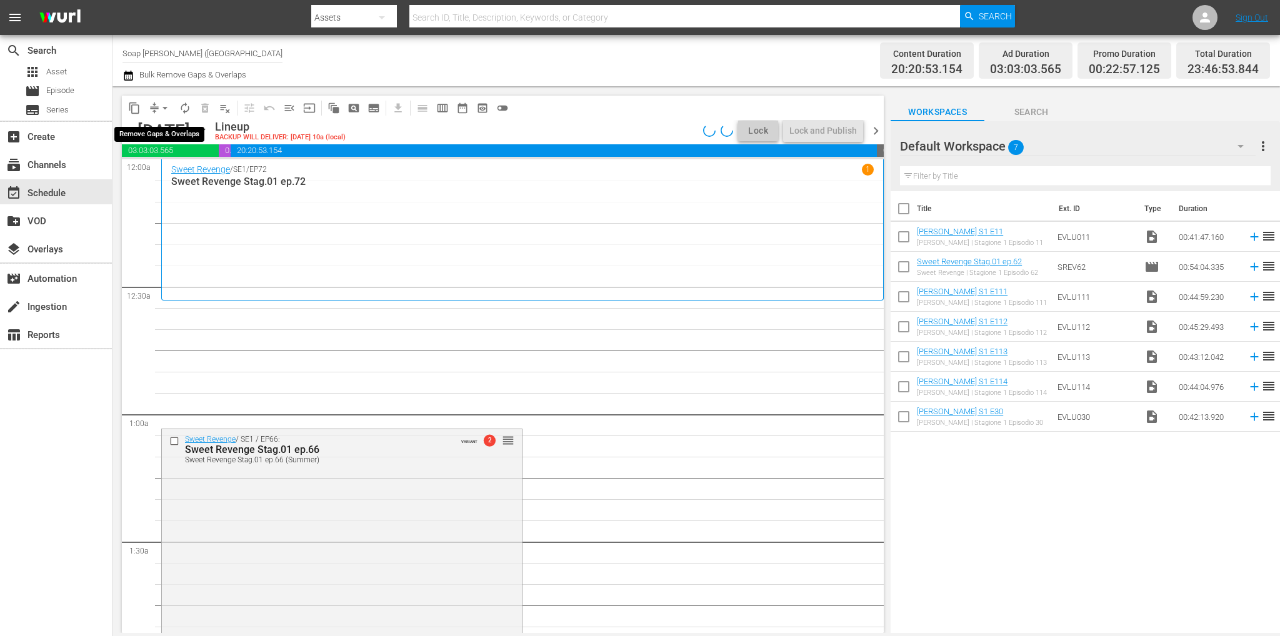
click at [162, 108] on span "arrow_drop_down" at bounding box center [165, 108] width 12 height 12
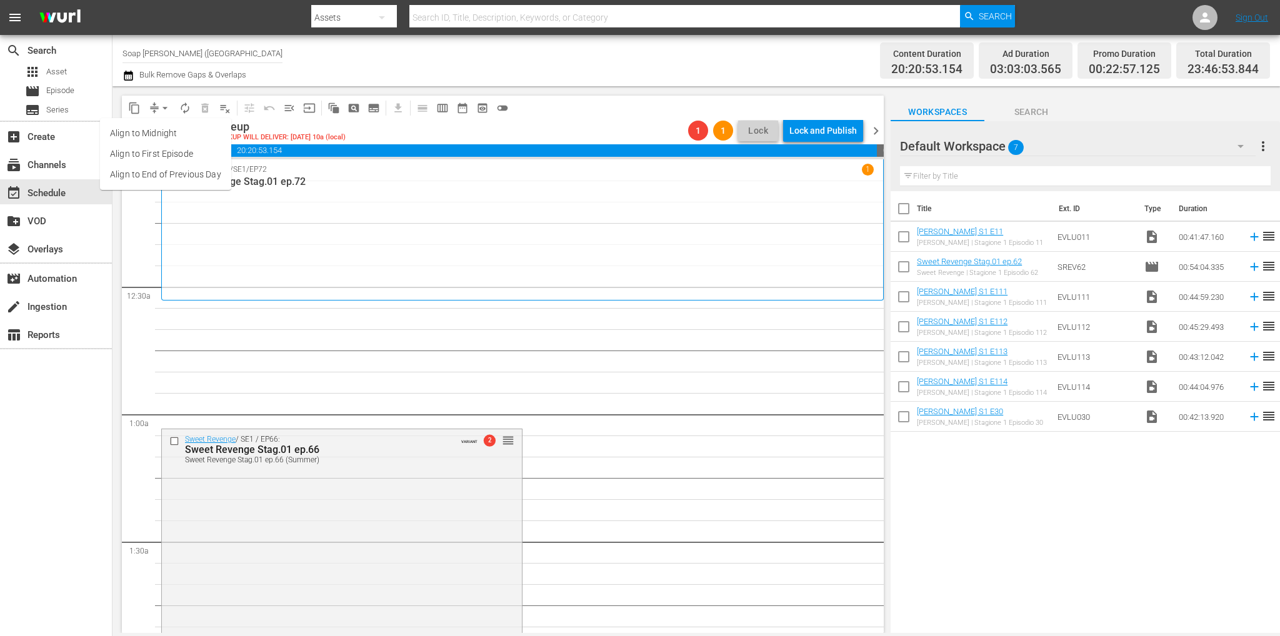
click at [205, 172] on li "Align to End of Previous Day" at bounding box center [165, 174] width 131 height 21
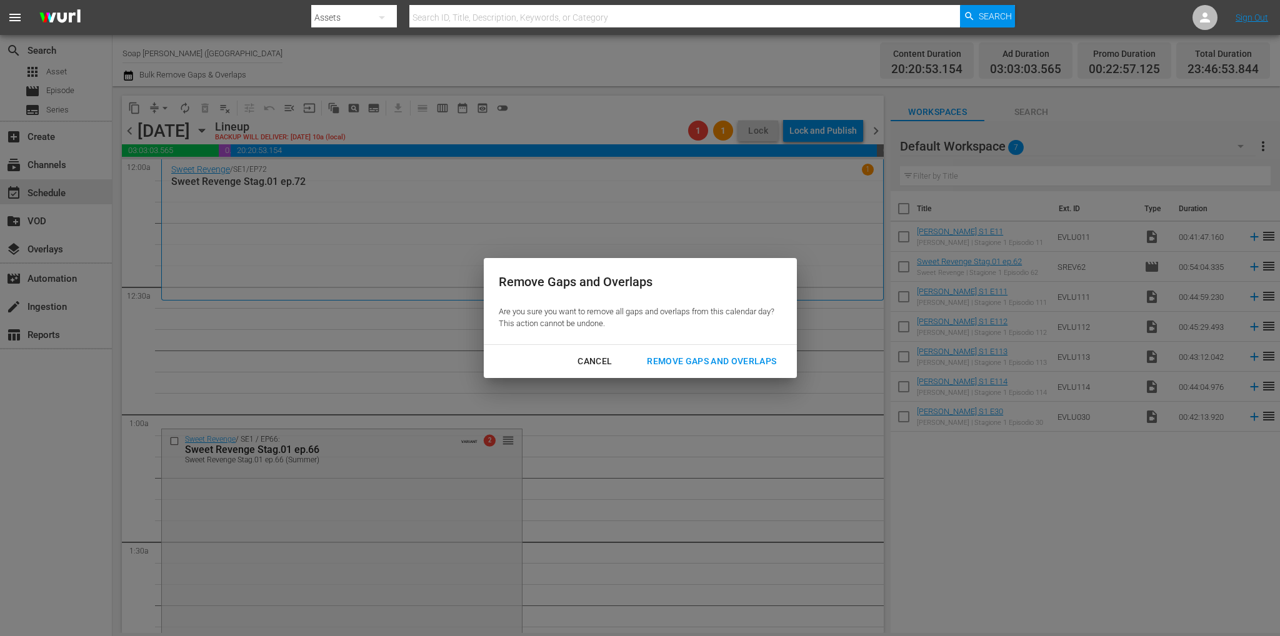
click at [704, 365] on div "Remove Gaps and Overlaps" at bounding box center [711, 362] width 149 height 16
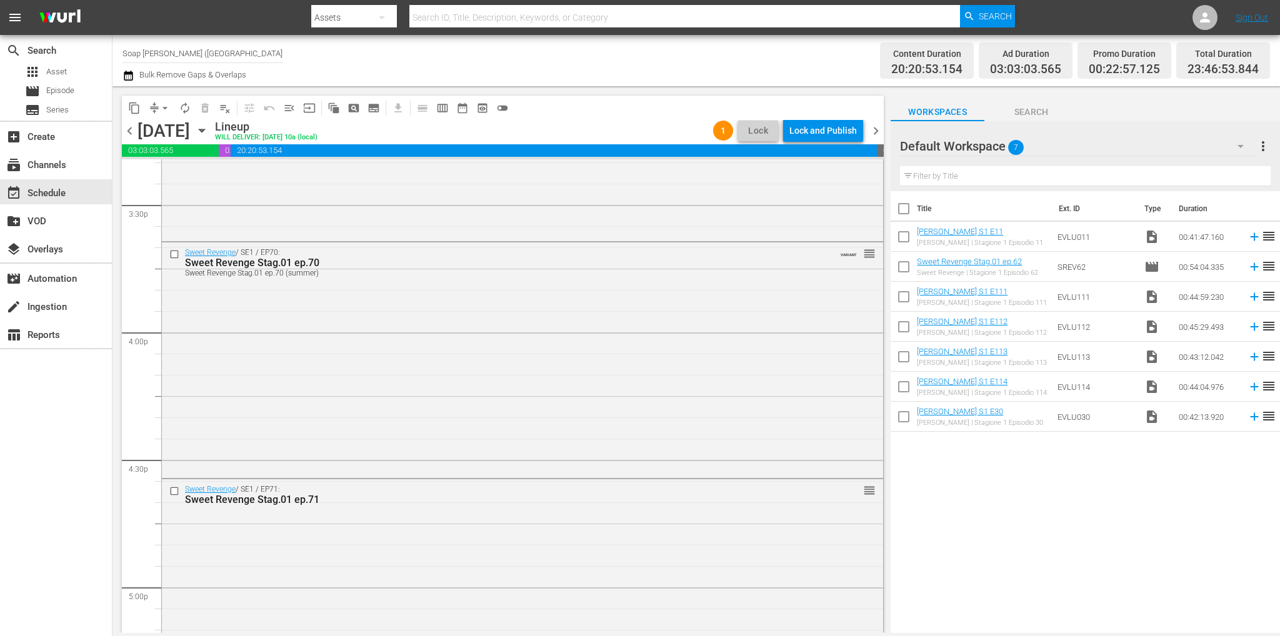
scroll to position [5731, 0]
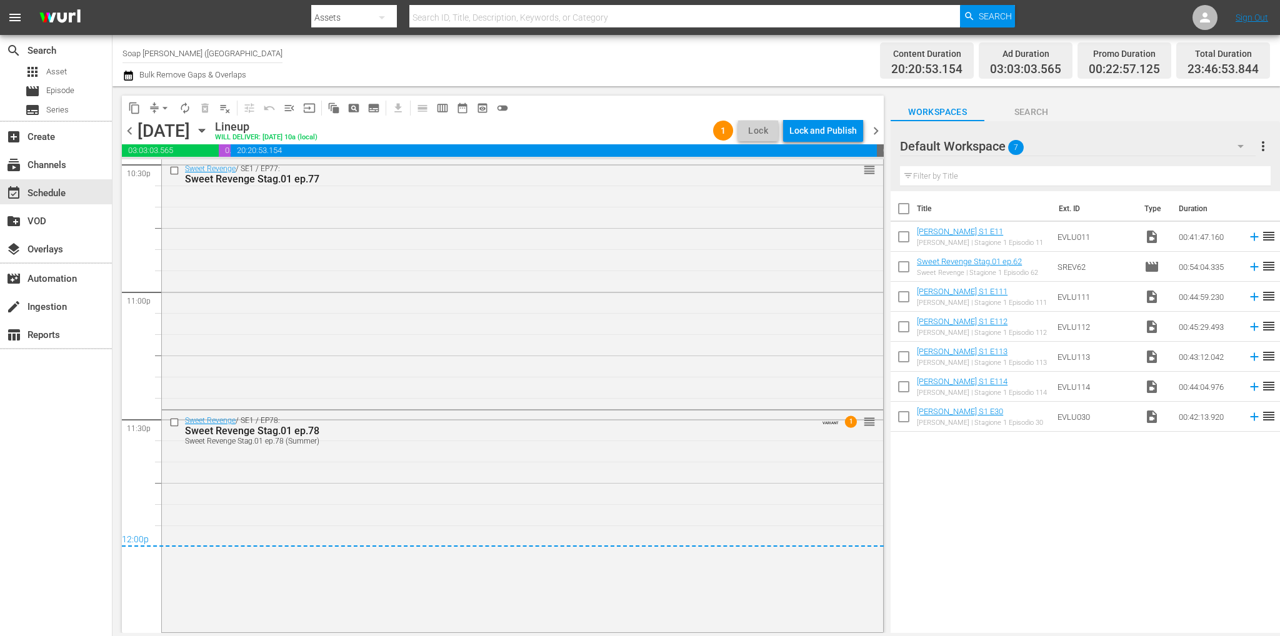
click at [812, 131] on div "Lock and Publish" at bounding box center [822, 130] width 67 height 22
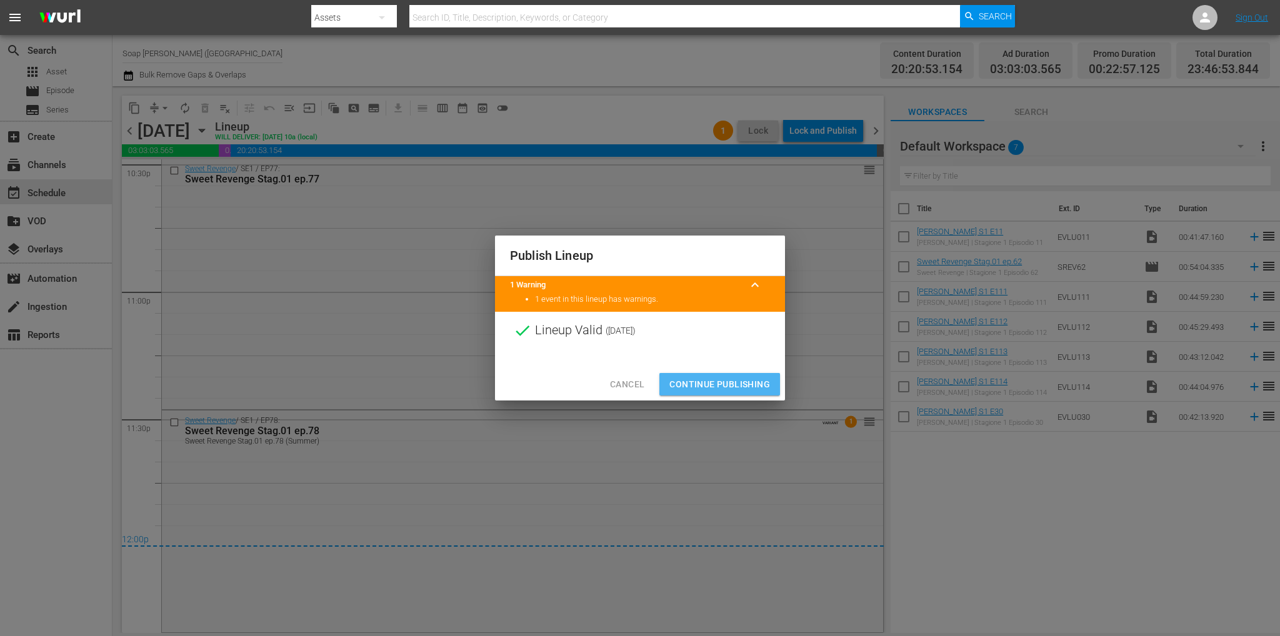
click at [744, 394] on button "Continue Publishing" at bounding box center [719, 384] width 121 height 23
